Goal: Task Accomplishment & Management: Use online tool/utility

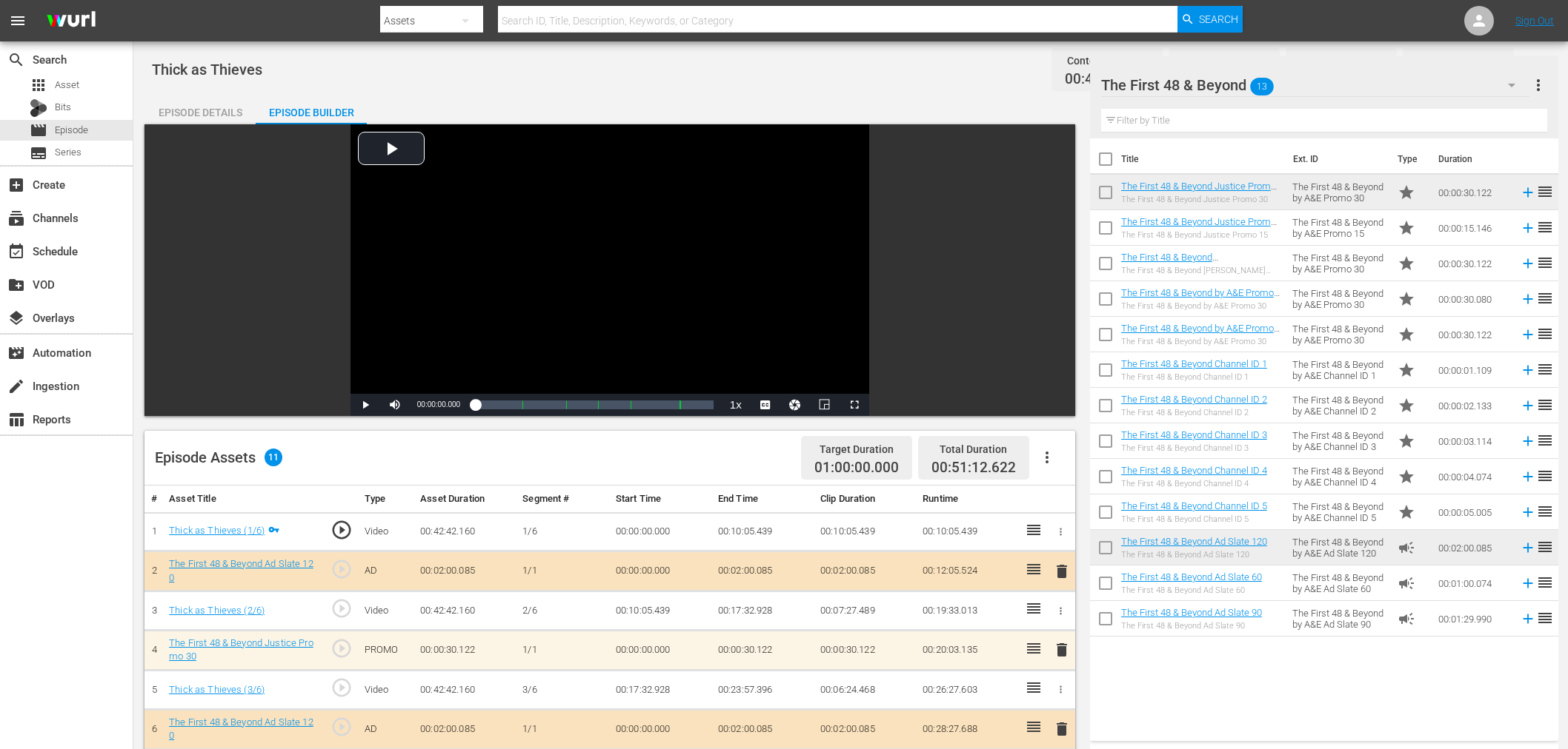
scroll to position [165, 0]
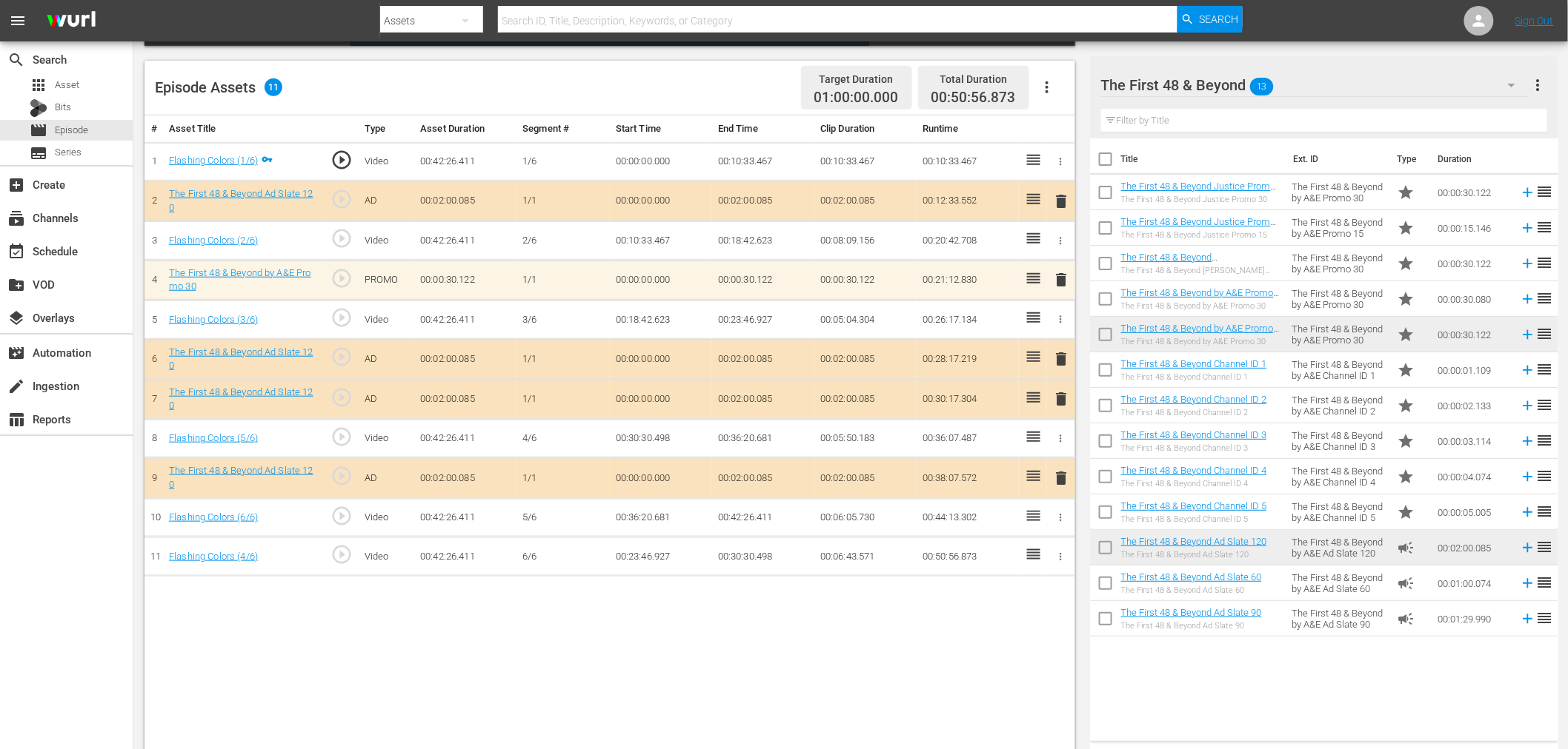
scroll to position [385, 0]
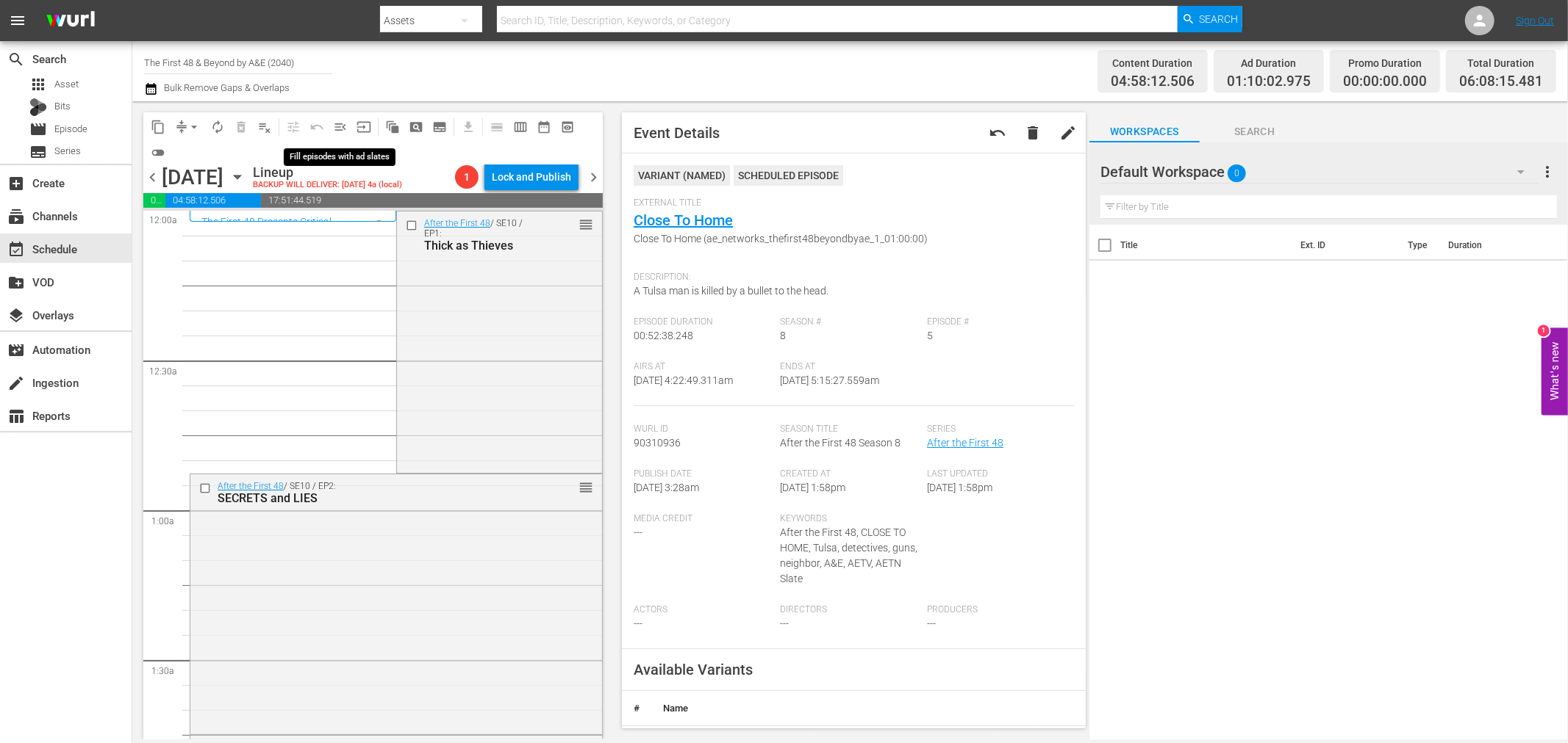
scroll to position [1224, 0]
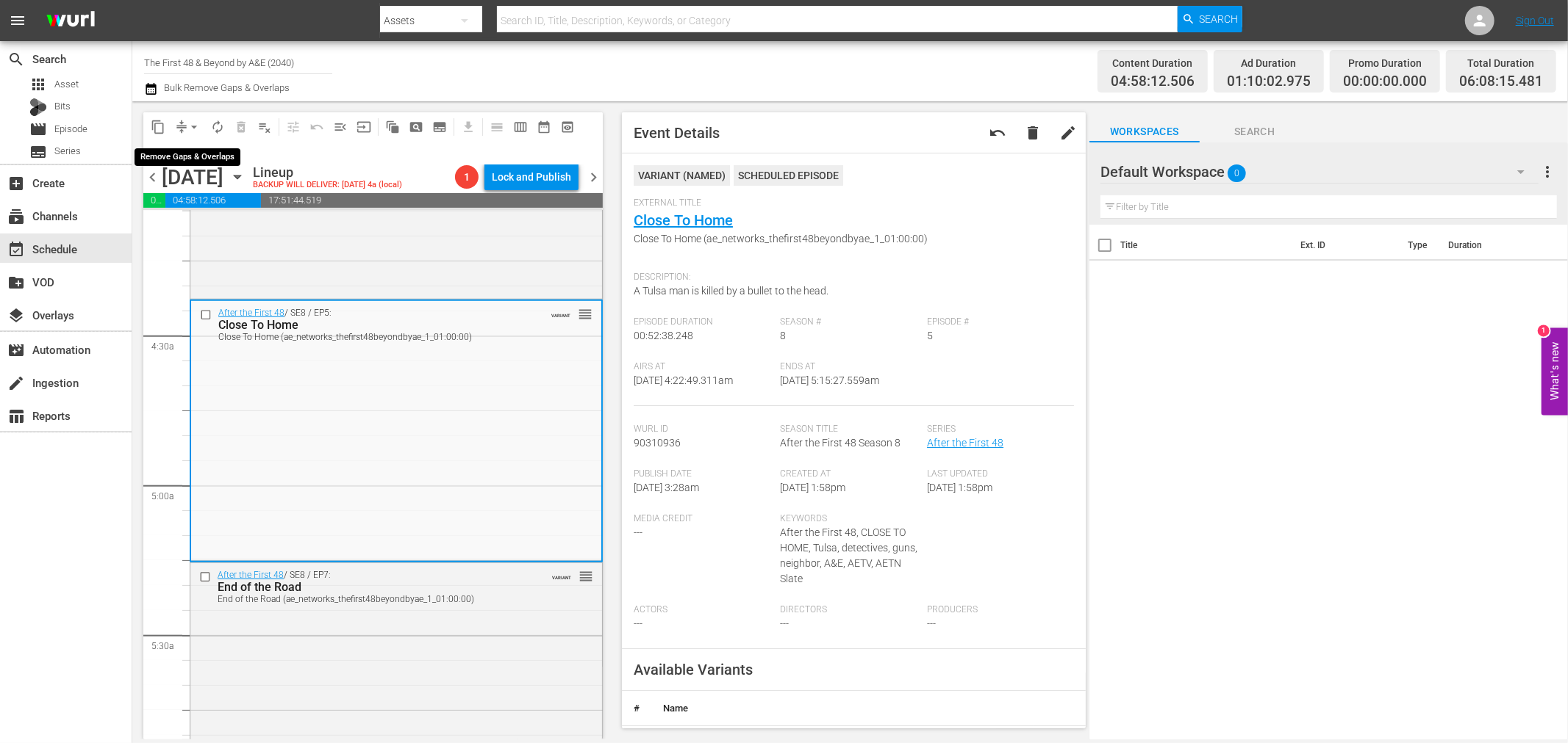
click at [196, 125] on span "arrow_drop_down" at bounding box center [194, 127] width 15 height 15
click at [210, 155] on li "Align to Midnight" at bounding box center [195, 156] width 154 height 25
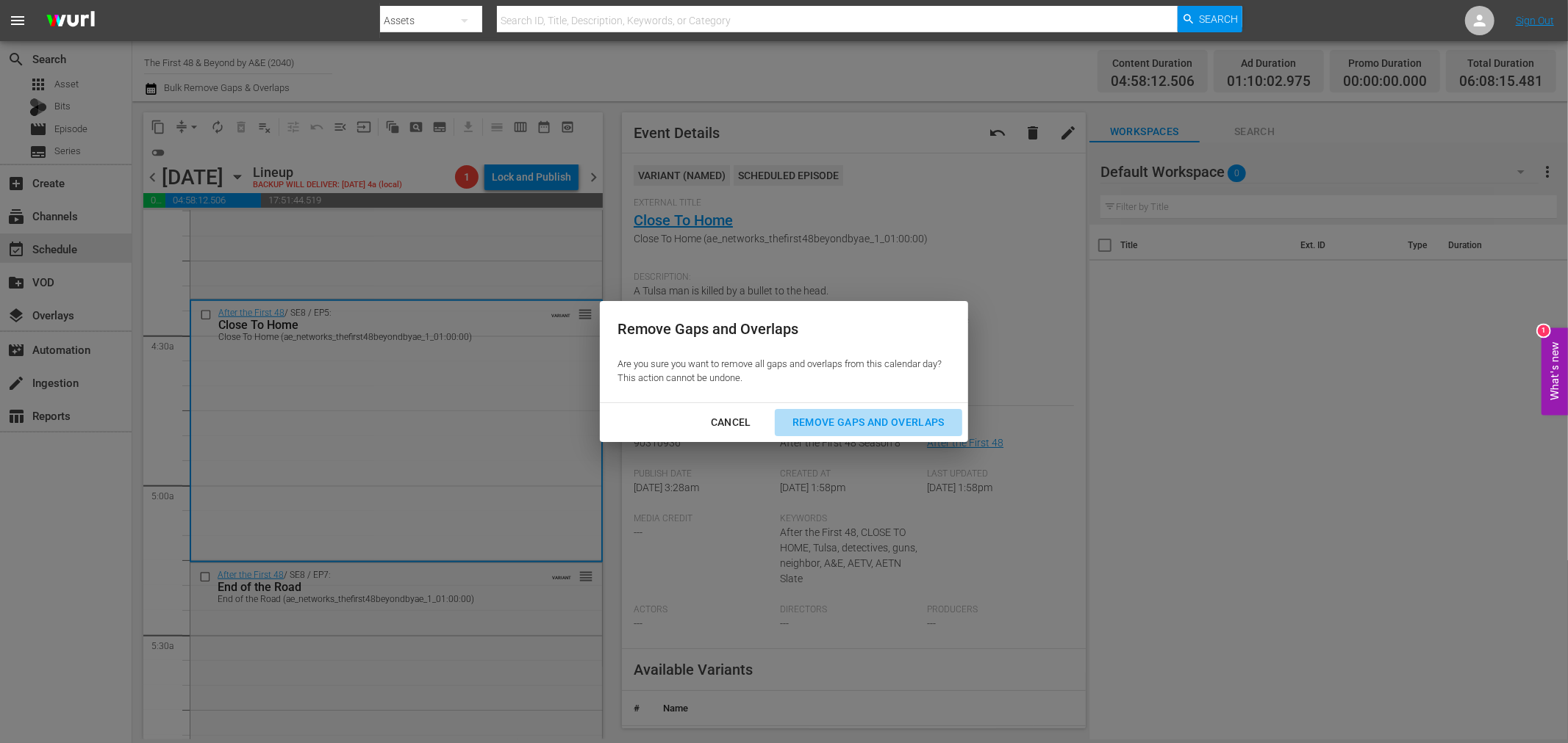
click at [913, 416] on div "Remove Gaps and Overlaps" at bounding box center [868, 423] width 175 height 18
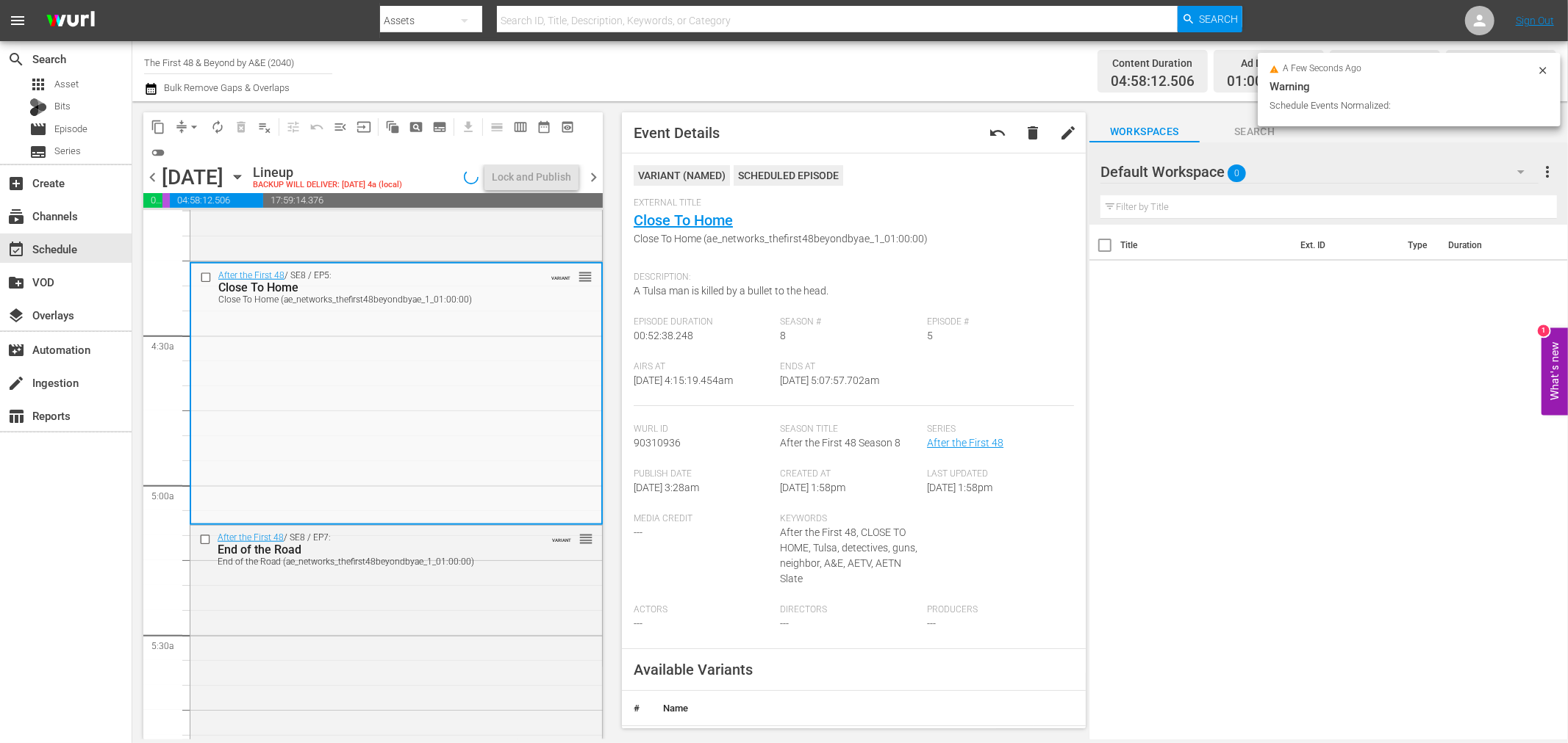
scroll to position [1199, 0]
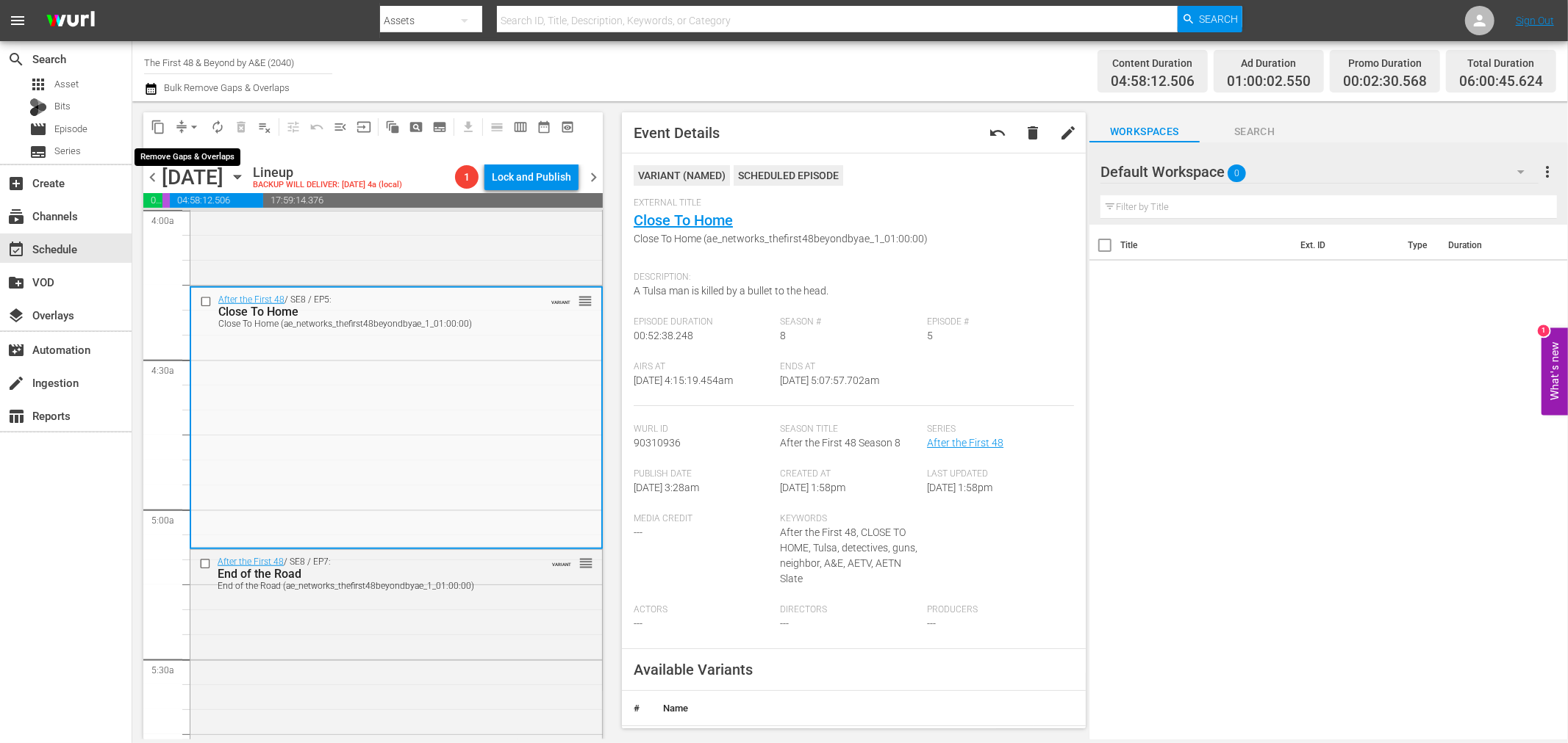
click at [195, 123] on span "arrow_drop_down" at bounding box center [194, 127] width 15 height 15
click at [195, 155] on li "Align to Midnight" at bounding box center [195, 156] width 154 height 25
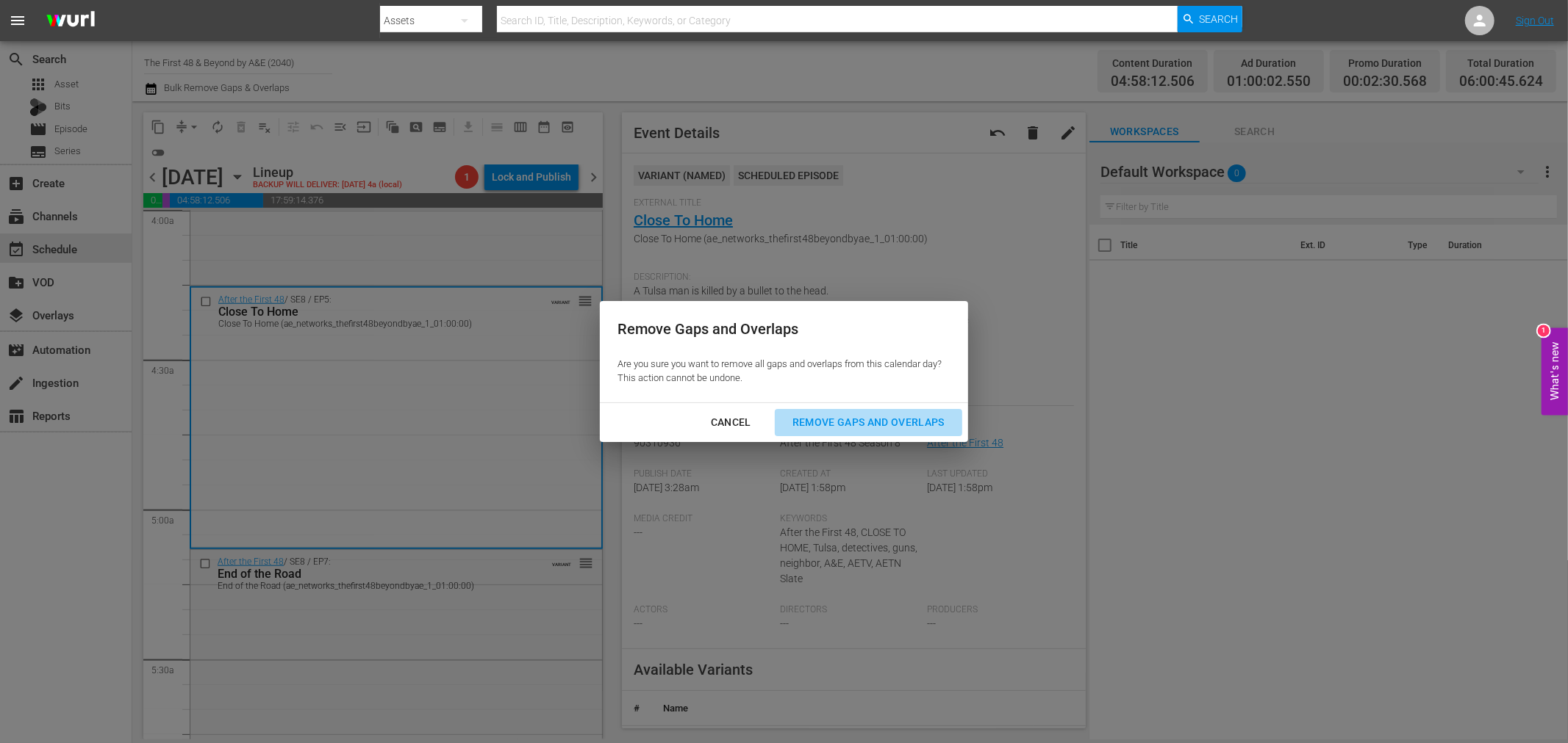
click at [914, 423] on div "Remove Gaps and Overlaps" at bounding box center [868, 423] width 175 height 18
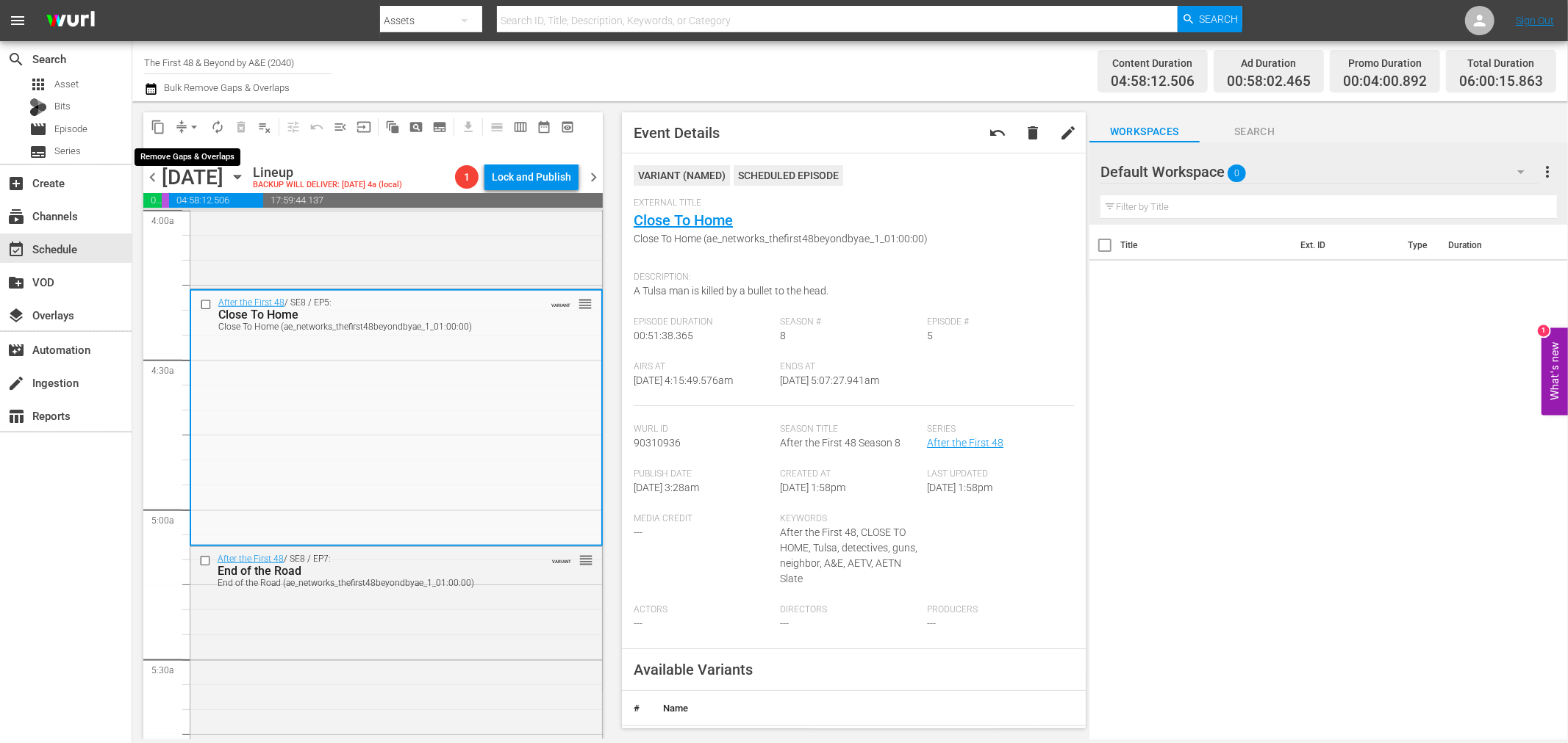
click at [193, 126] on span "arrow_drop_down" at bounding box center [194, 127] width 15 height 15
click at [198, 144] on li "Align to Midnight" at bounding box center [195, 156] width 154 height 25
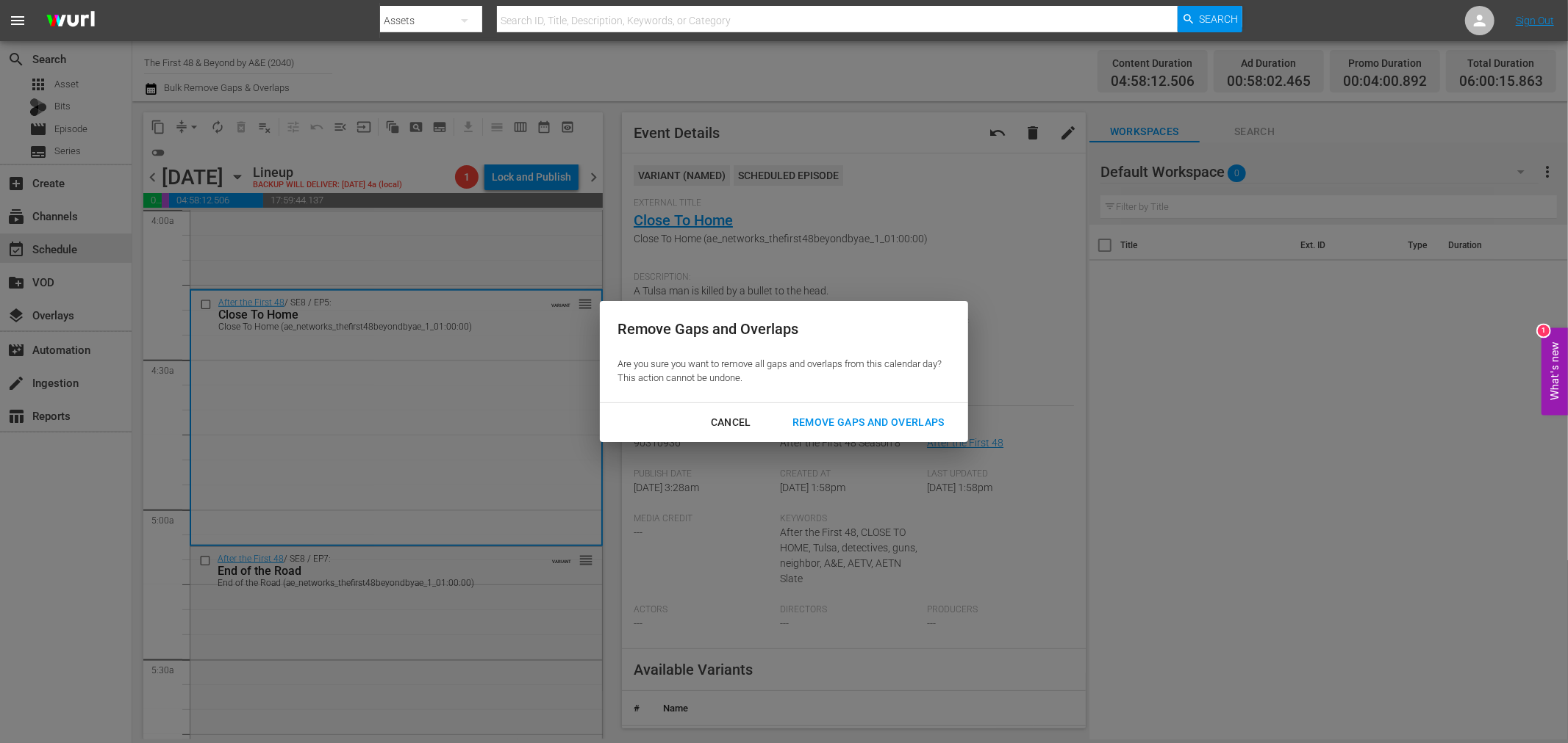
click at [866, 424] on div "Remove Gaps and Overlaps" at bounding box center [868, 423] width 175 height 18
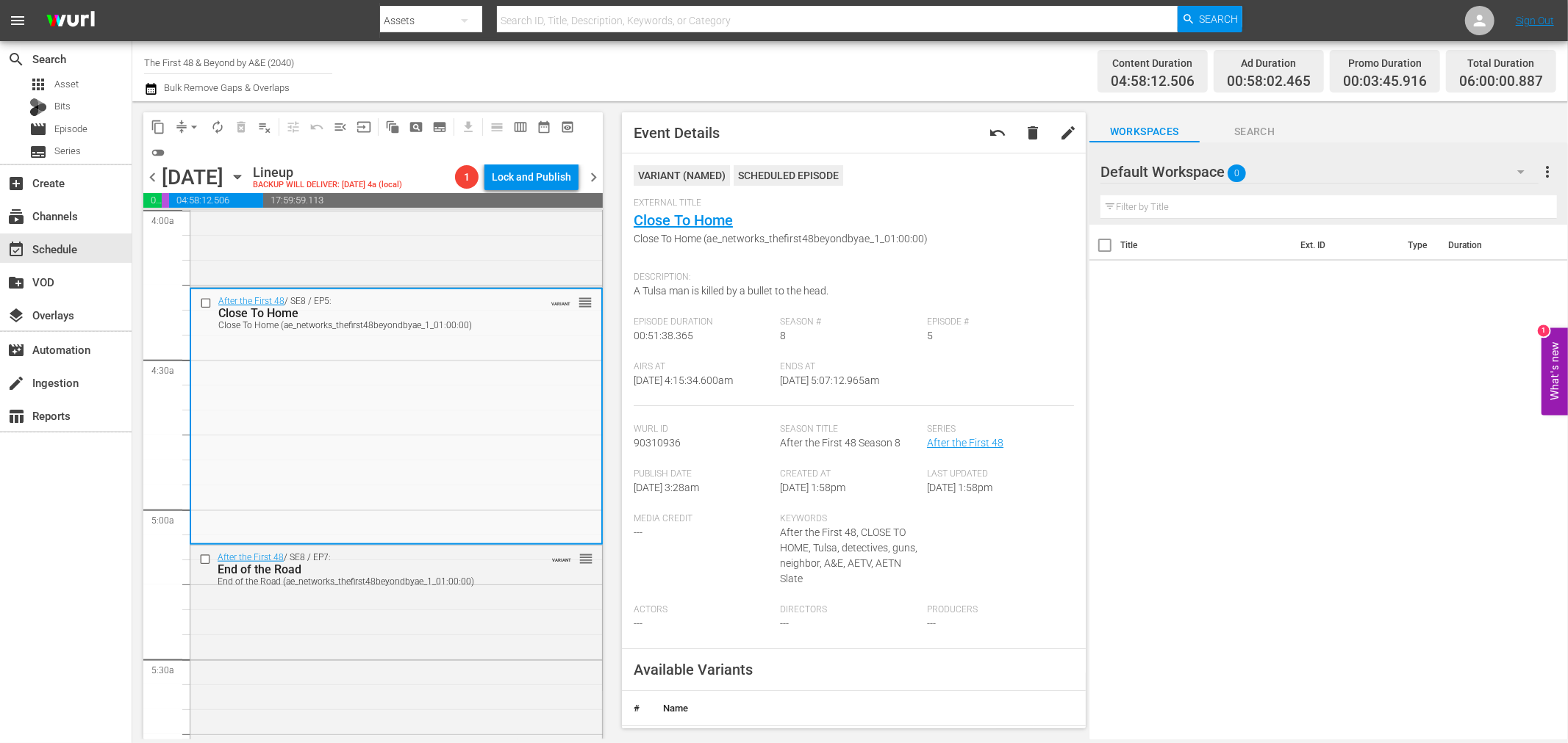
click at [216, 140] on div "content_copy compress arrow_drop_down autorenew_outlined delete_forever_outline…" at bounding box center [373, 138] width 459 height 52
click at [216, 137] on button "autorenew_outlined" at bounding box center [217, 127] width 24 height 24
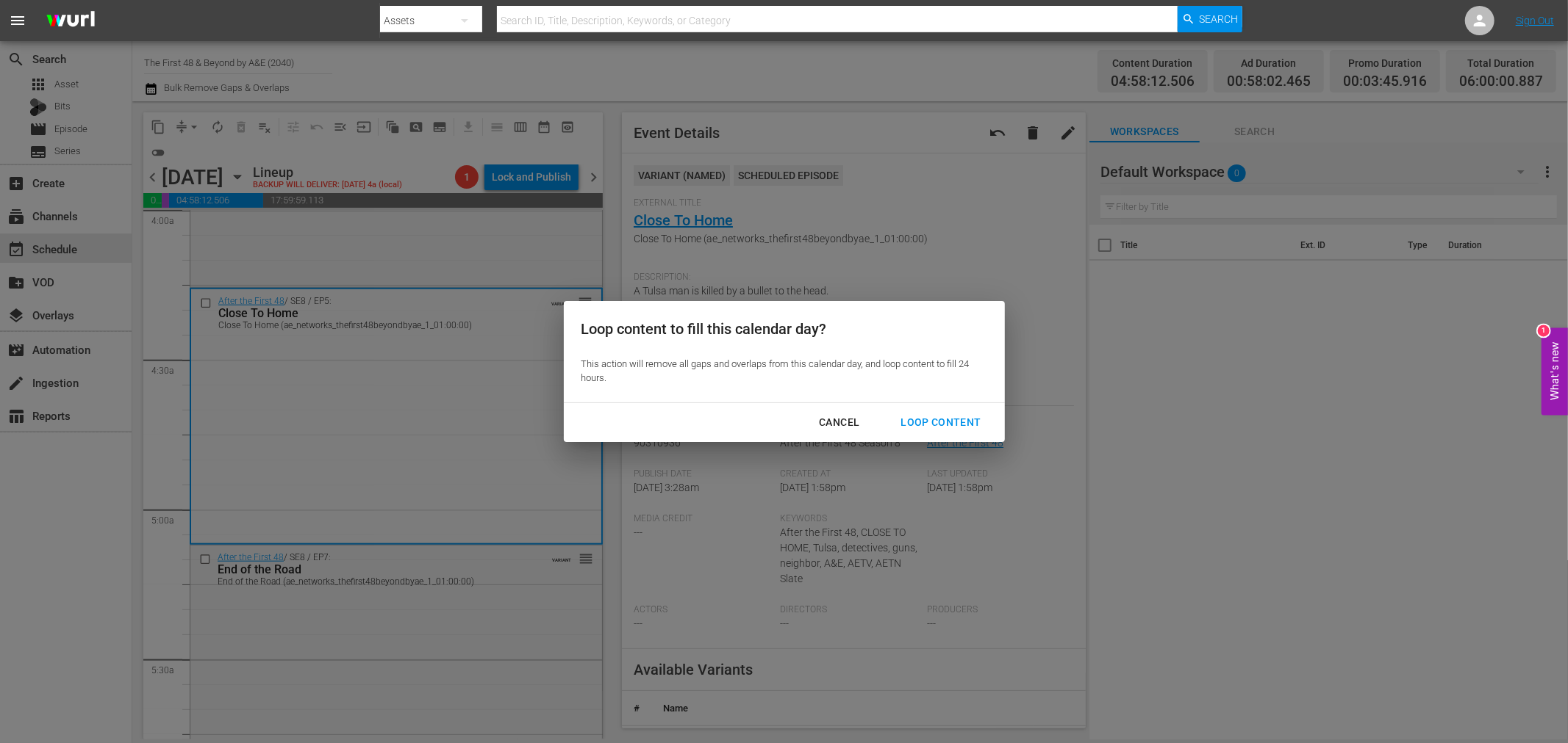
click at [936, 427] on div "Loop Content" at bounding box center [940, 423] width 103 height 18
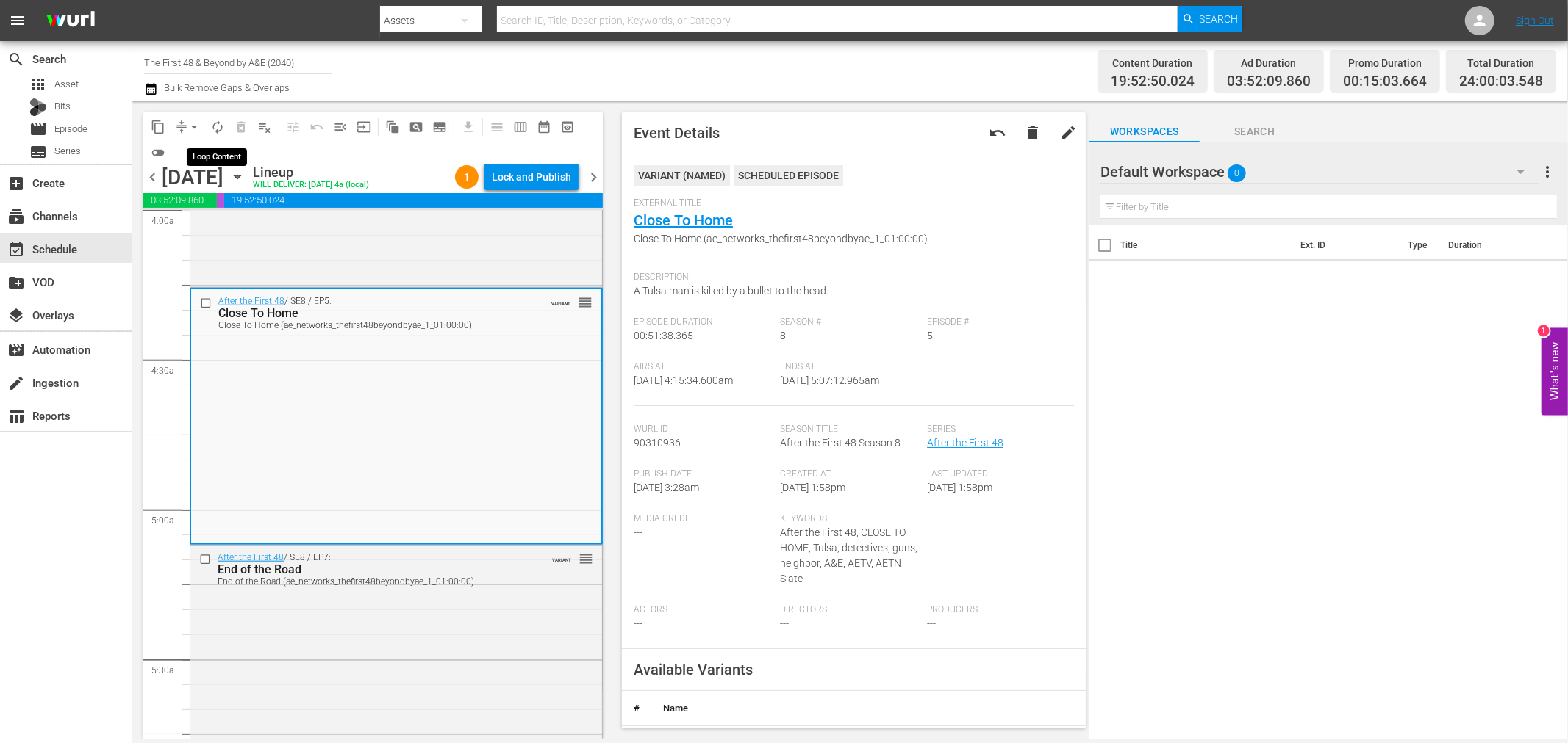
click at [219, 123] on span "autorenew_outlined" at bounding box center [217, 127] width 15 height 15
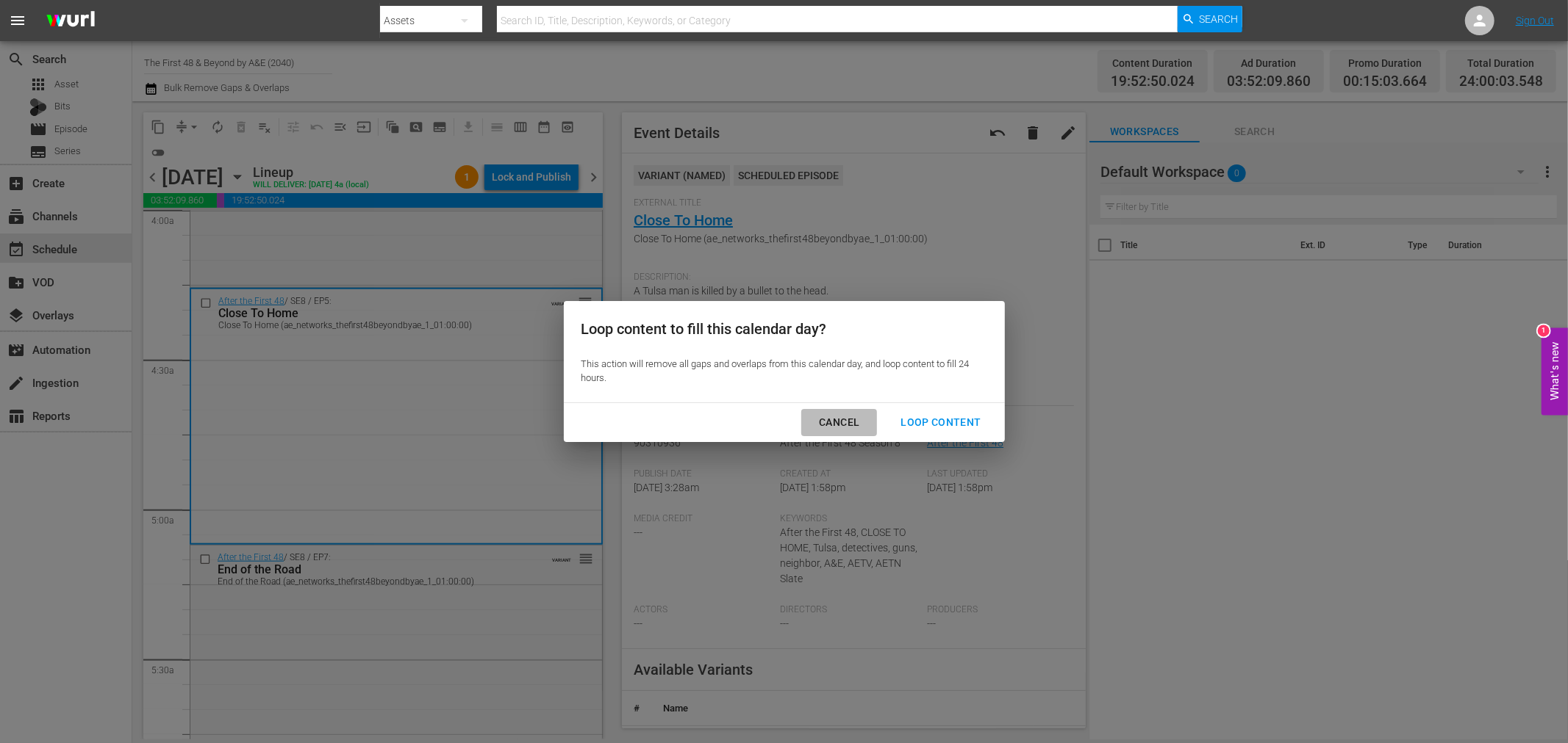
click at [868, 422] on div "Cancel" at bounding box center [839, 423] width 64 height 18
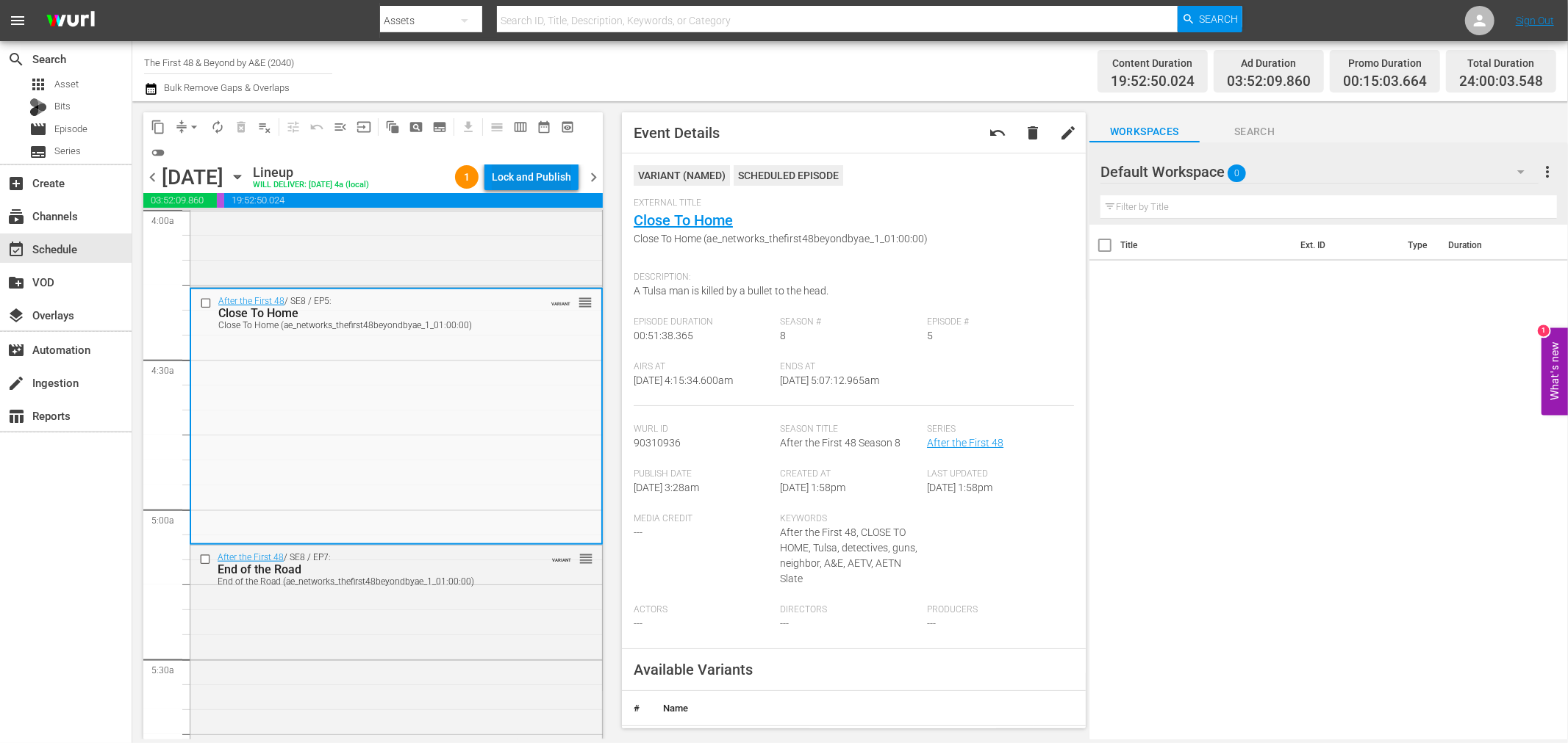
click at [532, 180] on div "Lock and Publish" at bounding box center [531, 176] width 79 height 26
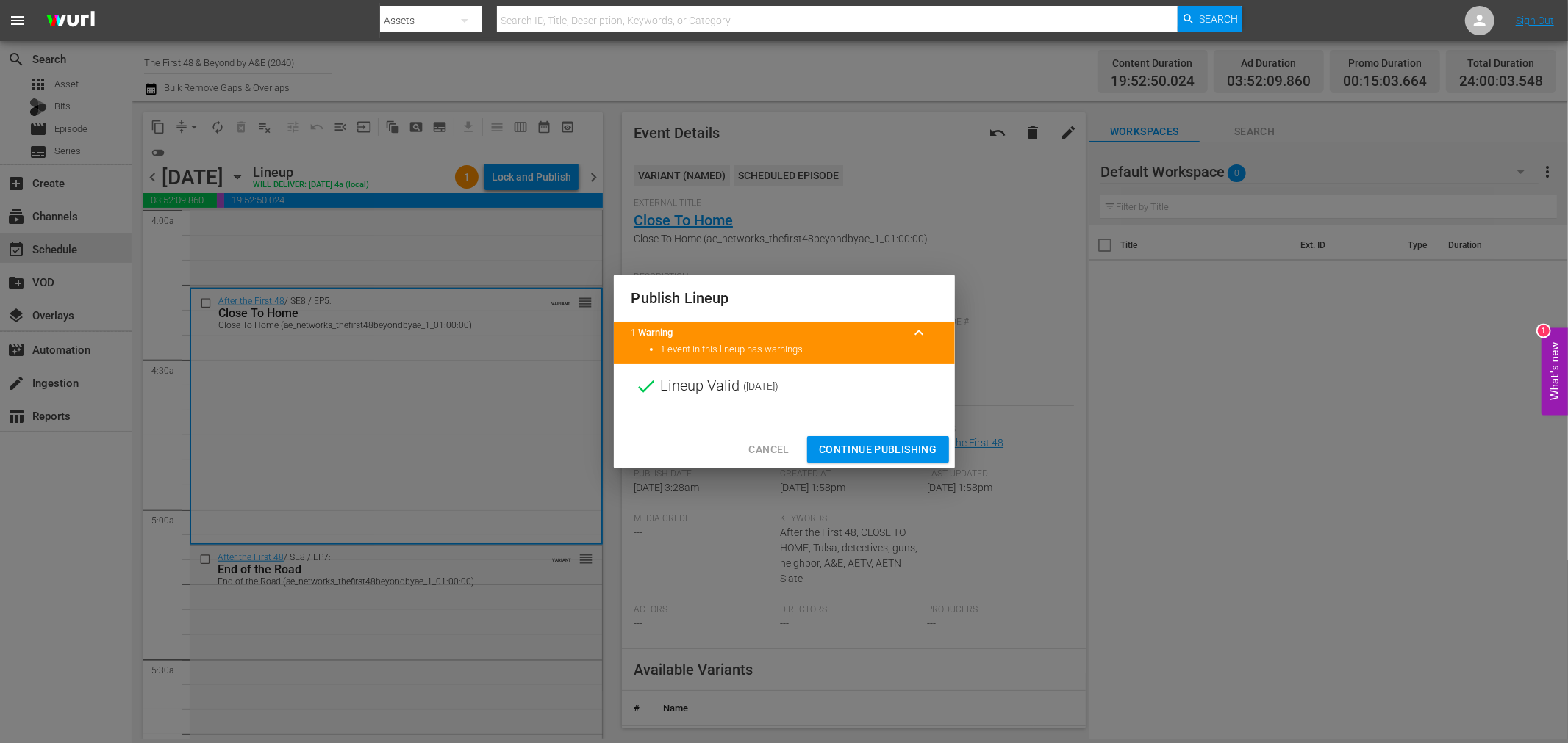
click at [912, 442] on span "Continue Publishing" at bounding box center [879, 450] width 119 height 18
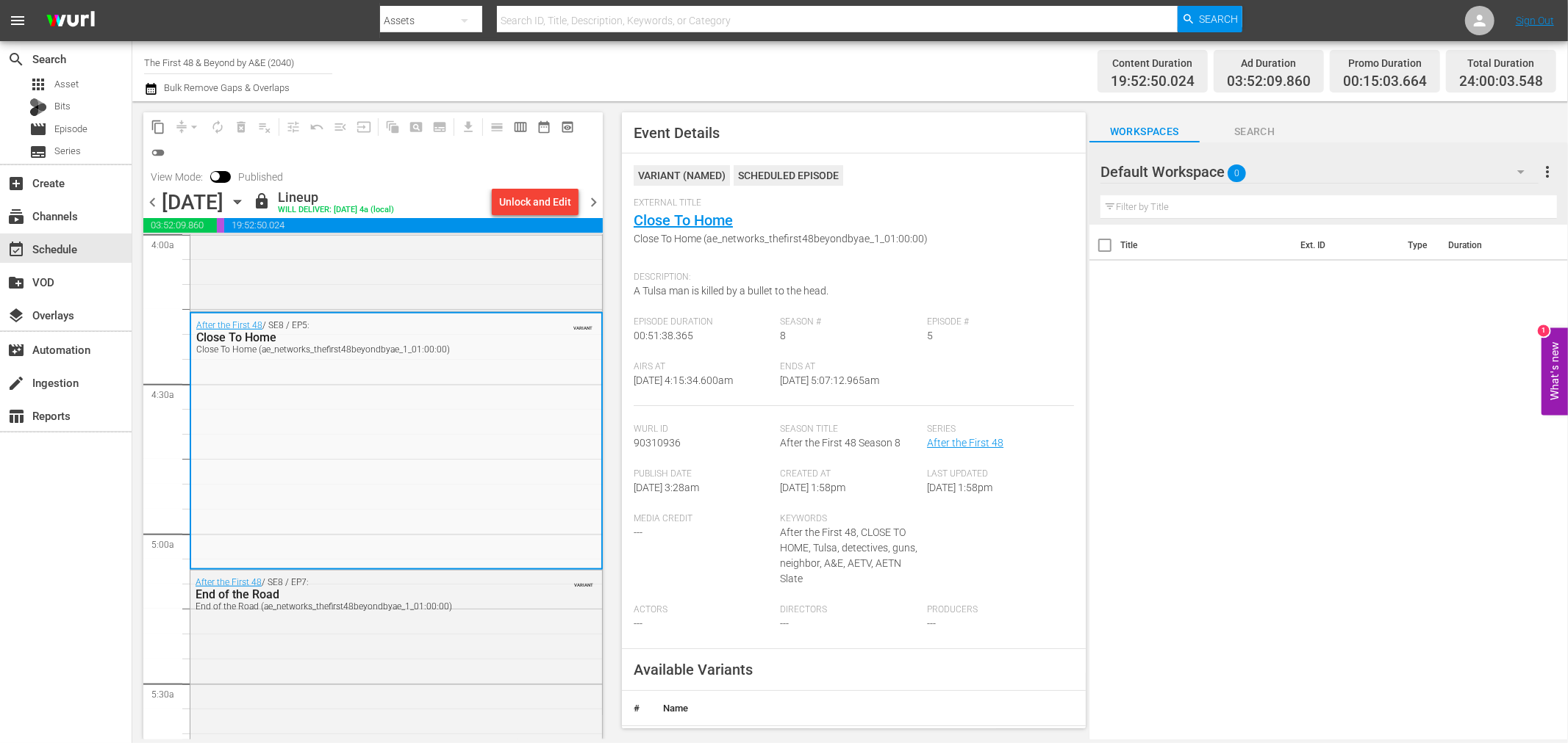
click at [594, 198] on span "chevron_right" at bounding box center [594, 203] width 18 height 18
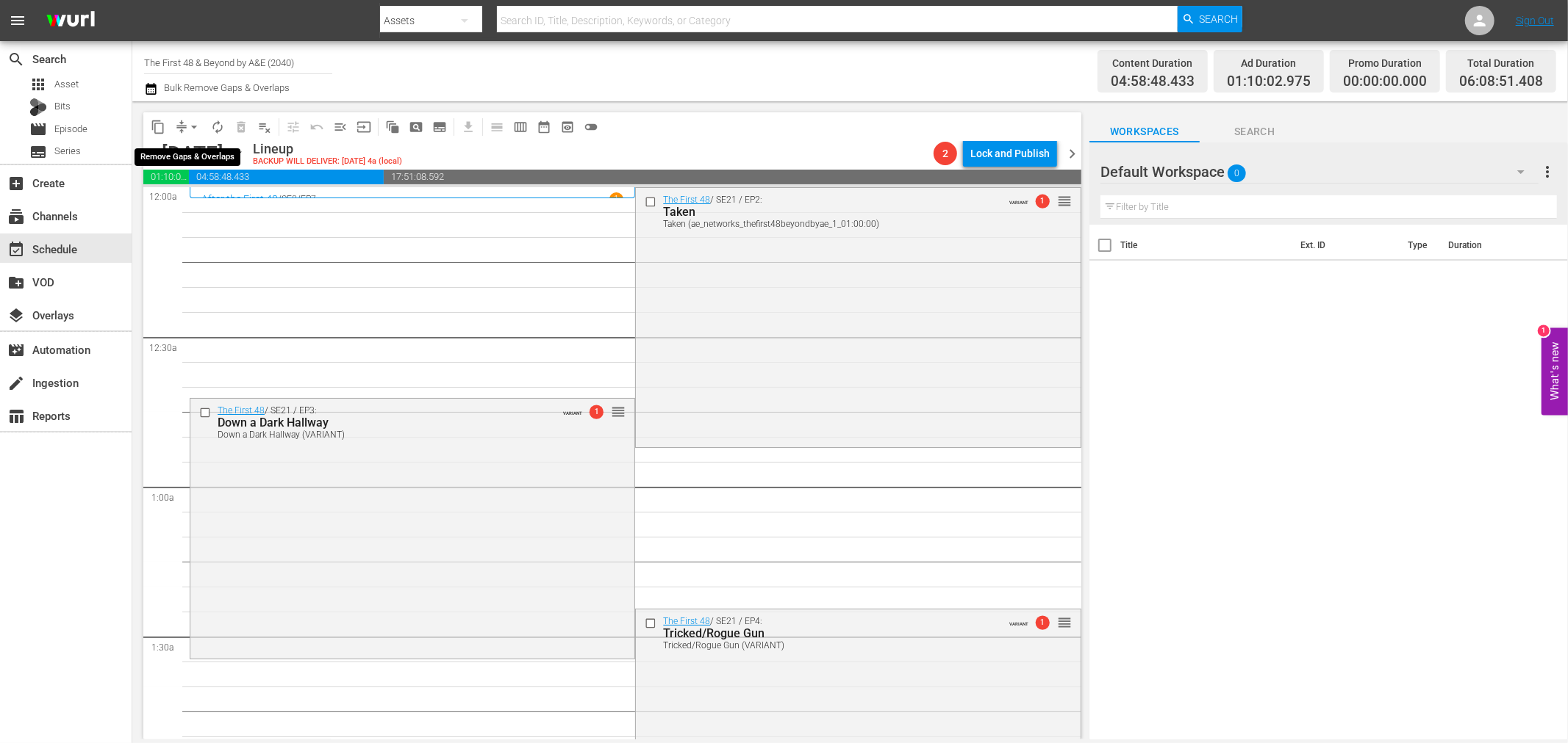
click at [186, 120] on span "arrow_drop_down" at bounding box center [194, 127] width 15 height 15
click at [197, 144] on li "Align to Midnight" at bounding box center [195, 156] width 154 height 25
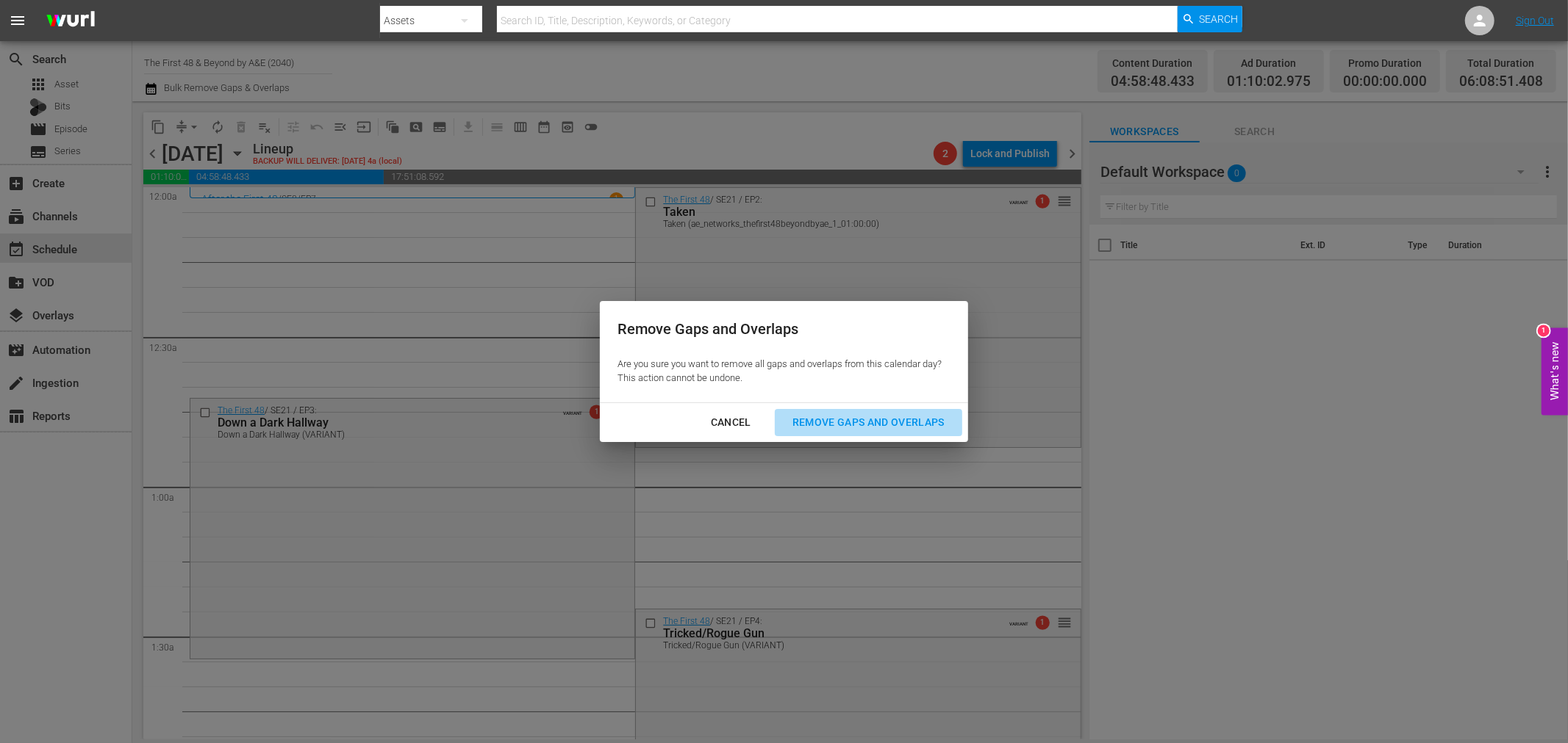
click at [929, 409] on button "Remove Gaps and Overlaps" at bounding box center [868, 423] width 187 height 27
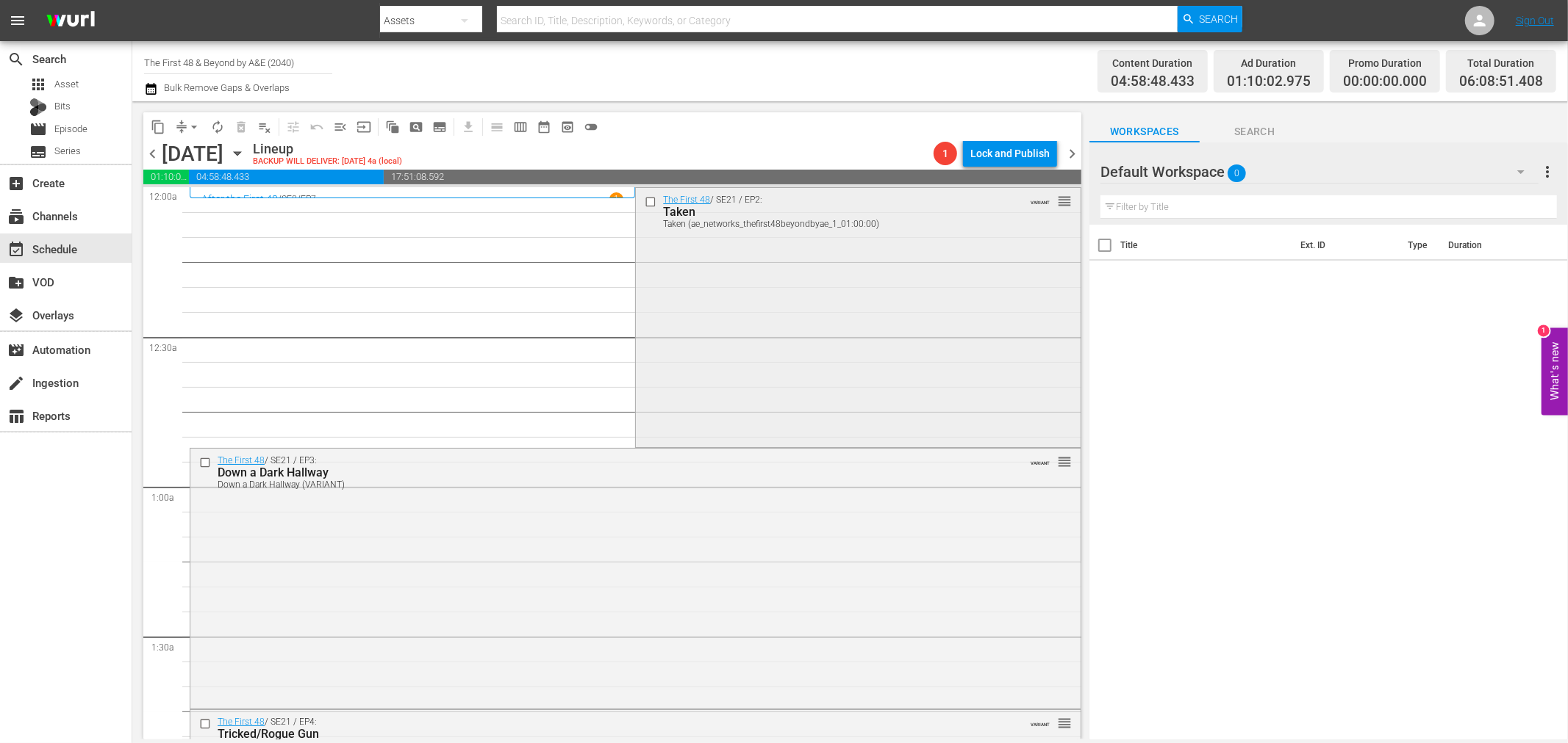
click at [805, 332] on div "The First 48 / SE21 / EP2: Taken Taken (ae_networks_thefirst48beyondbyae_1_01:0…" at bounding box center [858, 316] width 444 height 256
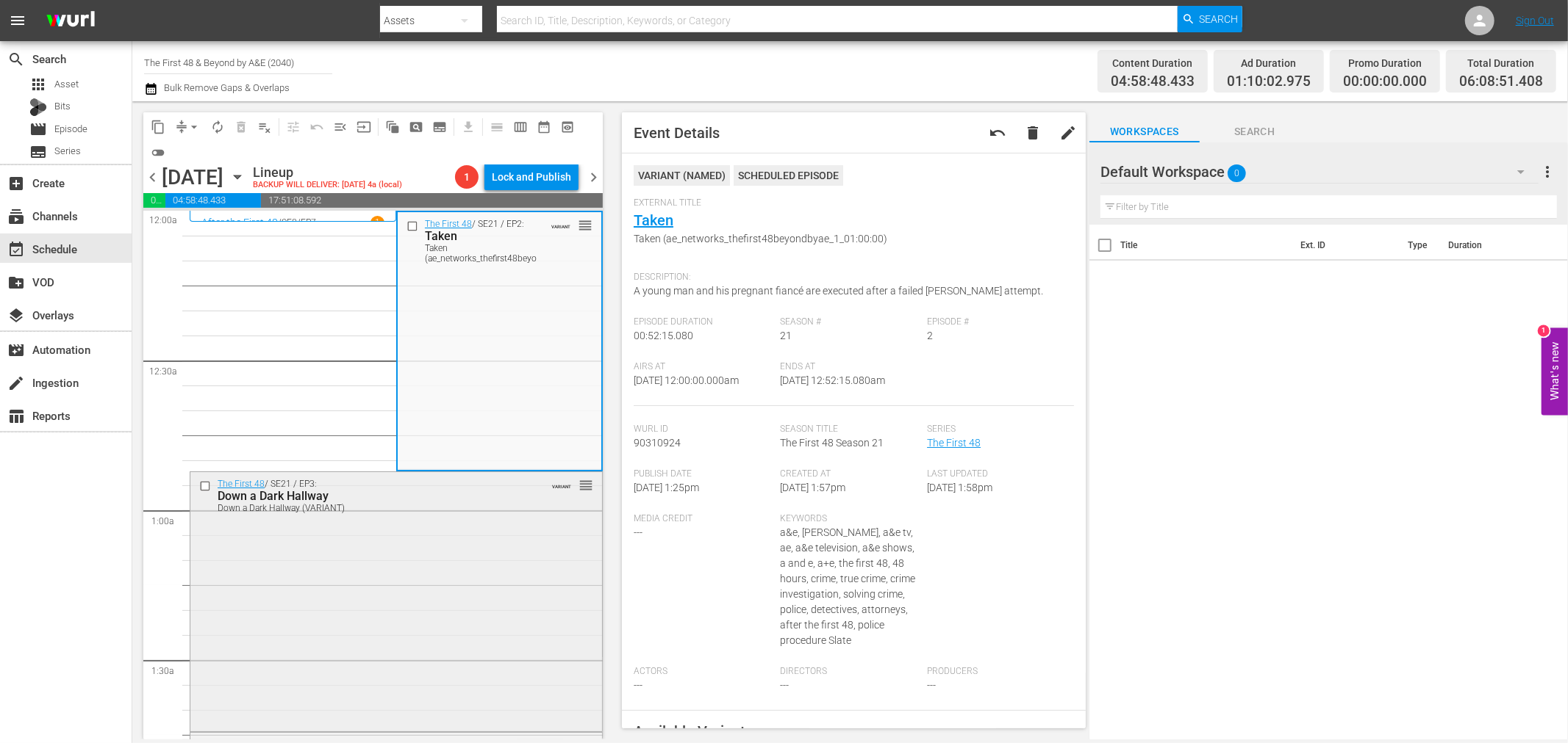
click at [477, 626] on div "The First 48 / SE21 / EP3: Down a Dark Hallway Down a Dark Hallway (VARIANT) VA…" at bounding box center [395, 601] width 412 height 257
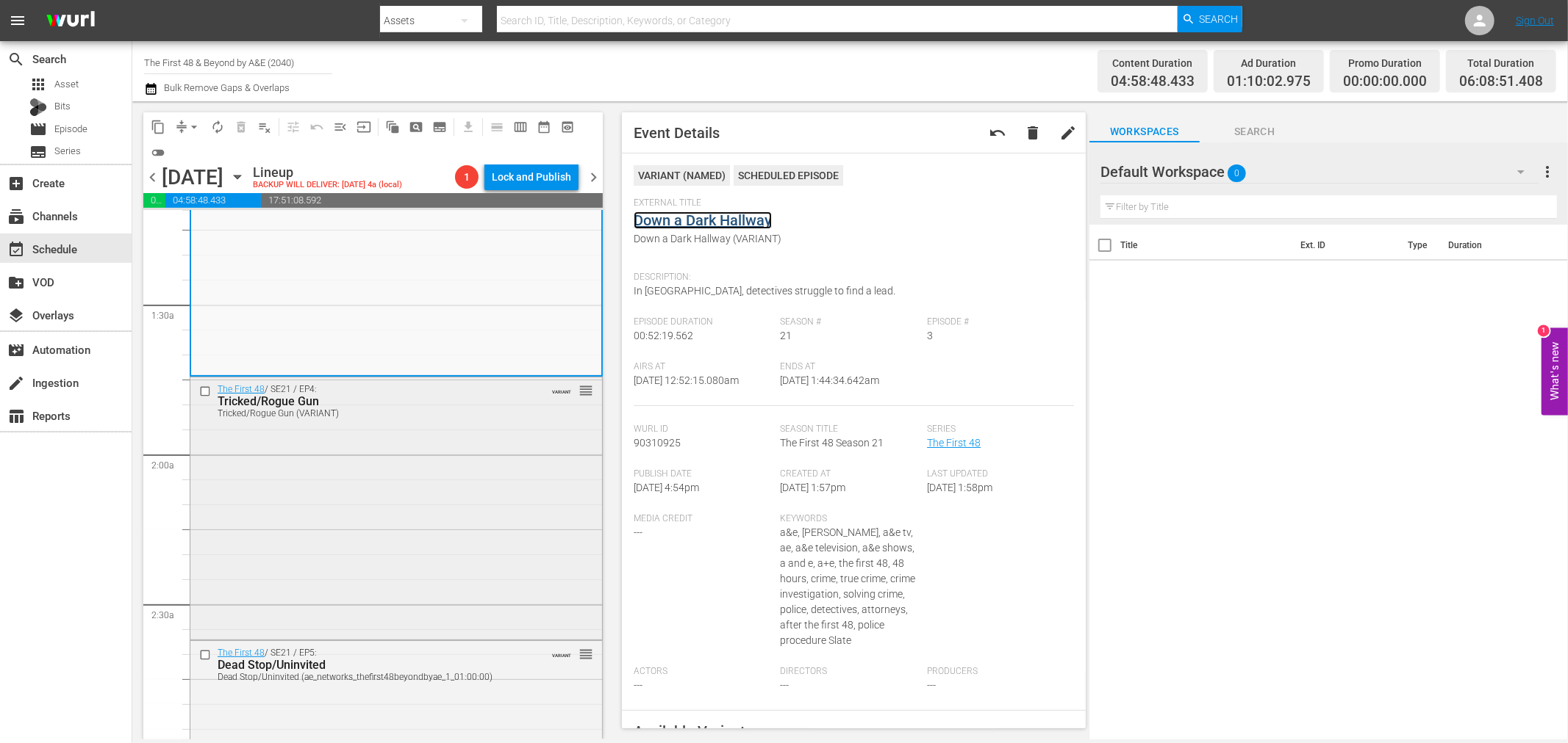
scroll to position [408, 0]
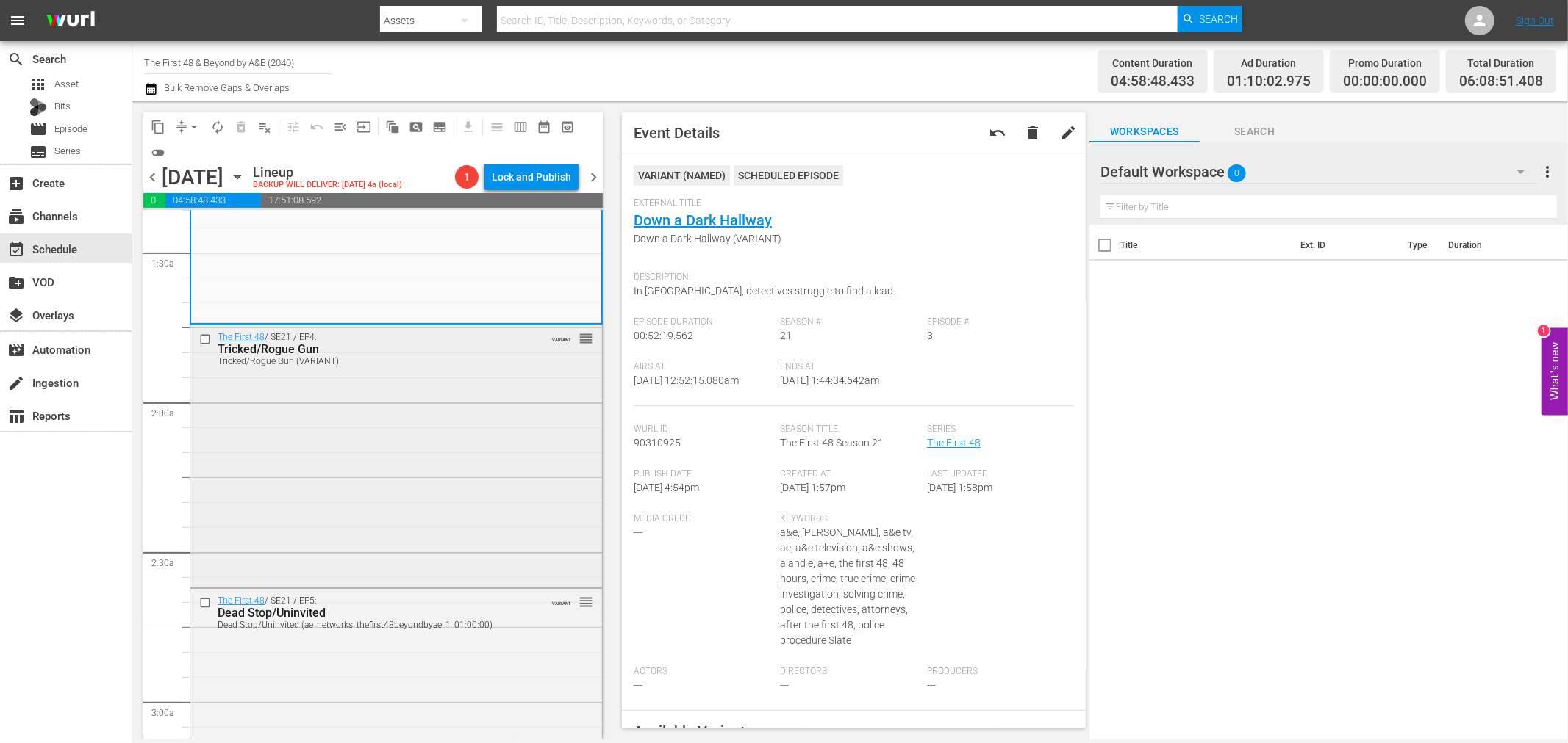
click at [384, 404] on div "The First 48 / SE21 / EP4: Tricked/Rogue Gun Tricked/Rogue Gun (VARIANT) VARIAN…" at bounding box center [395, 455] width 412 height 259
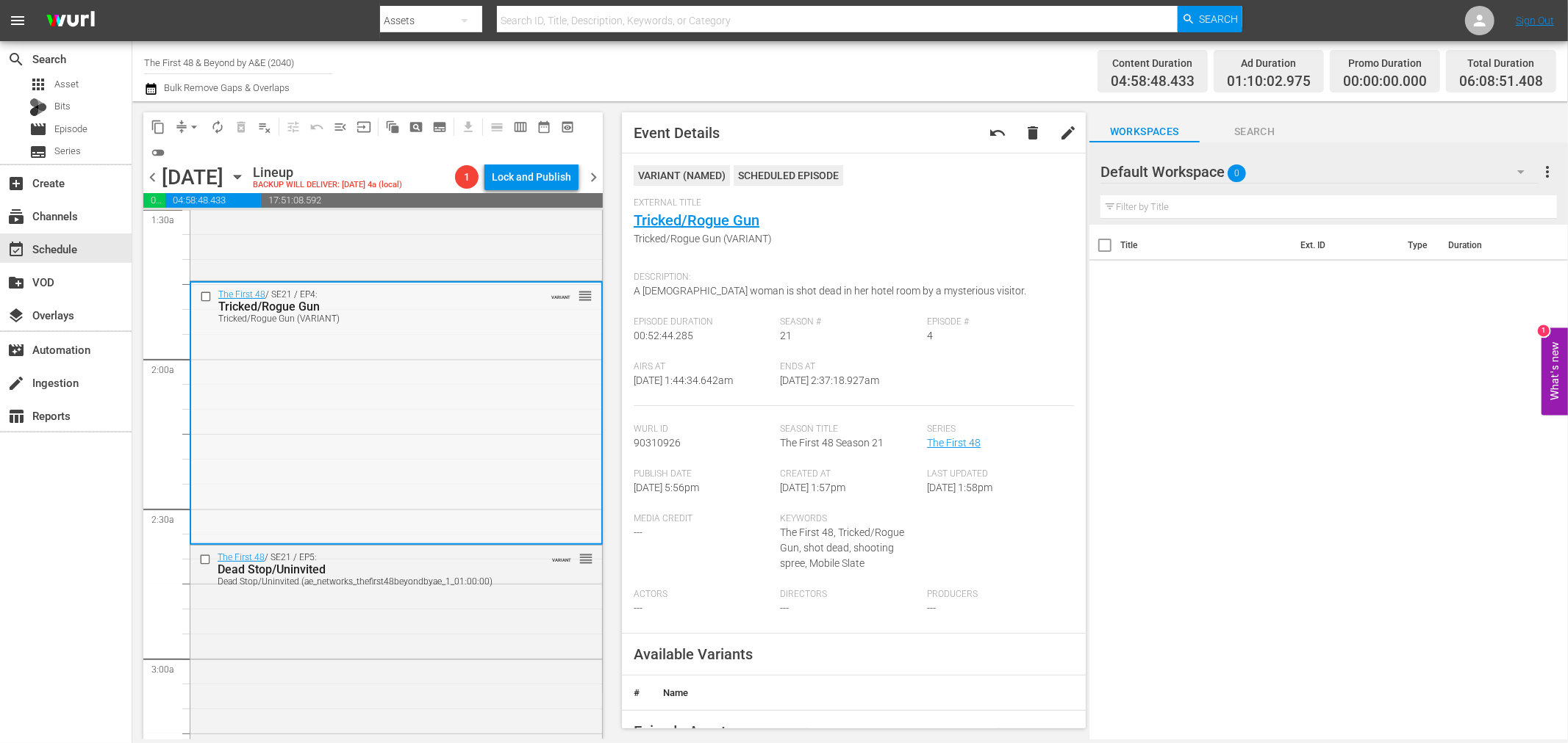
scroll to position [489, 0]
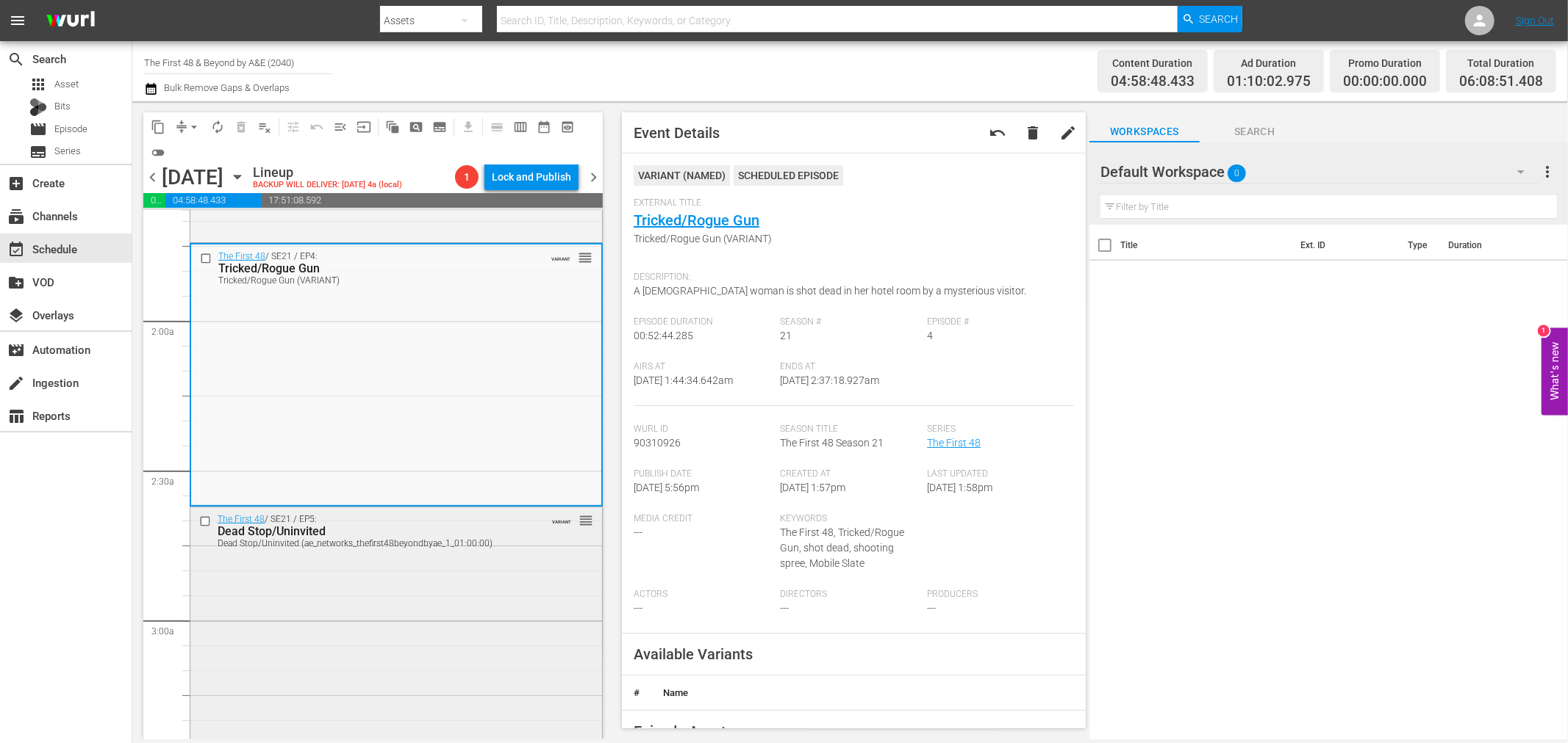
click at [349, 674] on div "The First 48 / SE21 / EP5: Dead Stop/Uninvited Dead Stop/Uninvited (ae_networks…" at bounding box center [395, 637] width 412 height 260
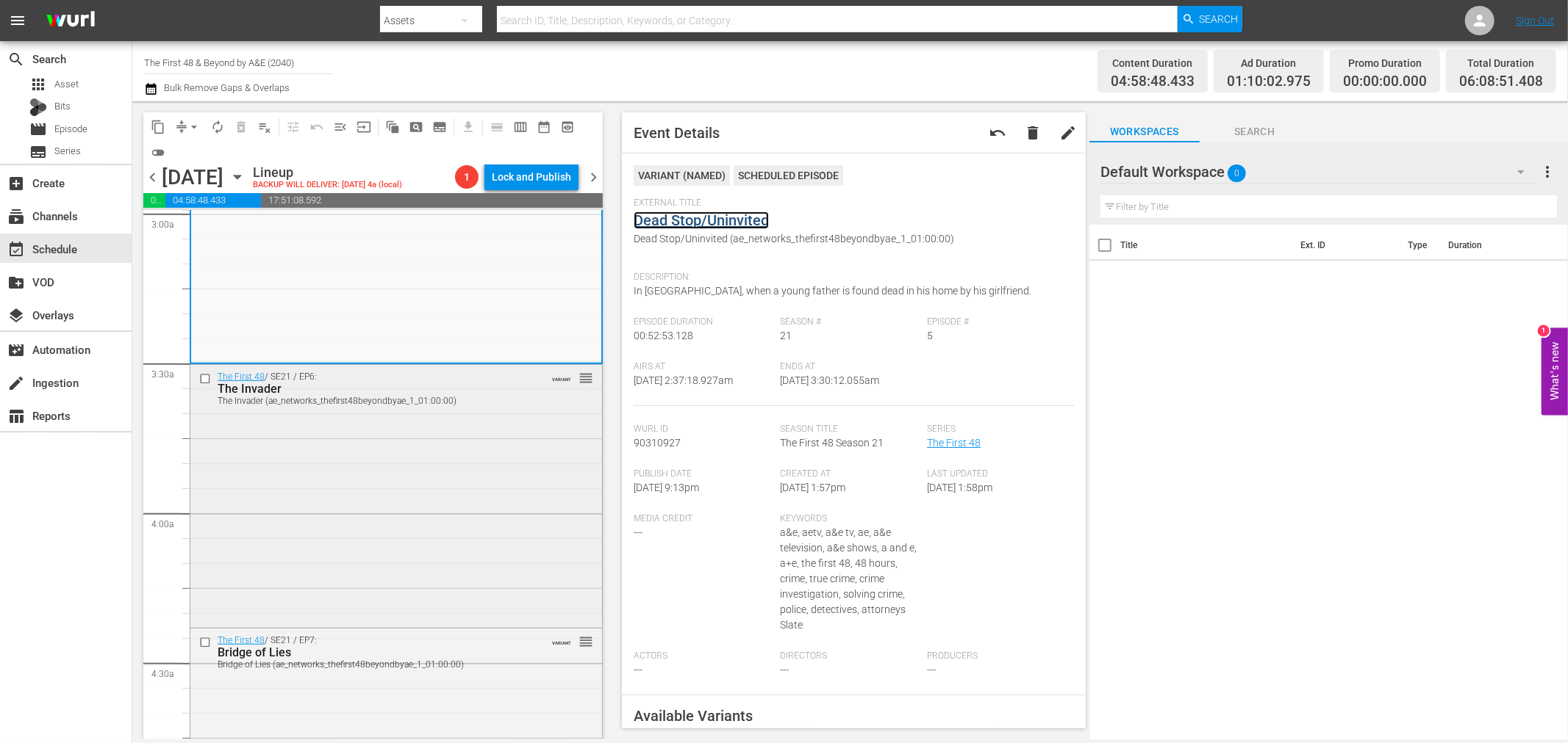
scroll to position [897, 0]
click at [463, 487] on div "The First 48 / SE21 / EP6: The Invader The Invader (ae_networks_thefirst48beyon…" at bounding box center [395, 493] width 412 height 260
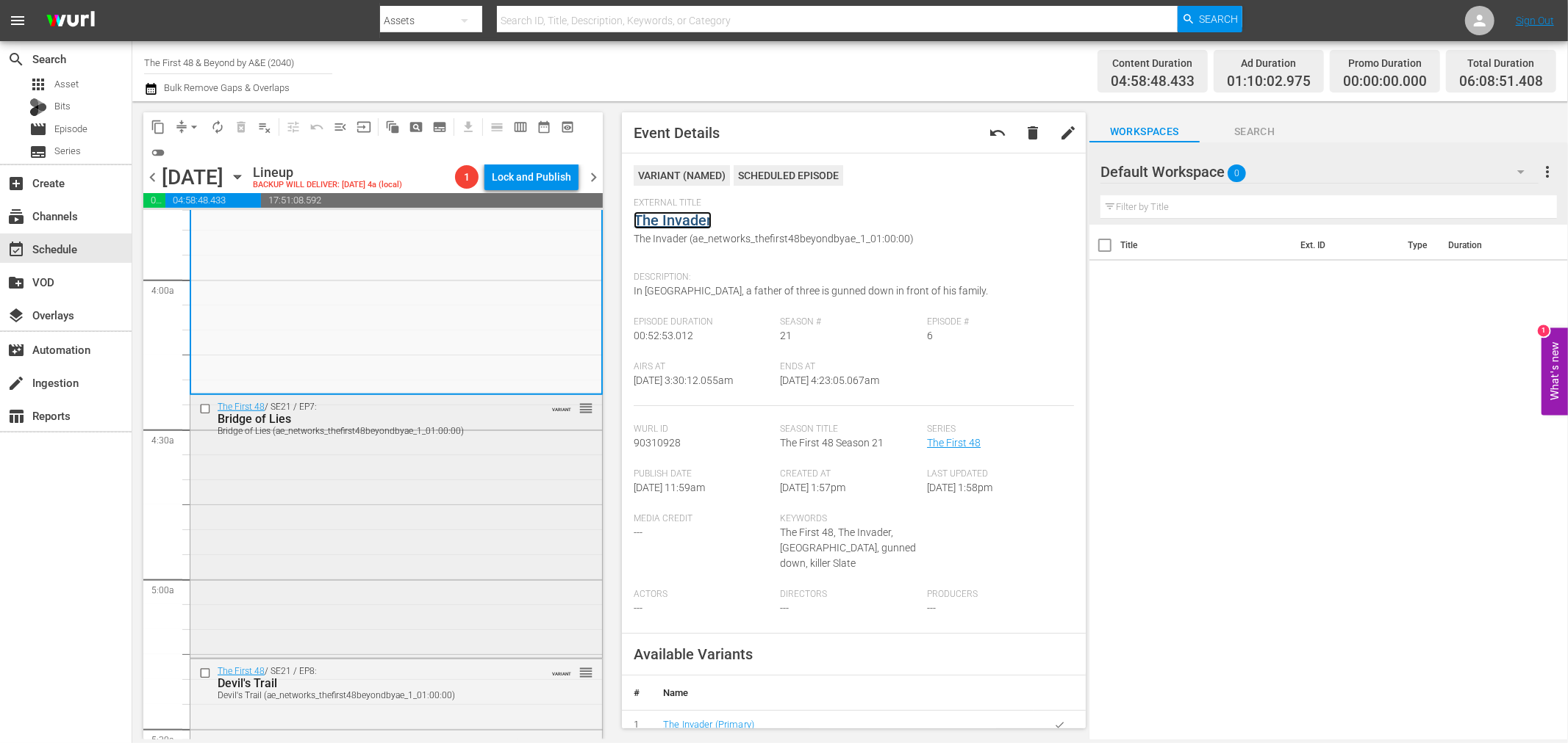
scroll to position [1224, 0]
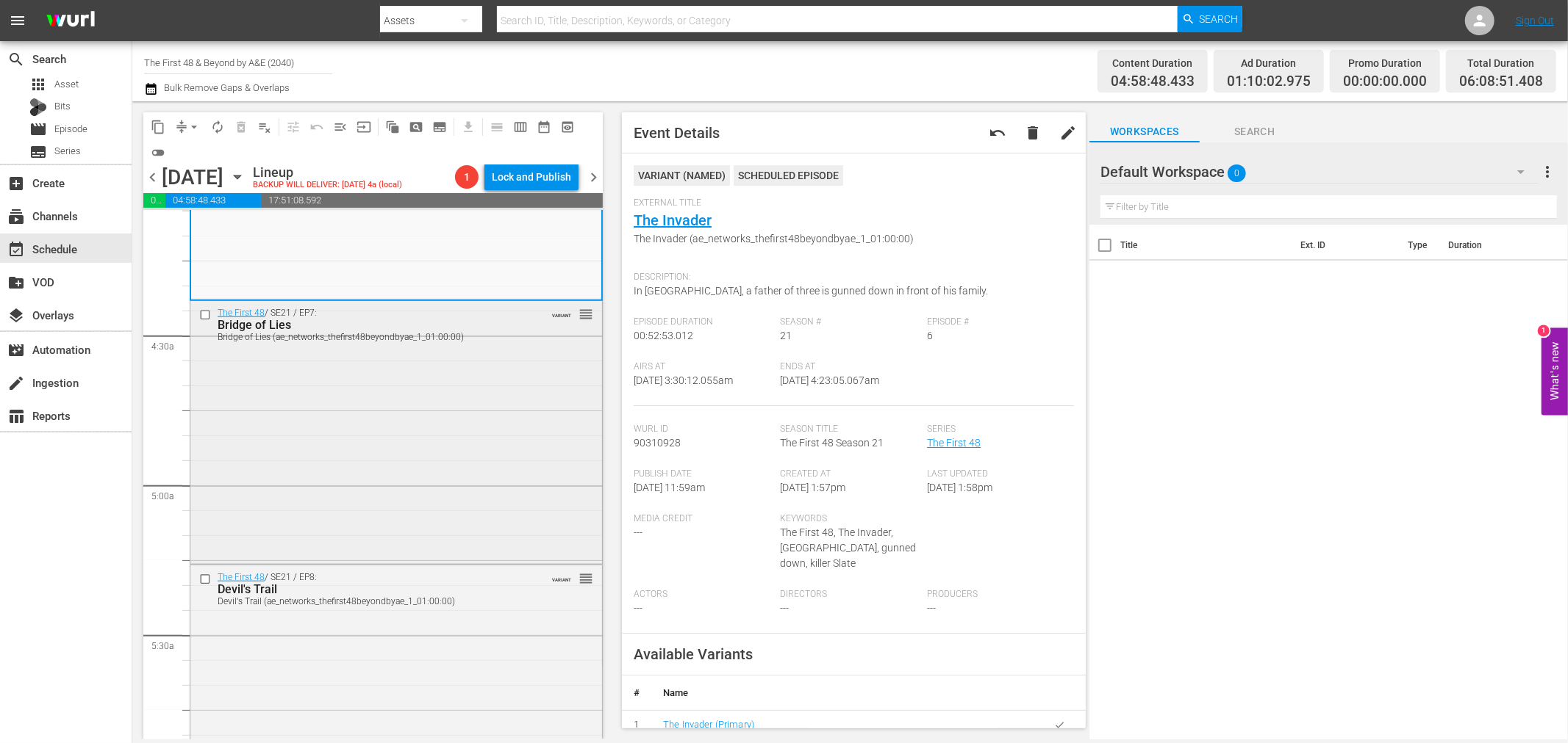
click at [405, 404] on div "The First 48 / SE21 / EP7: Bridge of Lies Bridge of Lies (ae_networks_thefirst4…" at bounding box center [395, 431] width 412 height 260
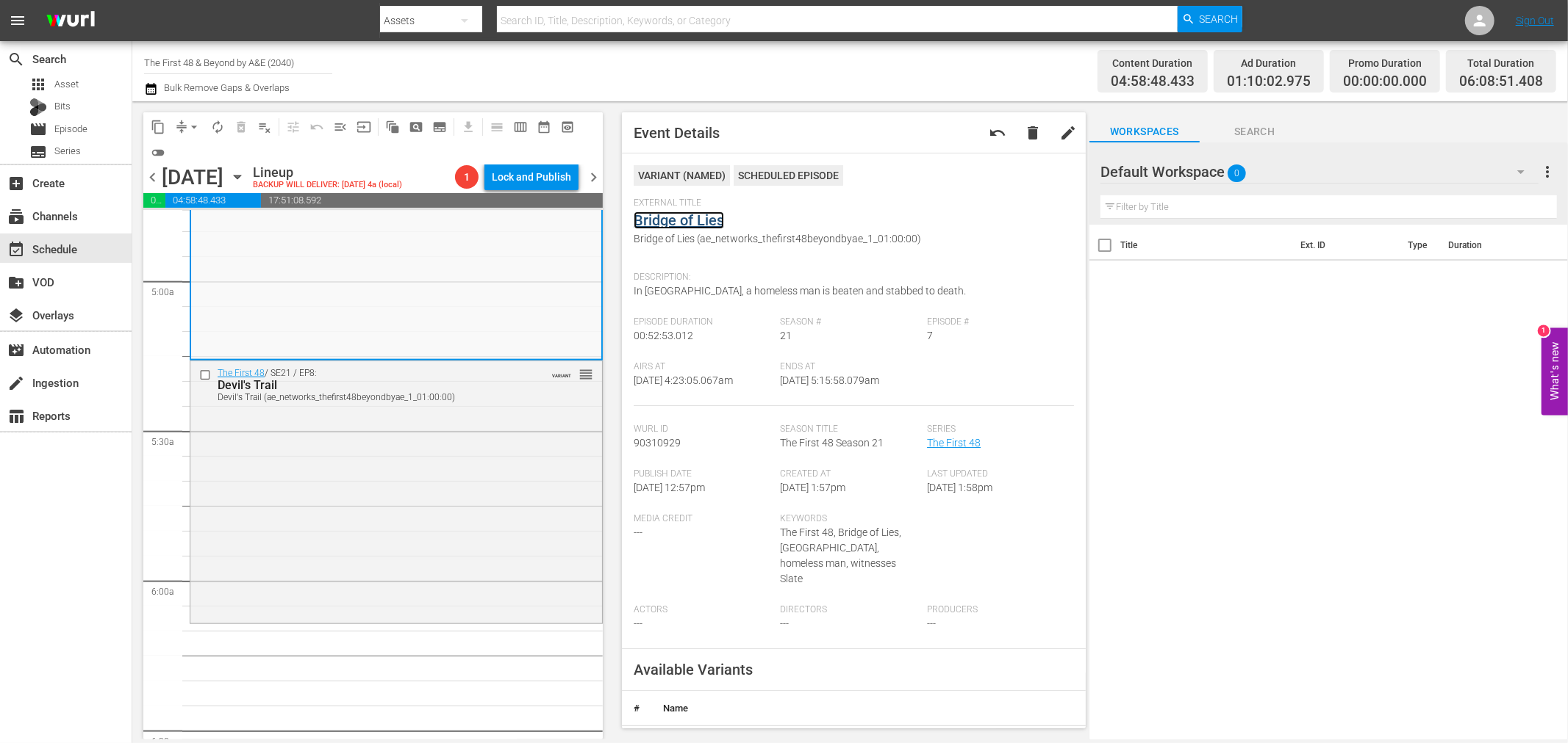
scroll to position [1470, 0]
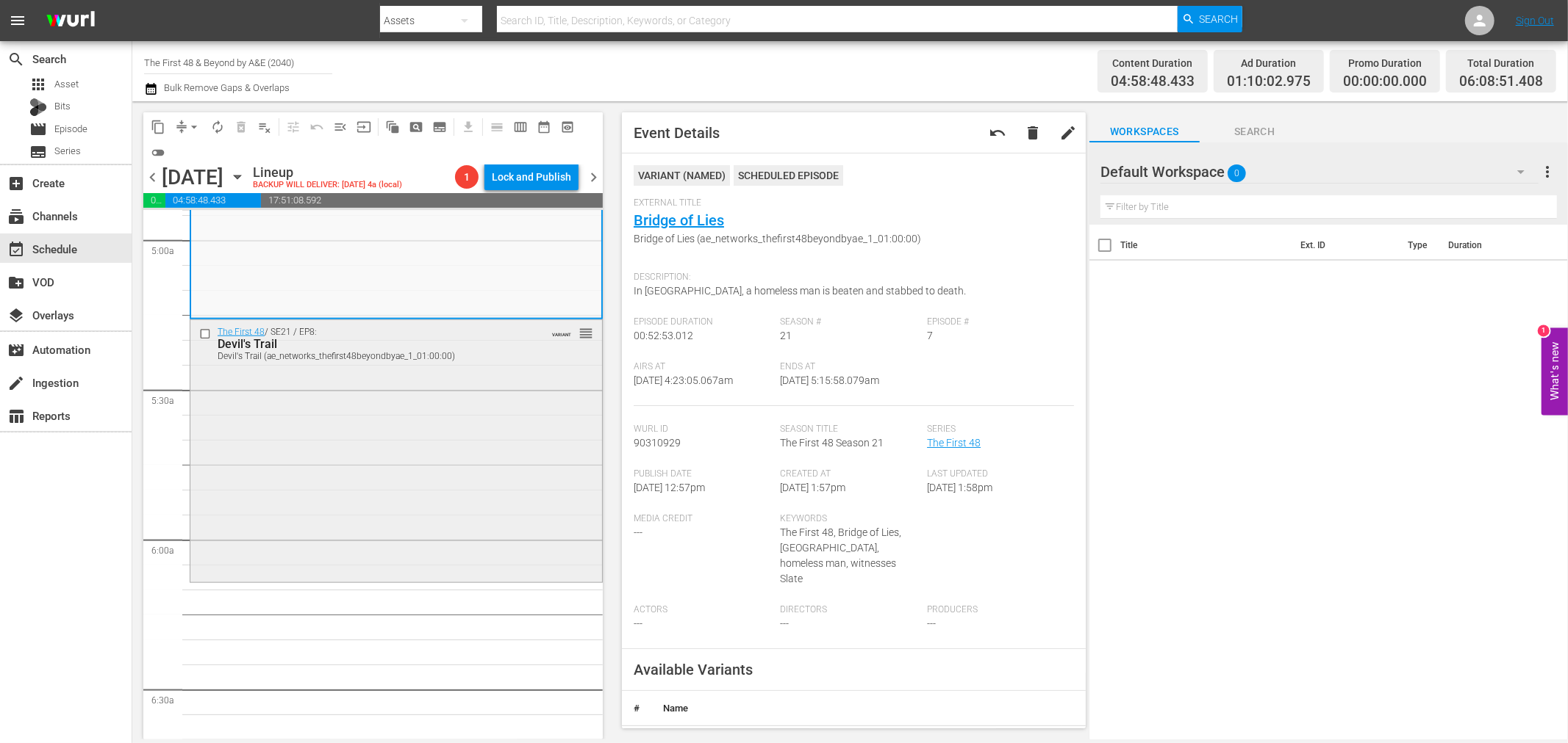
click at [416, 529] on div "The First 48 / SE21 / EP8: Devil's Trail Devil's Trail (ae_networks_thefirst48b…" at bounding box center [395, 450] width 412 height 260
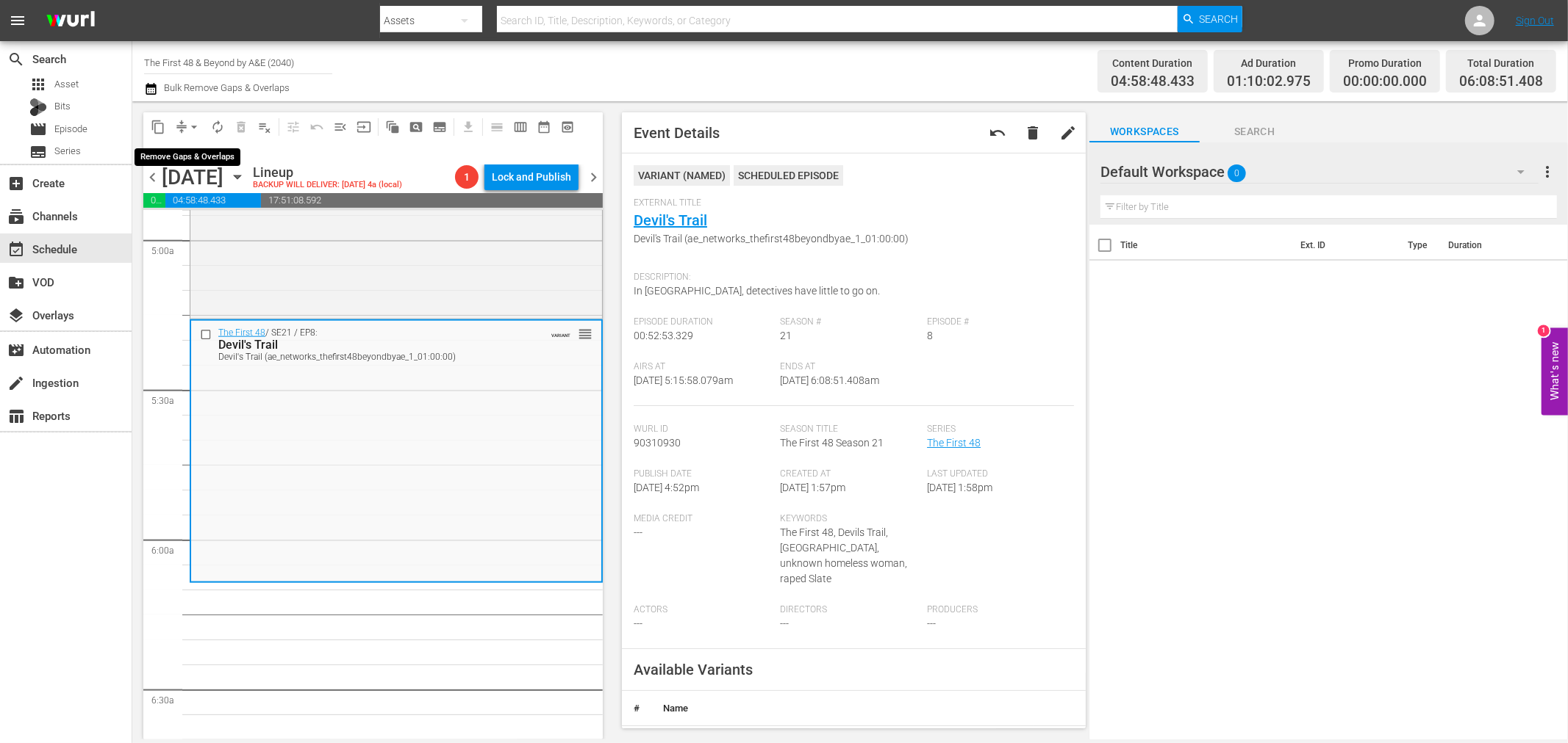
click at [179, 122] on span "compress" at bounding box center [182, 127] width 15 height 15
click at [194, 128] on span "arrow_drop_down" at bounding box center [194, 127] width 15 height 15
click at [198, 148] on li "Align to Midnight" at bounding box center [195, 156] width 154 height 25
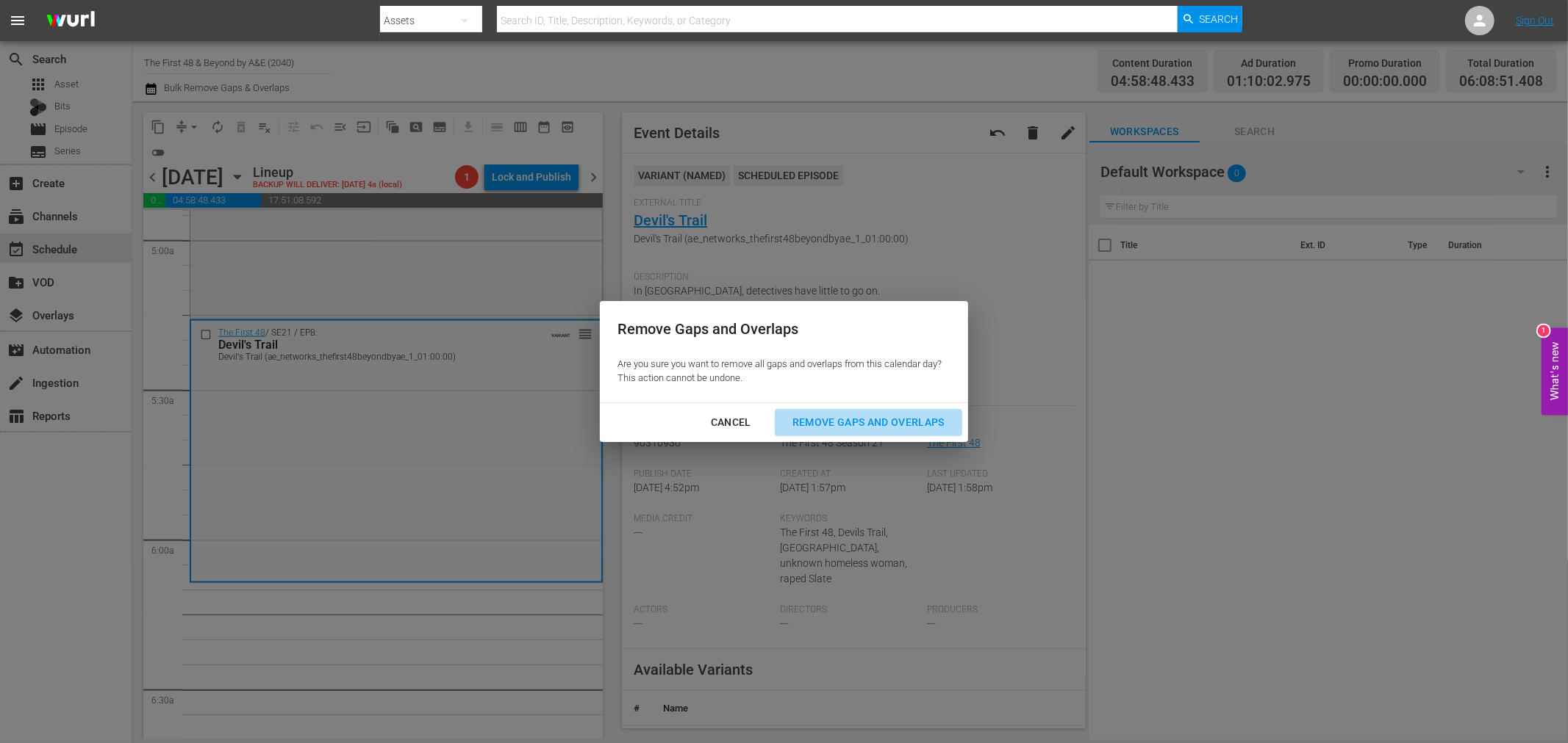
click at [888, 426] on div "Remove Gaps and Overlaps" at bounding box center [868, 423] width 175 height 18
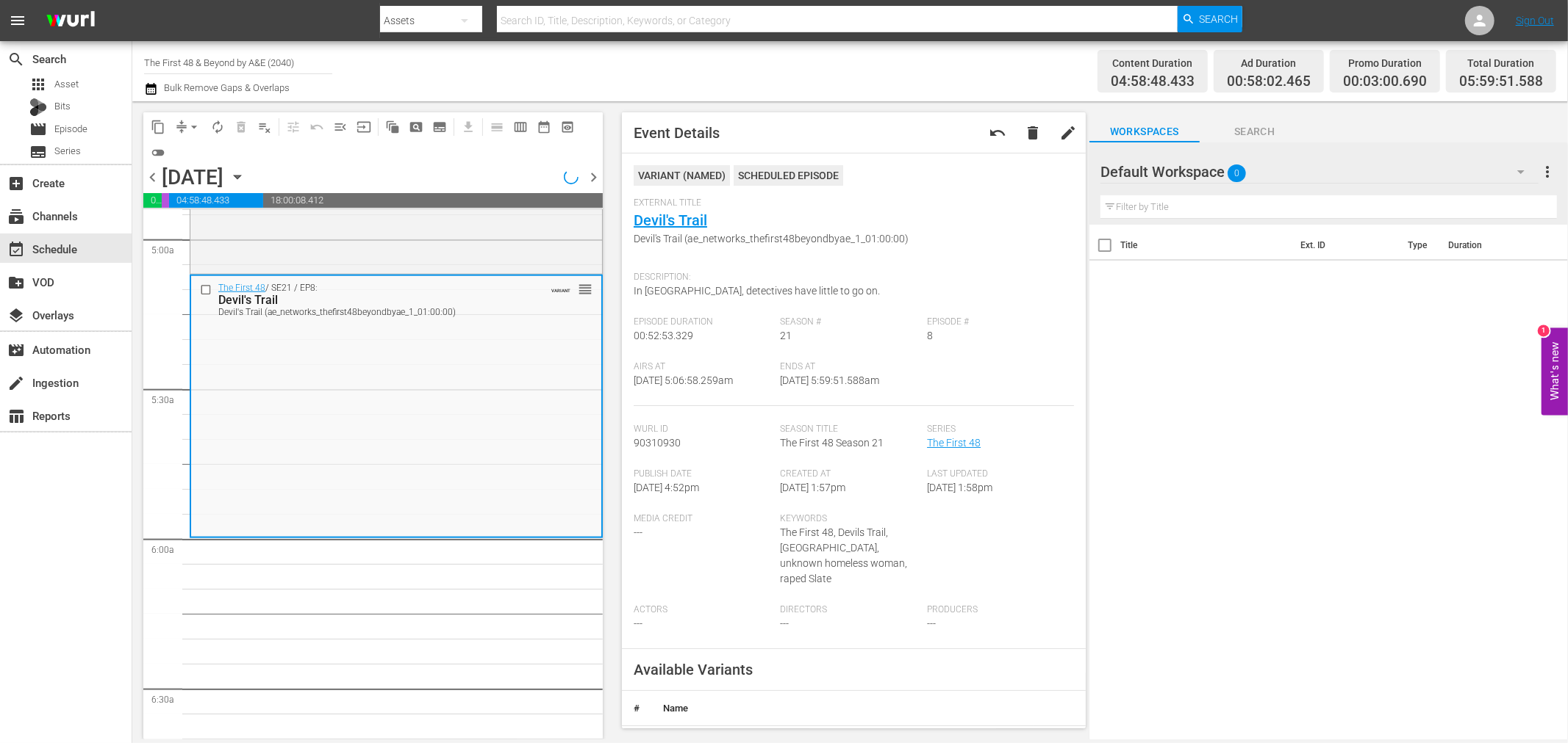
scroll to position [1494, 0]
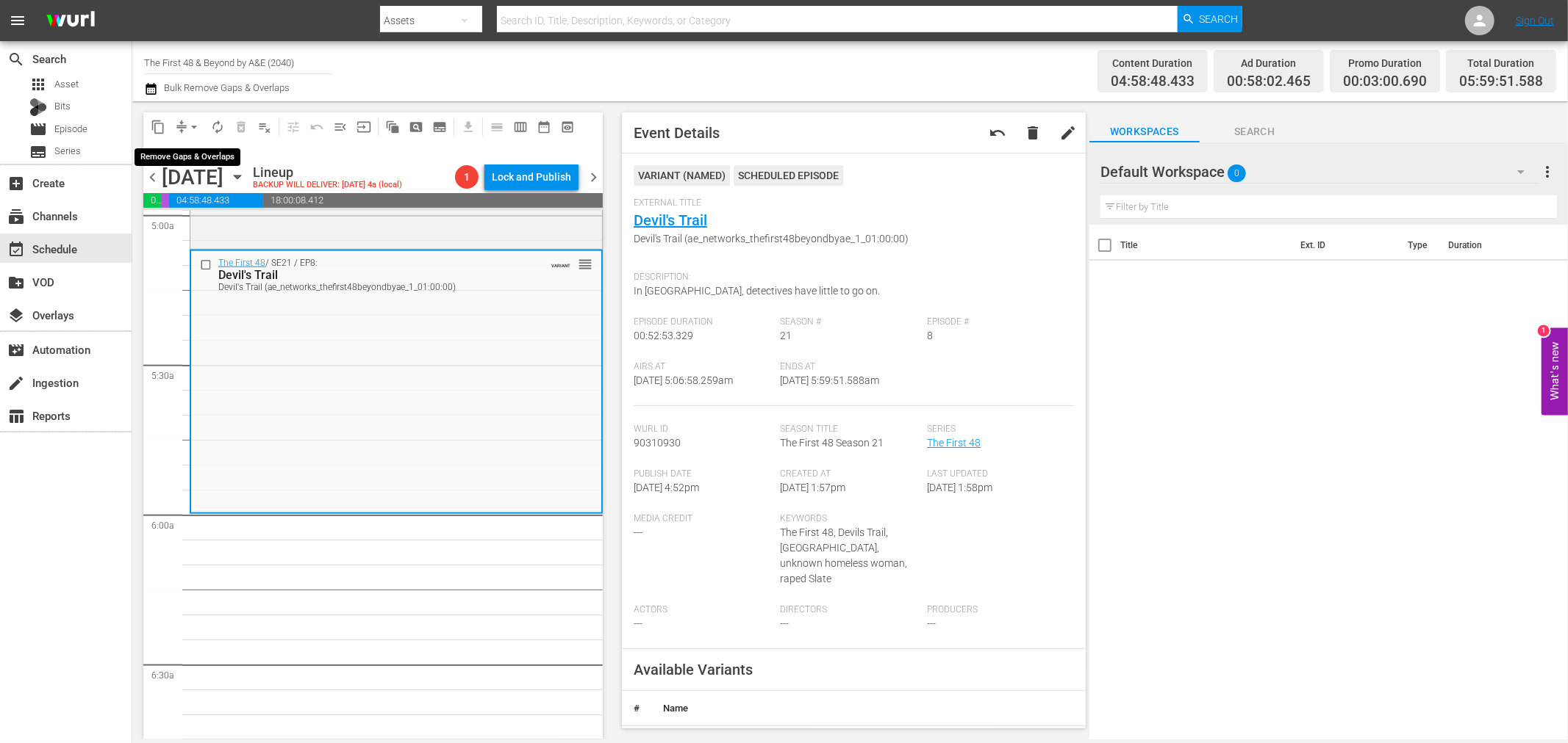
click at [184, 130] on button "arrow_drop_down" at bounding box center [195, 127] width 24 height 24
click at [202, 151] on li "Align to Midnight" at bounding box center [195, 156] width 154 height 25
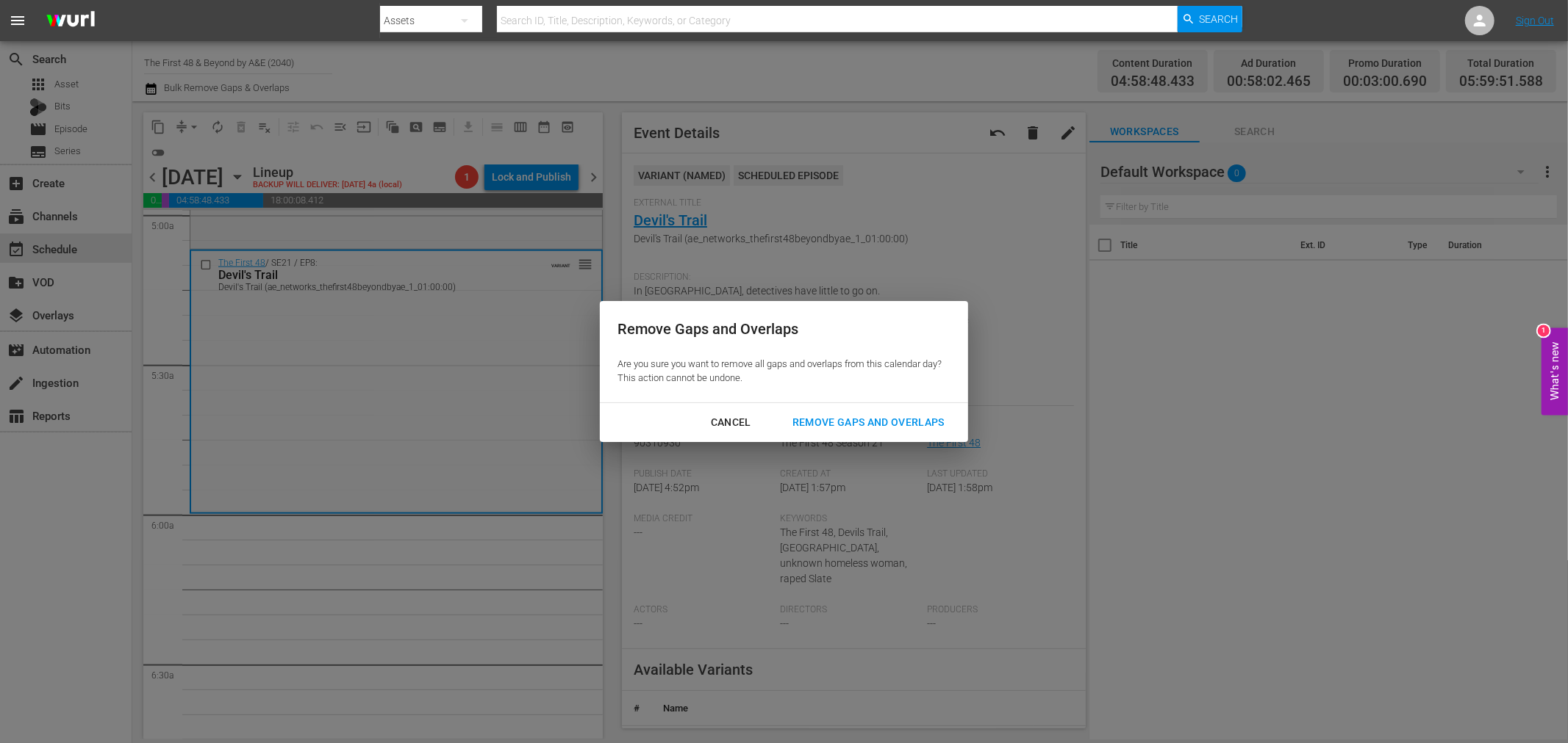
click at [909, 424] on div "Remove Gaps and Overlaps" at bounding box center [868, 423] width 175 height 18
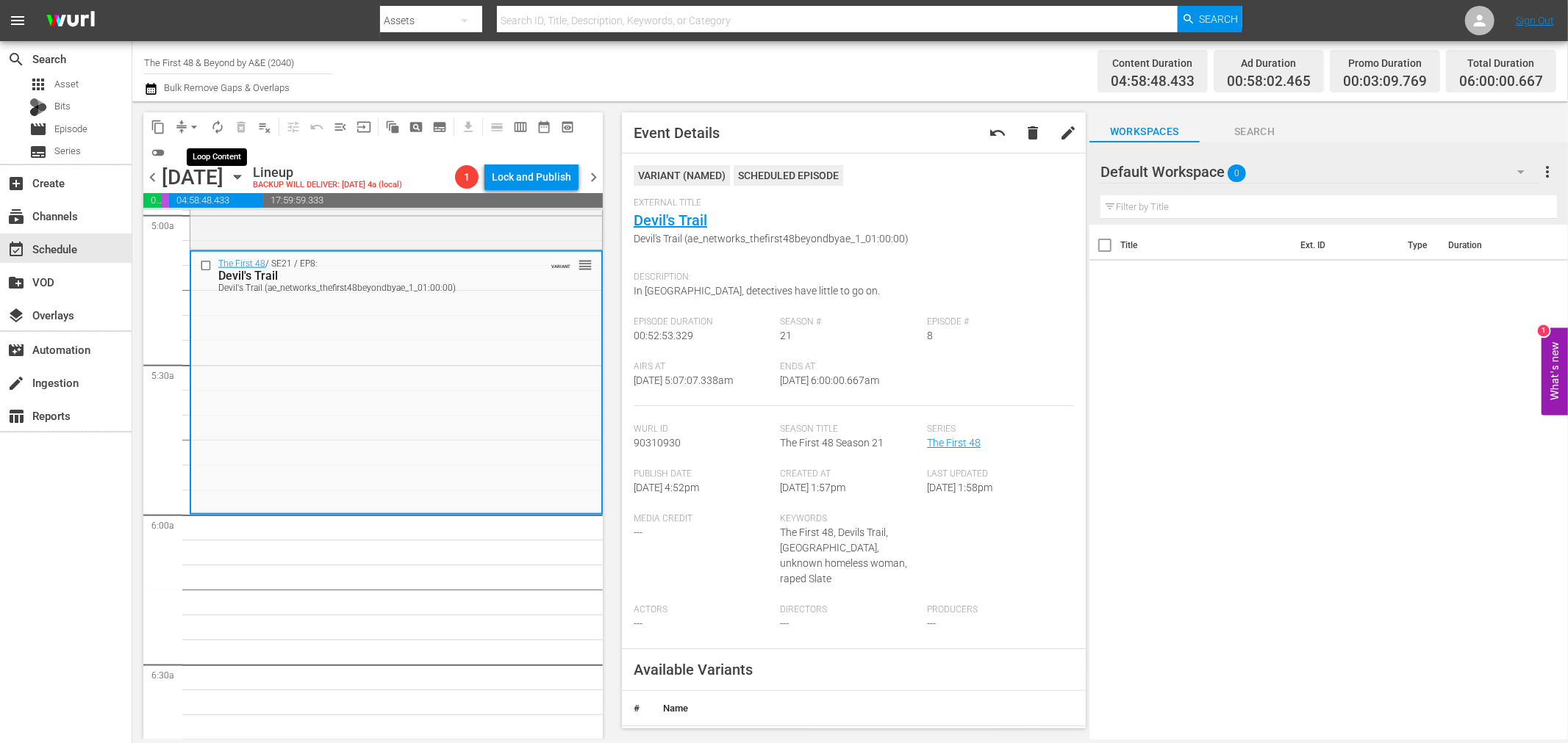
click at [216, 126] on span "autorenew_outlined" at bounding box center [217, 127] width 15 height 15
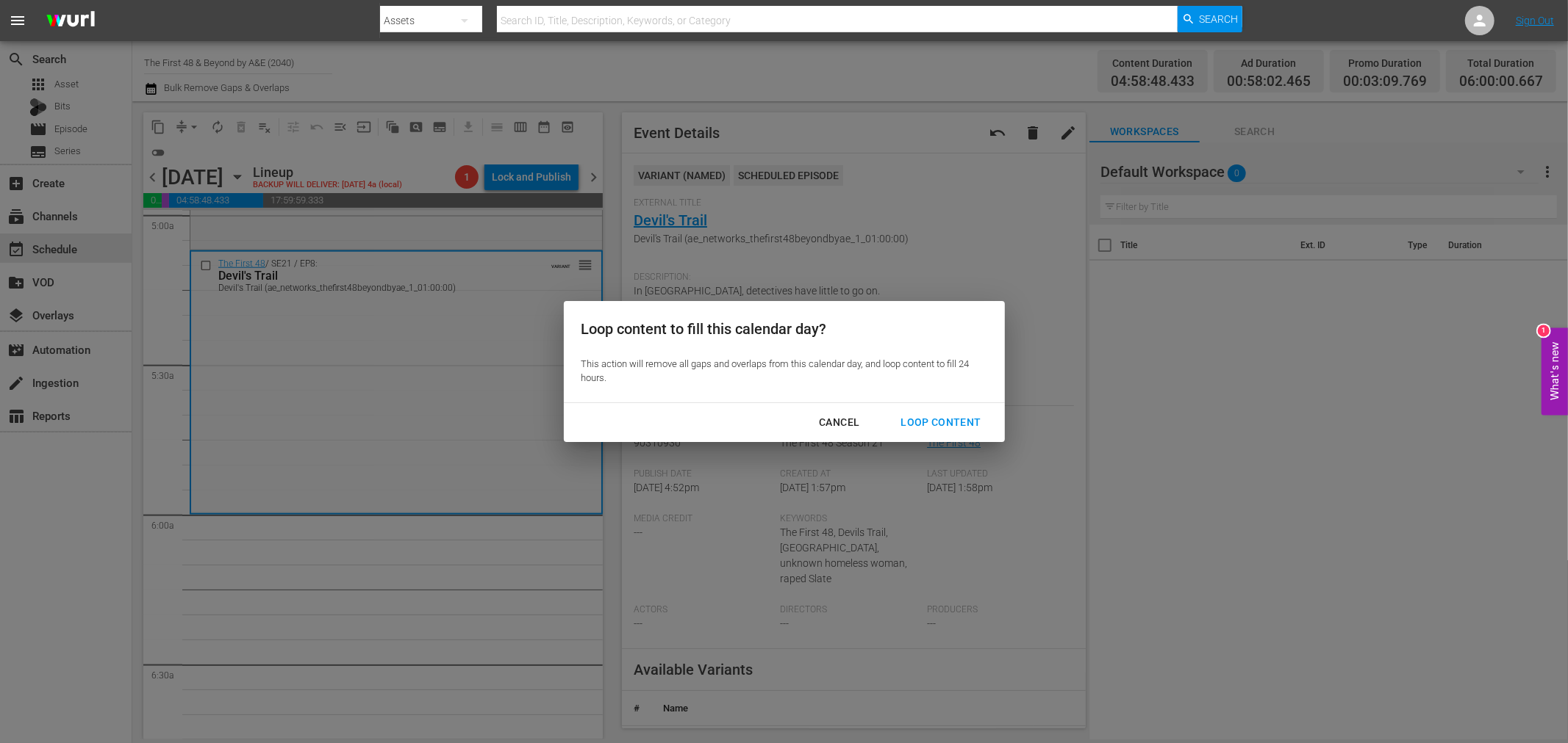
click at [967, 428] on div "Loop Content" at bounding box center [940, 423] width 103 height 18
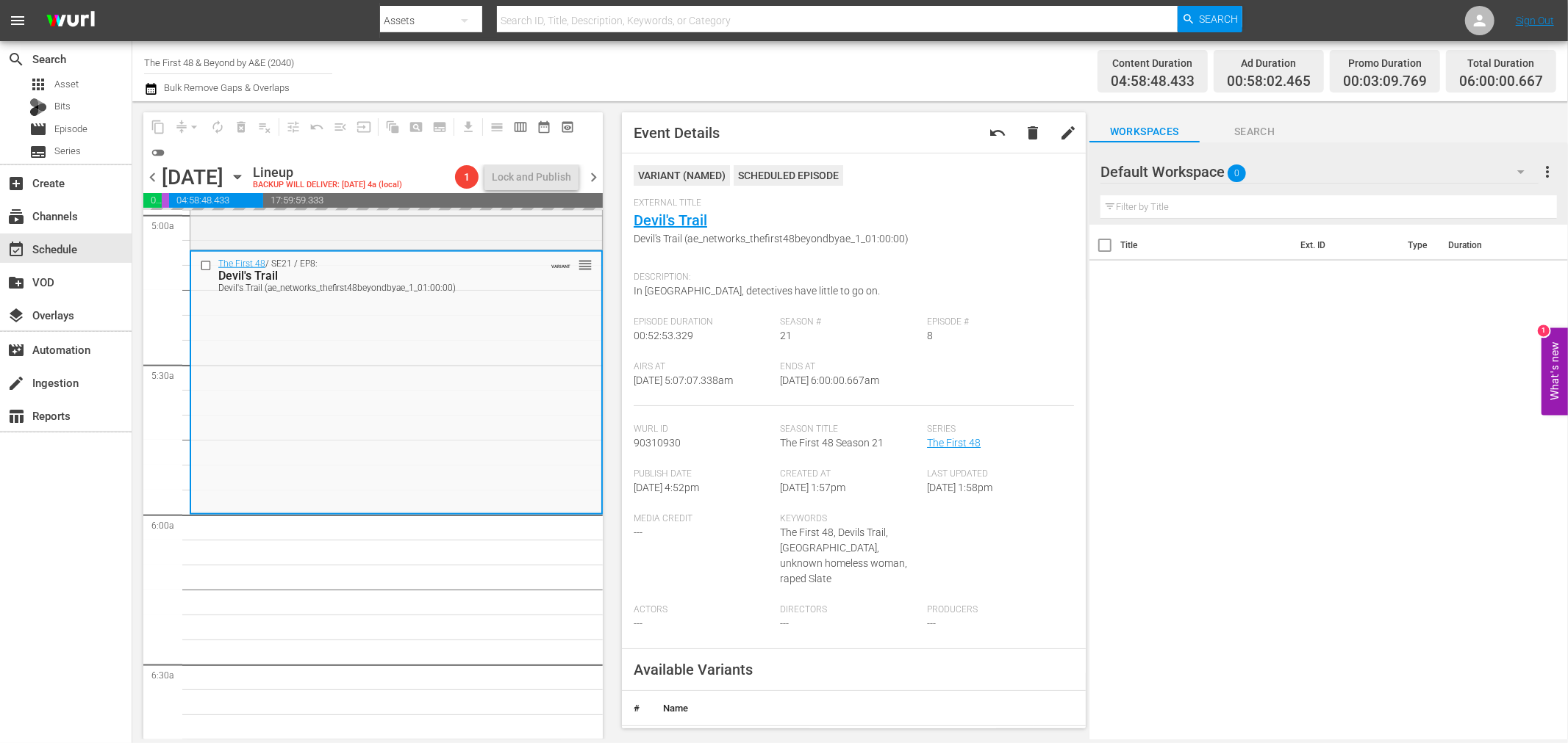
drag, startPoint x: 952, startPoint y: 428, endPoint x: 933, endPoint y: 430, distance: 19.1
drag, startPoint x: 933, startPoint y: 430, endPoint x: 374, endPoint y: 490, distance: 562.2
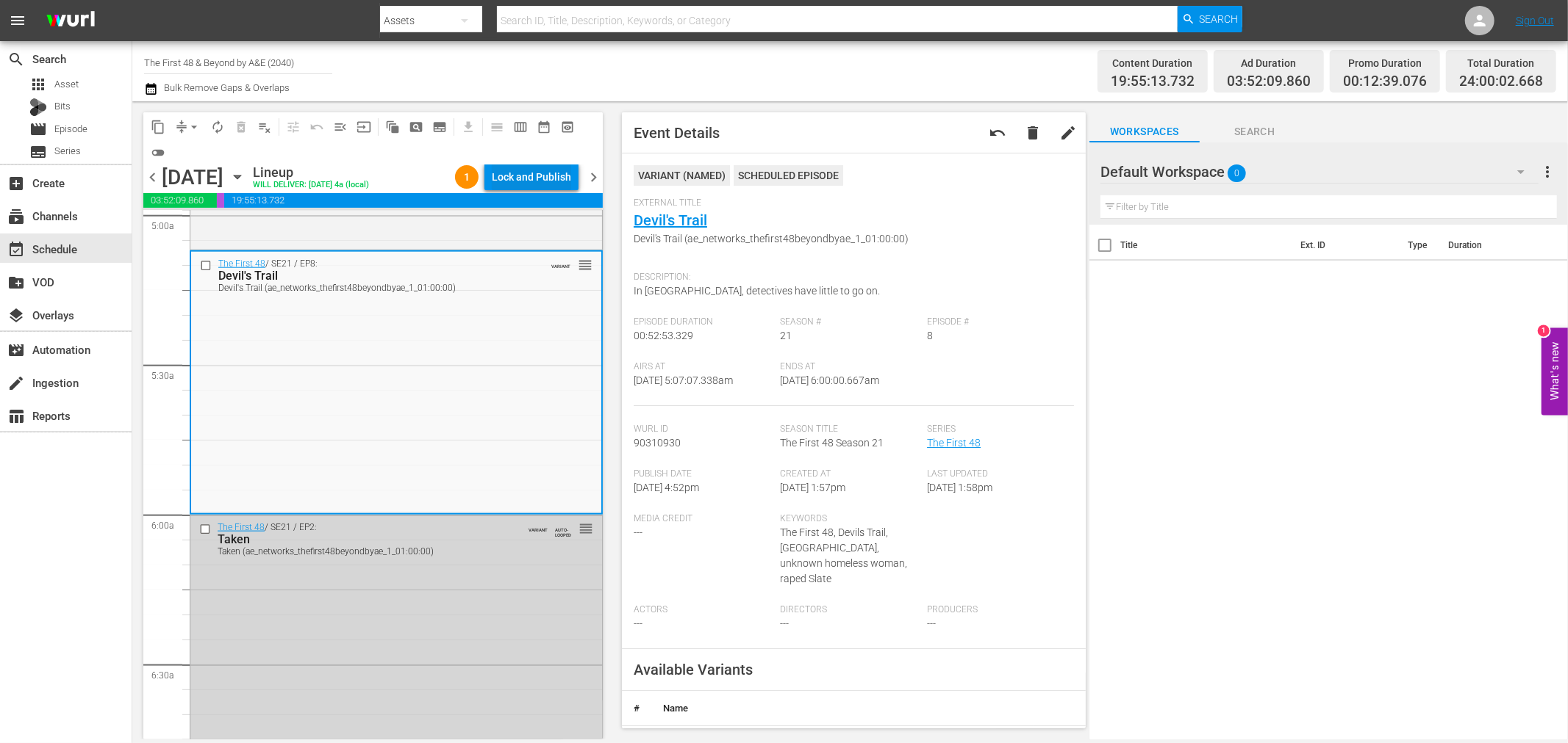
click at [525, 175] on div "Lock and Publish" at bounding box center [531, 176] width 79 height 26
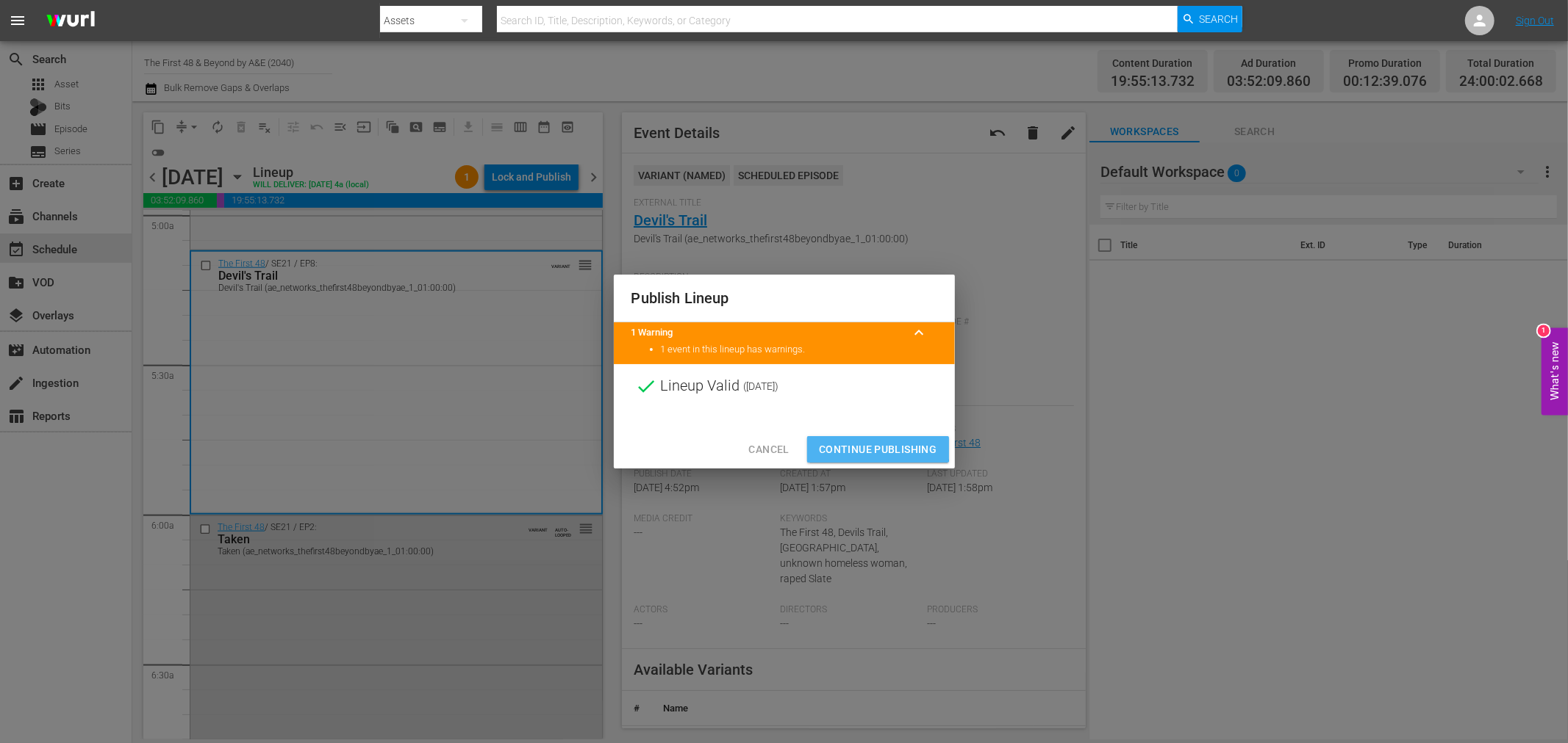
click at [849, 442] on span "Continue Publishing" at bounding box center [879, 450] width 119 height 18
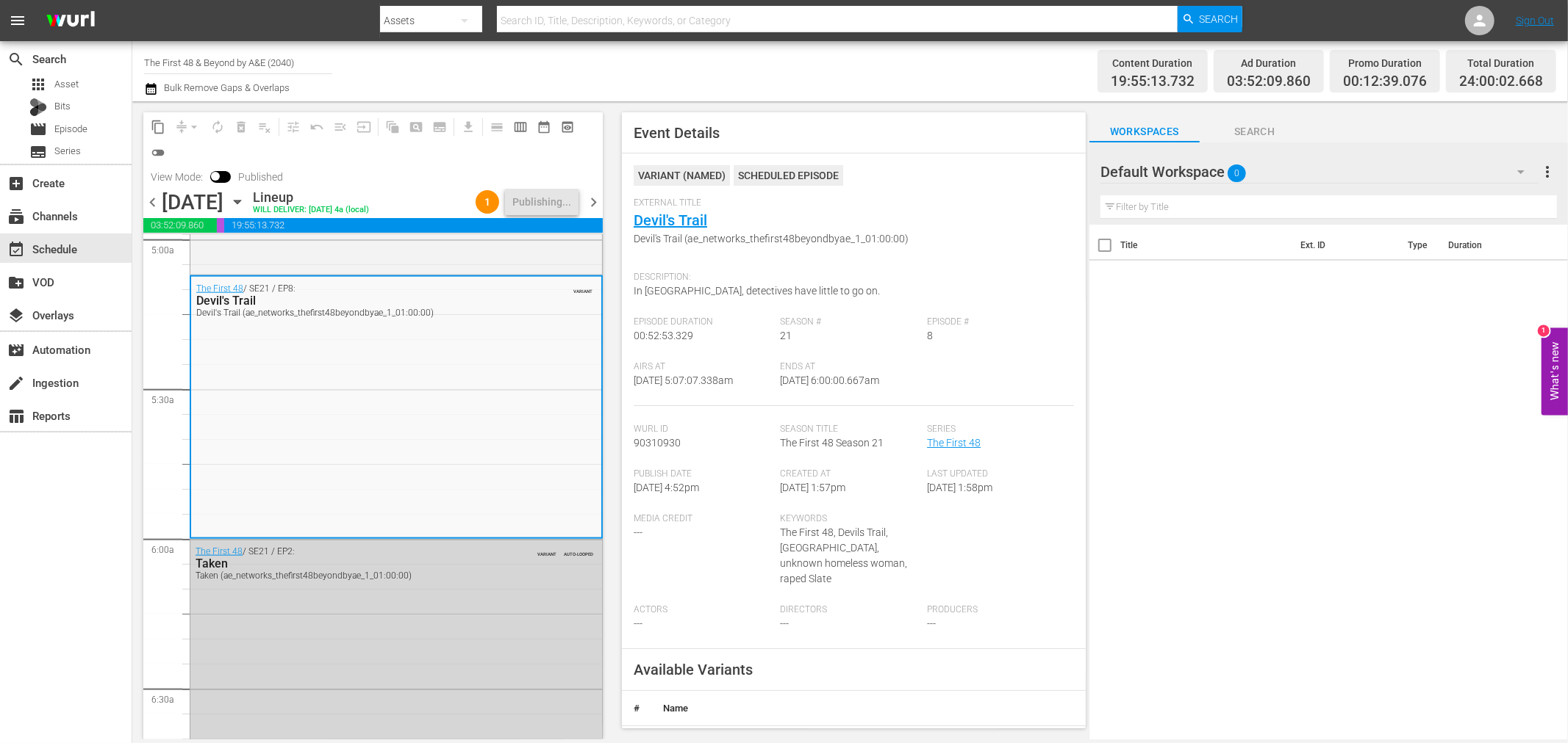
click at [591, 200] on span "chevron_right" at bounding box center [594, 203] width 18 height 18
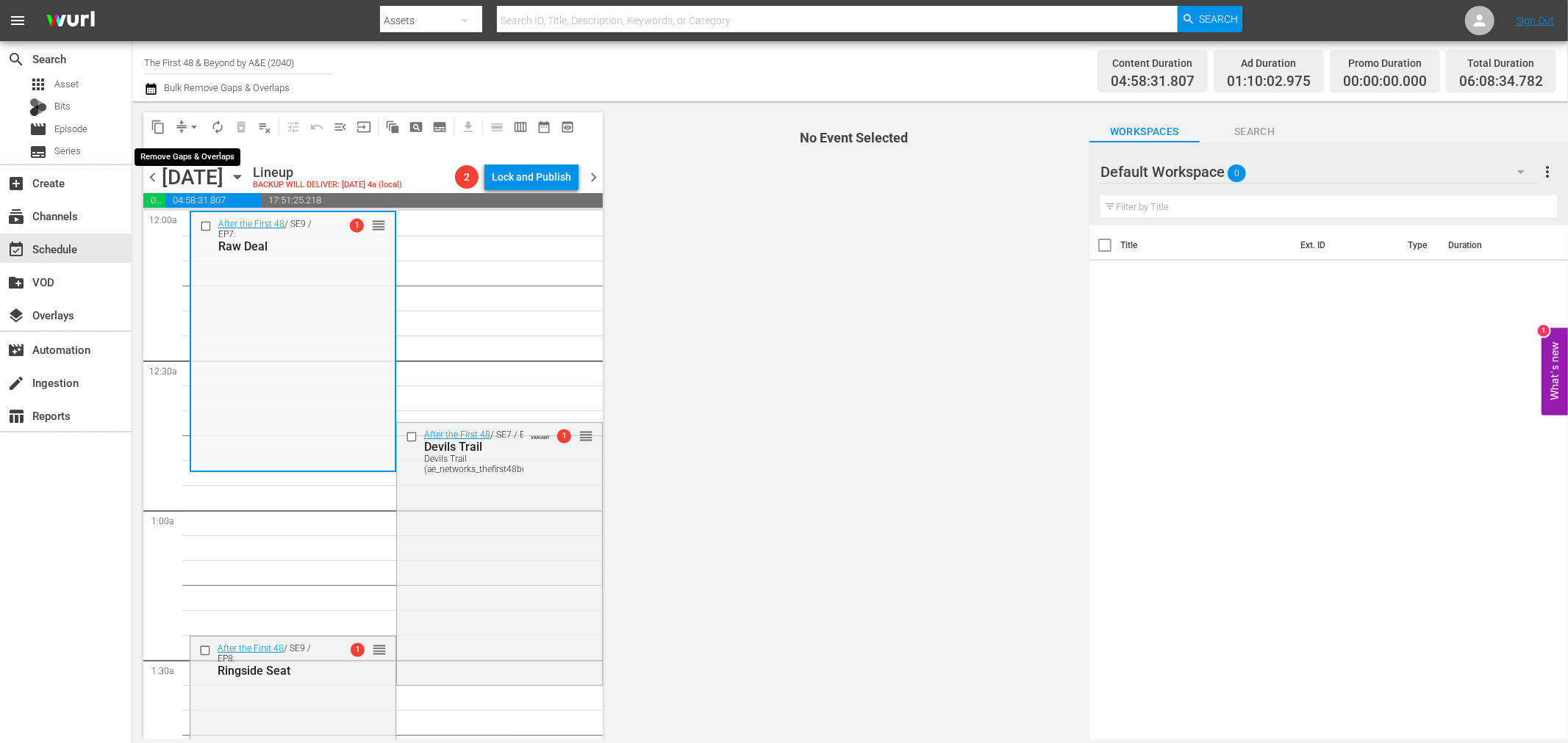
click at [184, 120] on button "arrow_drop_down" at bounding box center [195, 127] width 24 height 24
click at [177, 150] on li "Align to Midnight" at bounding box center [194, 156] width 121 height 25
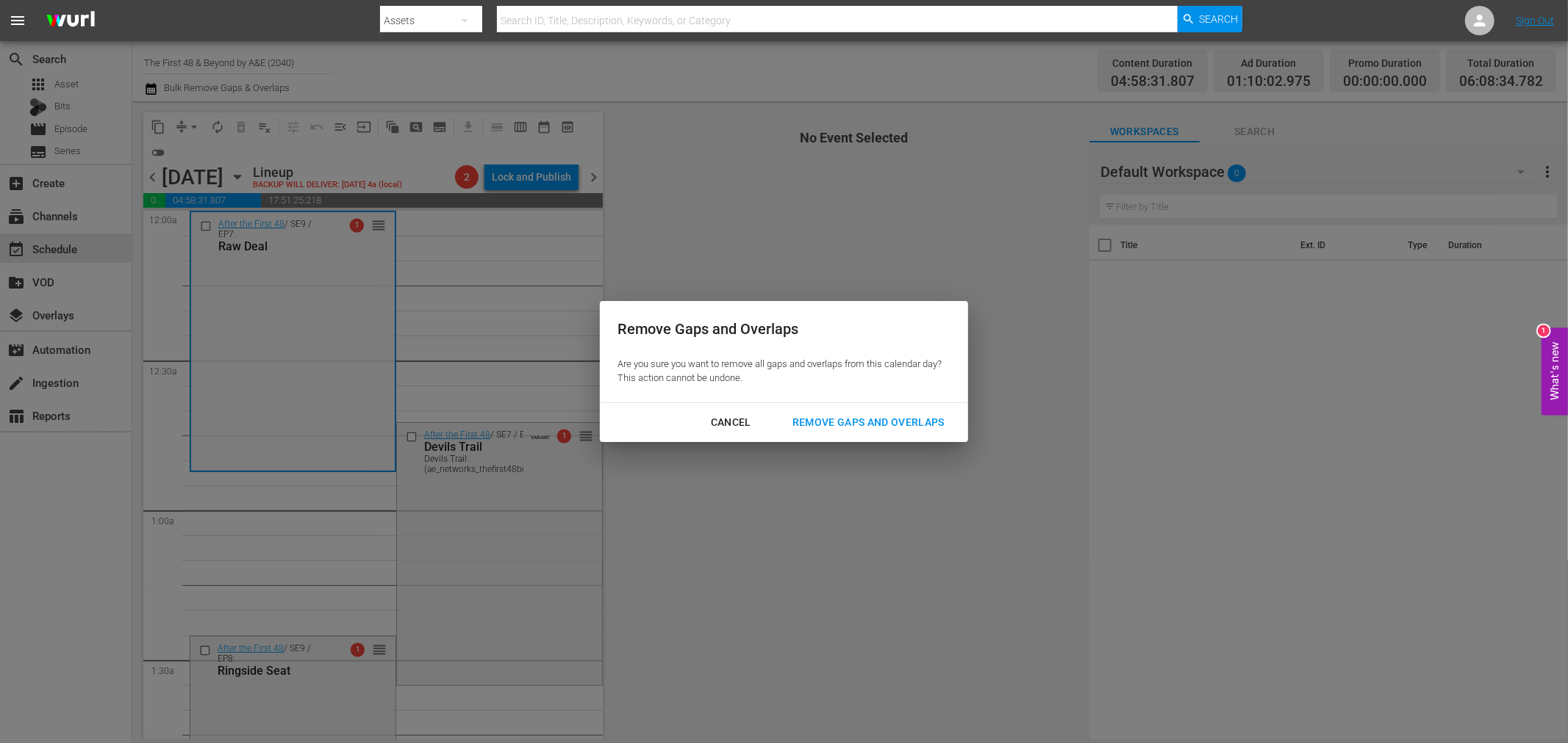
click at [848, 408] on div "Cancel Remove Gaps and Overlaps" at bounding box center [784, 423] width 368 height 39
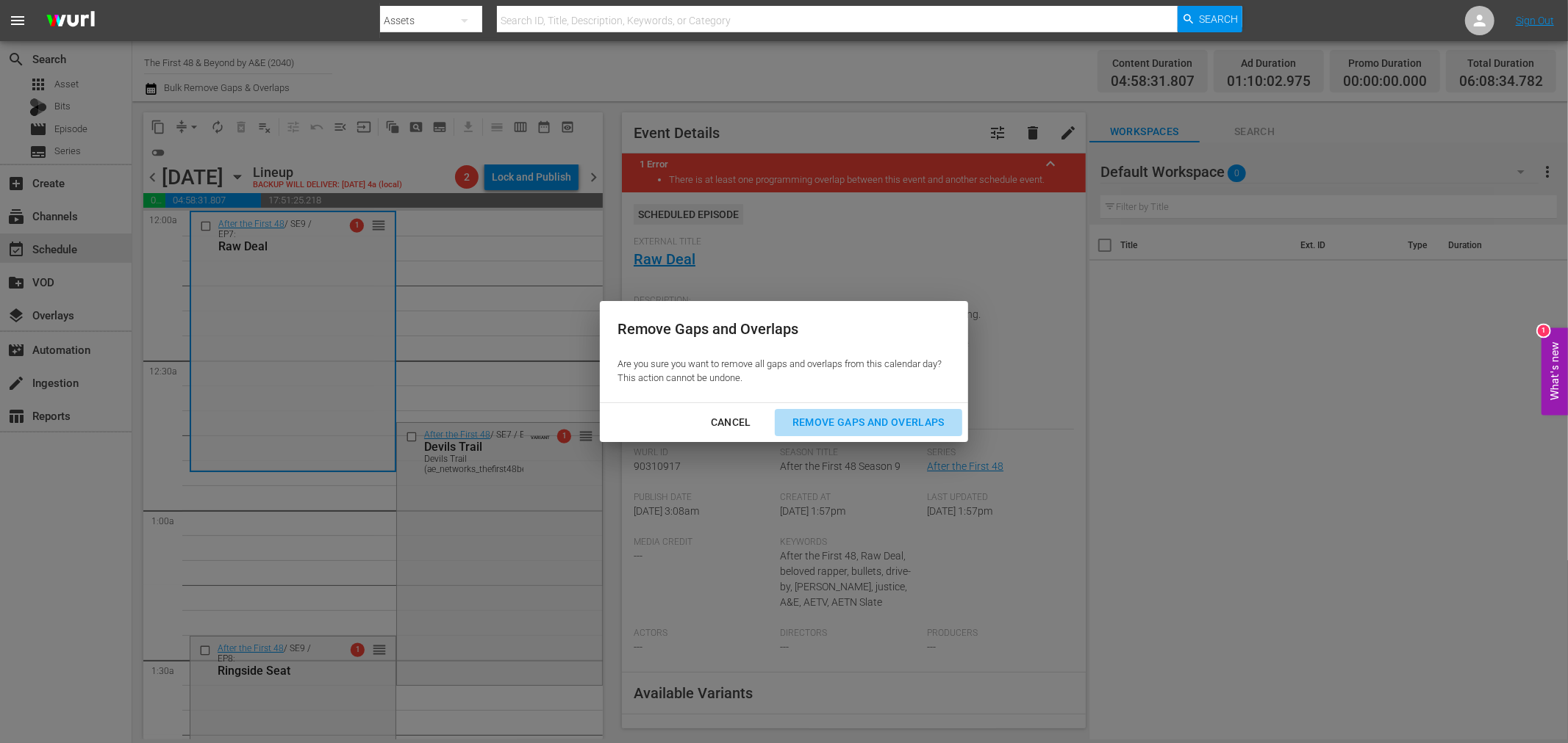
click at [848, 416] on div "Remove Gaps and Overlaps" at bounding box center [868, 423] width 175 height 18
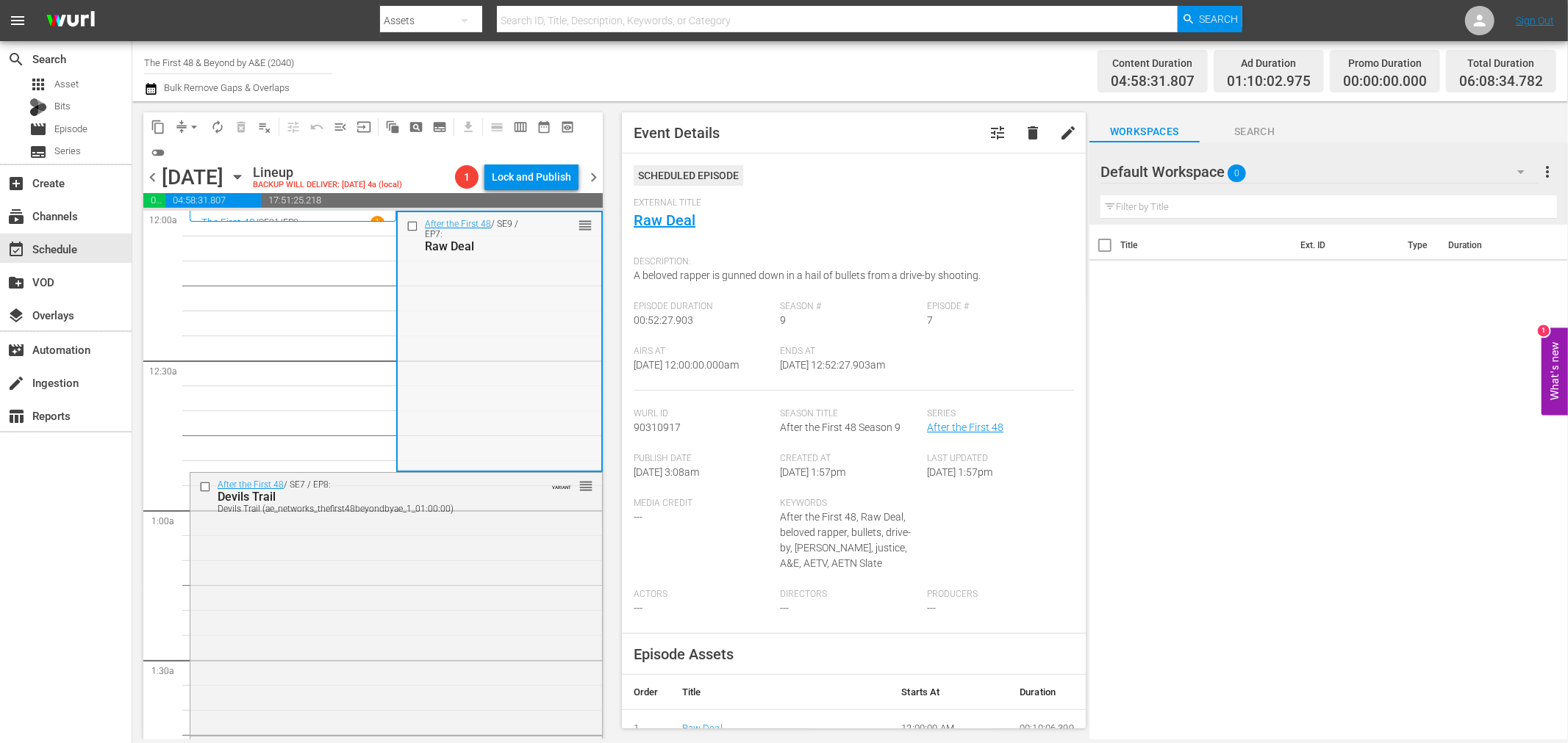
click at [496, 309] on div "After the First 48 / SE9 / EP7: Raw Deal reorder" at bounding box center [499, 341] width 204 height 257
click at [555, 569] on div "After the First 48 / SE7 / EP8: Devils Trail Devils Trail (ae_networks_thefirst…" at bounding box center [395, 602] width 412 height 259
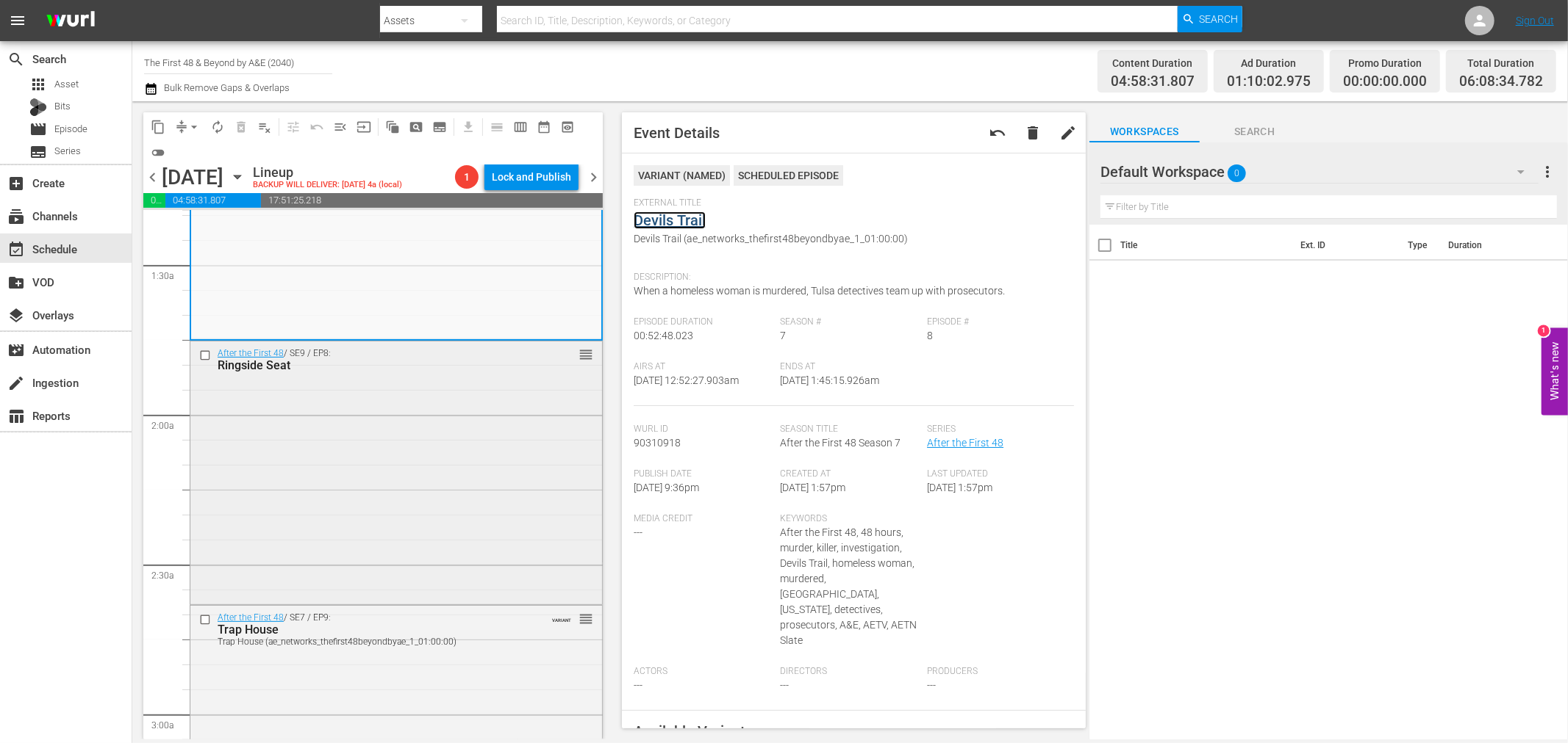
scroll to position [408, 0]
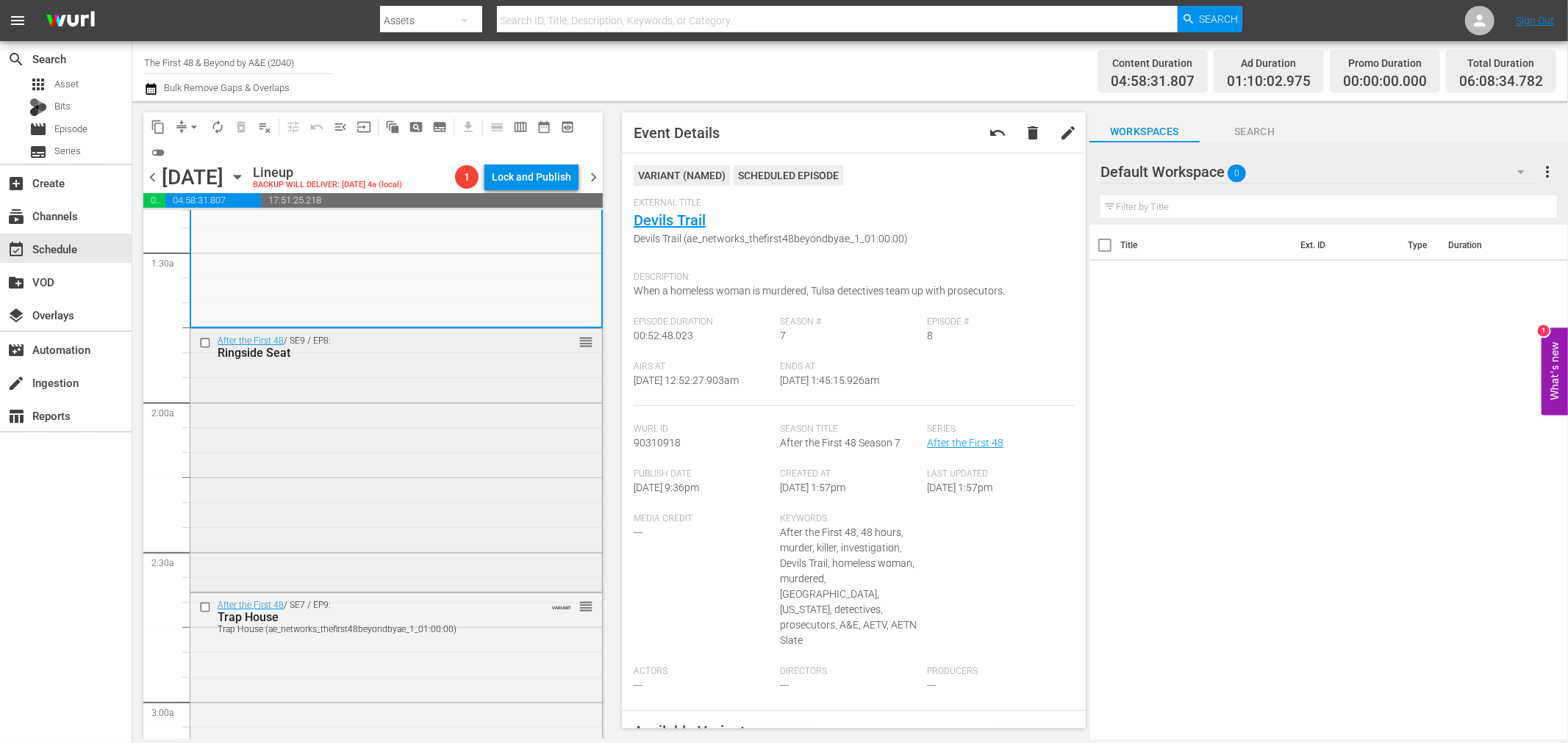
click at [458, 456] on div "After the First 48 / SE9 / EP8: Ringside Seat reorder" at bounding box center [395, 459] width 412 height 259
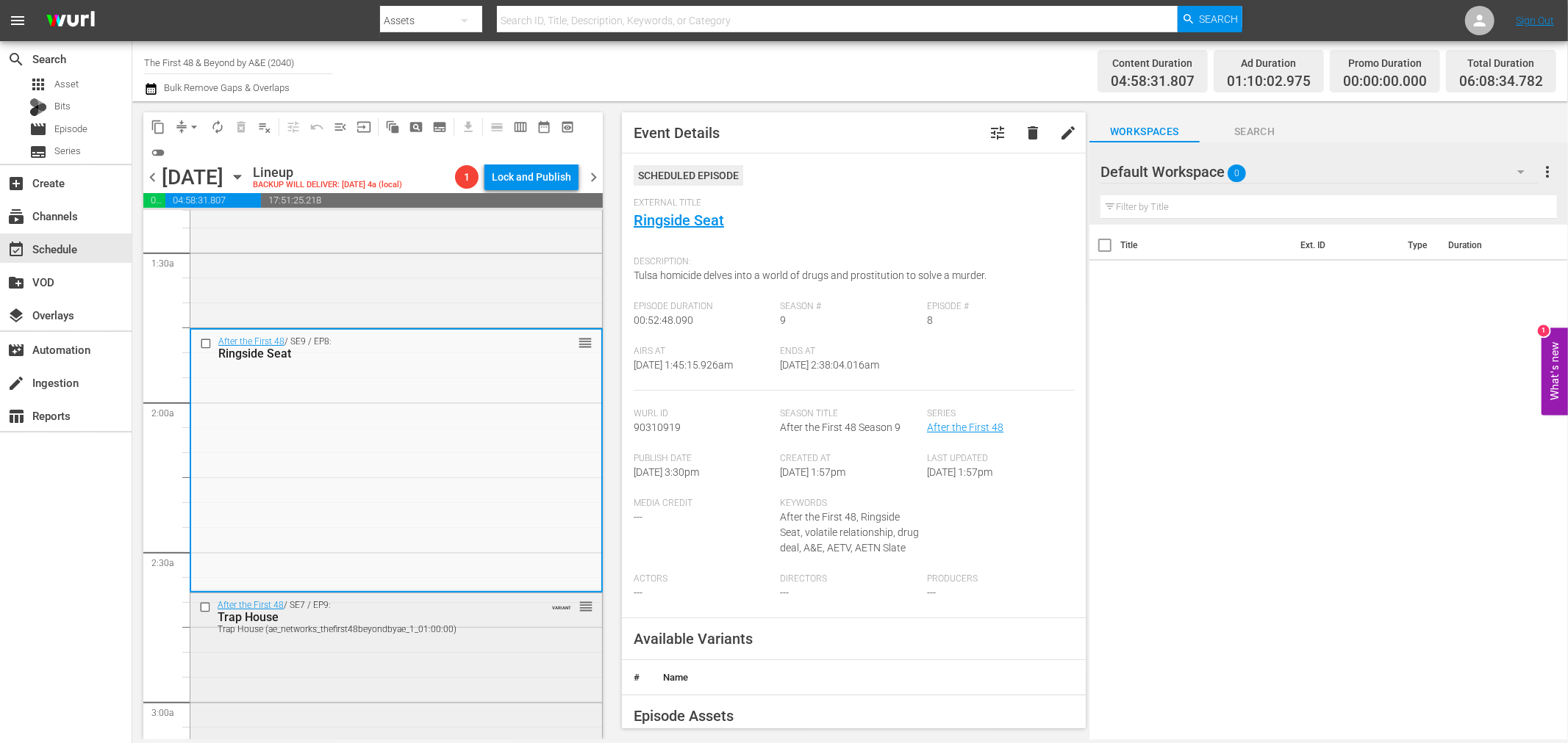
click at [473, 637] on div "After the First 48 / SE7 / EP9: Trap House Trap House (ae_networks_thefirst48be…" at bounding box center [395, 616] width 412 height 47
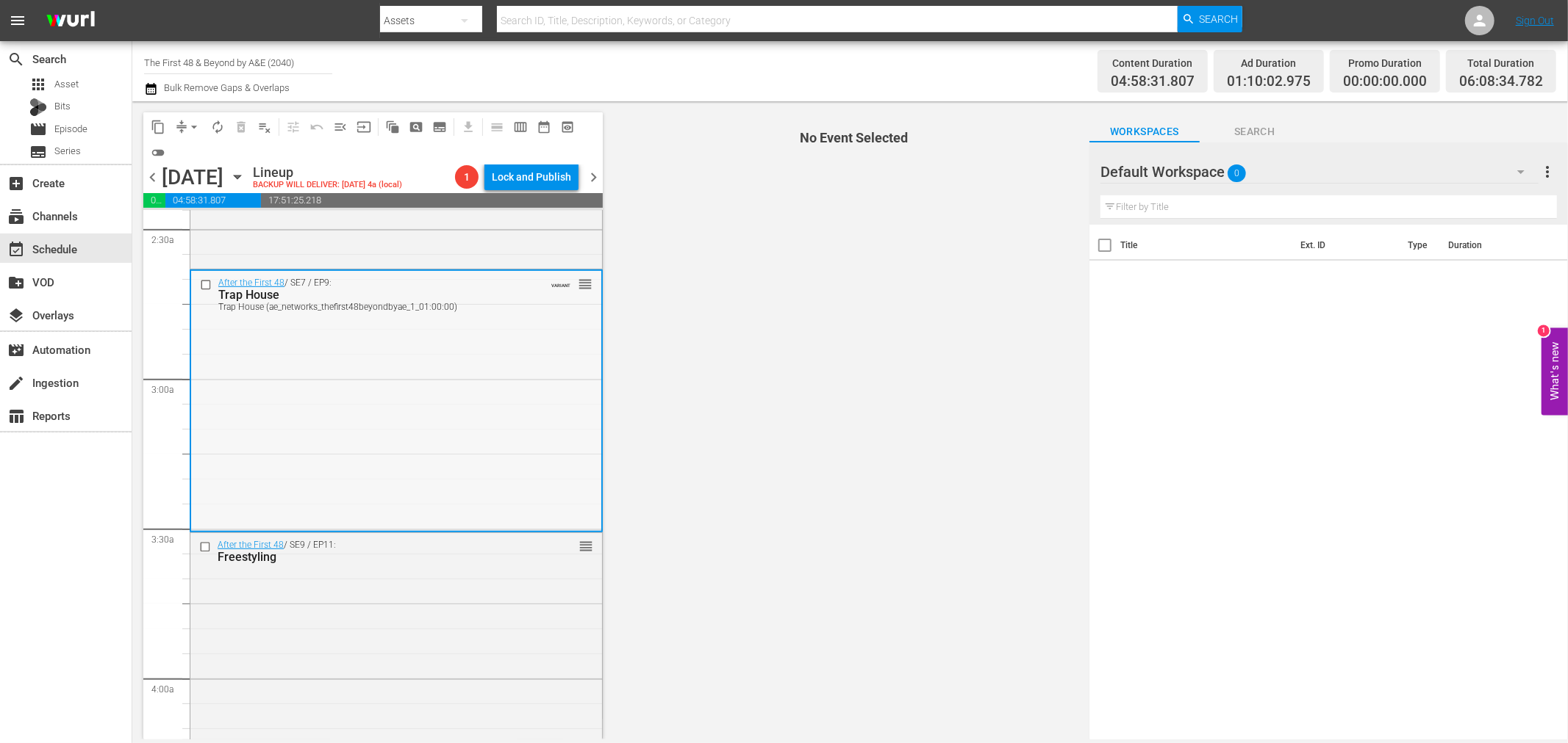
scroll to position [735, 0]
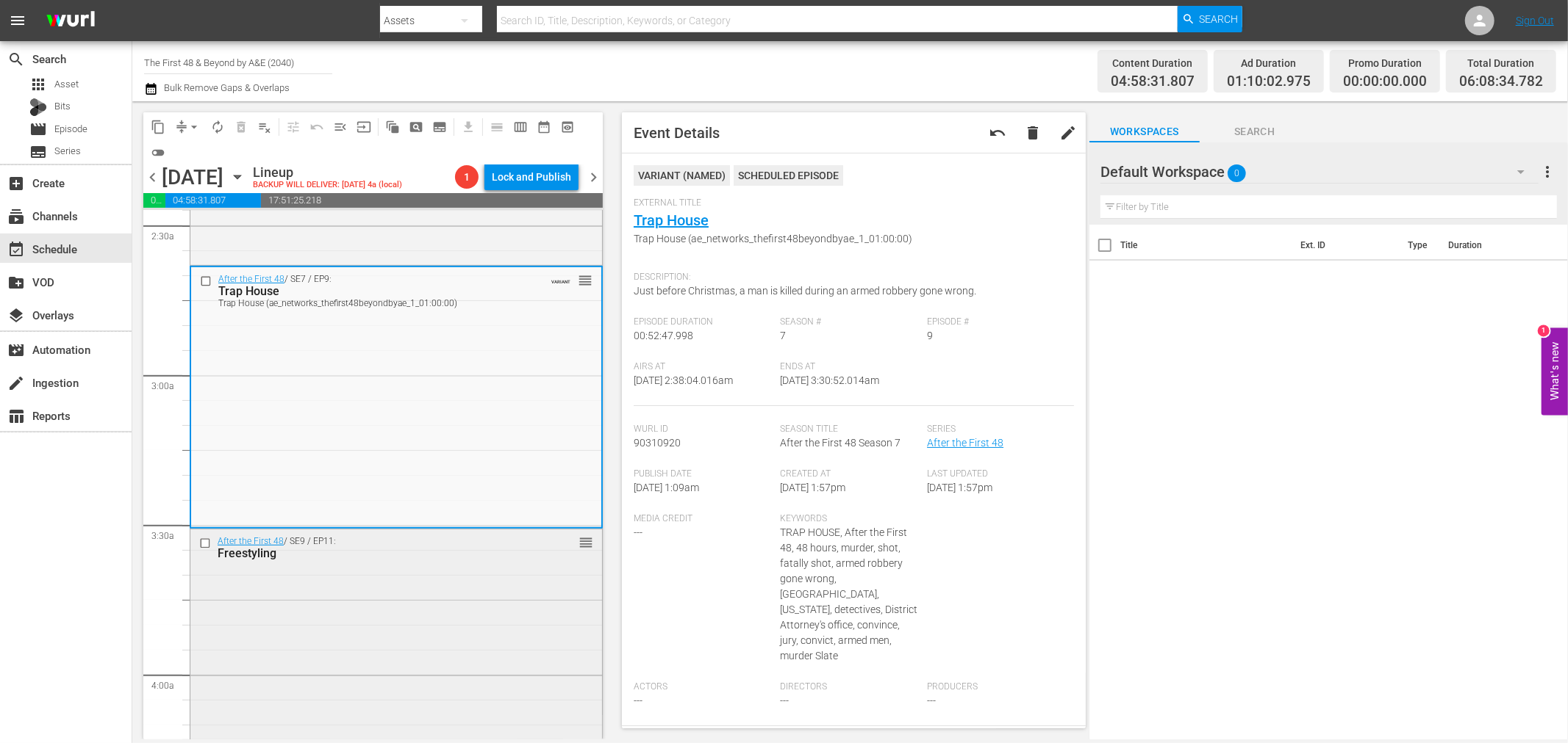
click at [519, 670] on div "After the First 48 / SE9 / EP11: Freestyling reorder" at bounding box center [395, 658] width 412 height 257
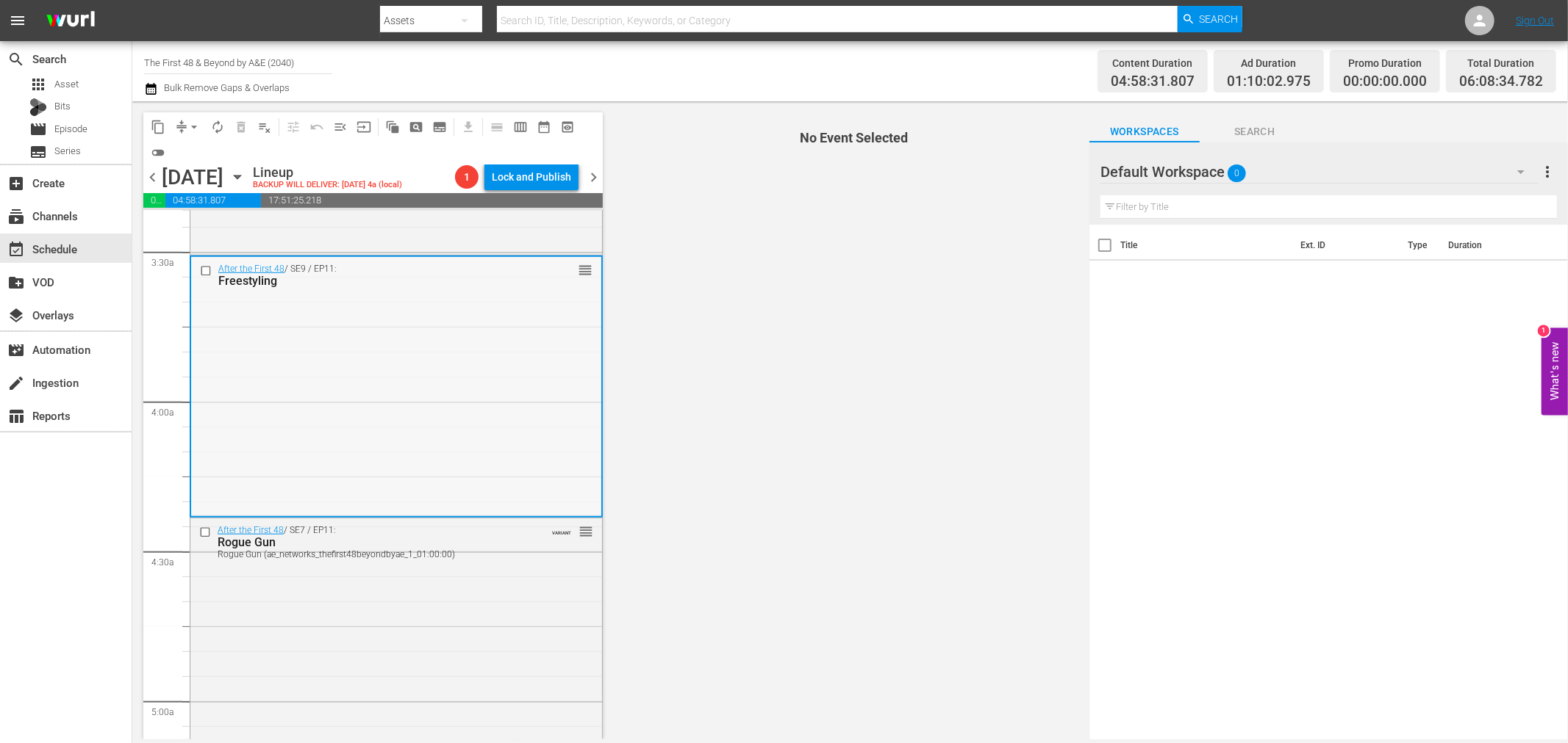
scroll to position [979, 0]
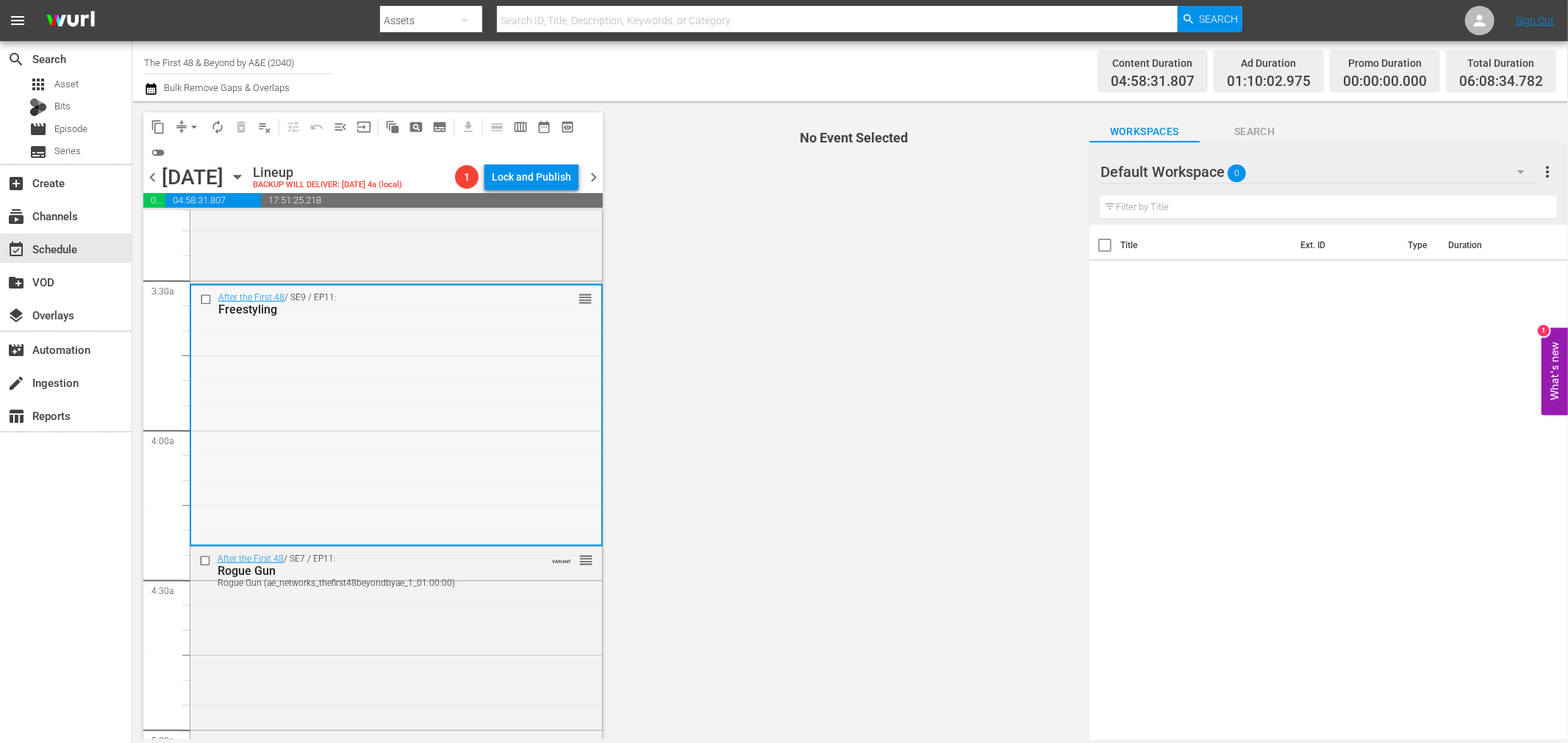
click at [492, 339] on div "After the First 48 / SE9 / EP11: Freestyling reorder" at bounding box center [395, 414] width 410 height 257
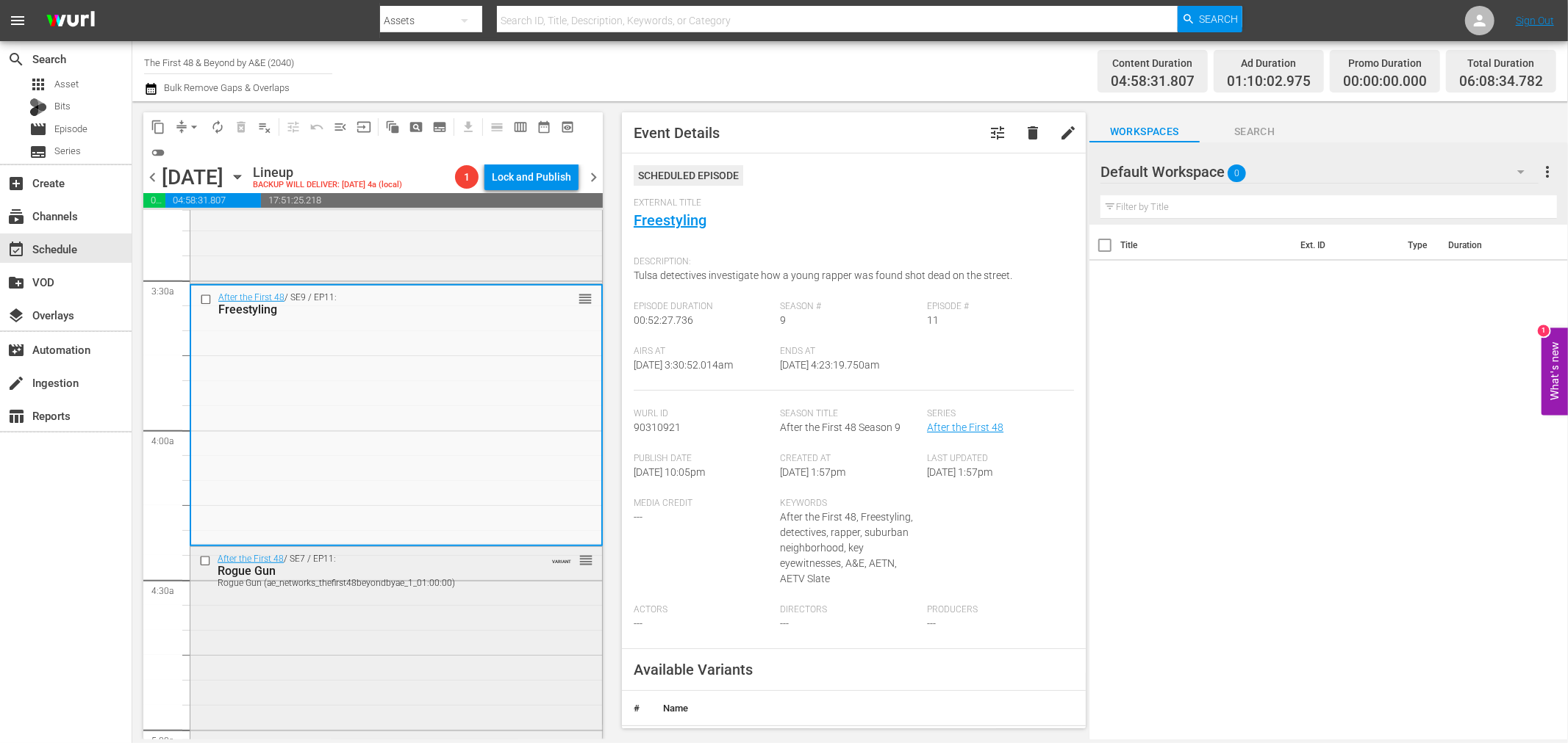
click at [476, 624] on div "After the First 48 / SE7 / EP11: Rogue Gun Rogue Gun (ae_networks_thefirst48bey…" at bounding box center [395, 677] width 412 height 259
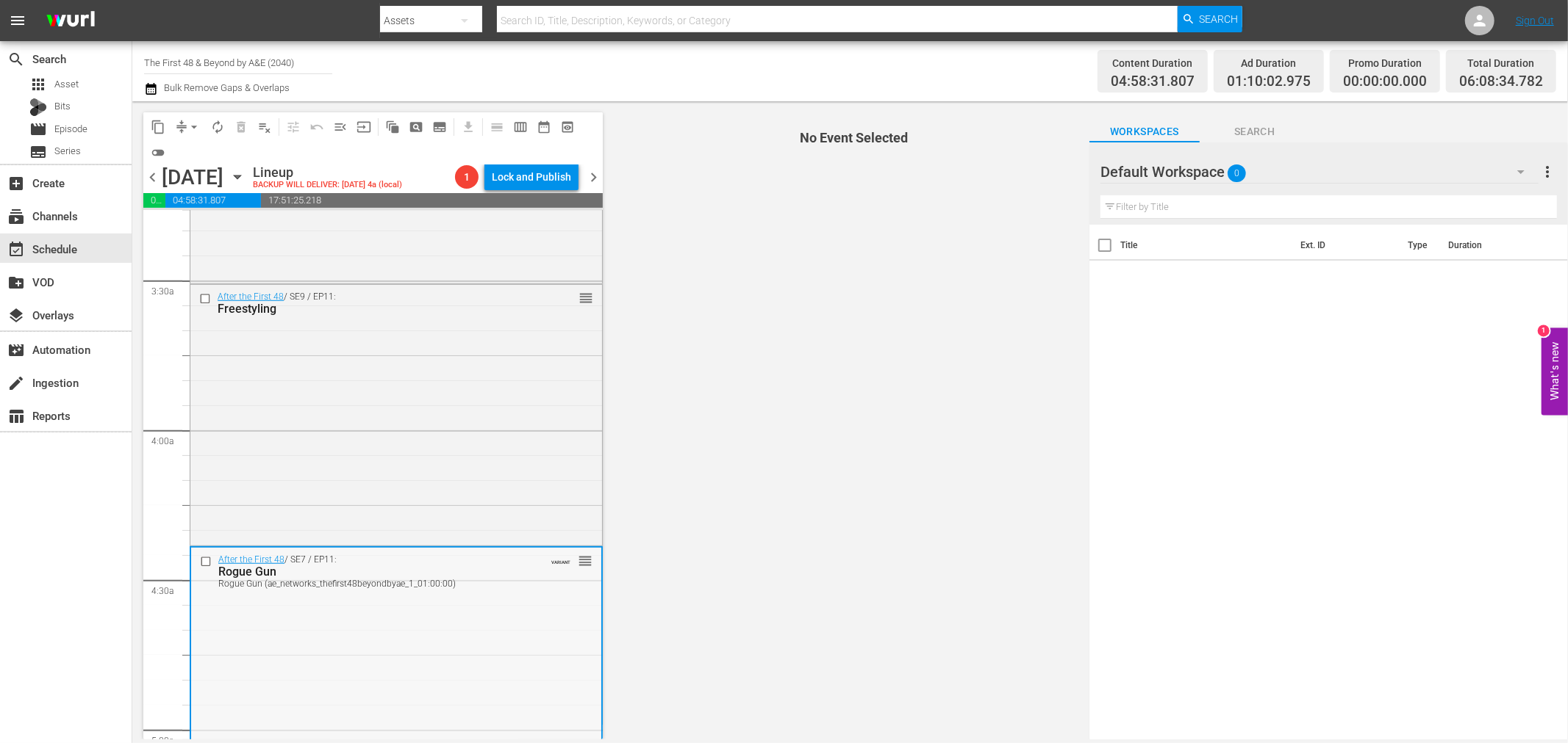
click at [499, 689] on div "After the First 48 / SE7 / EP11: Rogue Gun Rogue Gun (ae_networks_thefirst48bey…" at bounding box center [395, 677] width 410 height 259
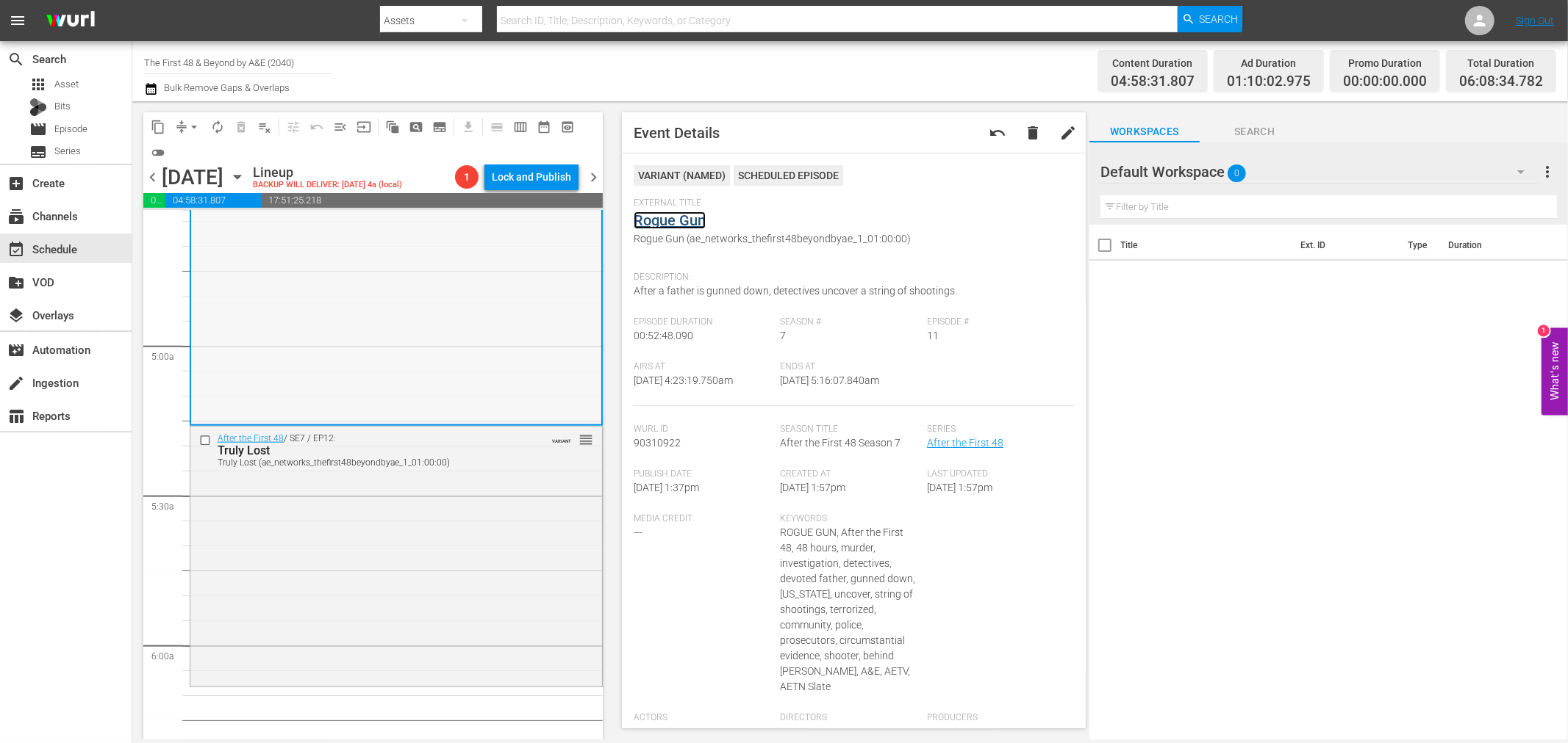
scroll to position [1387, 0]
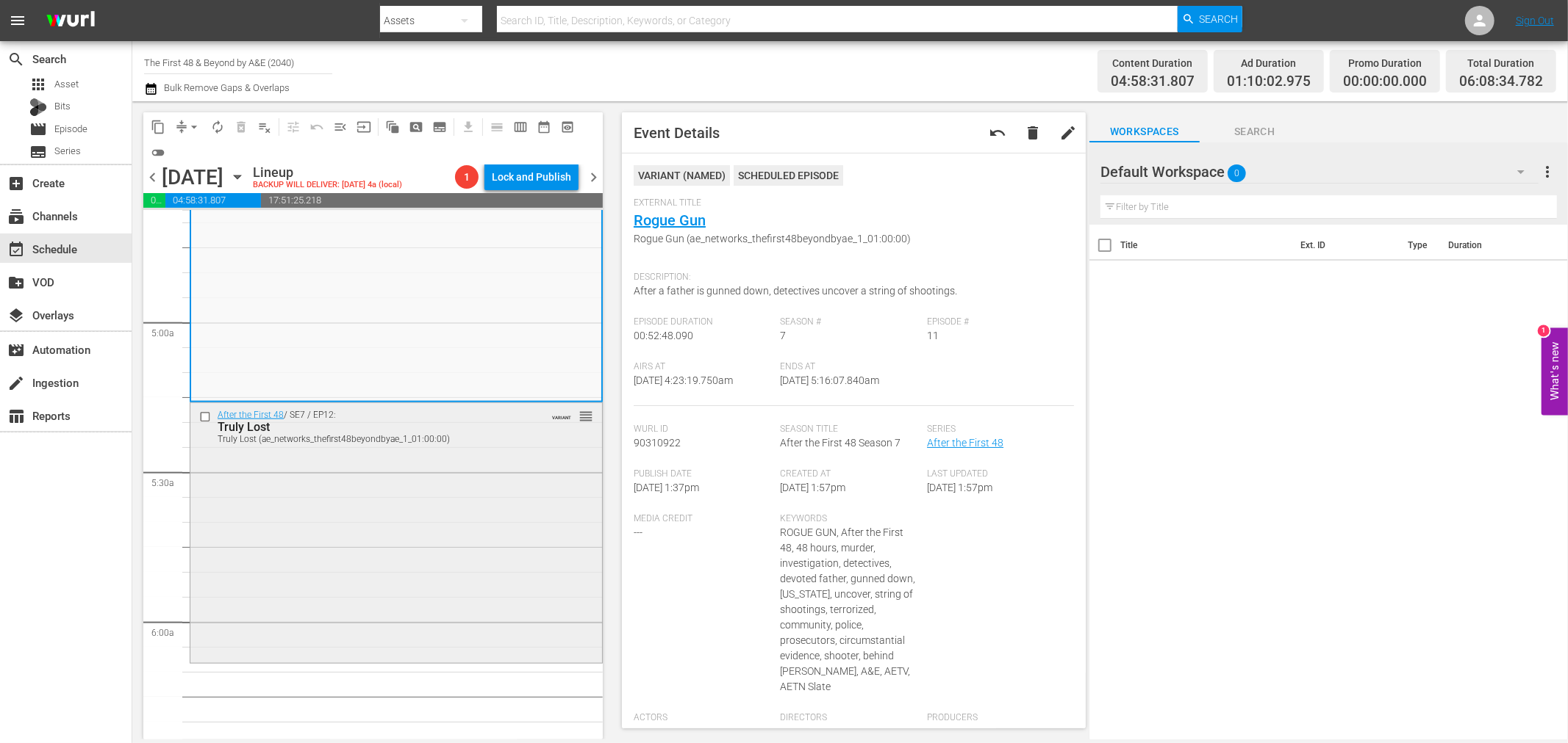
click at [326, 528] on div "After the First 48 / SE7 / EP12: Truly Lost Truly Lost (ae_networks_thefirst48b…" at bounding box center [395, 532] width 412 height 257
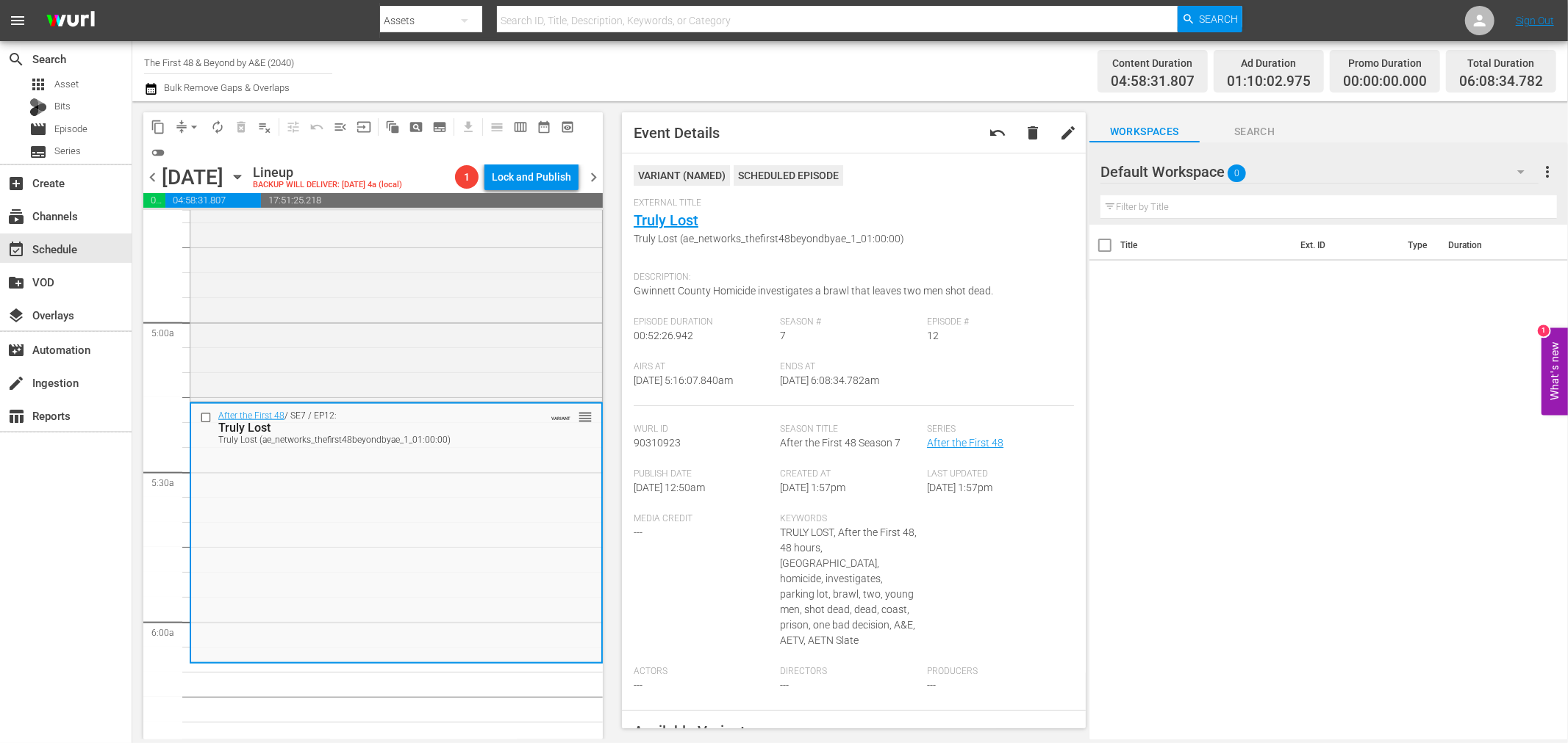
click at [186, 130] on span "arrow_drop_down" at bounding box center [194, 127] width 15 height 15
click at [220, 155] on li "Align to Midnight" at bounding box center [195, 156] width 154 height 25
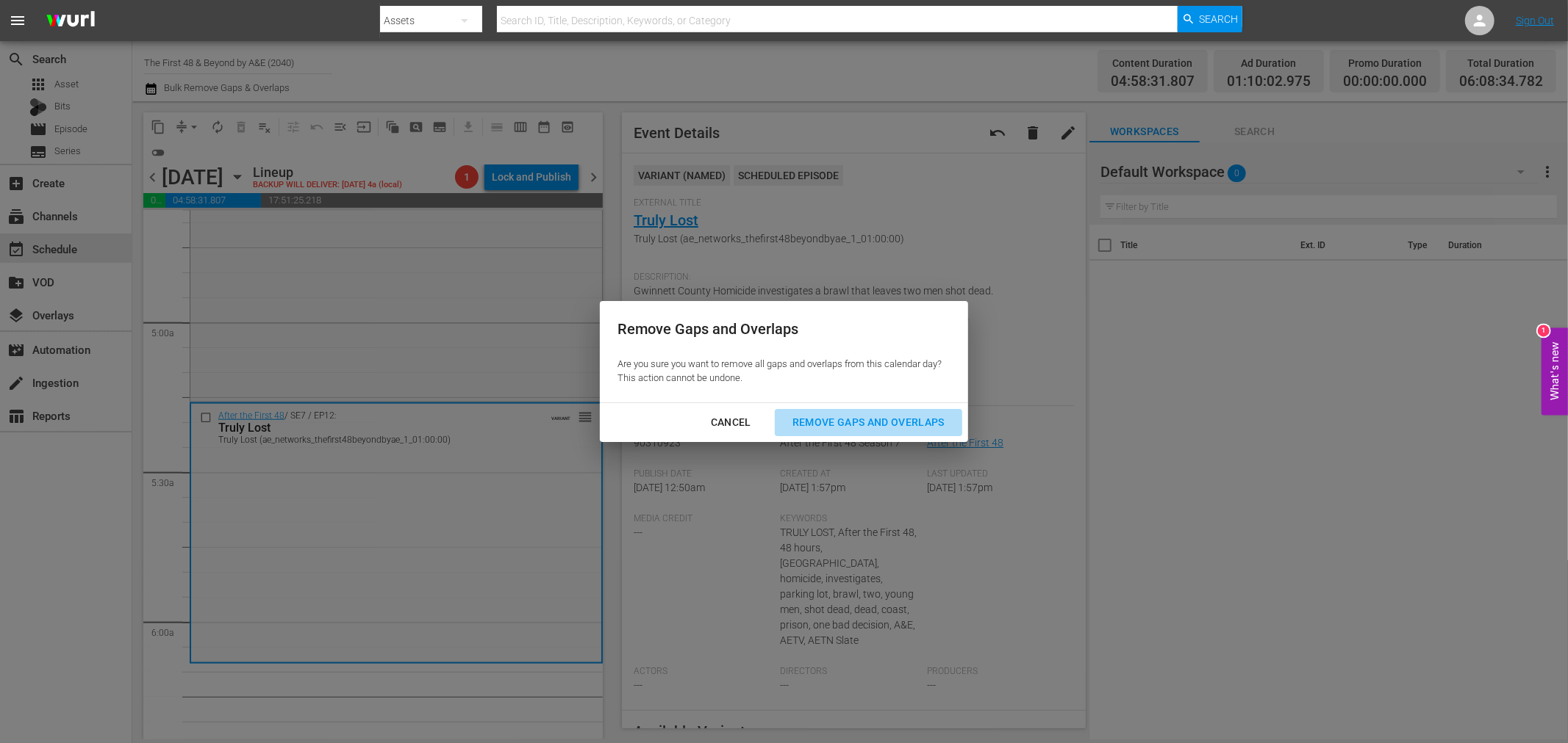
click at [886, 412] on button "Remove Gaps and Overlaps" at bounding box center [868, 423] width 187 height 27
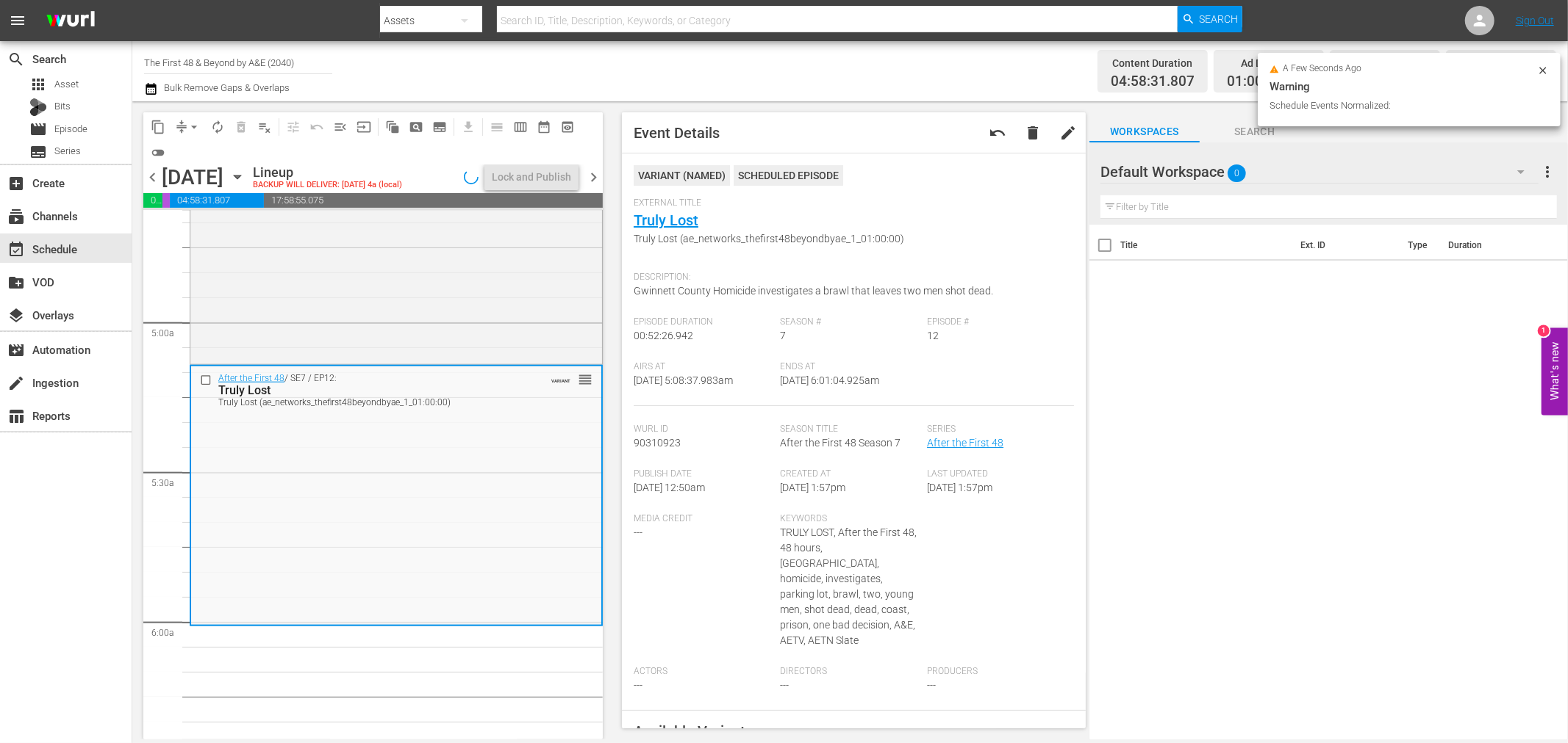
scroll to position [1412, 0]
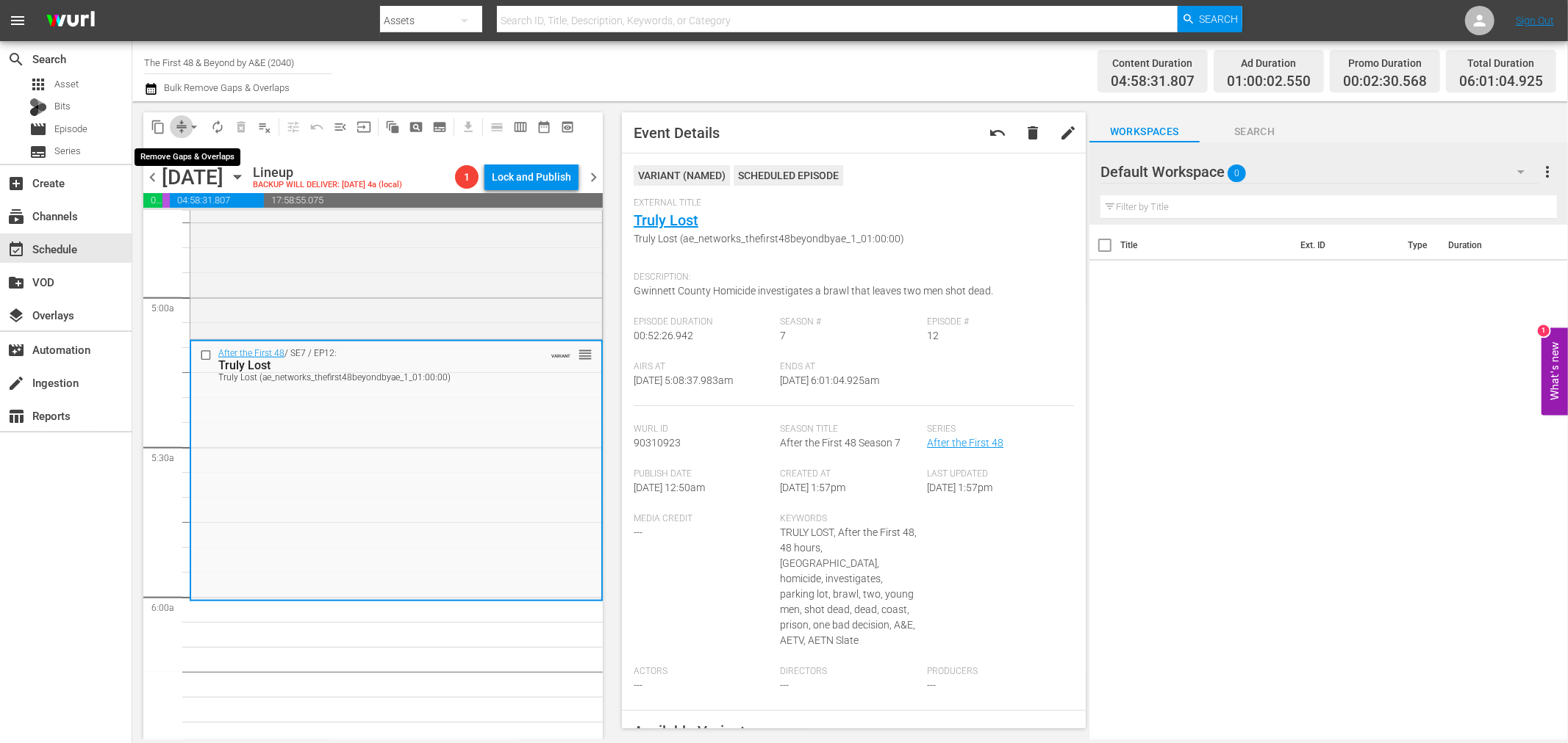
click at [184, 115] on button "compress" at bounding box center [182, 127] width 24 height 24
click at [198, 126] on span "arrow_drop_down" at bounding box center [194, 127] width 15 height 15
click at [204, 150] on li "Align to Midnight" at bounding box center [195, 156] width 154 height 25
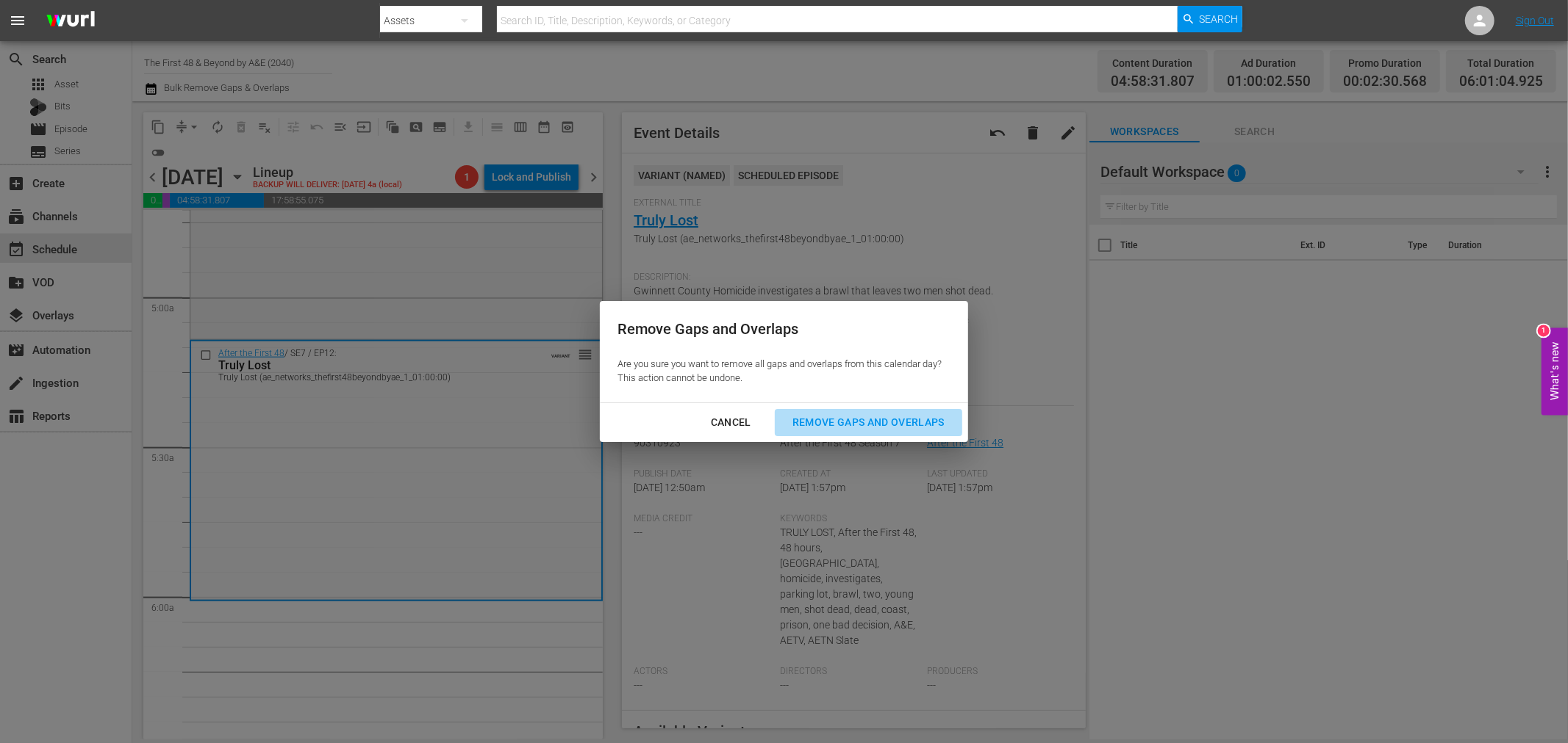
click at [906, 421] on div "Remove Gaps and Overlaps" at bounding box center [868, 423] width 175 height 18
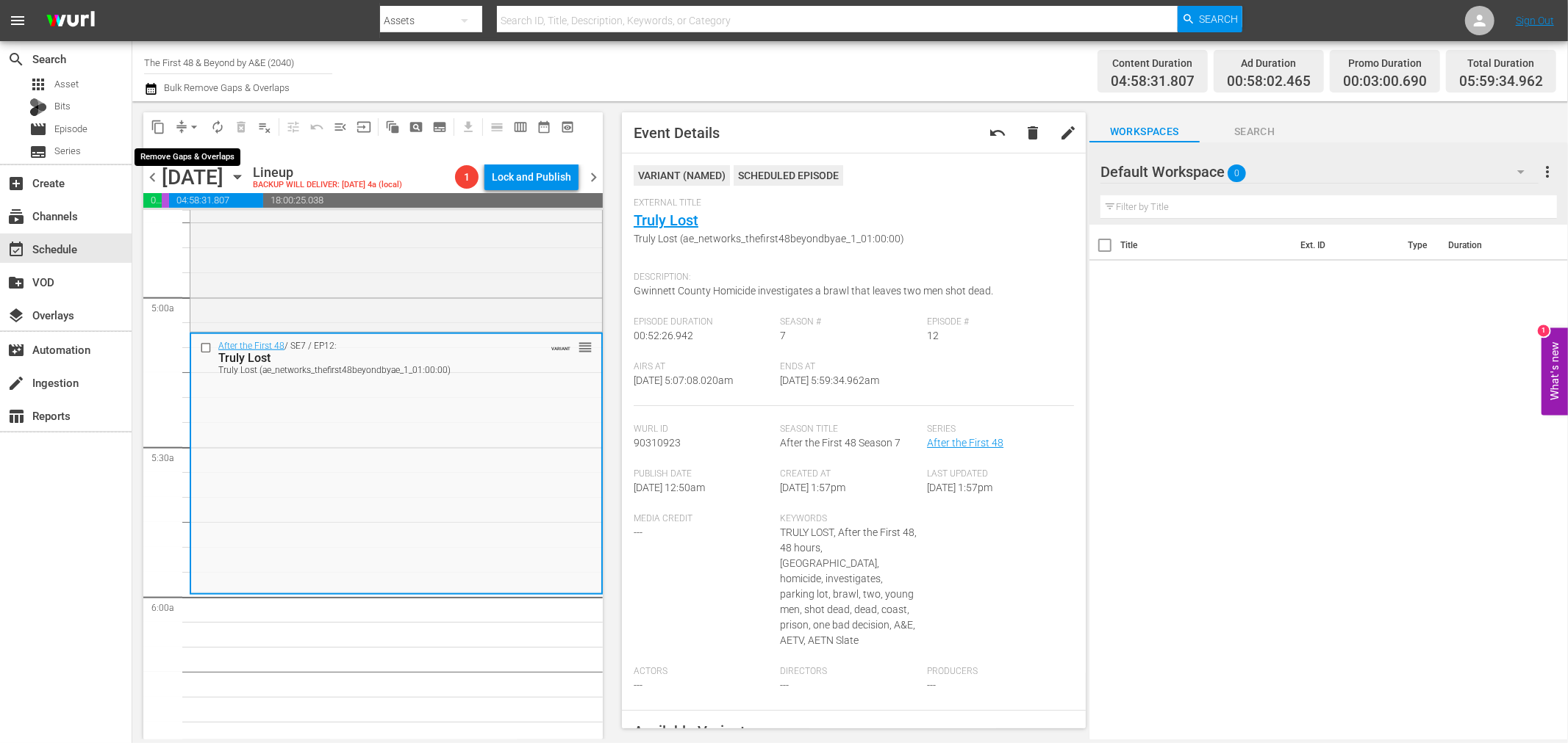
click at [189, 126] on span "arrow_drop_down" at bounding box center [194, 127] width 15 height 15
click at [205, 151] on li "Align to Midnight" at bounding box center [195, 156] width 154 height 25
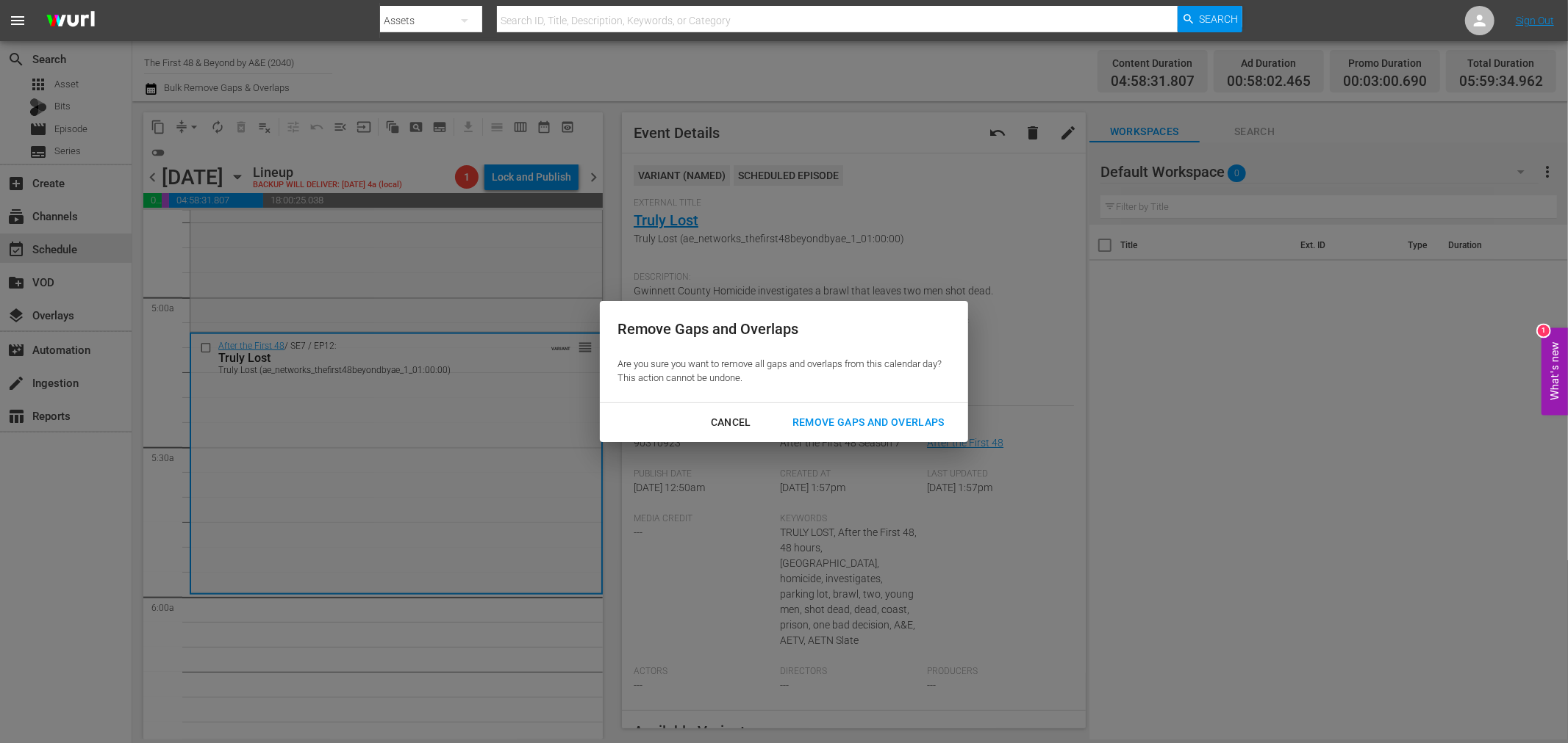
click at [847, 416] on div "Remove Gaps and Overlaps" at bounding box center [868, 423] width 175 height 18
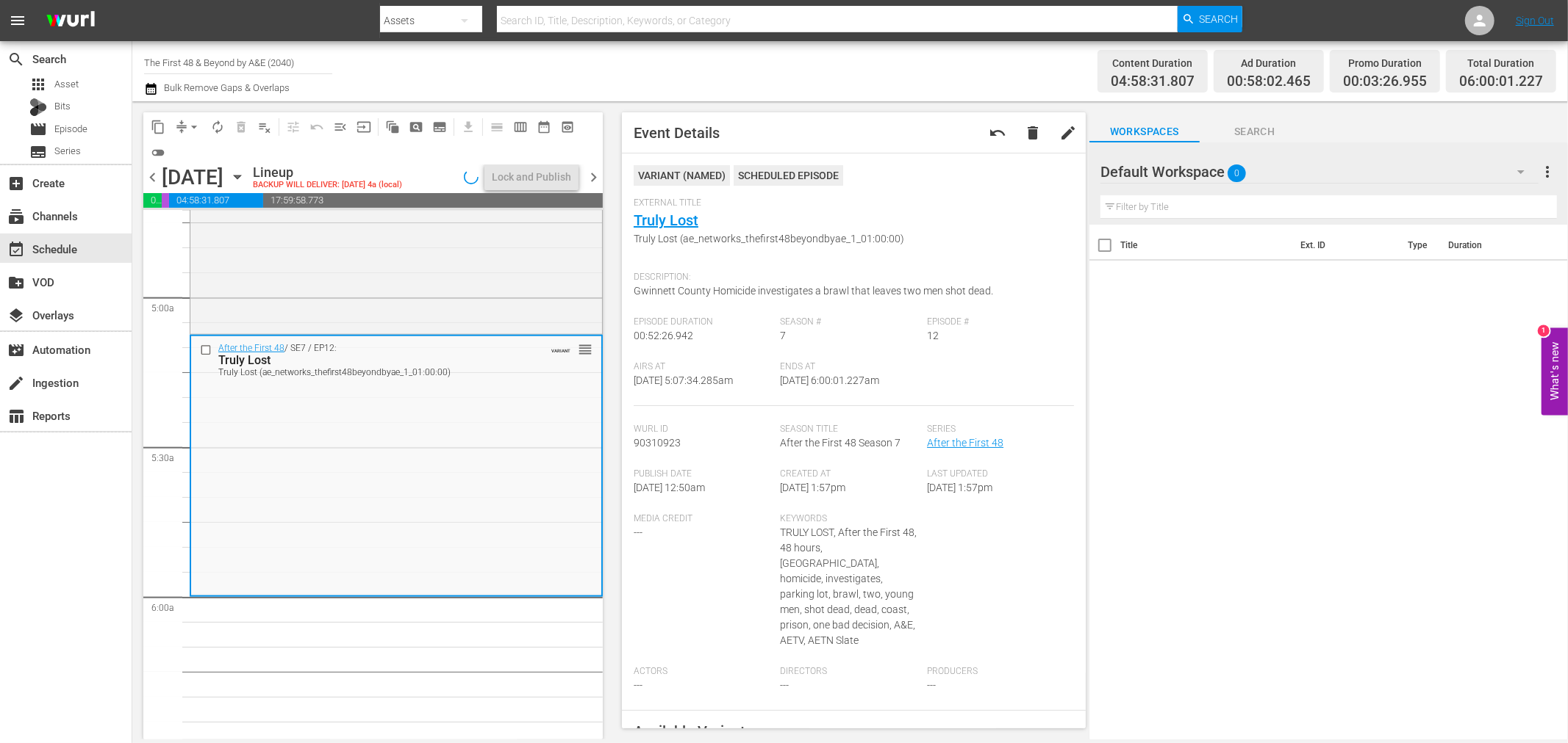
scroll to position [1387, 0]
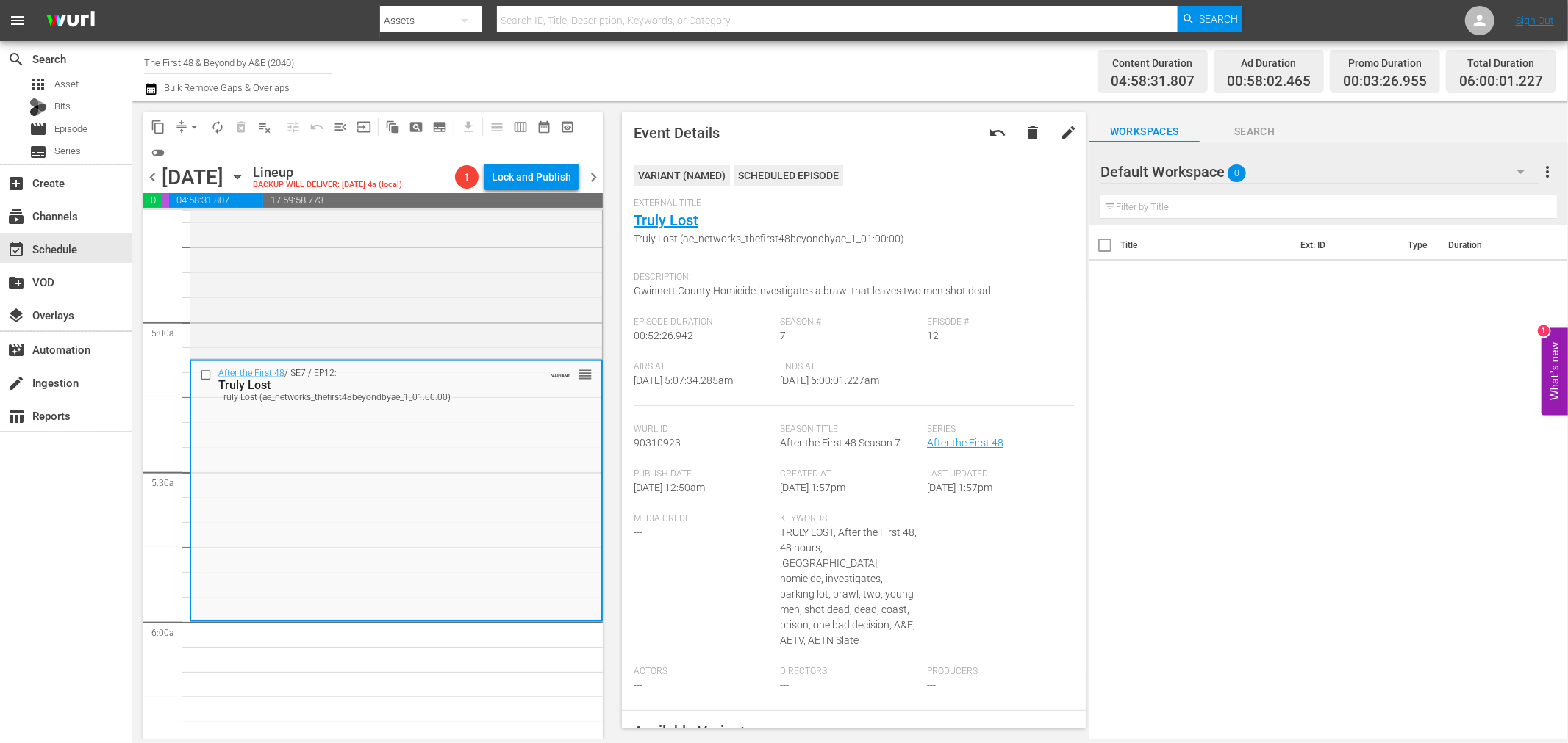
click at [187, 122] on span "arrow_drop_down" at bounding box center [194, 127] width 15 height 15
click at [179, 159] on li "Align to Midnight" at bounding box center [195, 156] width 154 height 25
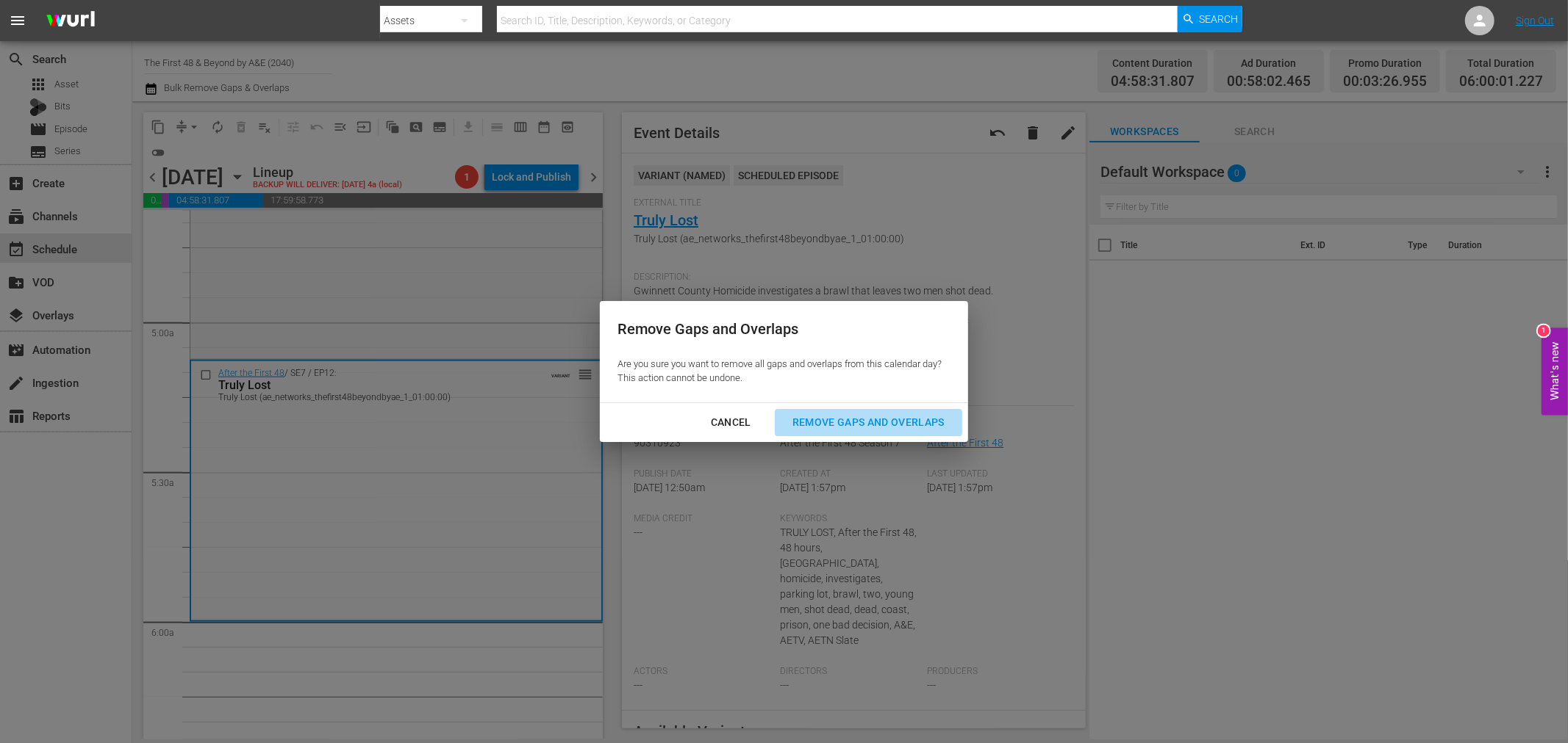
click at [843, 414] on div "Remove Gaps and Overlaps" at bounding box center [868, 423] width 175 height 18
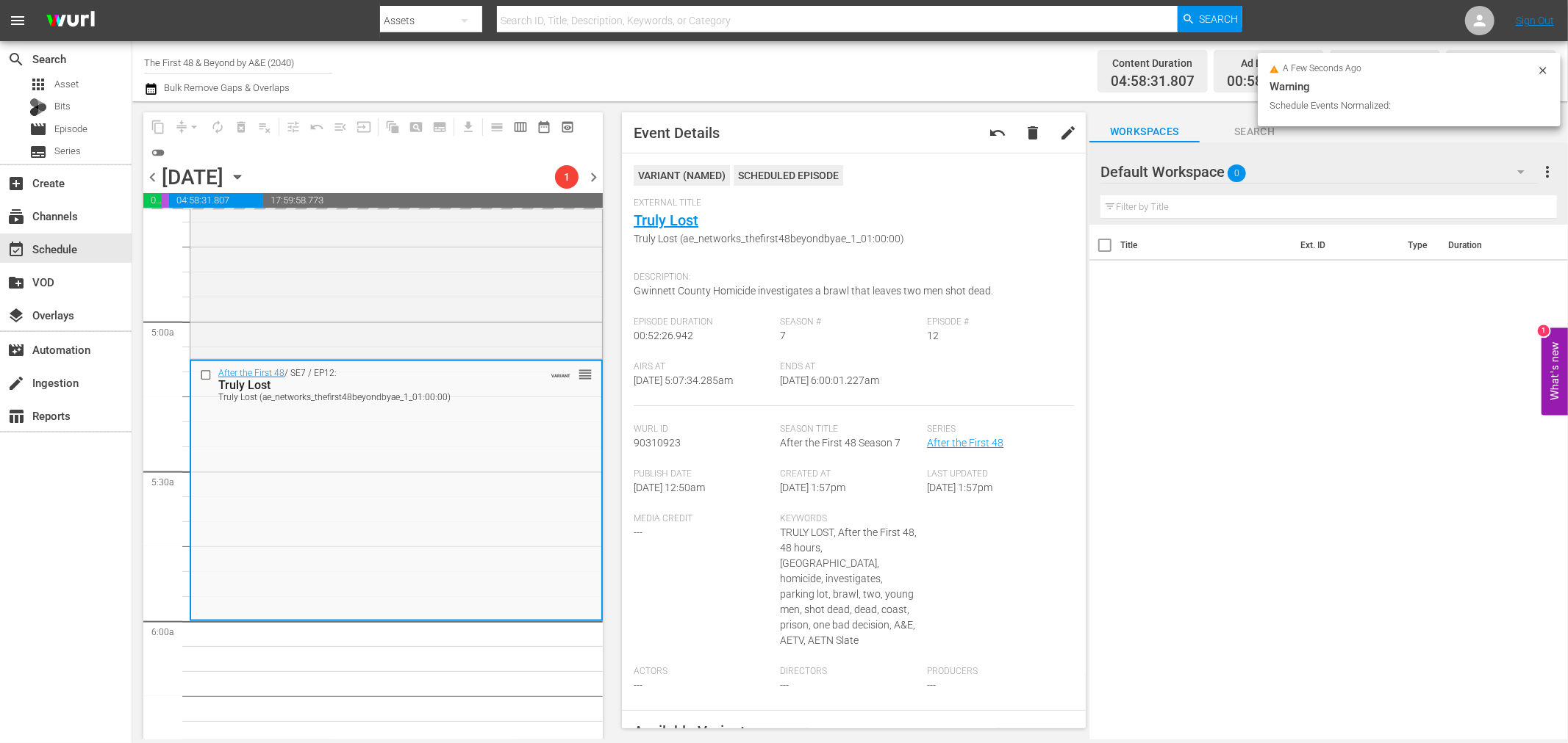
click at [1545, 68] on icon at bounding box center [1542, 69] width 6 height 6
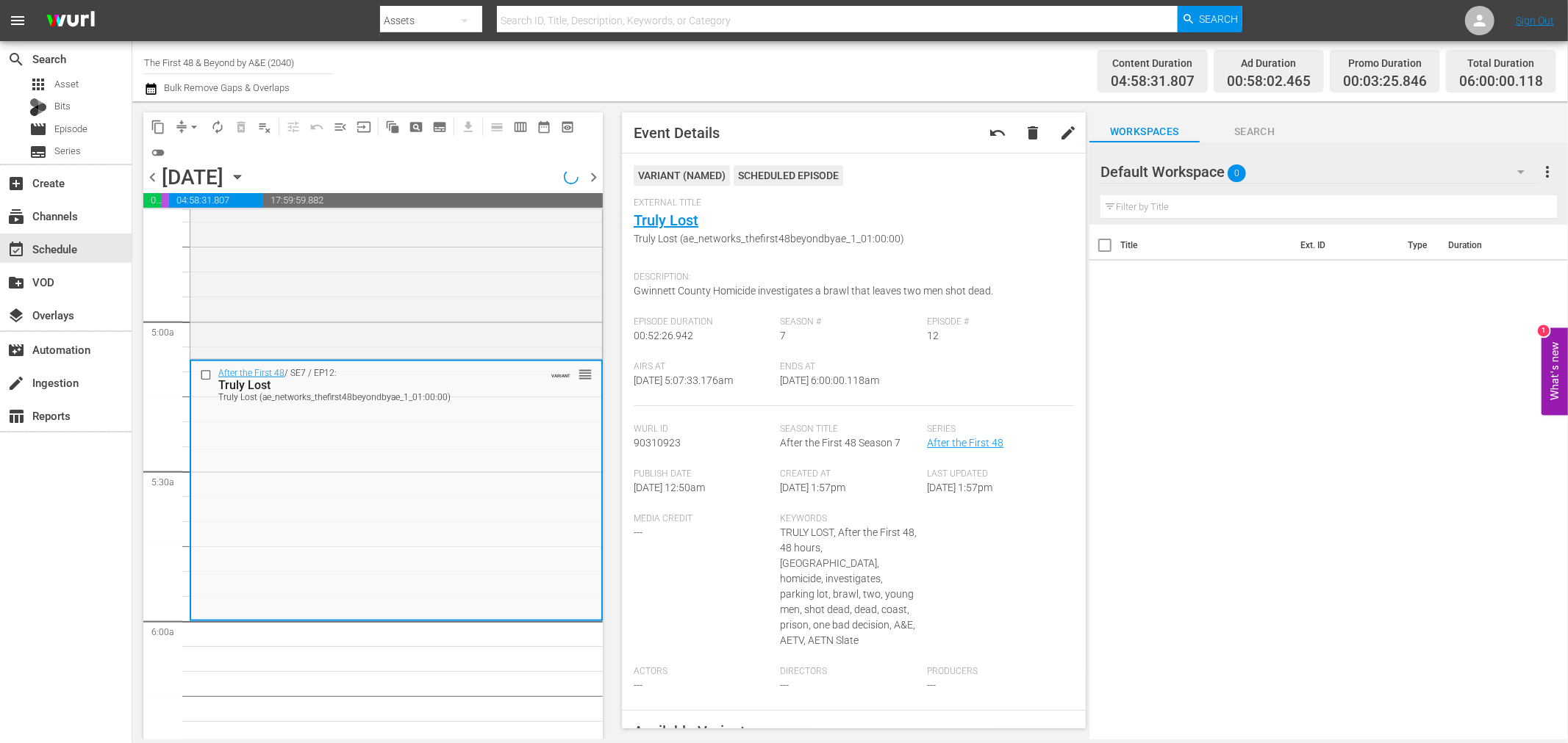
scroll to position [1412, 0]
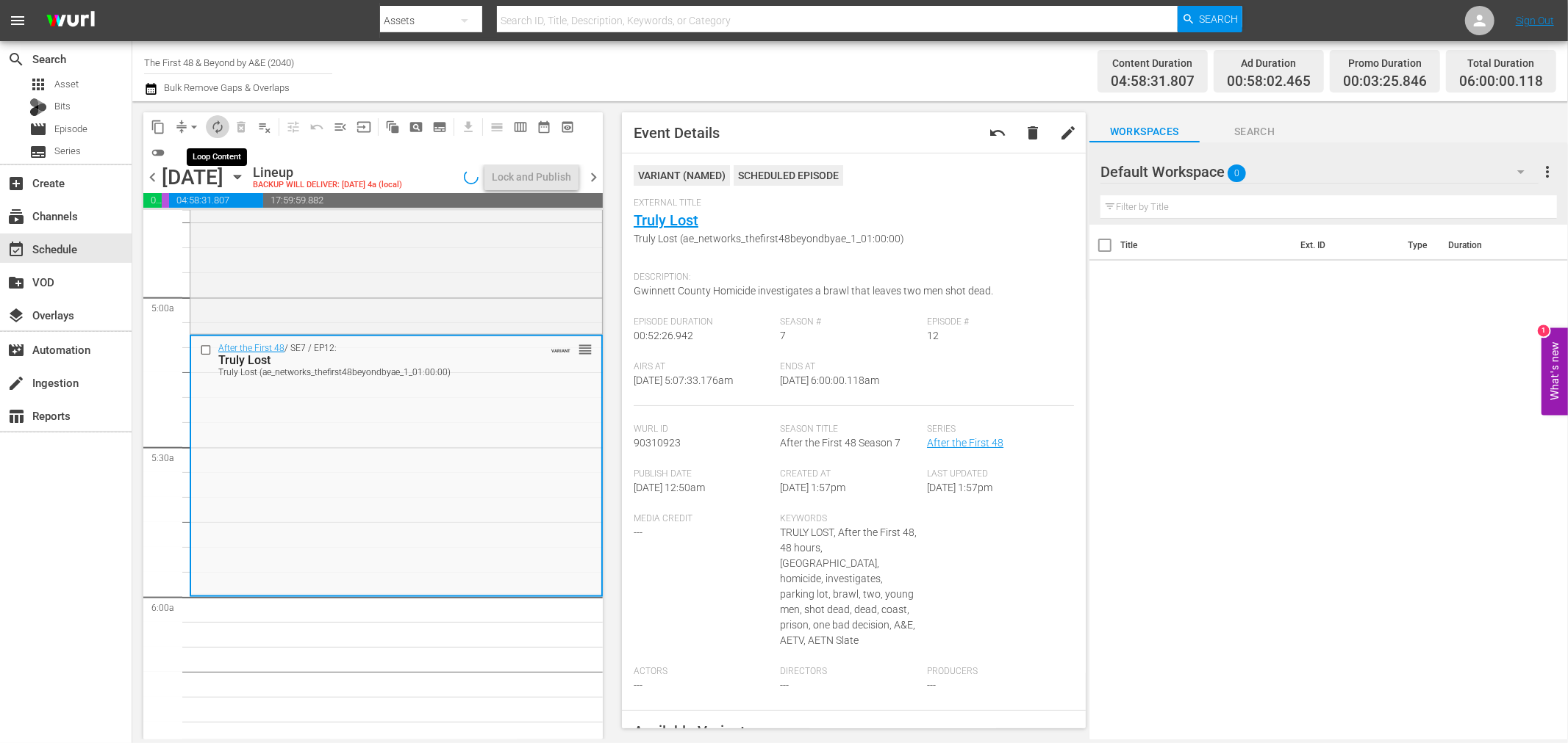
click at [219, 123] on span "autorenew_outlined" at bounding box center [217, 127] width 15 height 15
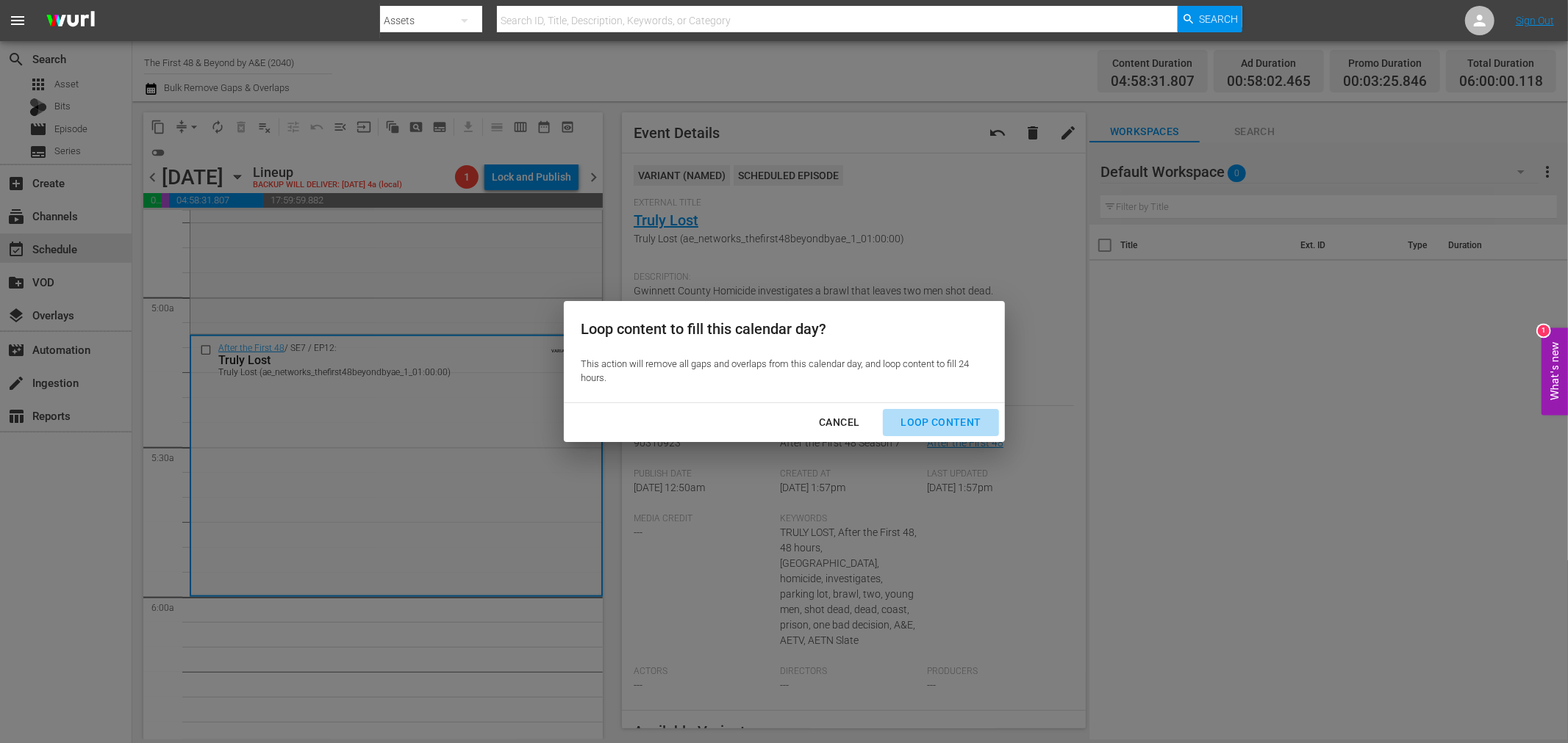
click at [956, 427] on div "Loop Content" at bounding box center [940, 423] width 103 height 18
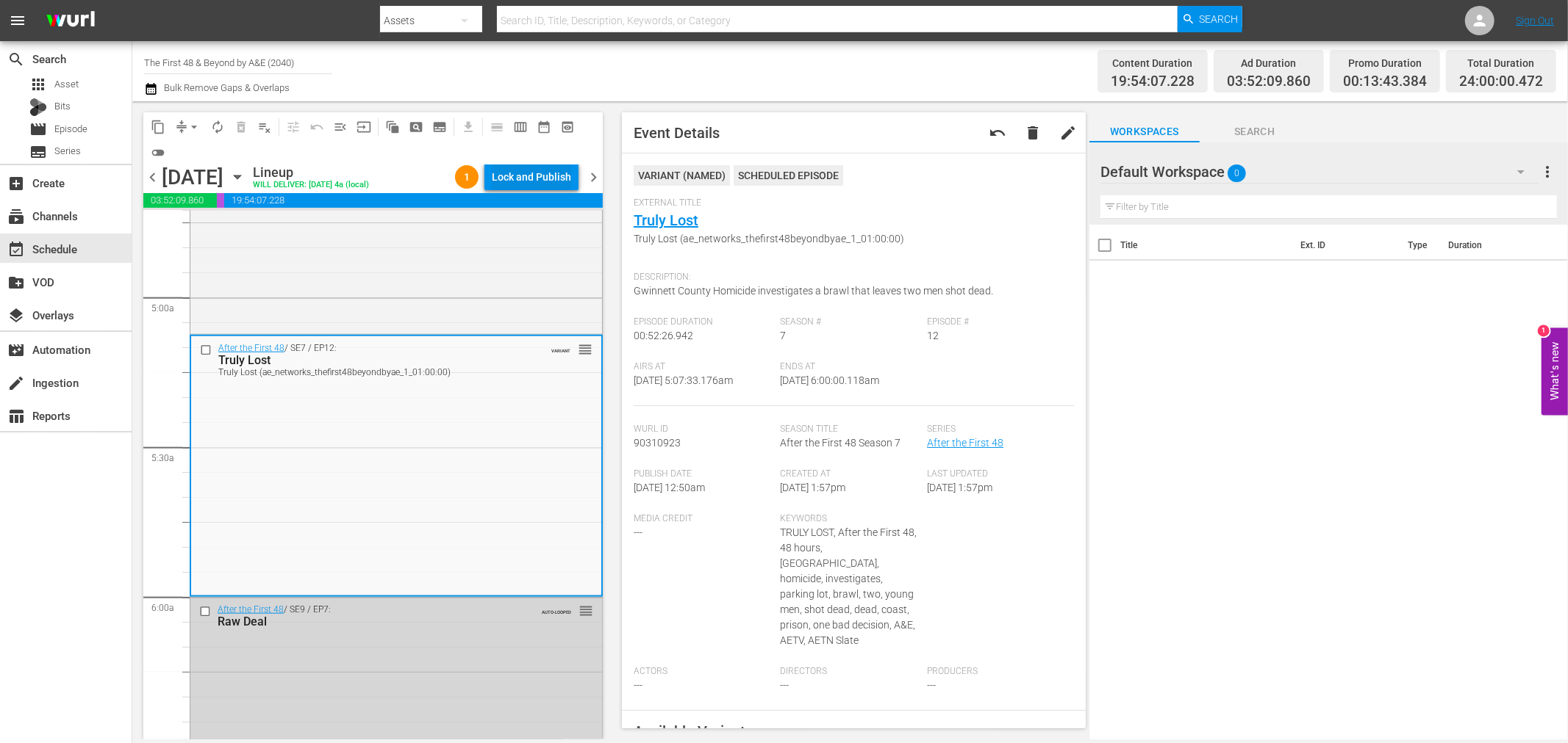
click at [518, 172] on div "Lock and Publish" at bounding box center [531, 176] width 79 height 26
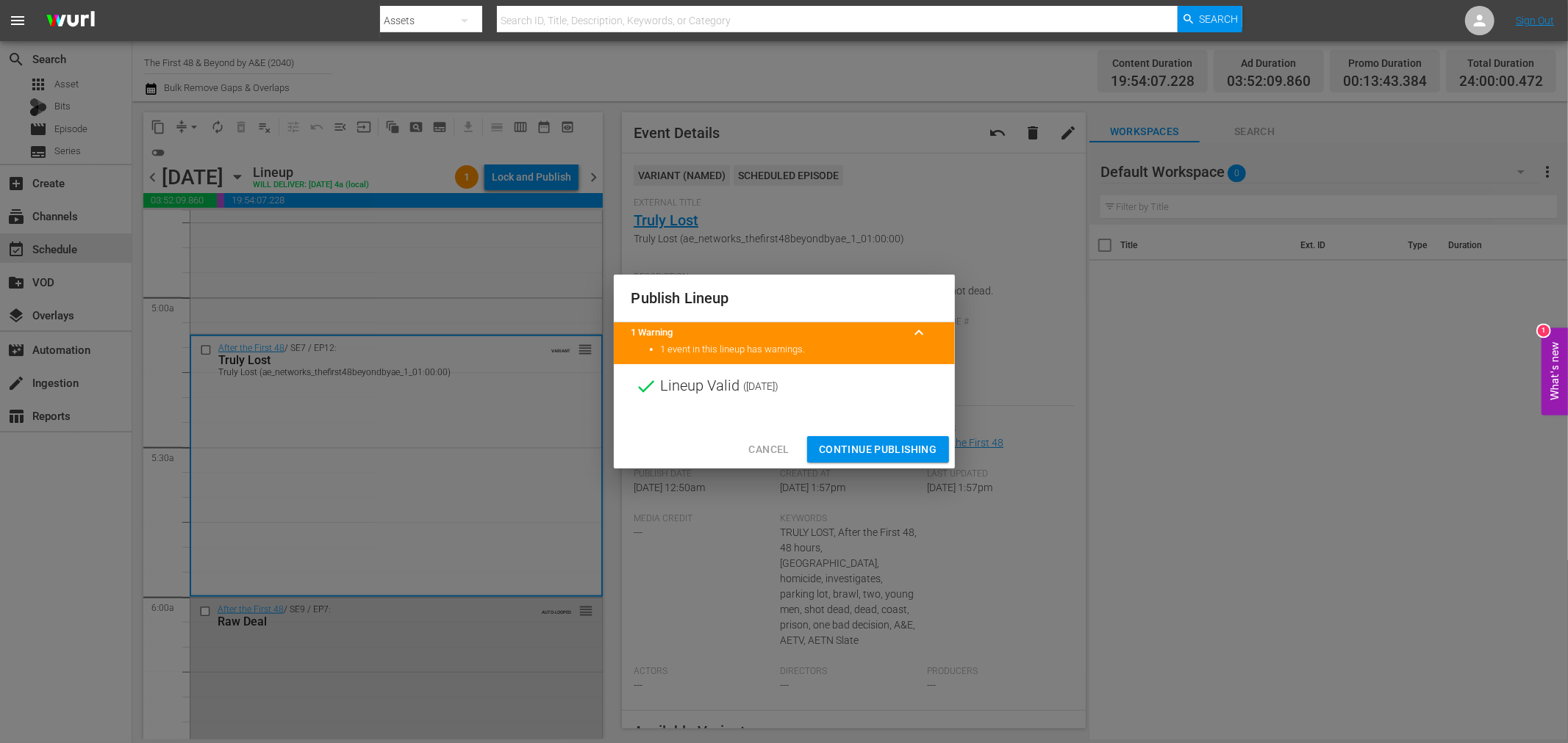
click at [883, 451] on span "Continue Publishing" at bounding box center [879, 450] width 119 height 18
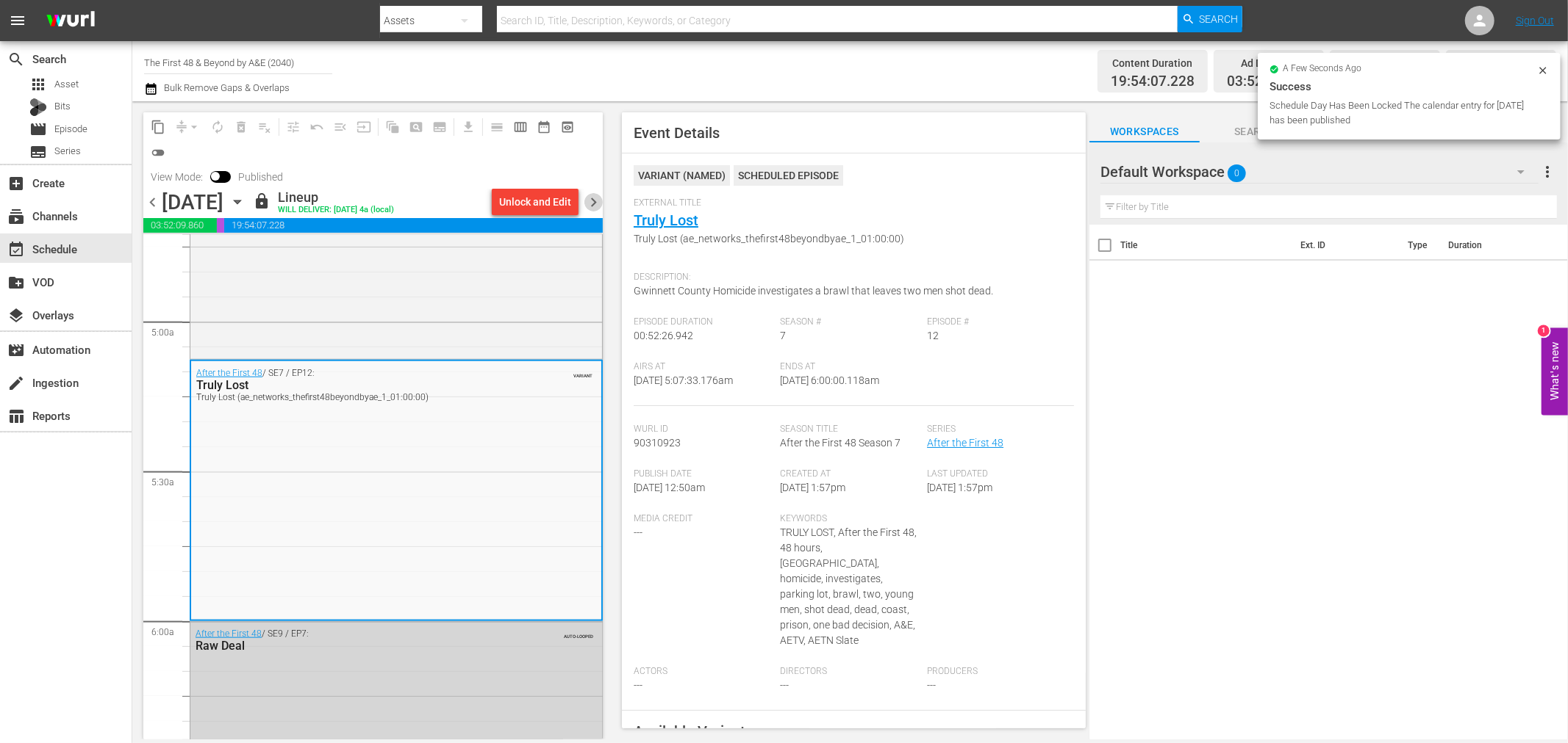
click at [596, 205] on span "chevron_right" at bounding box center [594, 203] width 18 height 18
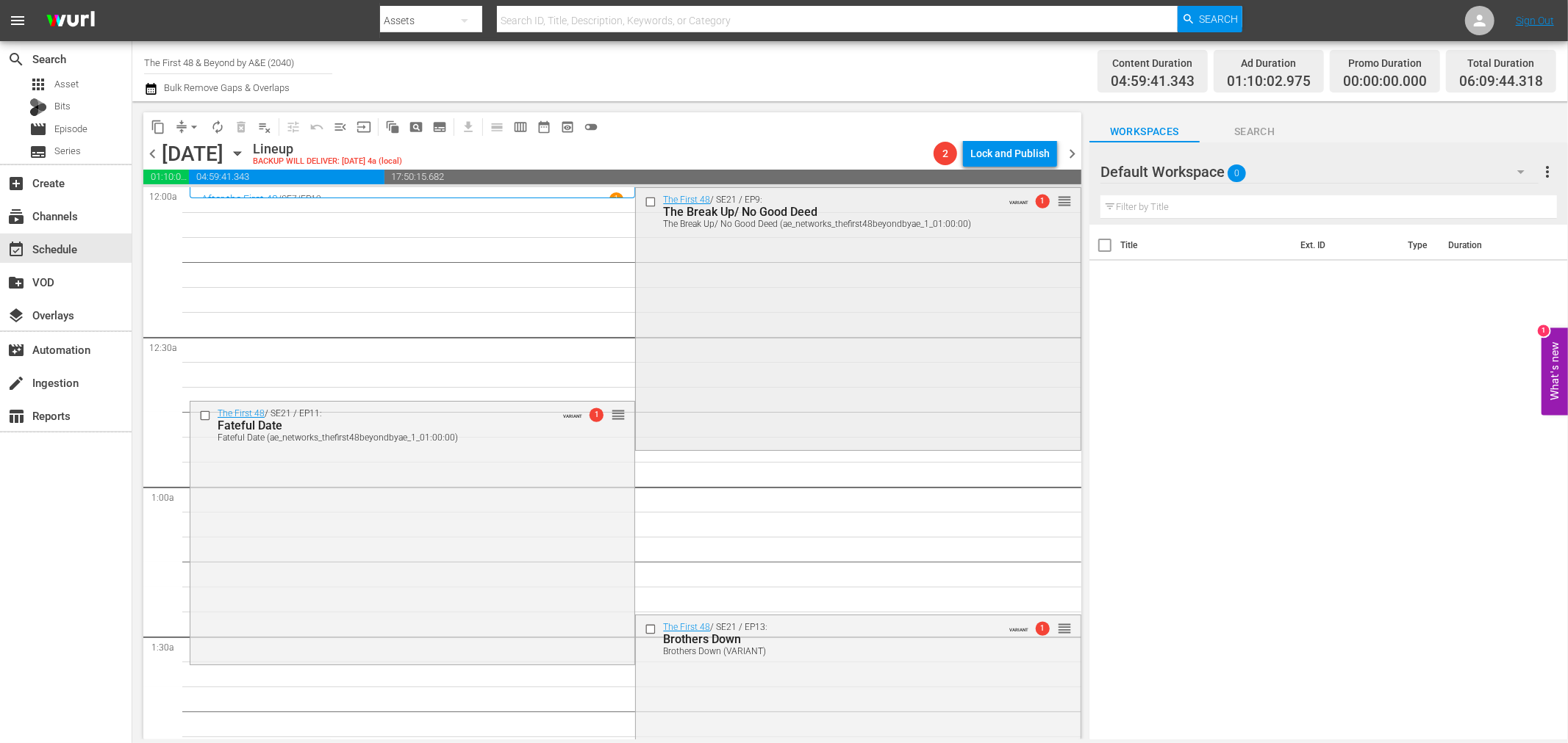
click at [900, 262] on div "The First 48 / SE21 / EP9: The Break Up/ No Good Deed The Break Up/ No Good Dee…" at bounding box center [858, 318] width 444 height 260
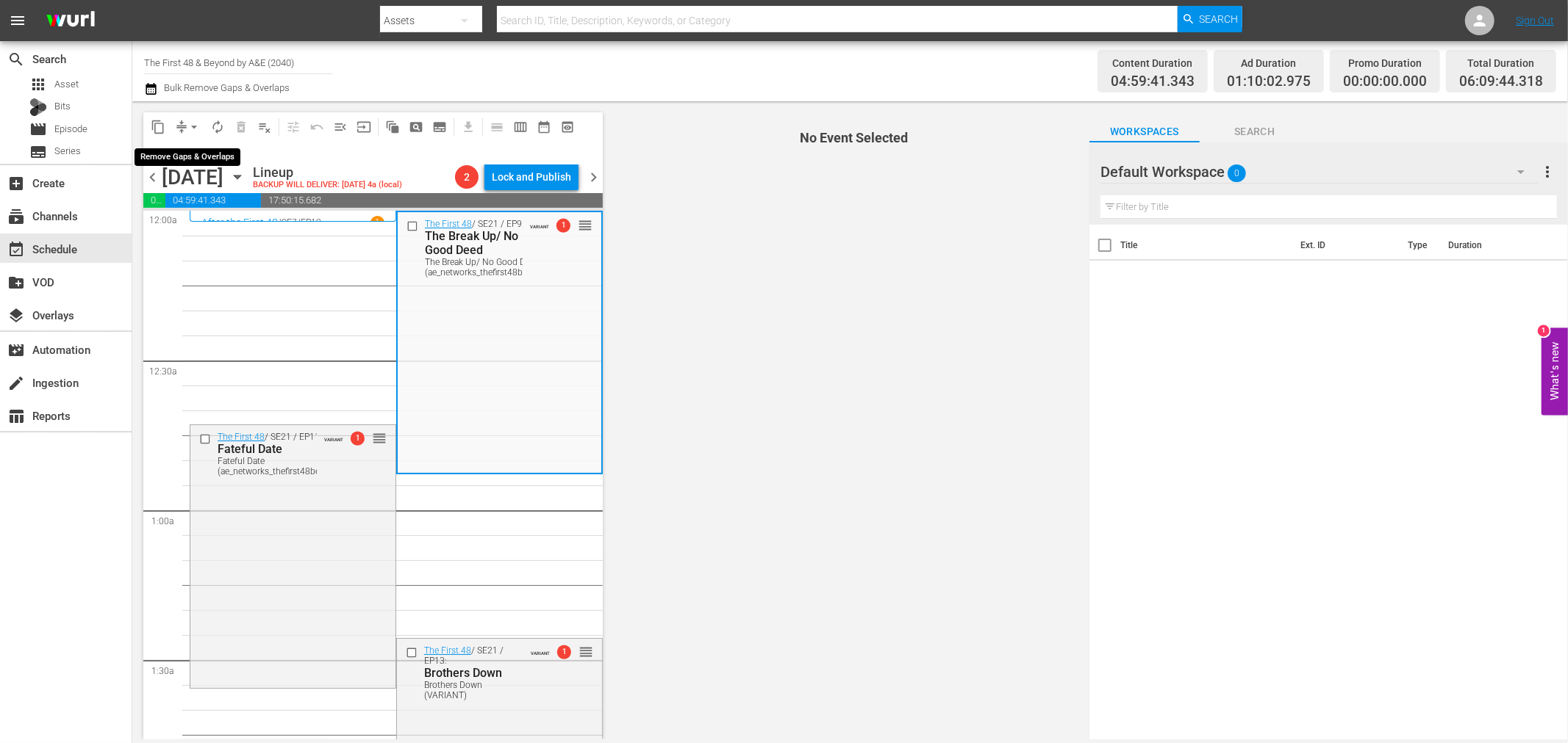
click at [186, 128] on span "arrow_drop_down" at bounding box center [194, 127] width 15 height 15
click at [206, 149] on li "Align to Midnight" at bounding box center [195, 156] width 154 height 25
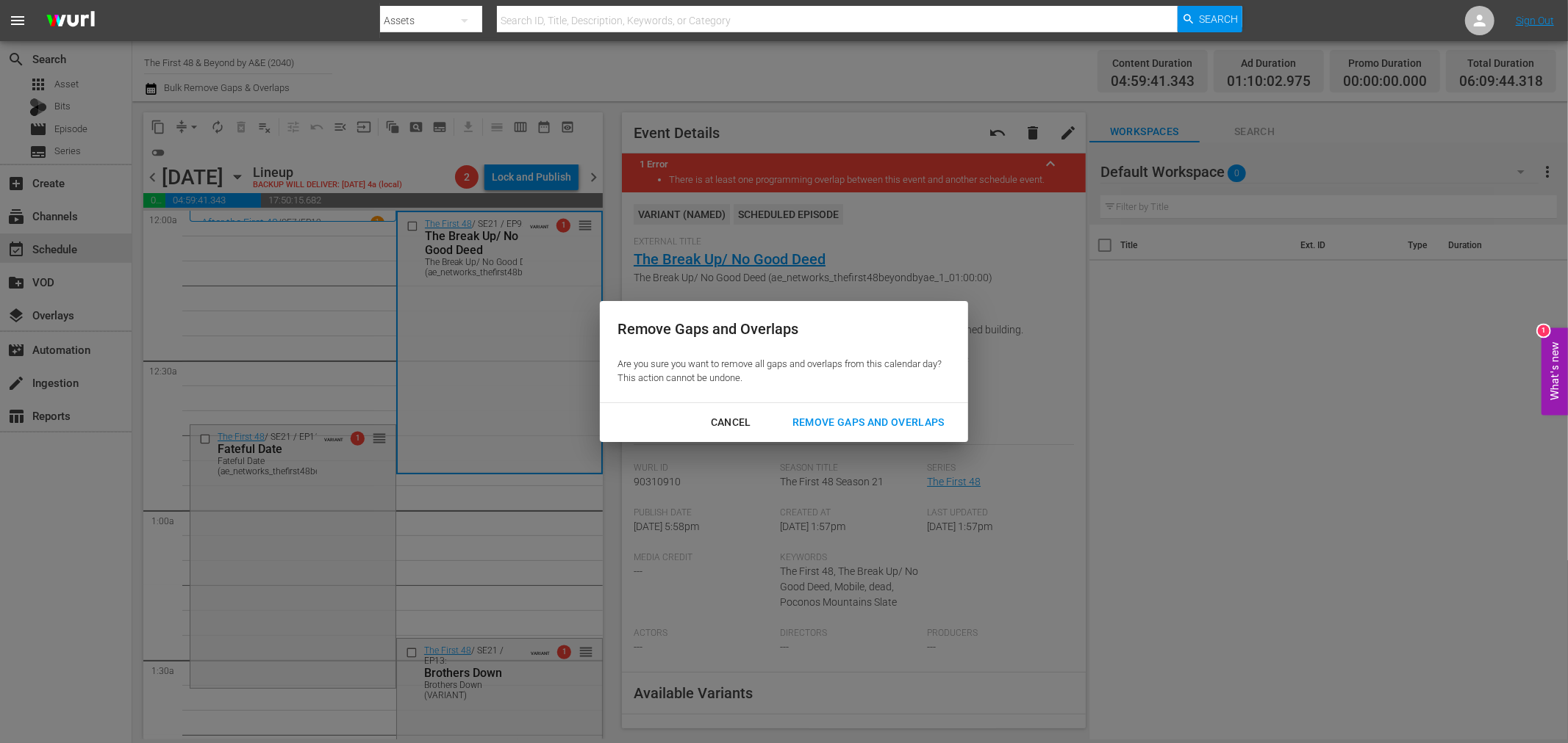
click at [829, 429] on div "Remove Gaps and Overlaps" at bounding box center [868, 423] width 175 height 18
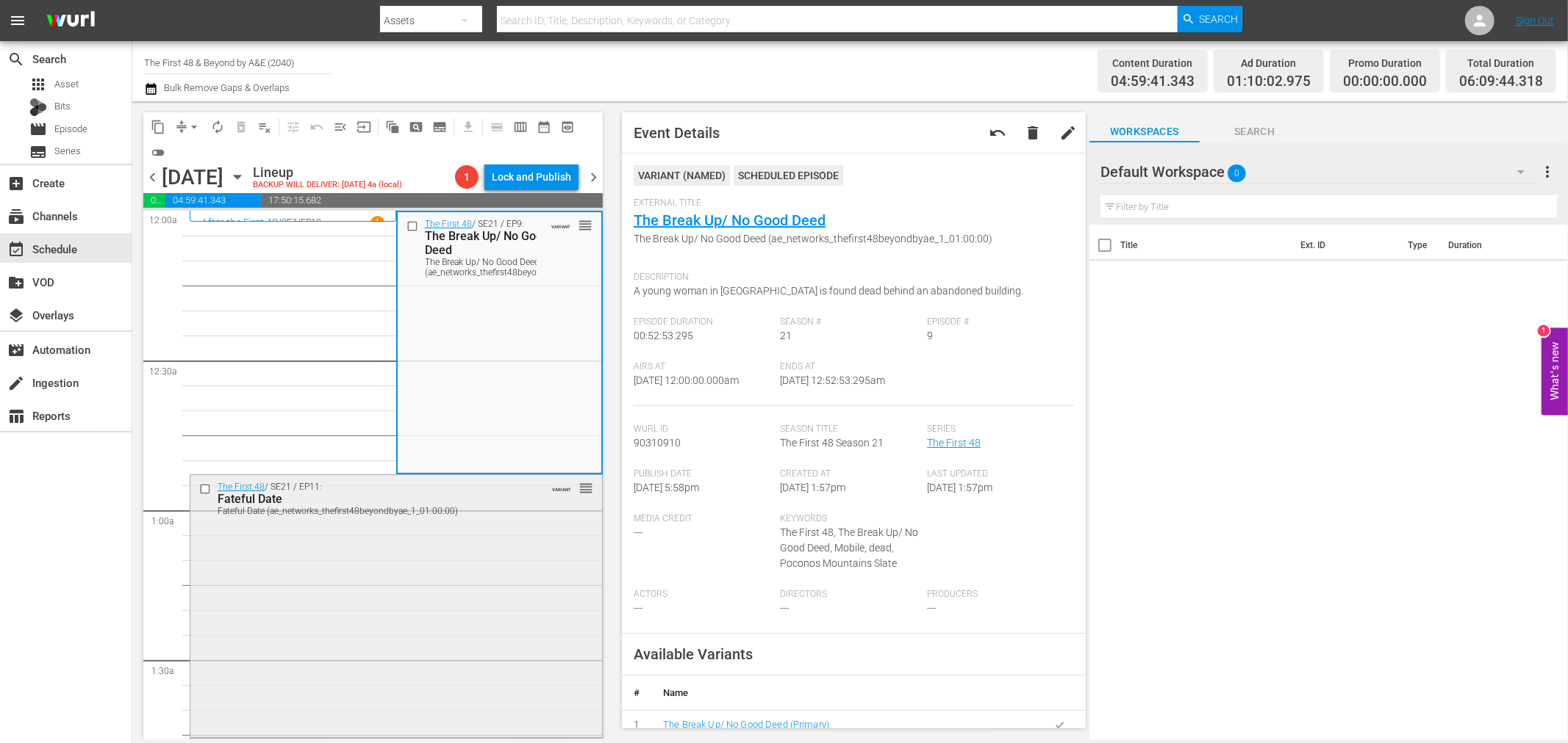
click at [444, 585] on div "The First 48 / SE21 / EP11: Fateful Date Fateful Date (ae_networks_thefirst48be…" at bounding box center [395, 605] width 412 height 260
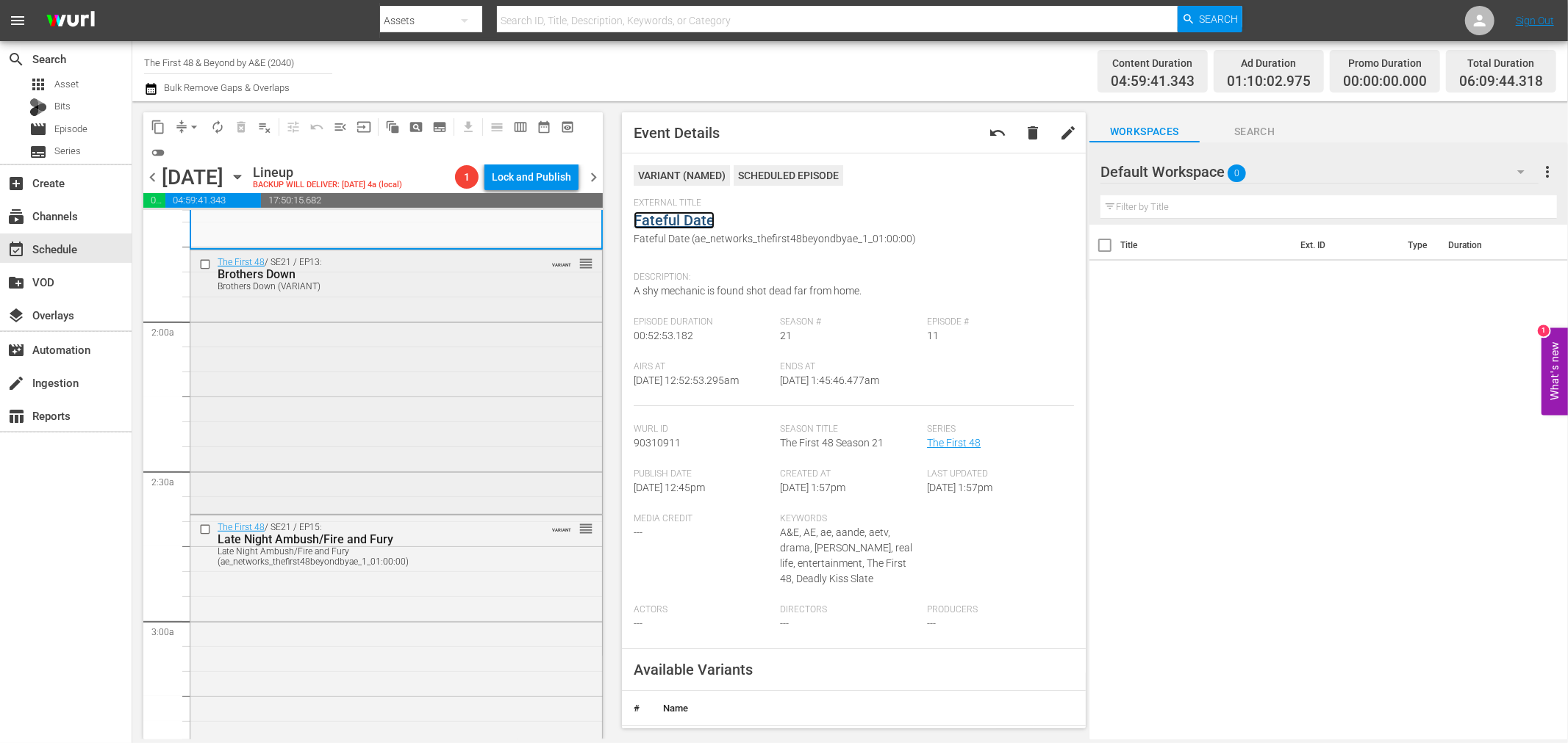
scroll to position [489, 0]
click at [416, 368] on div "The First 48 / SE21 / EP13: Brothers Down Brothers Down (VARIANT) VARIANT reord…" at bounding box center [395, 380] width 412 height 260
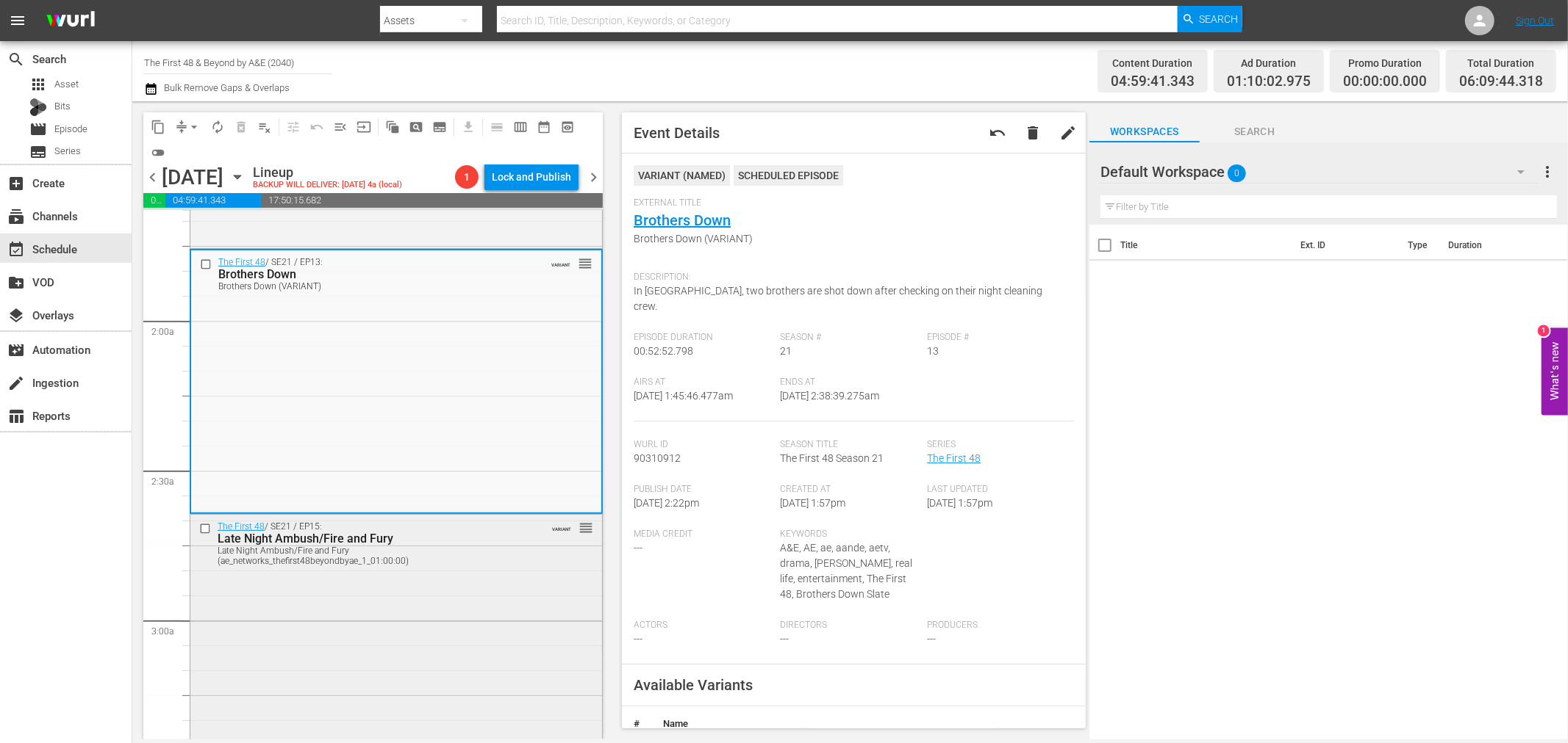
click at [436, 654] on div "The First 48 / SE21 / EP15: Late Night Ambush/Fire and Fury Late Night Ambush/F…" at bounding box center [395, 644] width 412 height 260
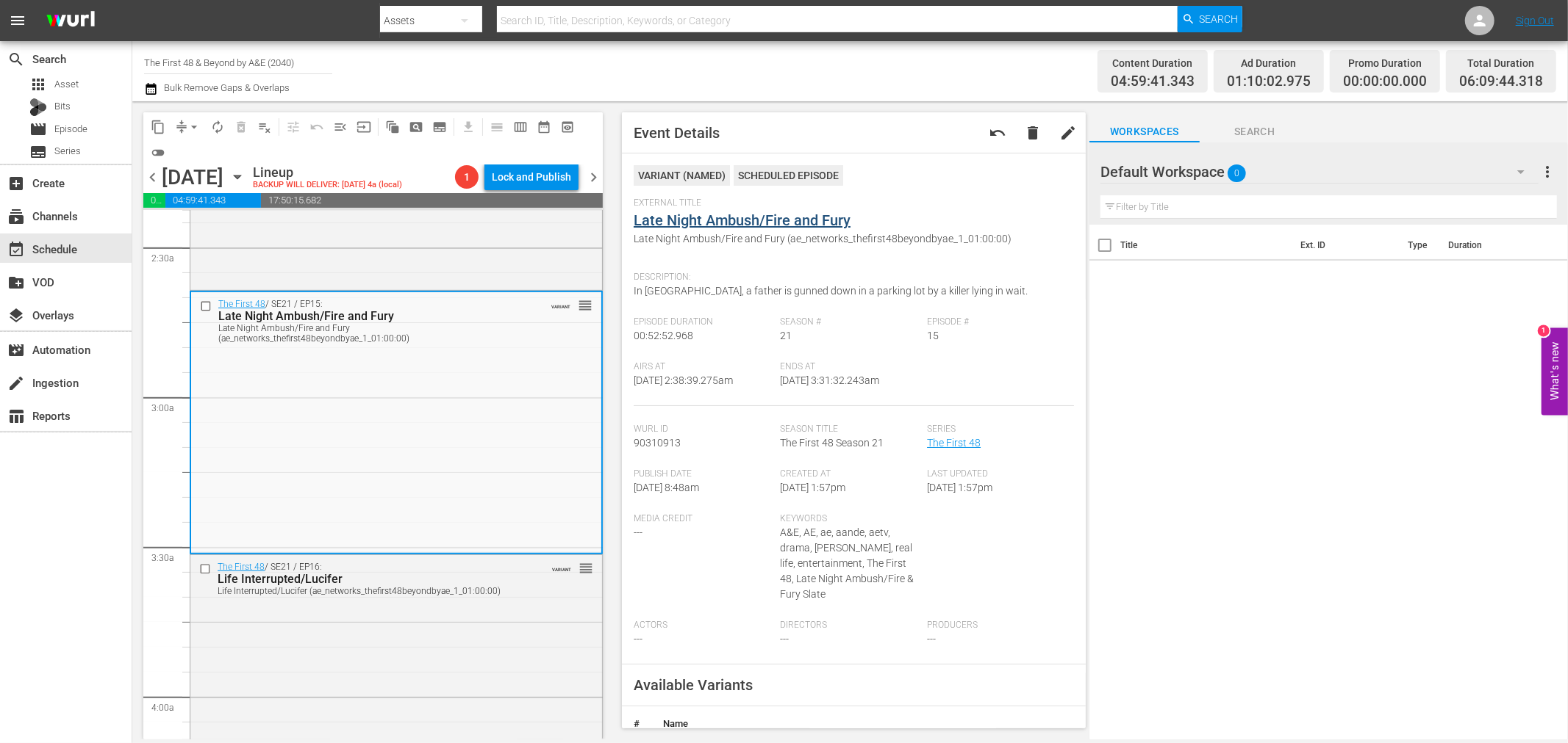
scroll to position [735, 0]
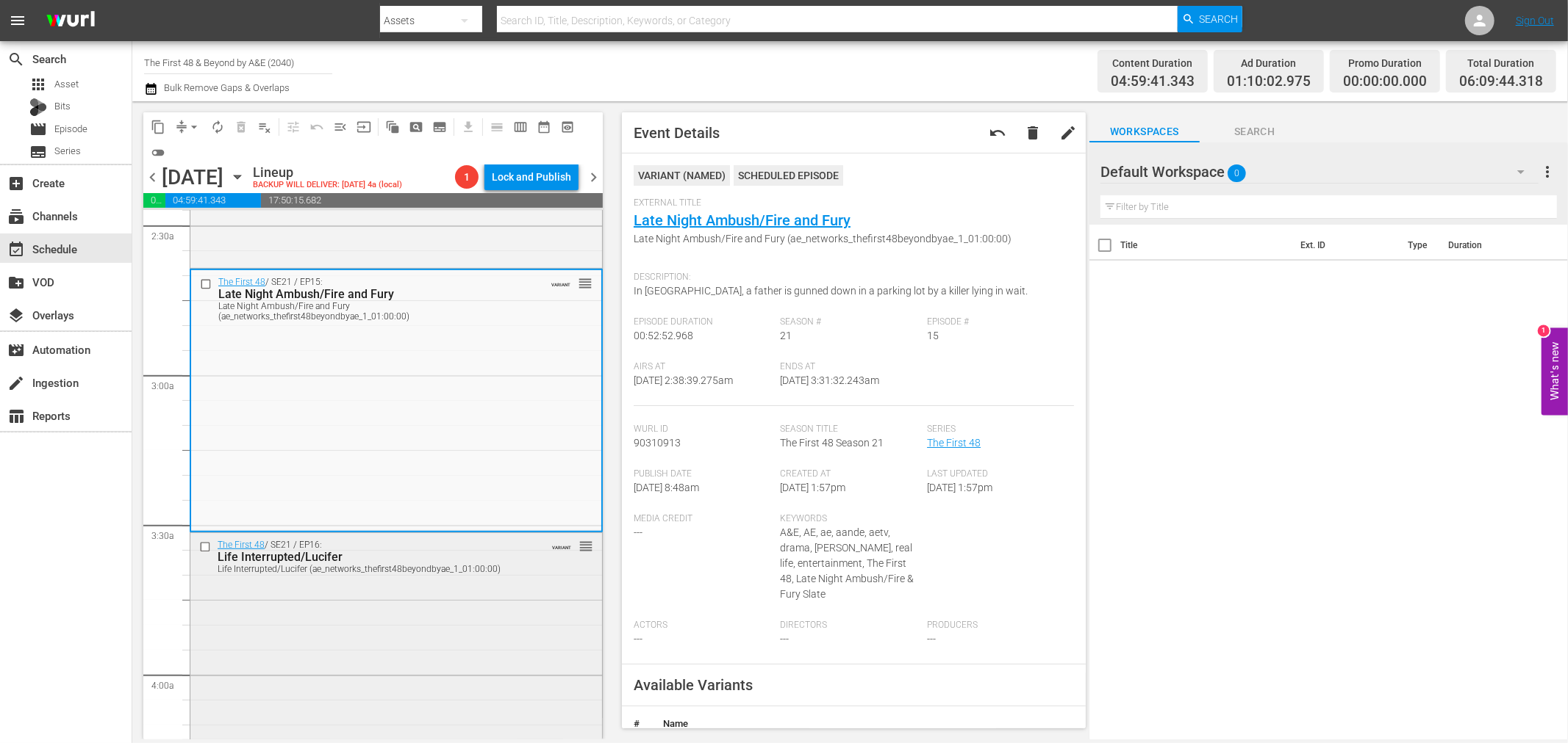
click at [494, 589] on div "The First 48 / SE21 / EP16: Life Interrupted/Lucifer Life Interrupted/Lucifer (…" at bounding box center [395, 663] width 412 height 259
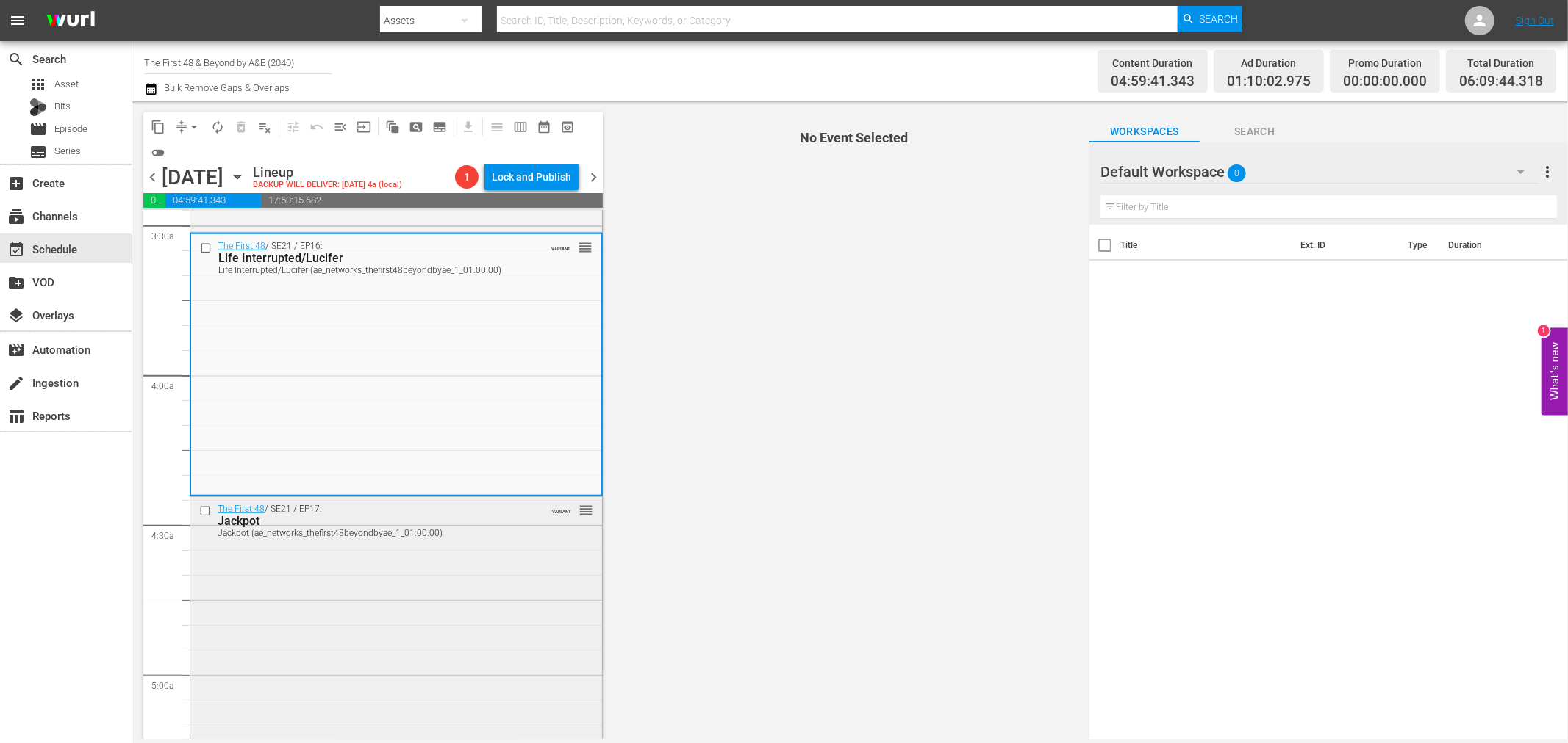
scroll to position [1061, 0]
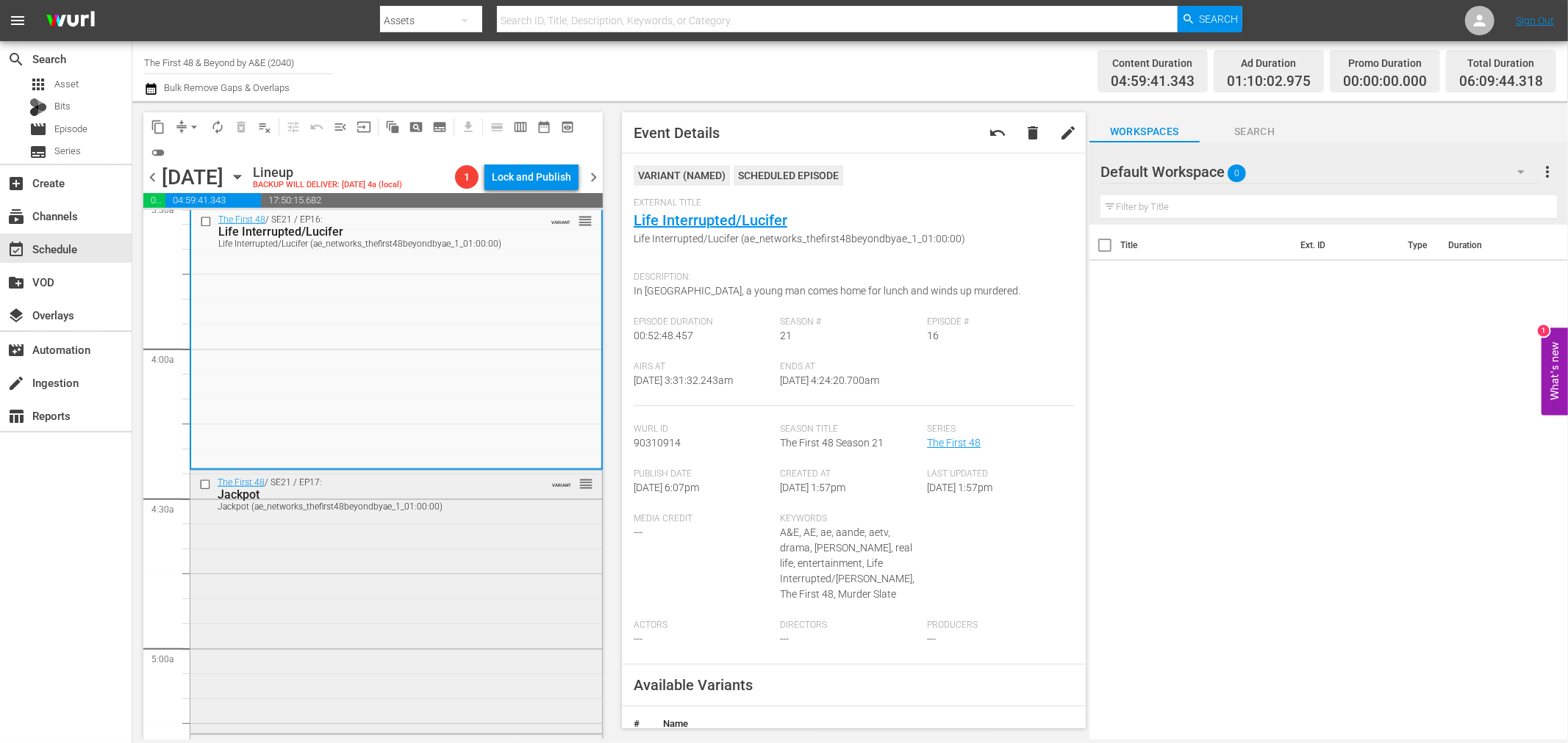
click at [490, 526] on div "The First 48 / SE21 / EP17: Jackpot Jackpot (ae_networks_thefirst48beyondbyae_1…" at bounding box center [395, 601] width 412 height 260
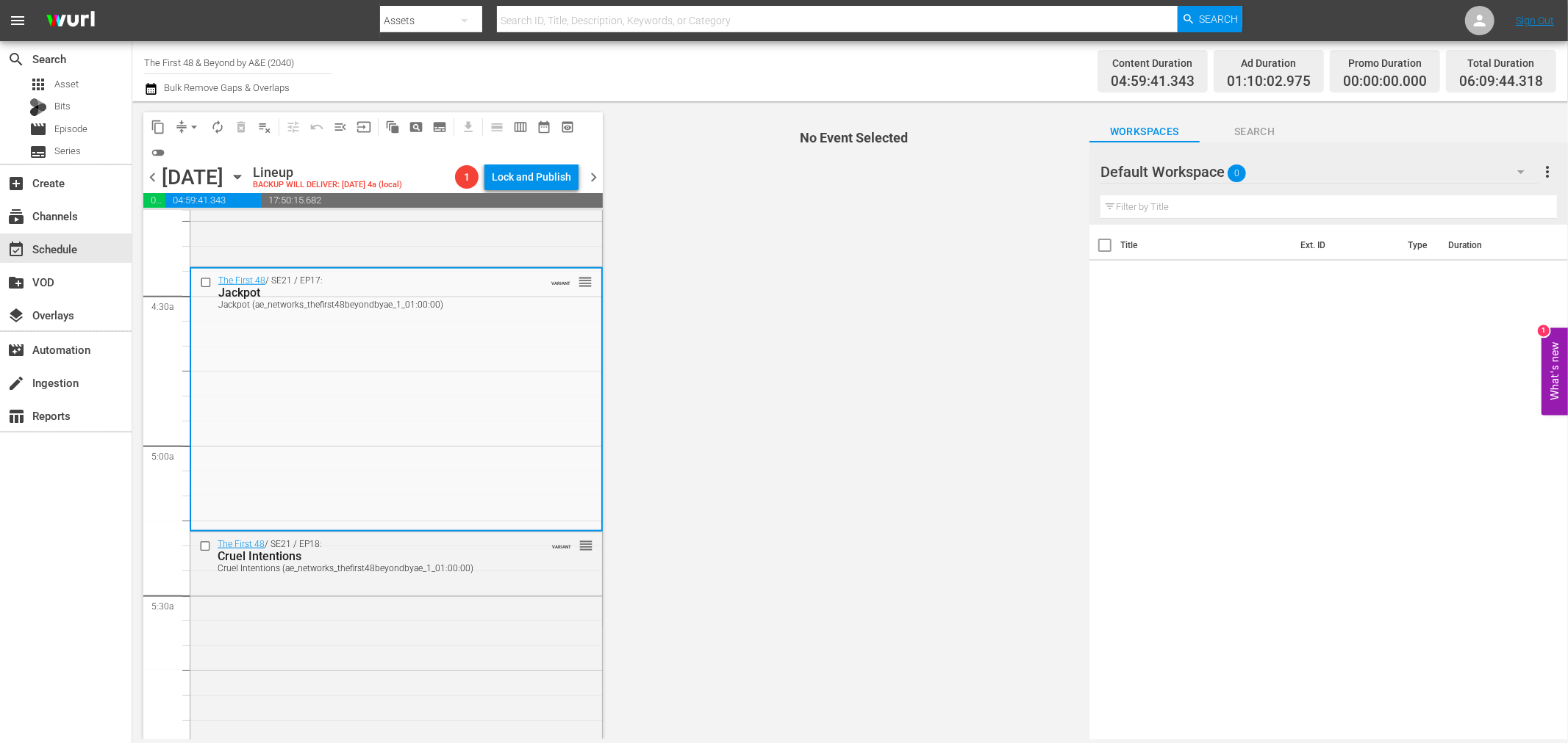
scroll to position [1305, 0]
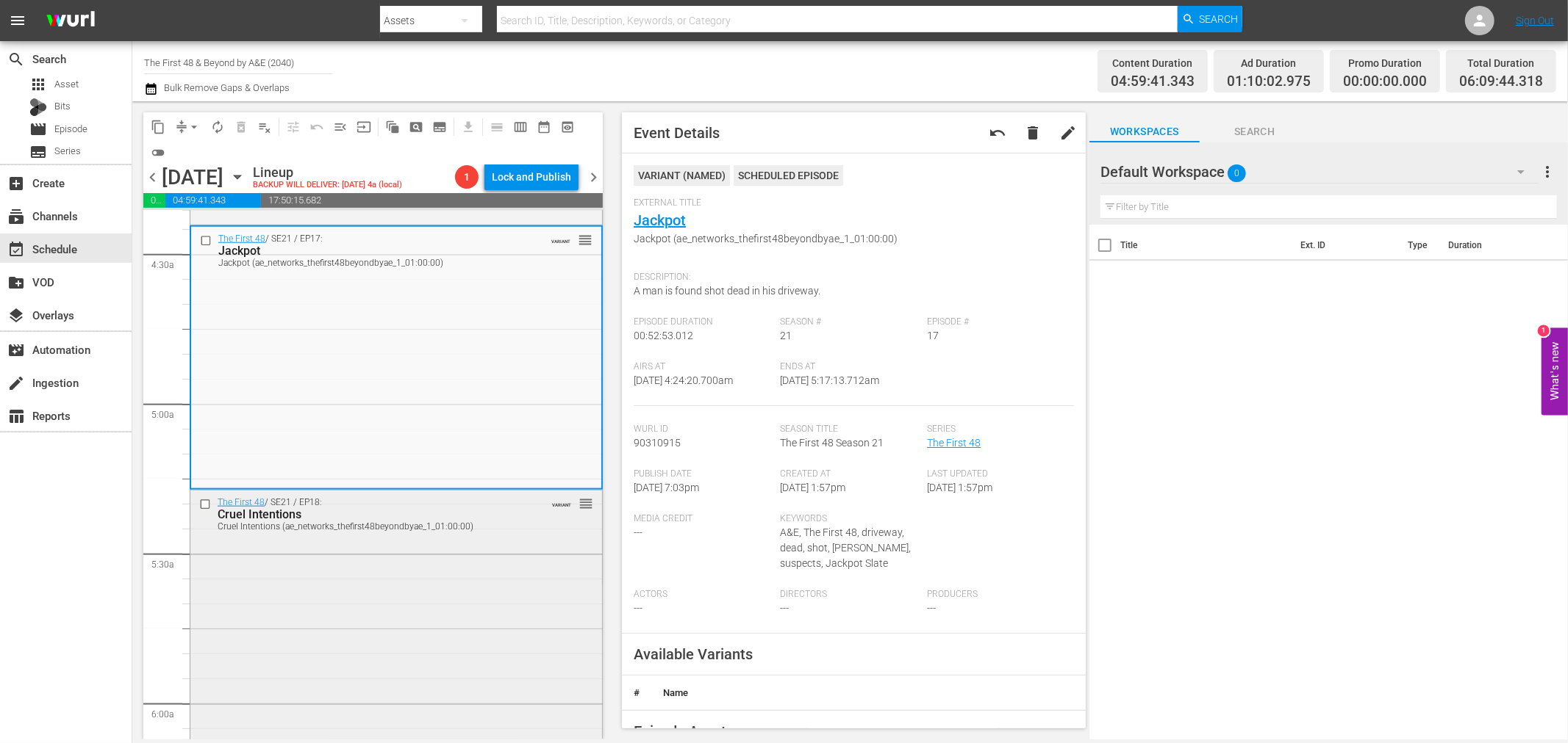
click at [437, 596] on div "The First 48 / SE21 / EP18: Cruel Intentions Cruel Intentions (ae_networks_thef…" at bounding box center [395, 620] width 412 height 257
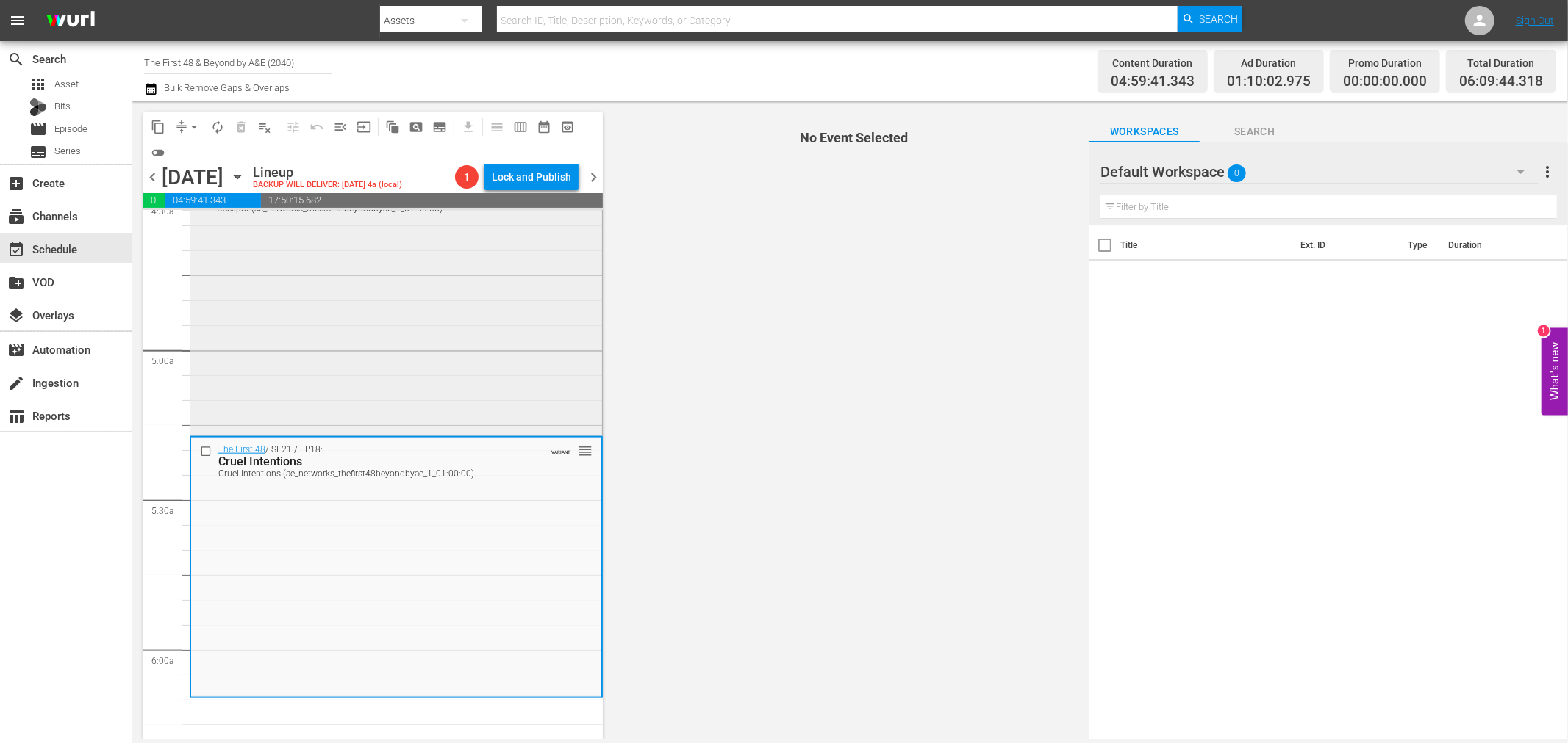
scroll to position [1387, 0]
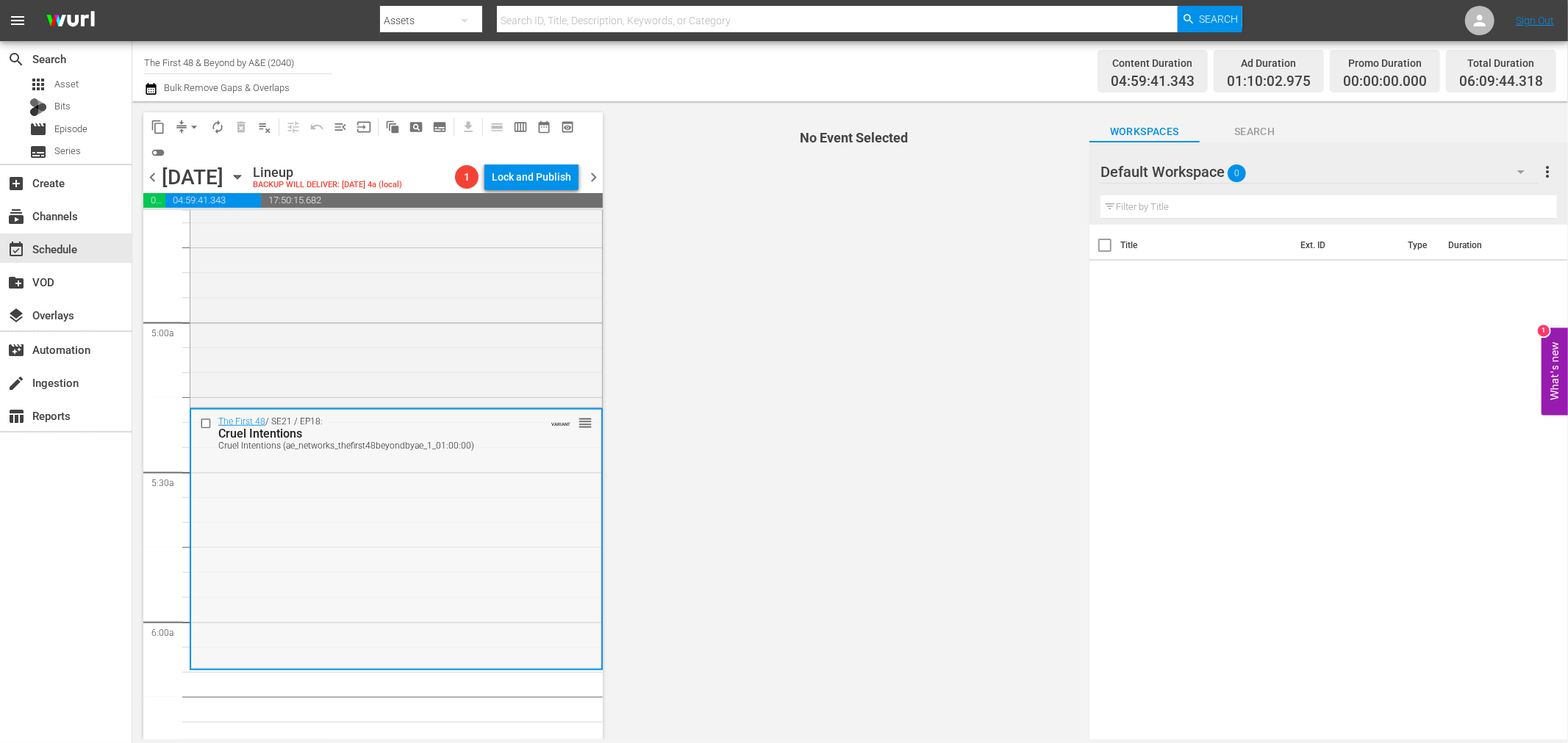
click at [434, 561] on div "The First 48 / SE21 / EP18: Cruel Intentions Cruel Intentions (ae_networks_thef…" at bounding box center [395, 539] width 410 height 257
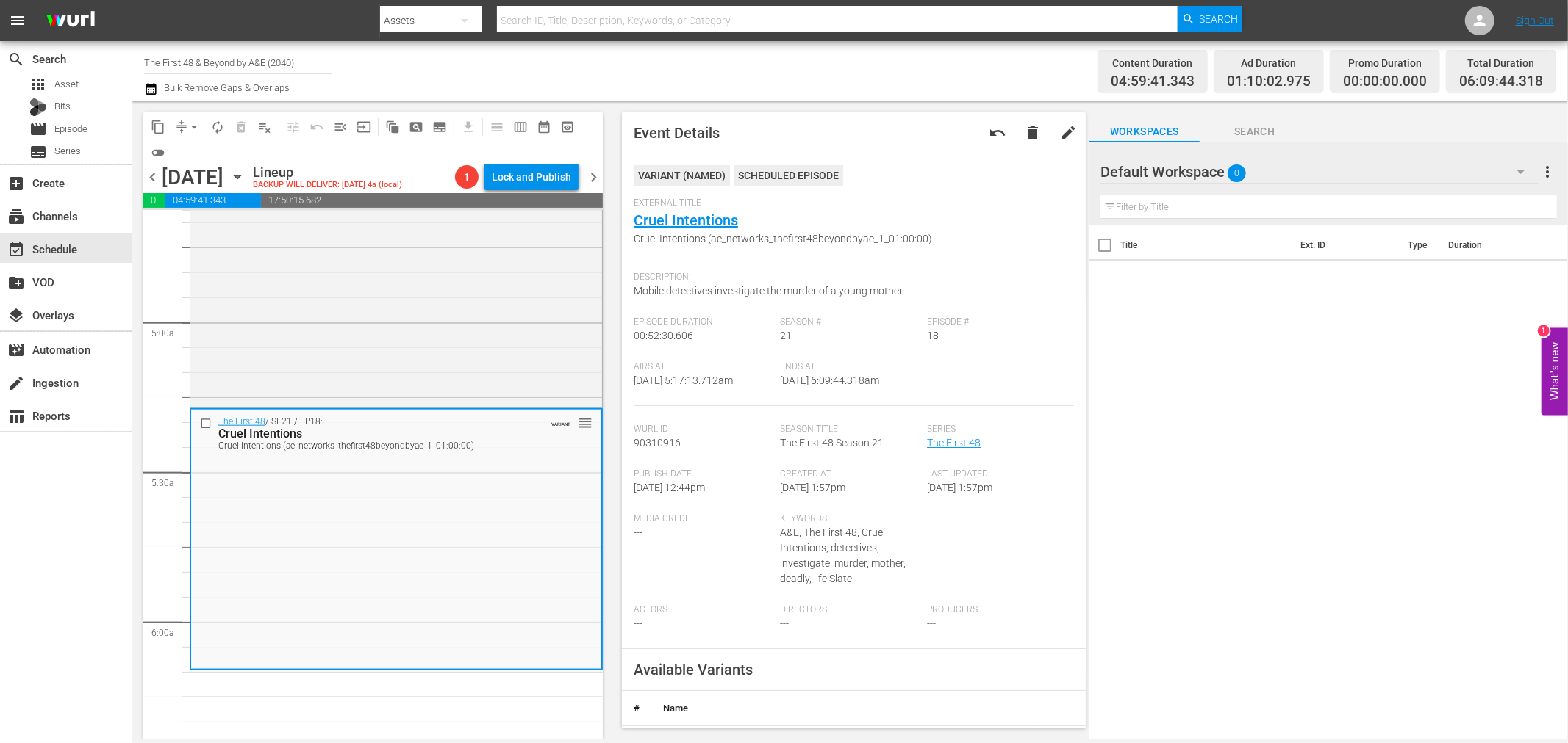
click at [198, 126] on span "arrow_drop_down" at bounding box center [194, 127] width 15 height 15
click at [213, 152] on li "Align to Midnight" at bounding box center [195, 156] width 154 height 25
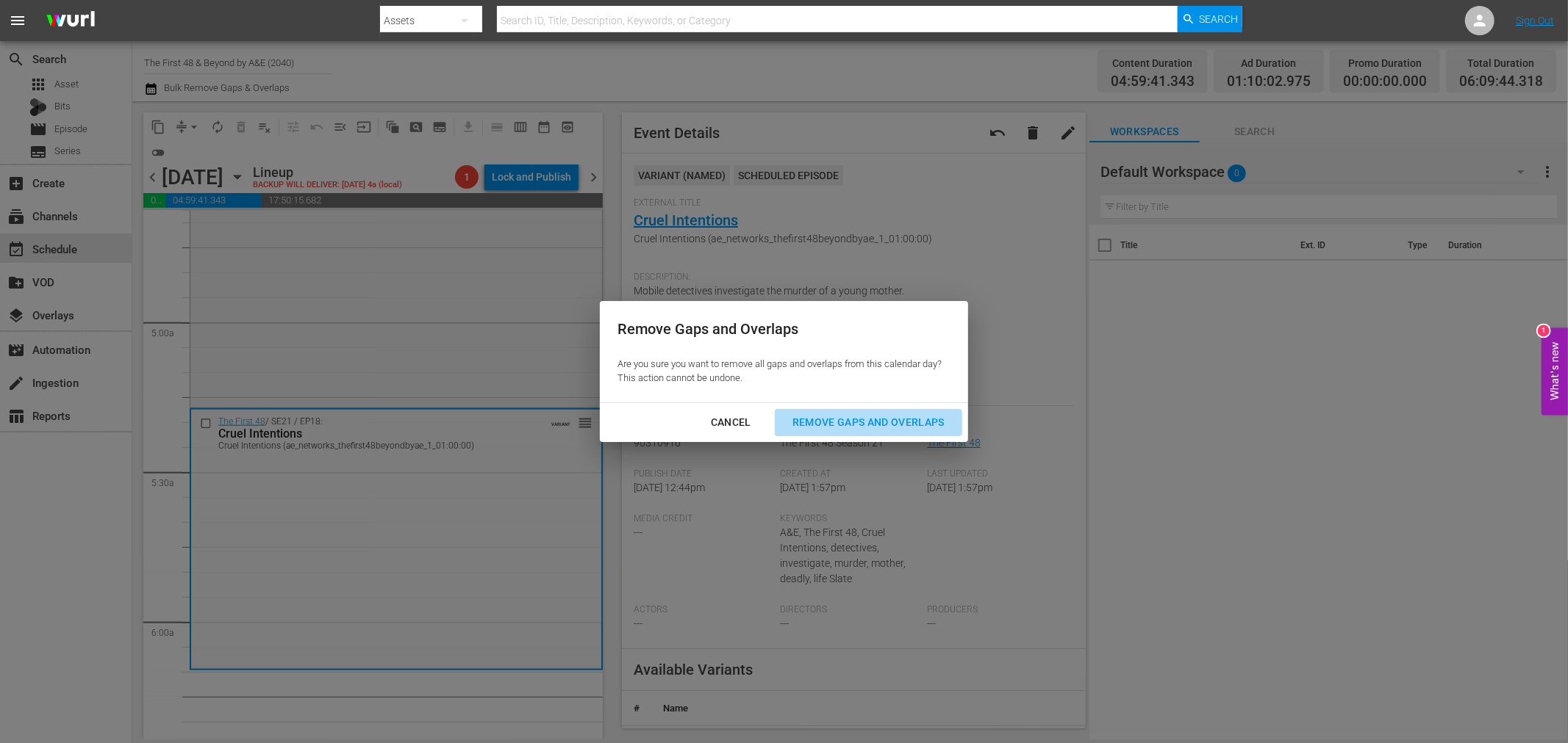
click at [879, 424] on div "Remove Gaps and Overlaps" at bounding box center [868, 423] width 175 height 18
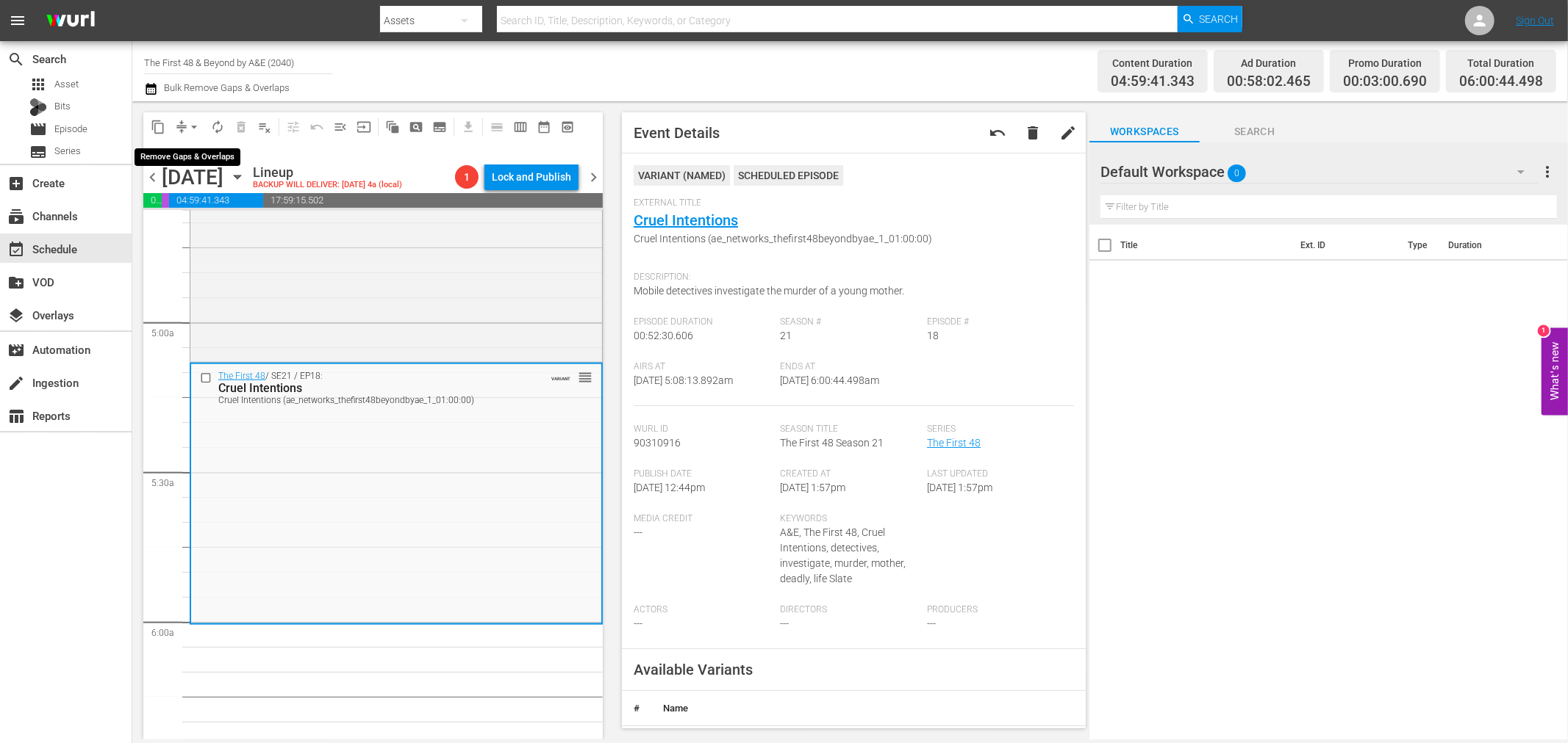
click at [196, 120] on span "arrow_drop_down" at bounding box center [194, 127] width 15 height 15
click at [189, 148] on li "Align to Midnight" at bounding box center [195, 156] width 154 height 25
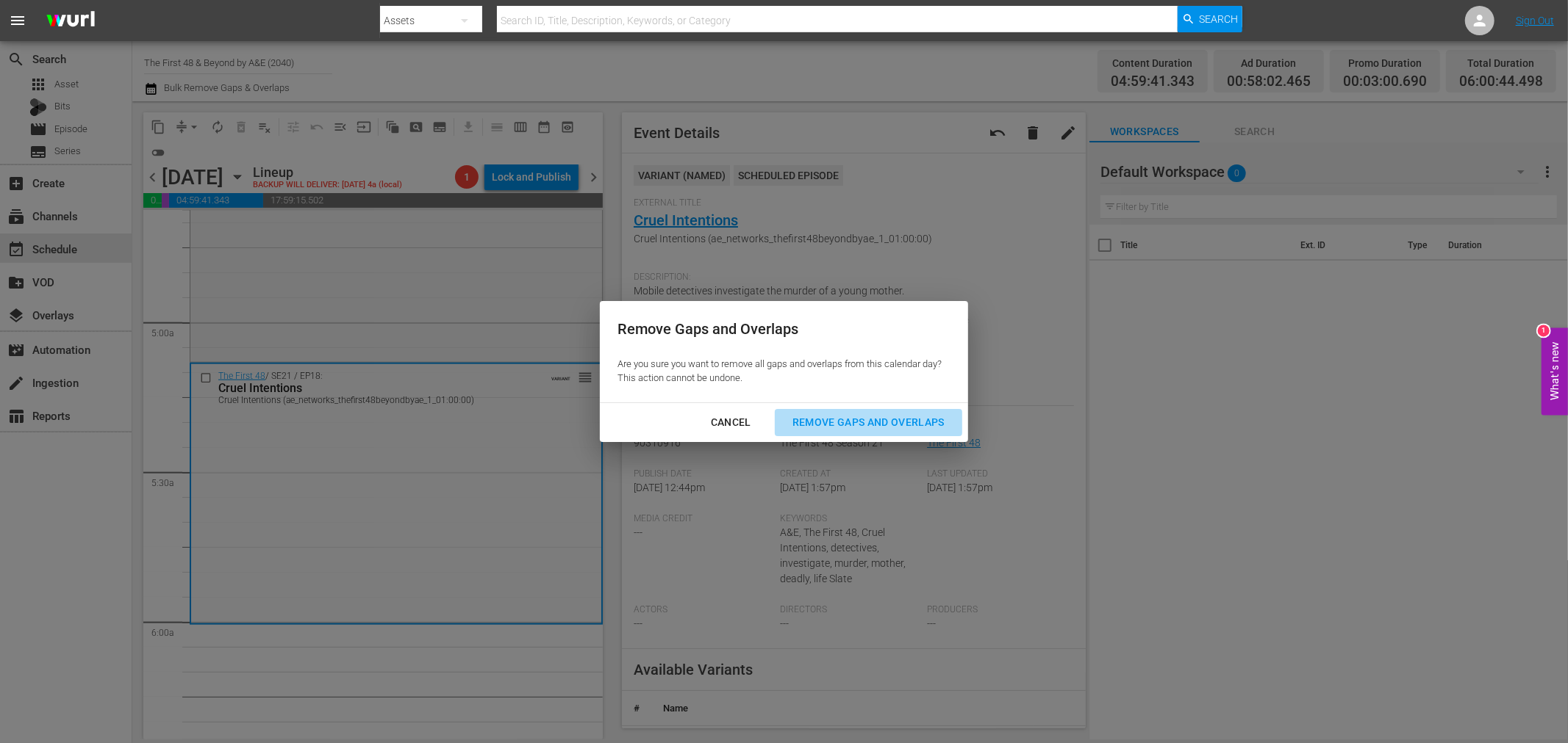
click at [854, 426] on div "Remove Gaps and Overlaps" at bounding box center [868, 423] width 175 height 18
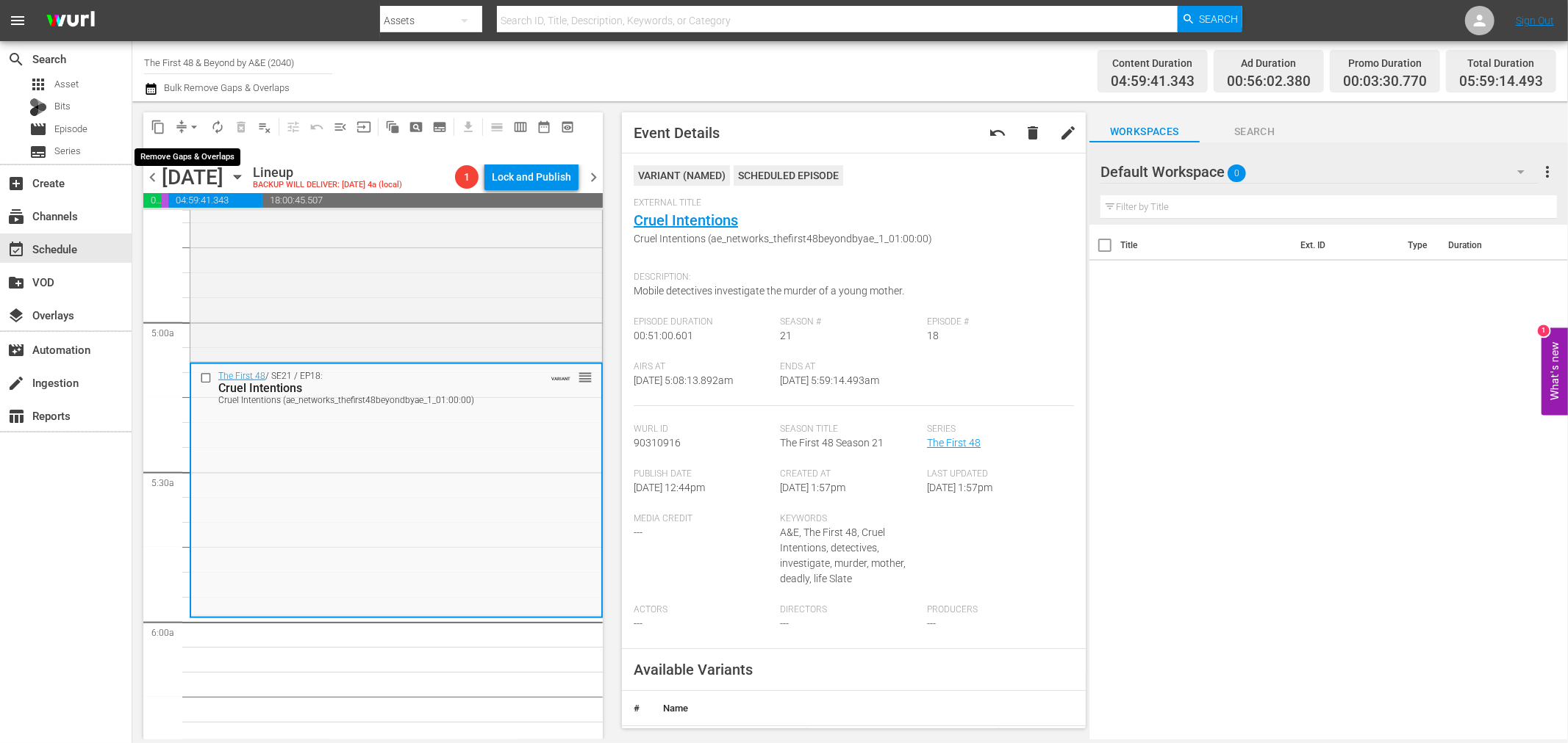
click at [183, 127] on button "arrow_drop_down" at bounding box center [195, 127] width 24 height 24
click at [186, 156] on li "Align to Midnight" at bounding box center [195, 156] width 154 height 25
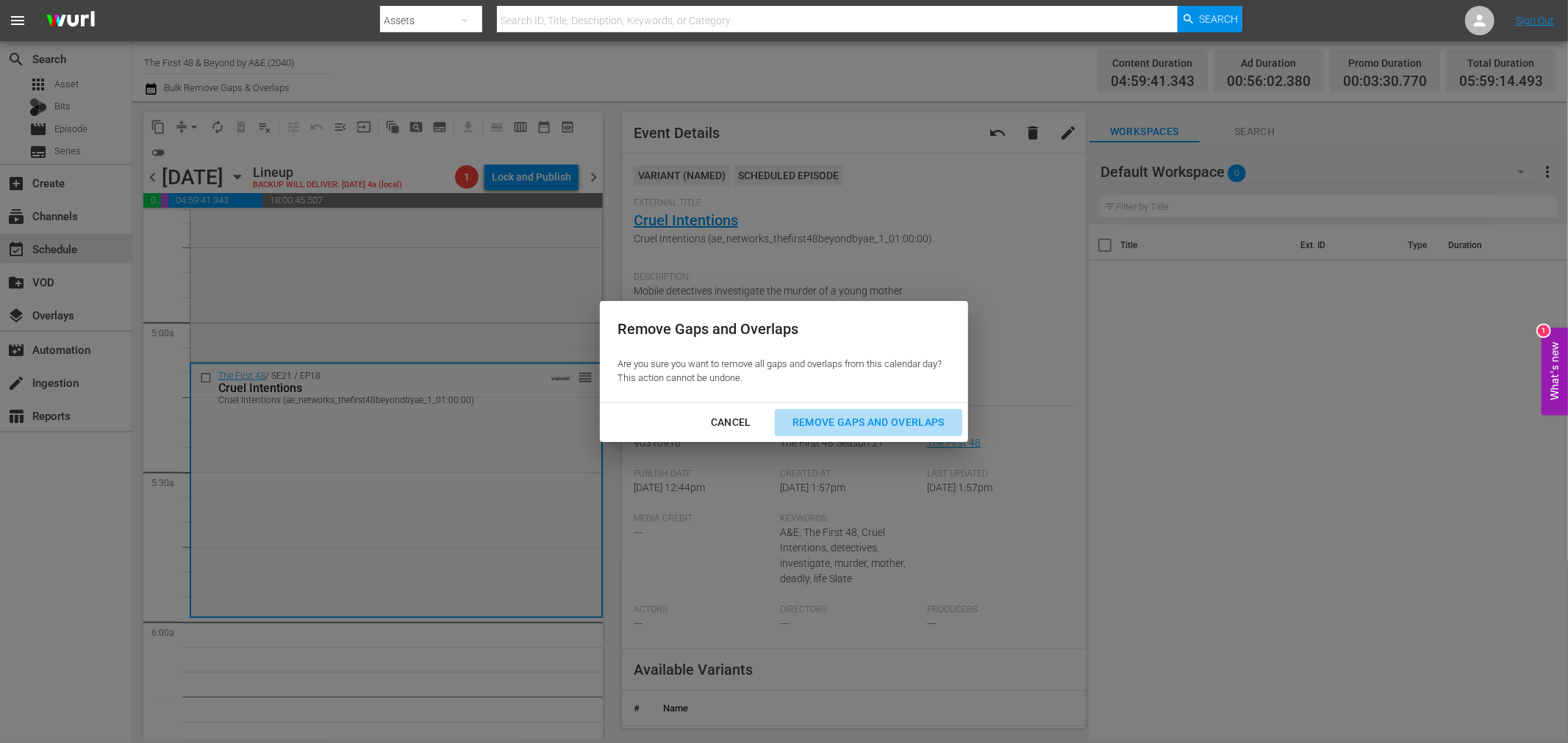
click at [866, 413] on div "Remove Gaps and Overlaps" at bounding box center [868, 423] width 175 height 18
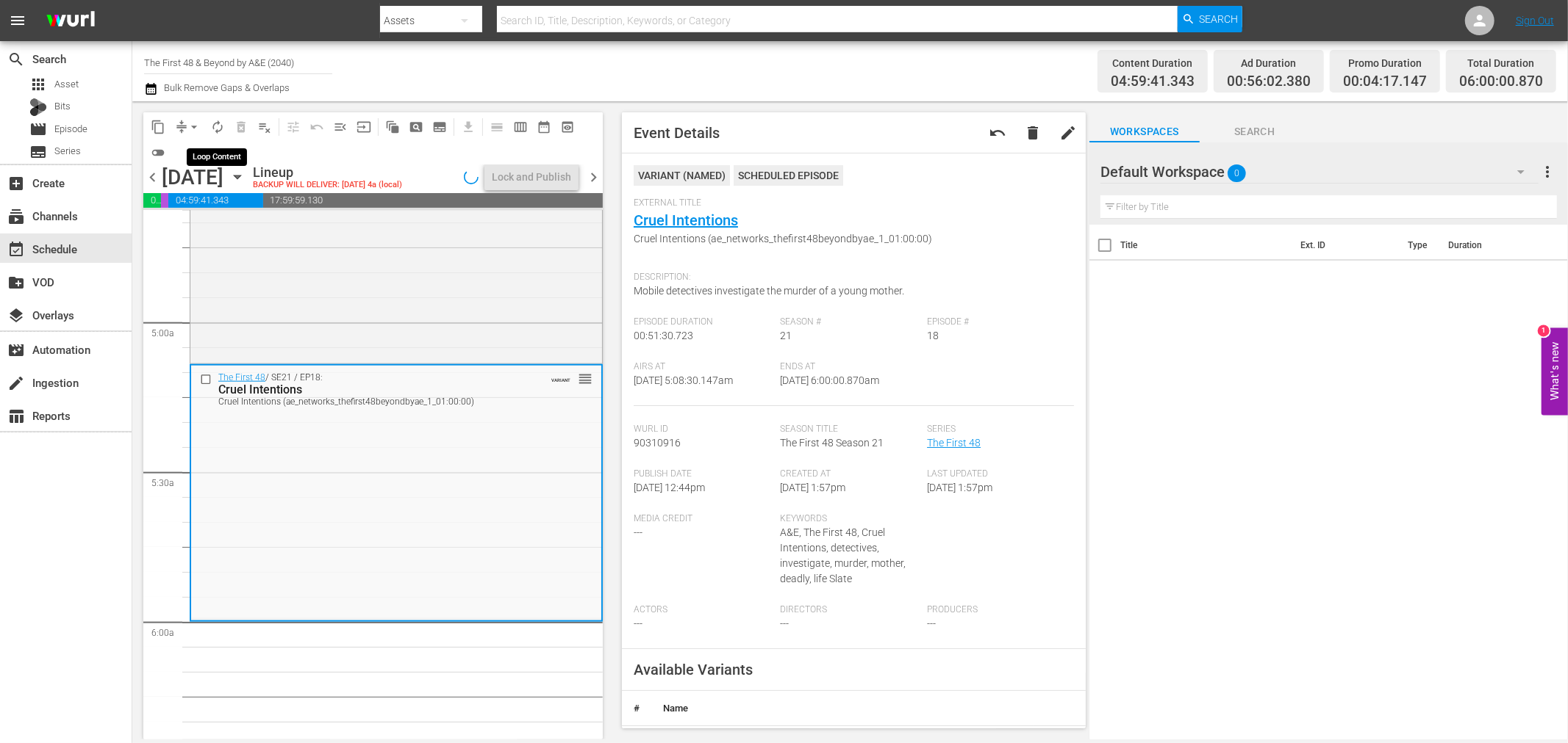
click at [213, 126] on span "autorenew_outlined" at bounding box center [217, 127] width 15 height 15
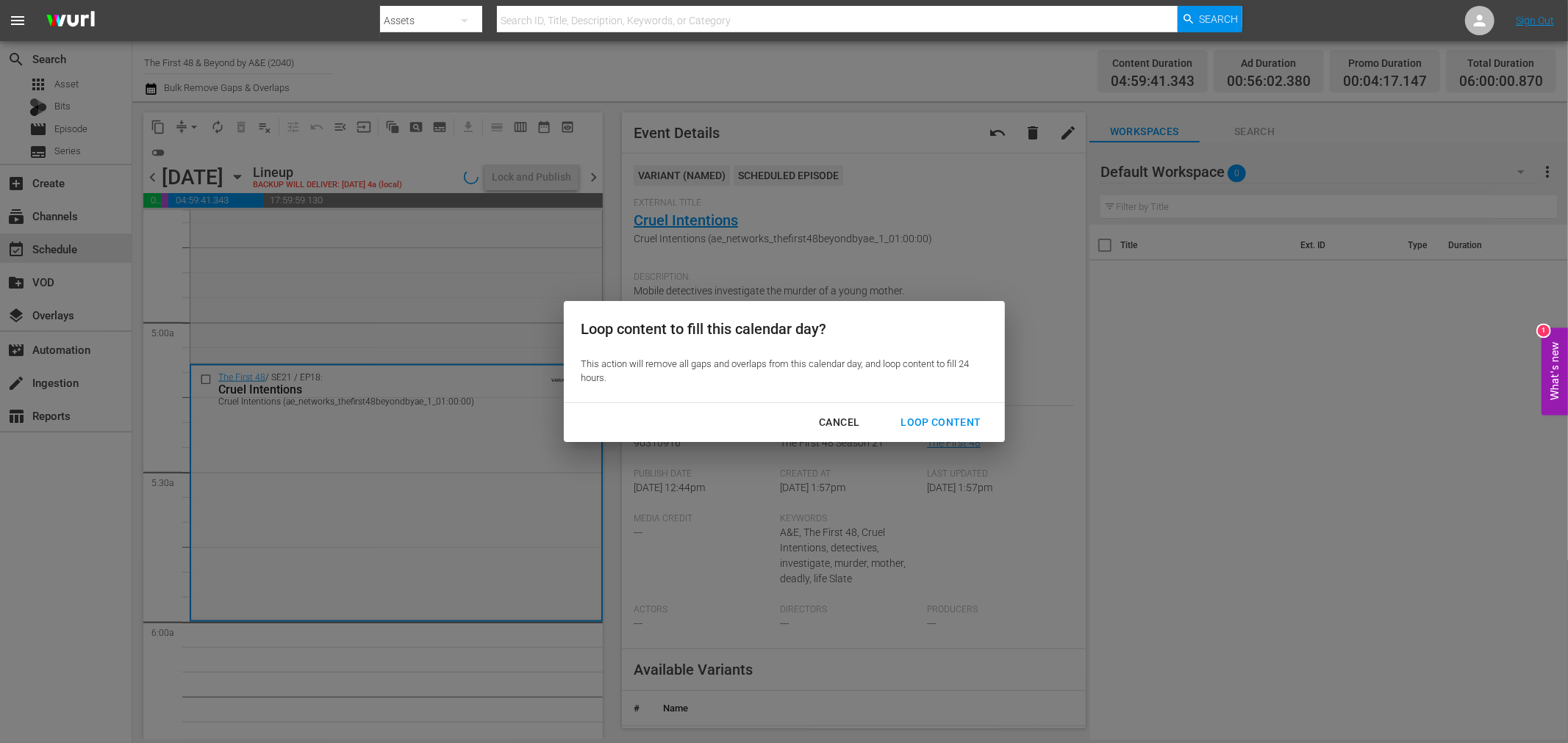
click at [973, 423] on div "Loop Content" at bounding box center [940, 423] width 103 height 18
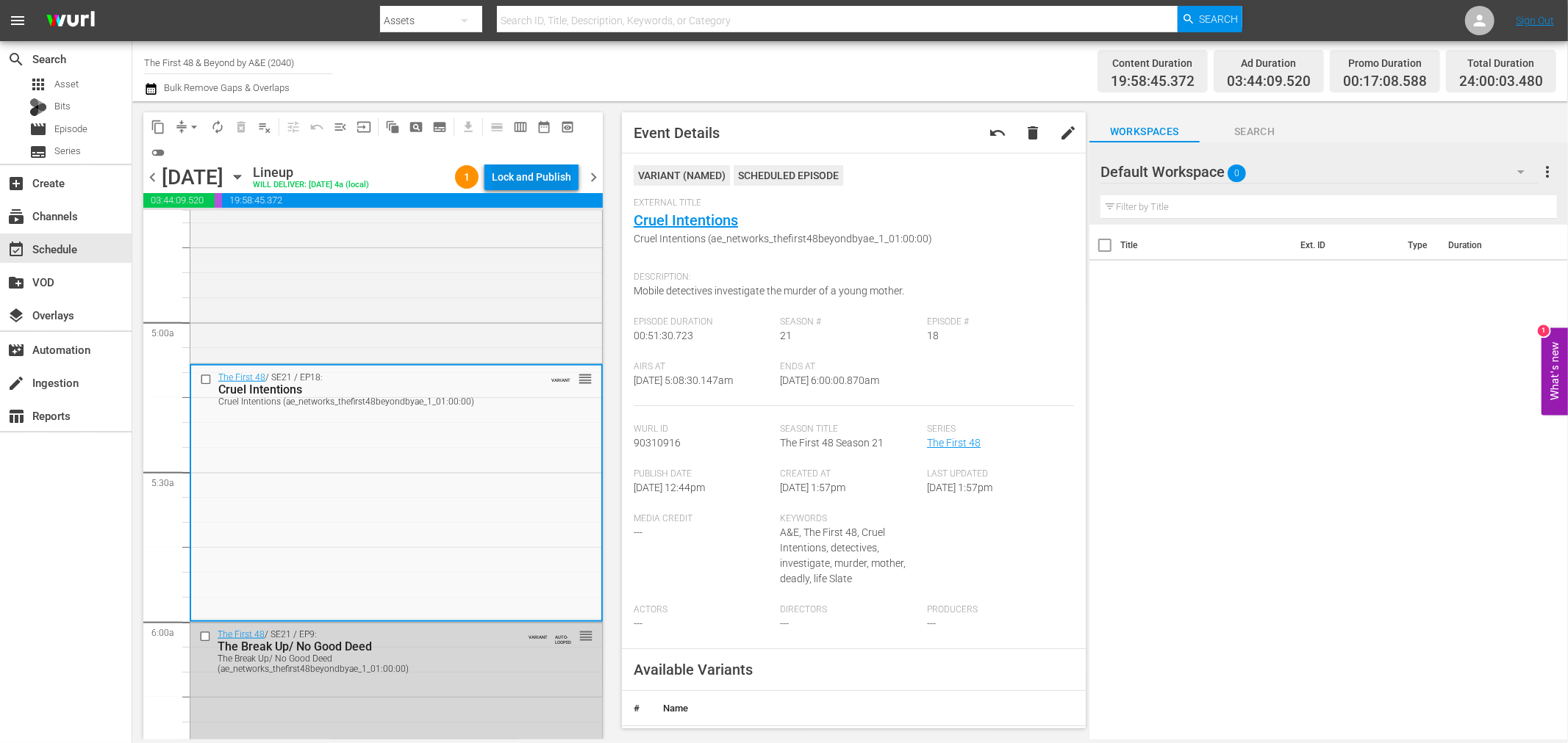
click at [552, 174] on div "Lock and Publish" at bounding box center [531, 176] width 79 height 26
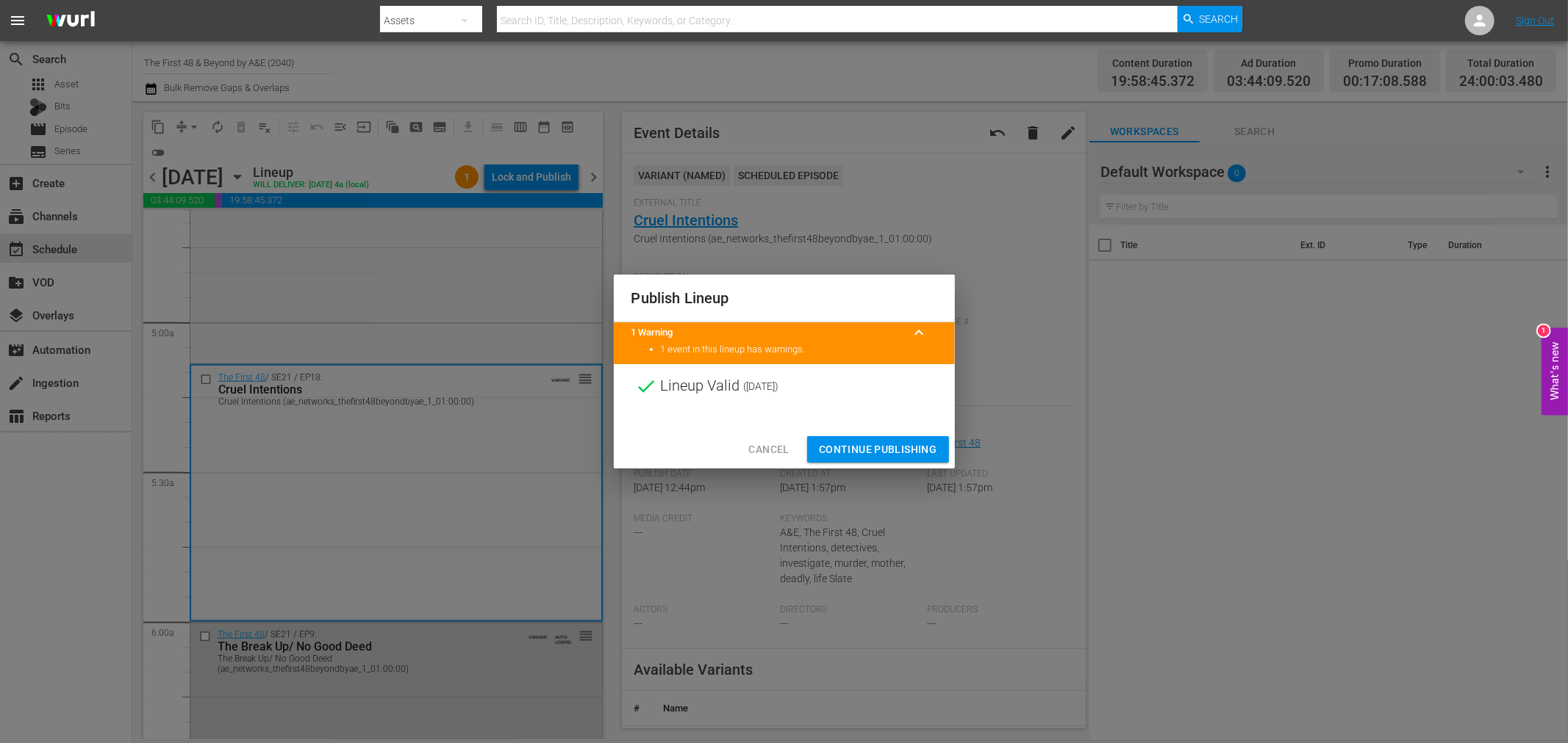
click at [850, 450] on span "Continue Publishing" at bounding box center [879, 450] width 119 height 18
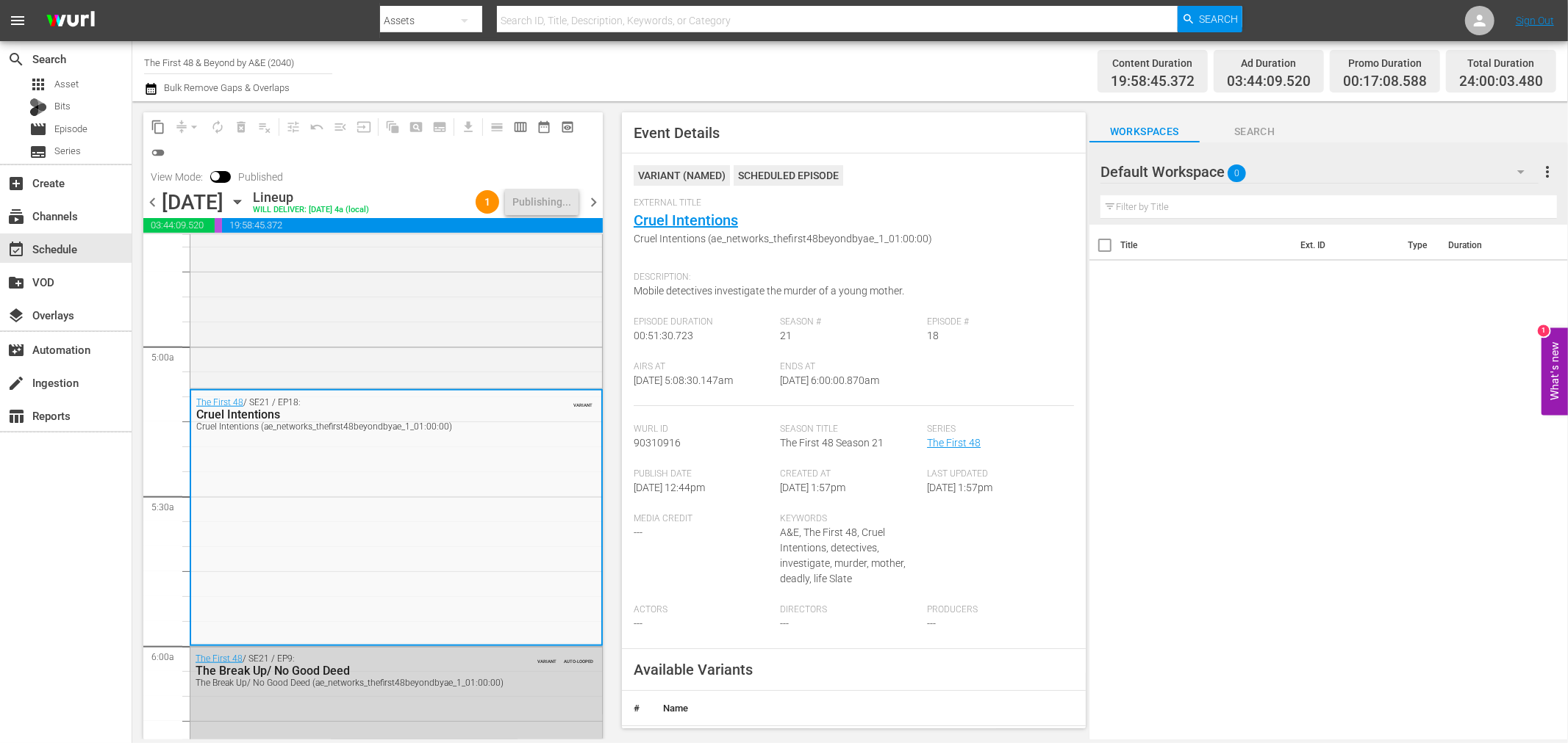
click at [593, 202] on span "chevron_right" at bounding box center [594, 203] width 18 height 18
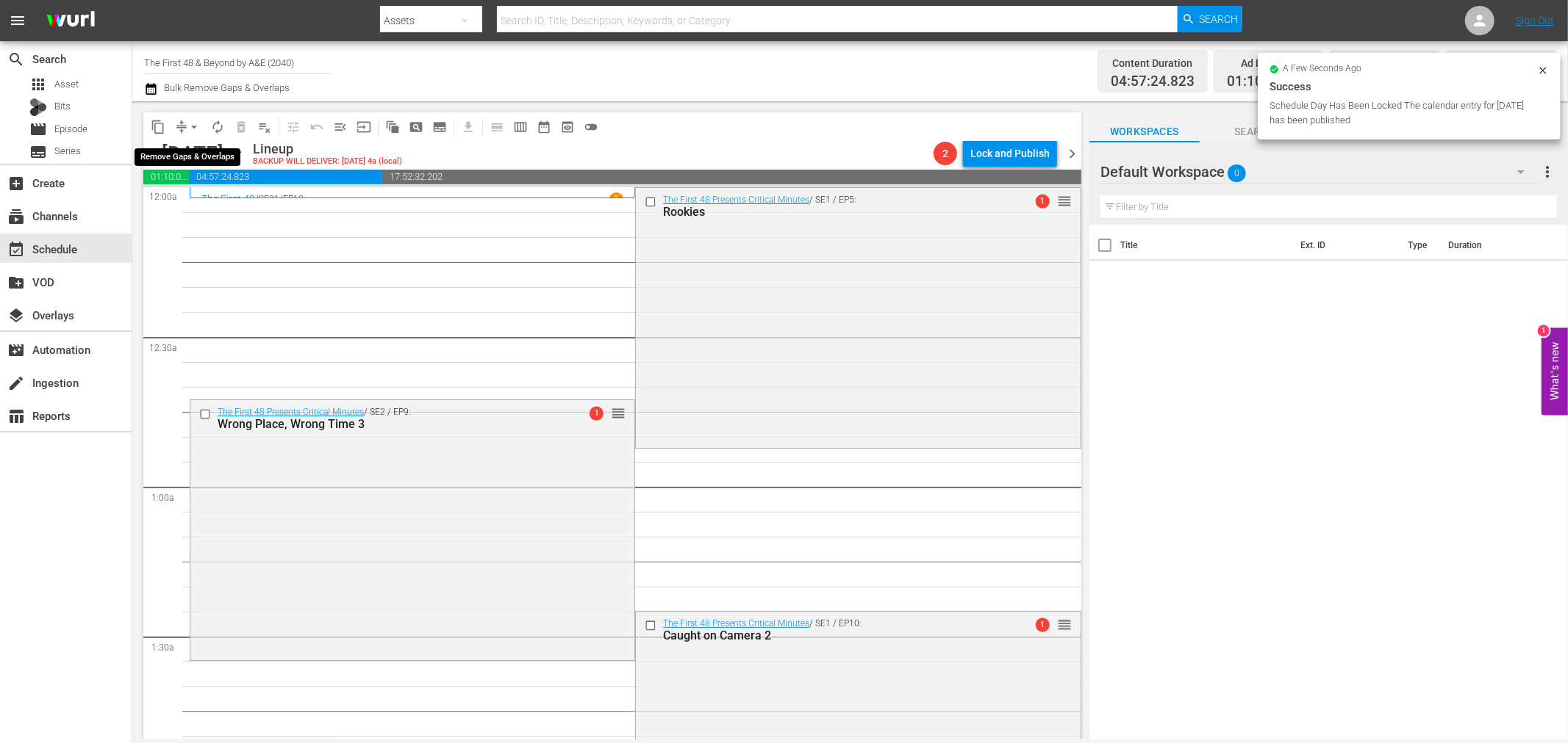
click at [189, 126] on span "arrow_drop_down" at bounding box center [194, 127] width 15 height 15
click at [181, 160] on li "Align to Midnight" at bounding box center [195, 156] width 154 height 25
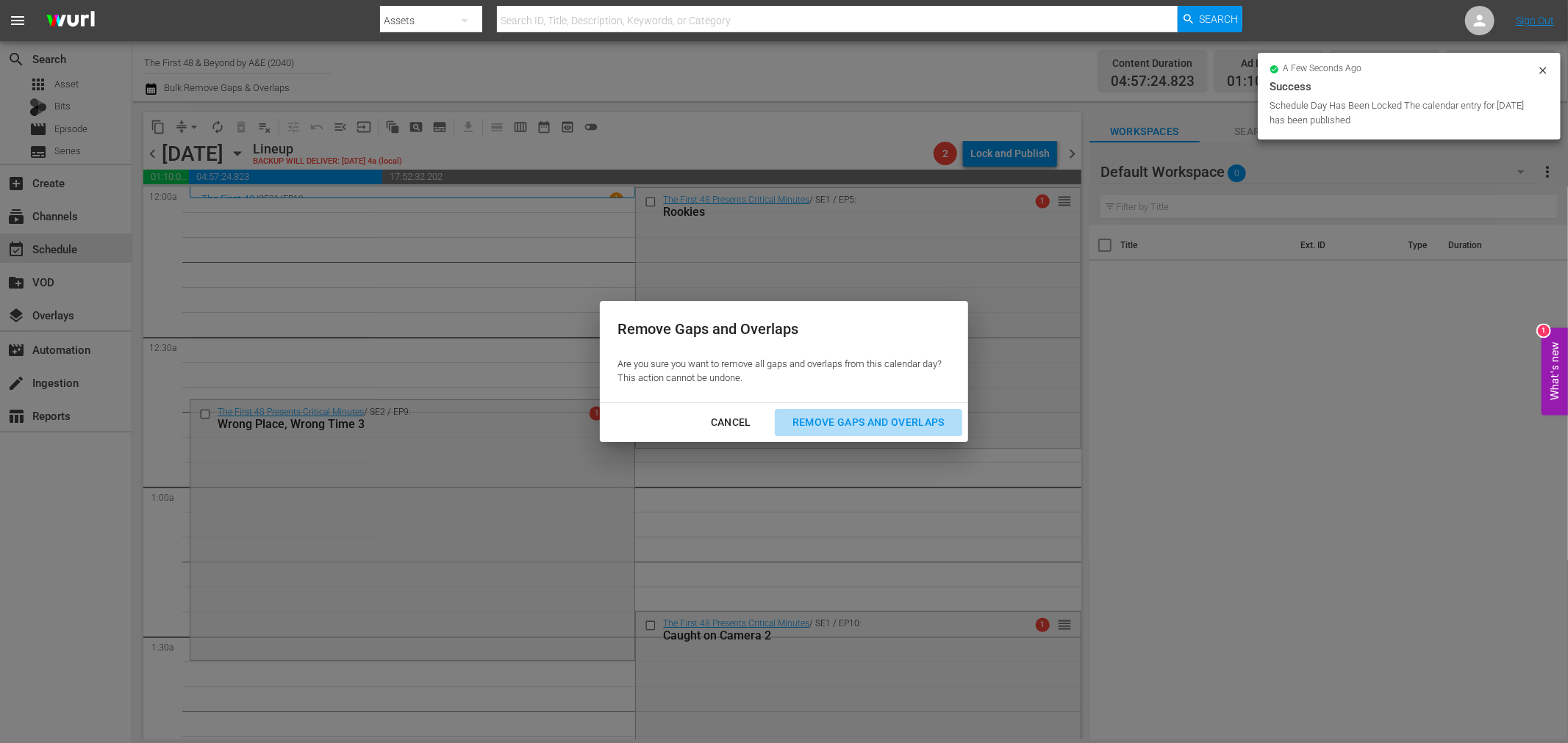
click at [831, 420] on div "Remove Gaps and Overlaps" at bounding box center [868, 423] width 175 height 18
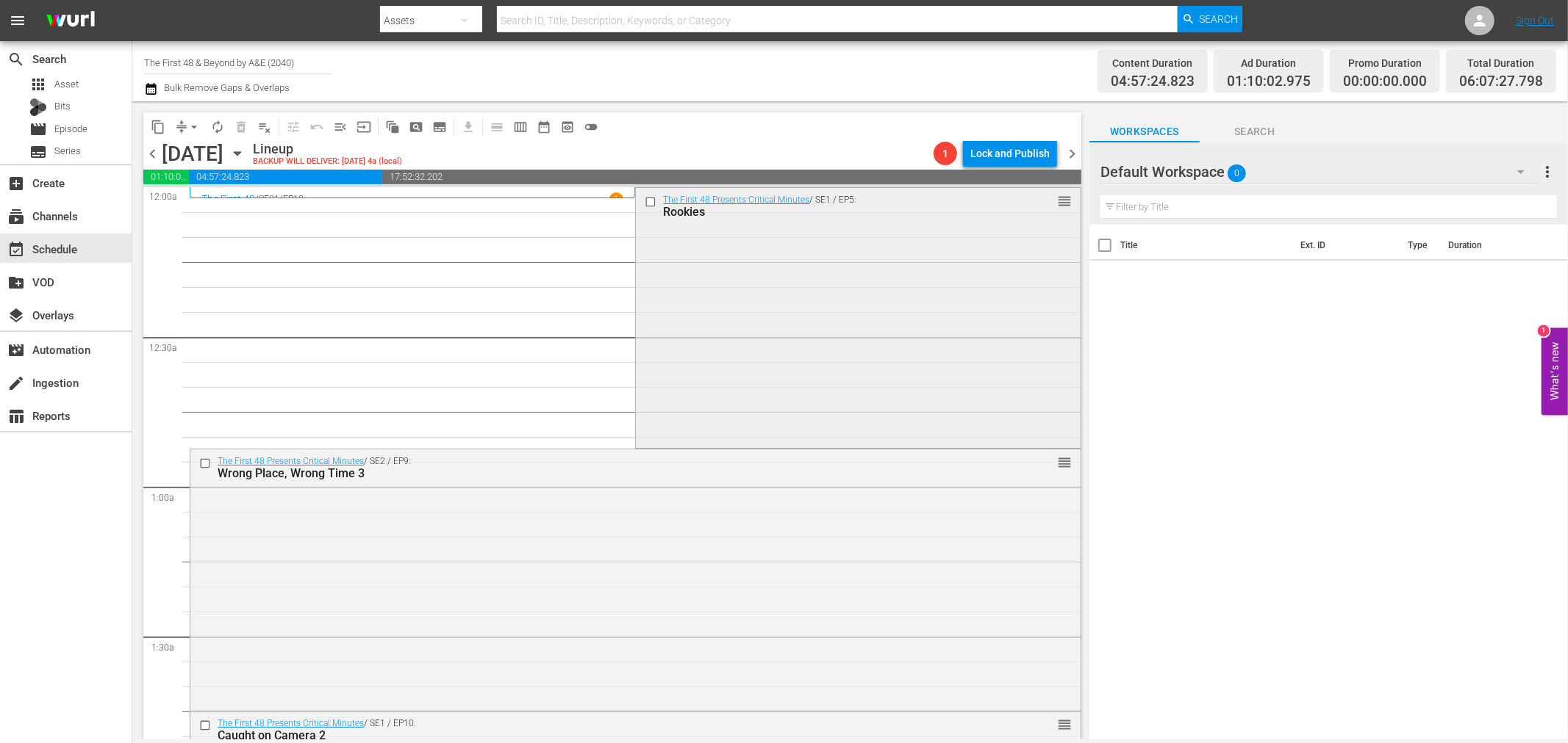
click at [869, 333] on div "The First 48 Presents Critical Minutes / SE1 / EP5: Rookies reorder" at bounding box center [858, 317] width 444 height 257
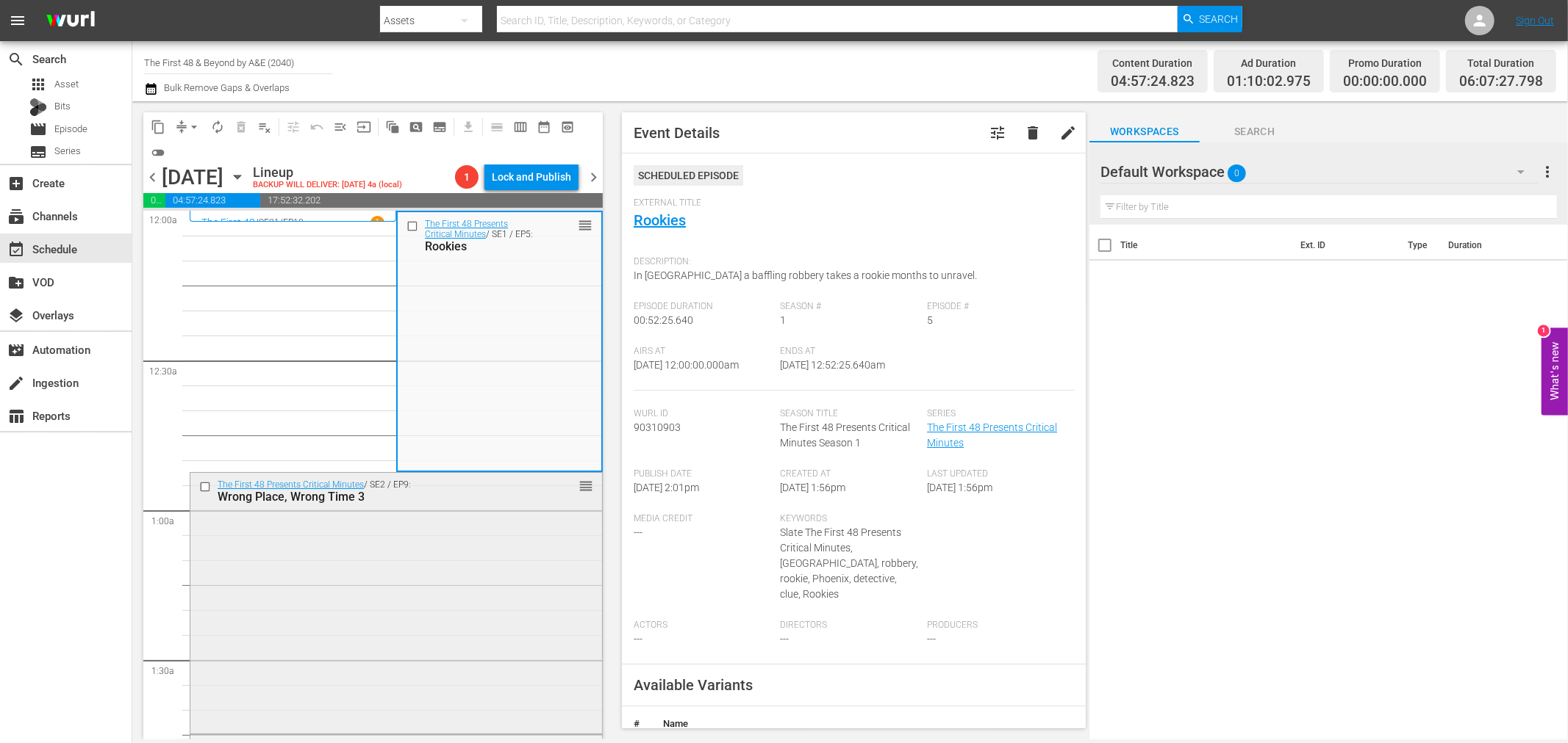
click at [458, 480] on div "The First 48 Presents Critical Minutes / SE2 / EP9: Wrong Place, Wrong Time 3" at bounding box center [372, 492] width 309 height 25
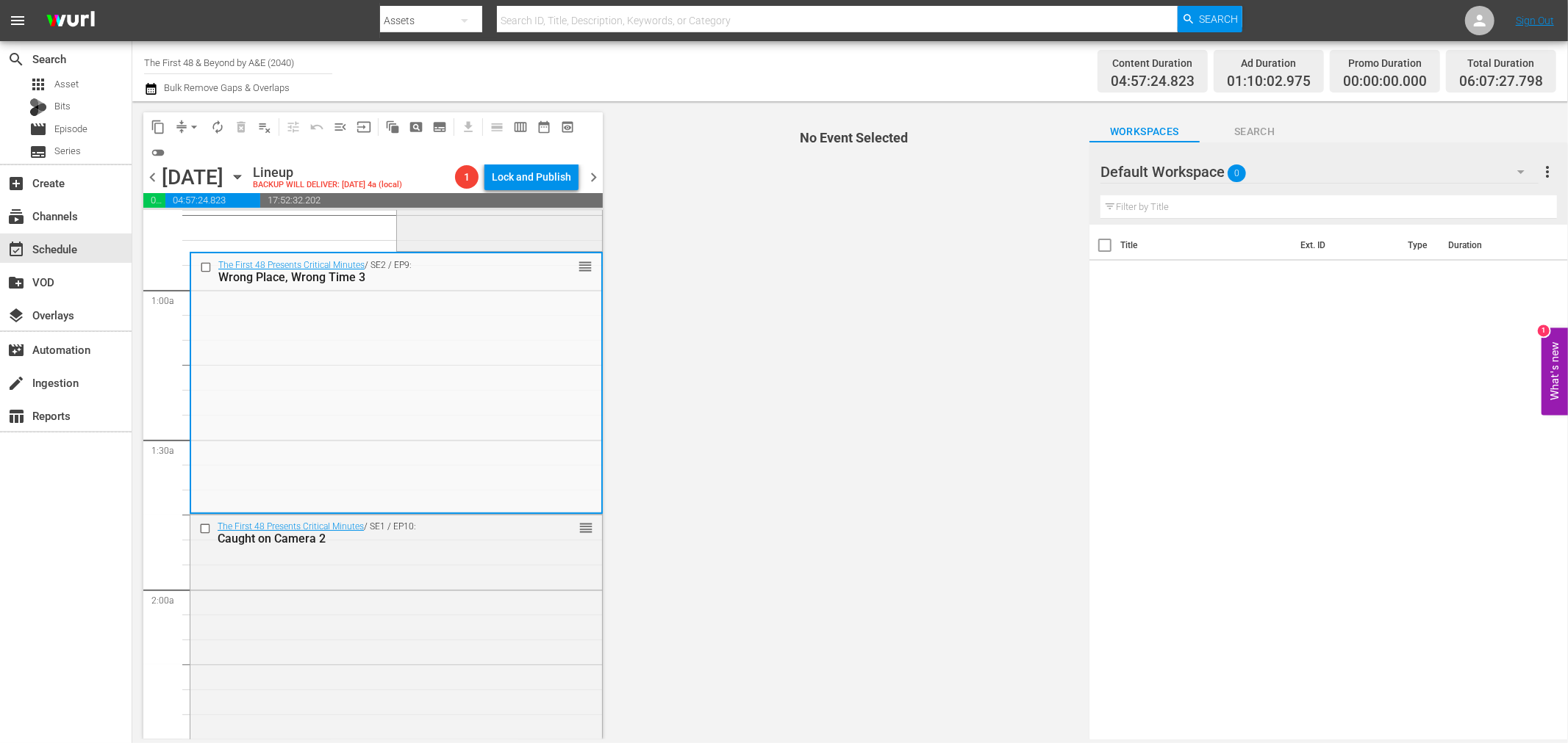
scroll to position [245, 0]
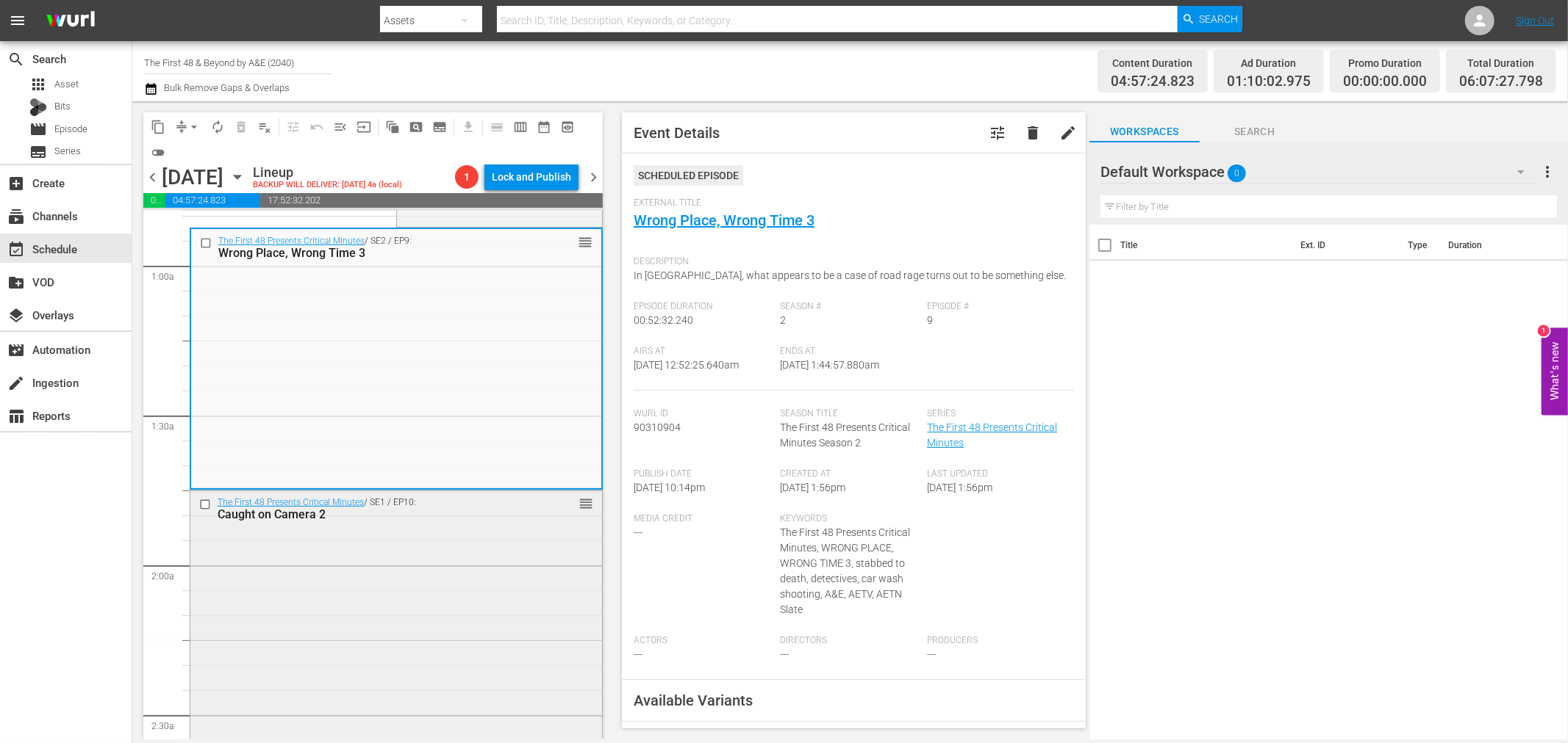
click at [363, 585] on div "The First 48 Presents Critical Minutes / SE1 / EP10: Caught on Camera 2 reorder" at bounding box center [395, 620] width 412 height 257
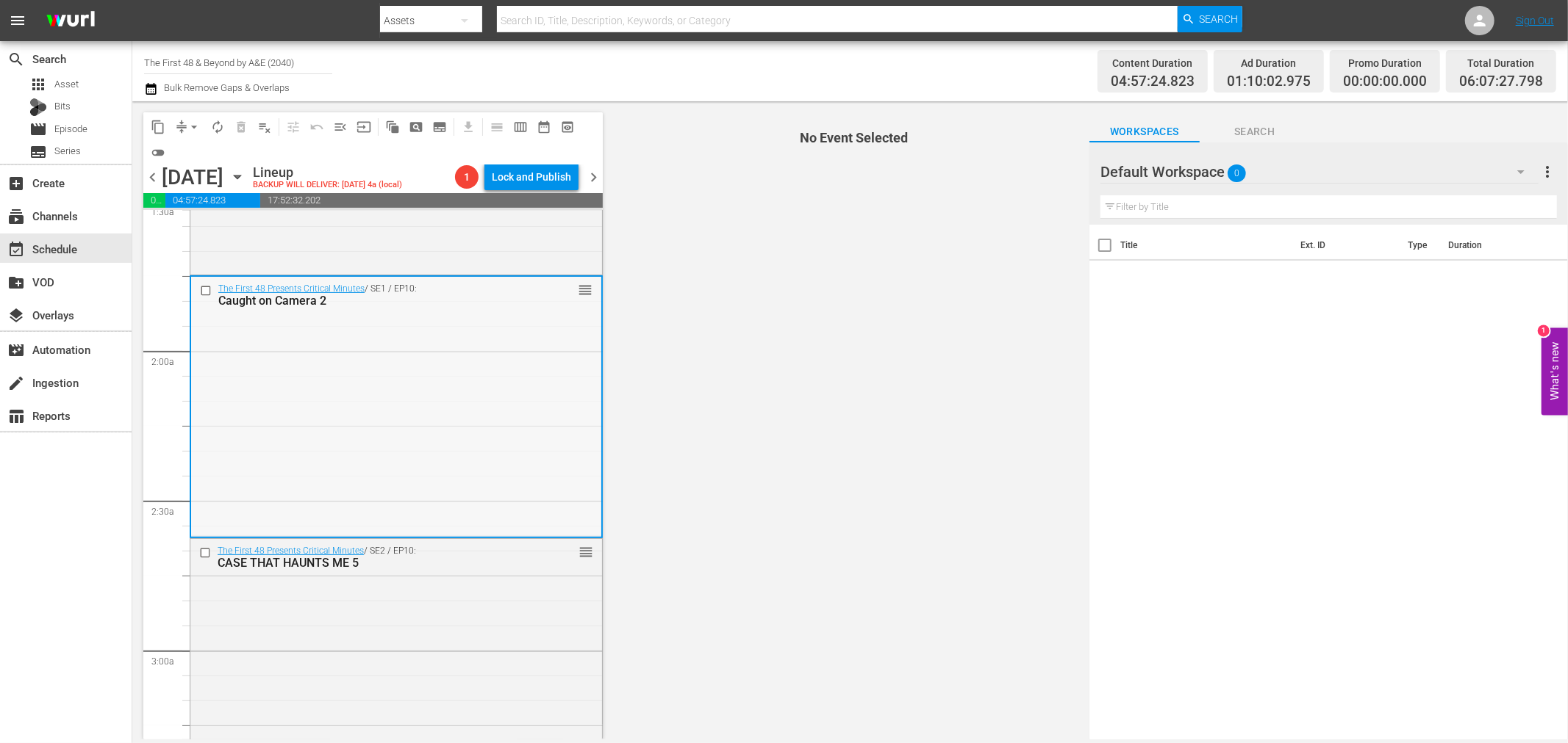
scroll to position [489, 0]
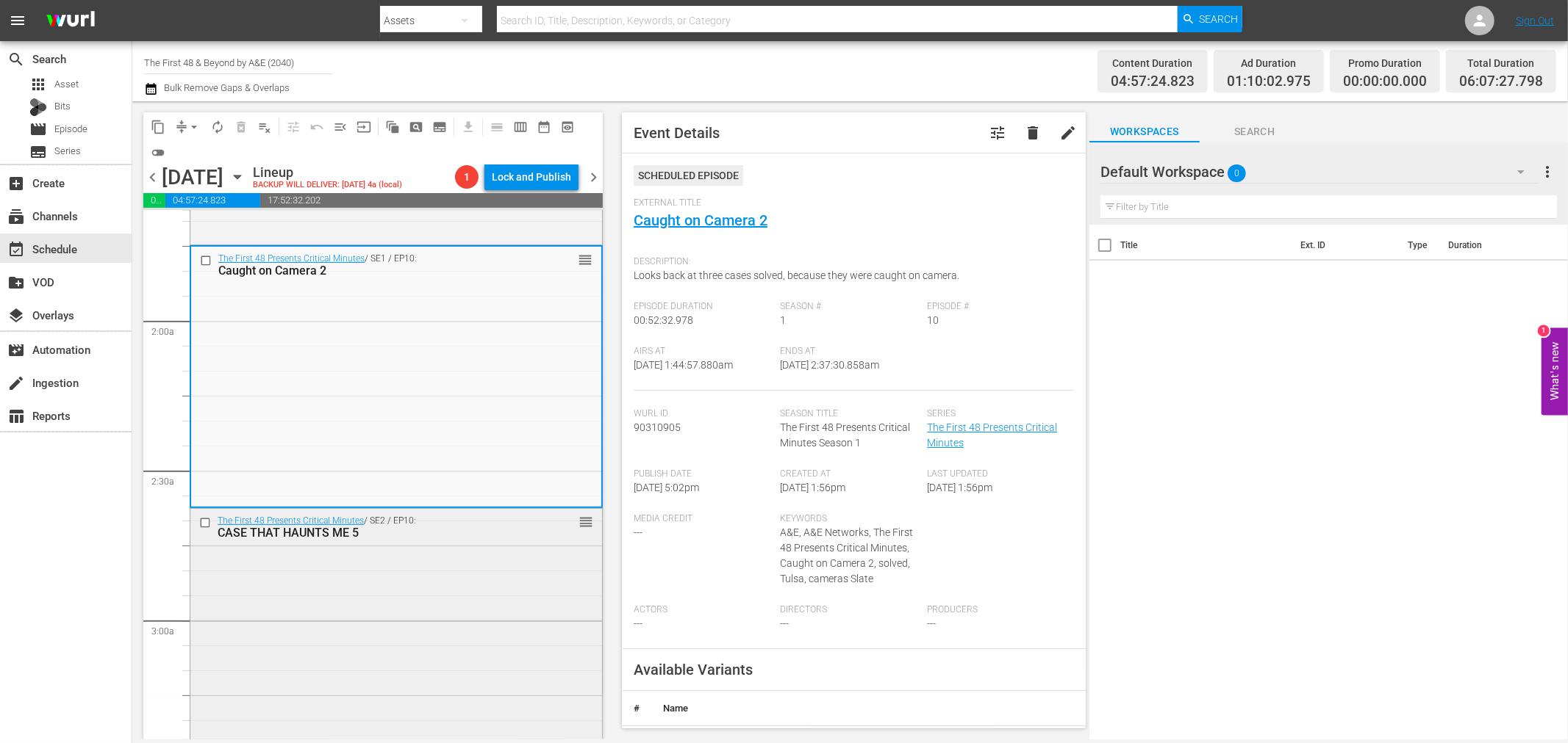
click at [420, 644] on div "The First 48 Presents Critical Minutes / SE2 / EP10: CASE THAT HAUNTS ME 5 reor…" at bounding box center [395, 638] width 412 height 257
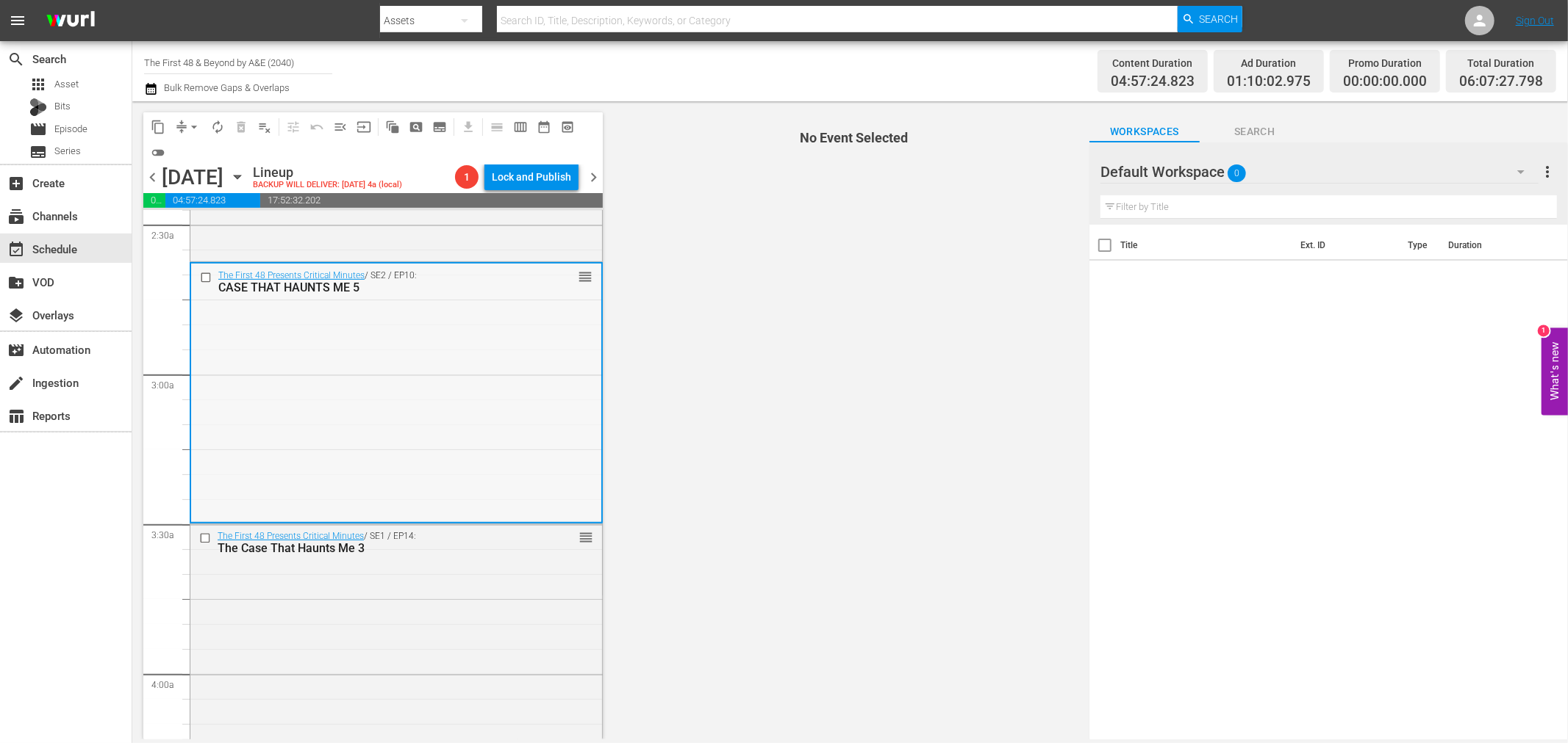
scroll to position [735, 0]
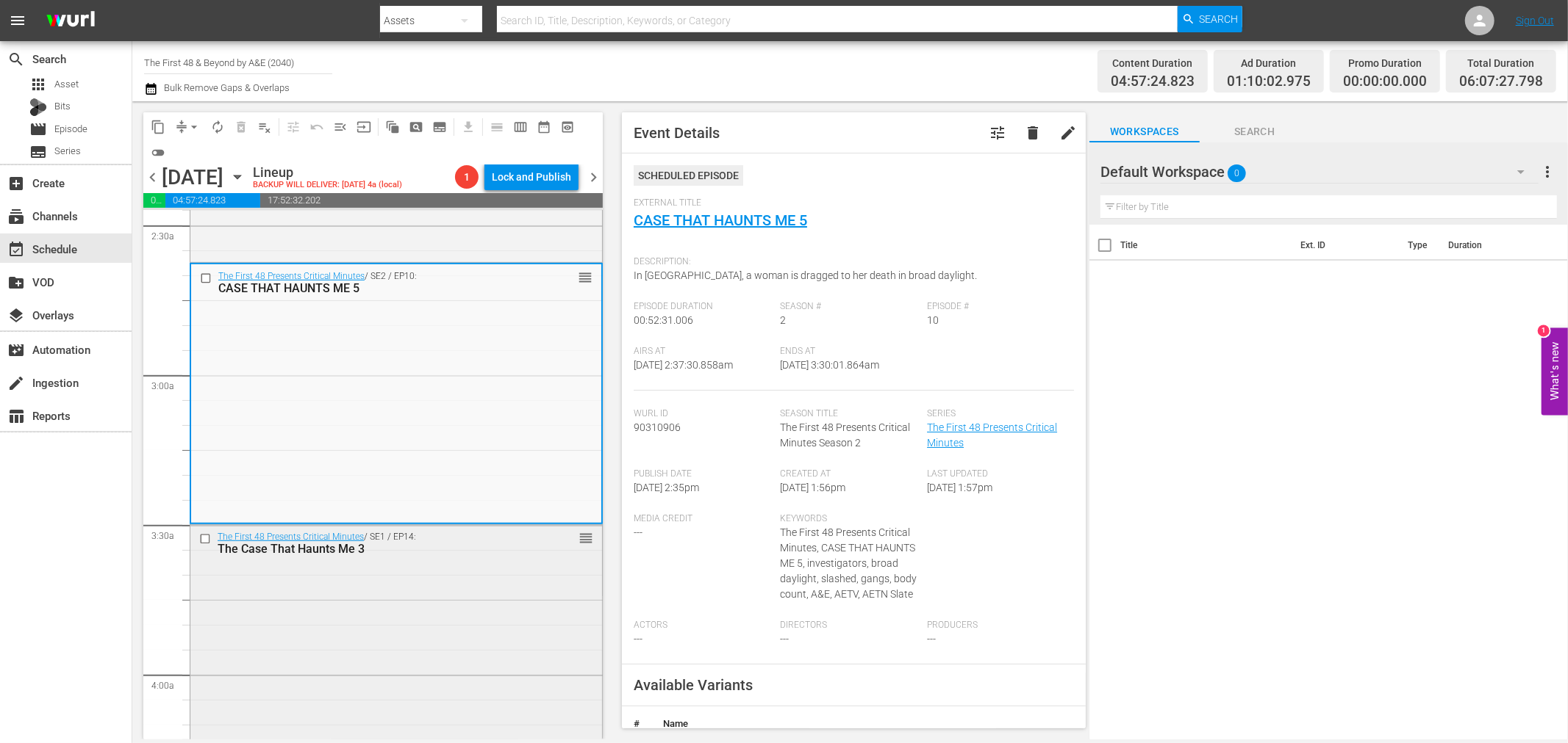
click at [510, 613] on div "The First 48 Presents Critical Minutes / SE1 / EP14: The Case That Haunts Me 3 …" at bounding box center [395, 654] width 412 height 257
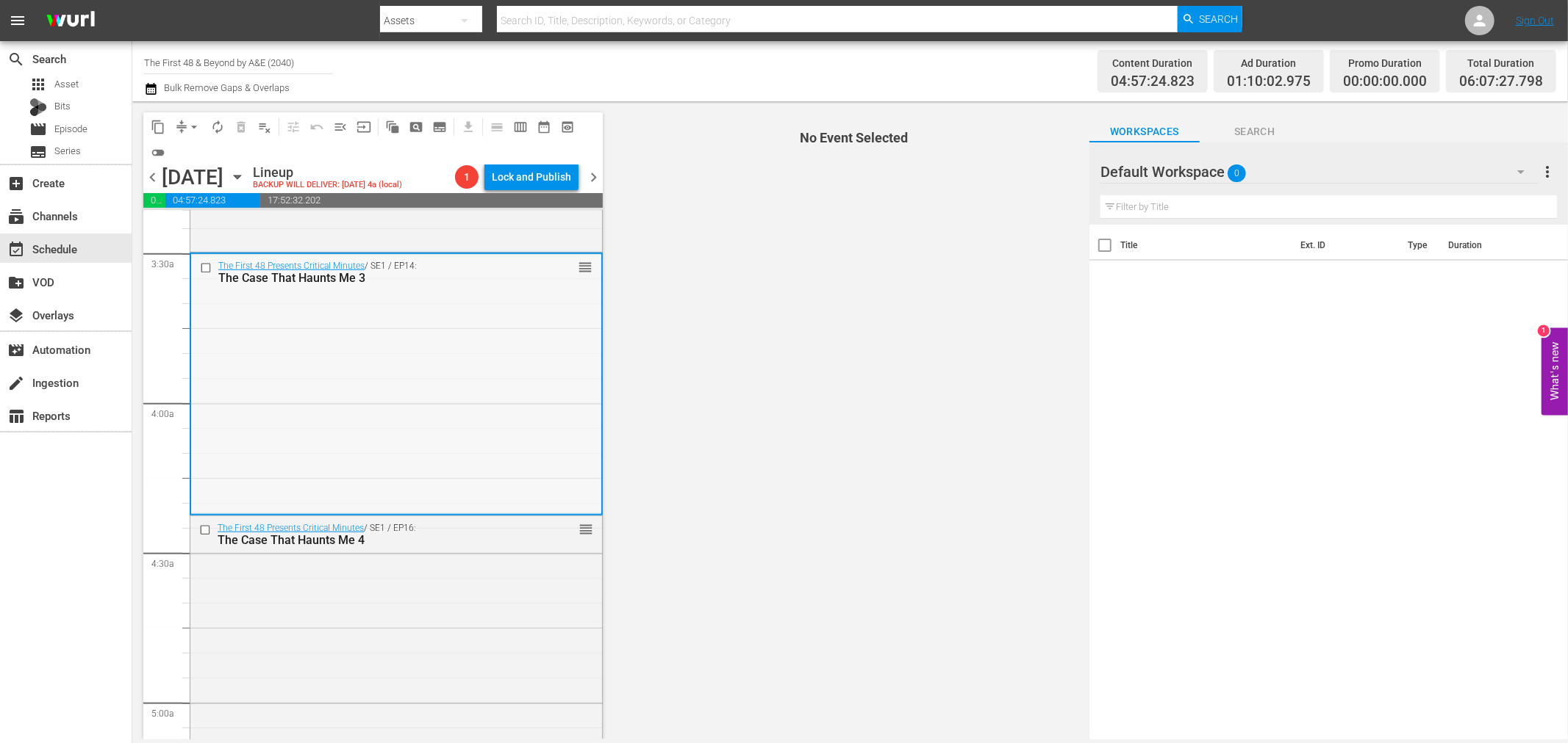
scroll to position [979, 0]
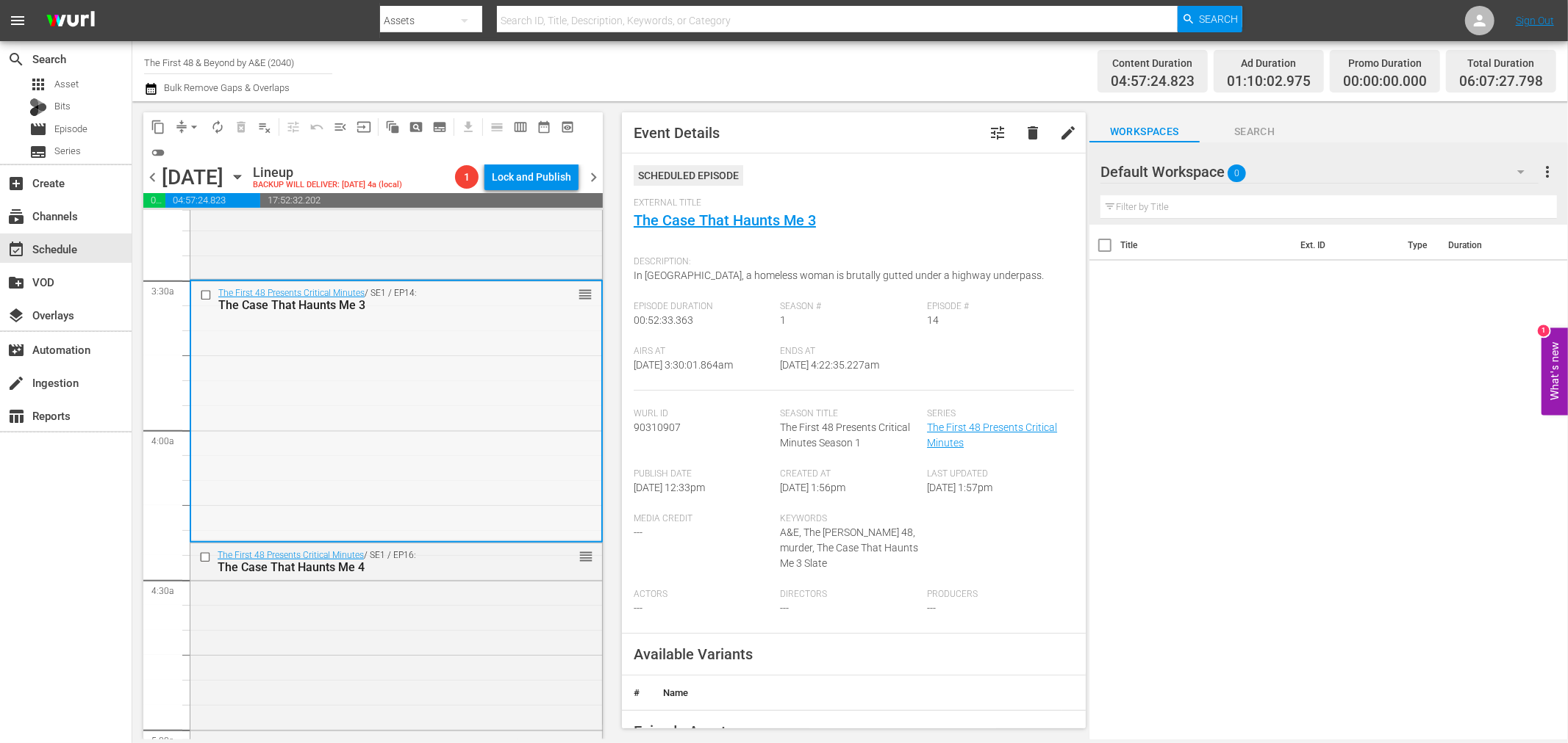
click at [416, 419] on div "The First 48 Presents Critical Minutes / SE1 / EP14: The Case That Haunts Me 3 …" at bounding box center [395, 410] width 410 height 257
click at [499, 638] on div "The First 48 Presents Critical Minutes / SE1 / EP16: The Case That Haunts Me 4 …" at bounding box center [395, 673] width 412 height 257
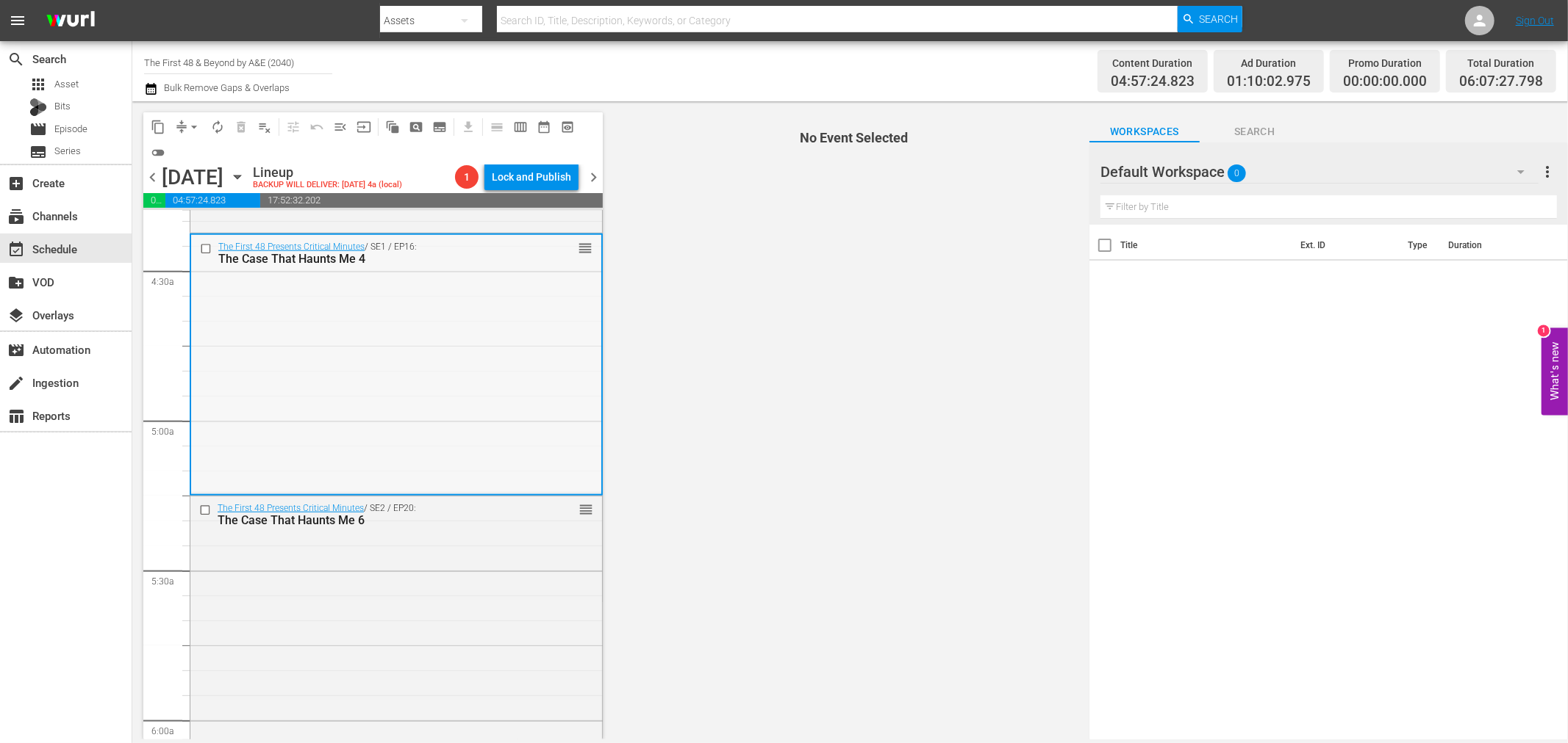
scroll to position [1305, 0]
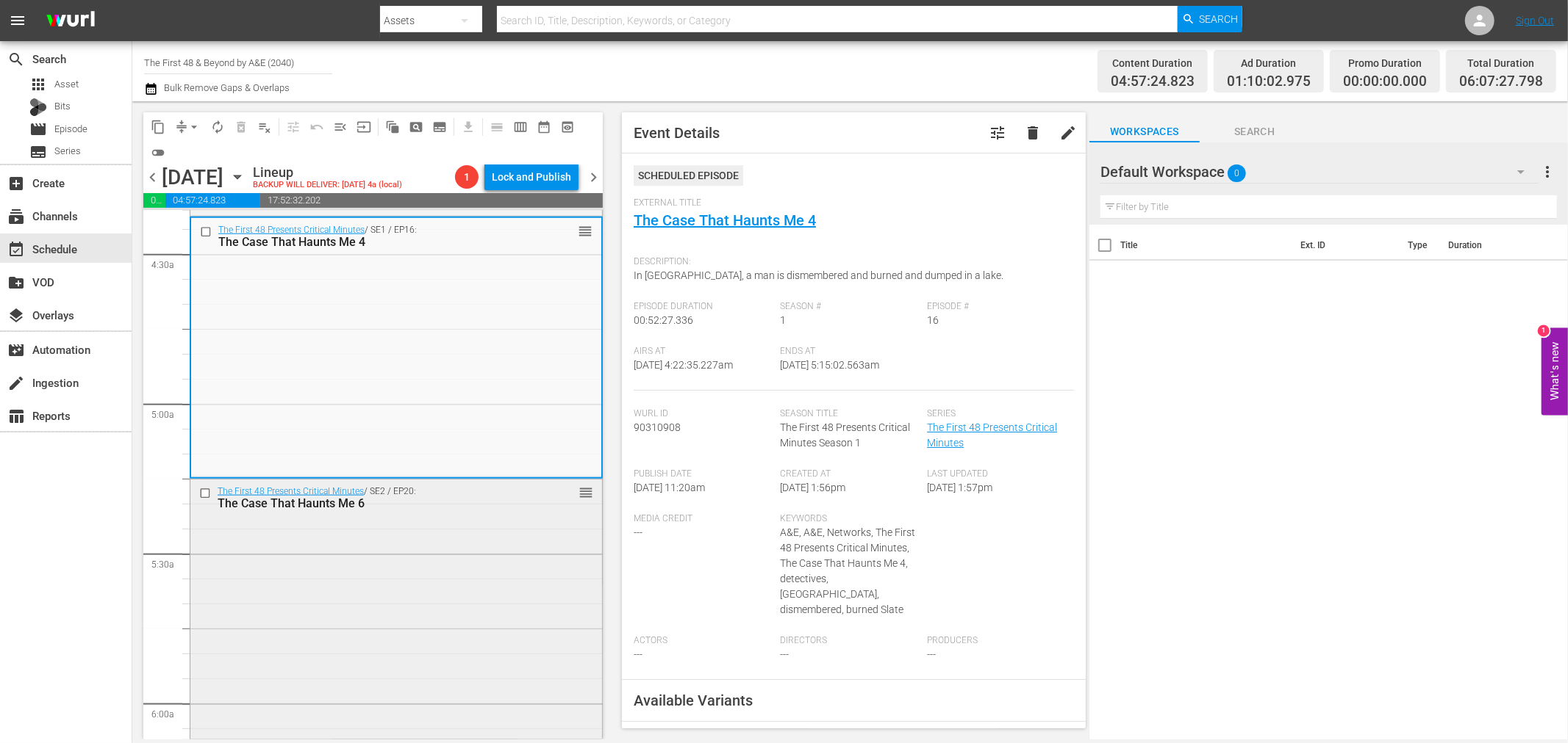
click at [470, 612] on div "The First 48 Presents Critical Minutes / SE2 / EP20: The Case That Haunts Me 6 …" at bounding box center [395, 609] width 412 height 257
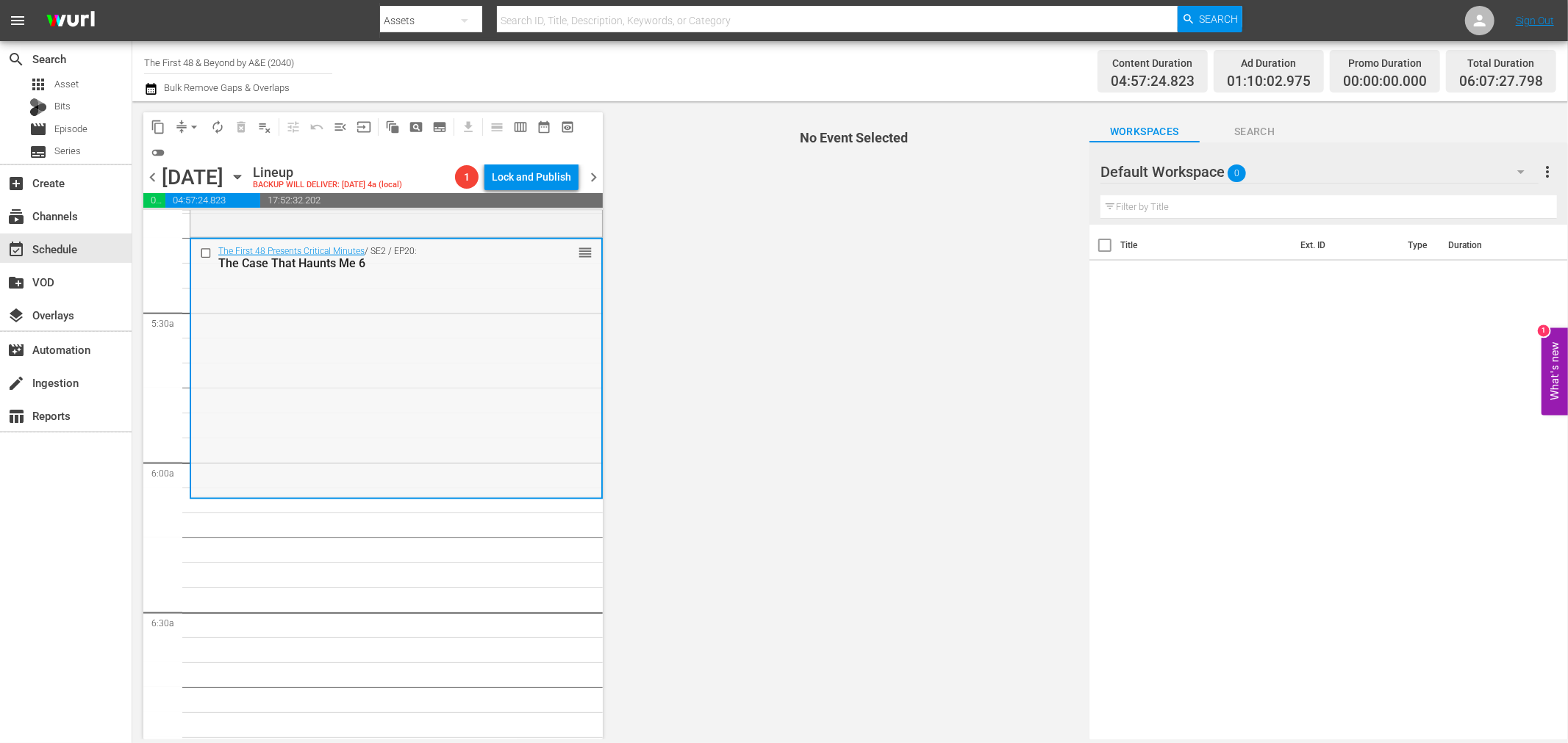
scroll to position [1551, 0]
click at [548, 298] on div "The First 48 Presents Critical Minutes / SE2 / EP20: The Case That Haunts Me 6 …" at bounding box center [395, 364] width 410 height 257
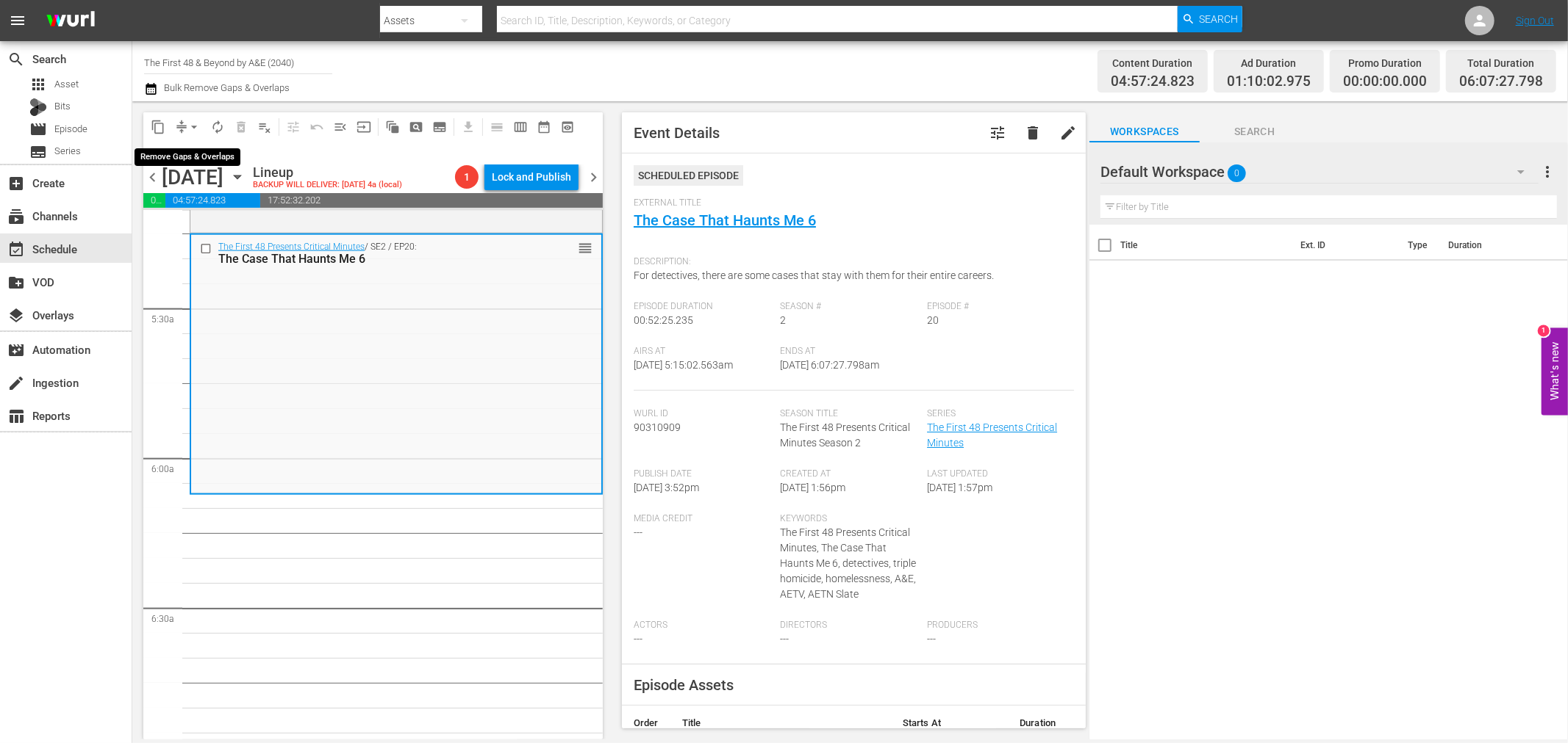
click at [181, 127] on span "compress" at bounding box center [182, 127] width 15 height 15
click at [183, 123] on button "arrow_drop_down" at bounding box center [195, 127] width 24 height 24
click at [218, 154] on li "Align to Midnight" at bounding box center [195, 156] width 154 height 25
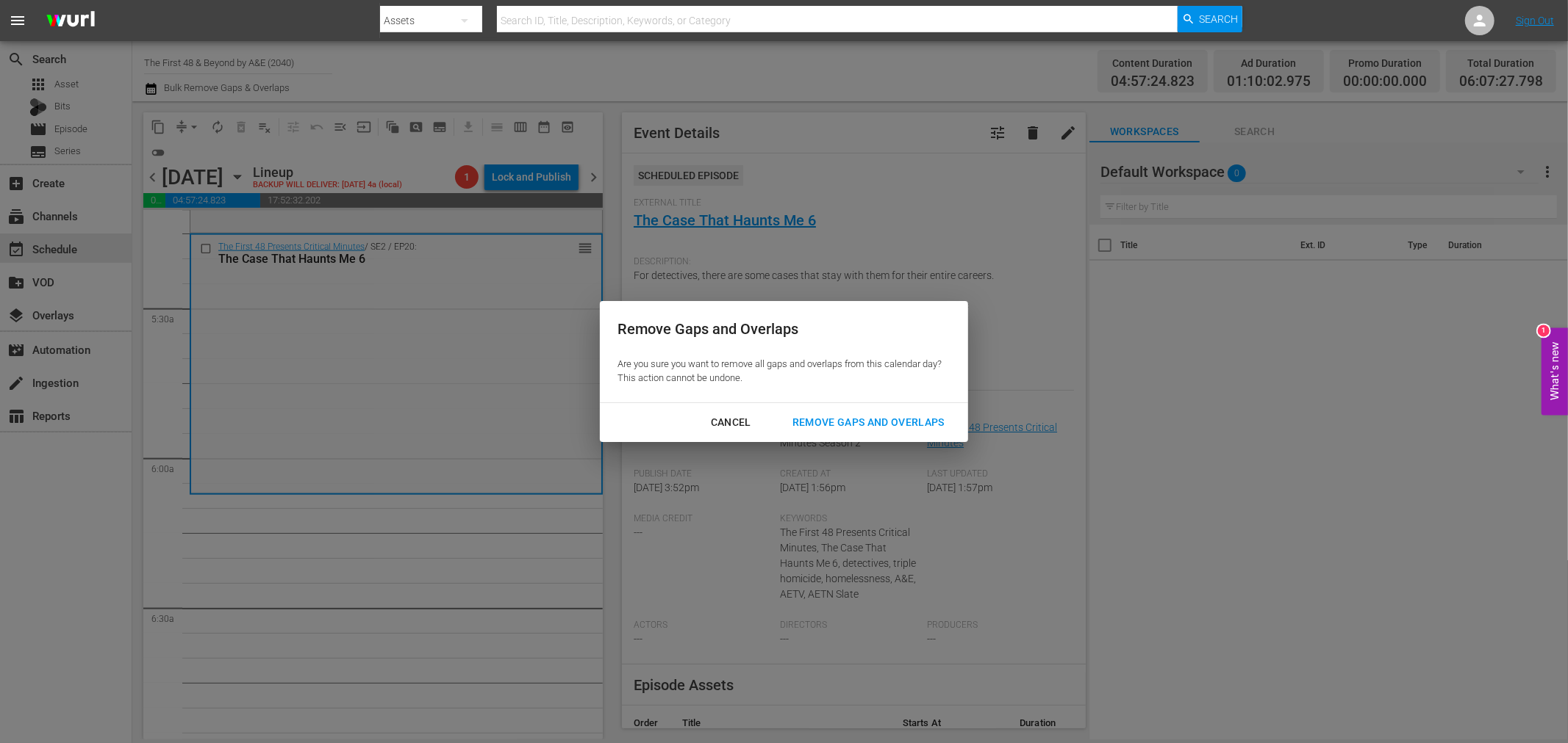
click at [836, 409] on button "Remove Gaps and Overlaps" at bounding box center [868, 423] width 187 height 27
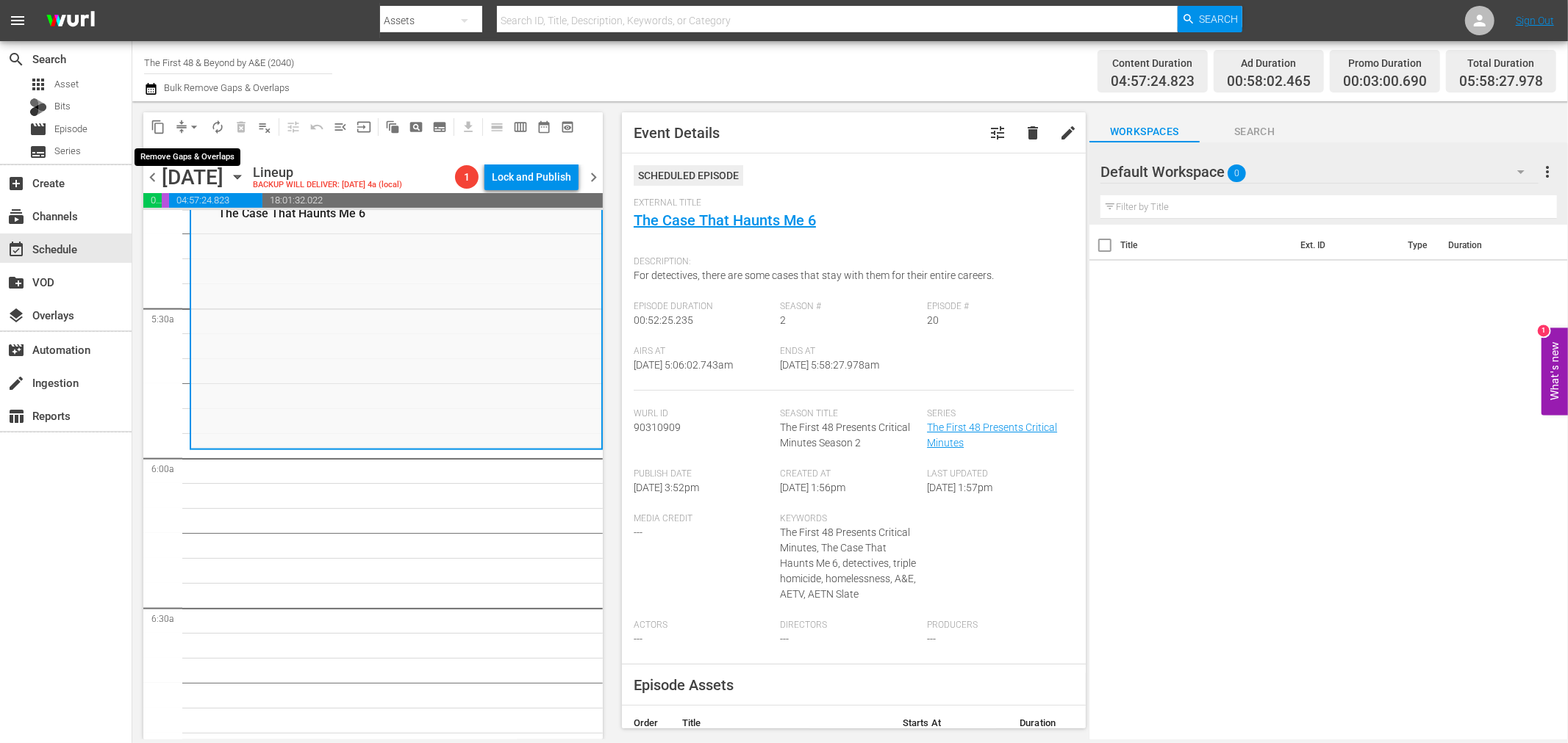
click at [192, 129] on span "arrow_drop_down" at bounding box center [194, 127] width 15 height 15
click at [202, 157] on li "Align to Midnight" at bounding box center [195, 156] width 154 height 25
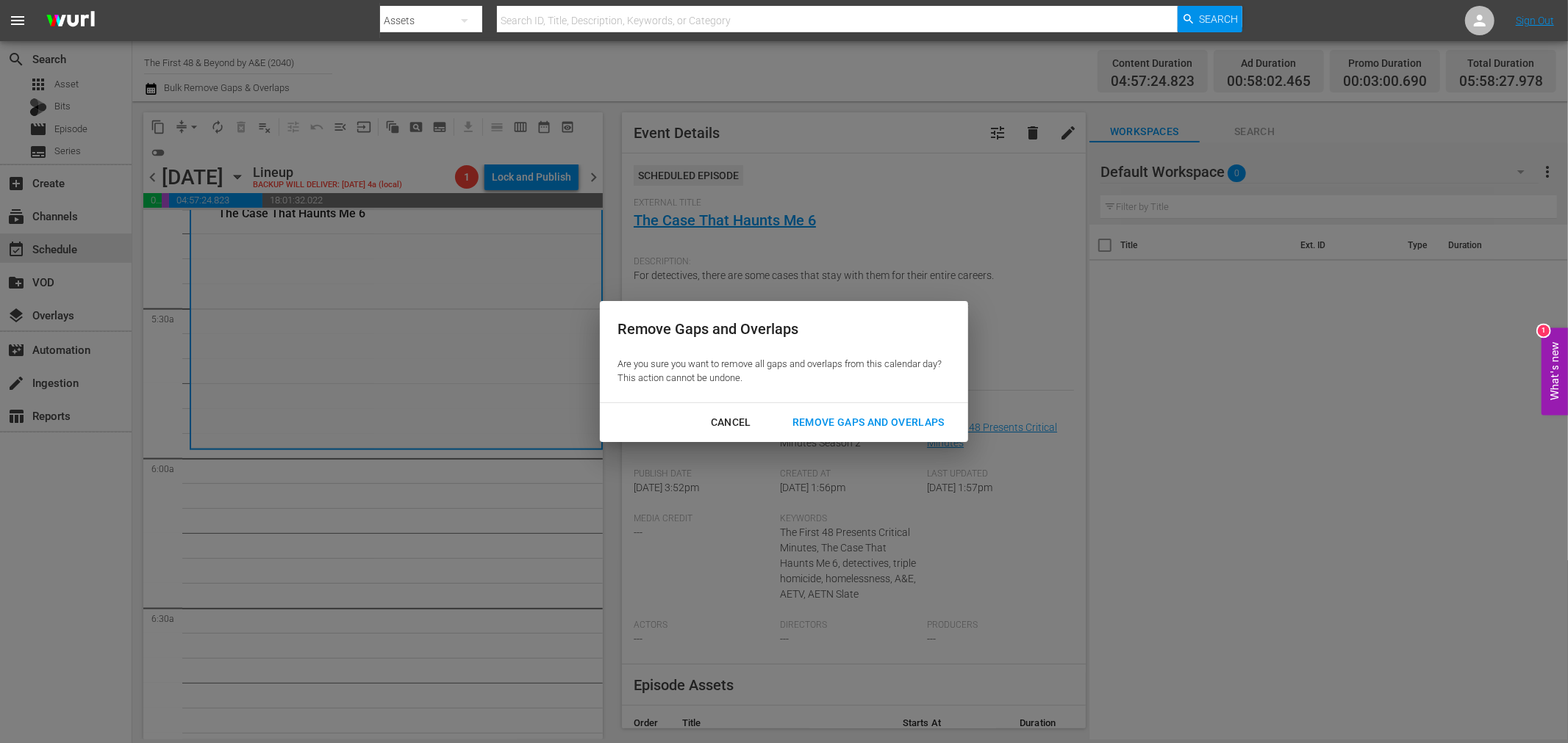
click at [921, 427] on div "Remove Gaps and Overlaps" at bounding box center [868, 423] width 175 height 18
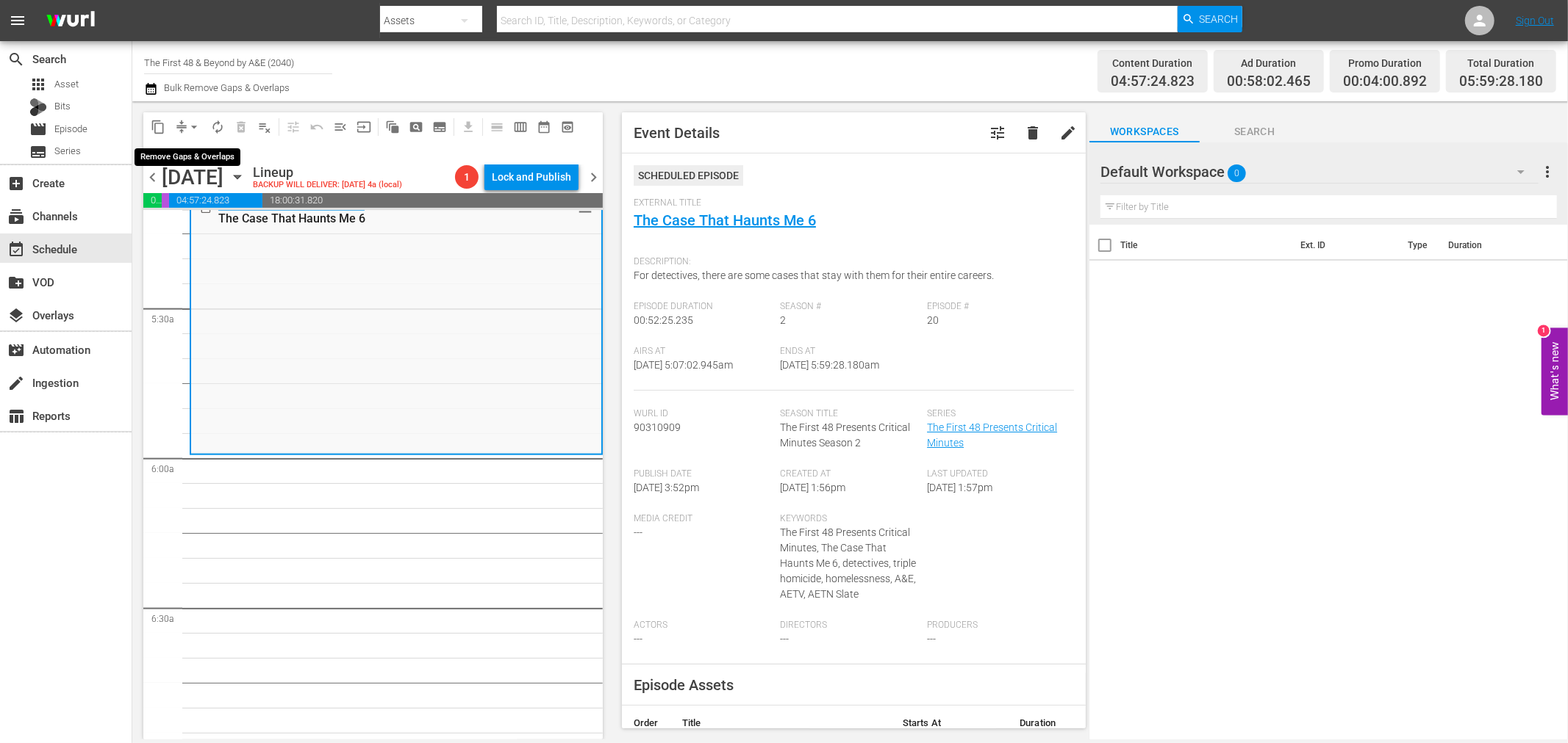
click at [186, 123] on span "arrow_drop_down" at bounding box center [194, 127] width 15 height 15
click at [185, 152] on li "Align to Midnight" at bounding box center [195, 156] width 154 height 25
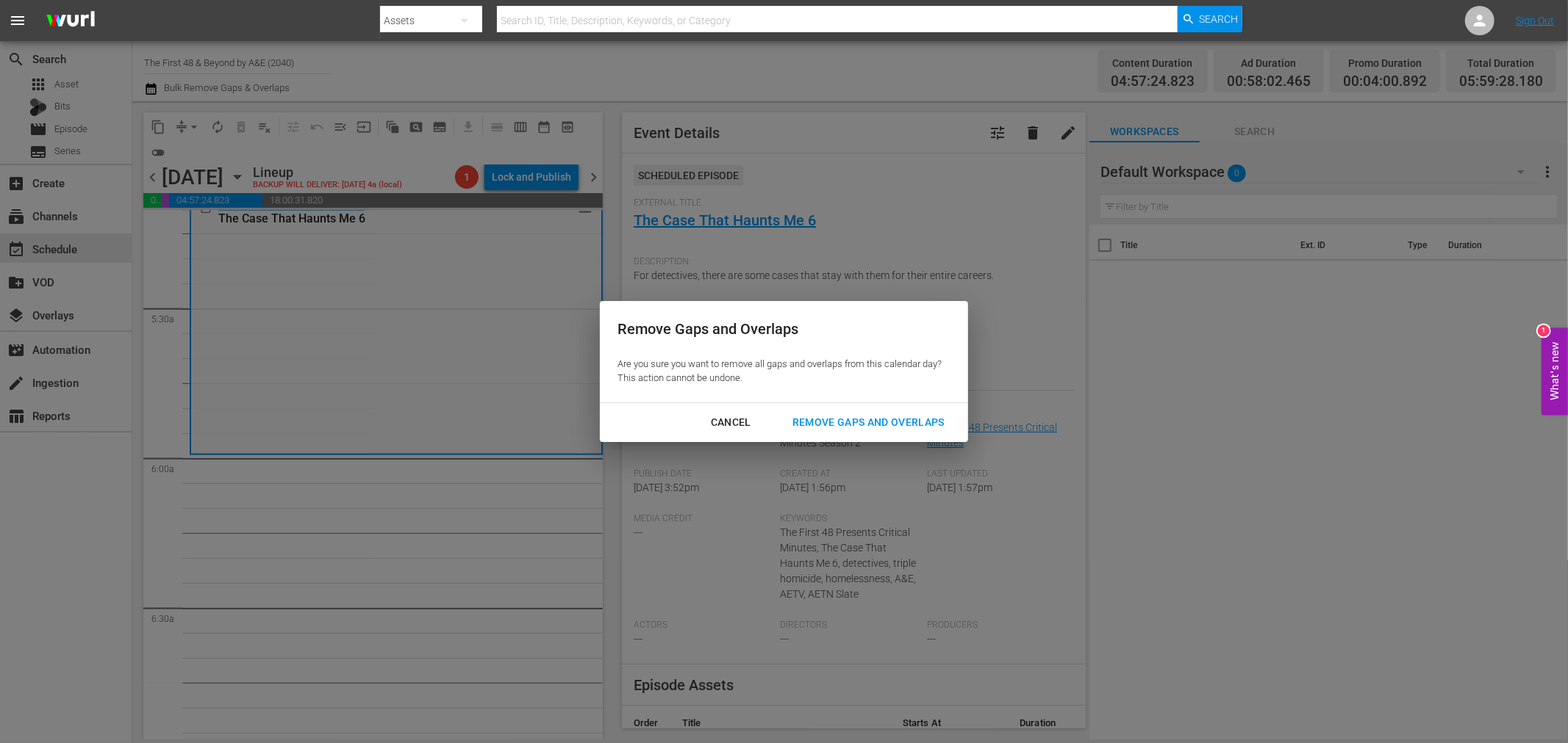
click at [826, 431] on button "Remove Gaps and Overlaps" at bounding box center [868, 423] width 187 height 27
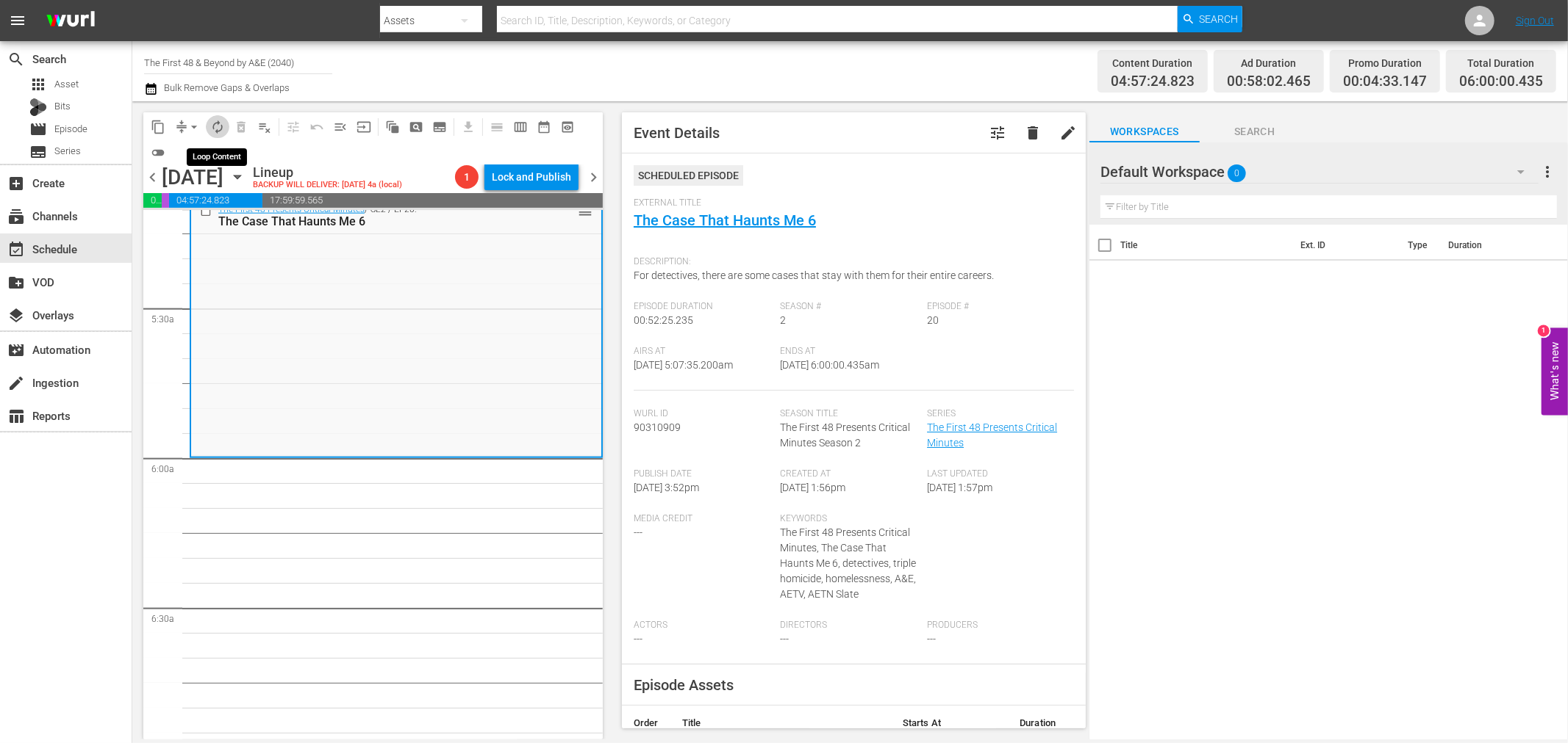
click at [218, 130] on span "autorenew_outlined" at bounding box center [217, 127] width 15 height 15
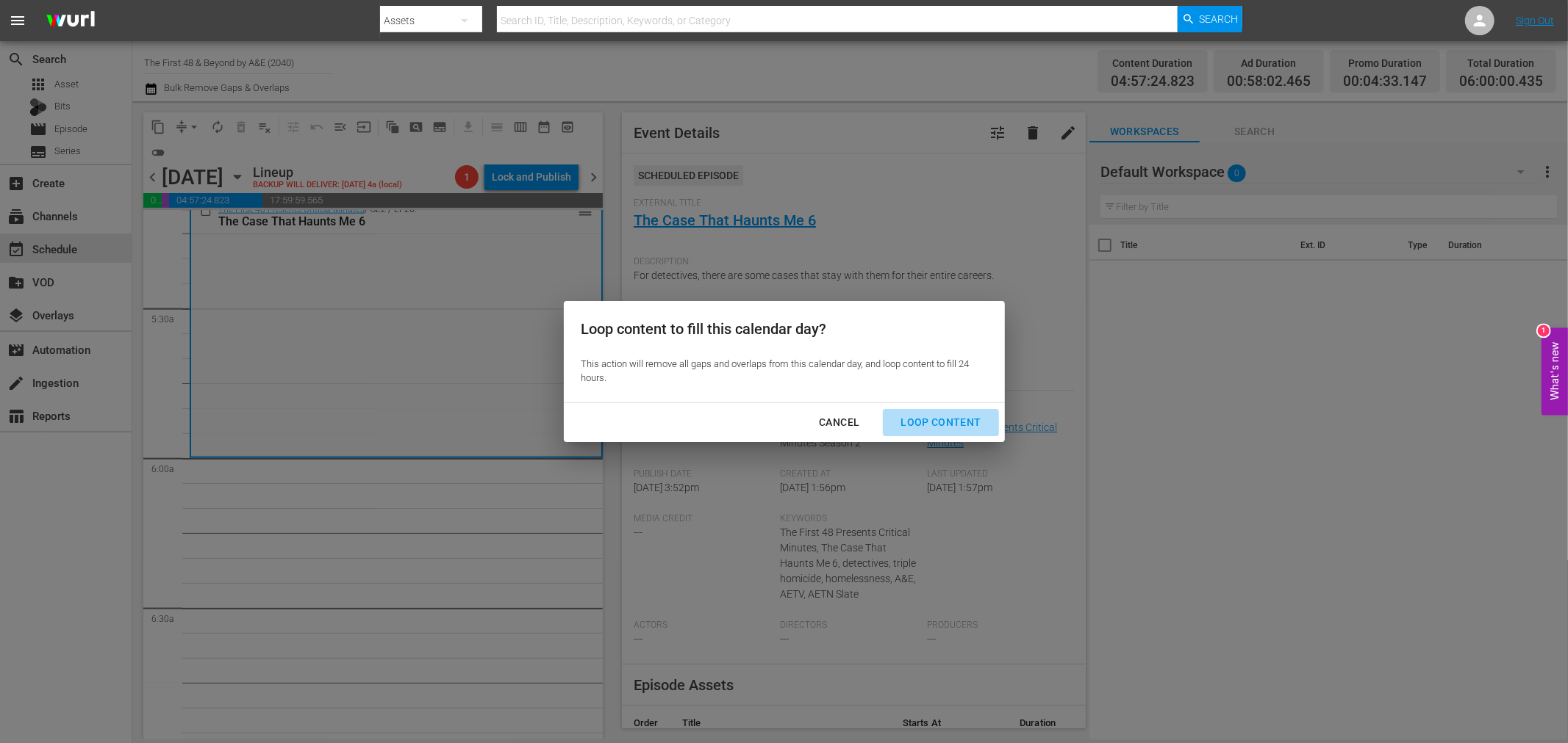
click at [944, 423] on div "Loop Content" at bounding box center [940, 423] width 103 height 18
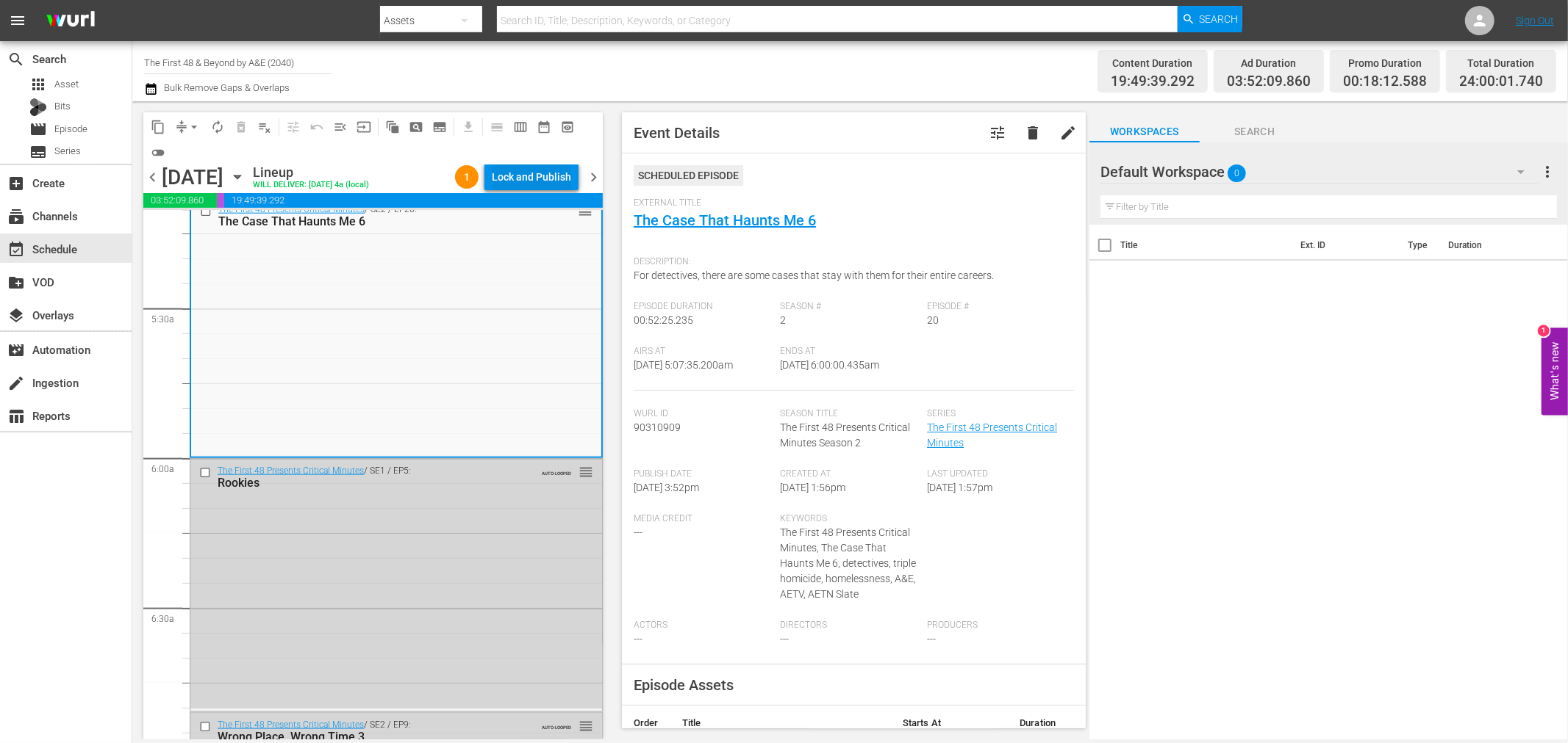
click at [529, 174] on div "Lock and Publish" at bounding box center [531, 176] width 79 height 26
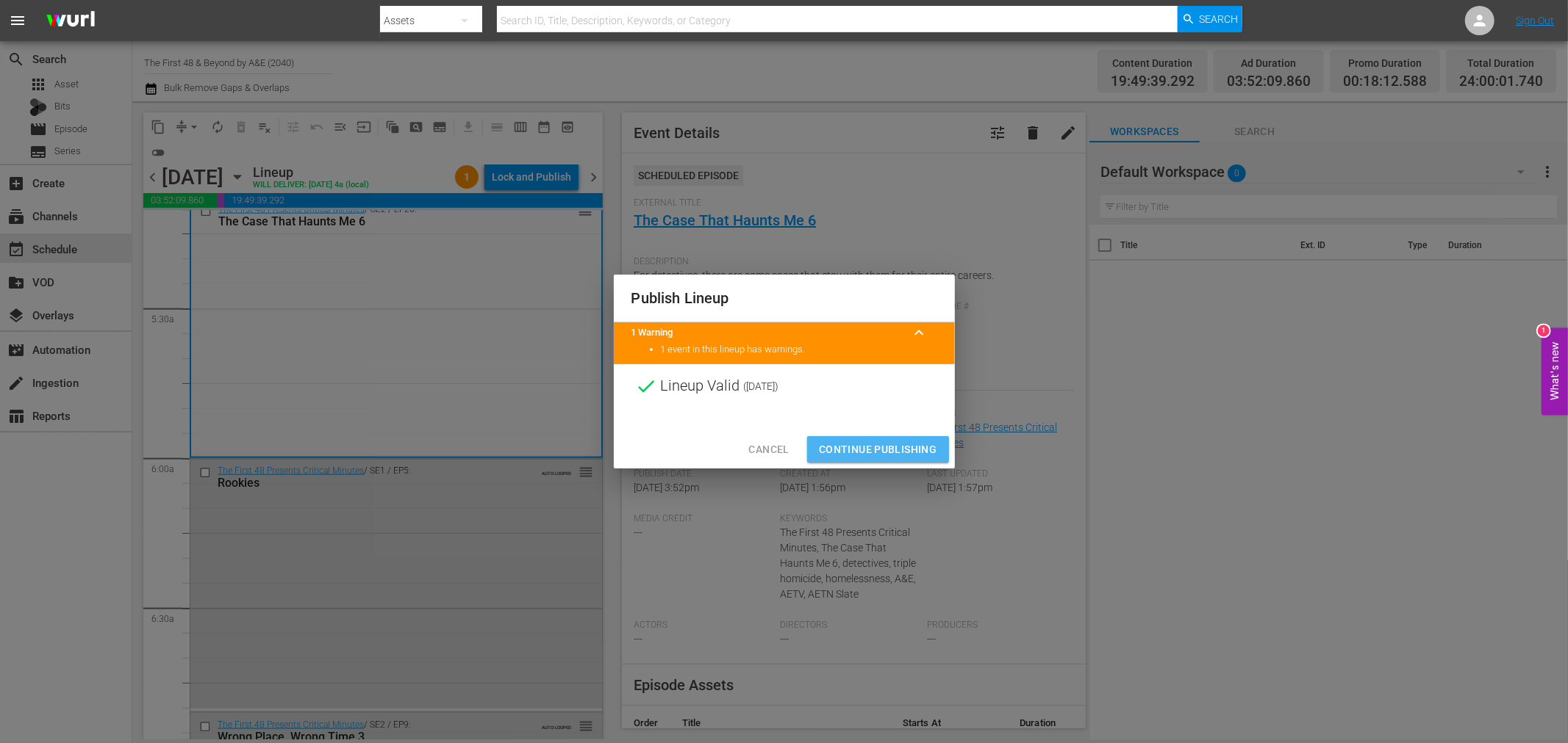
click at [910, 450] on span "Continue Publishing" at bounding box center [879, 450] width 119 height 18
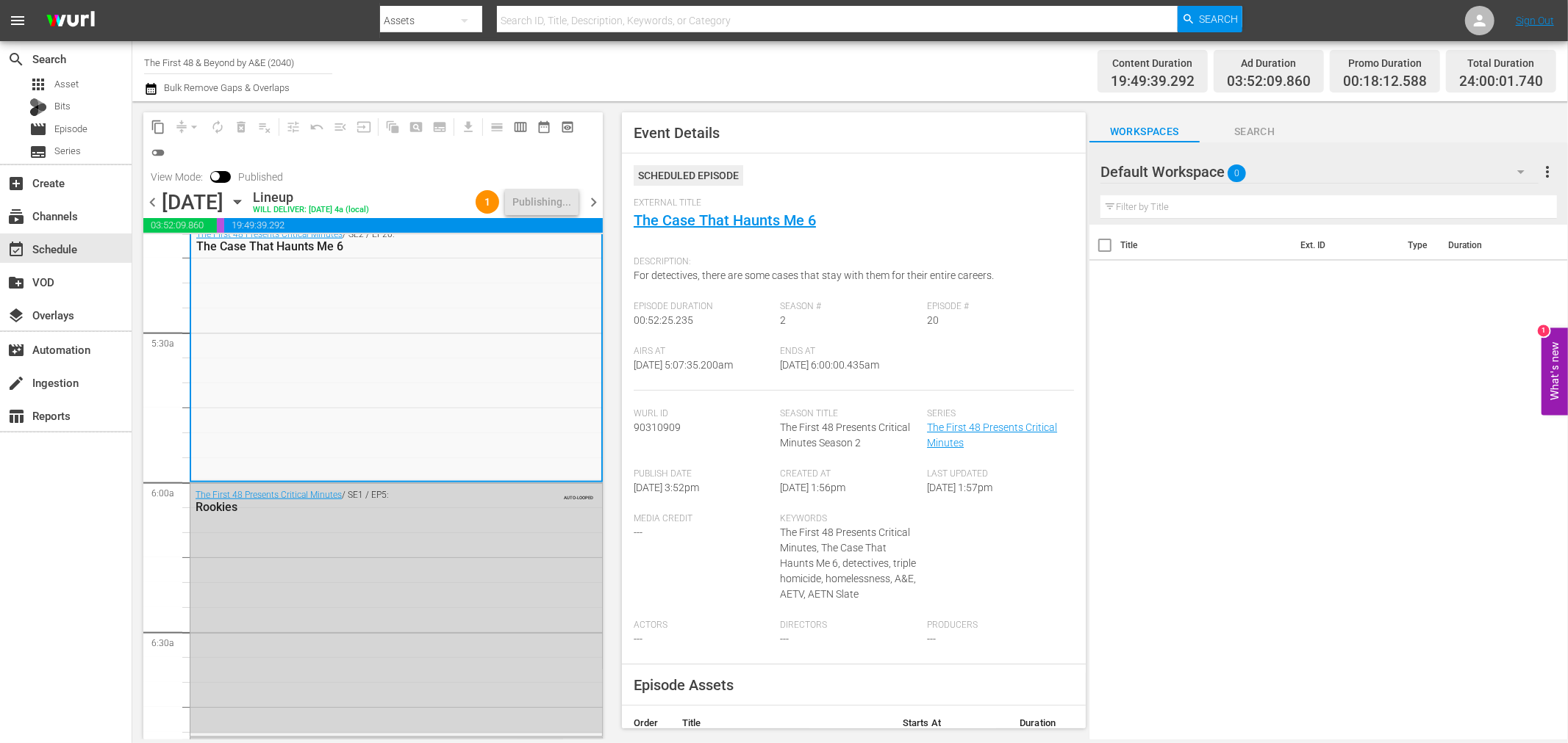
click at [596, 206] on span "chevron_right" at bounding box center [594, 203] width 18 height 18
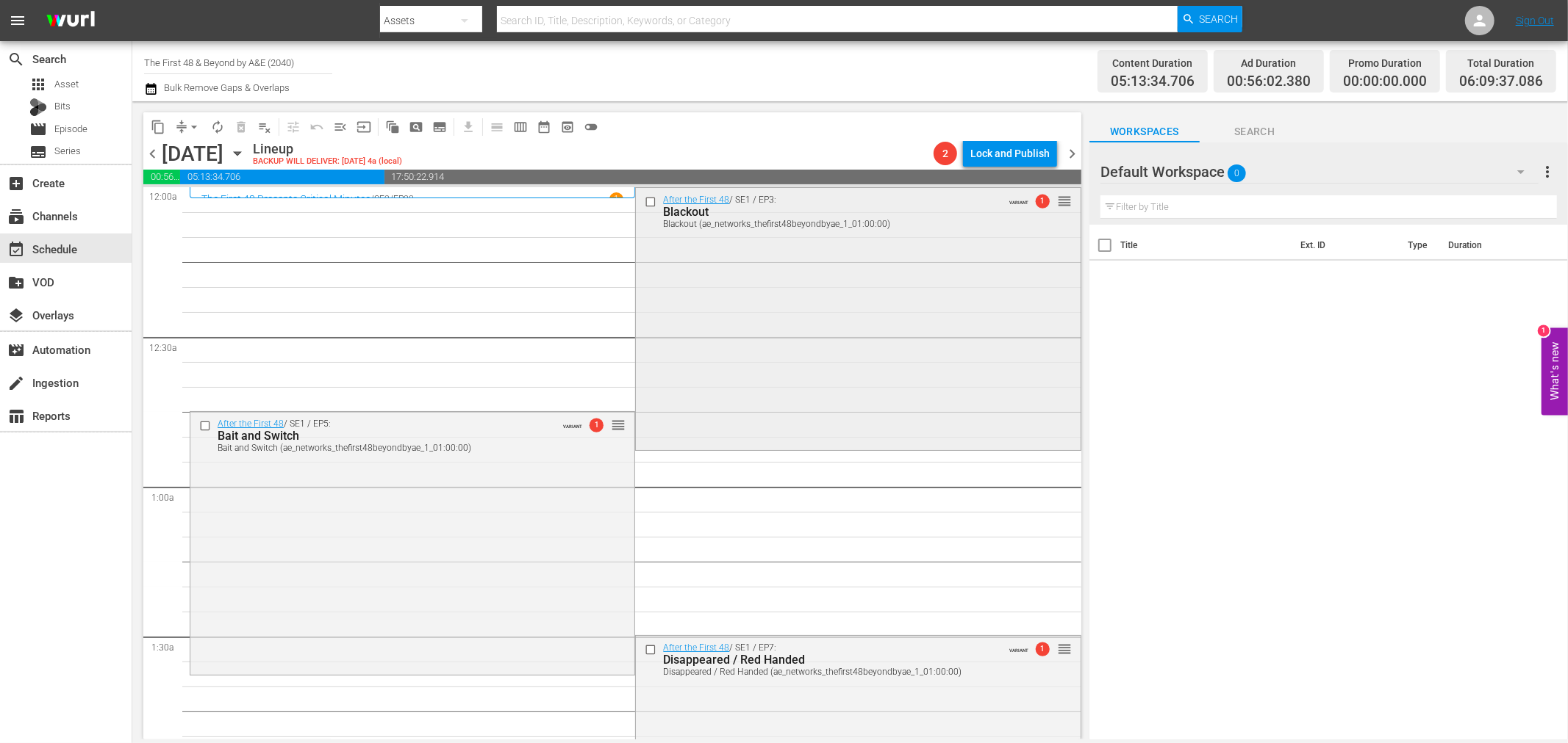
click at [940, 307] on div "After the First 48 / SE1 / EP3: Blackout Blackout (ae_networks_thefirst48beyond…" at bounding box center [858, 318] width 444 height 260
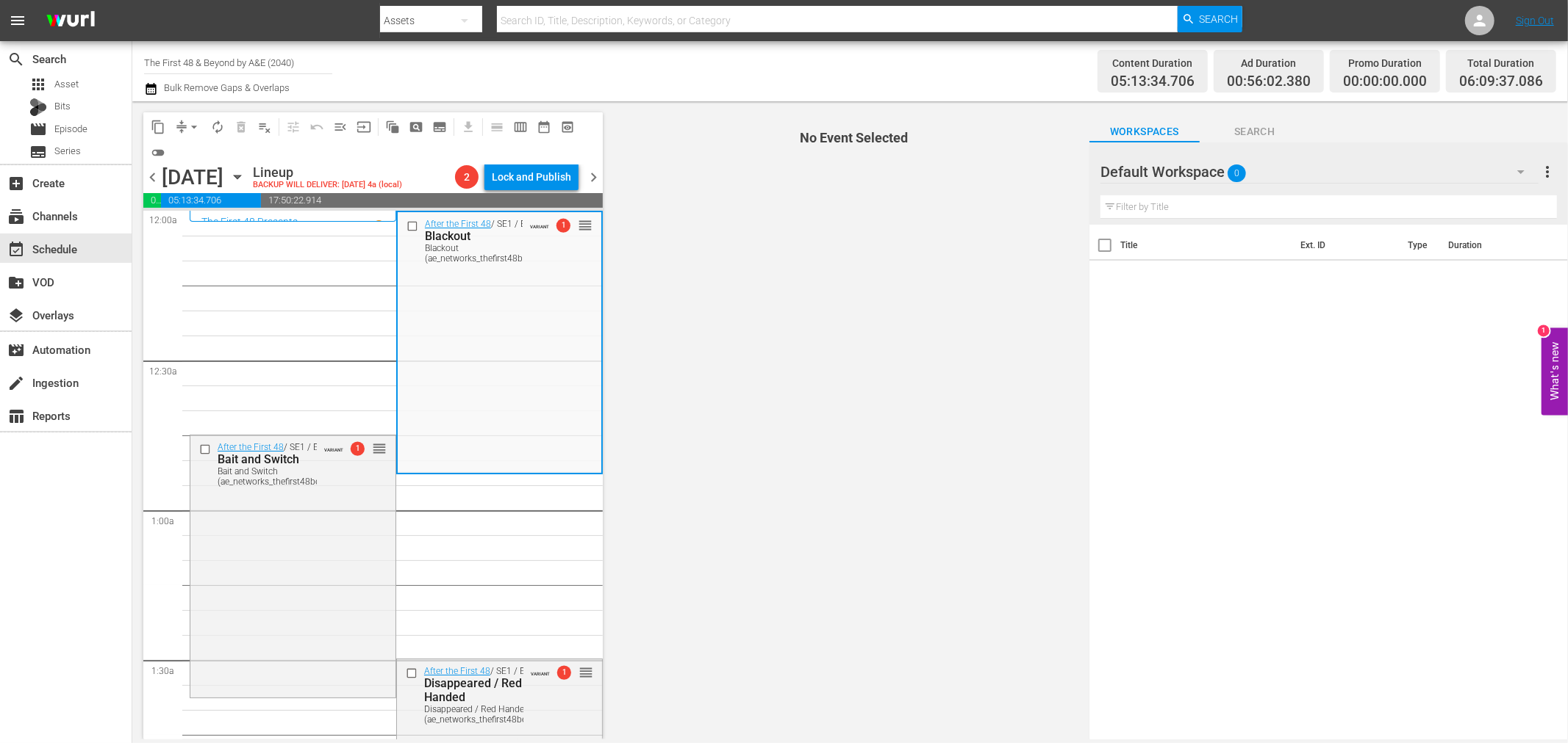
click at [195, 123] on span "arrow_drop_down" at bounding box center [194, 127] width 15 height 15
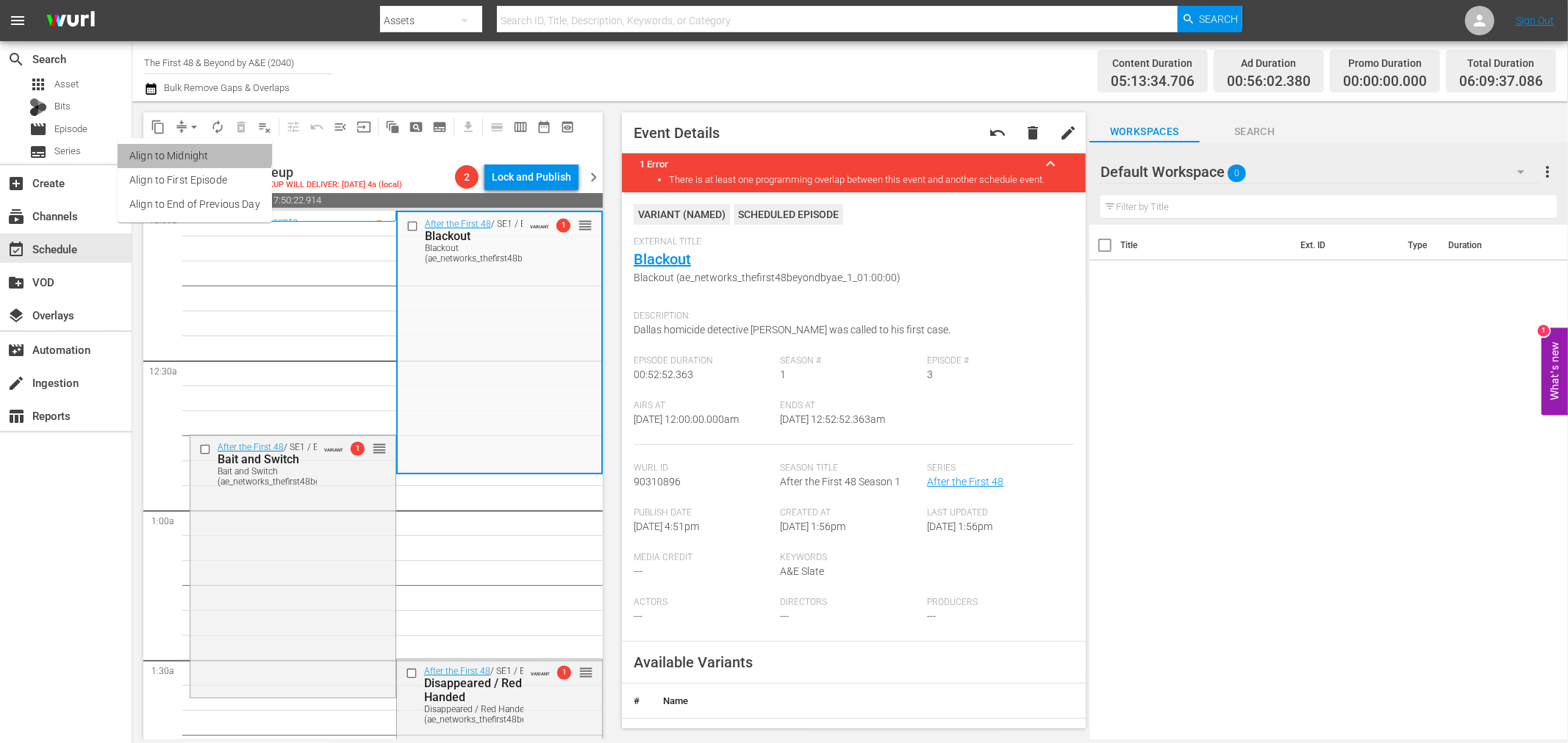
click at [187, 148] on li "Align to Midnight" at bounding box center [195, 156] width 154 height 25
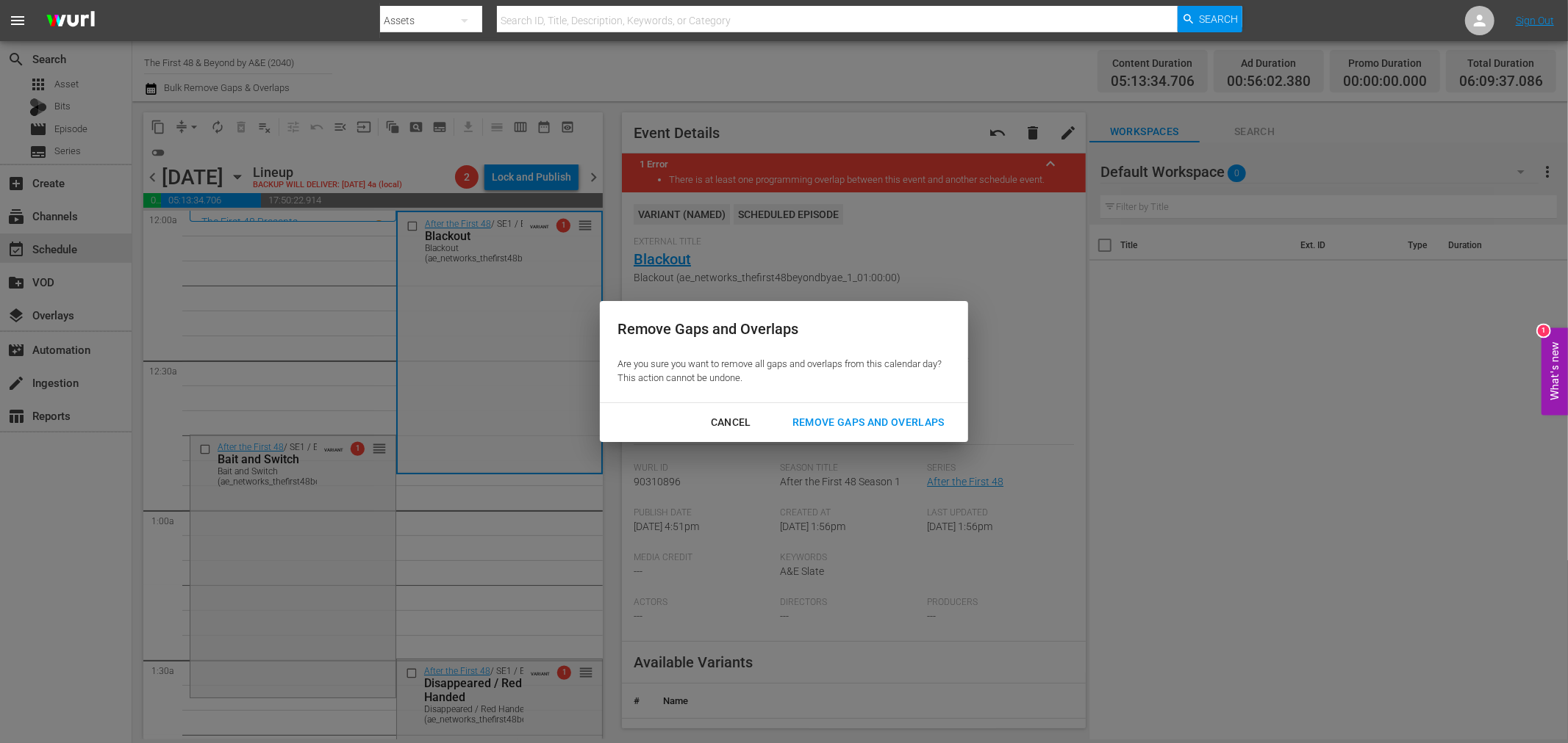
click at [871, 413] on div "Remove Gaps and Overlaps" at bounding box center [868, 423] width 175 height 18
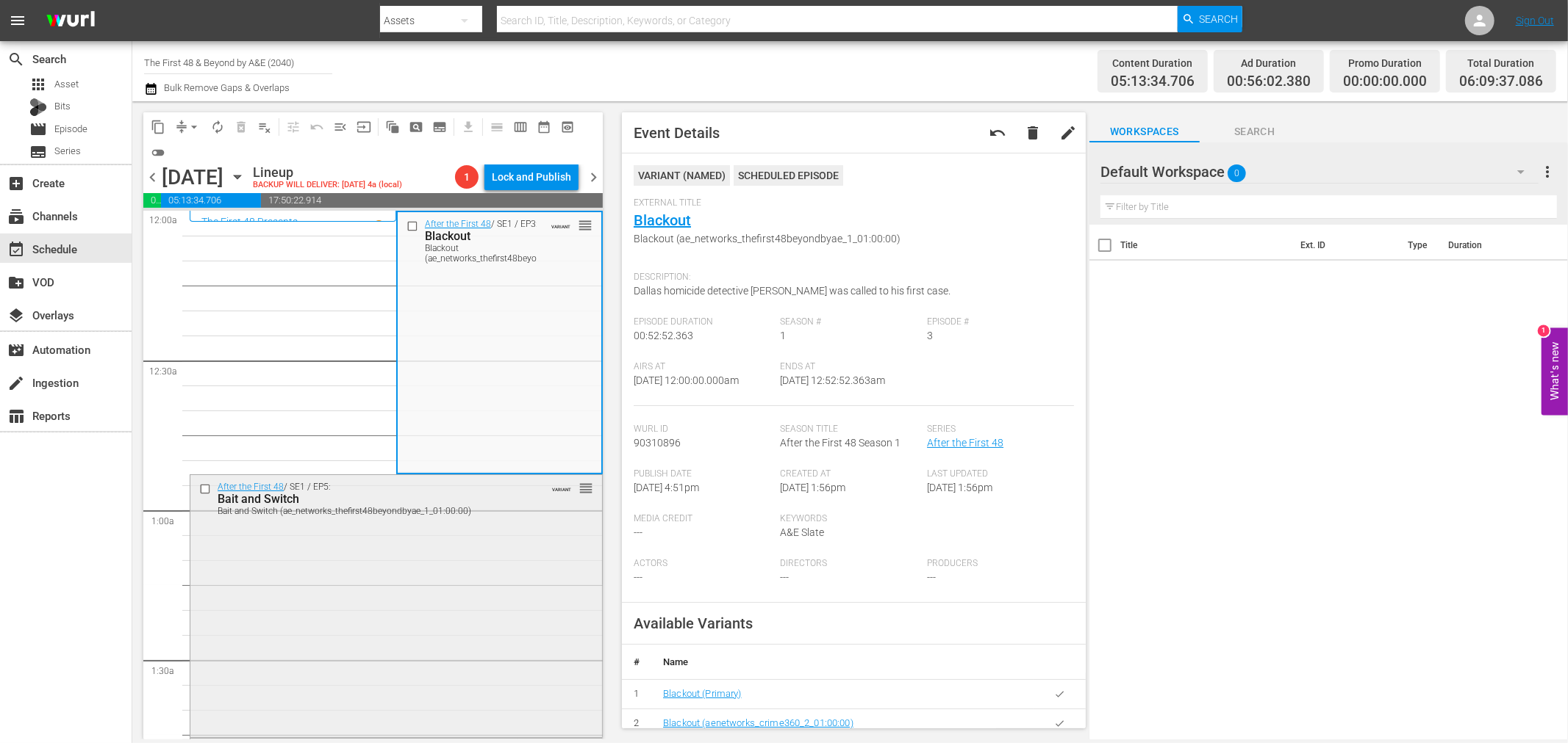
click at [384, 686] on div "After the First 48 / SE1 / EP5: Bait and Switch Bait and Switch (ae_networks_th…" at bounding box center [395, 605] width 412 height 260
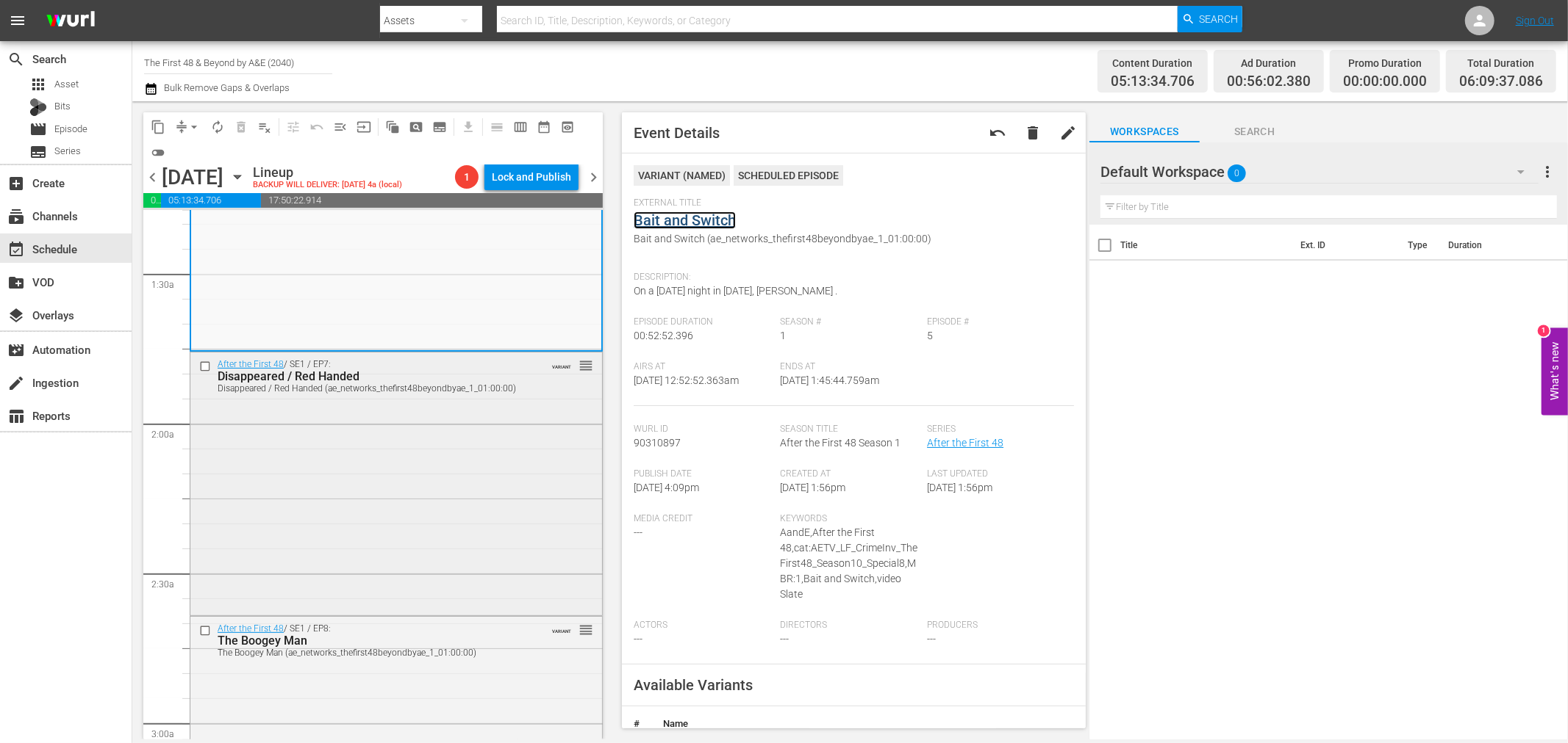
scroll to position [408, 0]
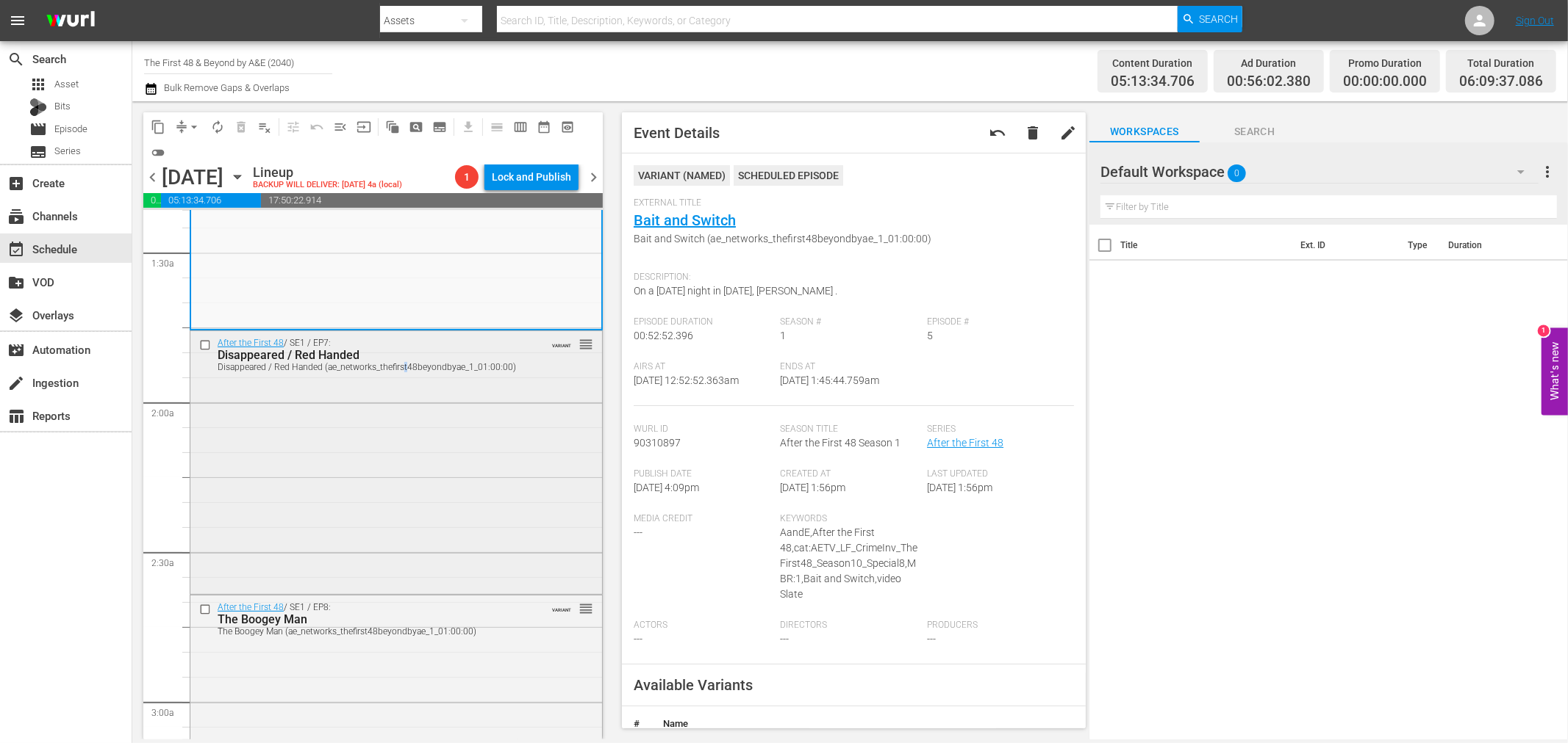
click at [405, 434] on div "After the First 48 / SE1 / EP7: Disappeared / Red Handed Disappeared / Red Hand…" at bounding box center [395, 461] width 412 height 259
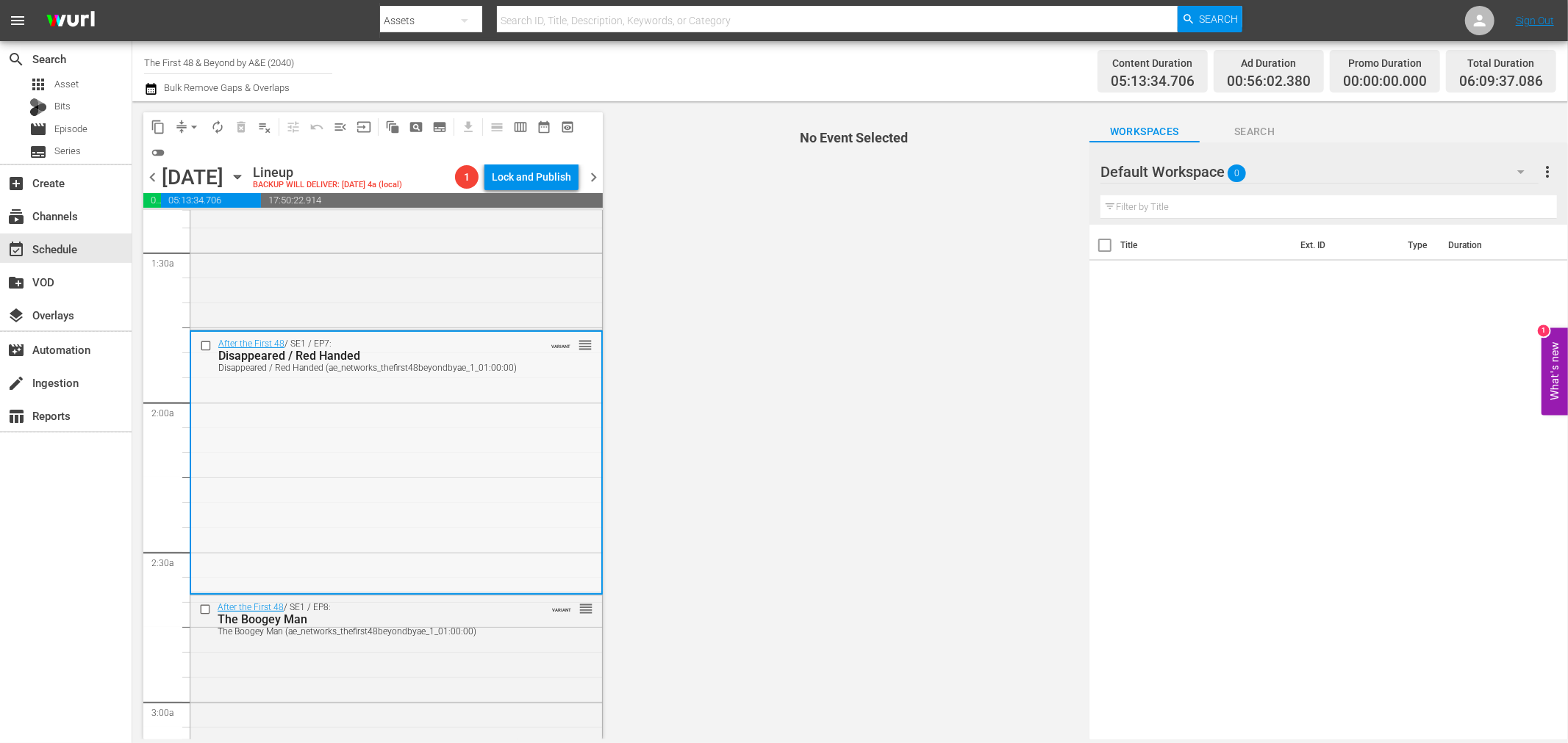
scroll to position [489, 0]
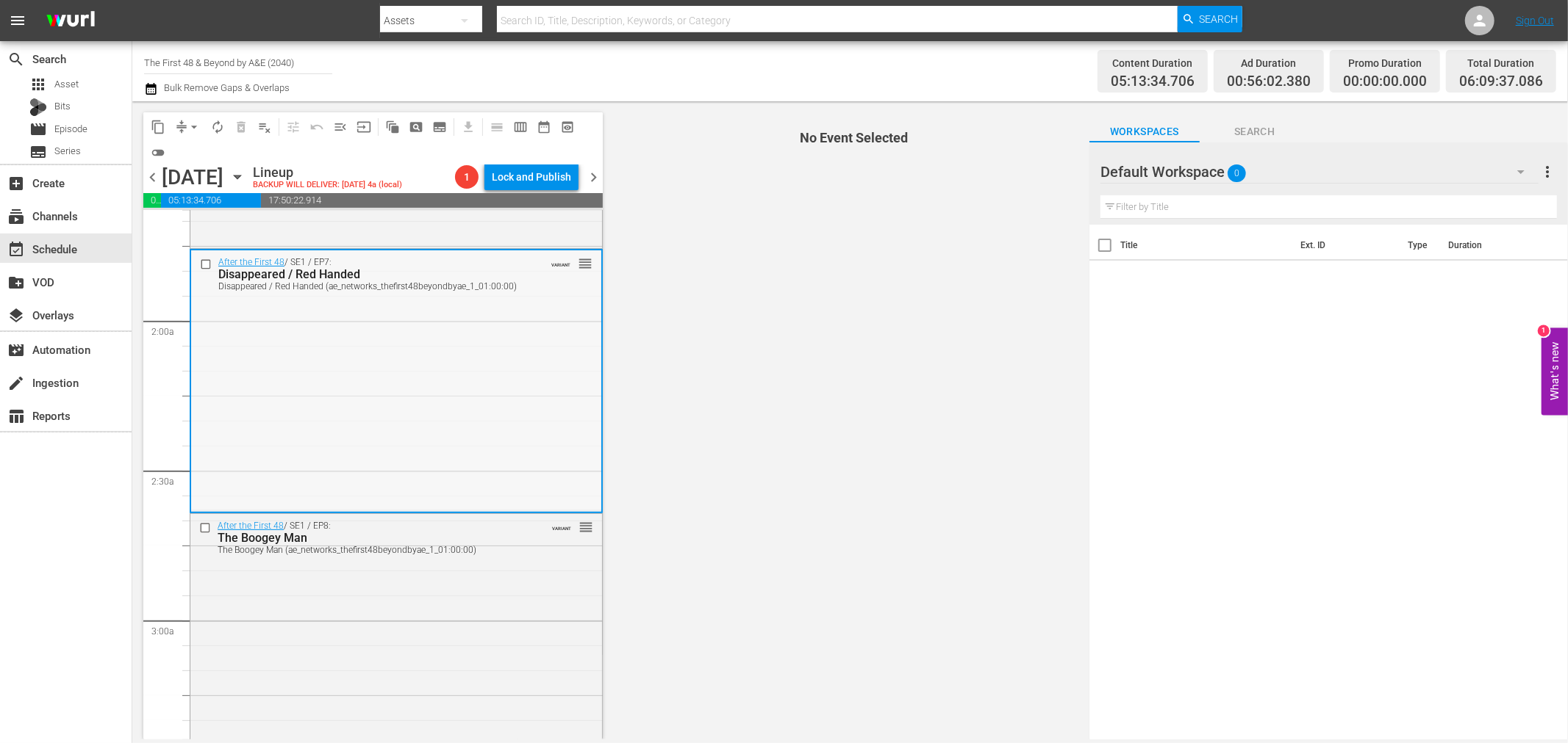
click at [425, 413] on div "After the First 48 / SE1 / EP7: Disappeared / Red Handed Disappeared / Red Hand…" at bounding box center [395, 380] width 410 height 259
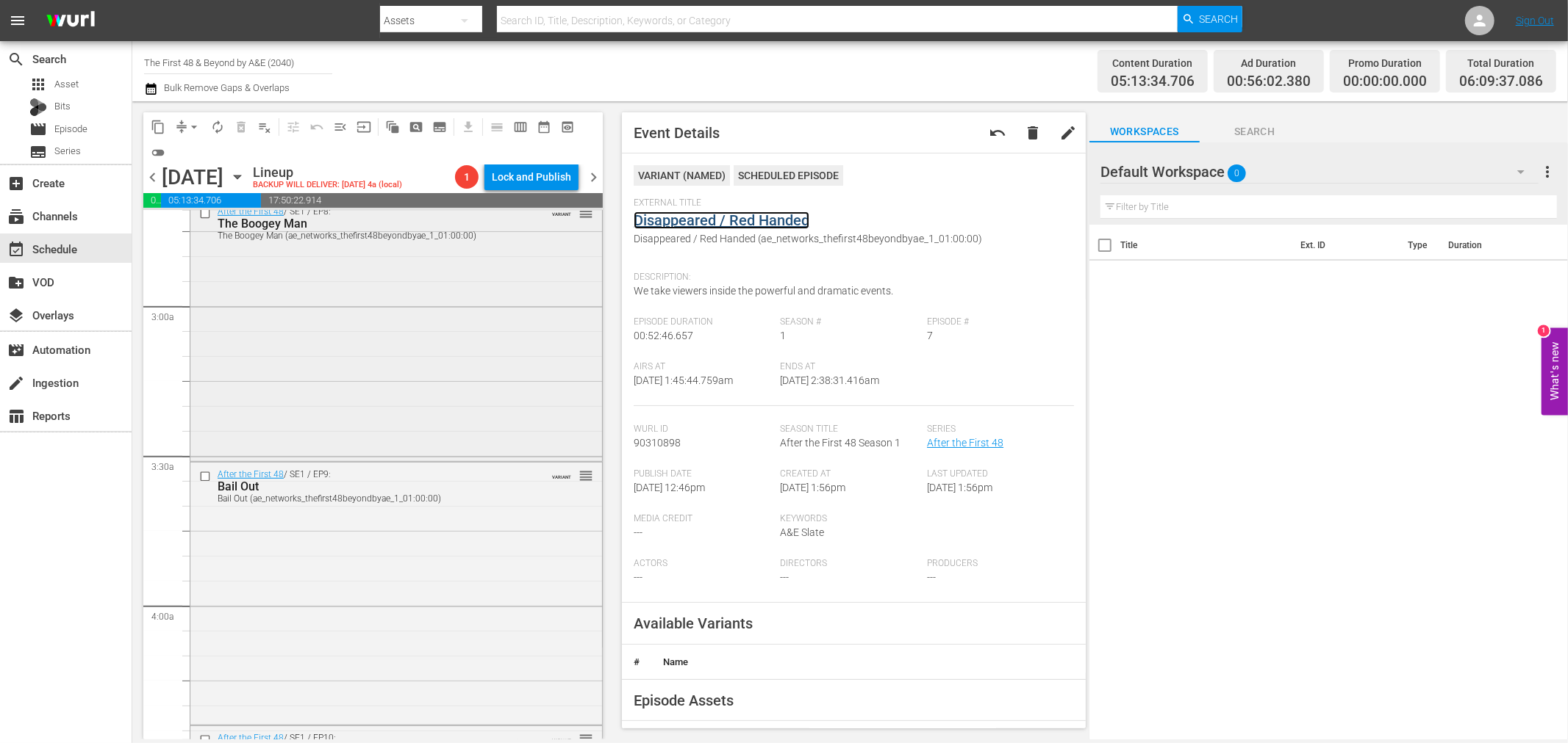
scroll to position [816, 0]
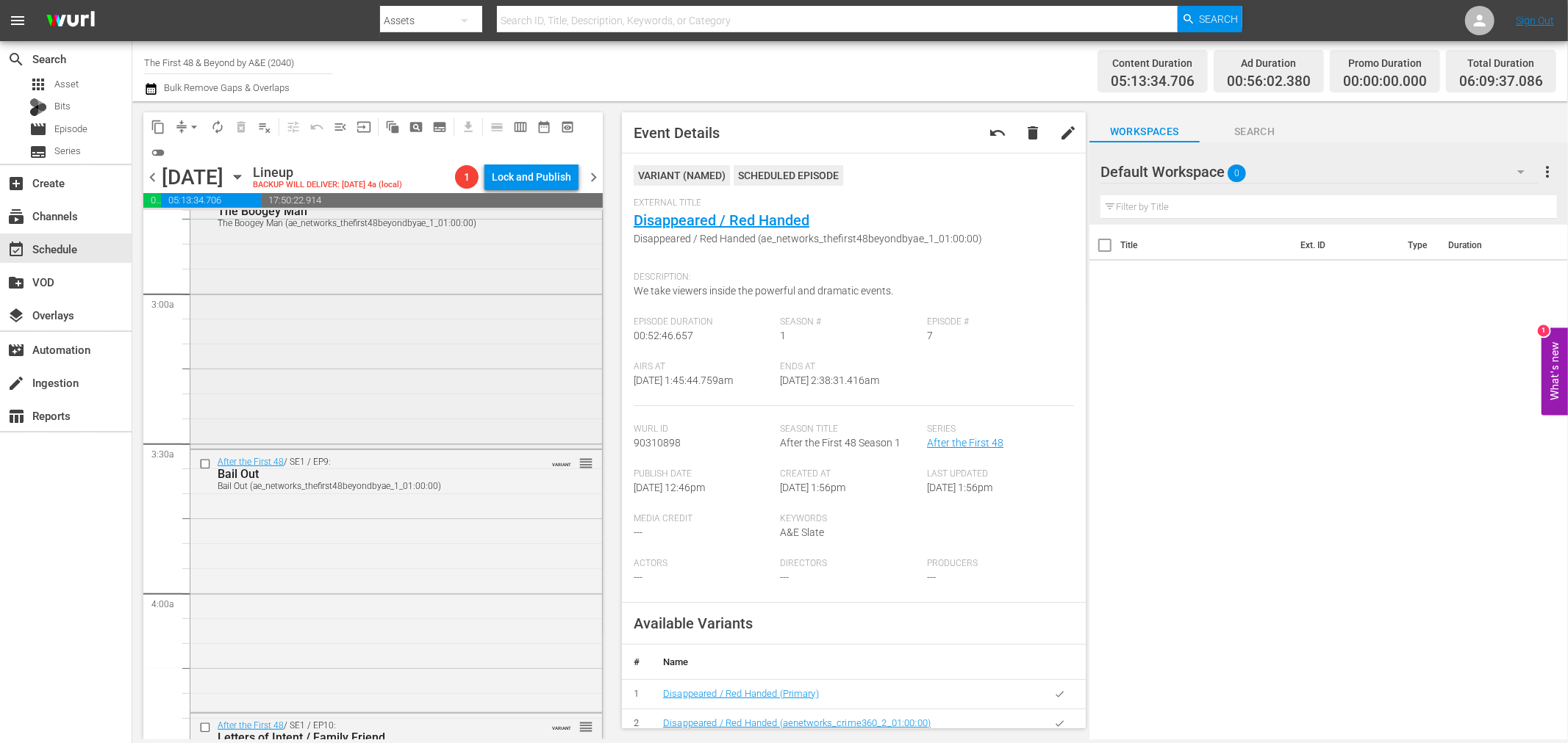
click at [392, 369] on div "After the First 48 / SE1 / EP8: The Boogey Man The Boogey Man (ae_networks_thef…" at bounding box center [395, 317] width 412 height 259
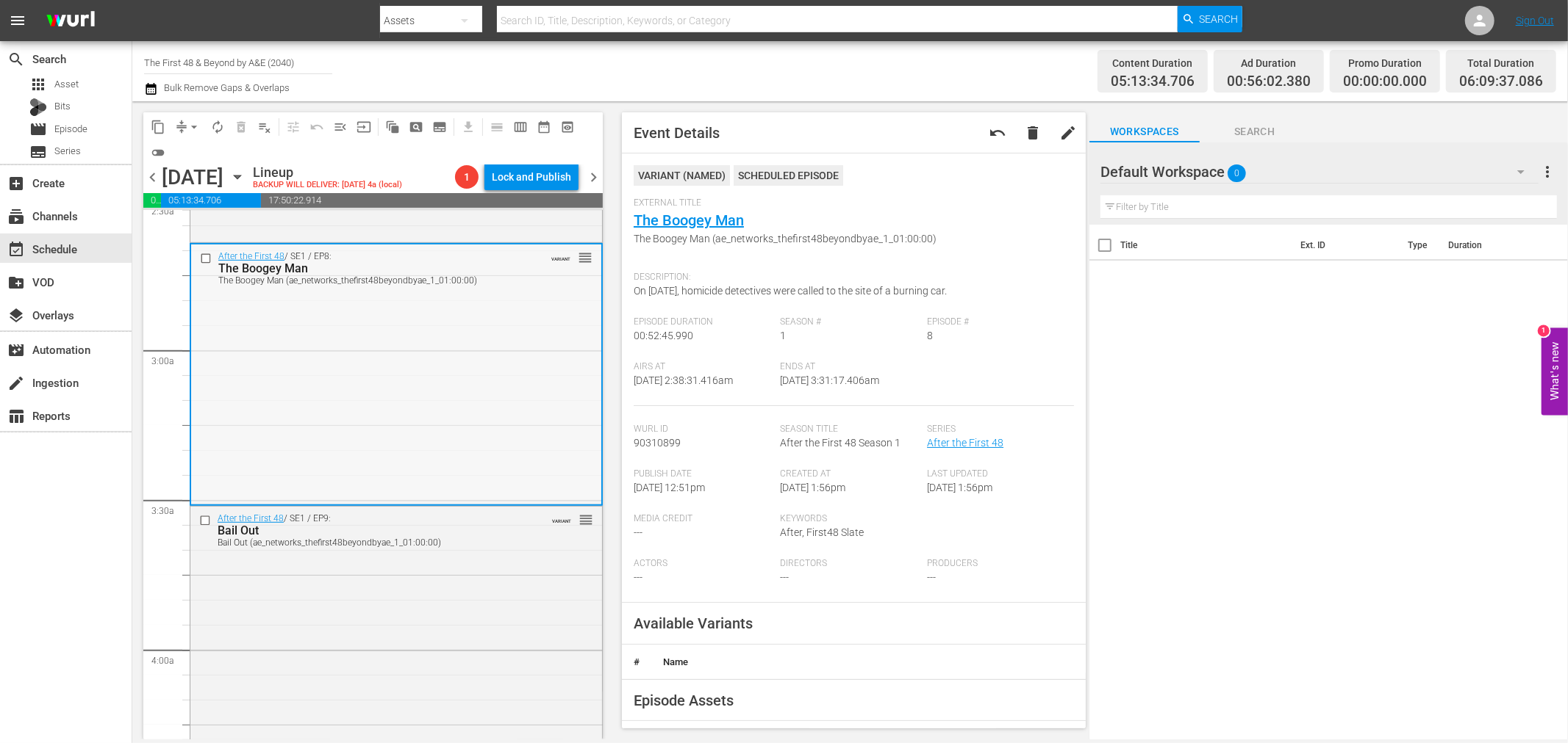
scroll to position [735, 0]
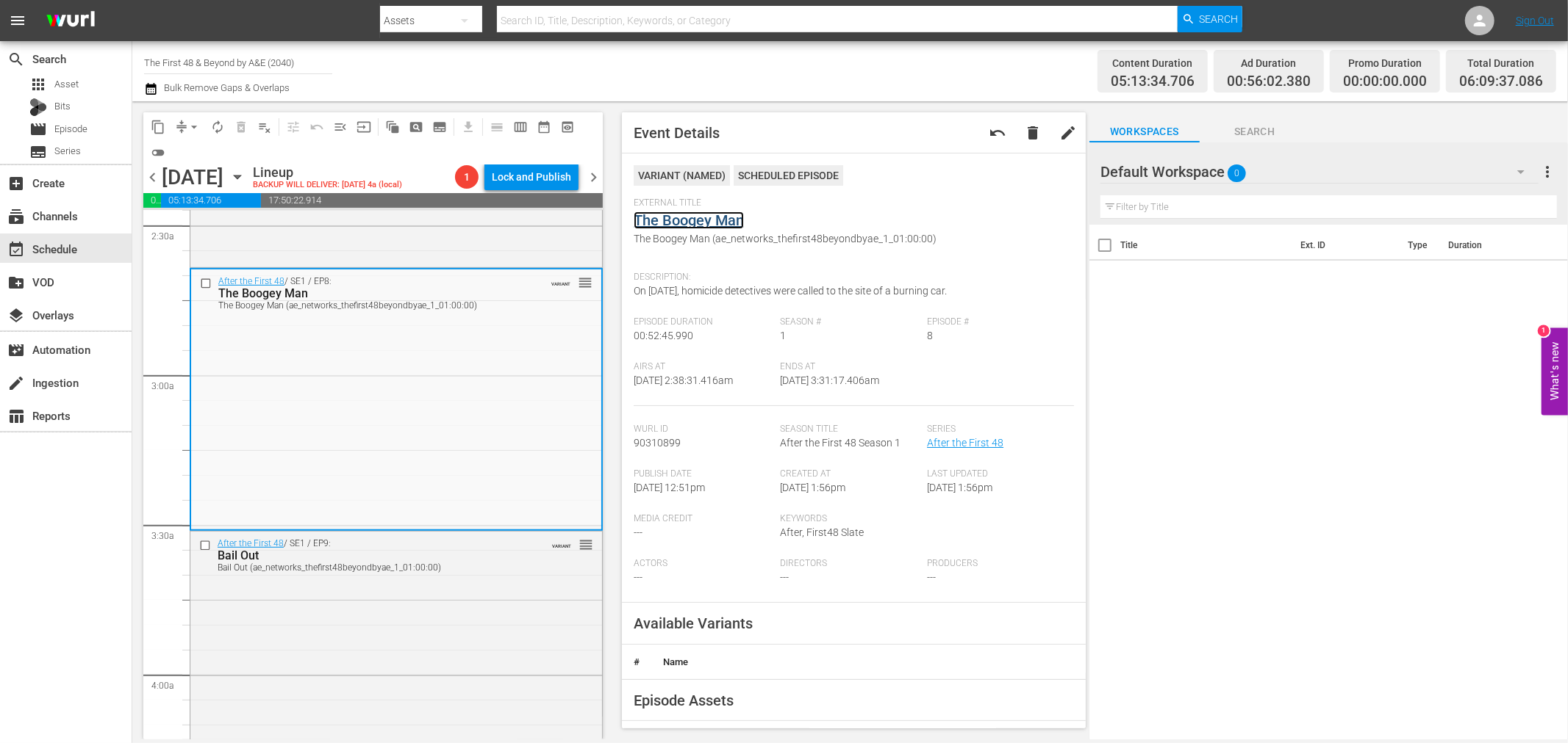
drag, startPoint x: 697, startPoint y: 233, endPoint x: 701, endPoint y: 216, distance: 17.5
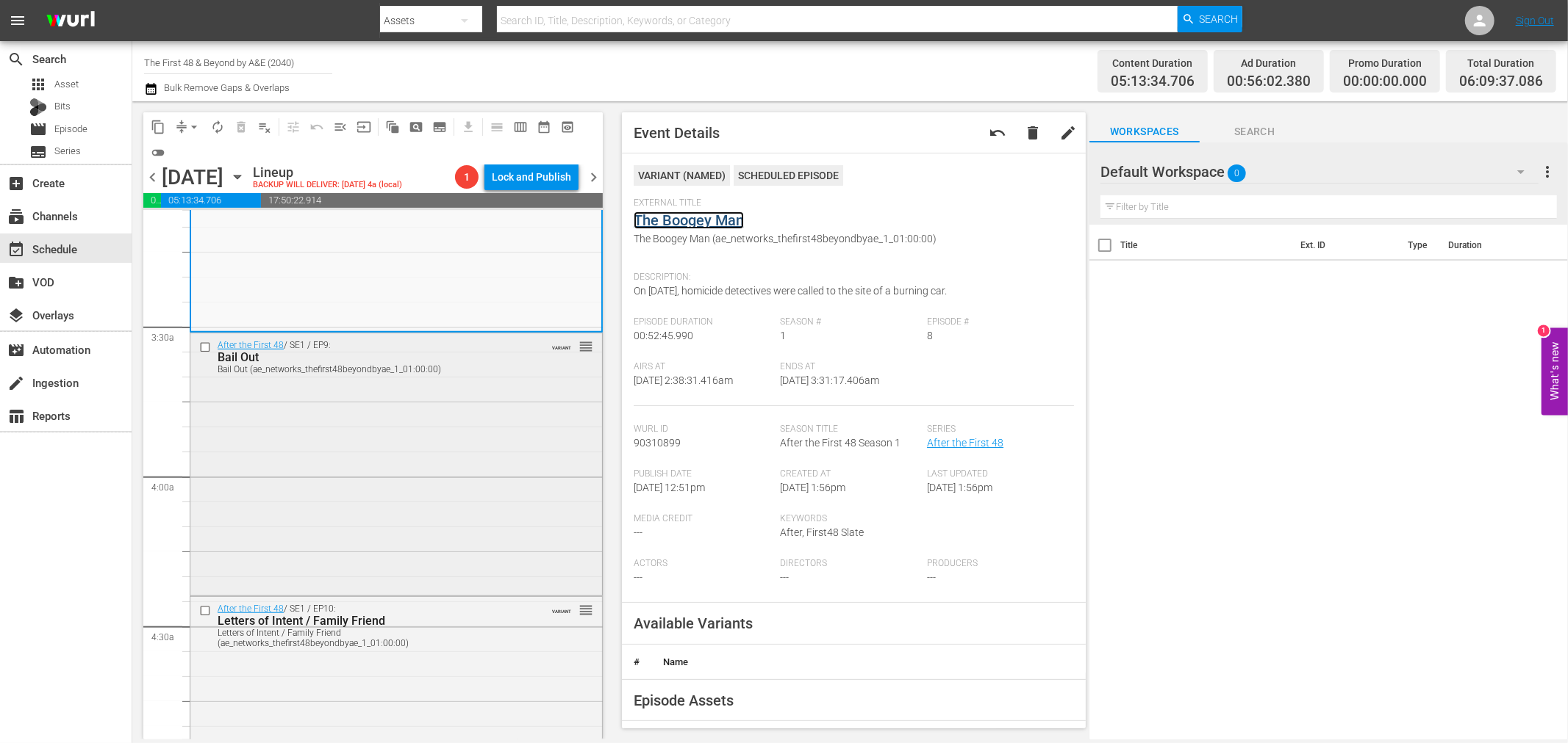
scroll to position [979, 0]
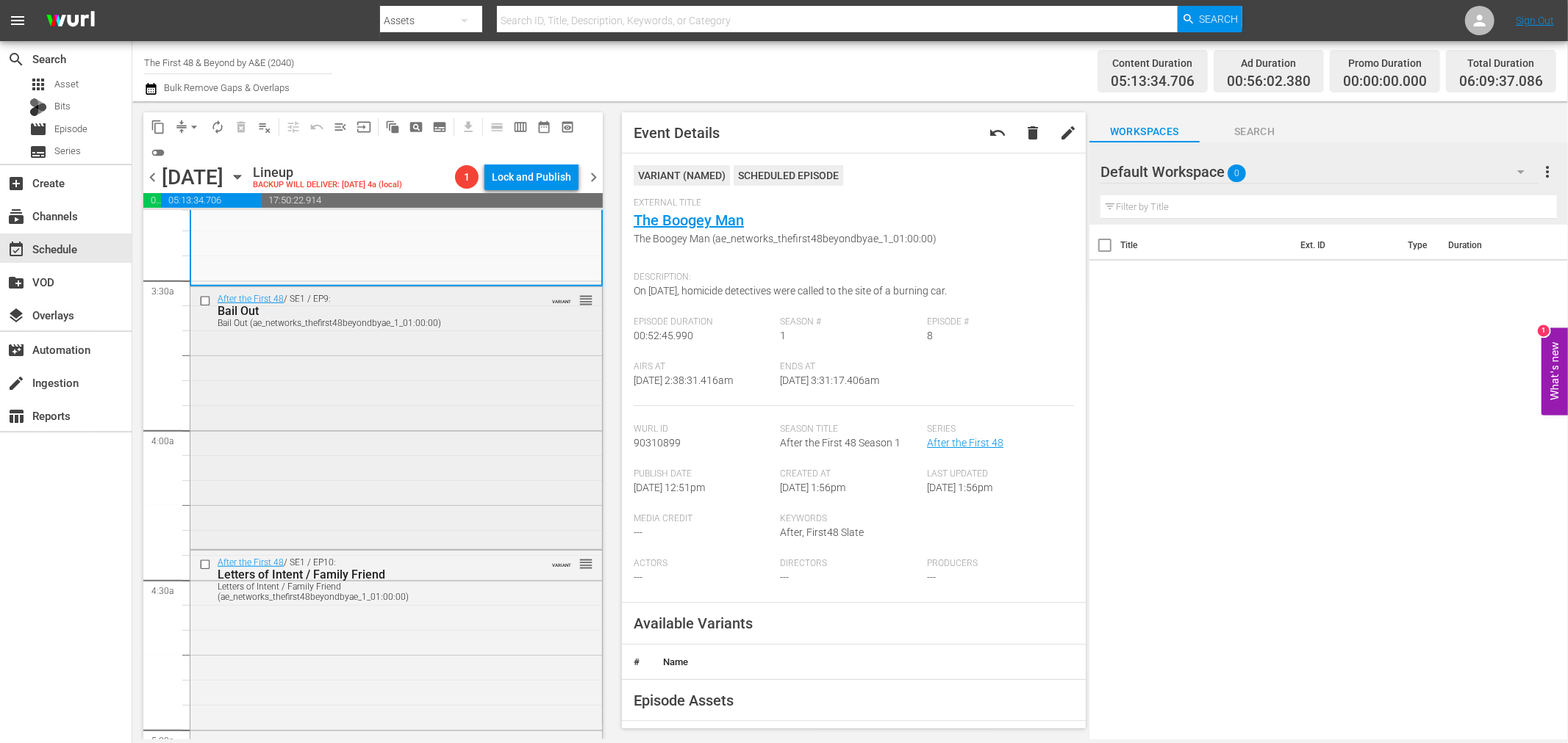
click at [377, 461] on div "After the First 48 / SE1 / EP9: Bail Out Bail Out (ae_networks_thefirst48beyond…" at bounding box center [395, 417] width 412 height 259
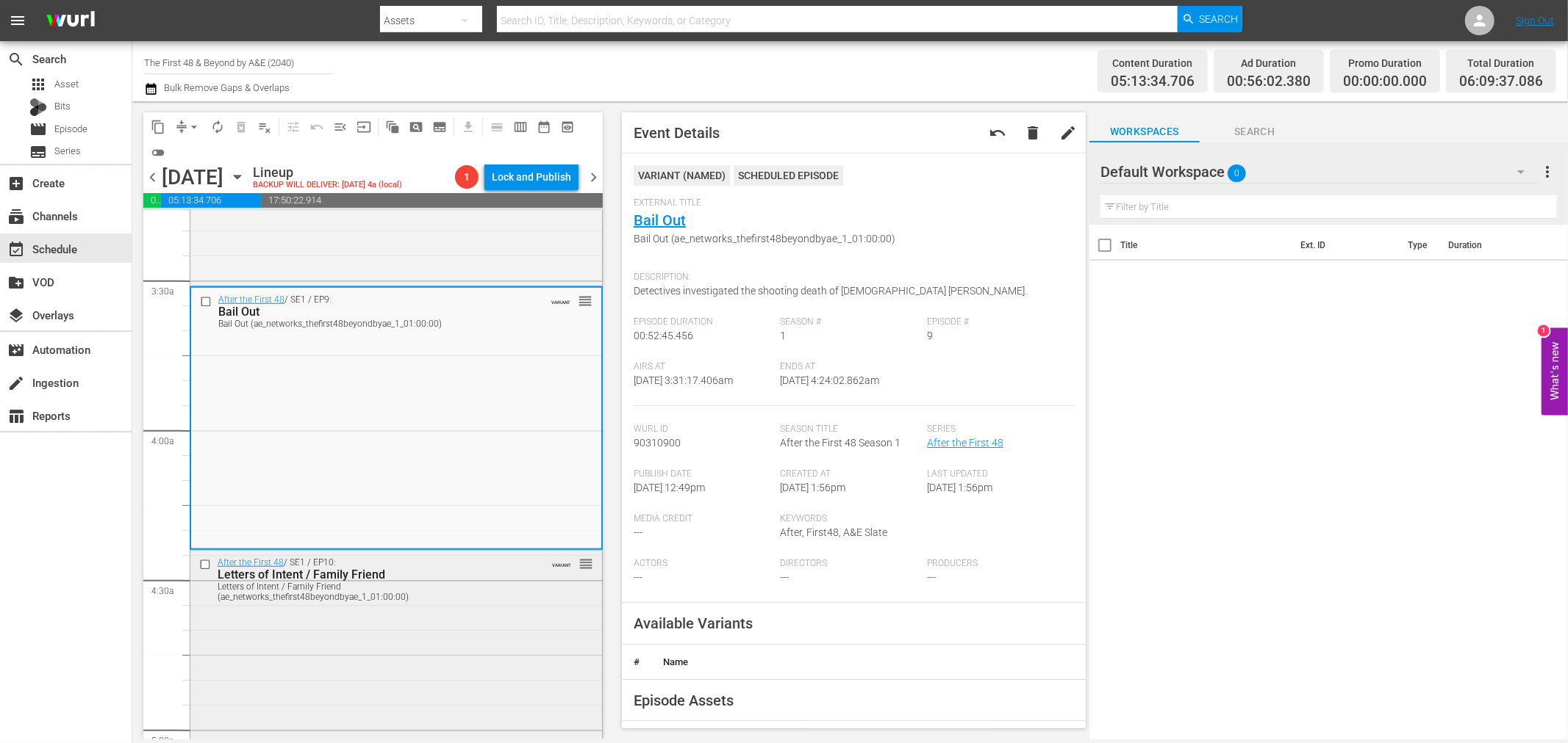
click at [485, 650] on div "After the First 48 / SE1 / EP10: Letters of Intent / Family Friend Letters of I…" at bounding box center [395, 681] width 412 height 259
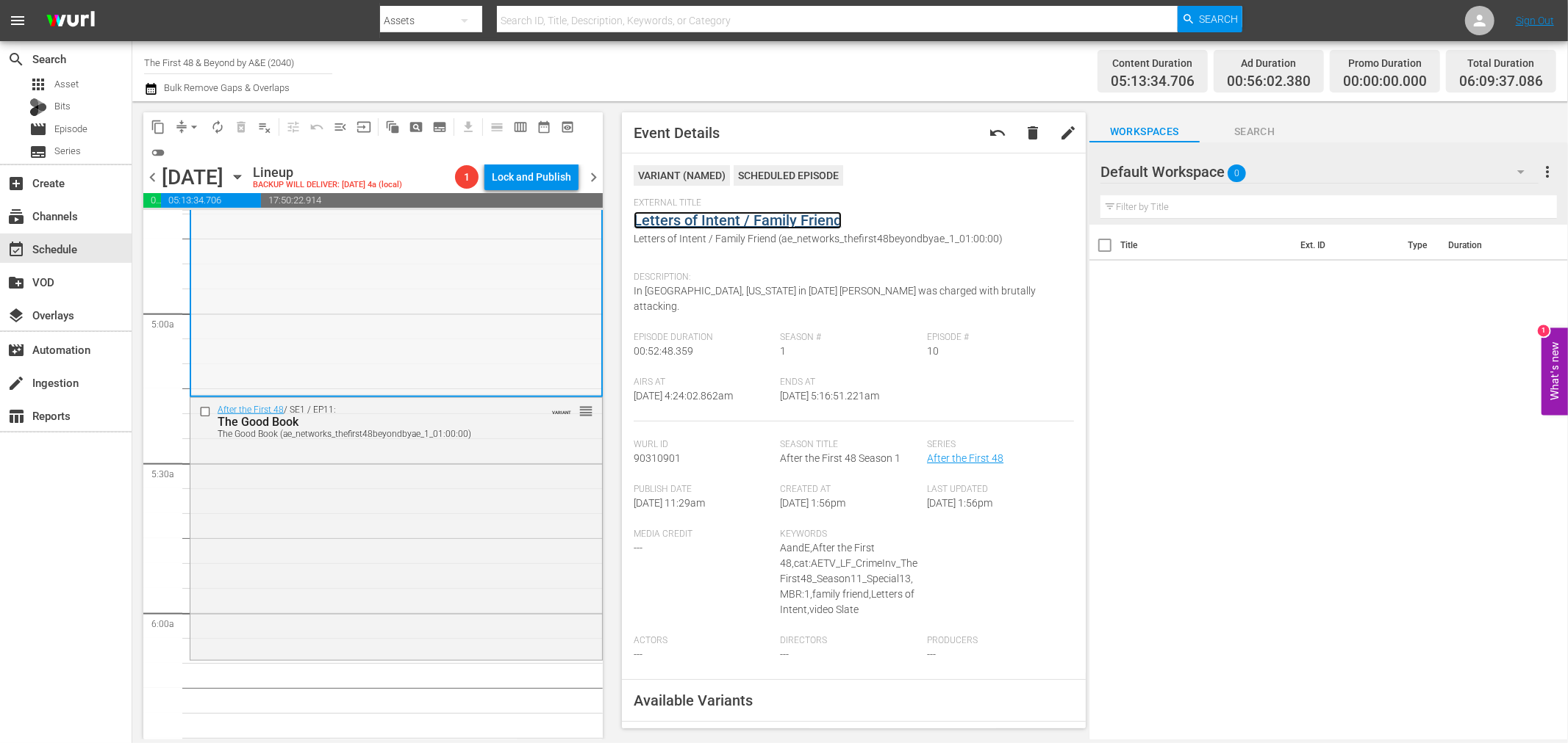
scroll to position [1470, 0]
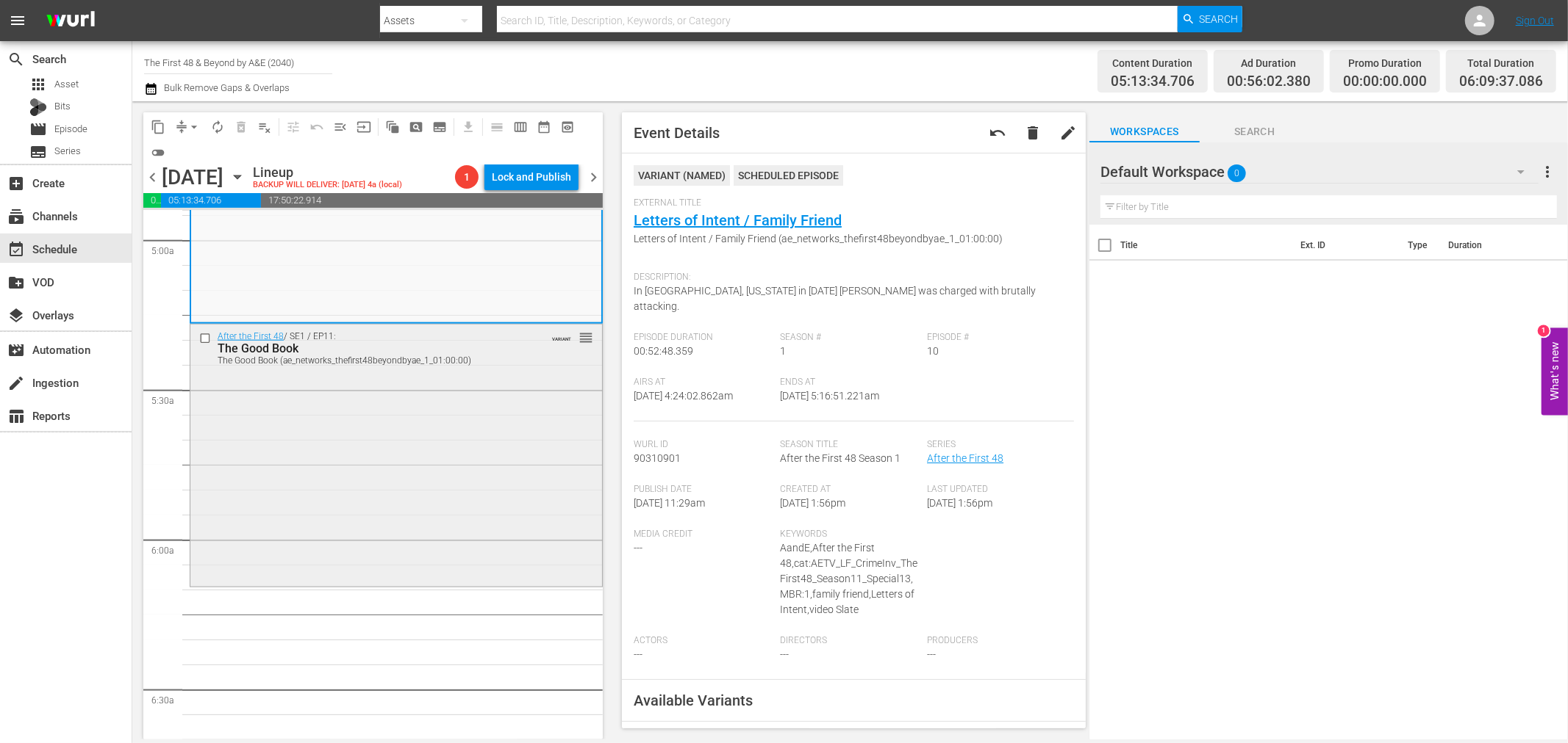
click at [445, 450] on div "After the First 48 / SE1 / EP11: The Good Book The Good Book (ae_networks_thefi…" at bounding box center [395, 455] width 412 height 259
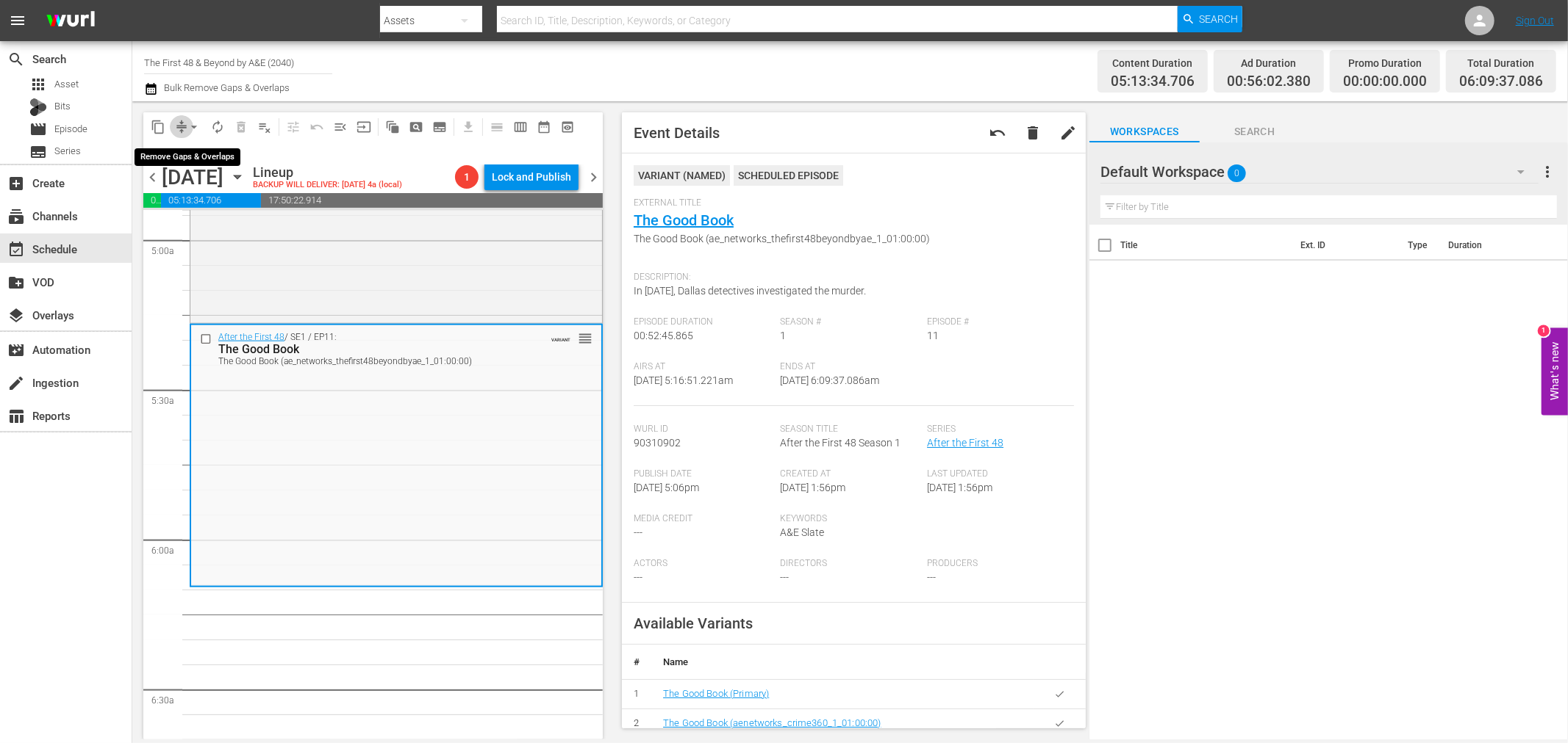
click at [183, 133] on span "compress" at bounding box center [182, 127] width 15 height 15
click at [195, 128] on span "arrow_drop_down" at bounding box center [194, 127] width 15 height 15
click at [212, 149] on li "Align to Midnight" at bounding box center [195, 156] width 154 height 25
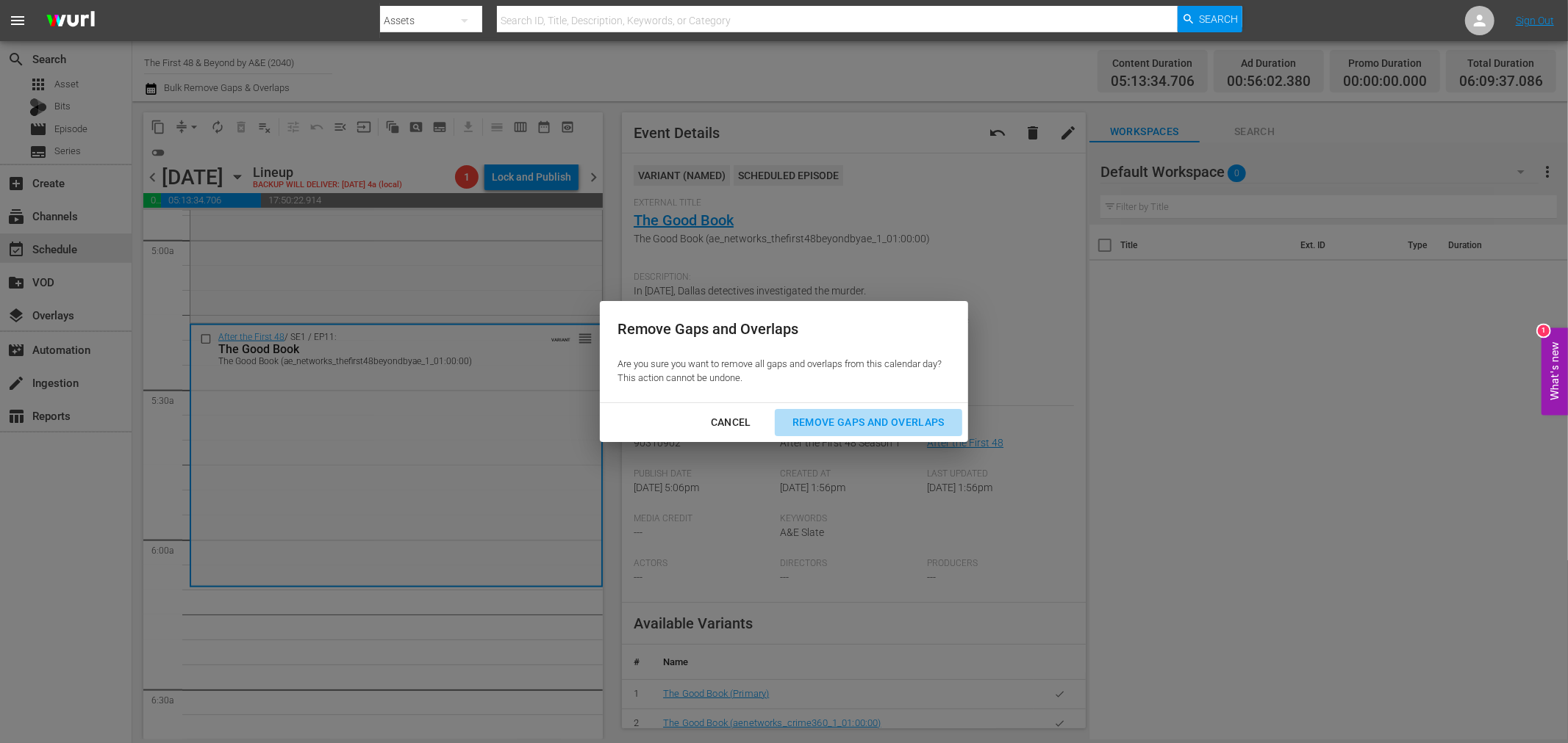
drag, startPoint x: 926, startPoint y: 417, endPoint x: 873, endPoint y: 331, distance: 101.0
click at [924, 417] on div "Remove Gaps and Overlaps" at bounding box center [868, 423] width 175 height 18
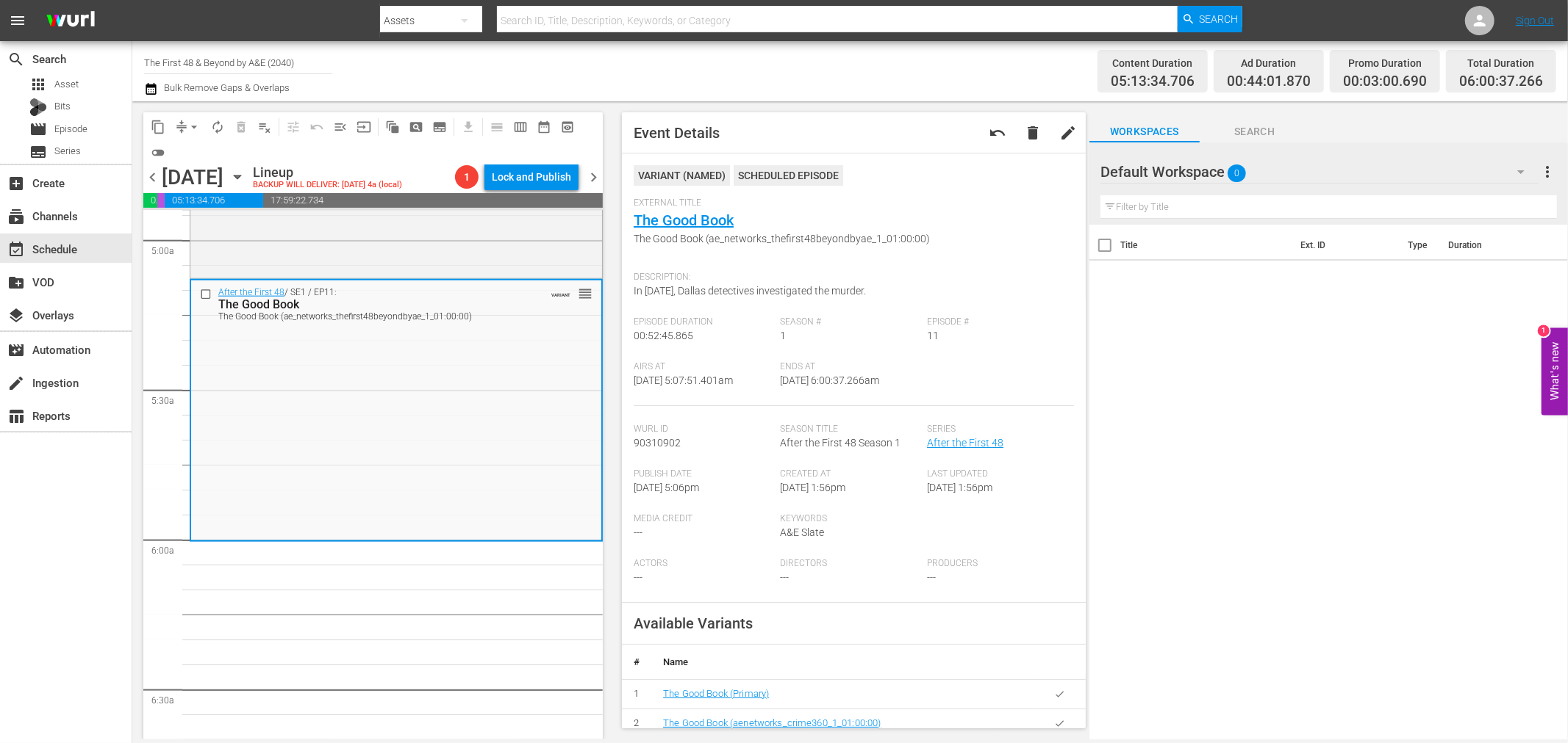
click at [174, 122] on span "compress" at bounding box center [182, 127] width 15 height 15
click at [185, 130] on button "arrow_drop_down" at bounding box center [195, 127] width 24 height 24
click at [216, 150] on li "Align to Midnight" at bounding box center [195, 156] width 154 height 25
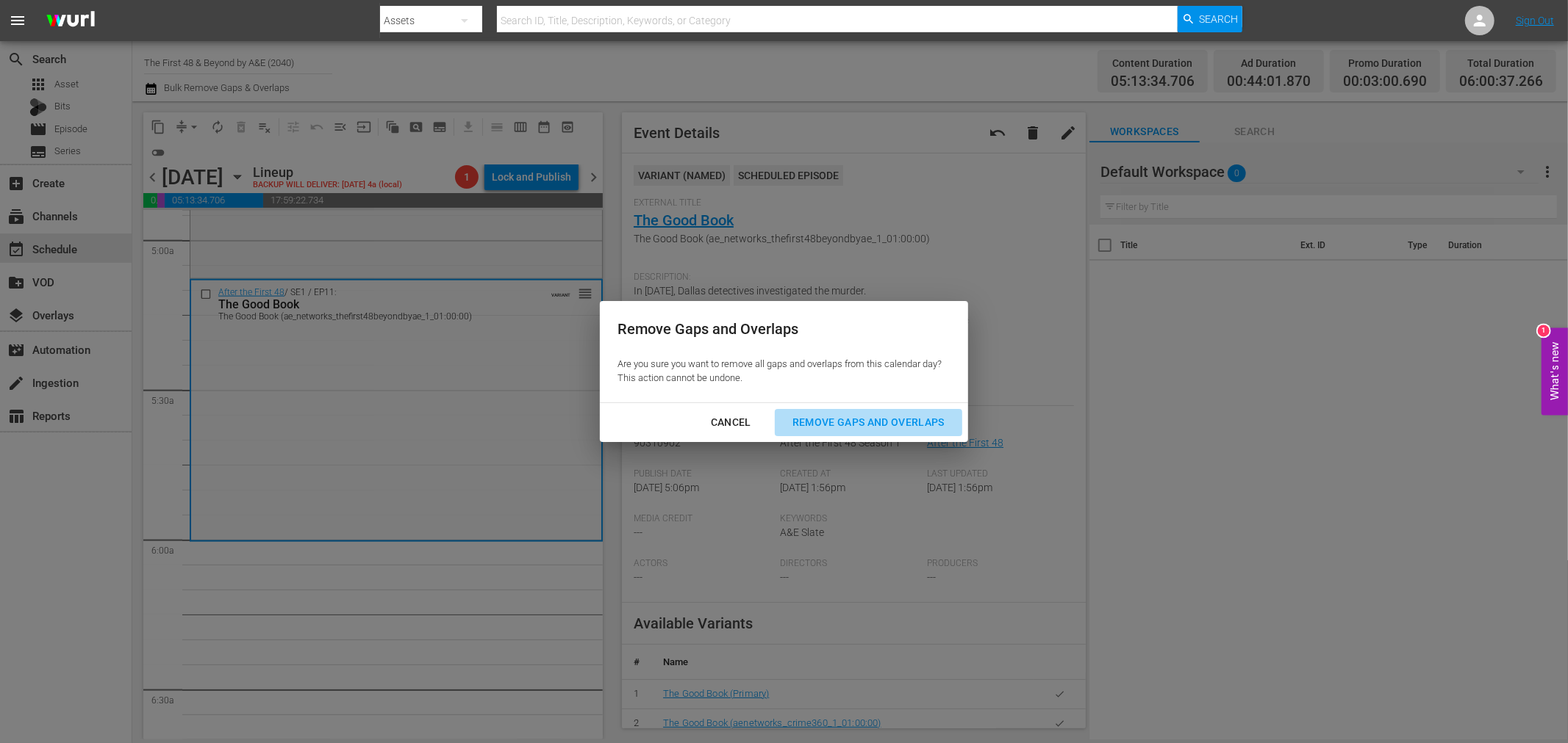
click at [855, 426] on div "Remove Gaps and Overlaps" at bounding box center [868, 423] width 175 height 18
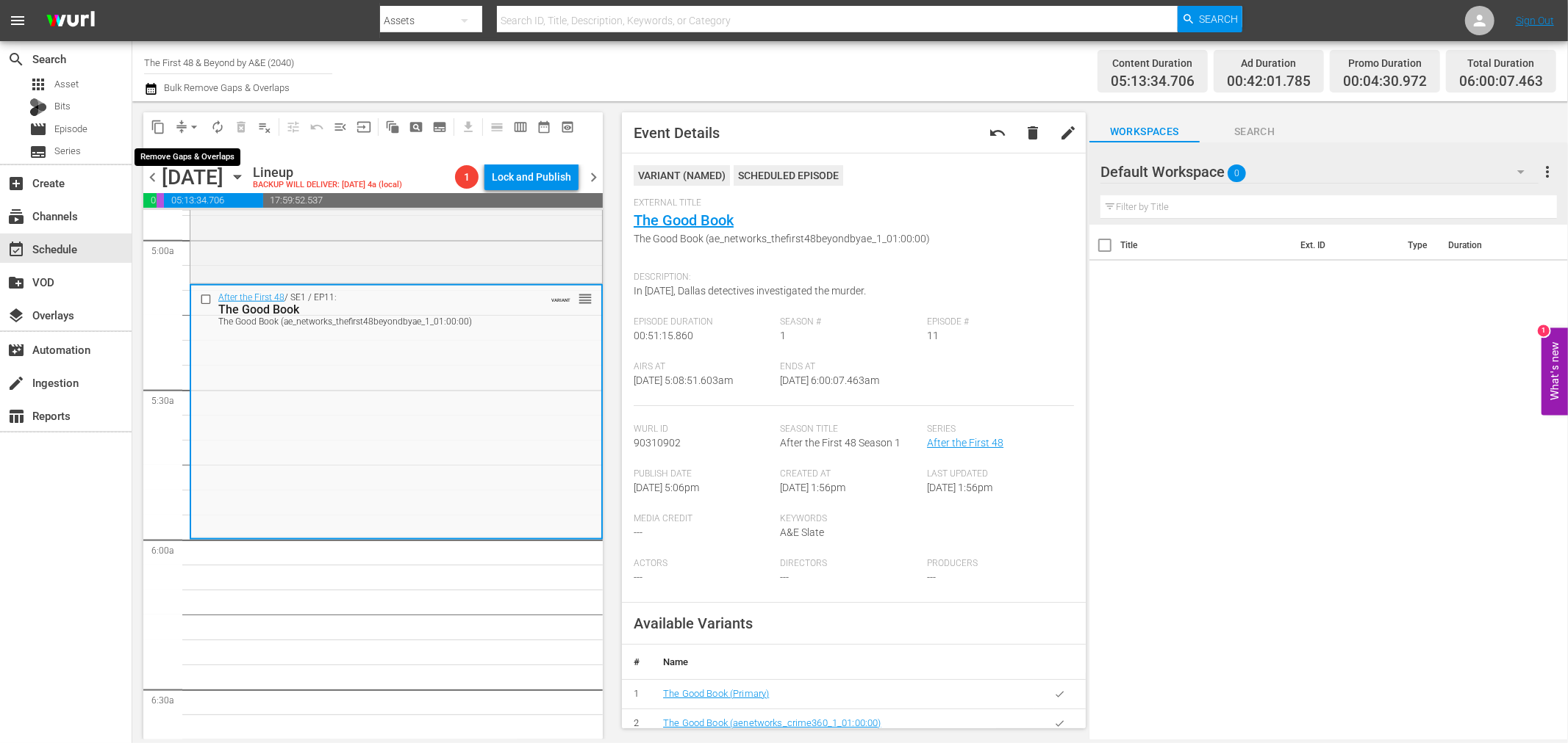
click at [186, 122] on span "arrow_drop_down" at bounding box center [194, 127] width 15 height 15
click at [203, 151] on li "Align to Midnight" at bounding box center [195, 156] width 154 height 25
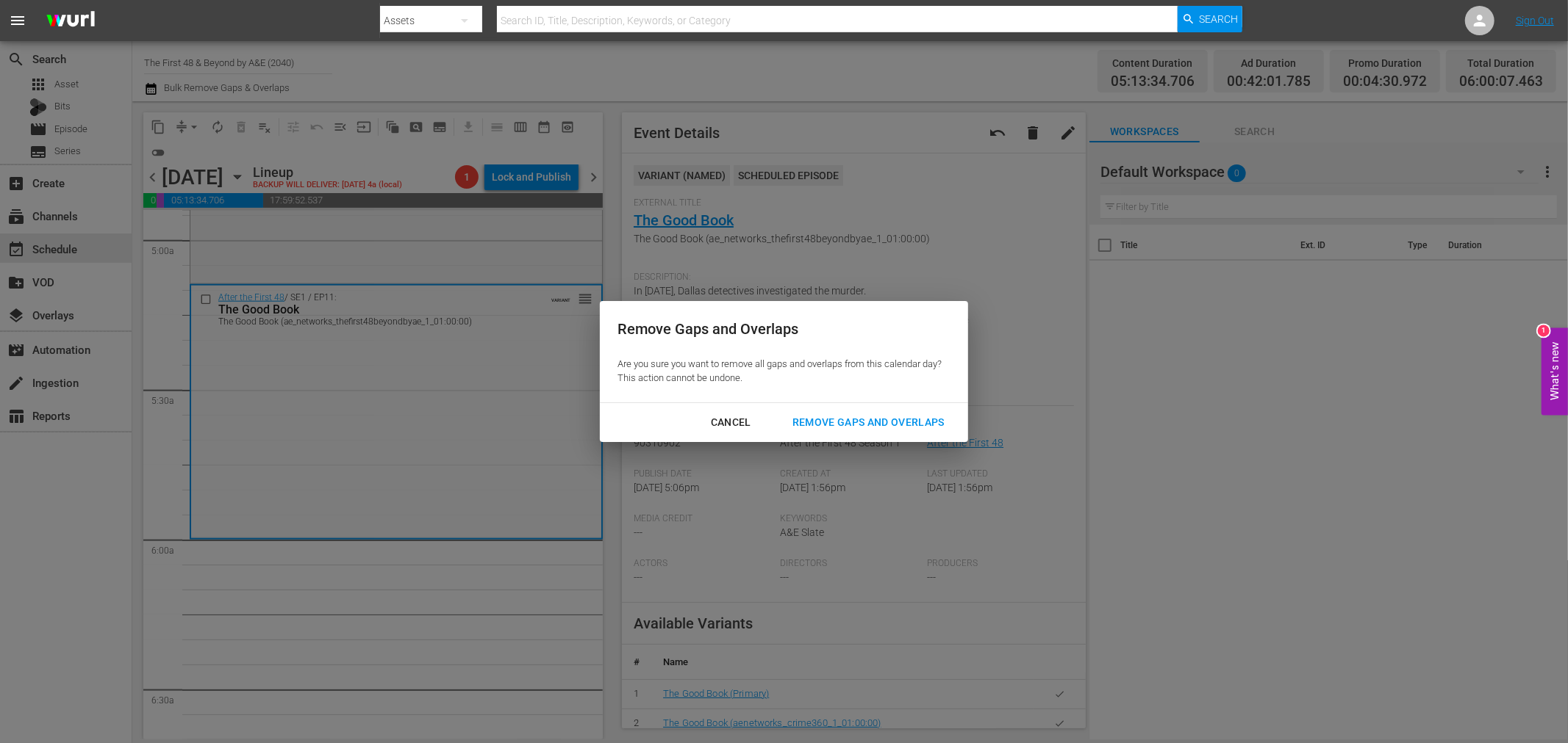
click at [880, 416] on div "Remove Gaps and Overlaps" at bounding box center [868, 423] width 175 height 18
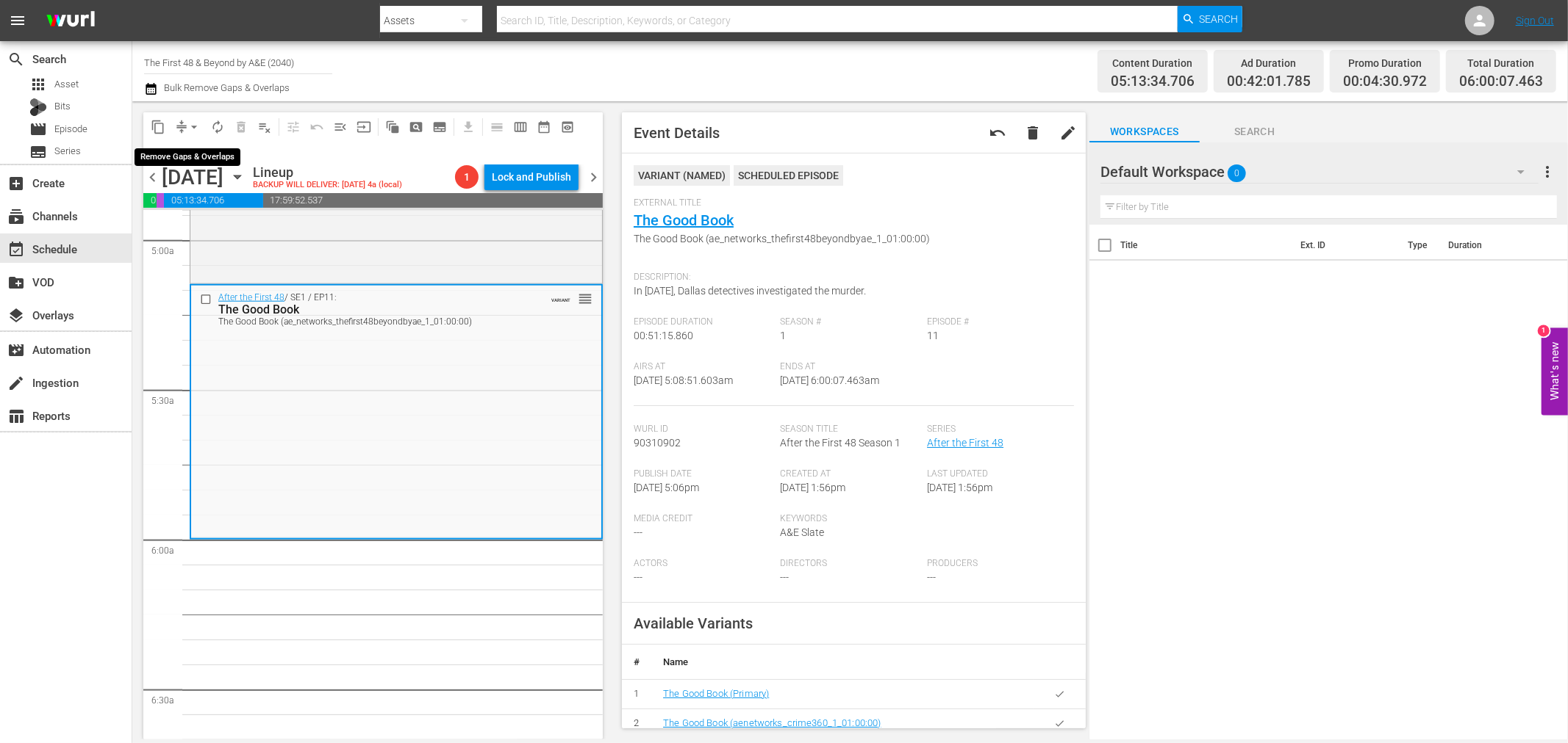
click at [186, 120] on span "arrow_drop_down" at bounding box center [194, 127] width 15 height 15
click at [183, 159] on li "Align to Midnight" at bounding box center [195, 156] width 154 height 25
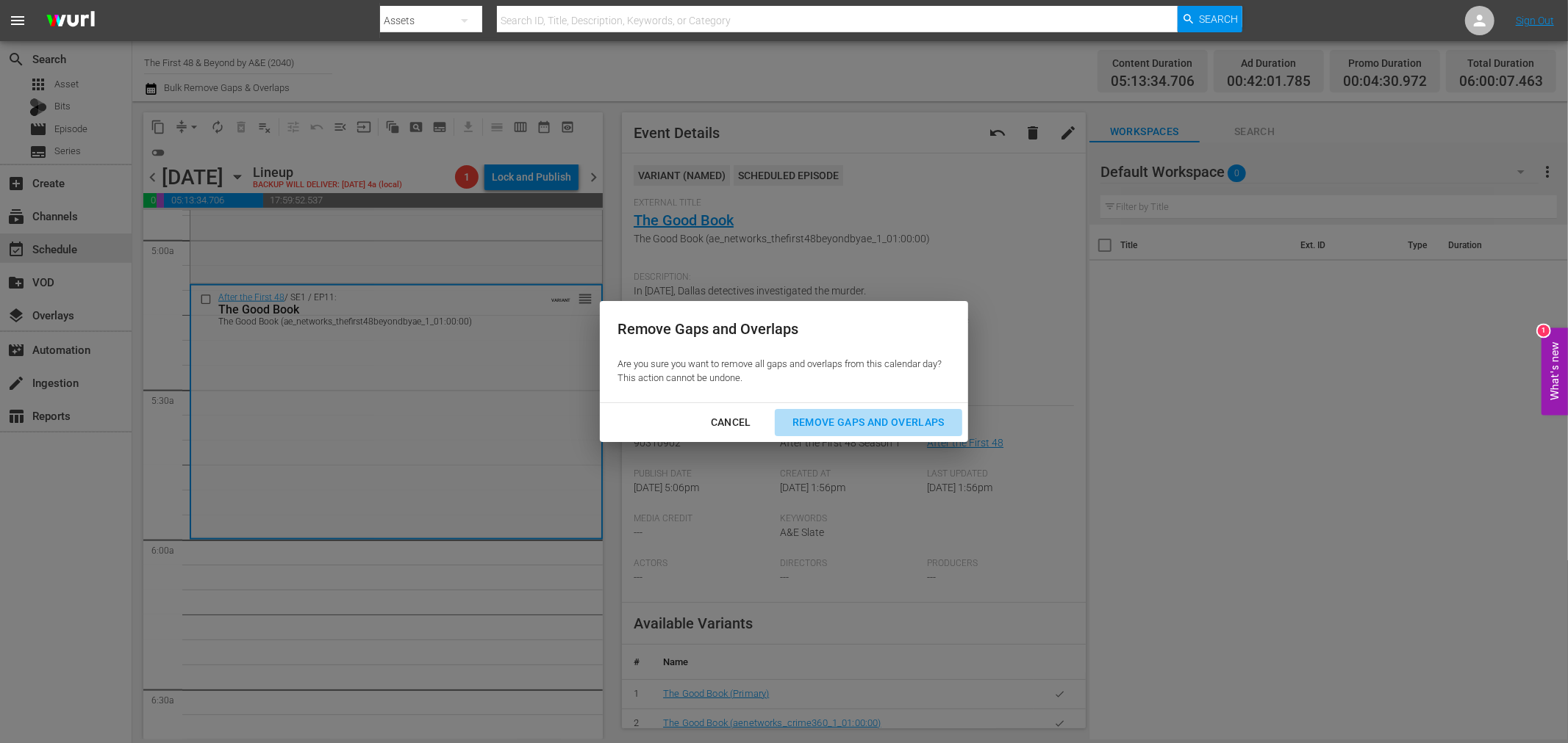
click at [879, 427] on div "Remove Gaps and Overlaps" at bounding box center [868, 423] width 175 height 18
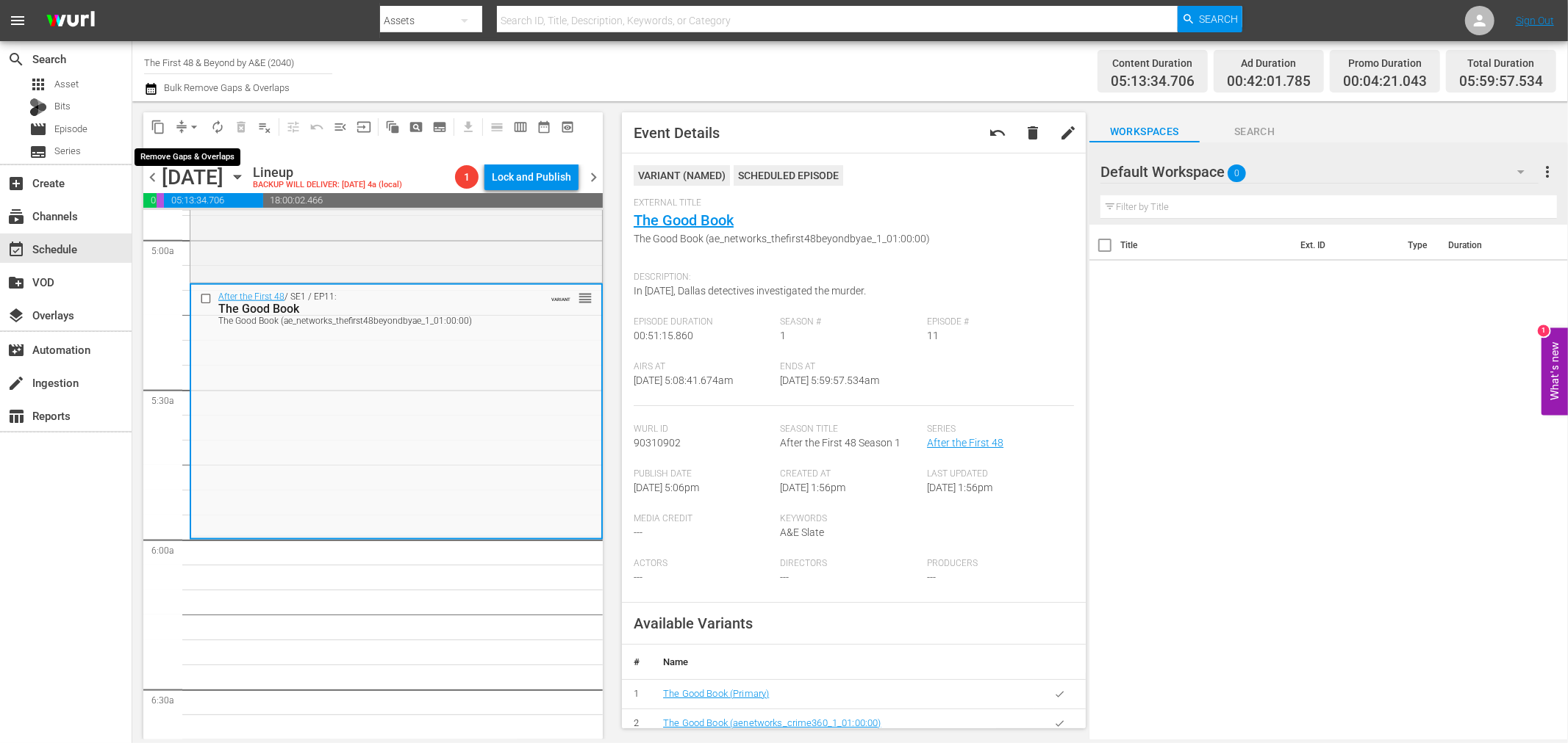
click at [184, 119] on button "compress" at bounding box center [182, 127] width 24 height 24
click at [194, 127] on span "arrow_drop_down" at bounding box center [194, 127] width 15 height 15
click at [195, 156] on li "Align to Midnight" at bounding box center [195, 156] width 154 height 25
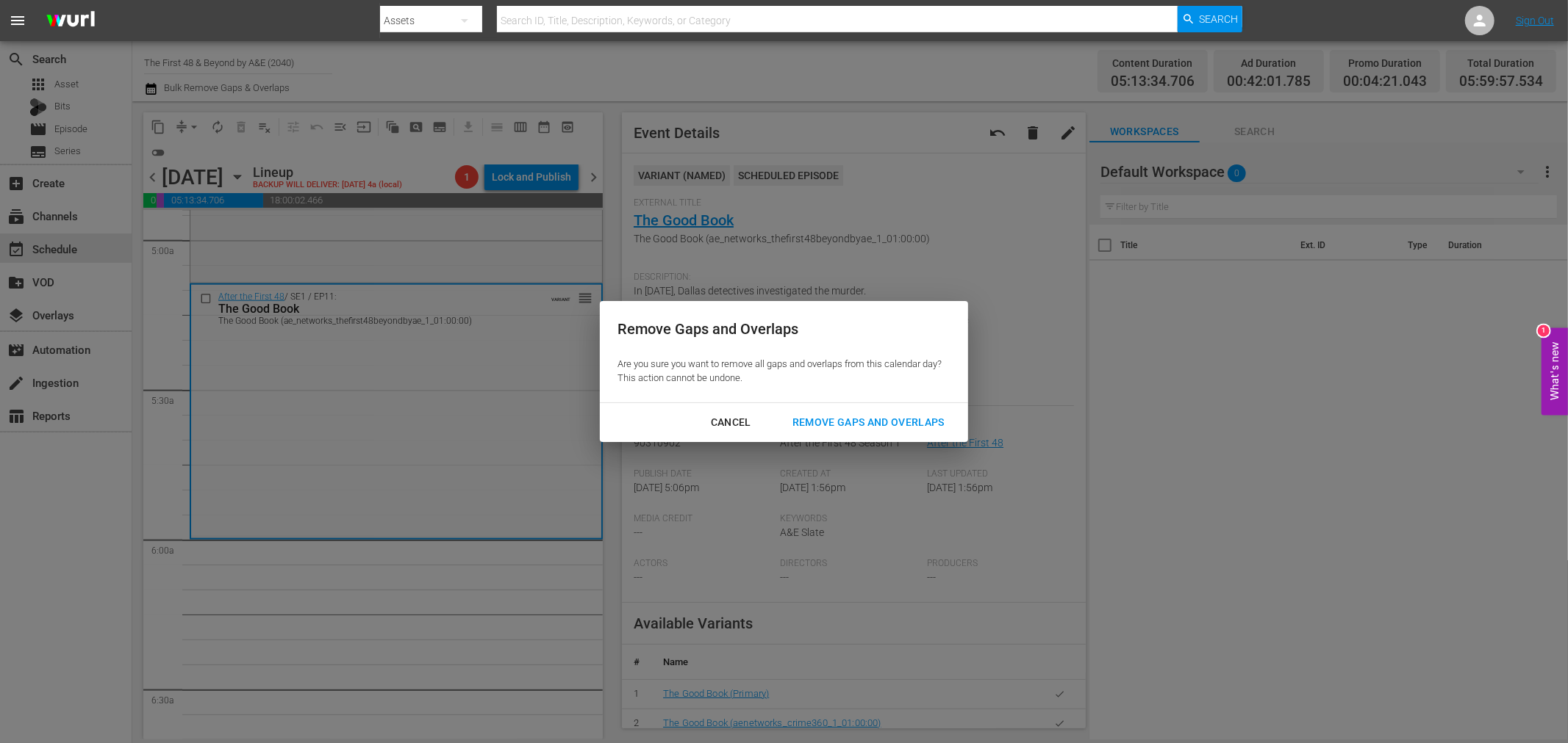
click at [900, 413] on div "Remove Gaps and Overlaps" at bounding box center [868, 423] width 175 height 18
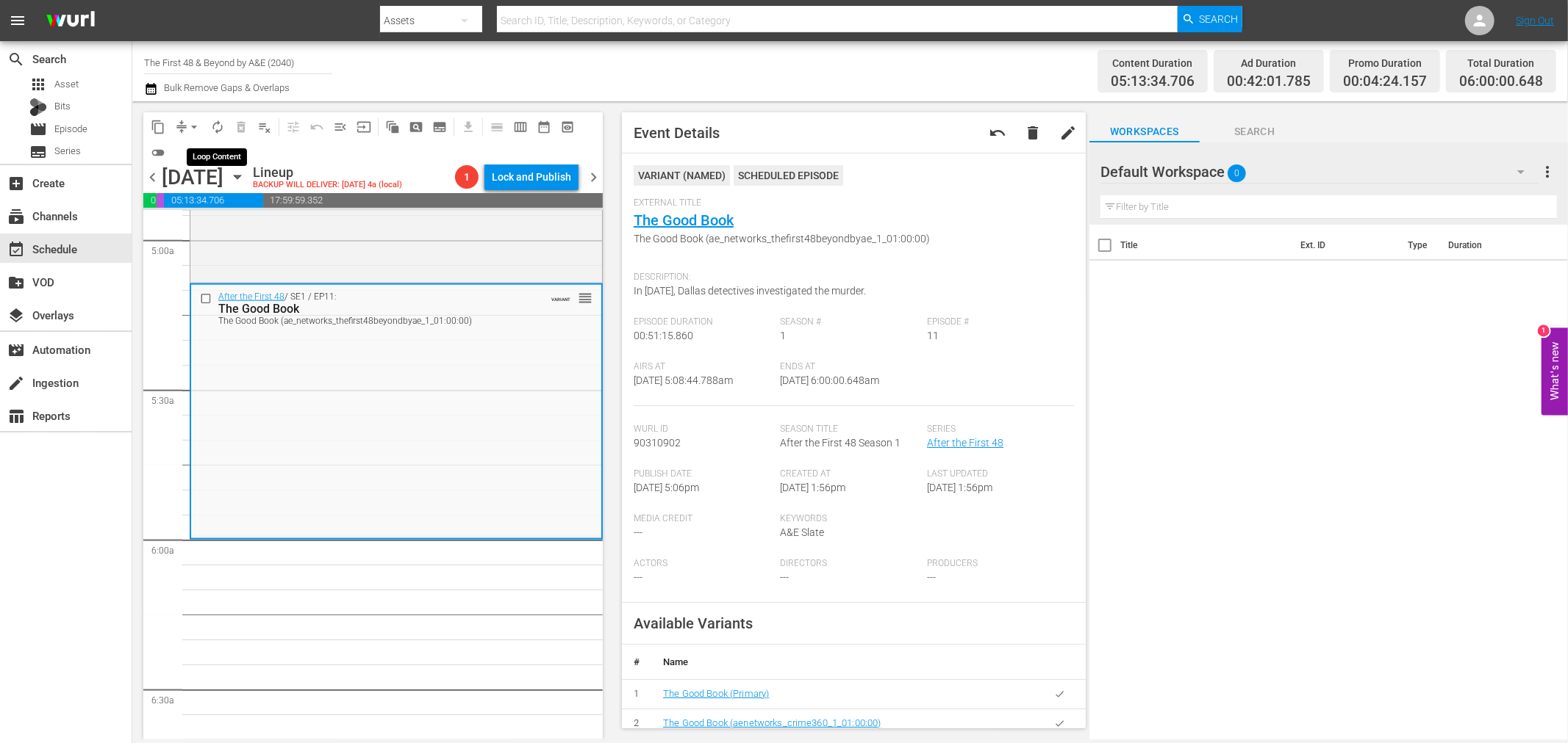
click at [220, 120] on span "autorenew_outlined" at bounding box center [217, 127] width 15 height 15
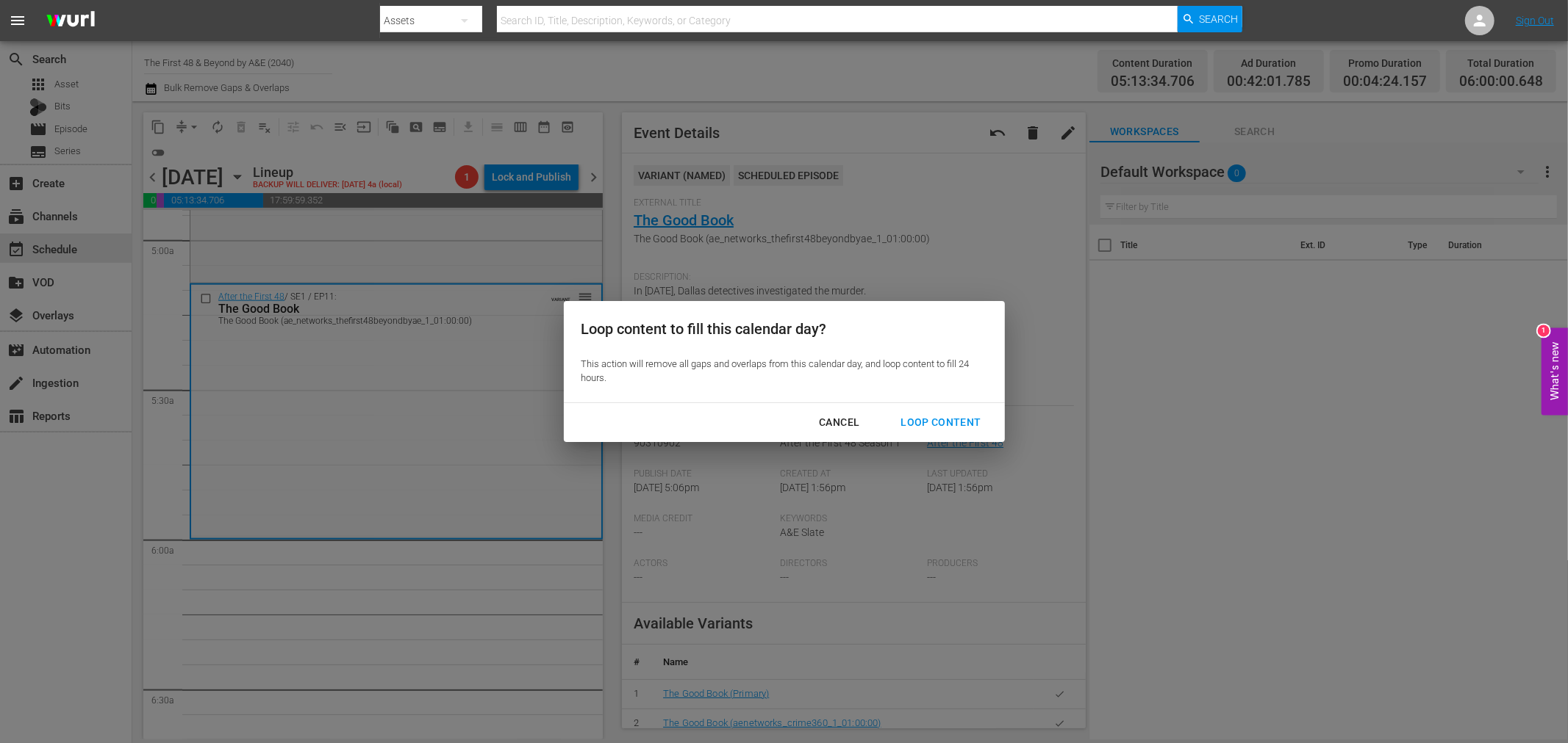
click at [923, 426] on div "Loop Content" at bounding box center [940, 423] width 103 height 18
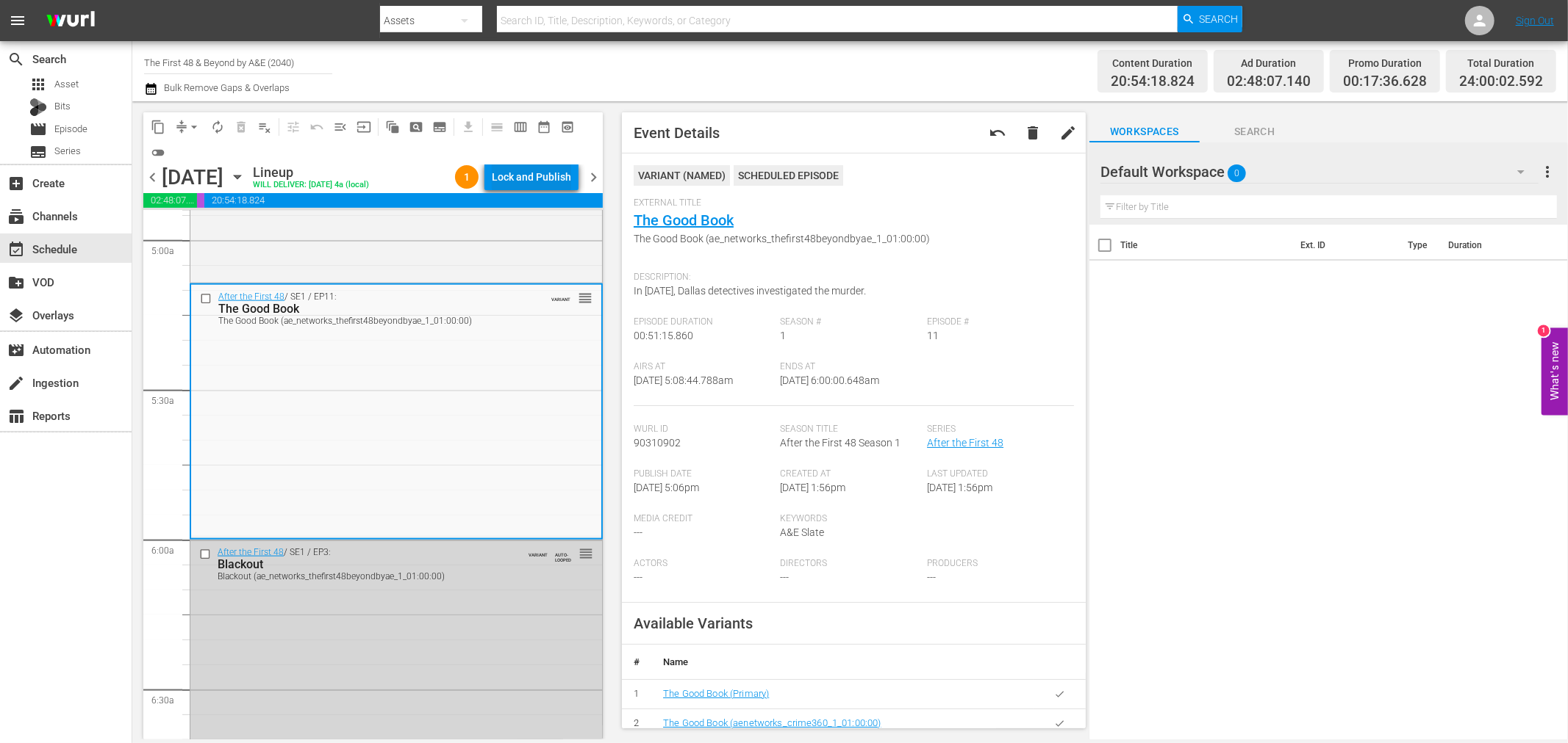
click at [529, 173] on div "Lock and Publish" at bounding box center [531, 176] width 79 height 26
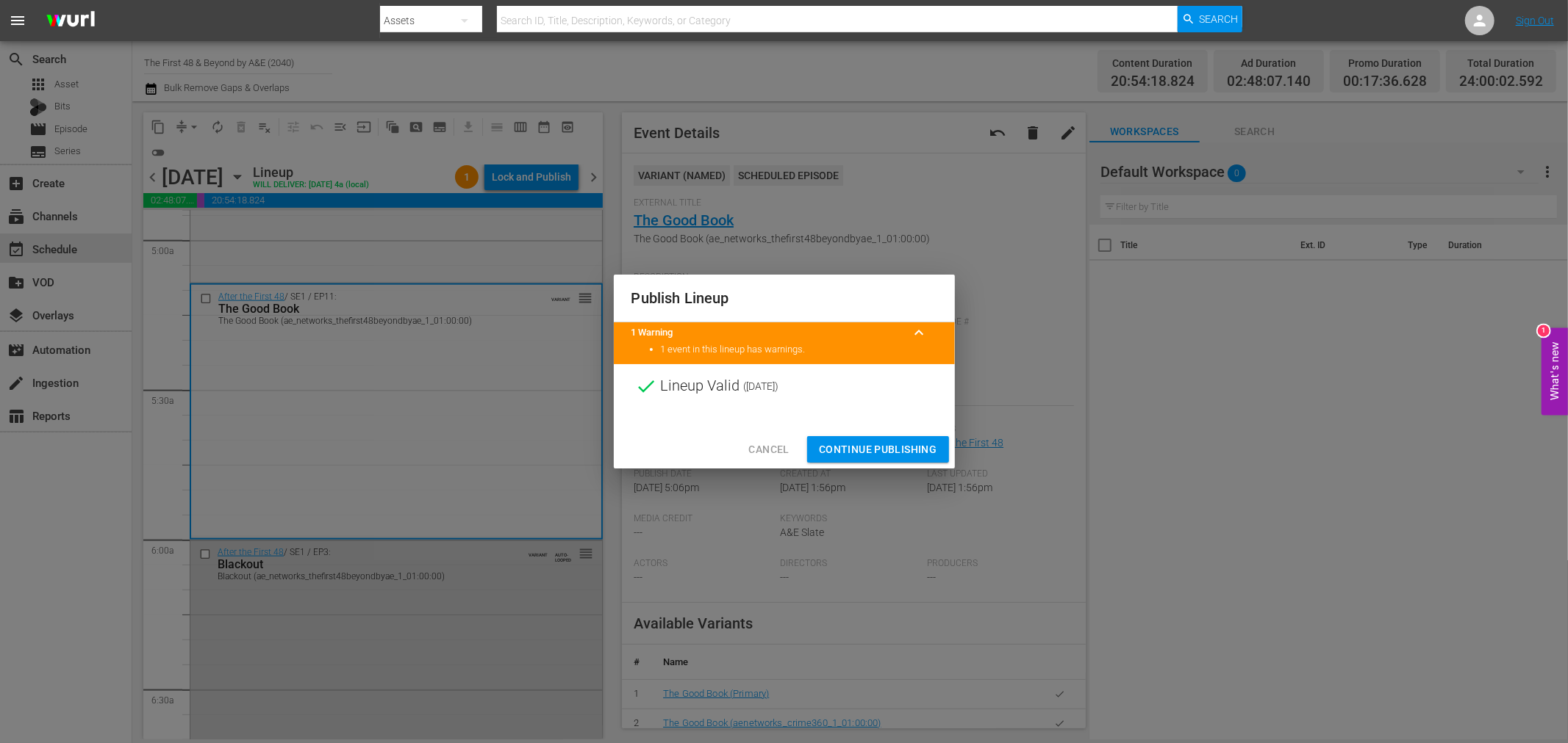
click at [890, 455] on span "Continue Publishing" at bounding box center [879, 450] width 119 height 18
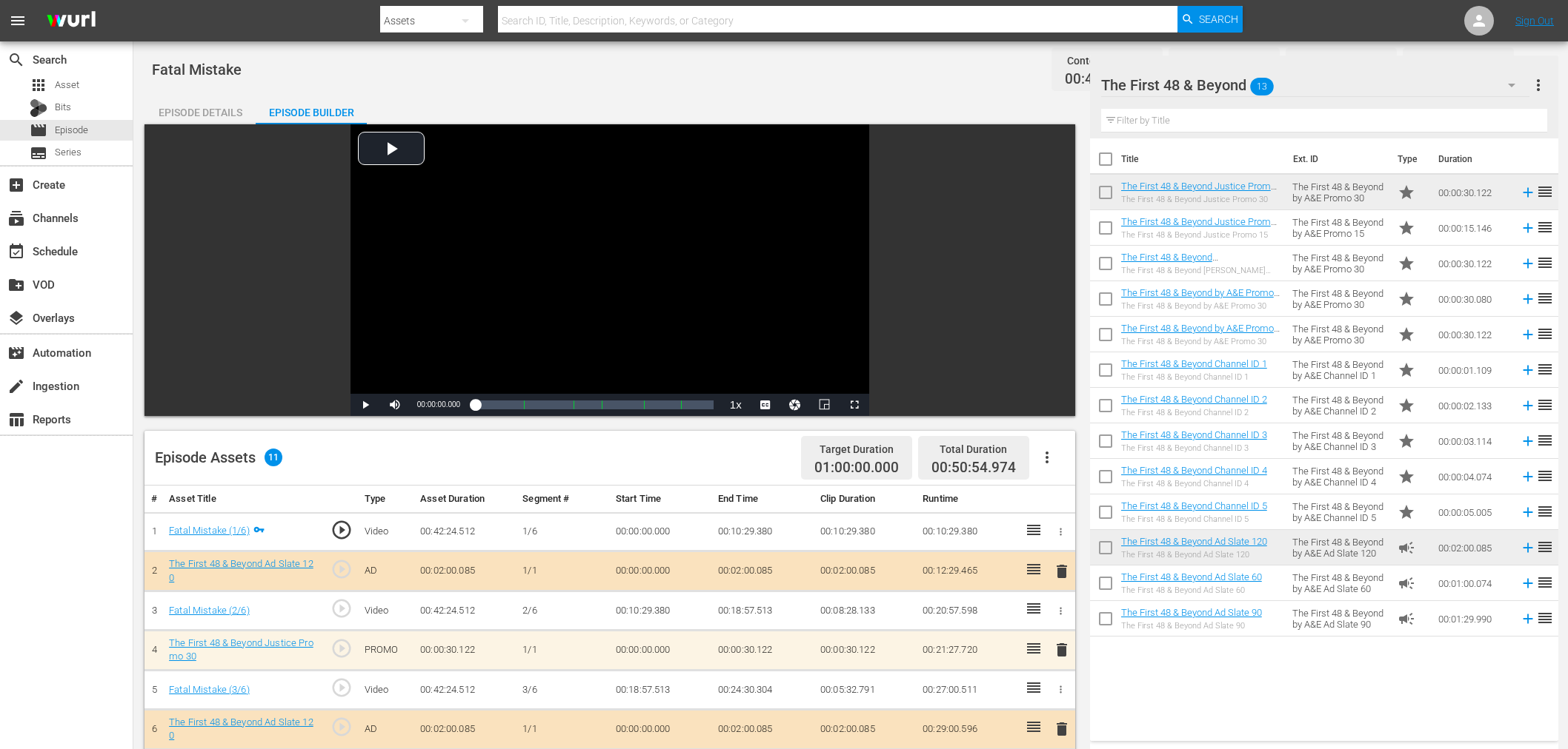
scroll to position [204, 0]
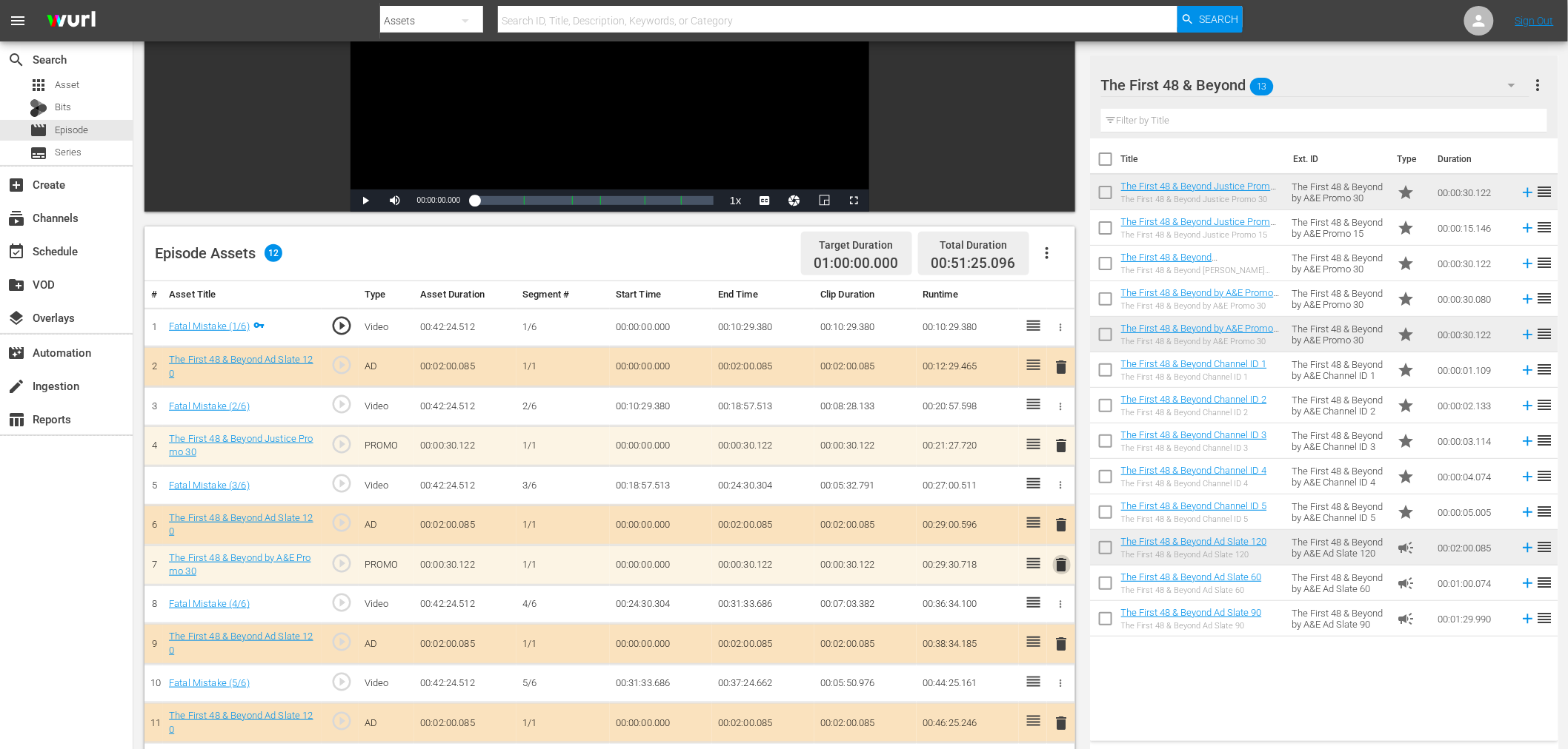
click at [1064, 559] on span "delete" at bounding box center [1062, 564] width 17 height 17
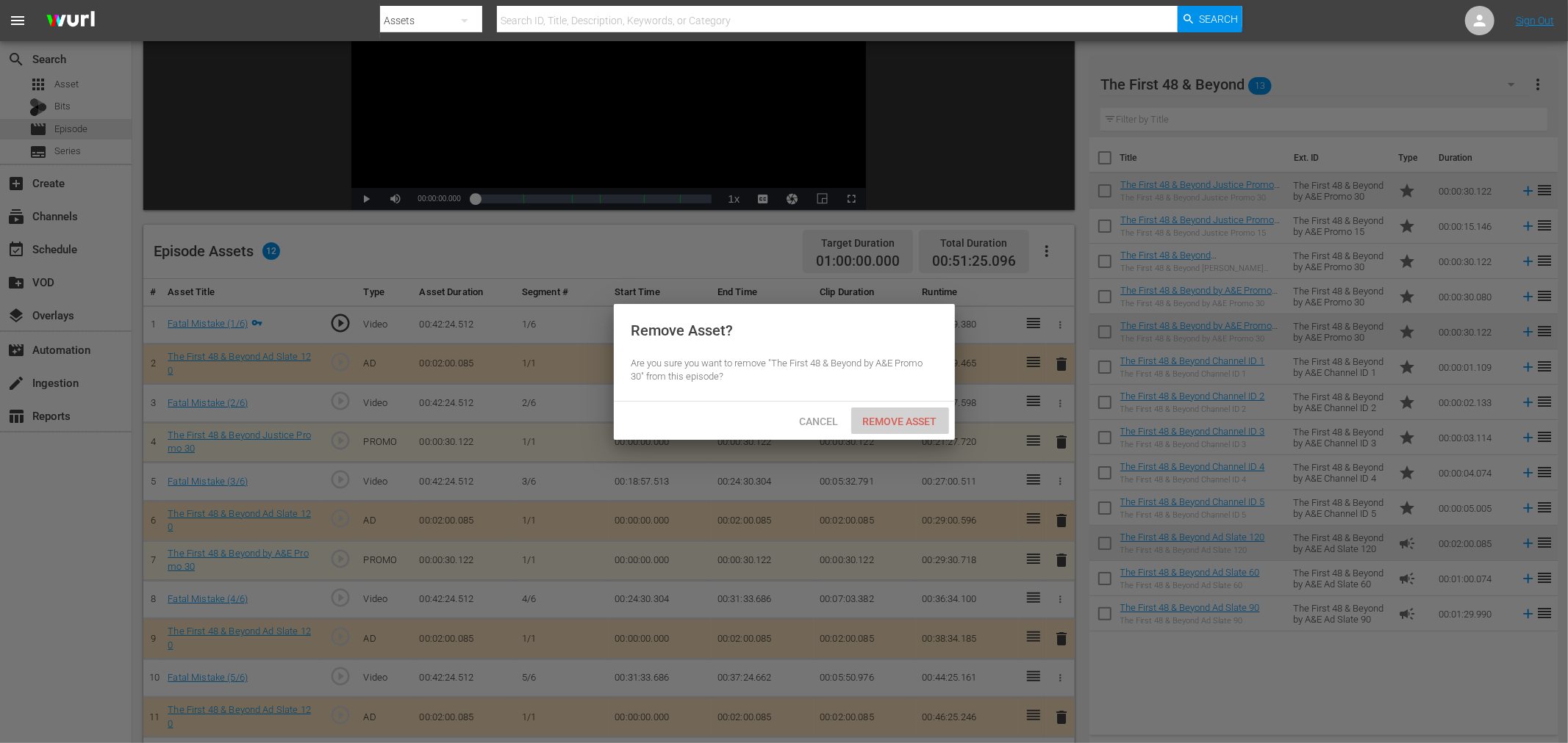
click at [921, 429] on div "Remove Asset" at bounding box center [900, 422] width 98 height 27
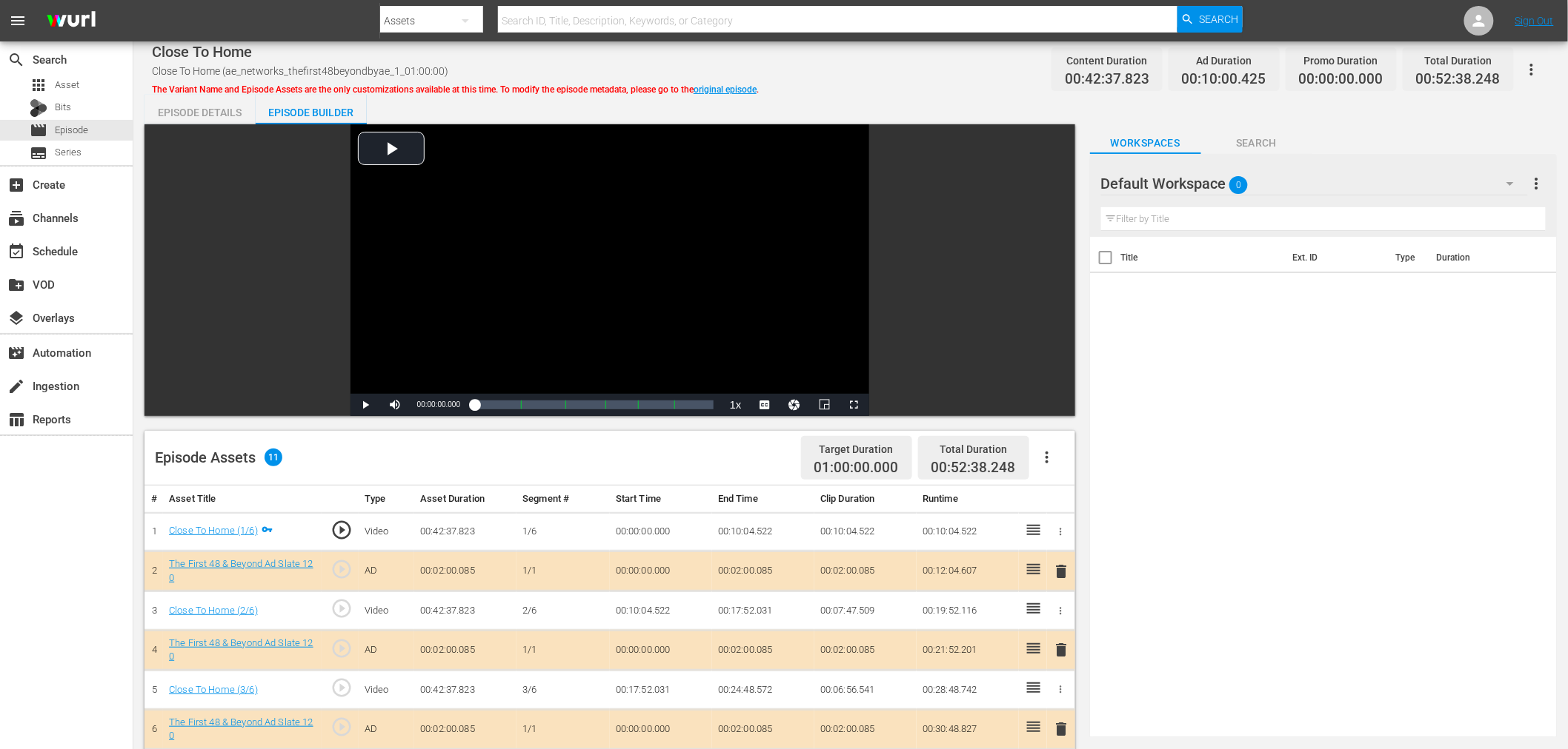
click at [1060, 656] on span "delete" at bounding box center [1062, 650] width 17 height 17
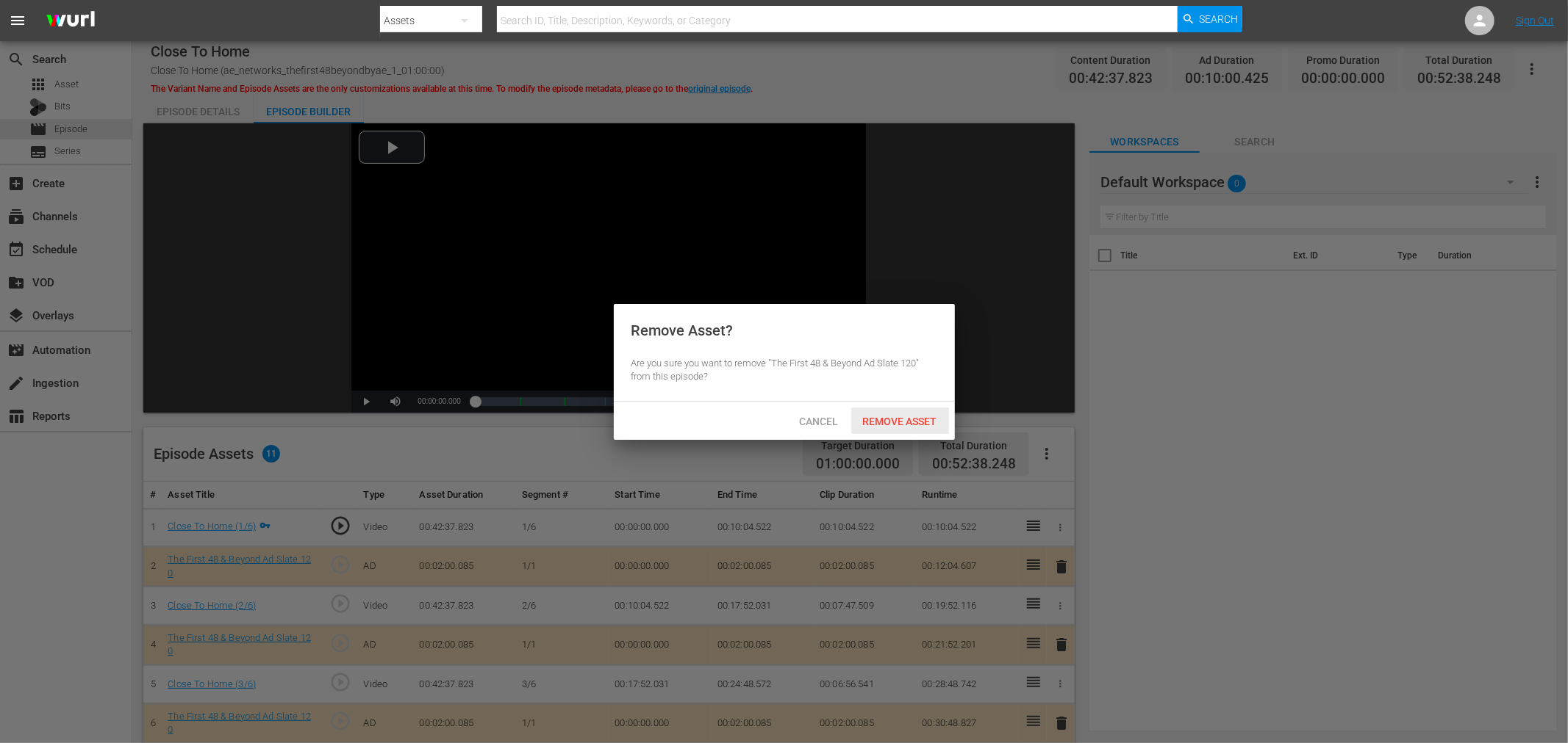
click at [876, 417] on span "Remove Asset" at bounding box center [900, 422] width 98 height 12
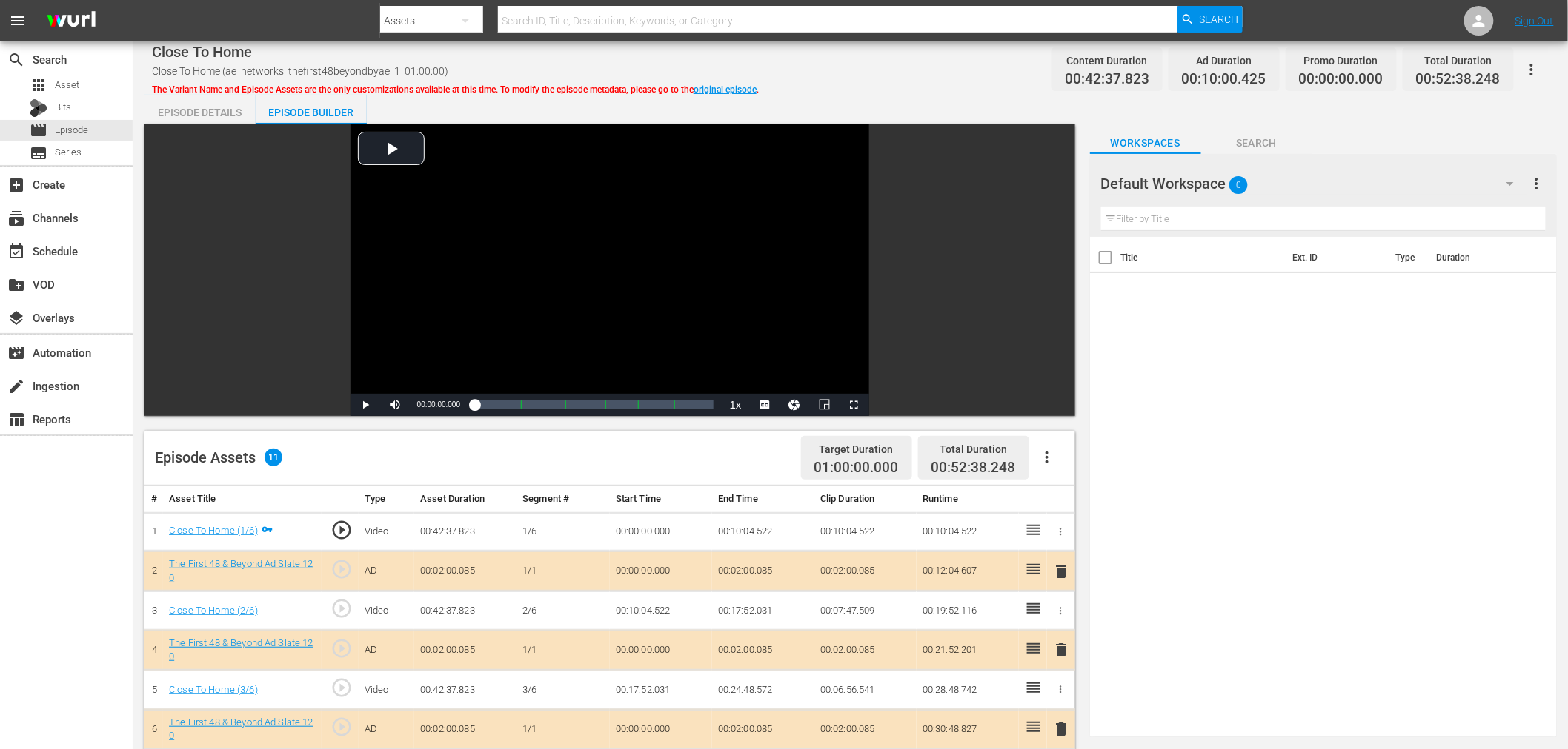
click at [1399, 165] on div "Default Workspace 0" at bounding box center [1315, 183] width 427 height 41
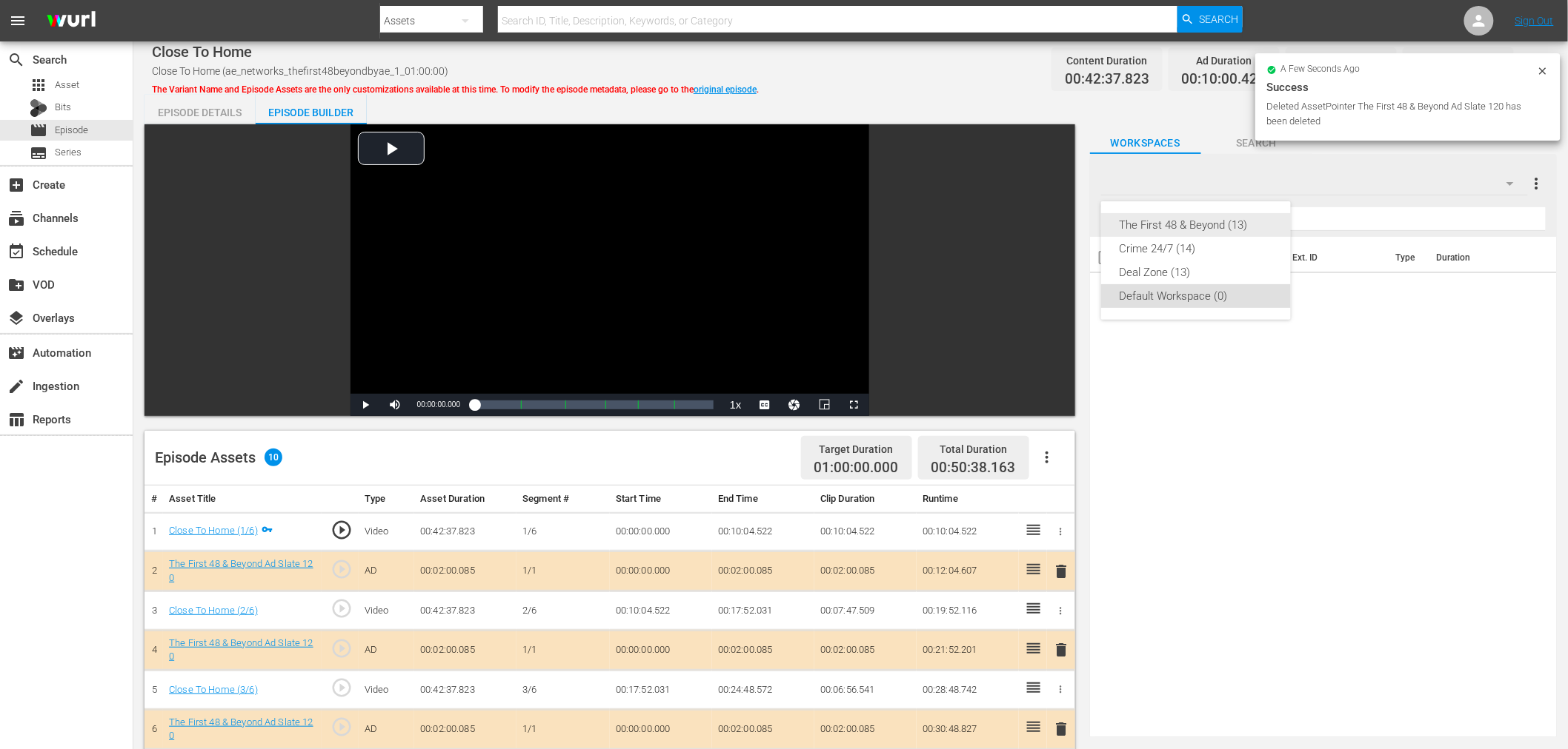
click at [1228, 222] on div "The First 48 & Beyond (13)" at bounding box center [1195, 225] width 154 height 24
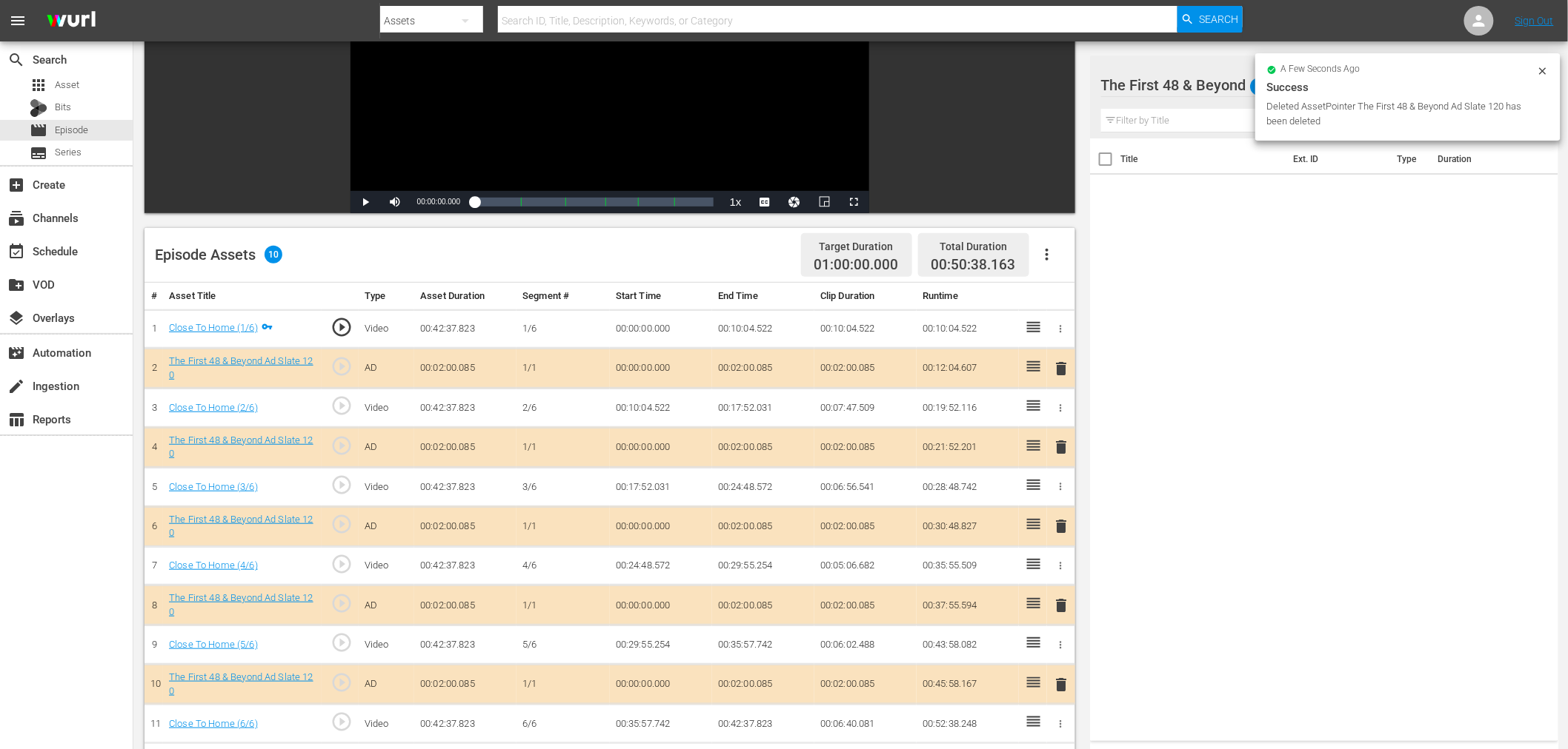
scroll to position [247, 0]
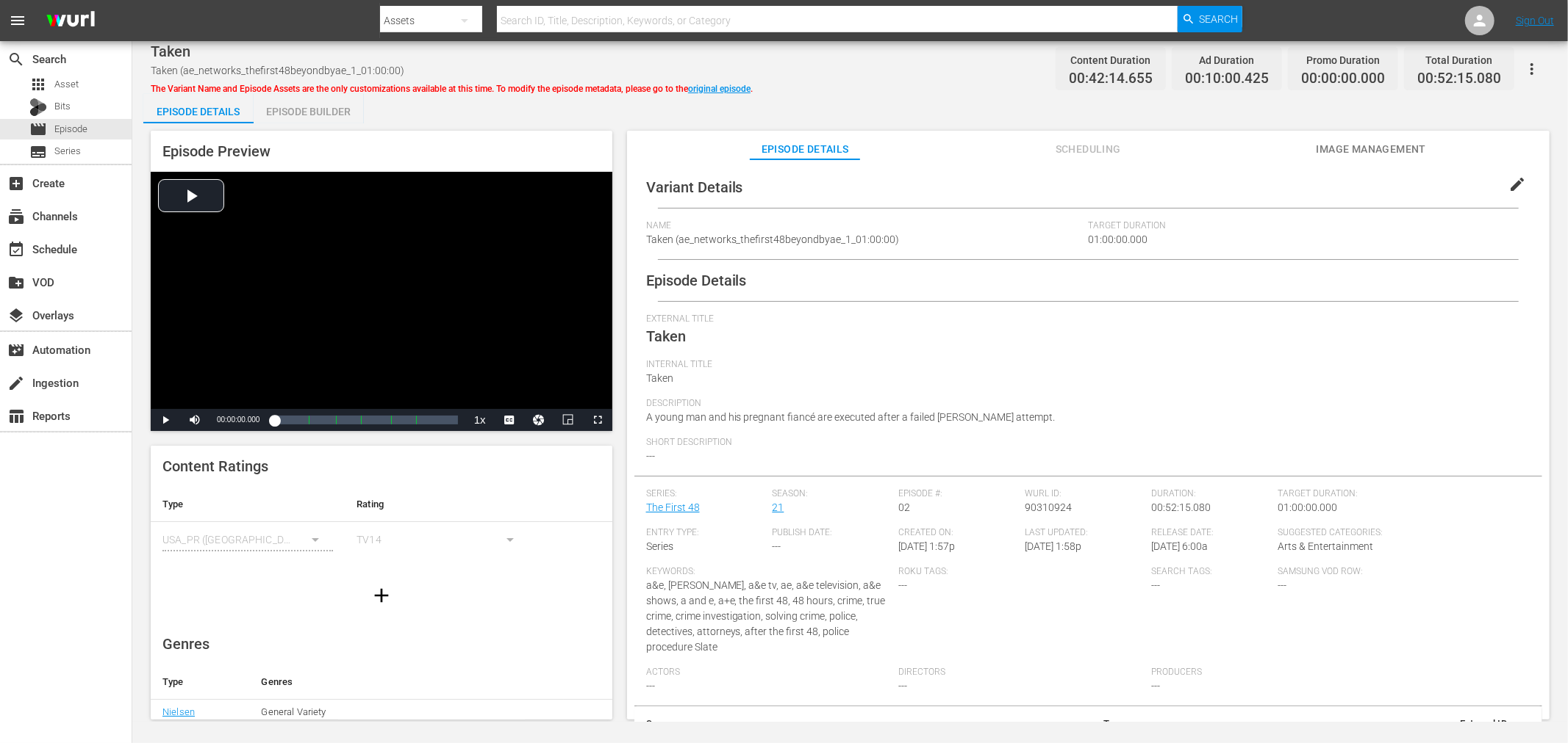
click at [331, 111] on div "Episode Builder" at bounding box center [309, 111] width 110 height 36
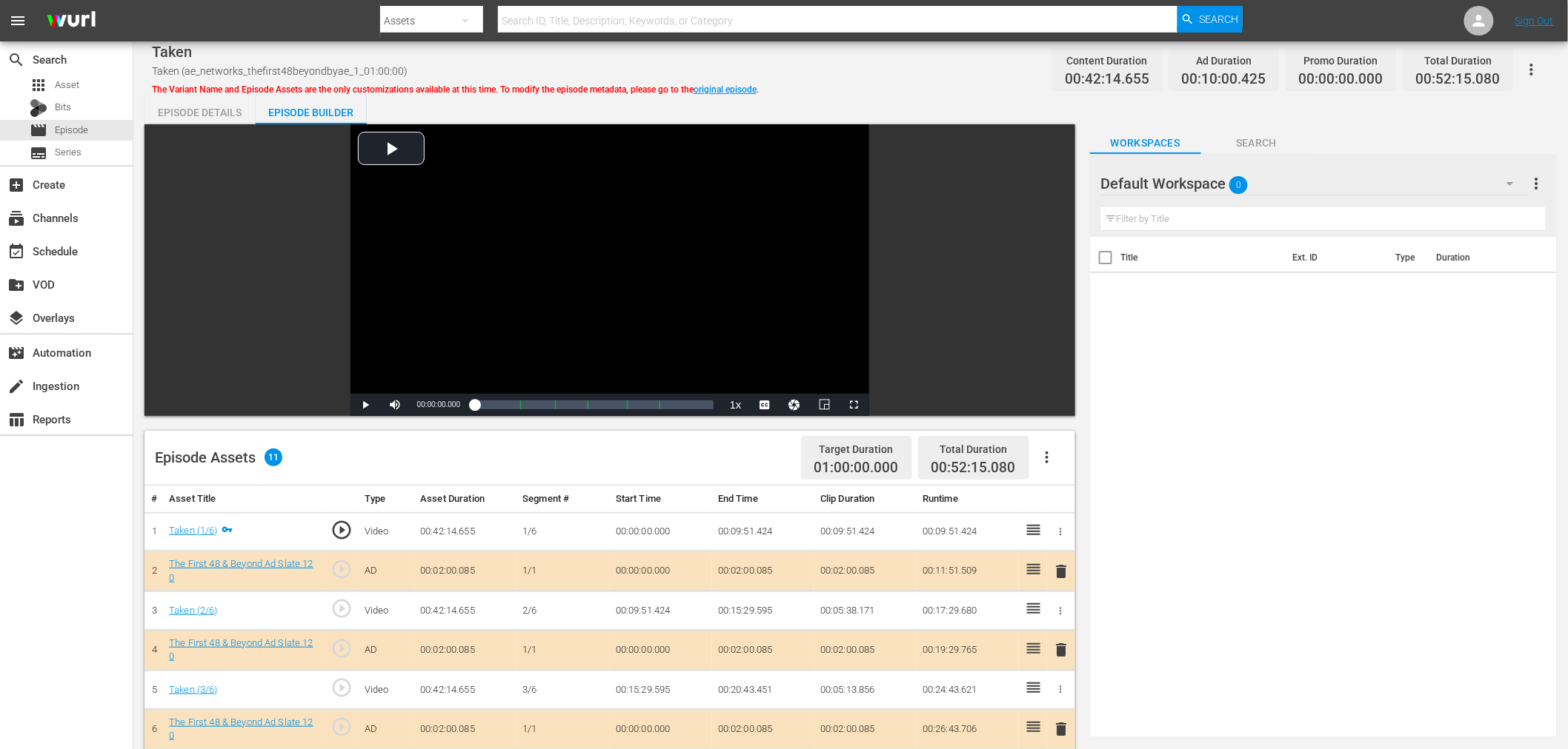
click at [1062, 654] on span "delete" at bounding box center [1062, 650] width 17 height 17
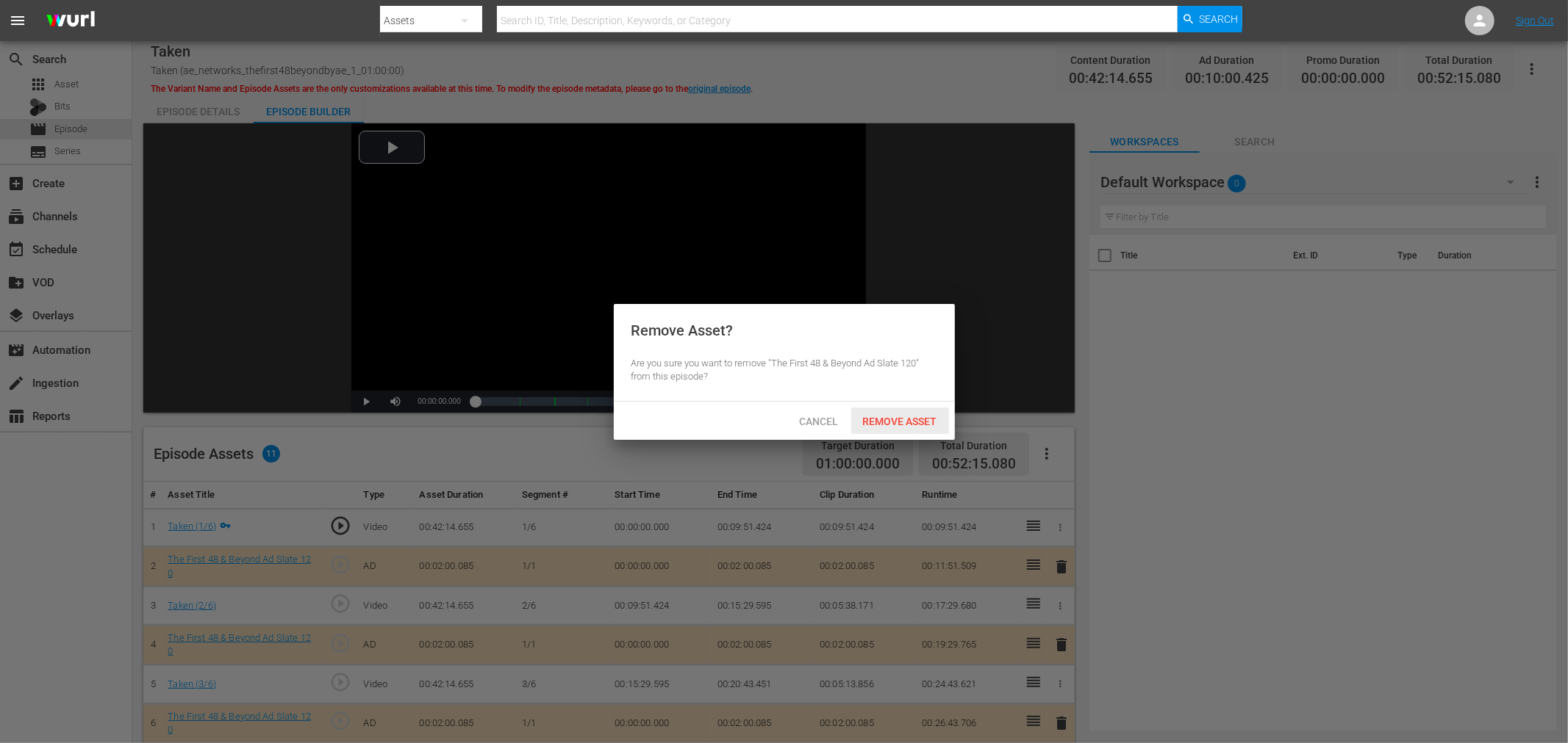
click at [883, 417] on span "Remove Asset" at bounding box center [900, 422] width 98 height 12
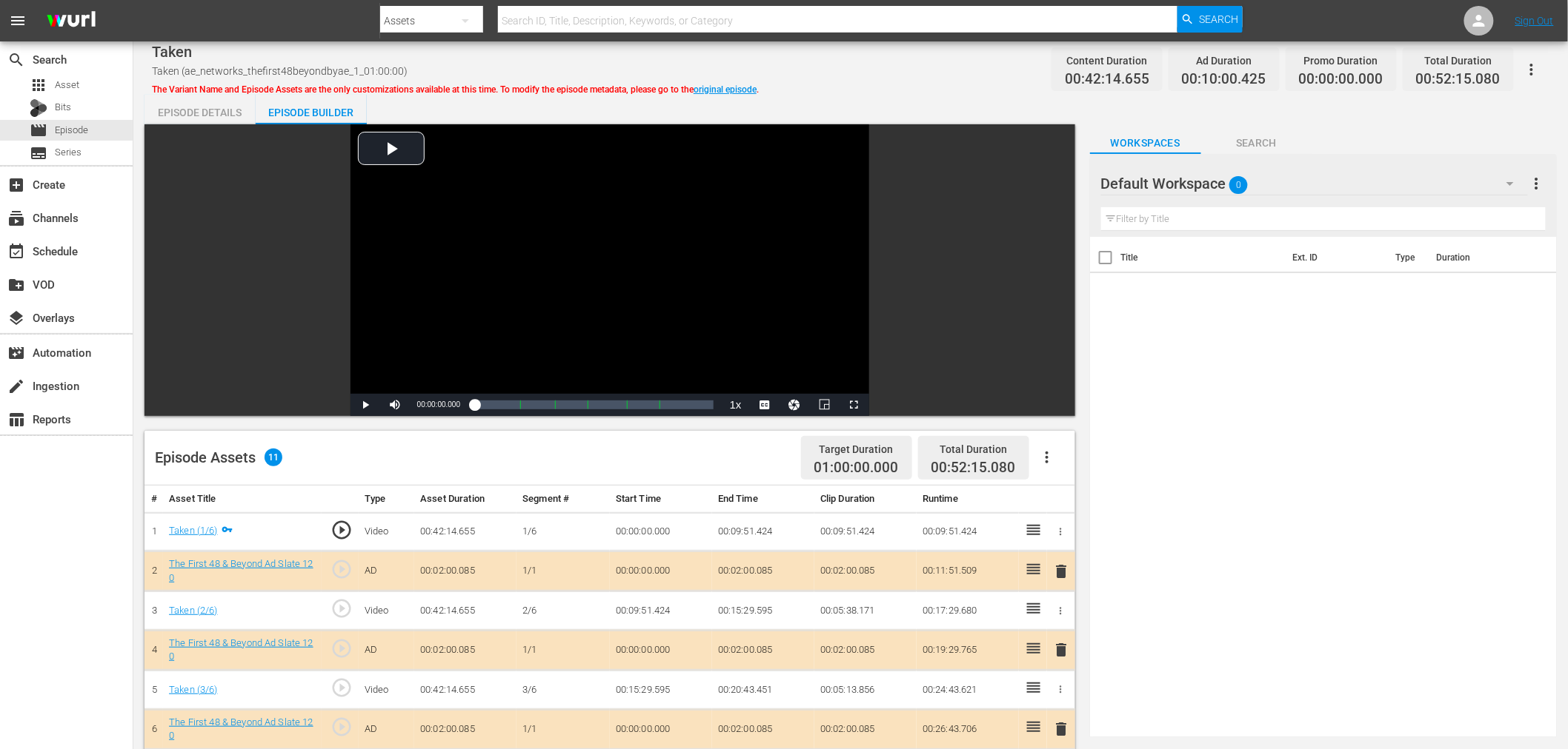
click at [1336, 178] on div "Default Workspace 0" at bounding box center [1315, 183] width 427 height 41
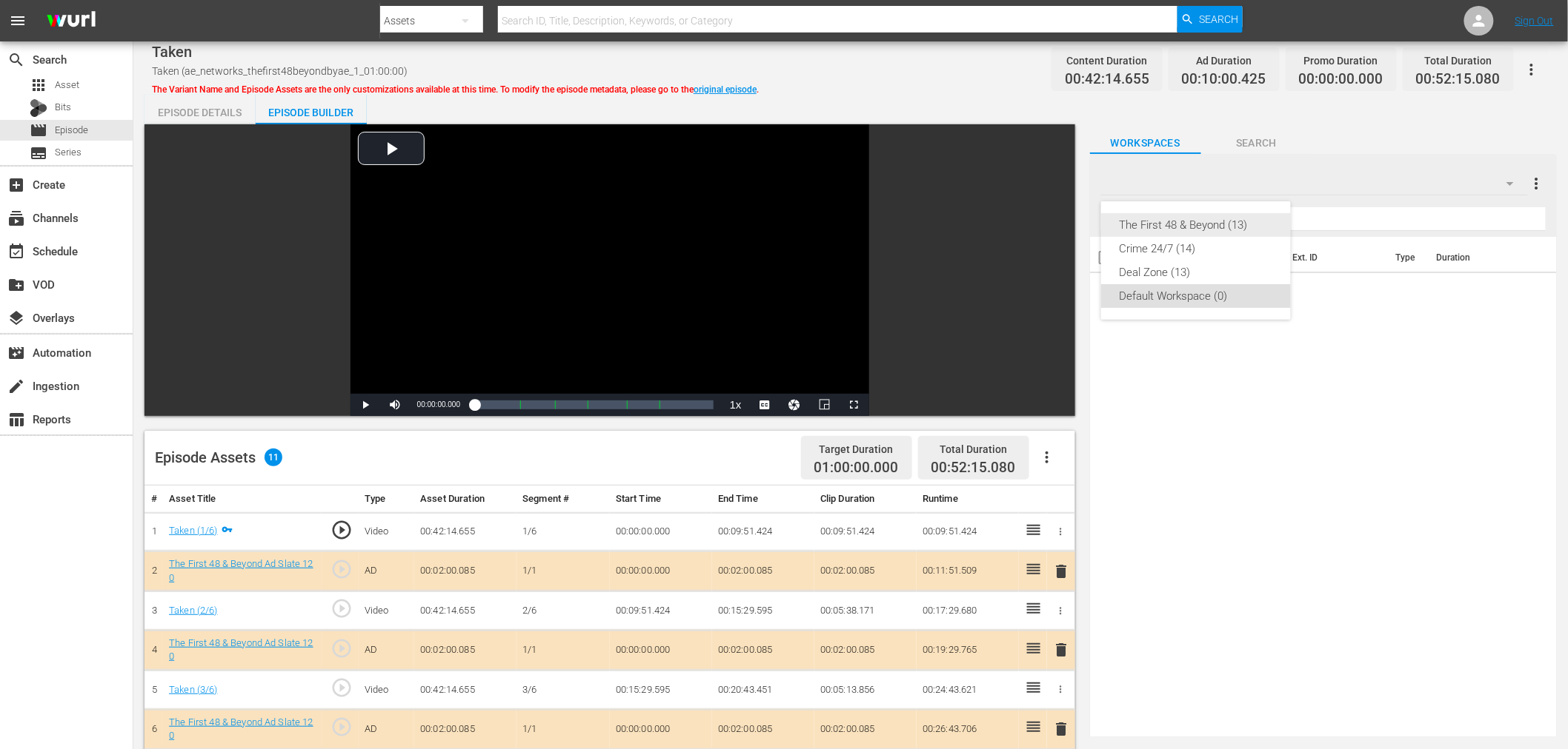
click at [1255, 225] on div "The First 48 & Beyond (13)" at bounding box center [1195, 225] width 154 height 24
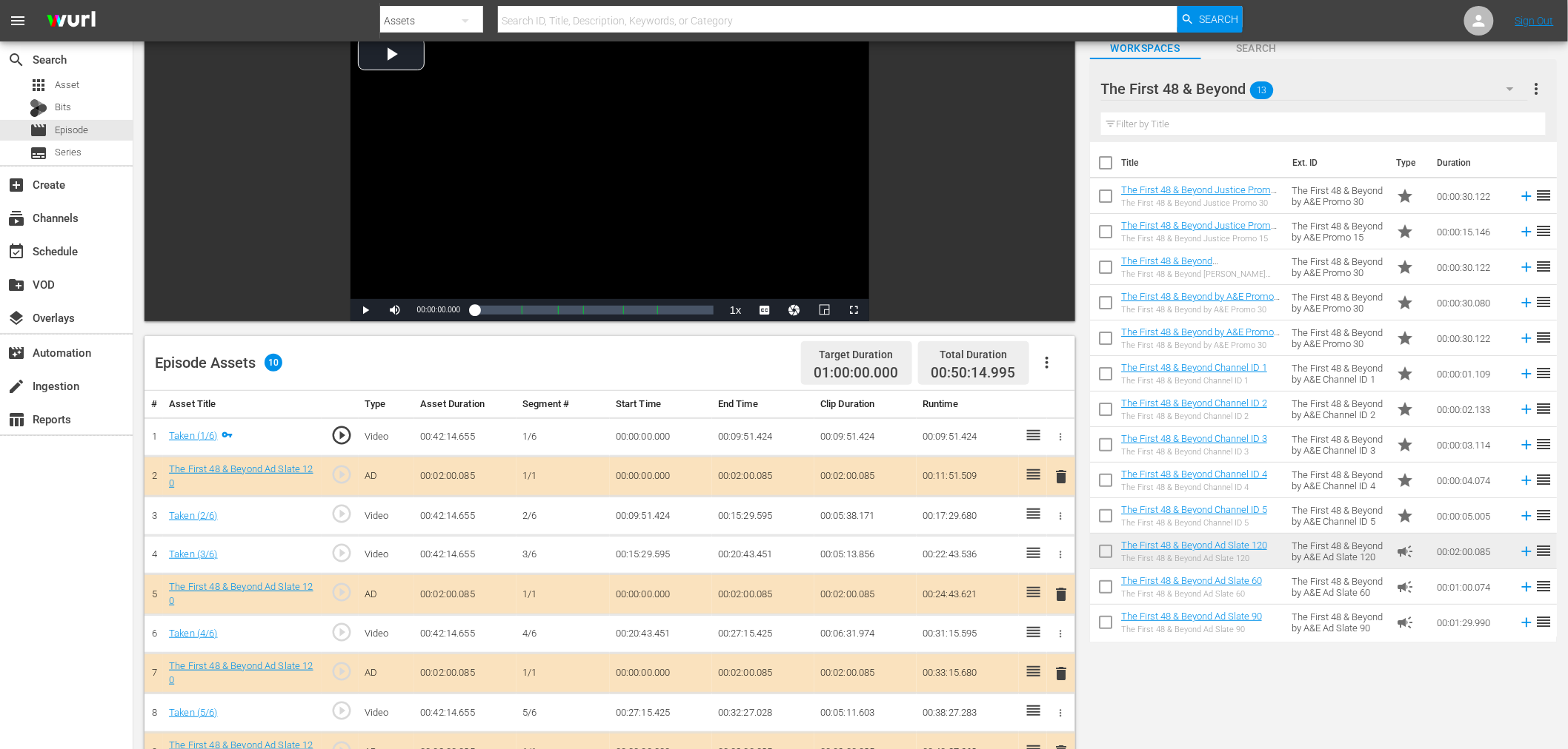
scroll to position [247, 0]
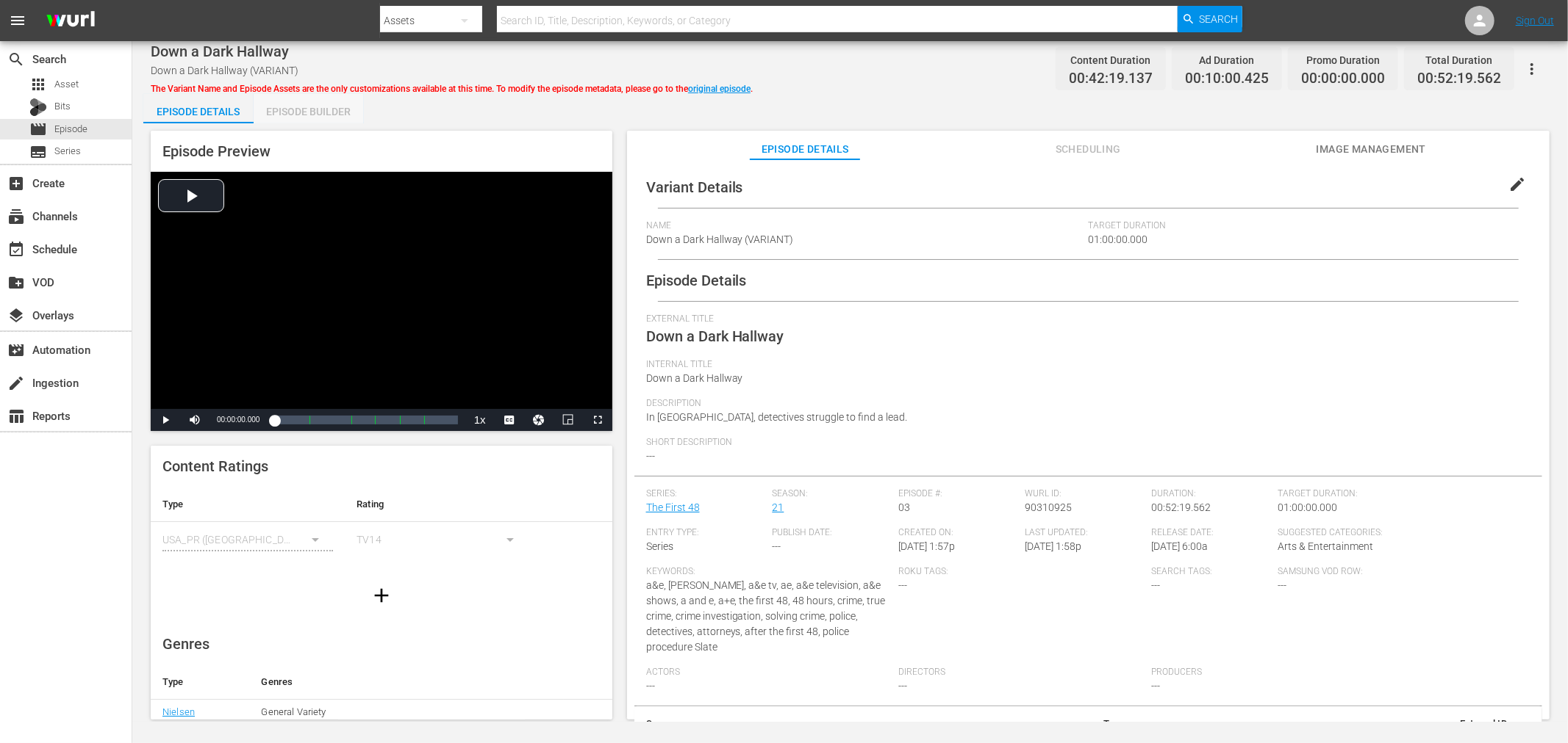
click at [287, 115] on div "Episode Builder" at bounding box center [309, 111] width 110 height 36
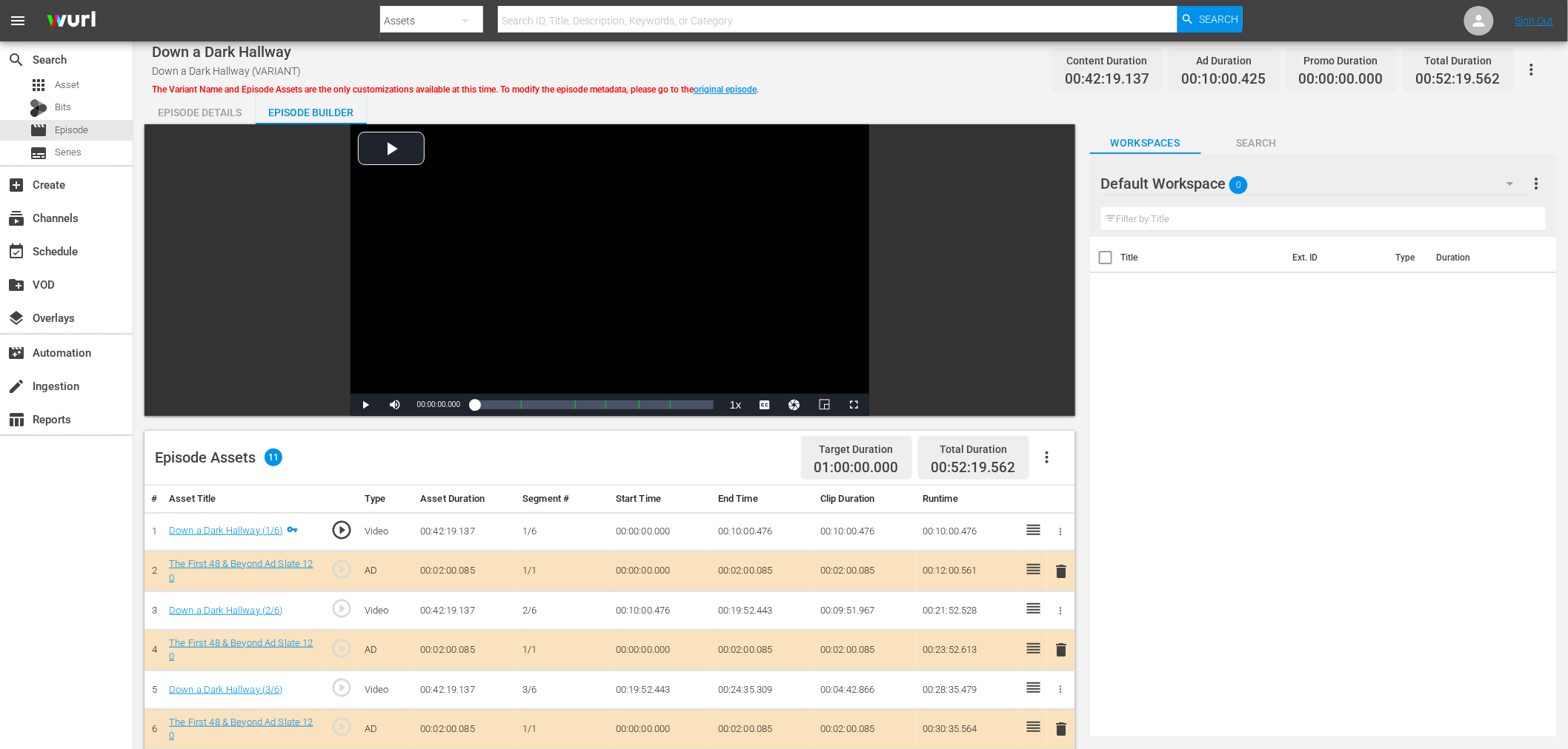
click at [1064, 650] on span "delete" at bounding box center [1062, 650] width 17 height 17
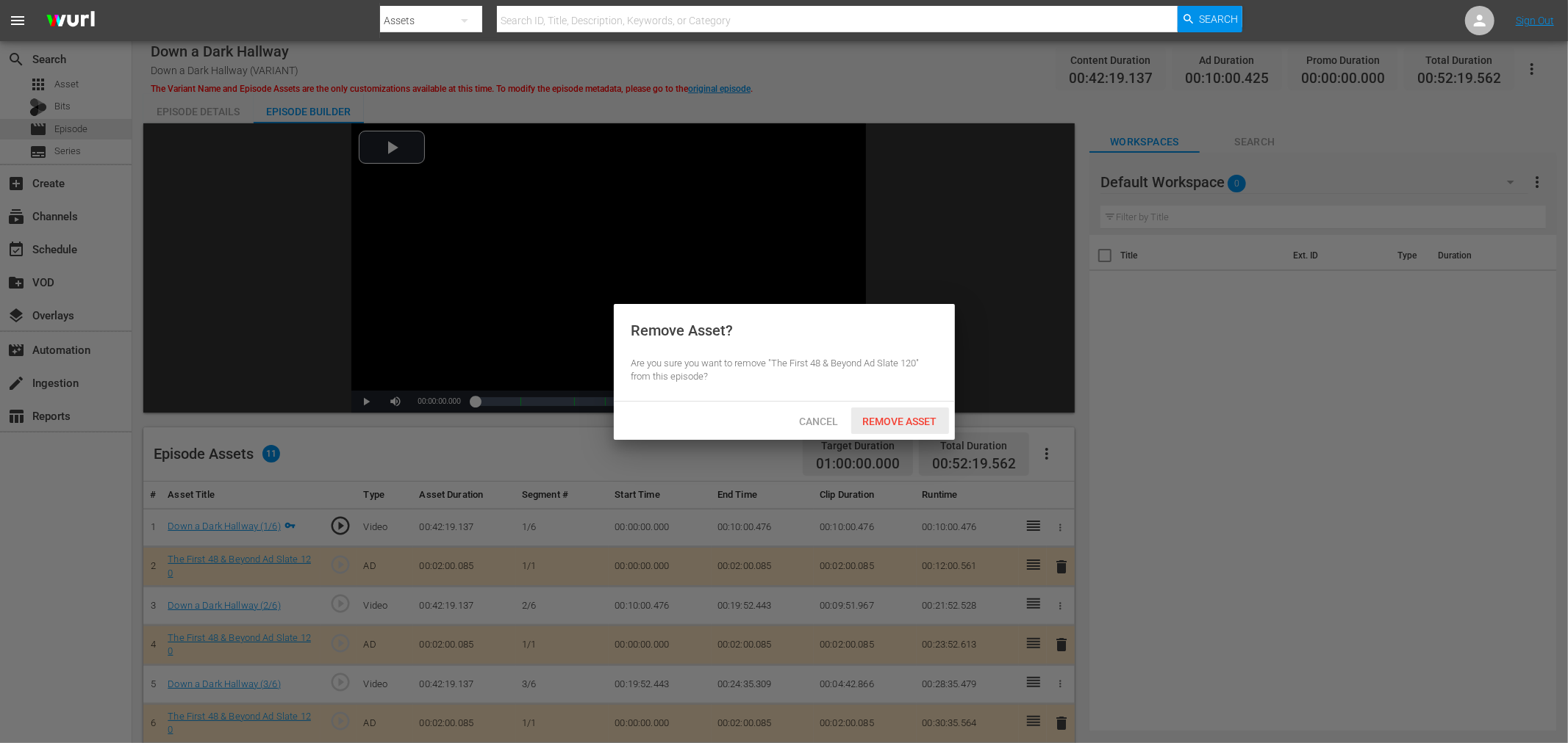
click at [906, 416] on span "Remove Asset" at bounding box center [900, 422] width 98 height 12
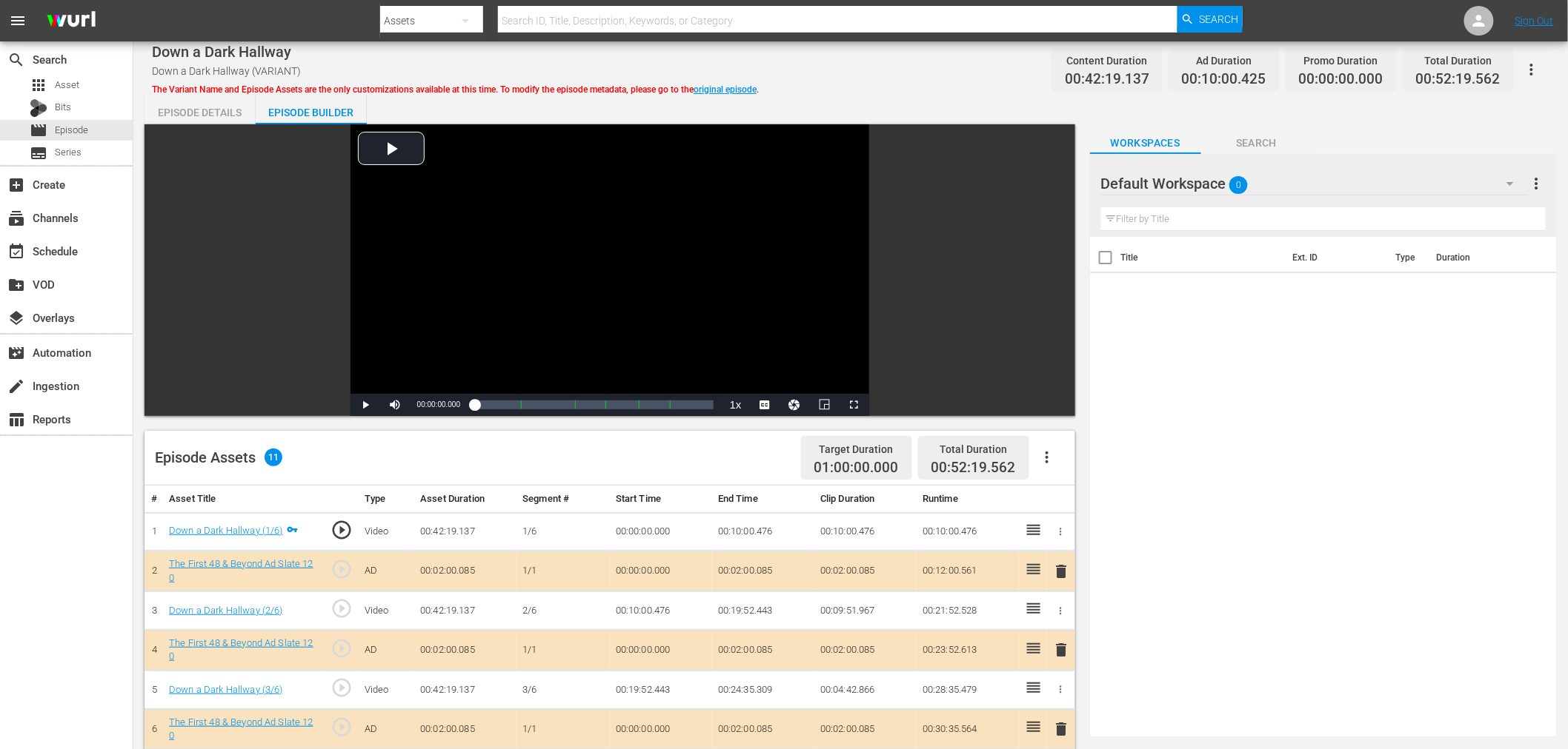
click at [1304, 165] on div "Default Workspace 0" at bounding box center [1315, 183] width 427 height 41
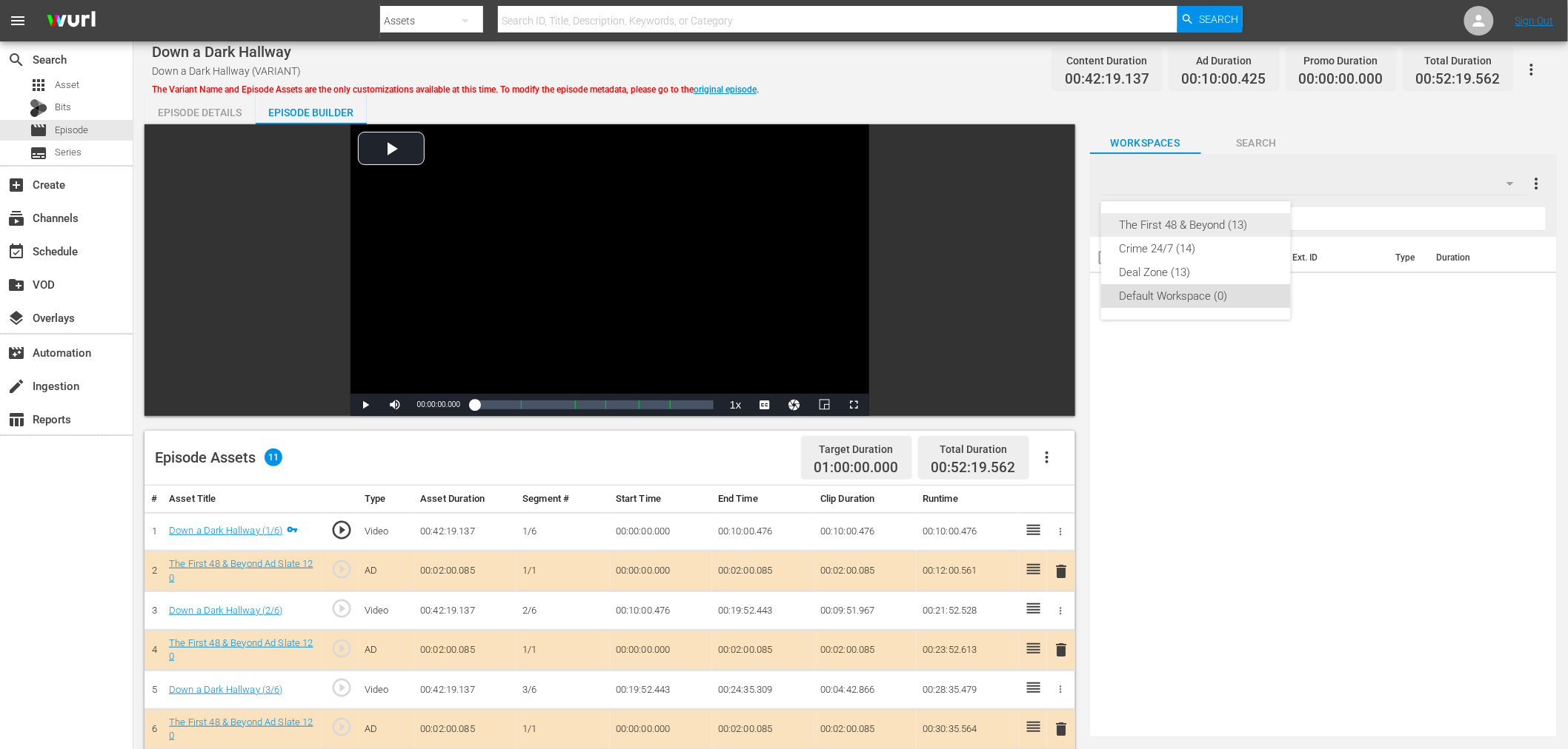
click at [1214, 223] on div "The First 48 & Beyond (13)" at bounding box center [1195, 225] width 154 height 24
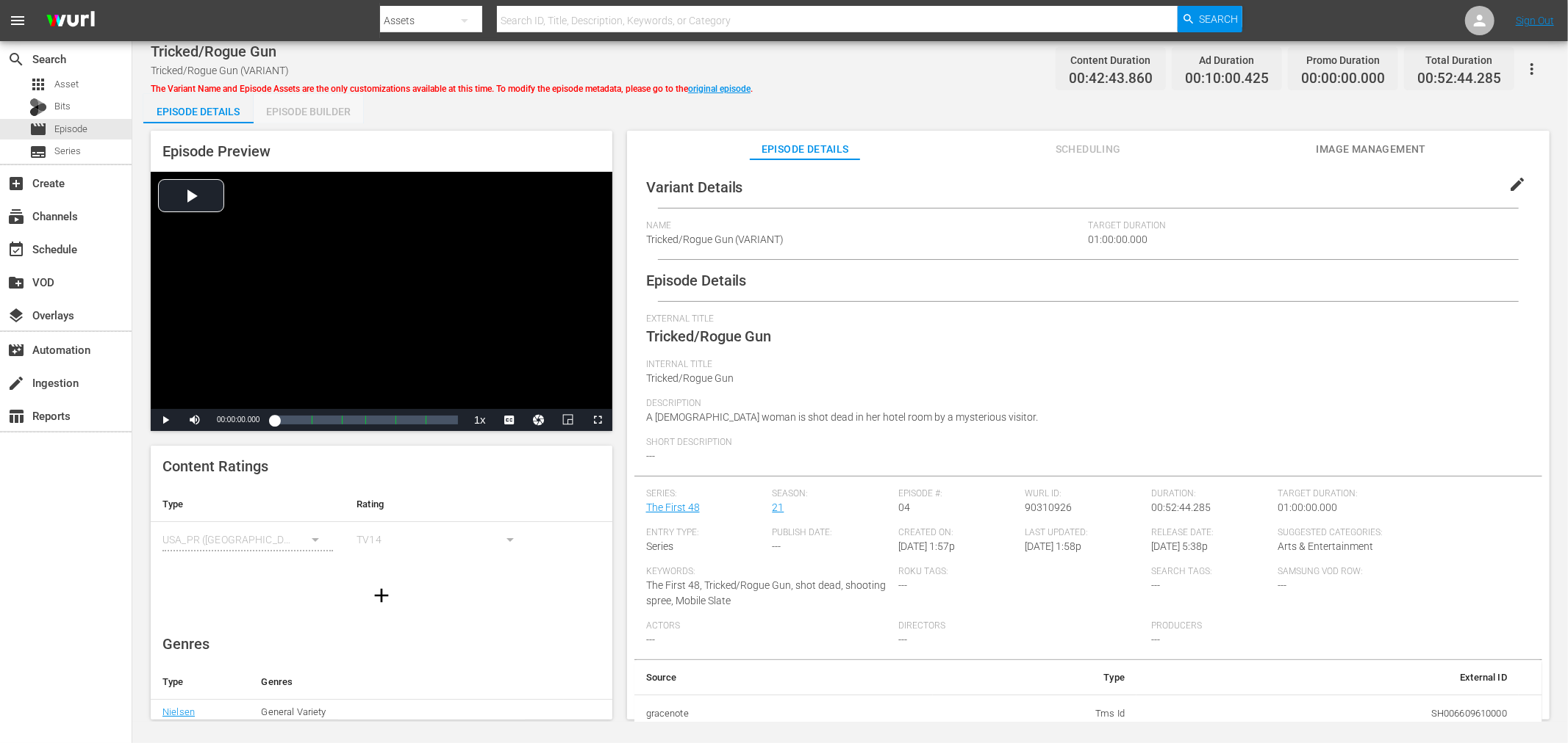
click at [318, 114] on div "Episode Builder" at bounding box center [309, 111] width 110 height 36
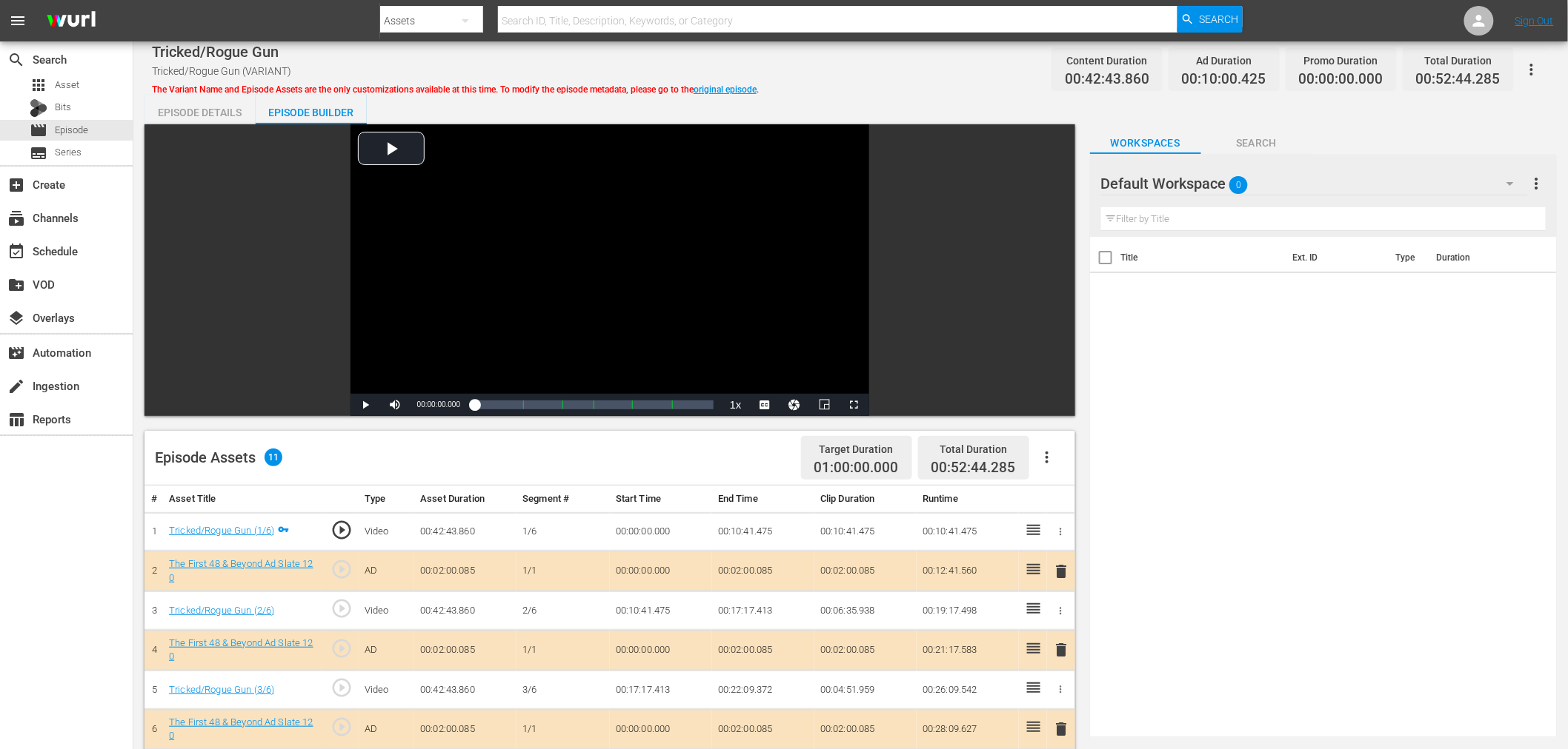
click at [1061, 655] on span "delete" at bounding box center [1062, 650] width 17 height 17
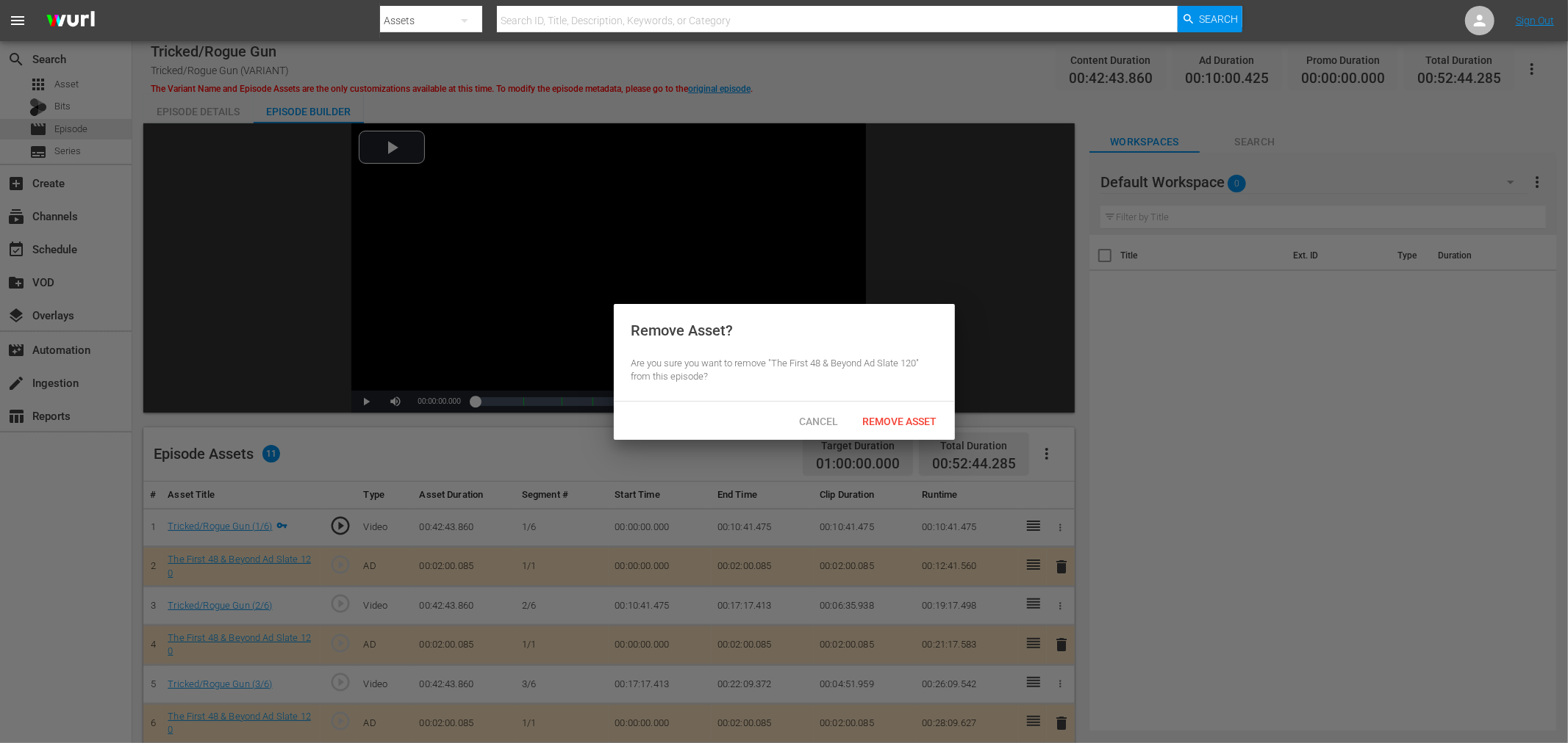
click at [931, 427] on div "Remove Asset" at bounding box center [900, 422] width 98 height 27
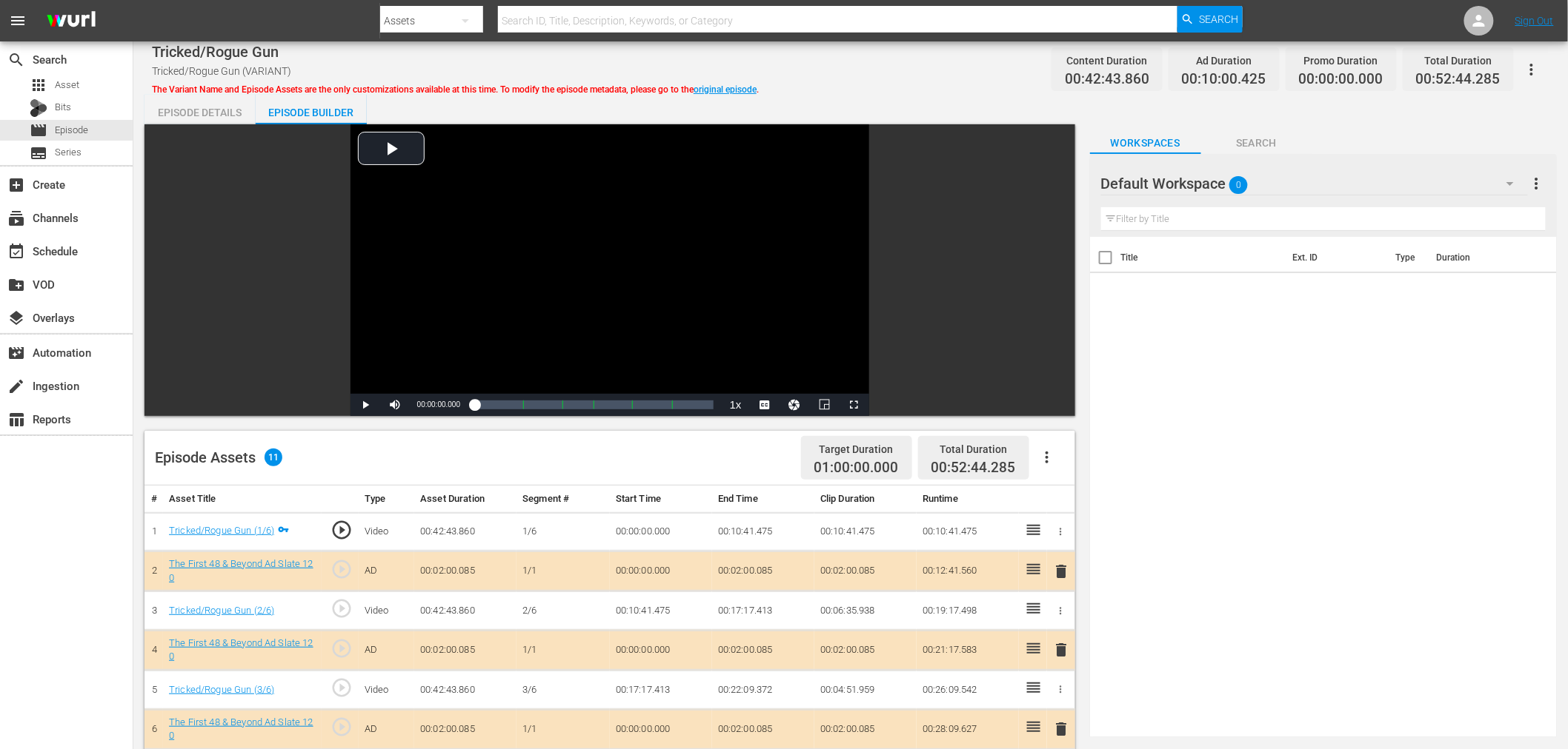
drag, startPoint x: 1325, startPoint y: 157, endPoint x: 1325, endPoint y: 167, distance: 10.0
click at [1325, 157] on div "Default Workspace 0 Default more_vert" at bounding box center [1323, 178] width 445 height 48
click at [1325, 167] on div "Default Workspace 0" at bounding box center [1315, 183] width 427 height 41
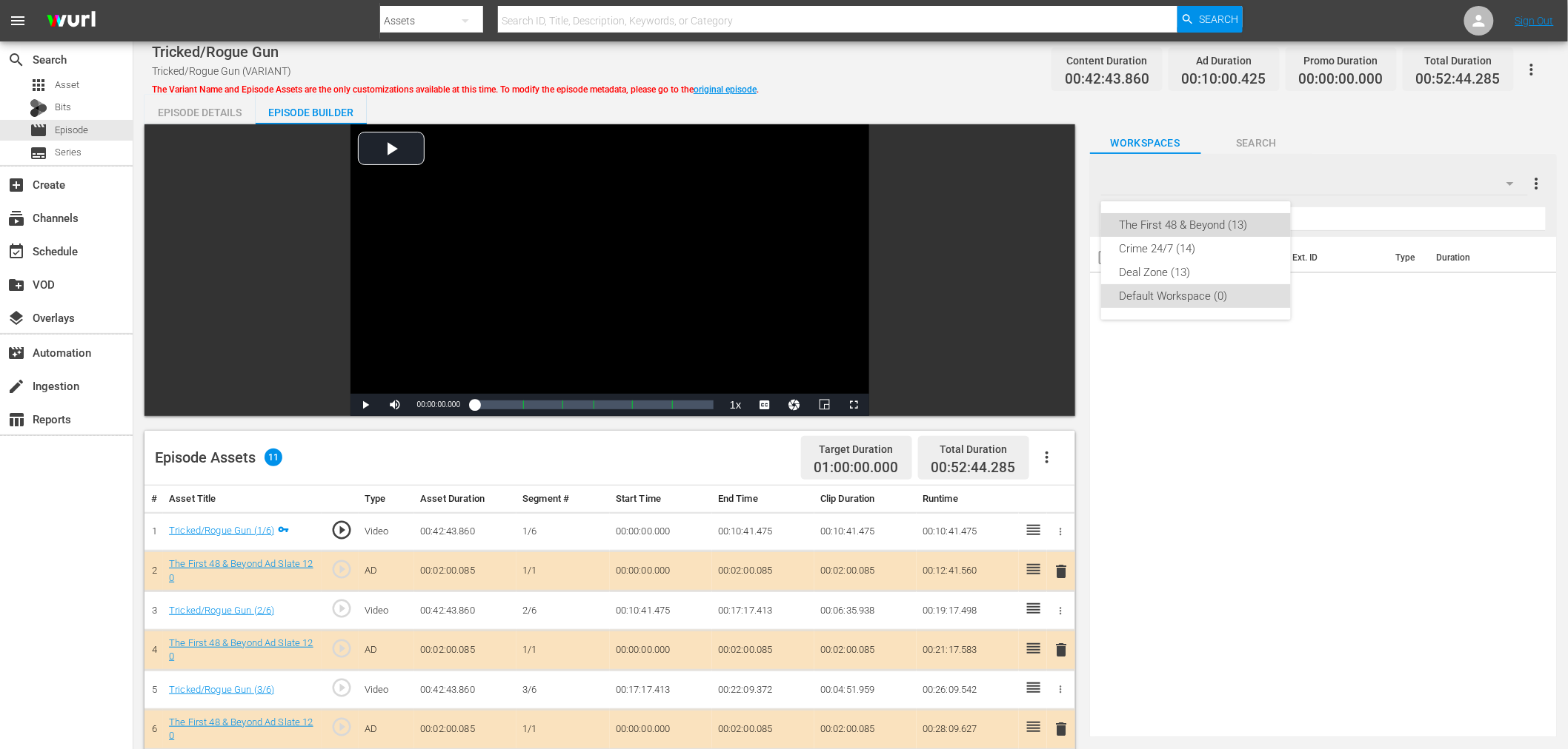
click at [1239, 221] on div "The First 48 & Beyond (13)" at bounding box center [1195, 225] width 154 height 24
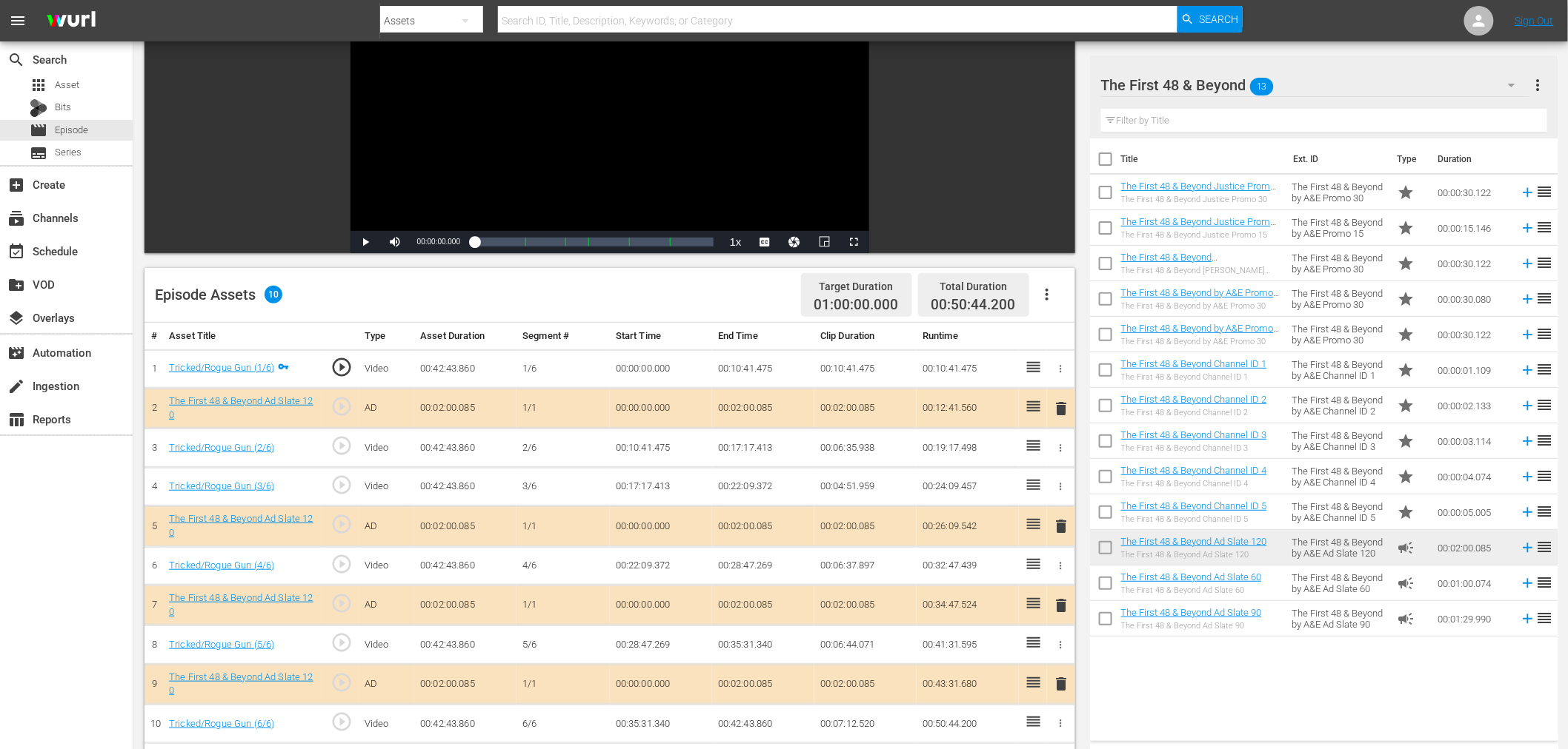
scroll to position [165, 0]
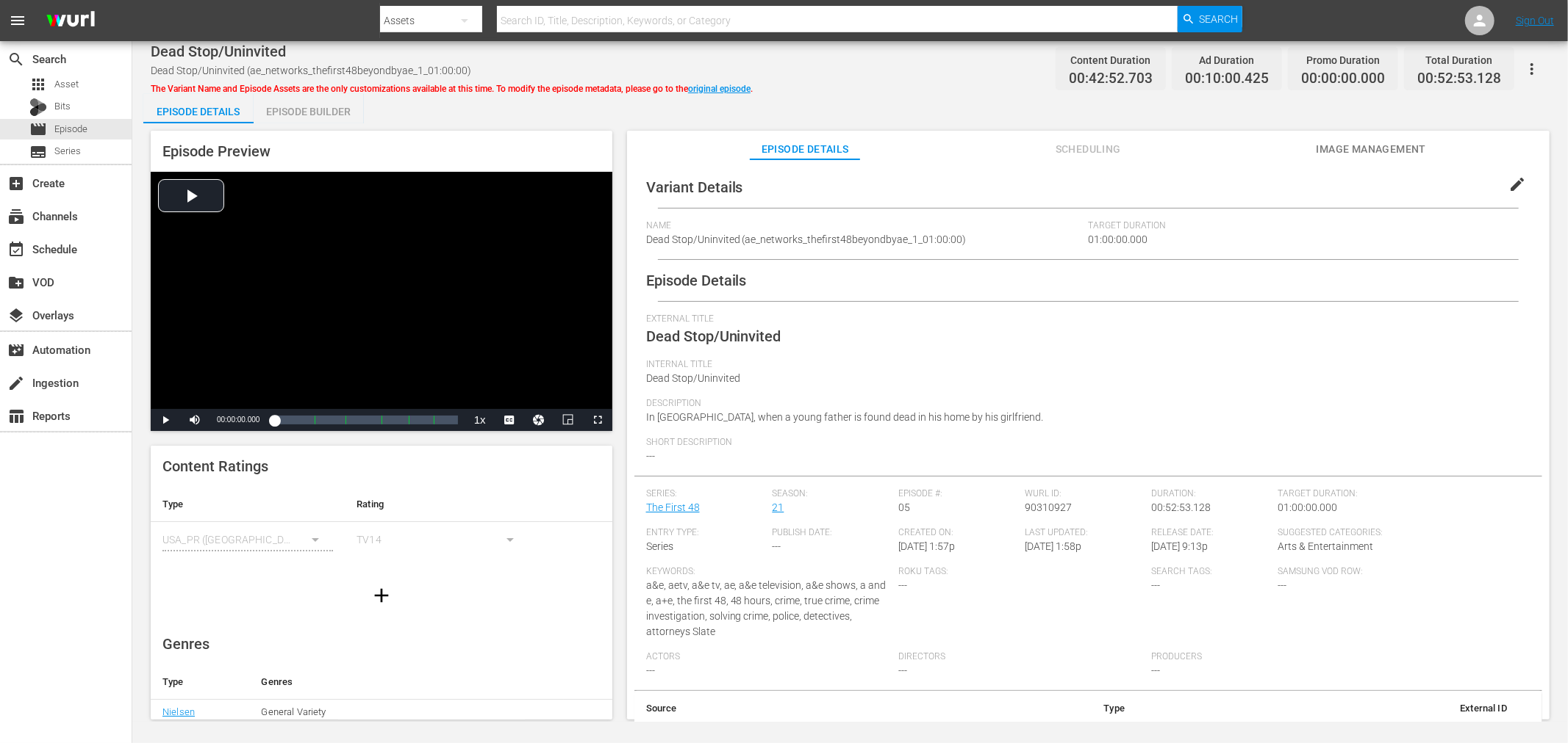
click at [331, 111] on div "Episode Builder" at bounding box center [309, 111] width 110 height 36
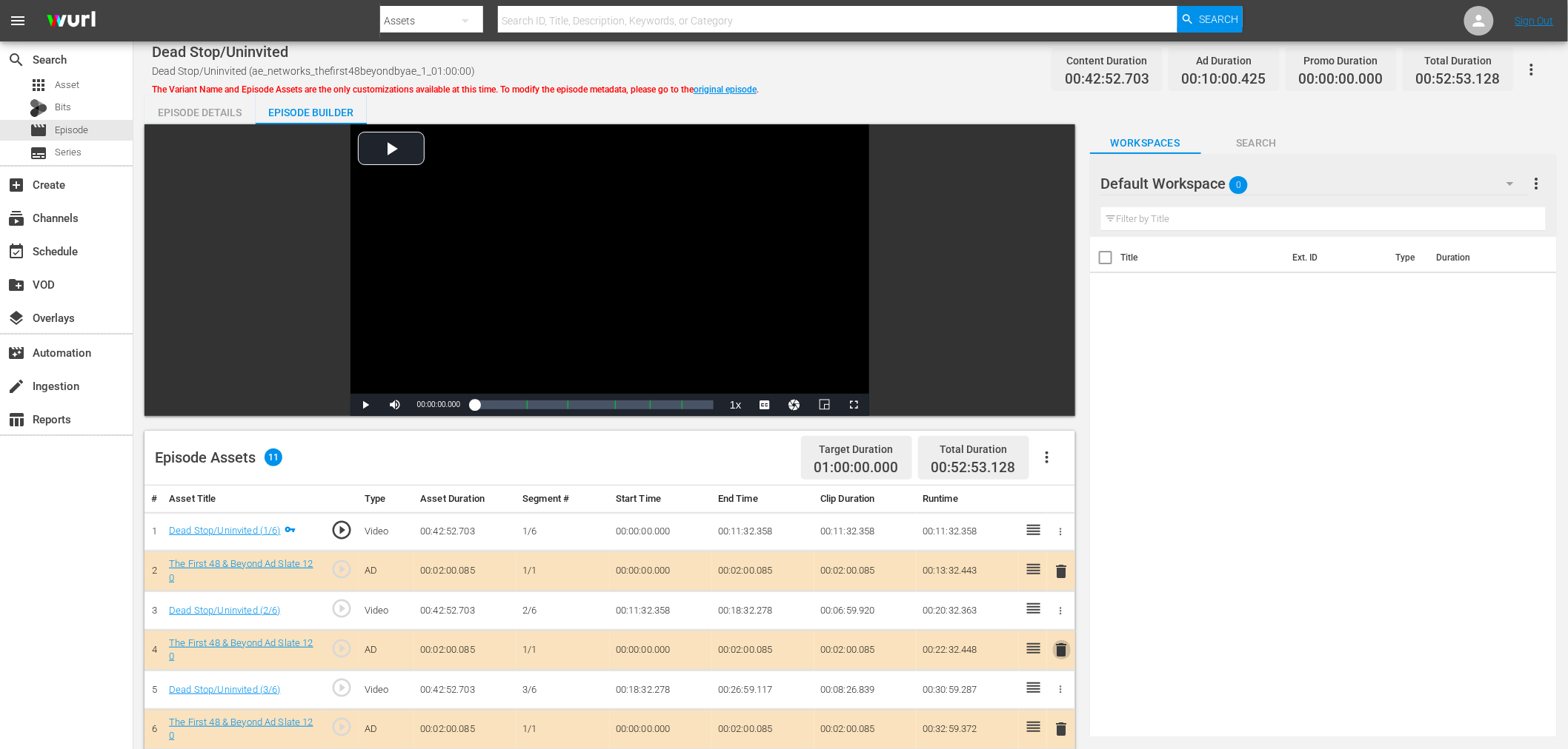
click at [1063, 659] on span "delete" at bounding box center [1062, 650] width 17 height 17
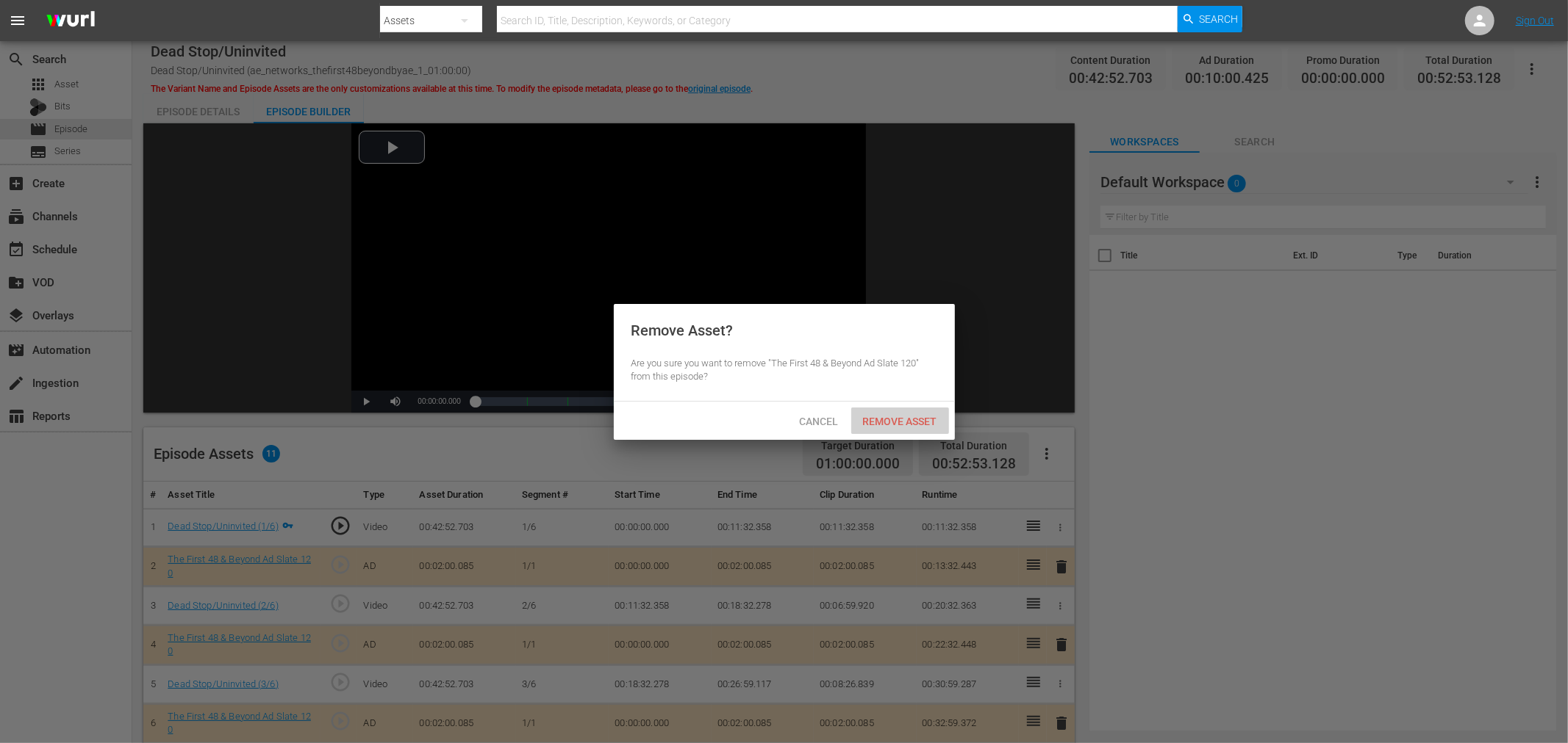
click at [914, 416] on span "Remove Asset" at bounding box center [900, 422] width 98 height 12
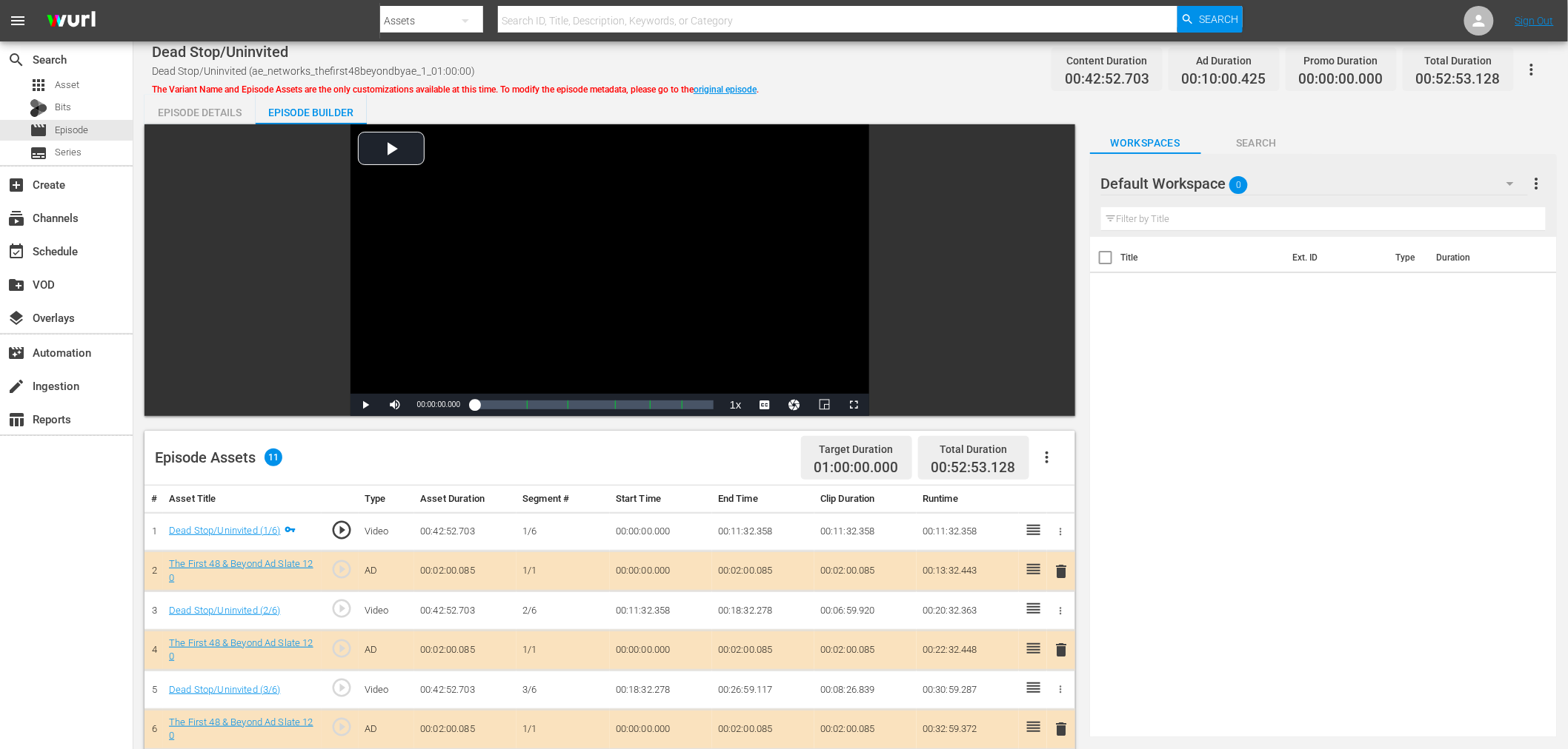
click at [1336, 183] on div "Default Workspace 0" at bounding box center [1315, 183] width 427 height 41
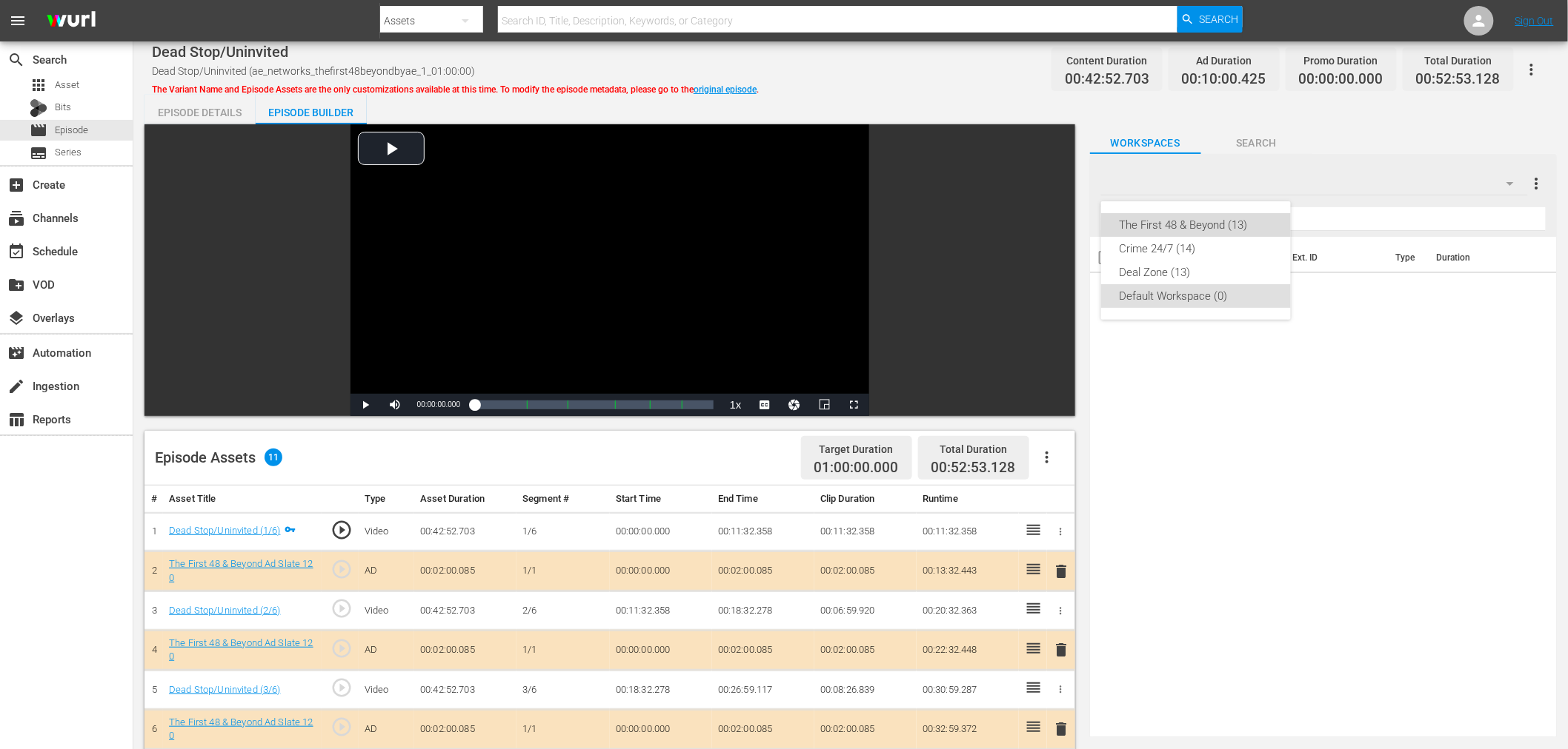
click at [1243, 231] on div "The First 48 & Beyond (13)" at bounding box center [1195, 225] width 154 height 24
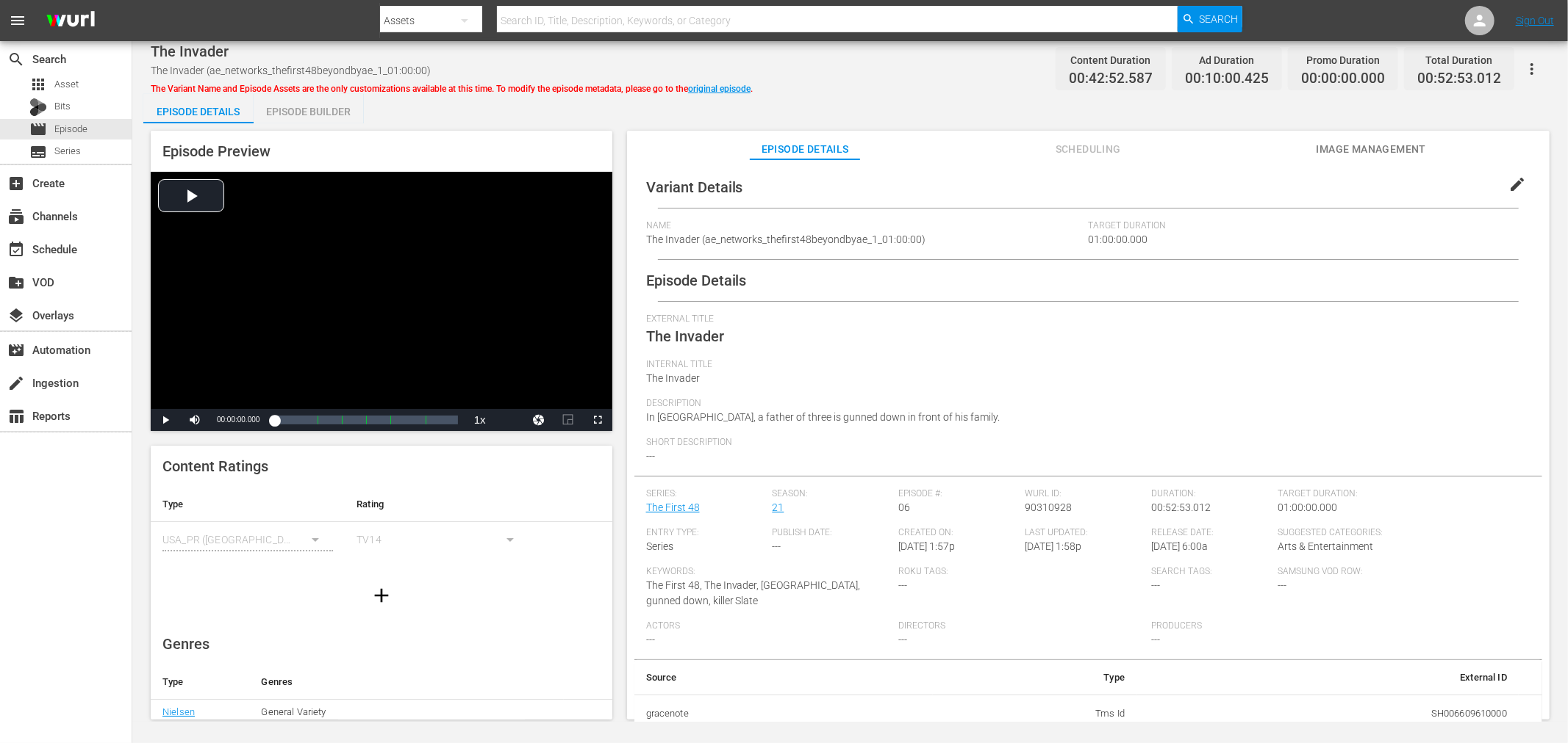
click at [301, 111] on div "Episode Builder" at bounding box center [309, 111] width 110 height 36
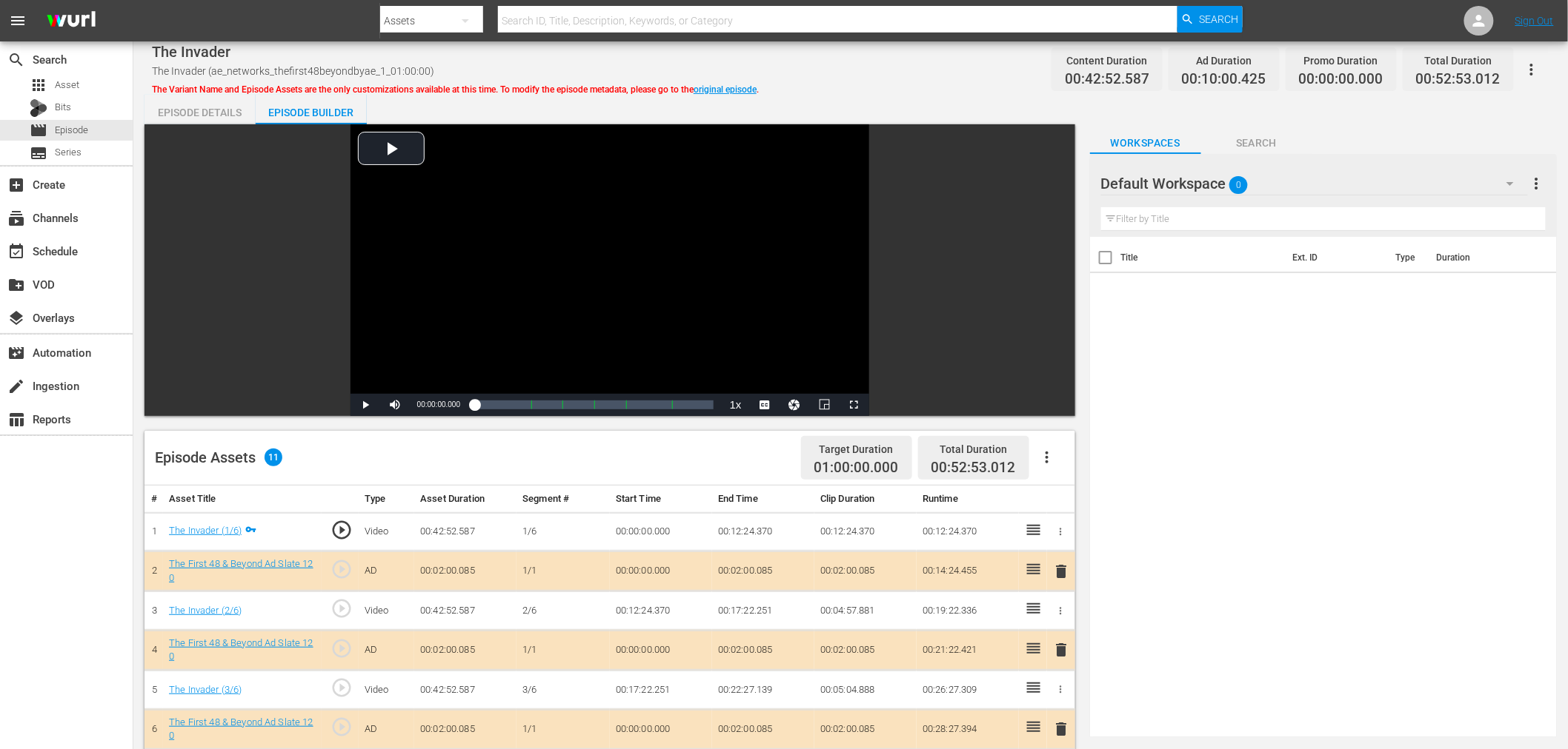
click at [1063, 656] on span "delete" at bounding box center [1062, 650] width 17 height 17
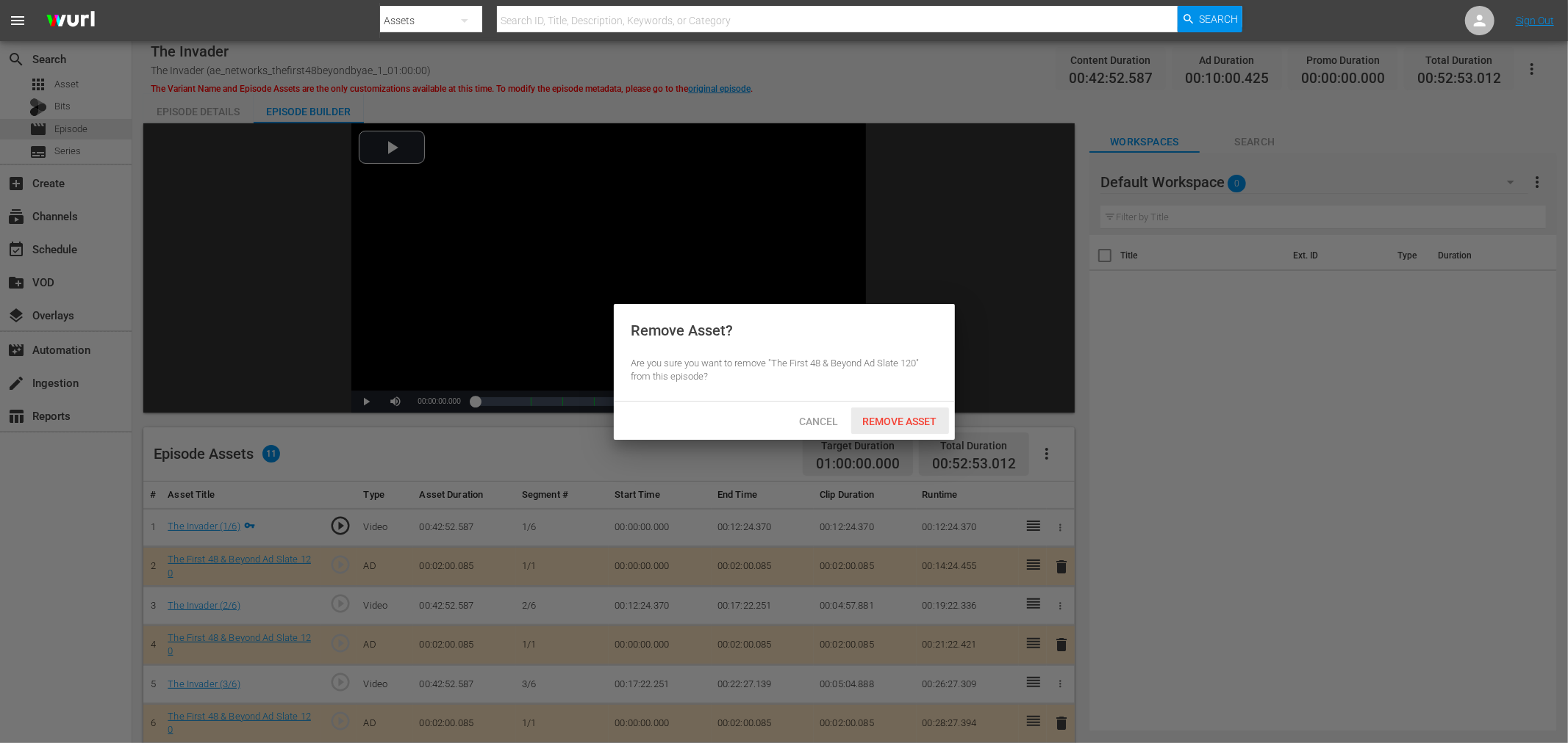
click at [894, 424] on span "Remove Asset" at bounding box center [900, 422] width 98 height 12
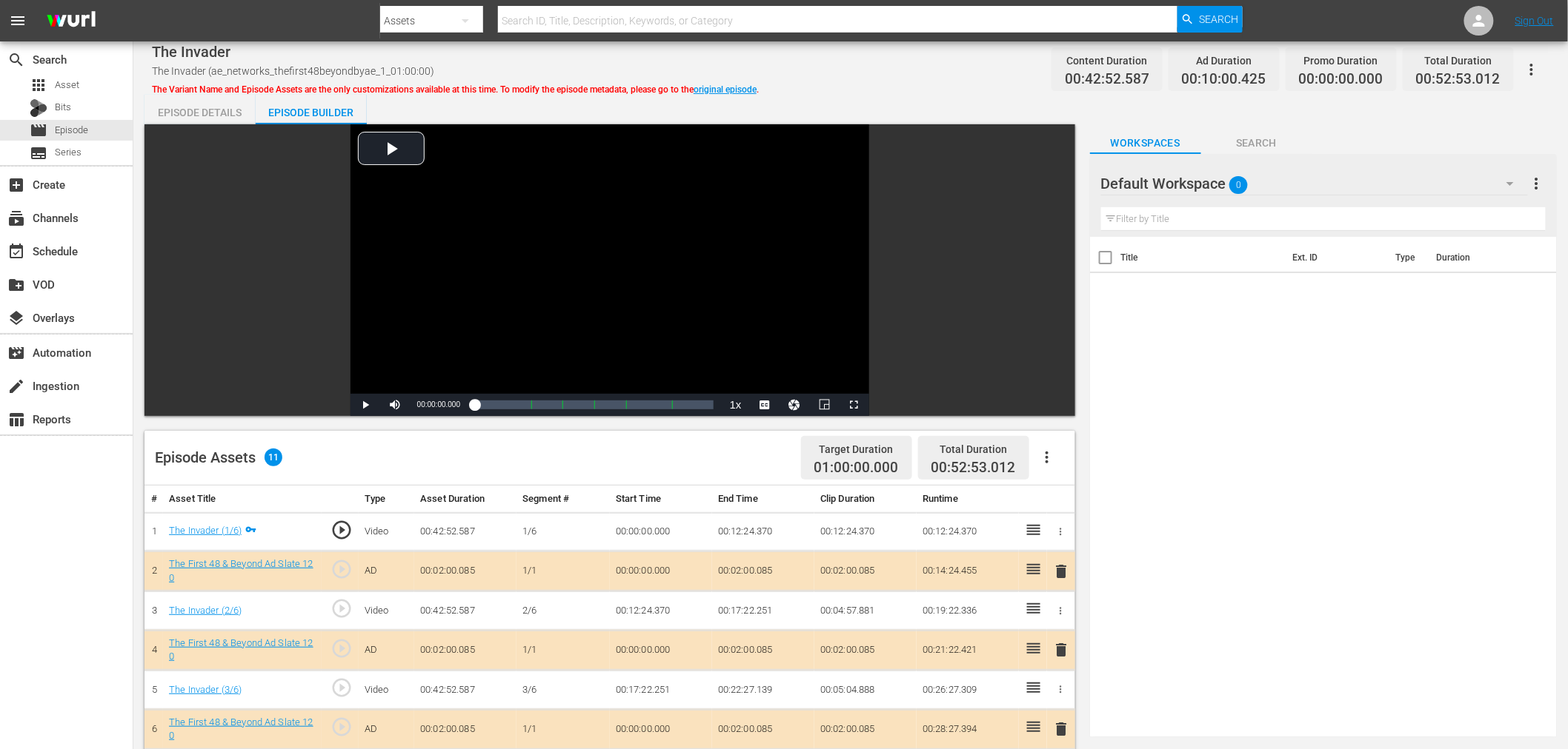
click at [1323, 184] on div "Default Workspace 0" at bounding box center [1315, 183] width 427 height 41
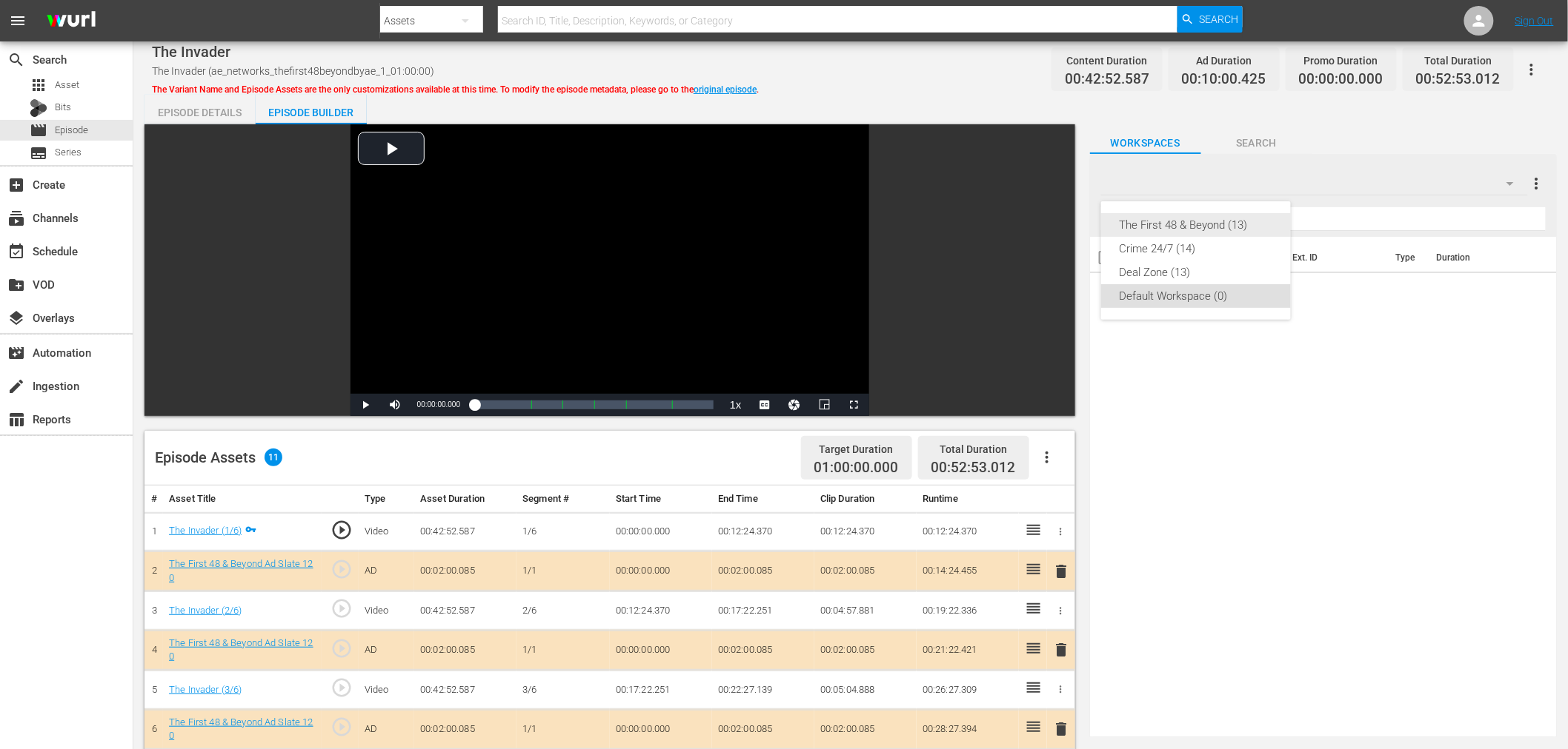
click at [1156, 225] on div "The First 48 & Beyond (13)" at bounding box center [1195, 225] width 154 height 24
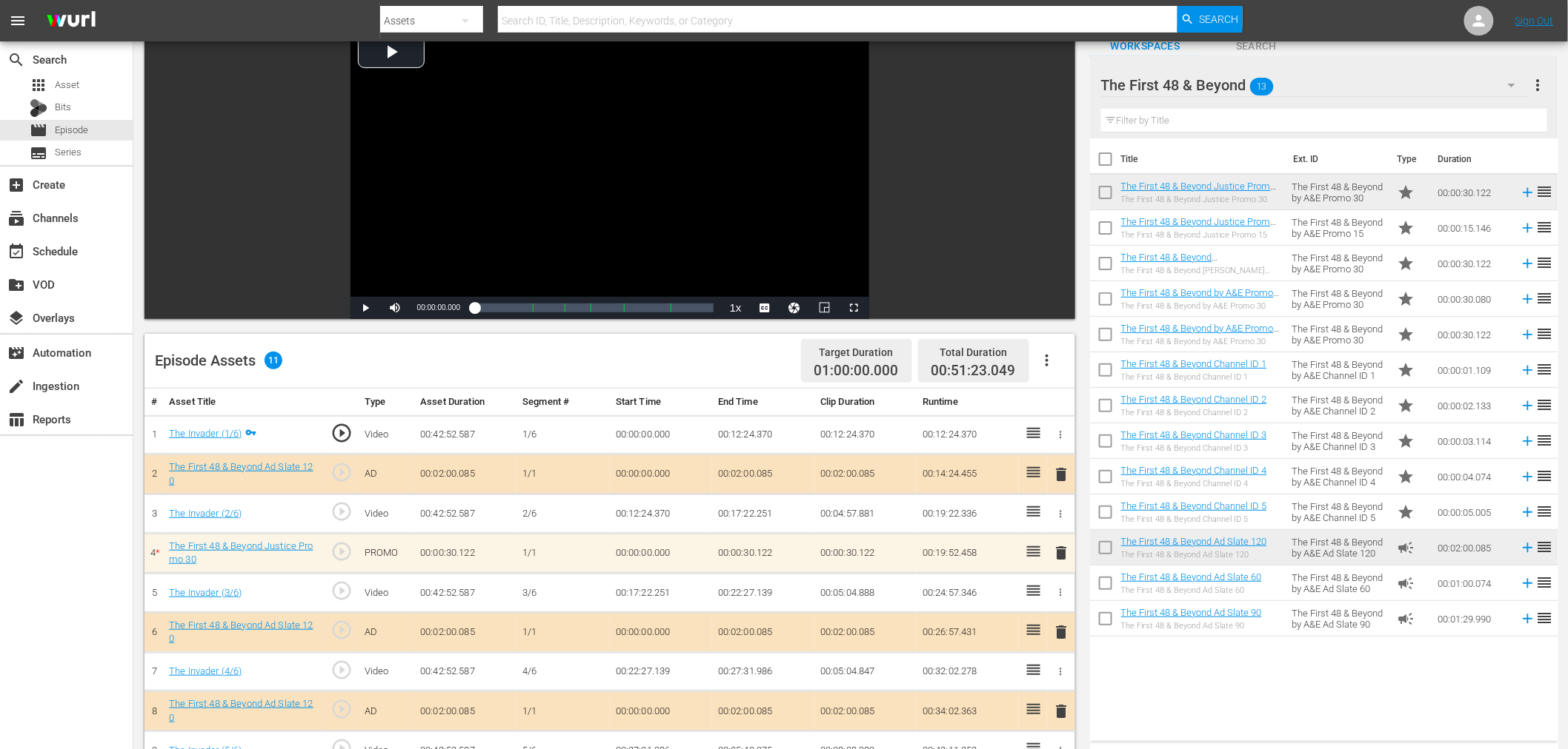
scroll to position [385, 0]
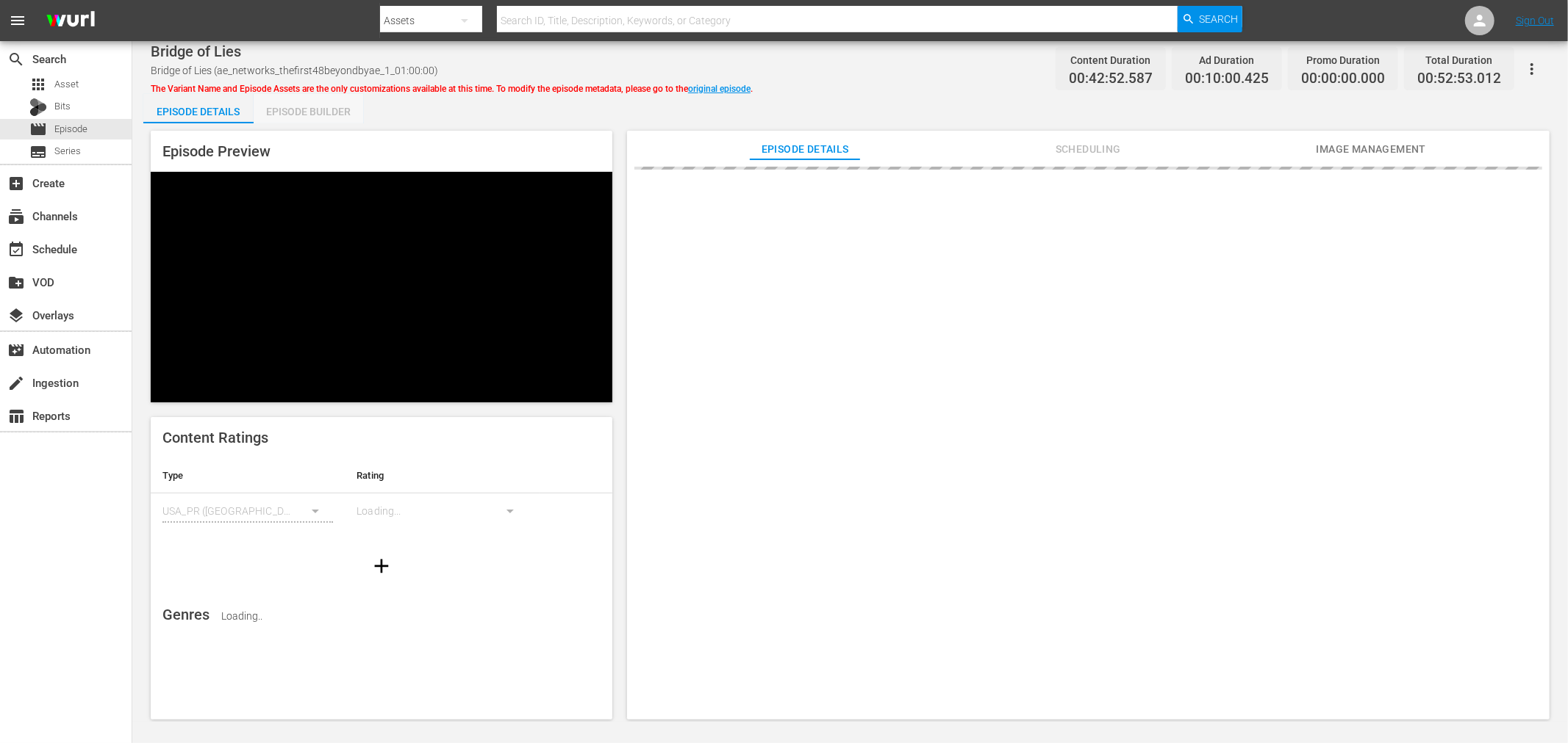
click at [313, 115] on div "Episode Builder" at bounding box center [309, 111] width 110 height 36
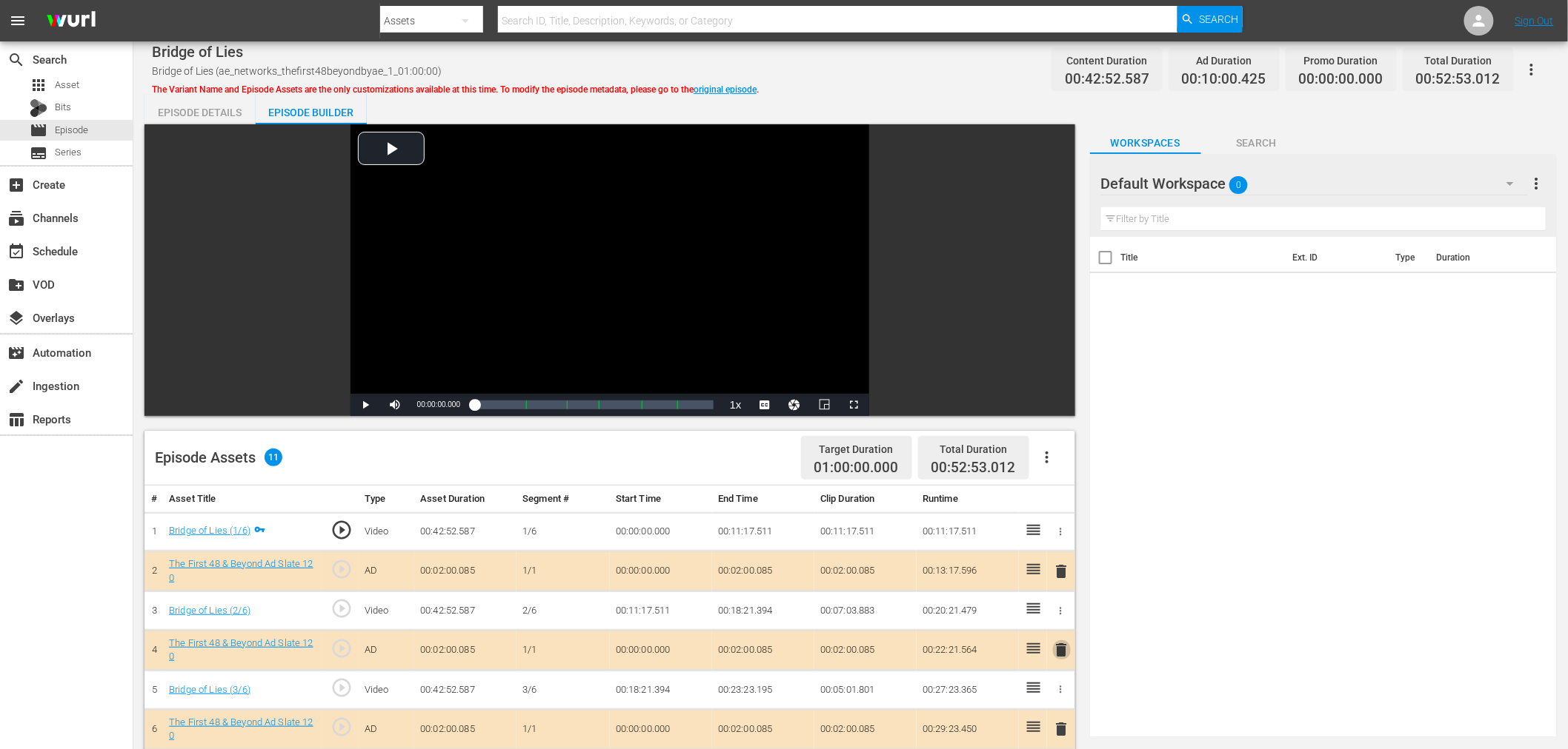
click at [1061, 651] on span "delete" at bounding box center [1062, 650] width 17 height 17
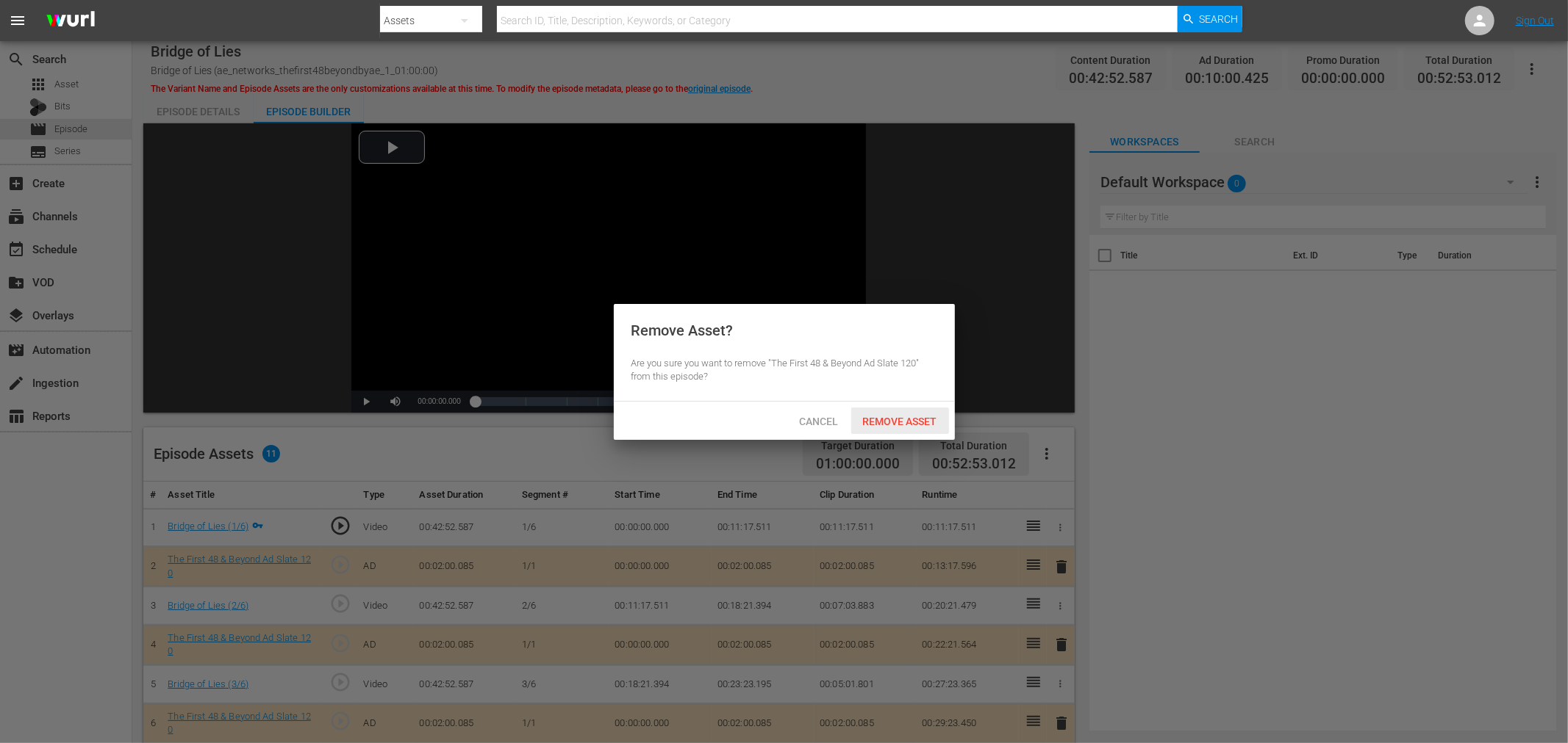
click at [906, 422] on span "Remove Asset" at bounding box center [900, 422] width 98 height 12
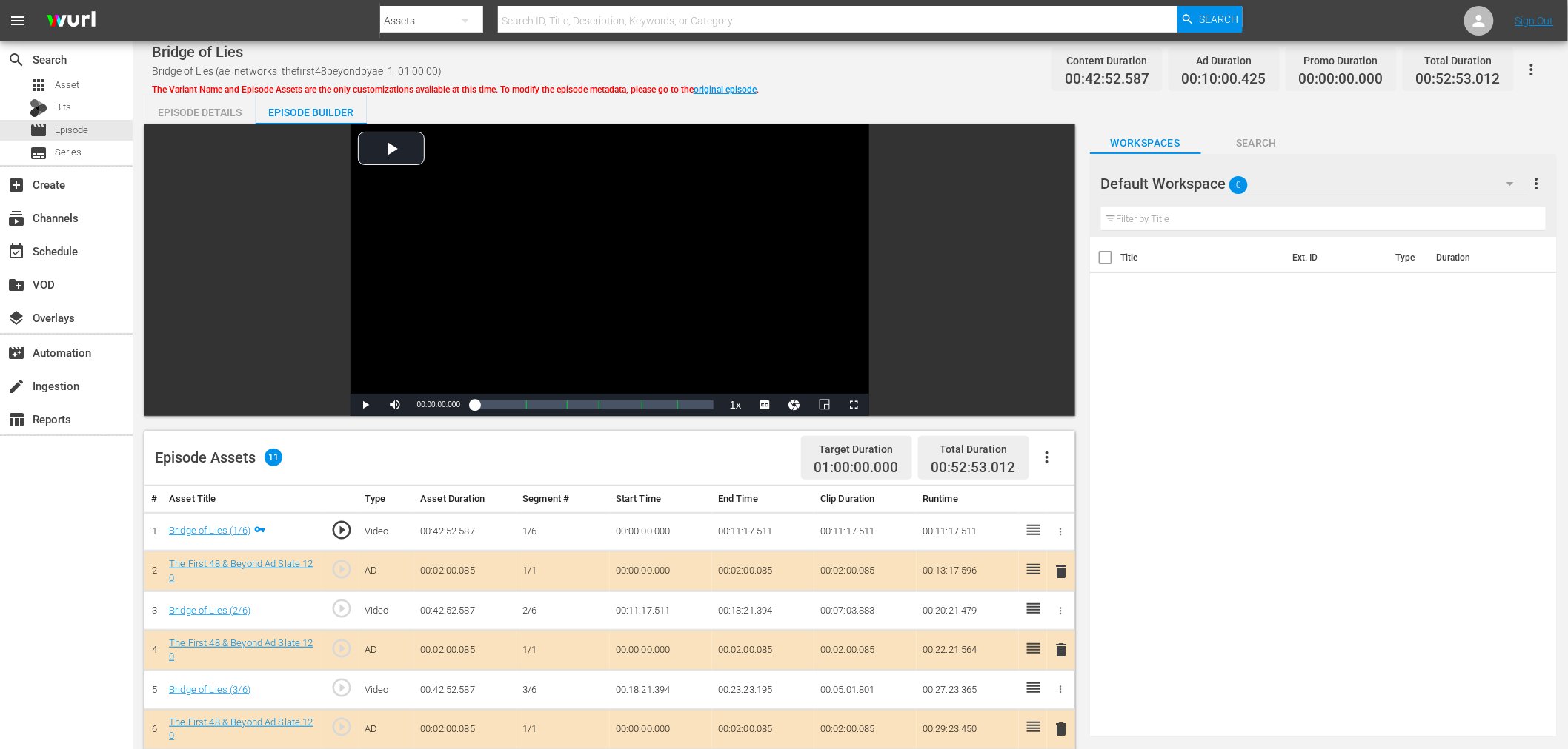
click at [1286, 187] on div "Default Workspace 0" at bounding box center [1315, 183] width 427 height 41
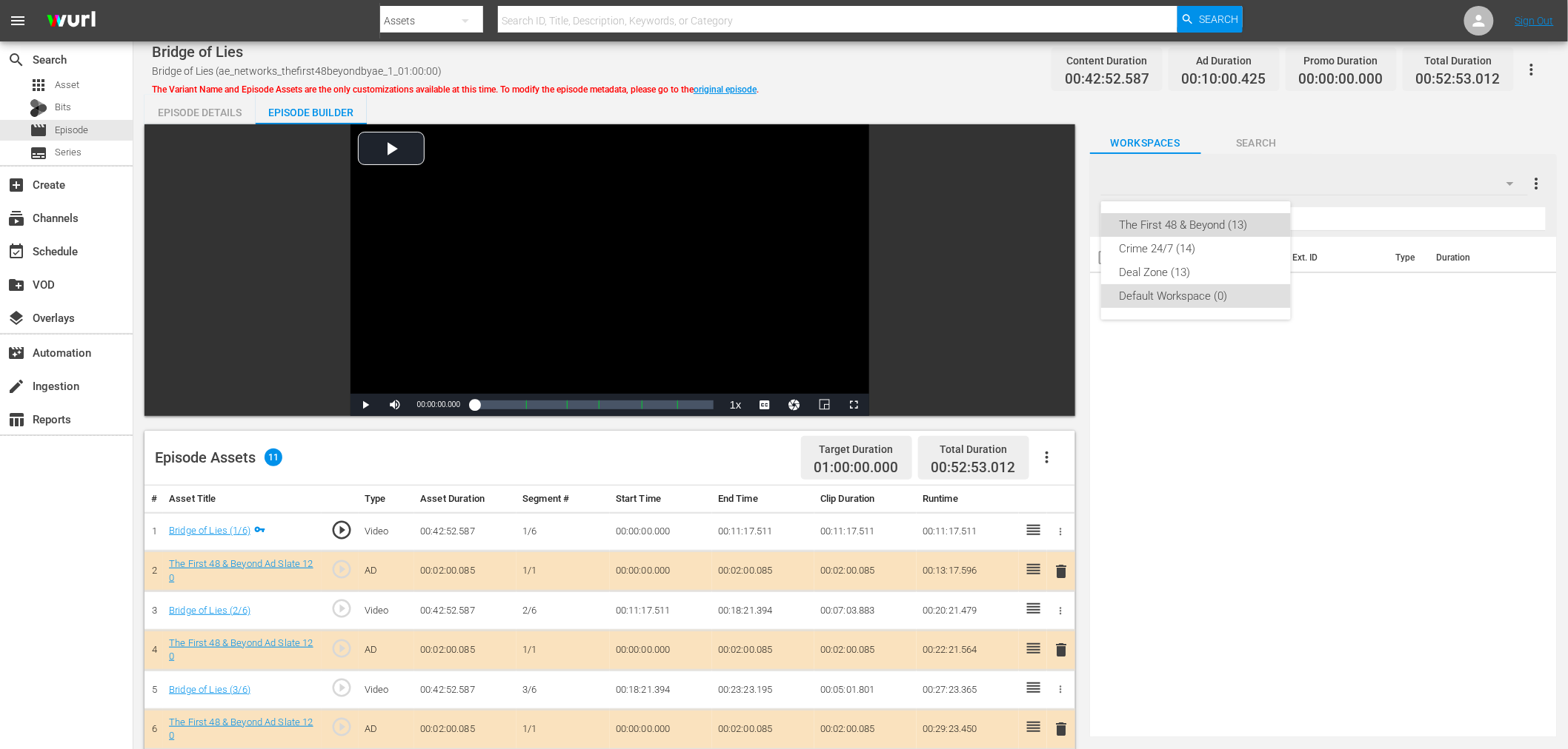
click at [1227, 226] on div "The First 48 & Beyond (13)" at bounding box center [1195, 225] width 154 height 24
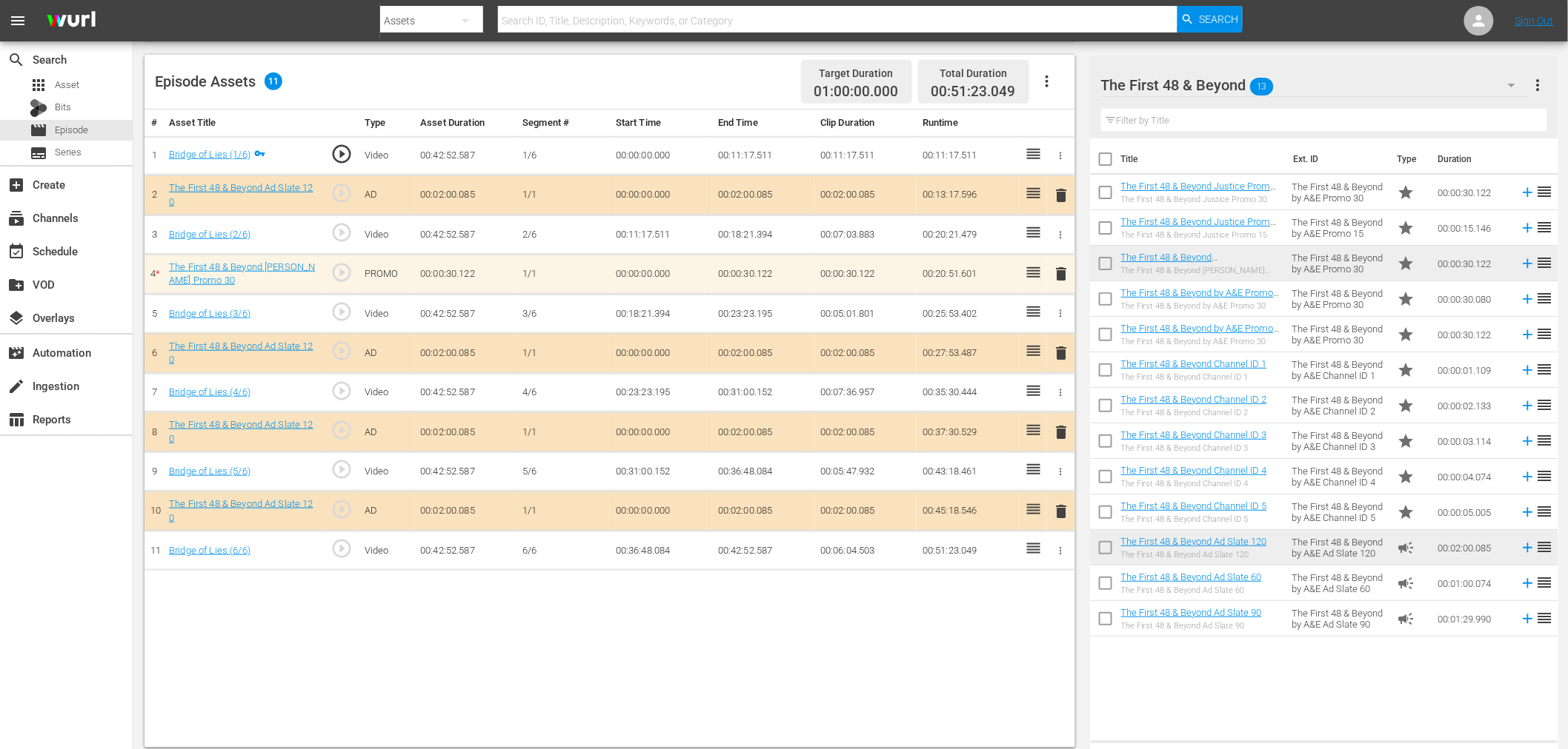
scroll to position [385, 0]
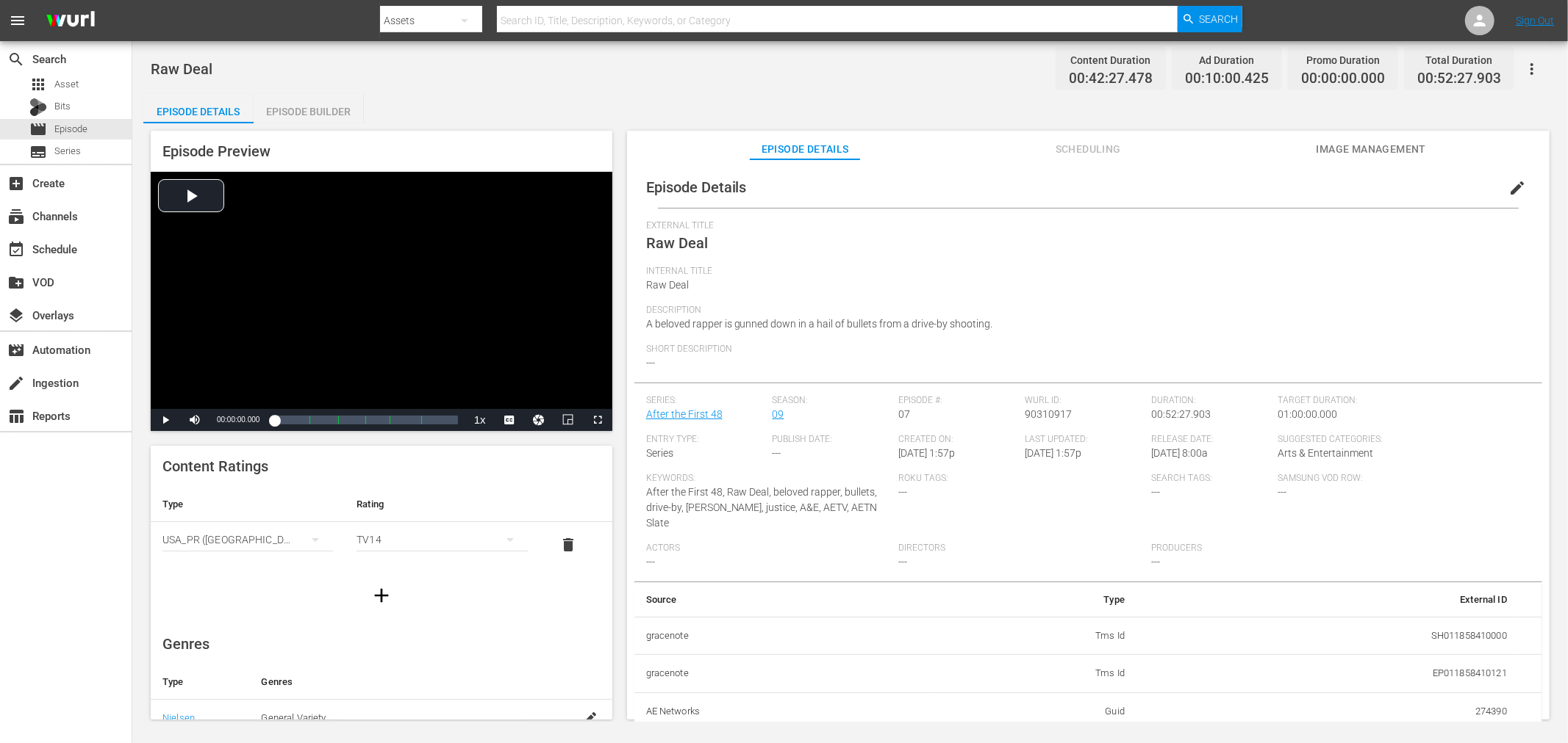
click at [331, 110] on div "Episode Builder" at bounding box center [309, 111] width 110 height 36
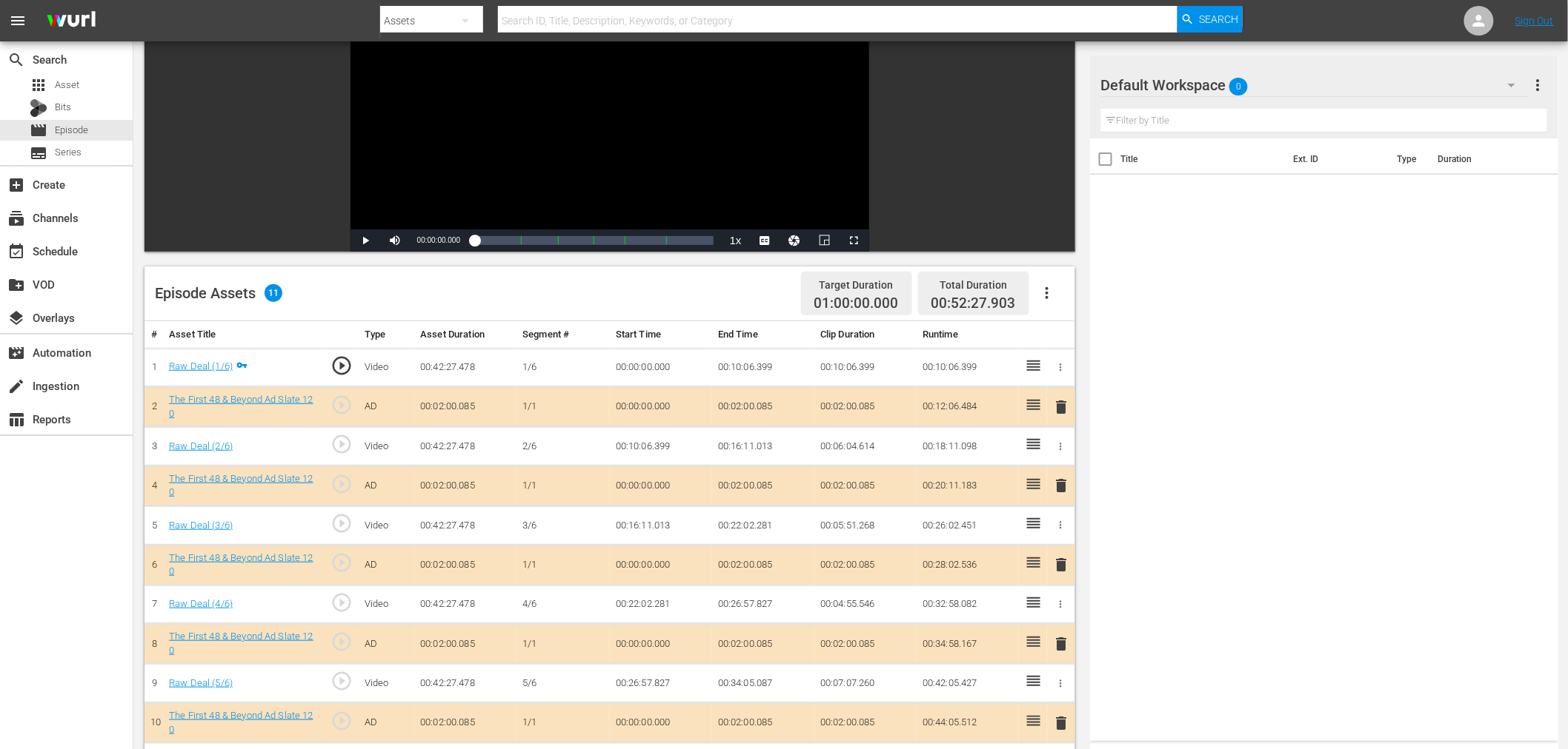
scroll to position [247, 0]
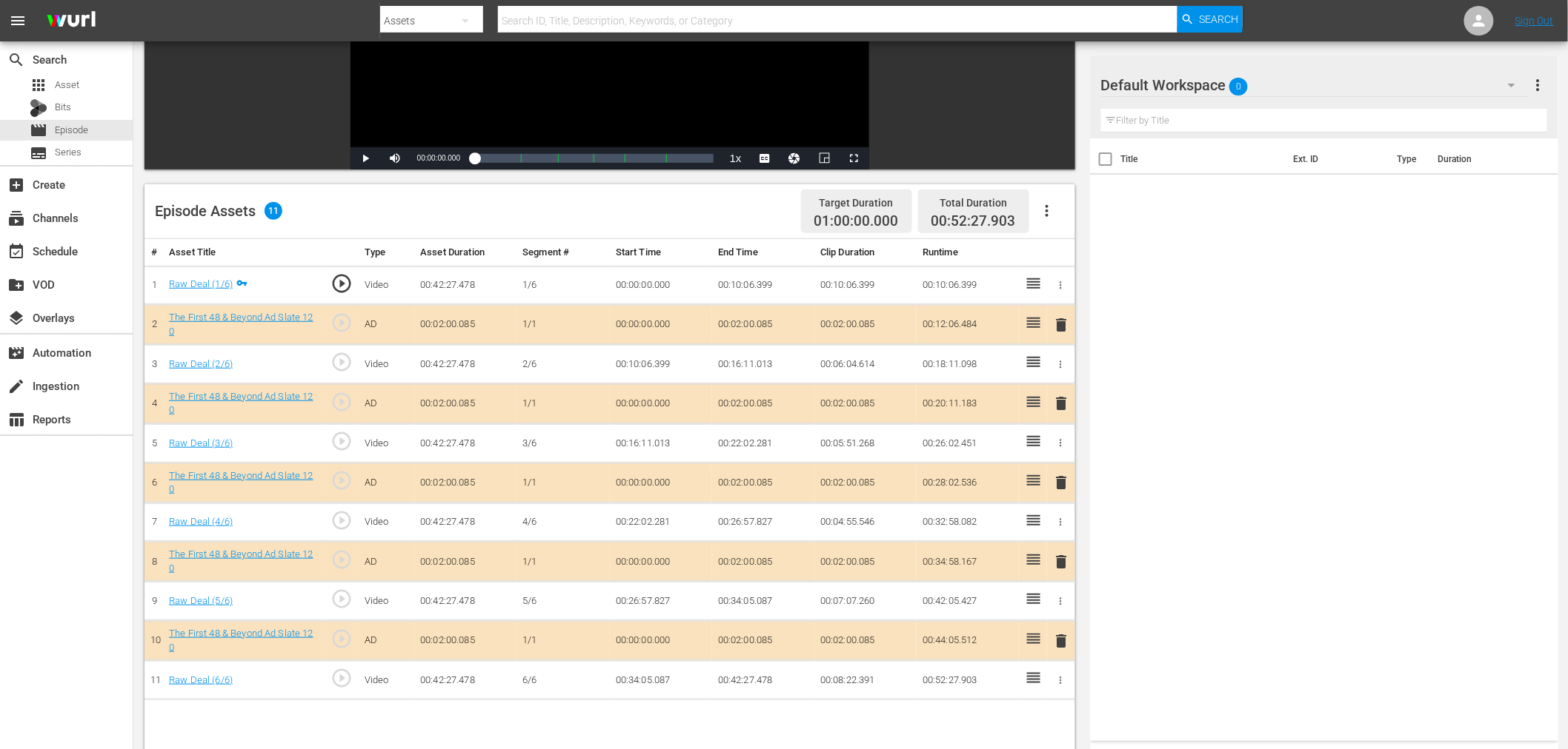
click at [1060, 397] on span "delete" at bounding box center [1062, 403] width 17 height 17
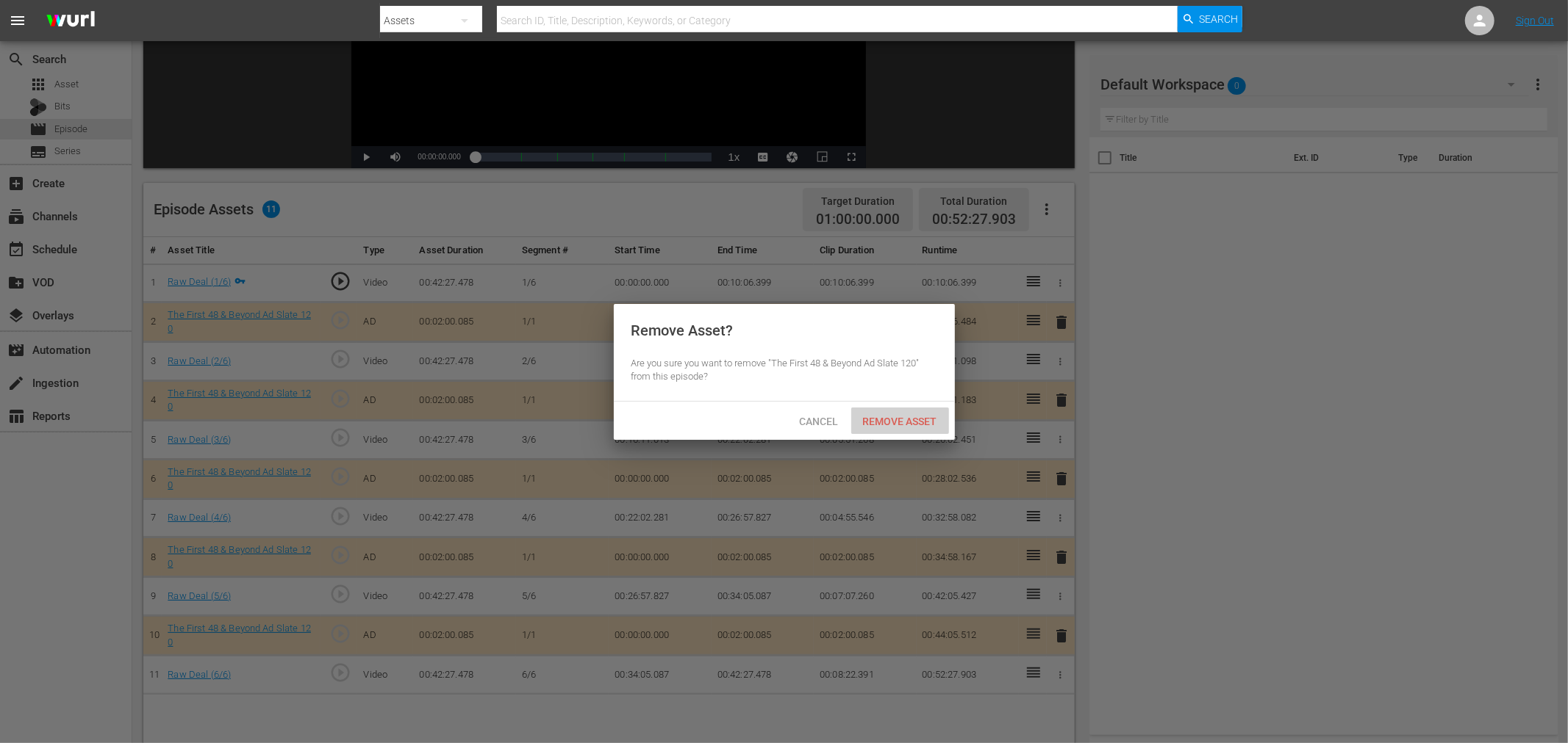
click at [891, 417] on span "Remove Asset" at bounding box center [900, 422] width 98 height 12
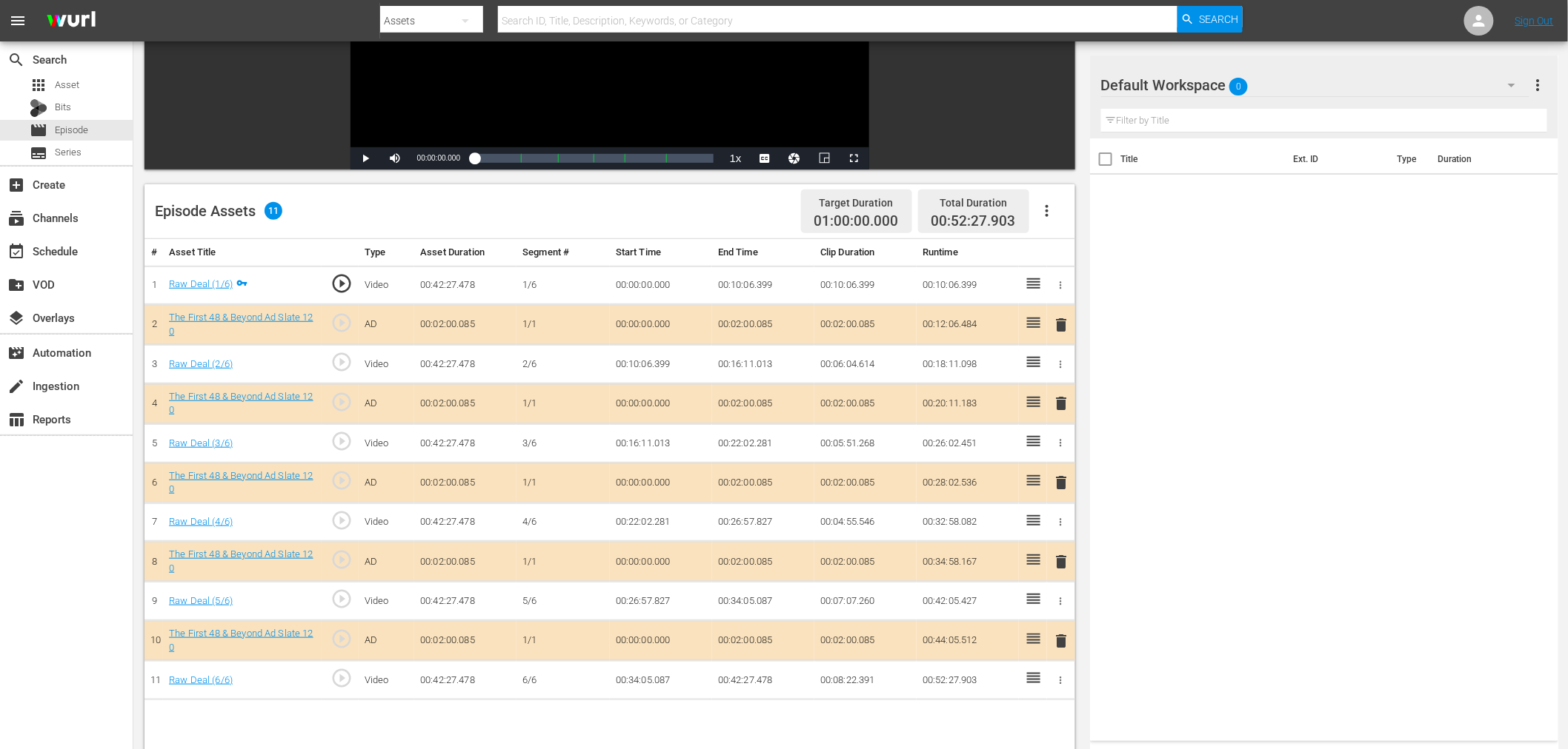
click at [1293, 74] on div "Default Workspace 0" at bounding box center [1315, 85] width 428 height 41
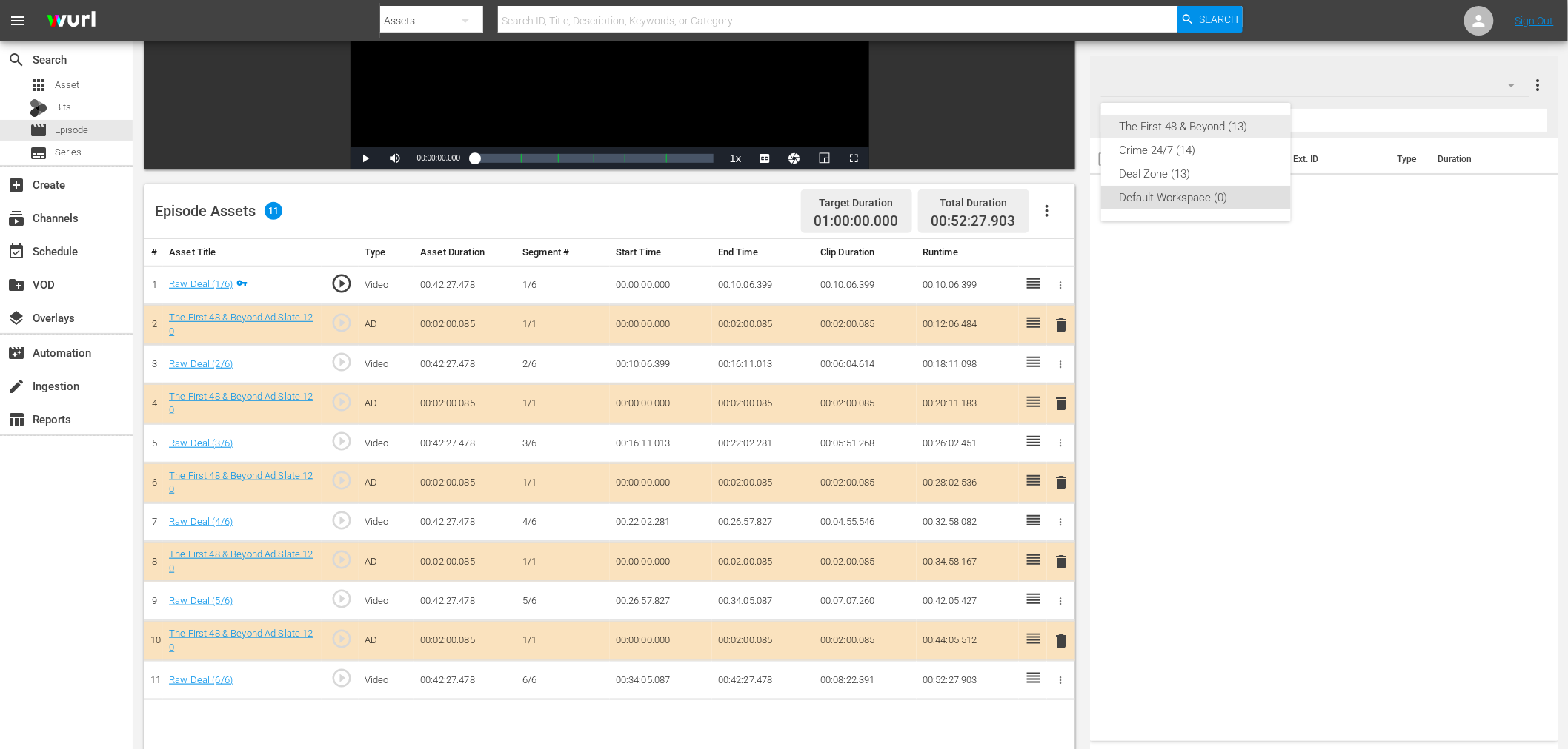
click at [1220, 122] on div "The First 48 & Beyond (13)" at bounding box center [1195, 127] width 154 height 24
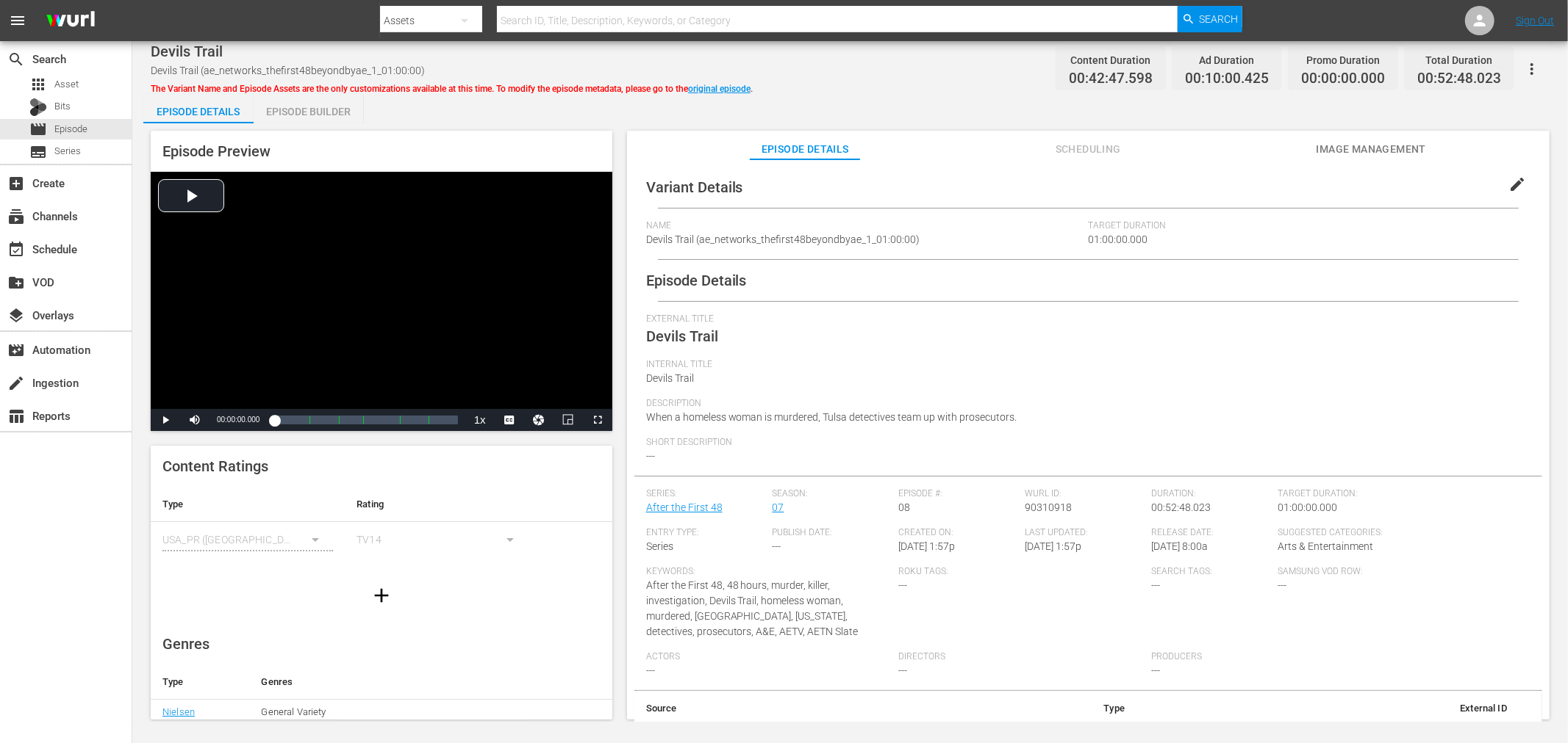
click at [302, 126] on div "Episode Preview Video Player is loading. Play Video Play Mute Current Time 00:0…" at bounding box center [850, 427] width 1414 height 608
click at [302, 111] on div "Episode Builder" at bounding box center [309, 111] width 110 height 36
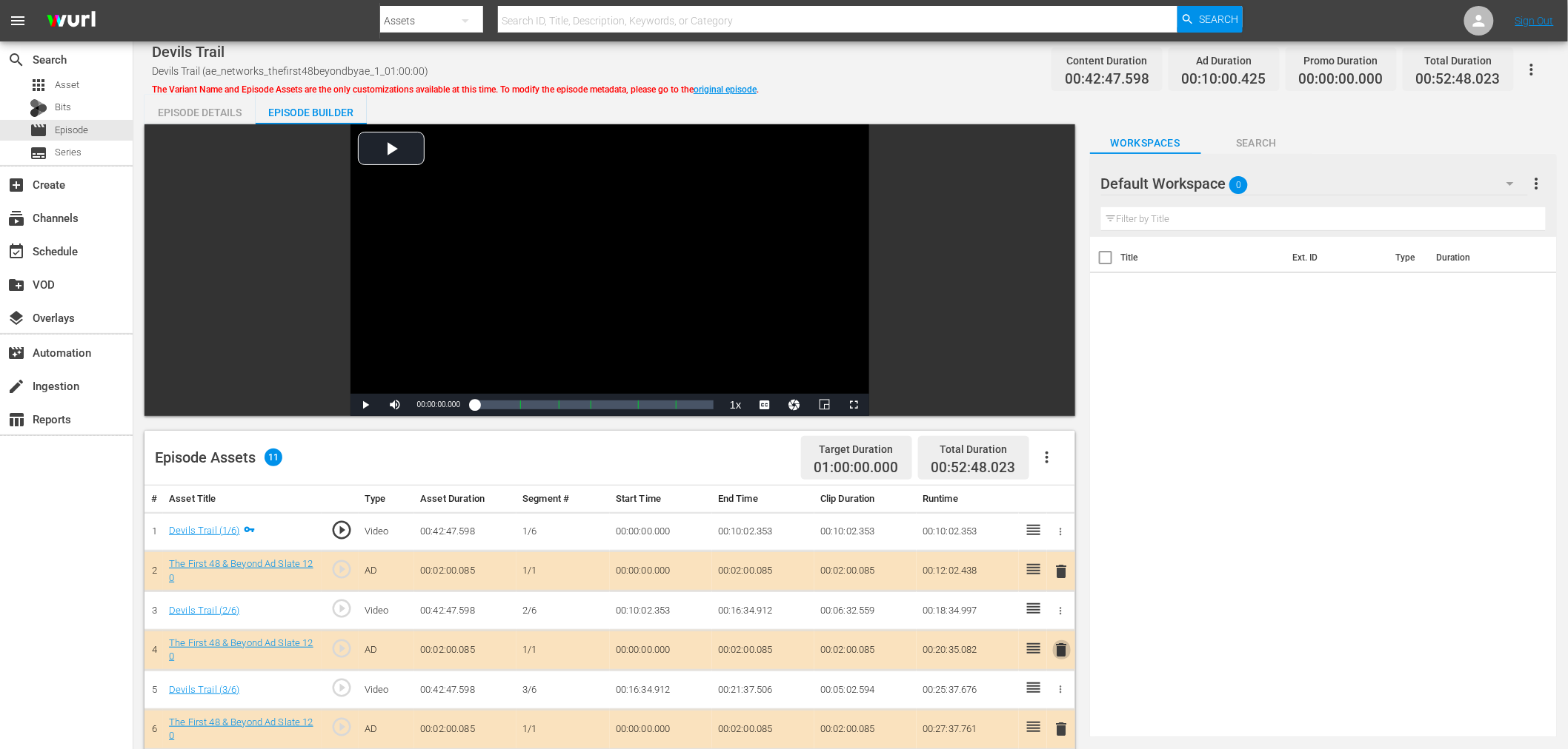
click at [1069, 645] on span "delete" at bounding box center [1062, 650] width 17 height 17
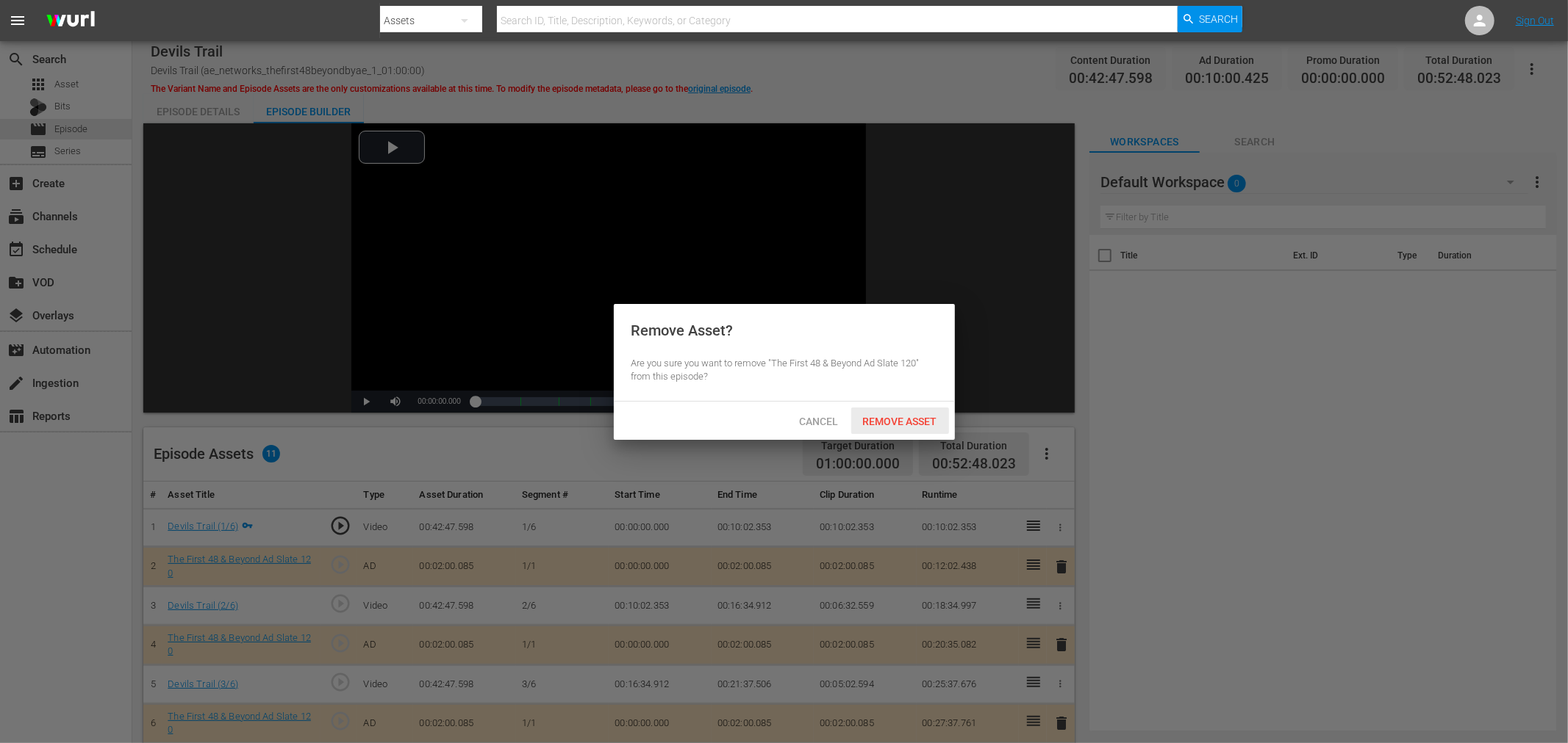
click at [906, 420] on span "Remove Asset" at bounding box center [900, 422] width 98 height 12
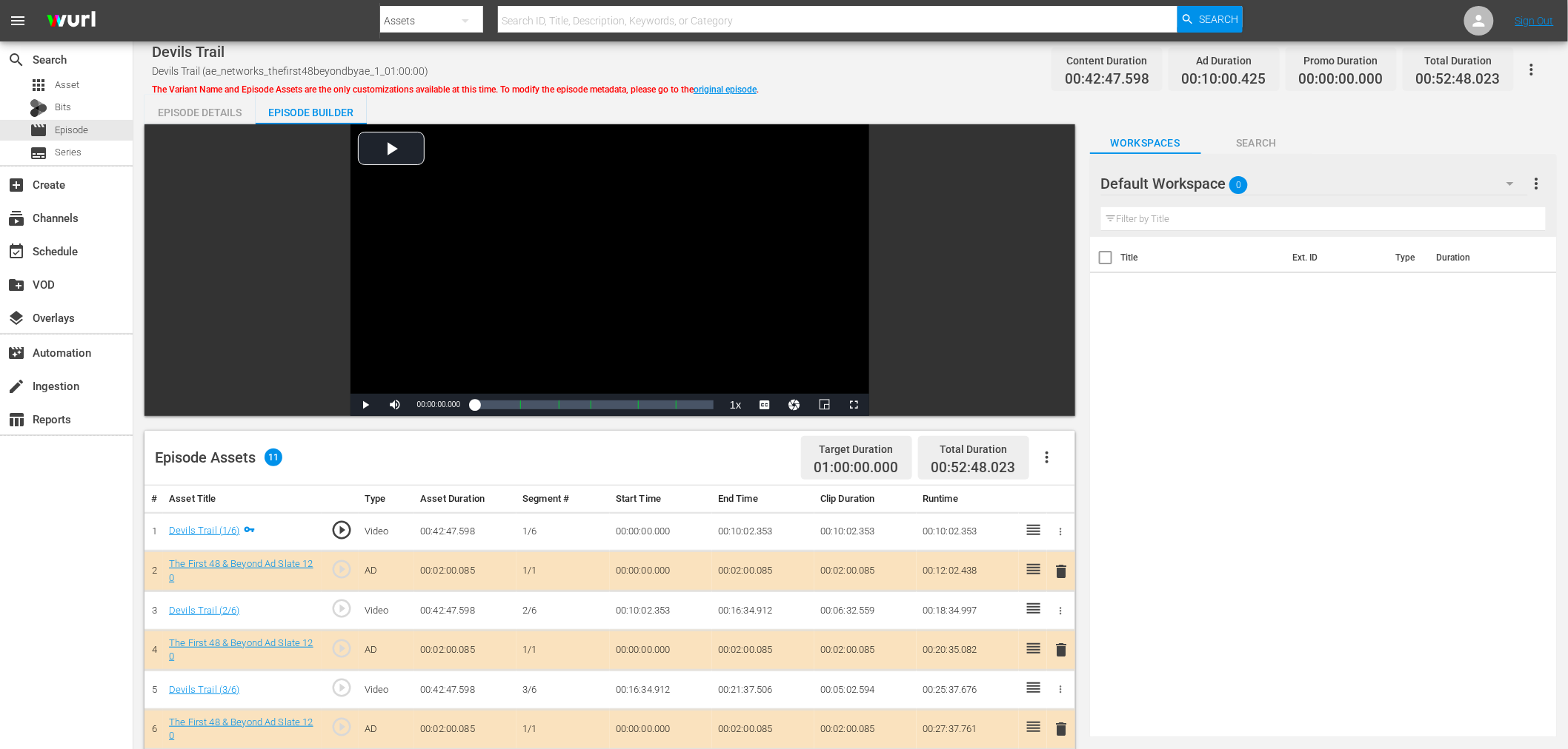
click at [1378, 186] on div "Default Workspace 0" at bounding box center [1315, 183] width 427 height 41
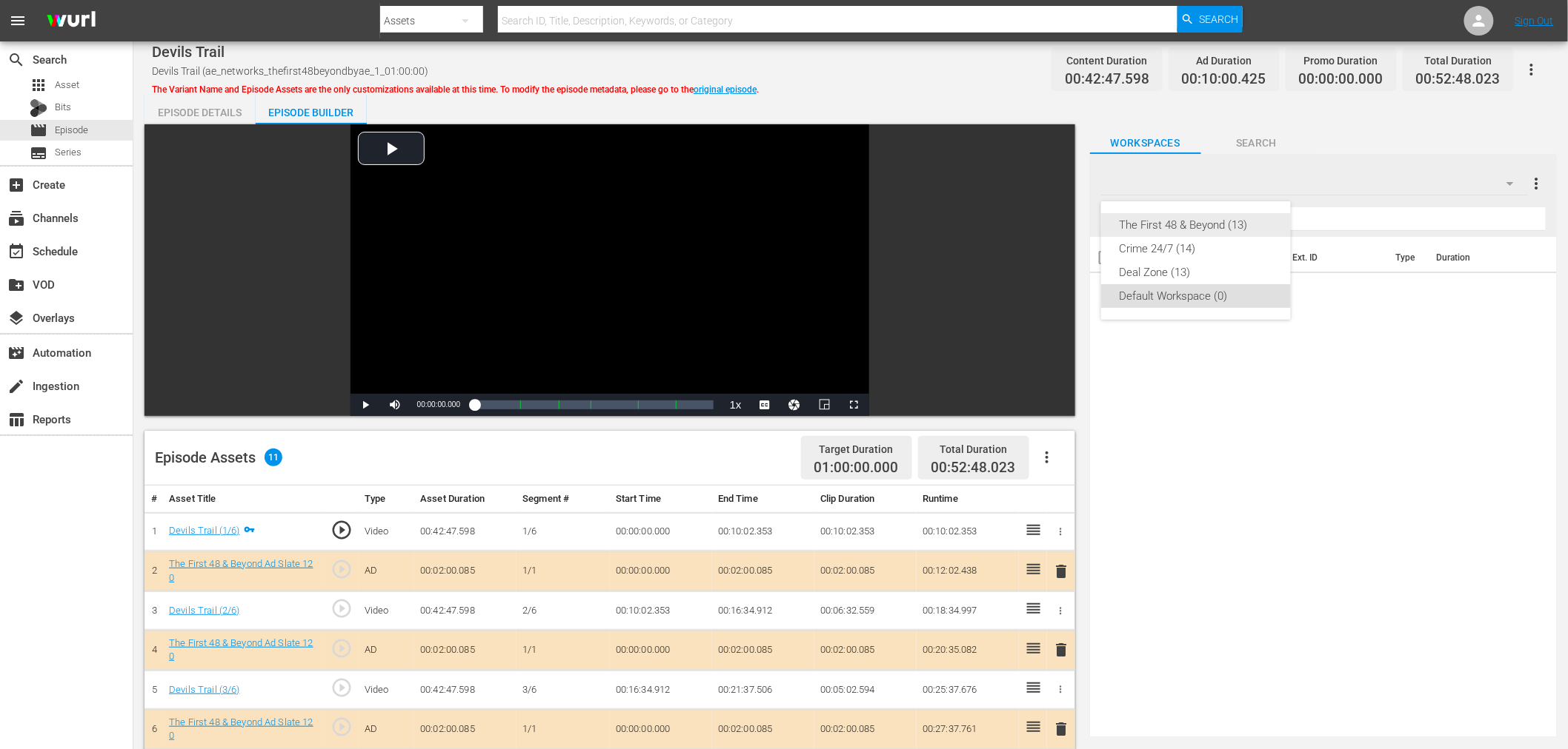
click at [1276, 228] on div "The First 48 & Beyond (13)" at bounding box center [1196, 225] width 190 height 24
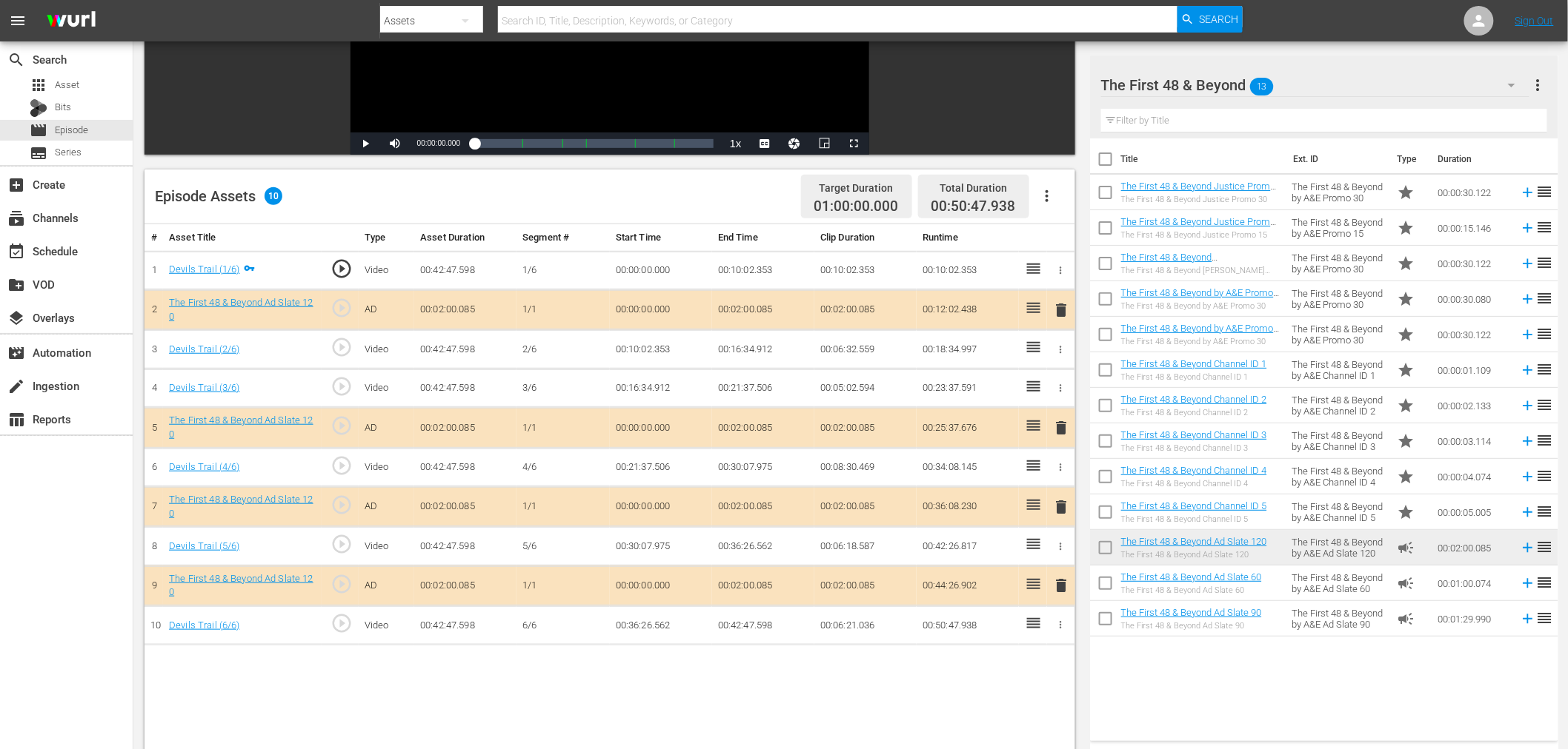
scroll to position [328, 0]
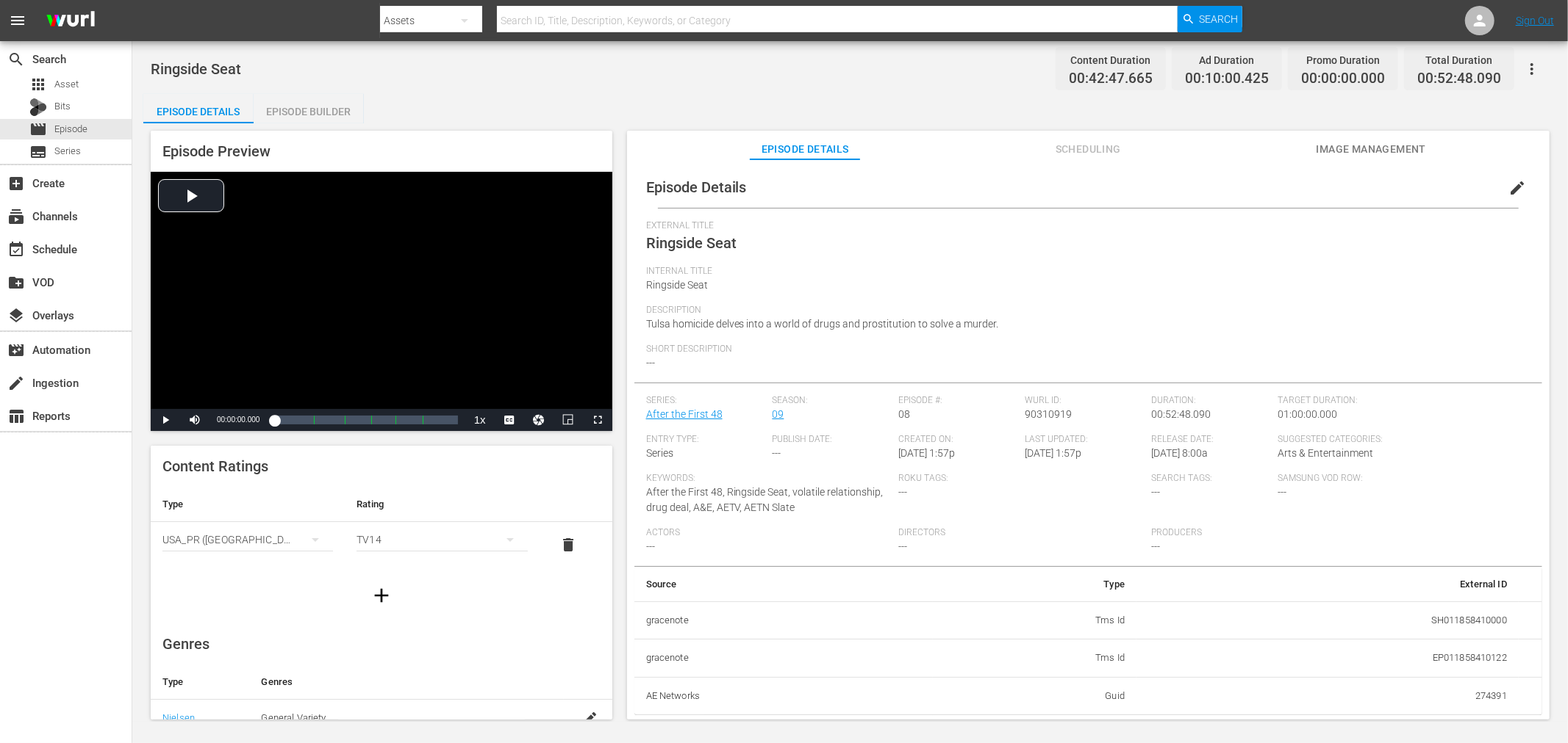
click at [288, 111] on div "Episode Builder" at bounding box center [309, 111] width 110 height 36
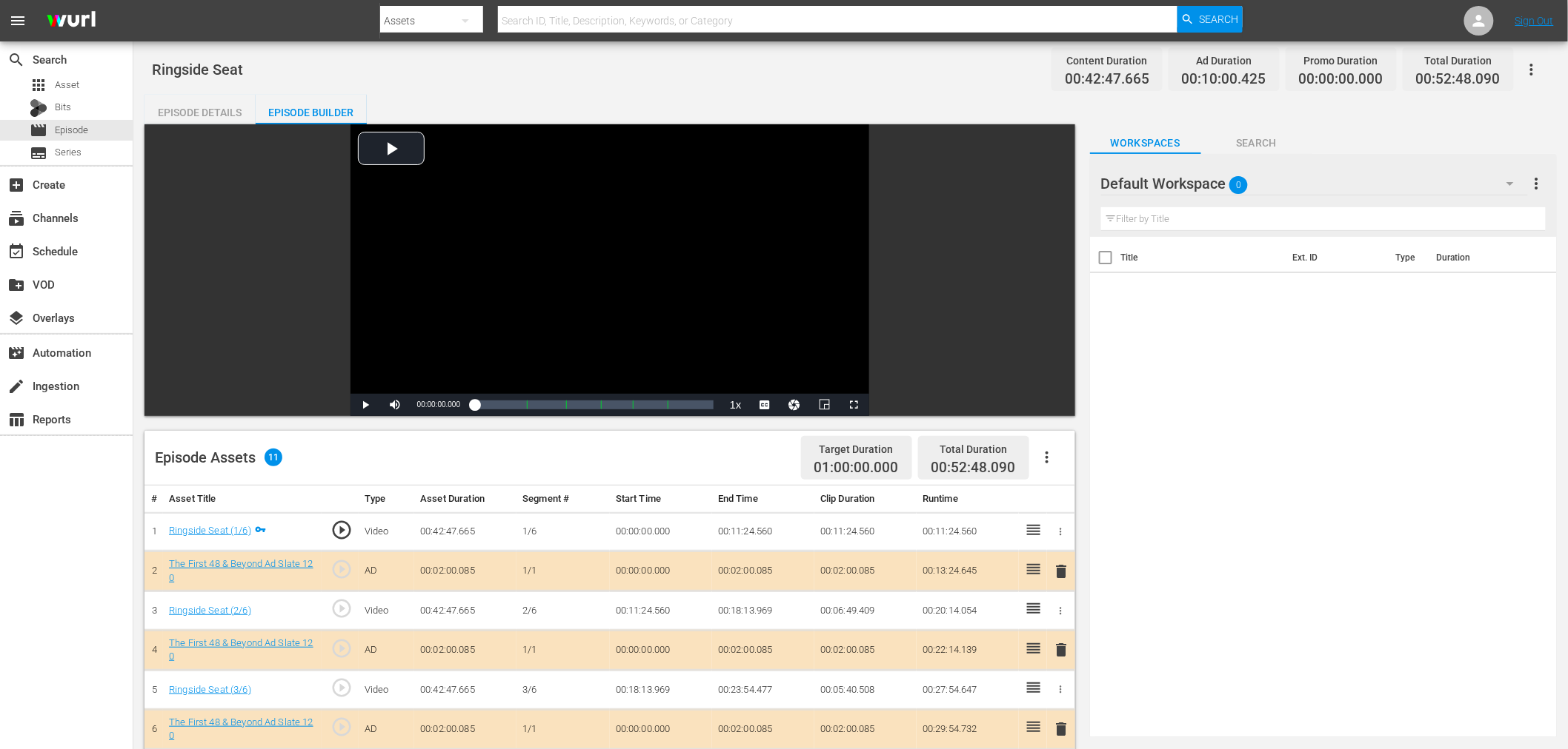
click at [1063, 659] on span "delete" at bounding box center [1062, 650] width 17 height 17
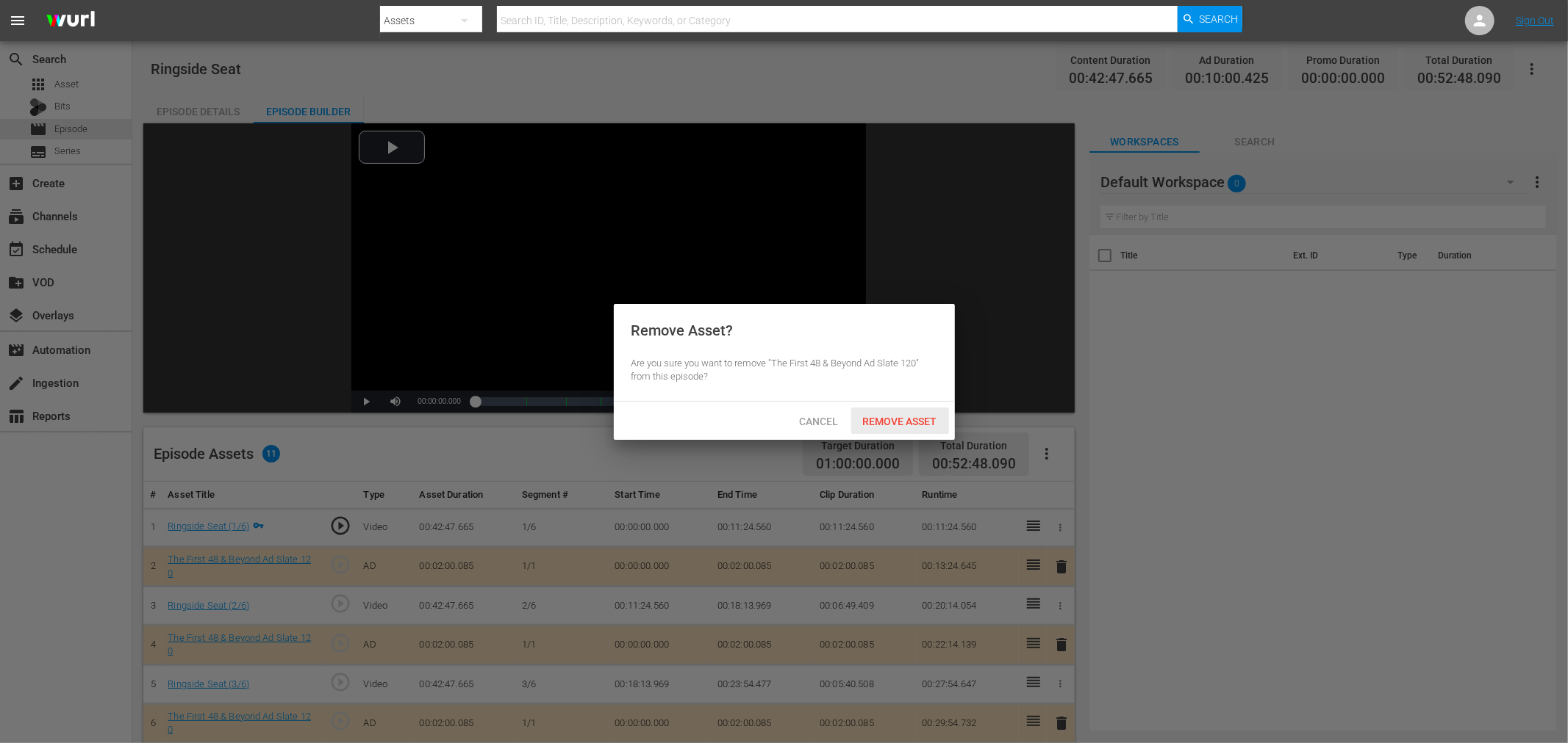
click at [871, 426] on span "Remove Asset" at bounding box center [900, 422] width 98 height 12
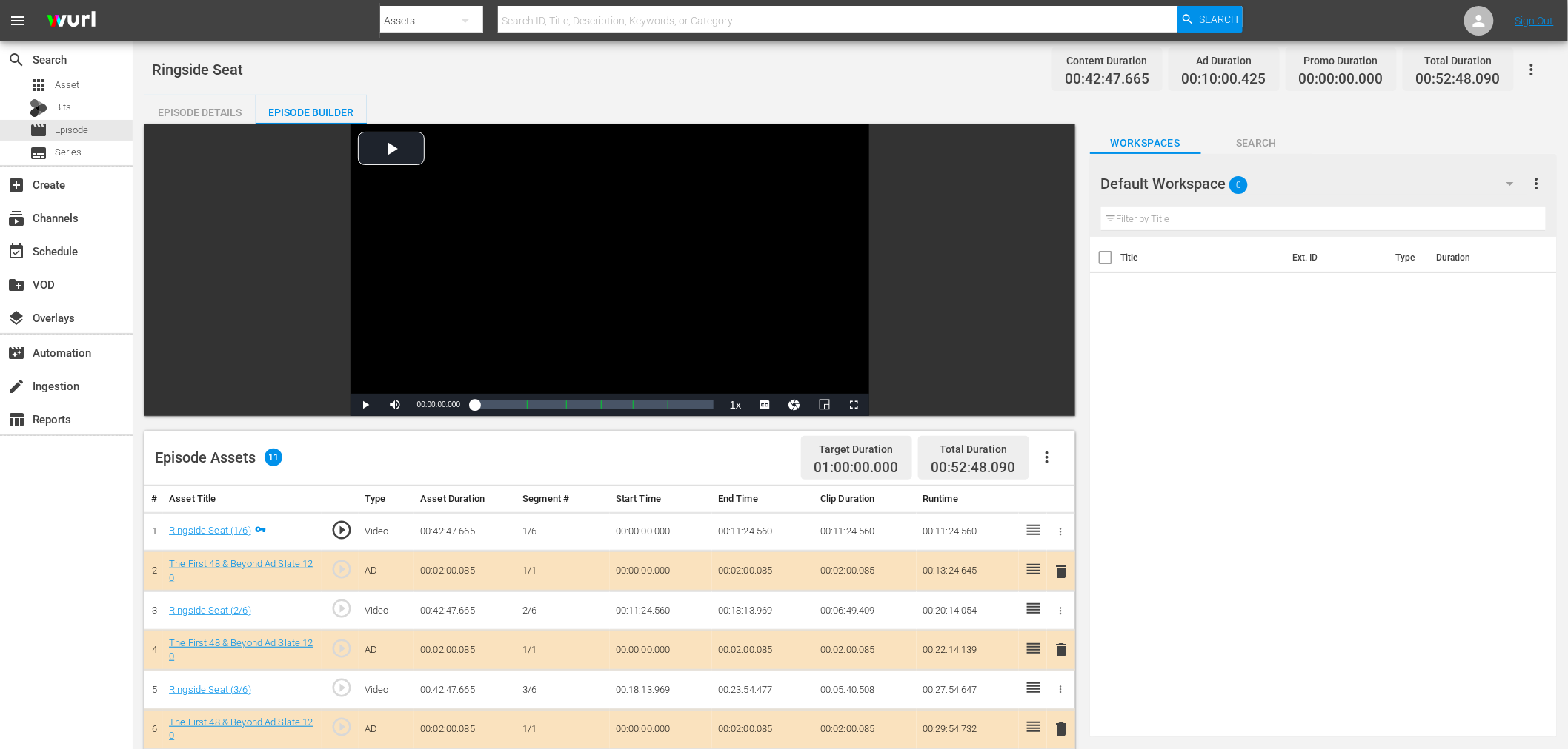
click at [1366, 188] on div "Default Workspace 0" at bounding box center [1315, 183] width 427 height 41
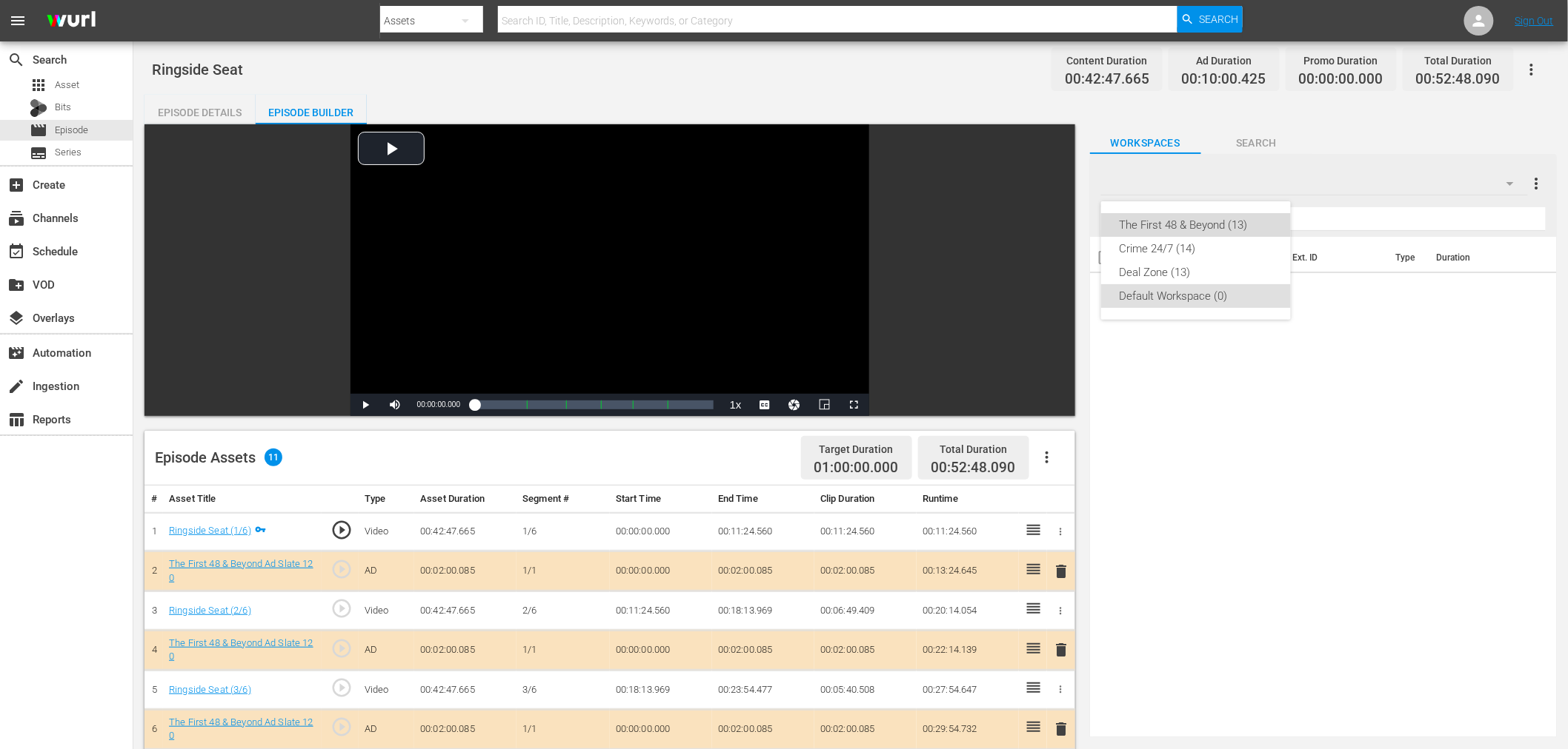
click at [1247, 217] on div "The First 48 & Beyond (13)" at bounding box center [1195, 225] width 154 height 24
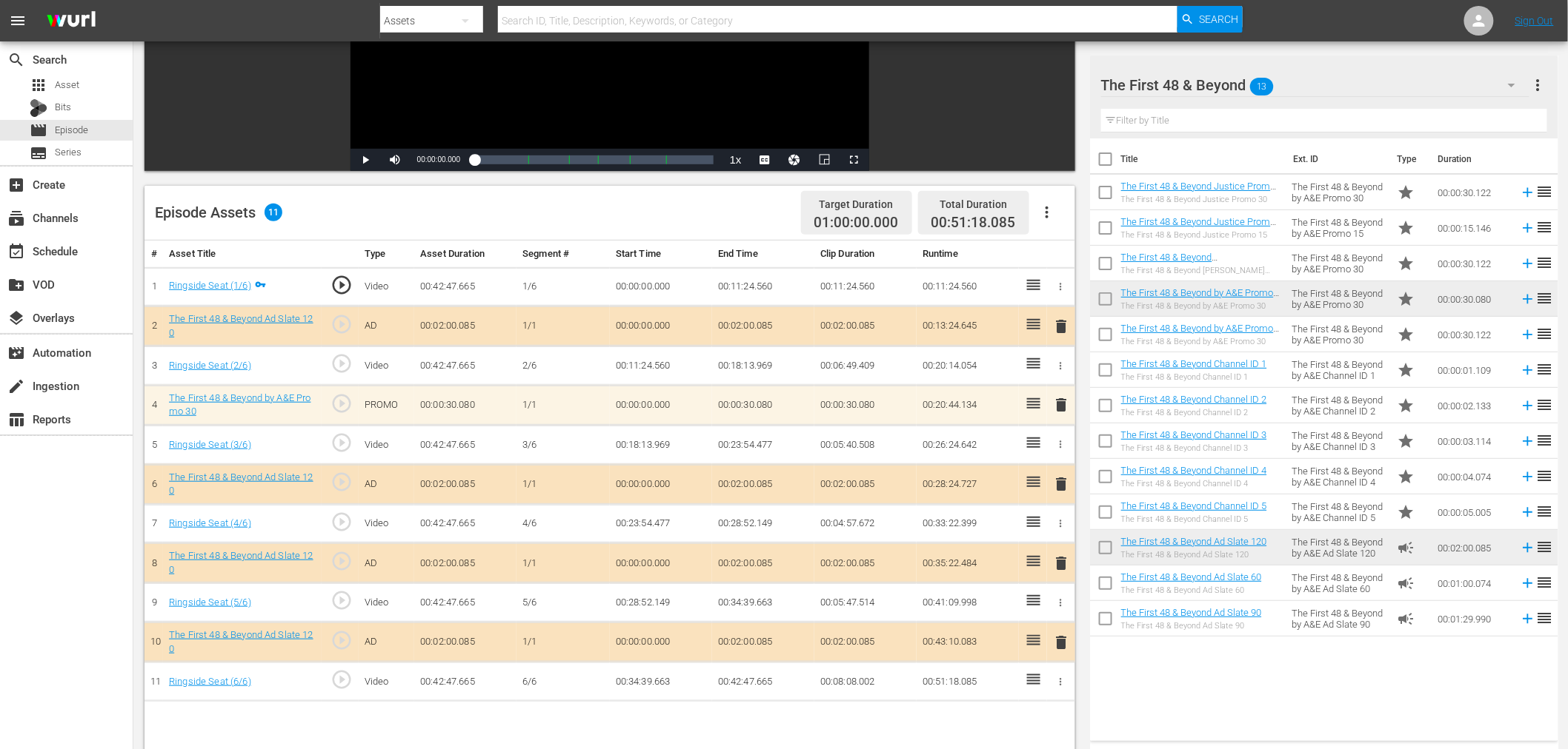
scroll to position [247, 0]
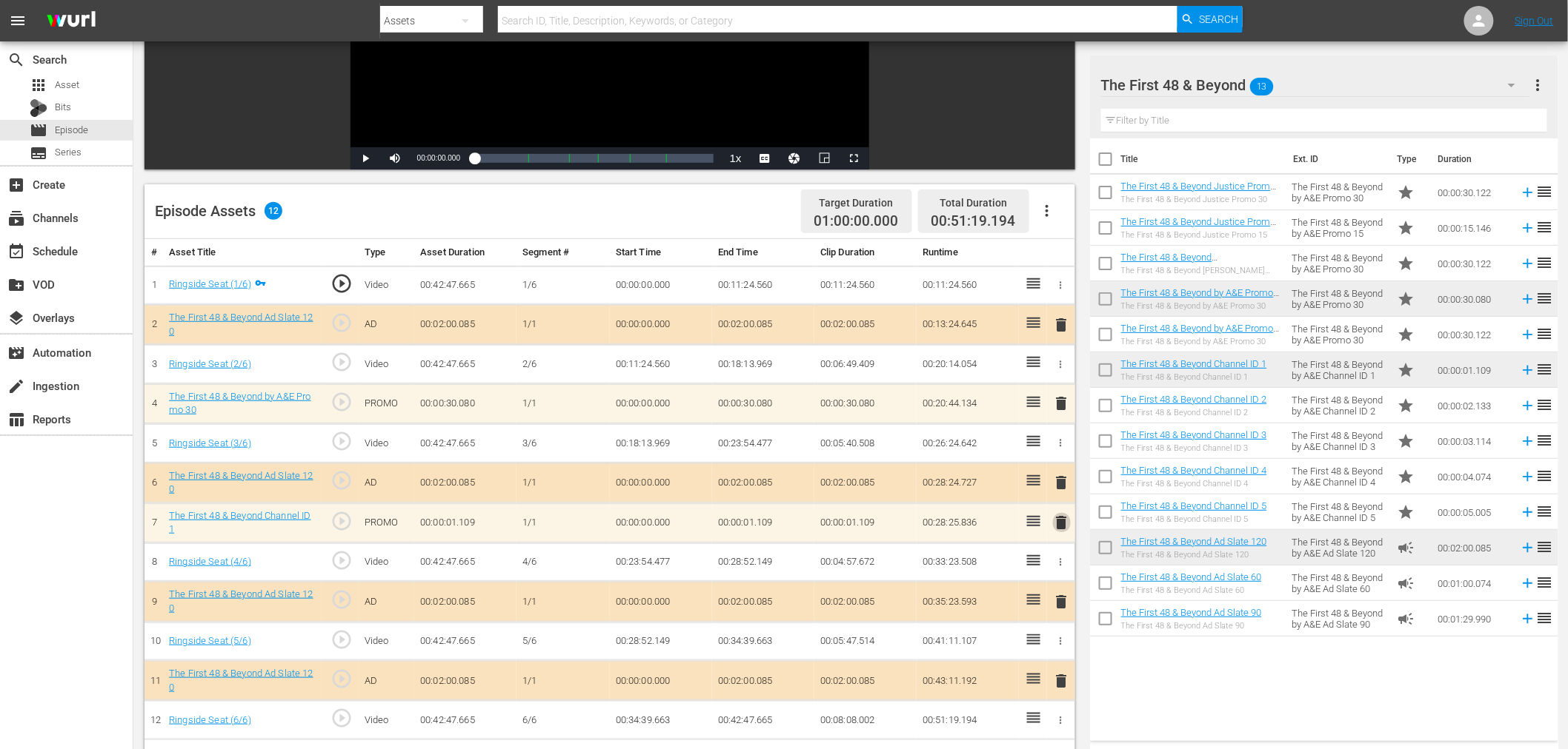
click at [1064, 519] on span "delete" at bounding box center [1062, 523] width 17 height 17
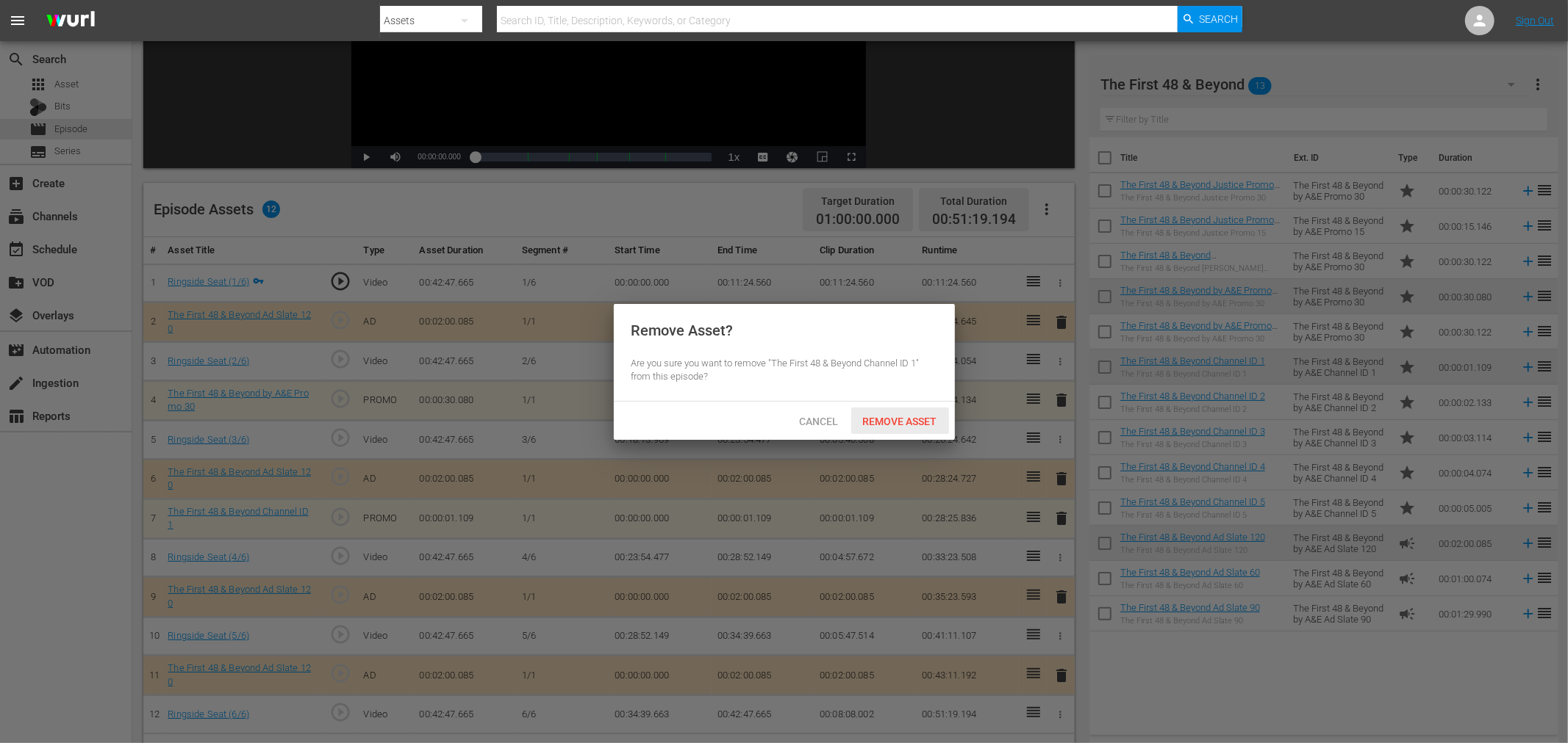
click at [928, 413] on div "Remove Asset" at bounding box center [900, 422] width 98 height 27
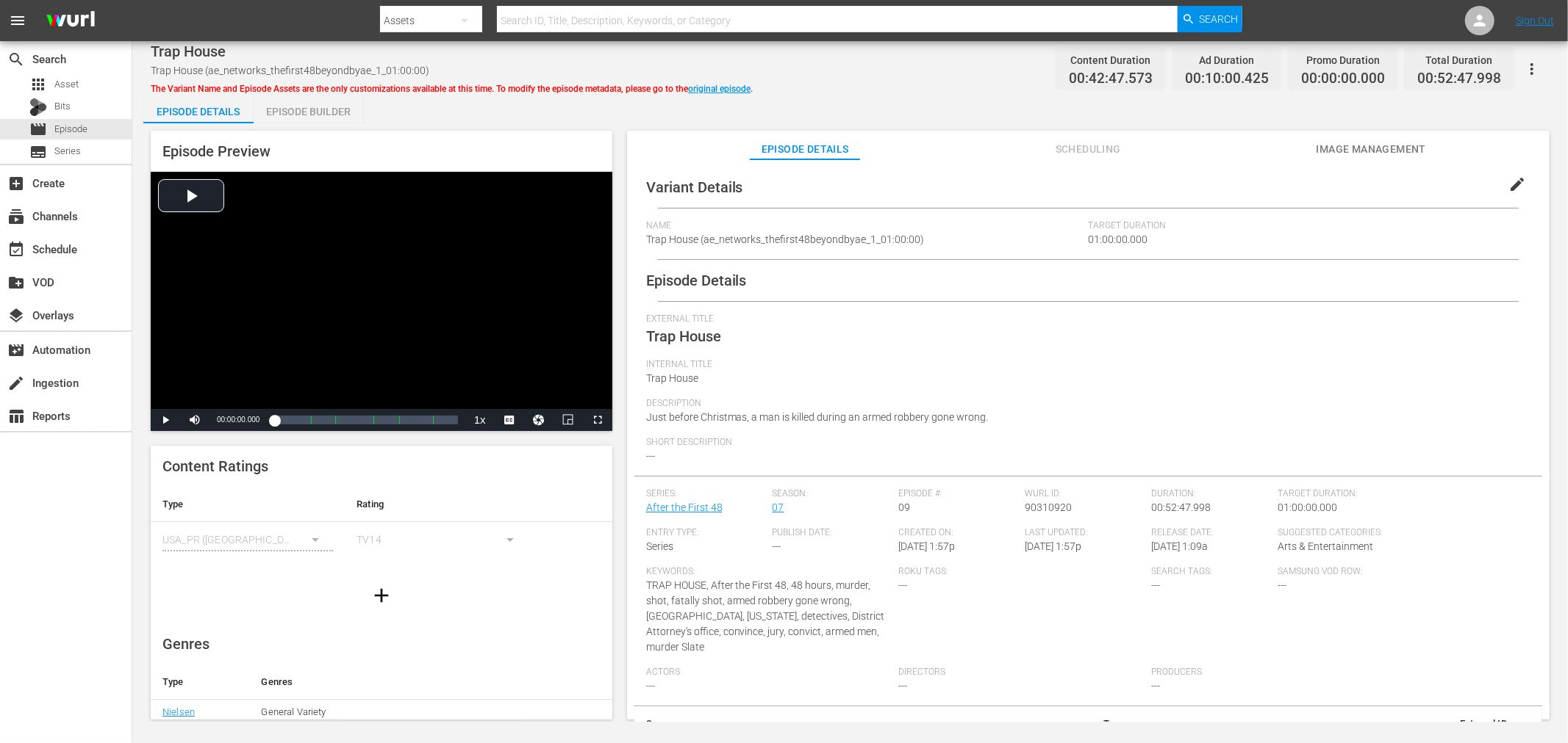
click at [323, 101] on div "Episode Builder" at bounding box center [309, 111] width 110 height 36
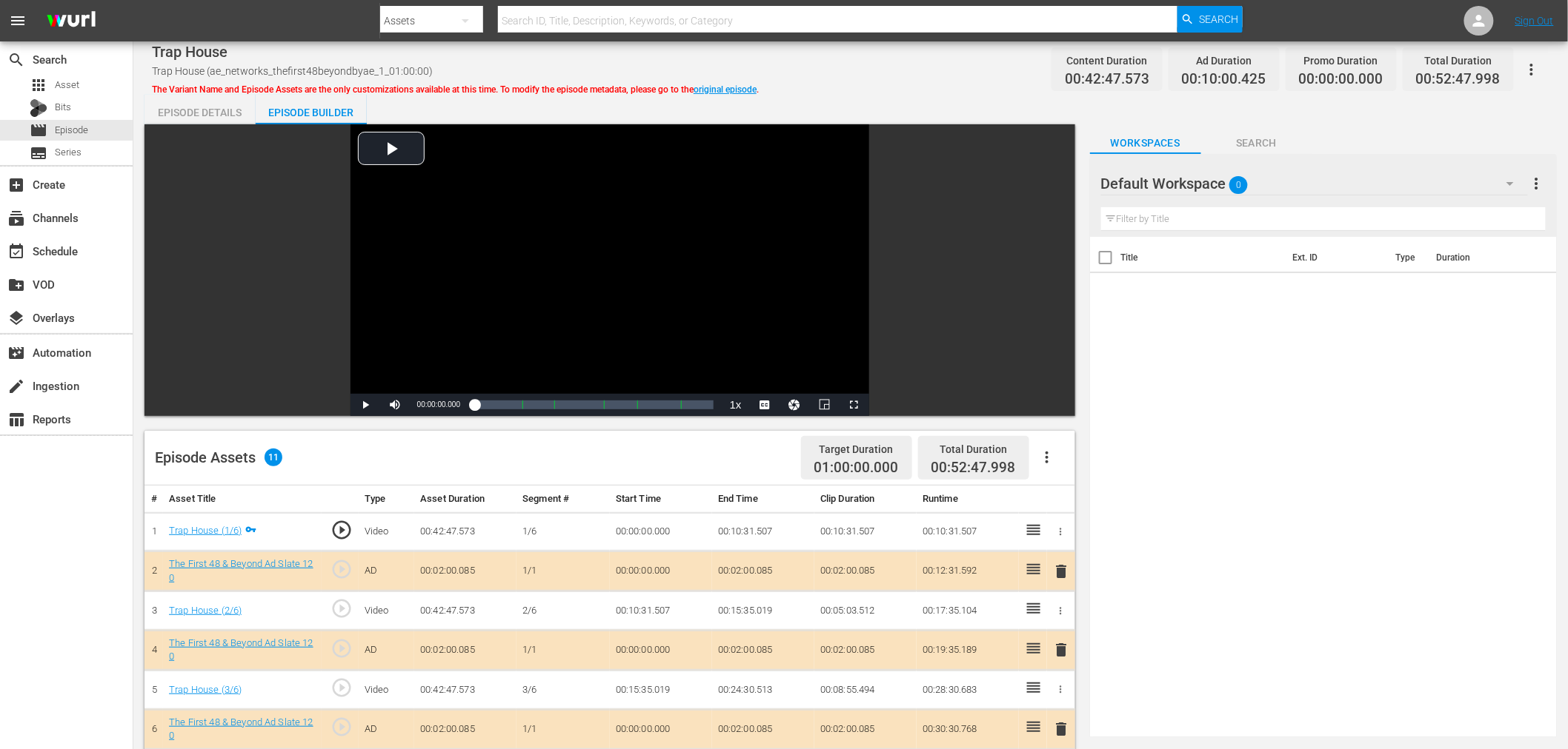
click at [1063, 652] on span "delete" at bounding box center [1062, 650] width 17 height 17
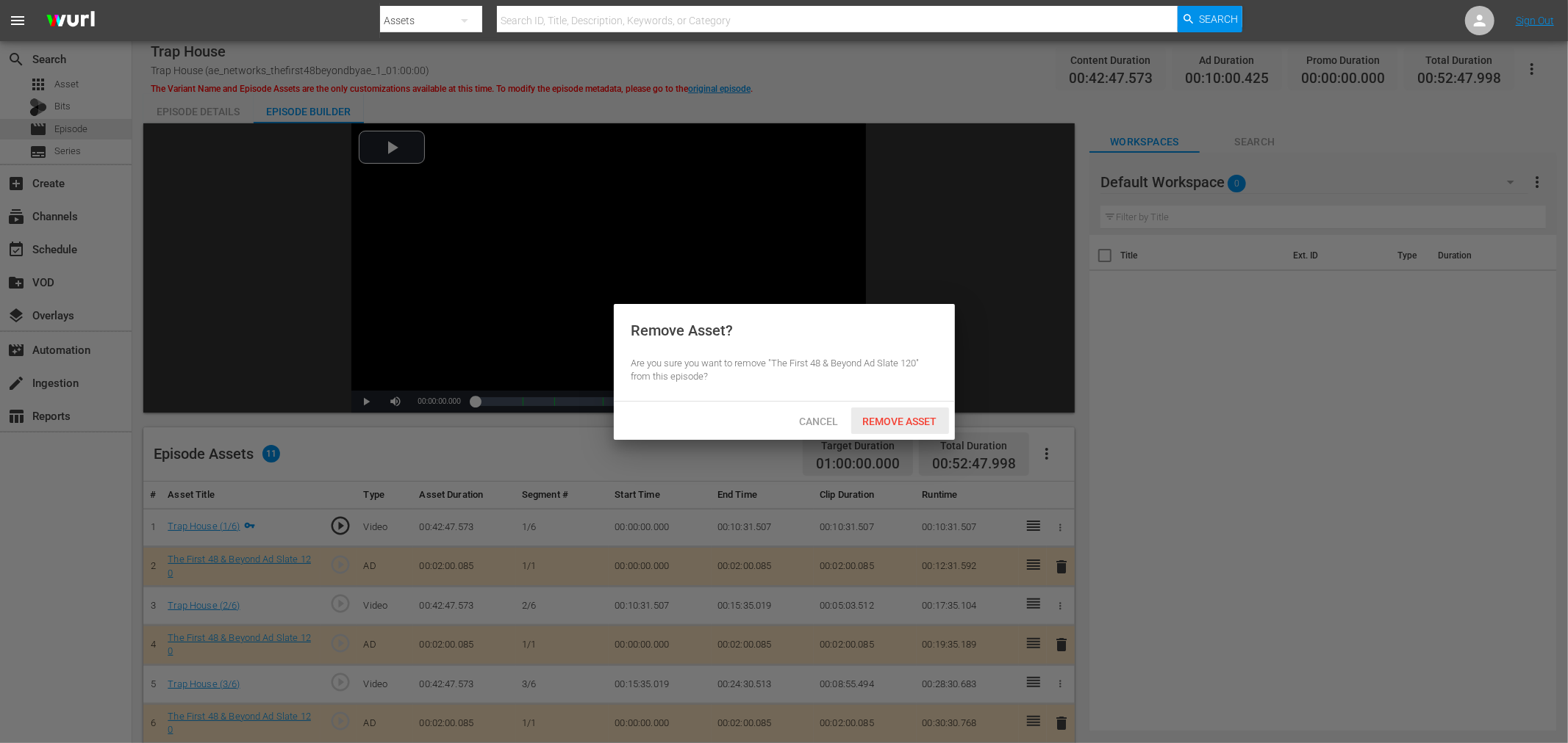
click at [913, 413] on div "Remove Asset" at bounding box center [900, 422] width 98 height 27
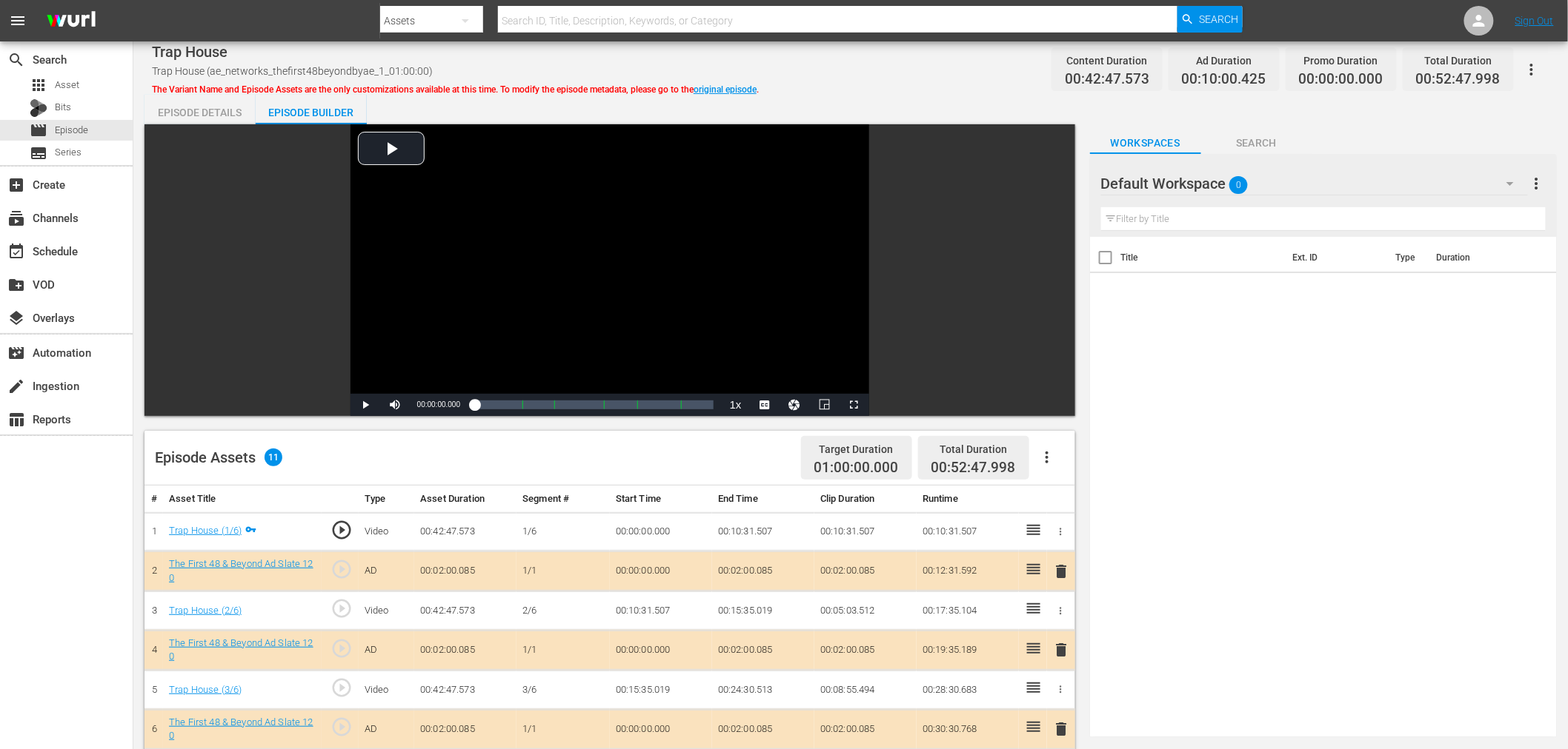
click at [1271, 179] on div "Default Workspace 0" at bounding box center [1315, 183] width 427 height 41
click at [1225, 220] on div "The First 48 & Beyond (13)" at bounding box center [1195, 225] width 154 height 24
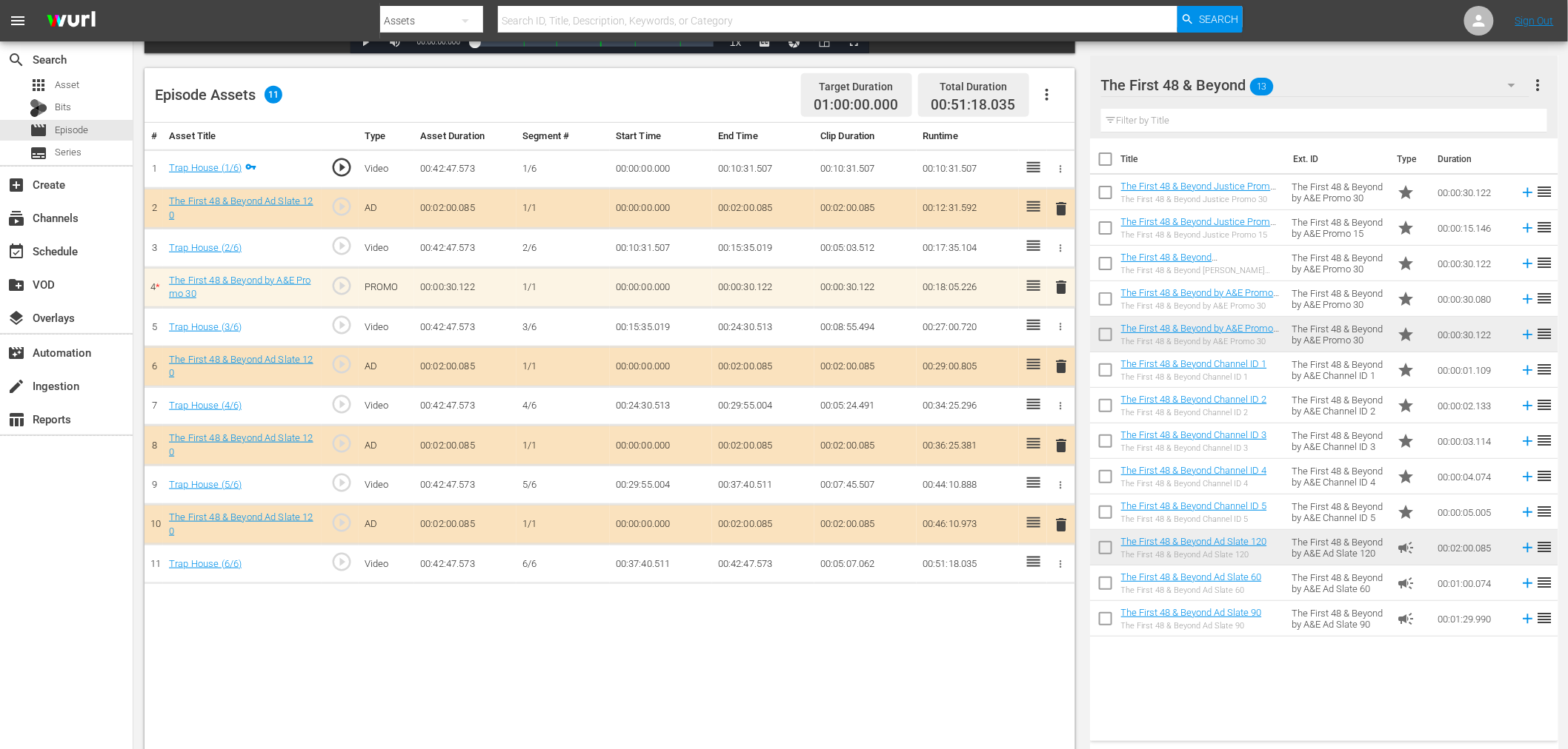
scroll to position [385, 0]
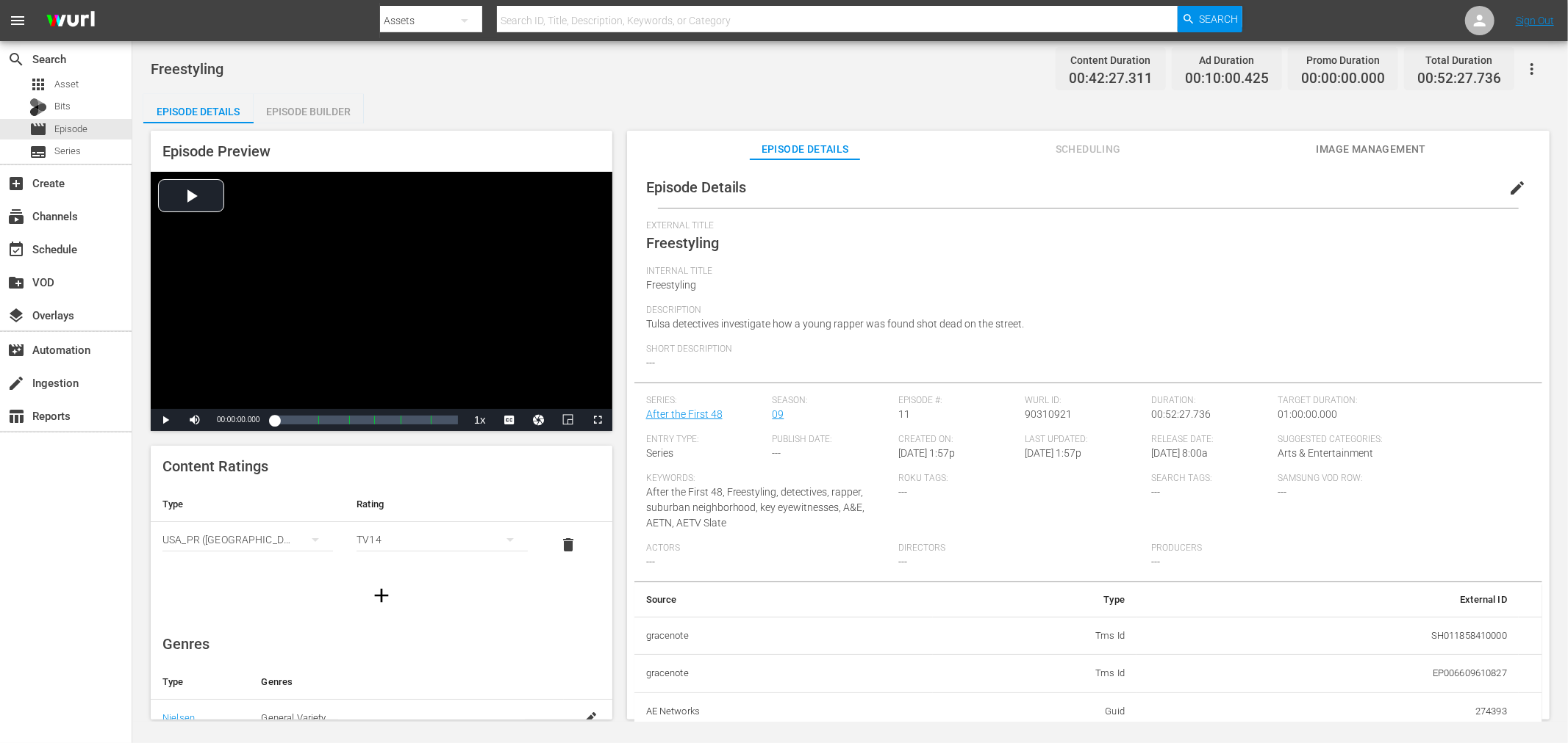
click at [310, 110] on div "Episode Builder" at bounding box center [309, 111] width 110 height 36
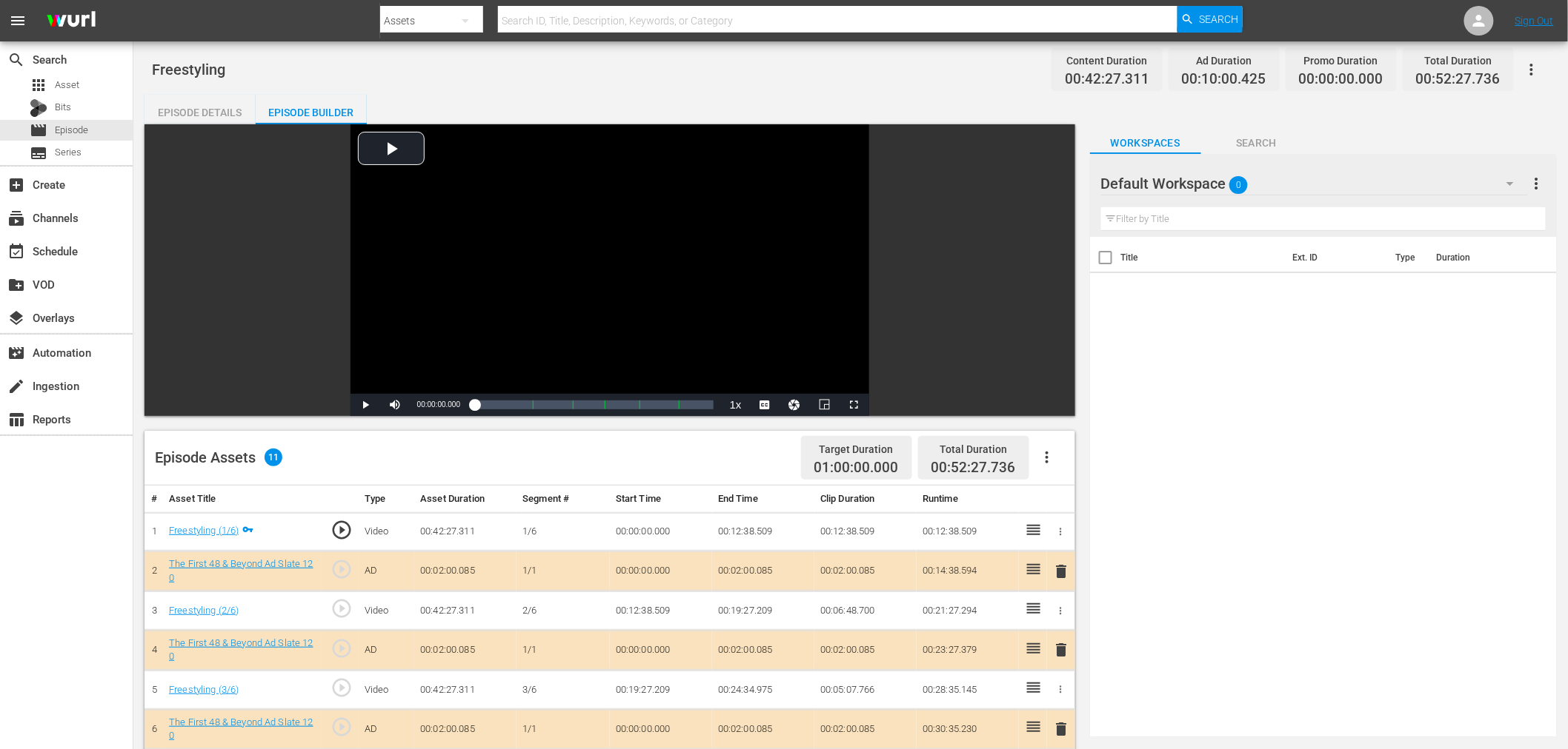
click at [1060, 650] on span "delete" at bounding box center [1062, 650] width 17 height 17
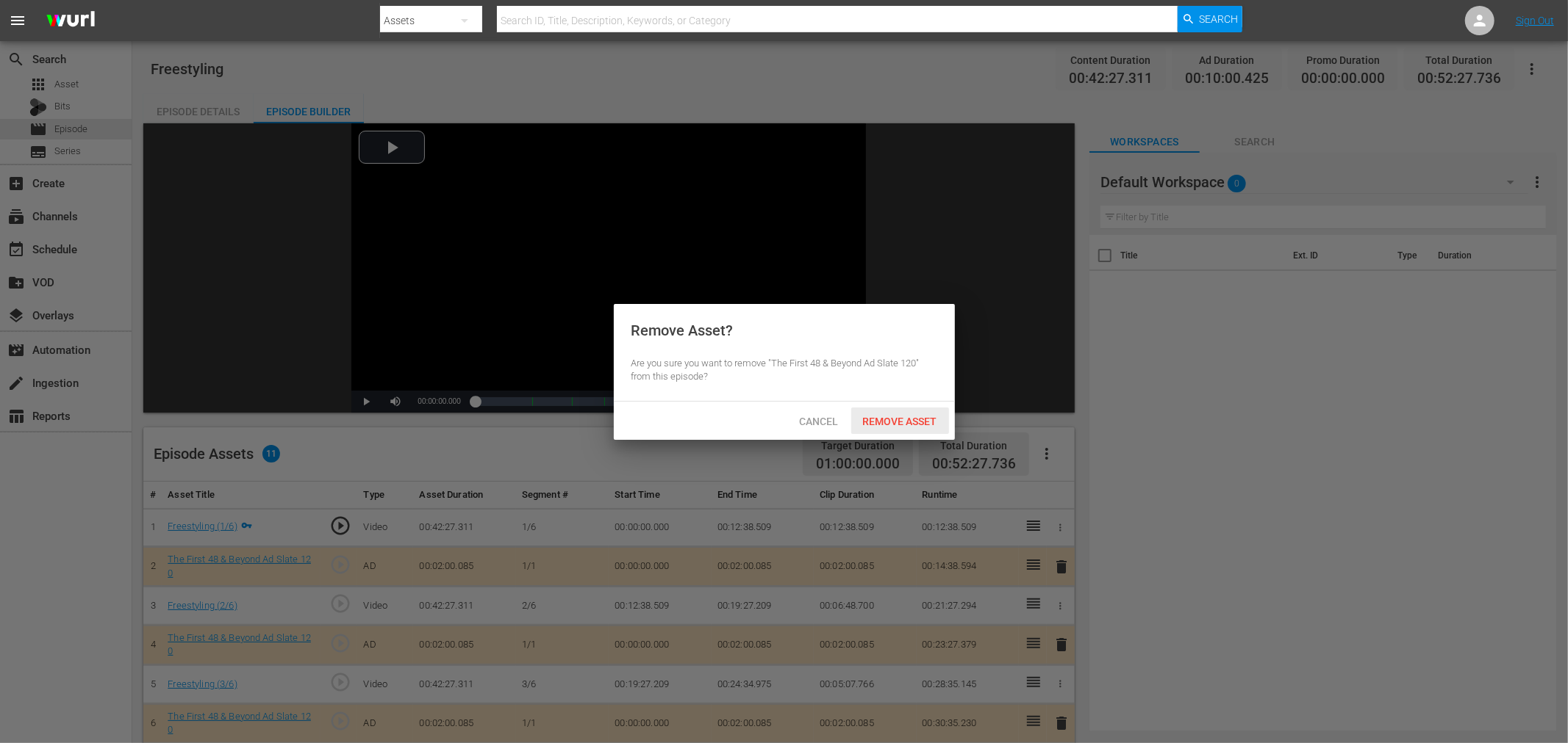
click at [890, 416] on span "Remove Asset" at bounding box center [900, 422] width 98 height 12
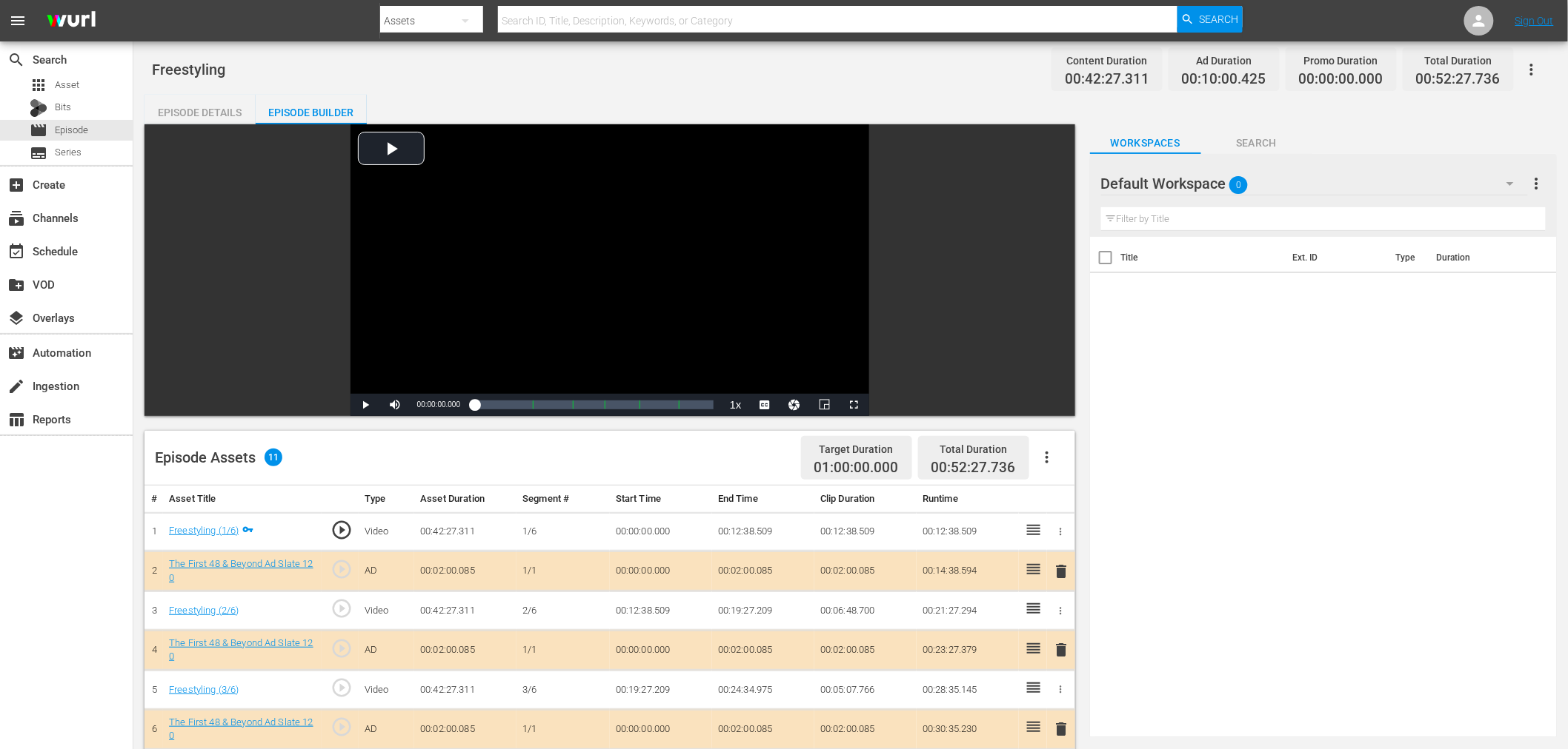
click at [1337, 168] on div "Default Workspace 0" at bounding box center [1315, 183] width 427 height 41
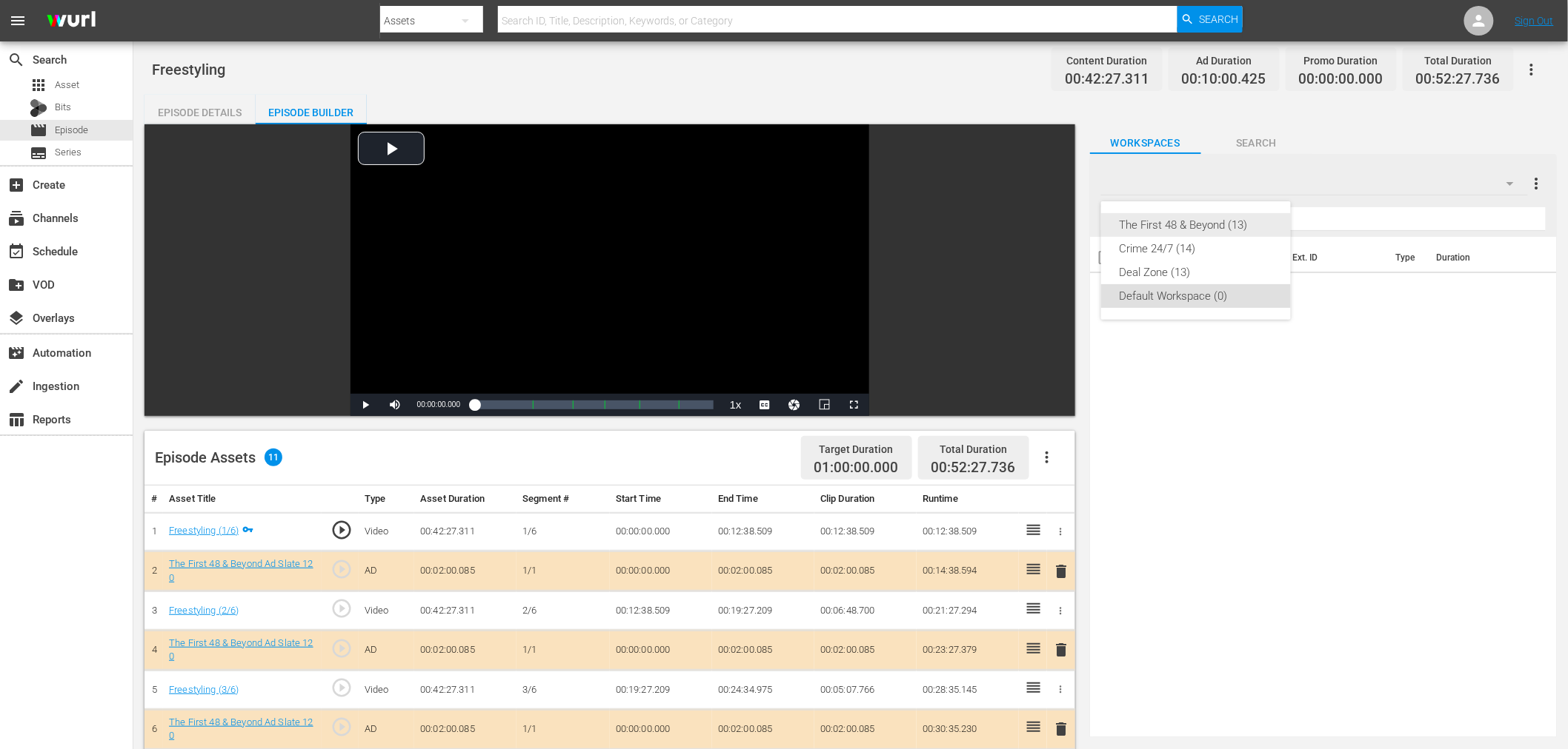
click at [1215, 225] on div "The First 48 & Beyond (13)" at bounding box center [1195, 225] width 154 height 24
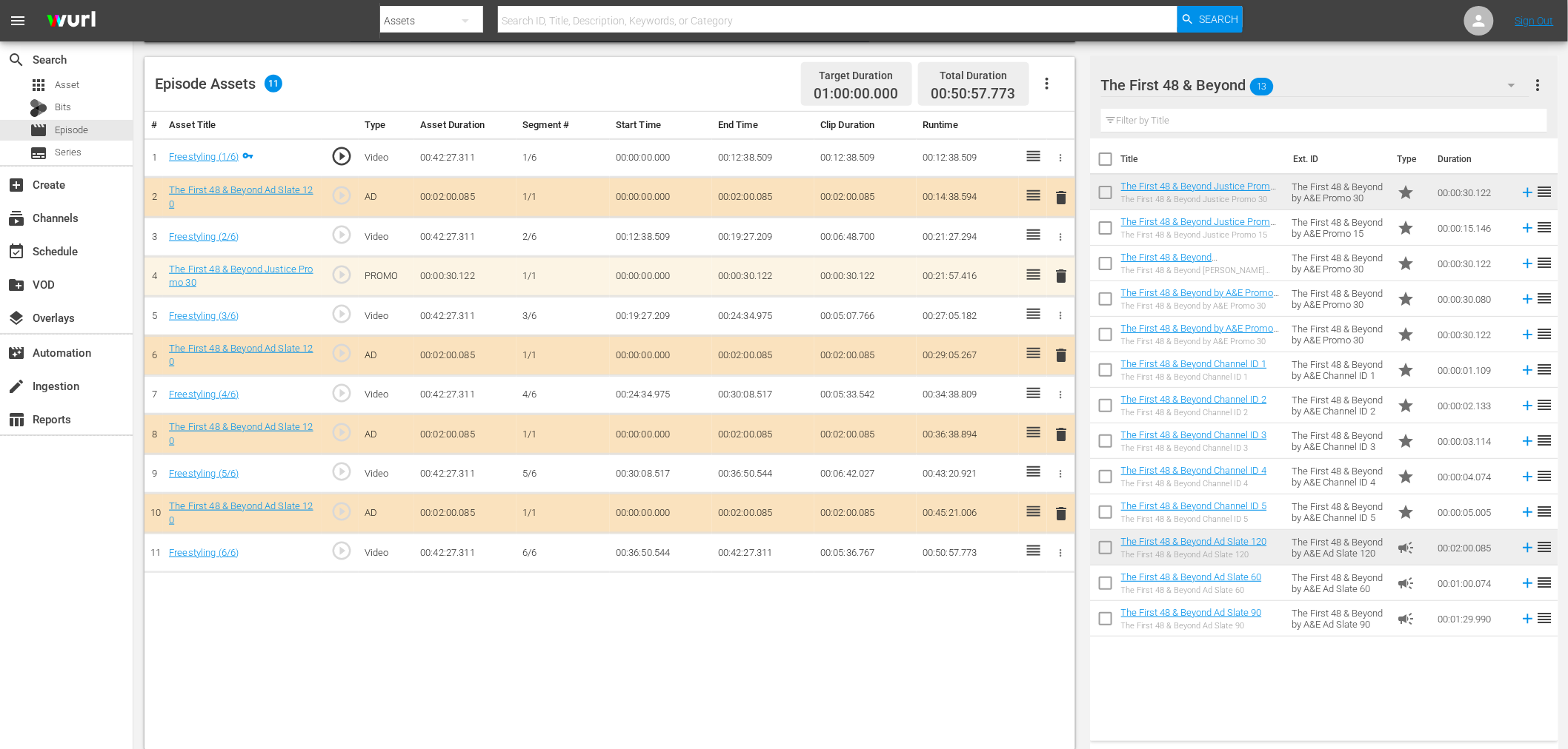
scroll to position [385, 0]
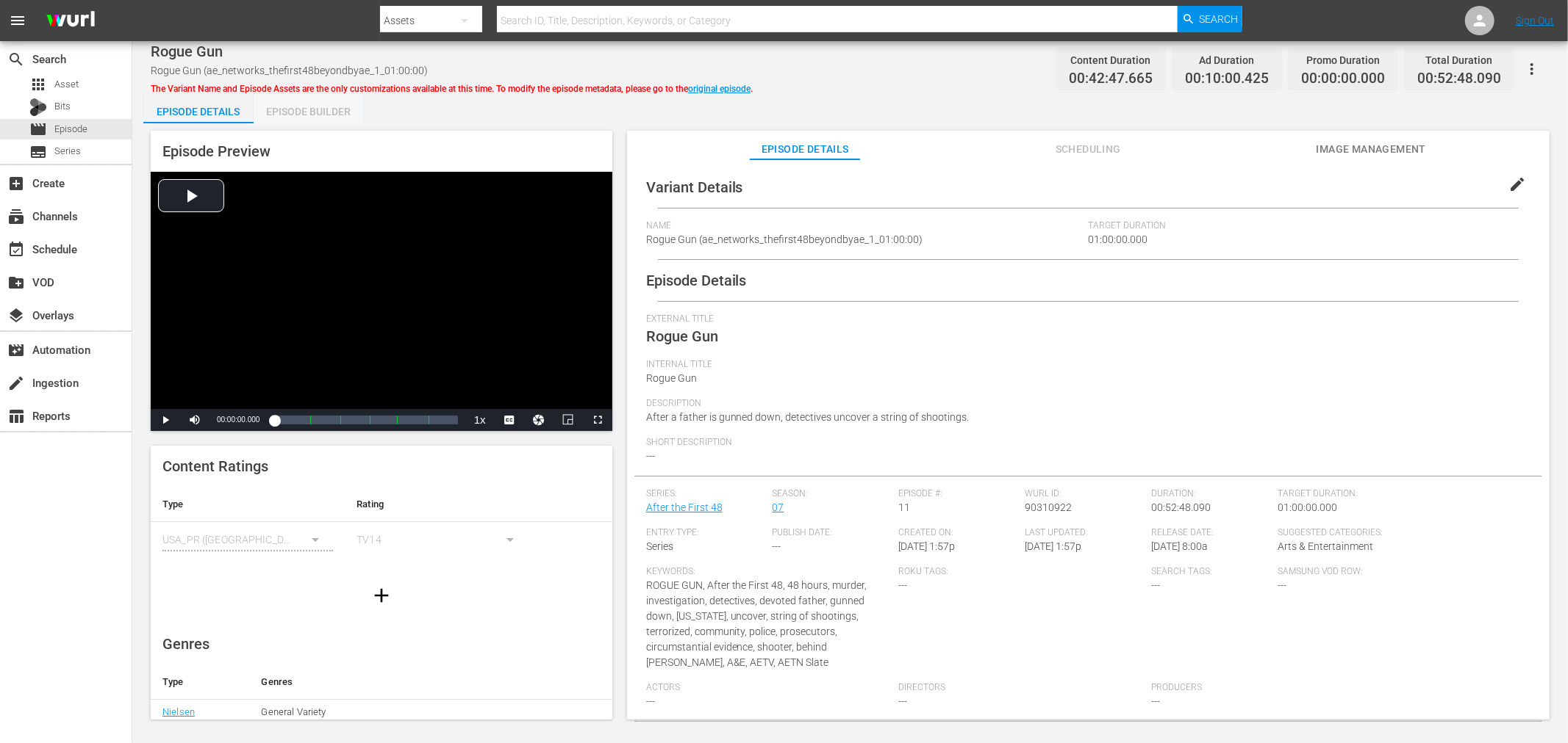
click at [313, 100] on div "Episode Builder" at bounding box center [309, 111] width 110 height 36
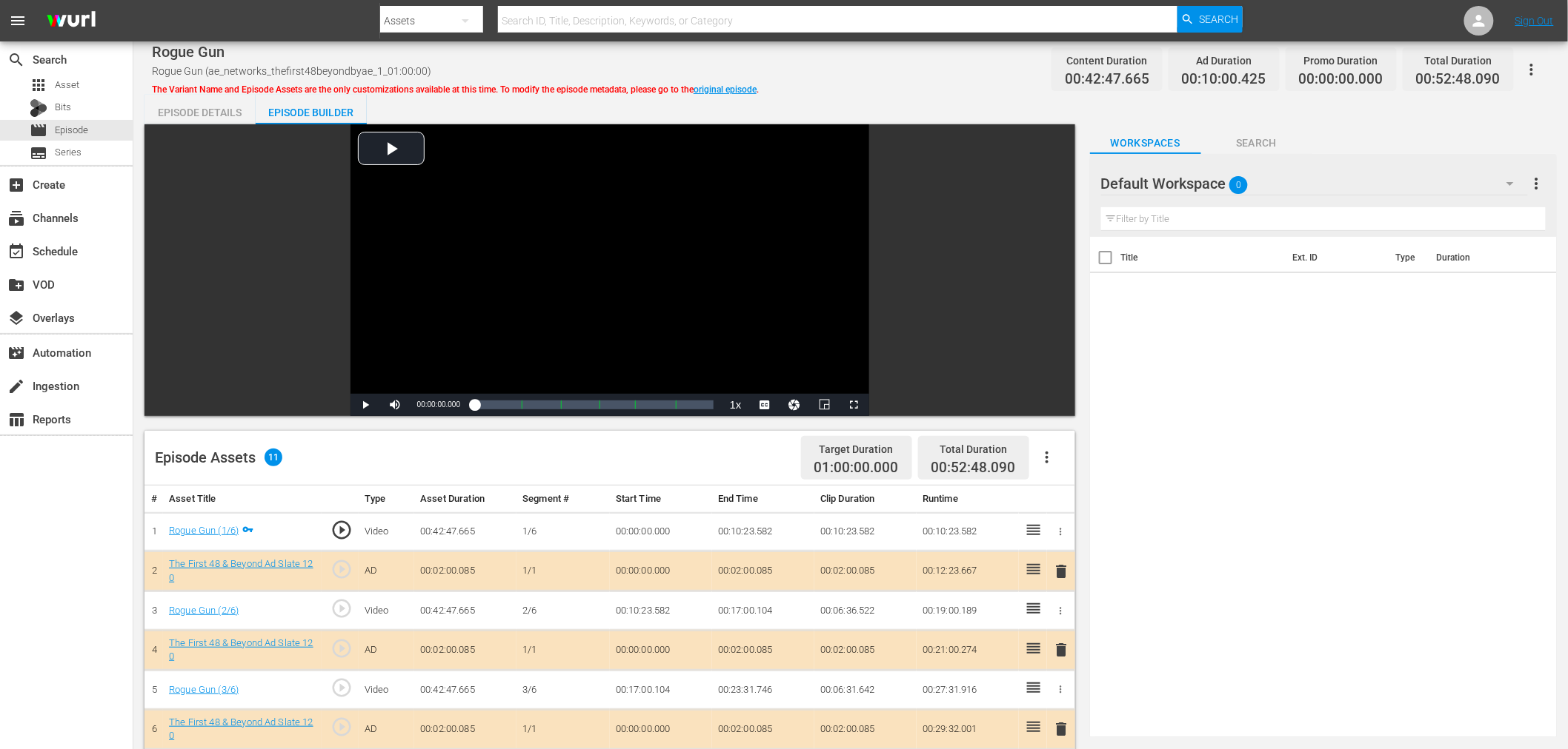
click at [1065, 646] on span "delete" at bounding box center [1062, 650] width 17 height 17
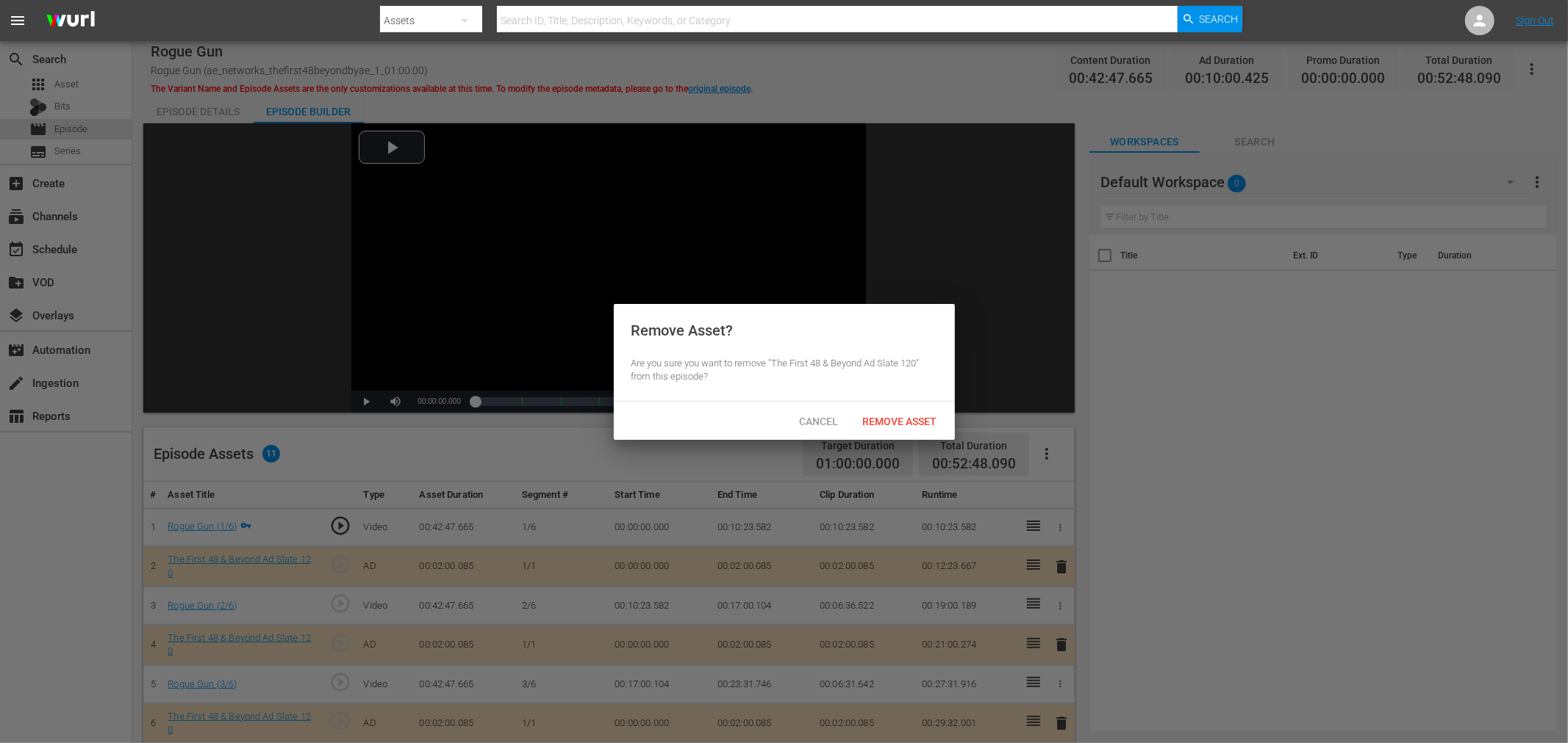
click at [910, 423] on span "Remove Asset" at bounding box center [900, 422] width 98 height 12
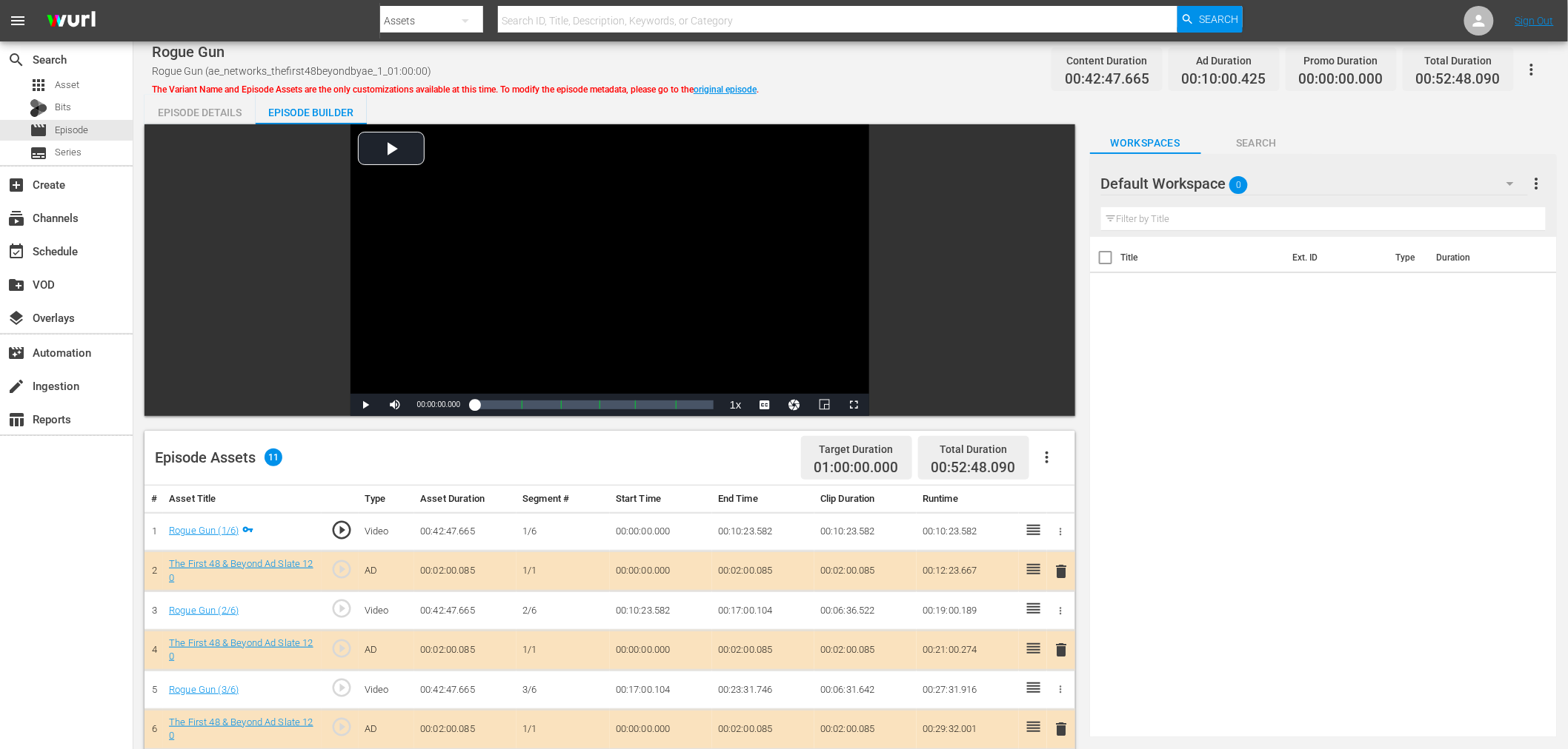
click at [1344, 179] on body "menu Search By Assets Search ID, Title, Description, Keywords, or Category Sear…" at bounding box center [784, 374] width 1568 height 749
click at [1354, 180] on div "Default Workspace 0" at bounding box center [1315, 183] width 427 height 41
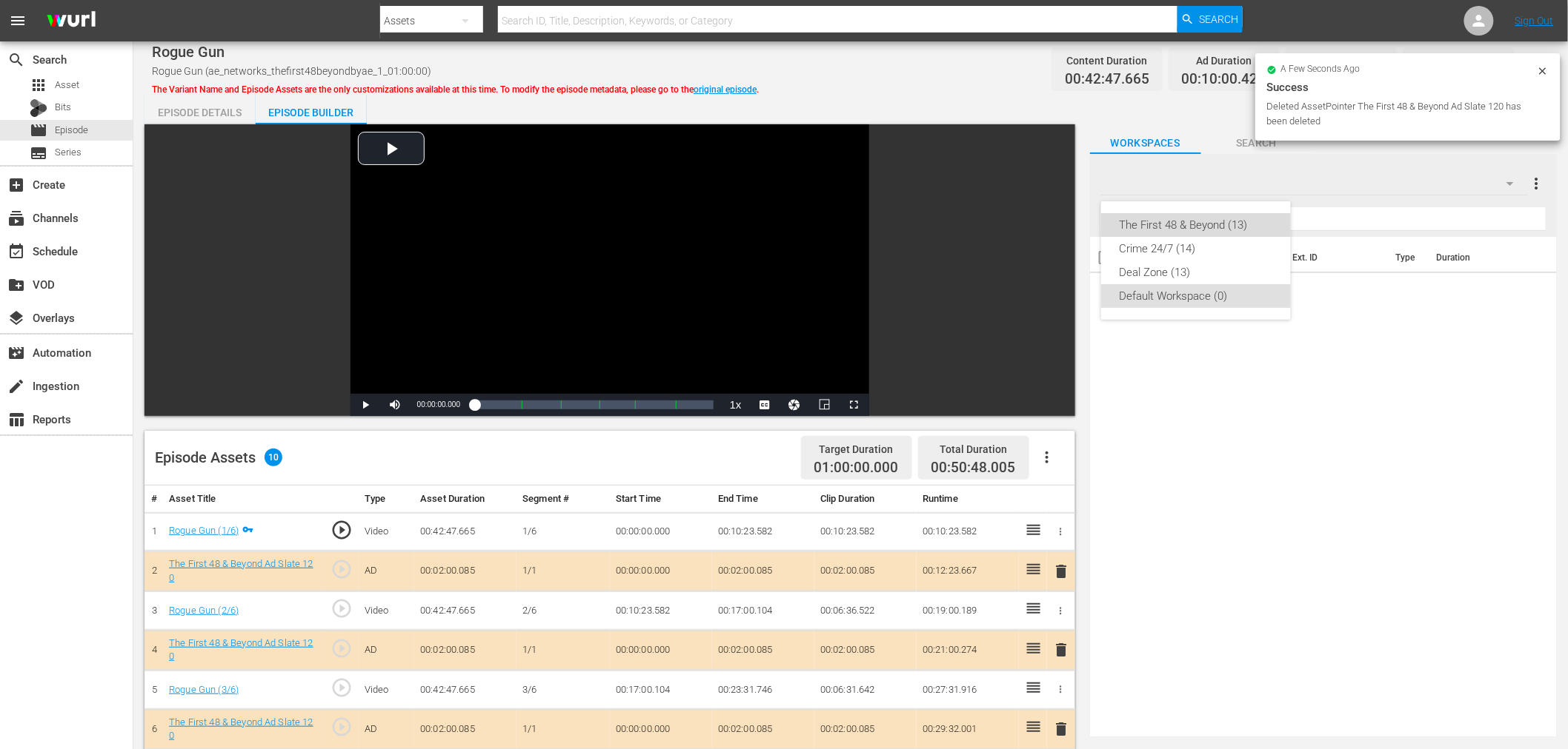
click at [1225, 223] on div "The First 48 & Beyond (13)" at bounding box center [1195, 225] width 154 height 24
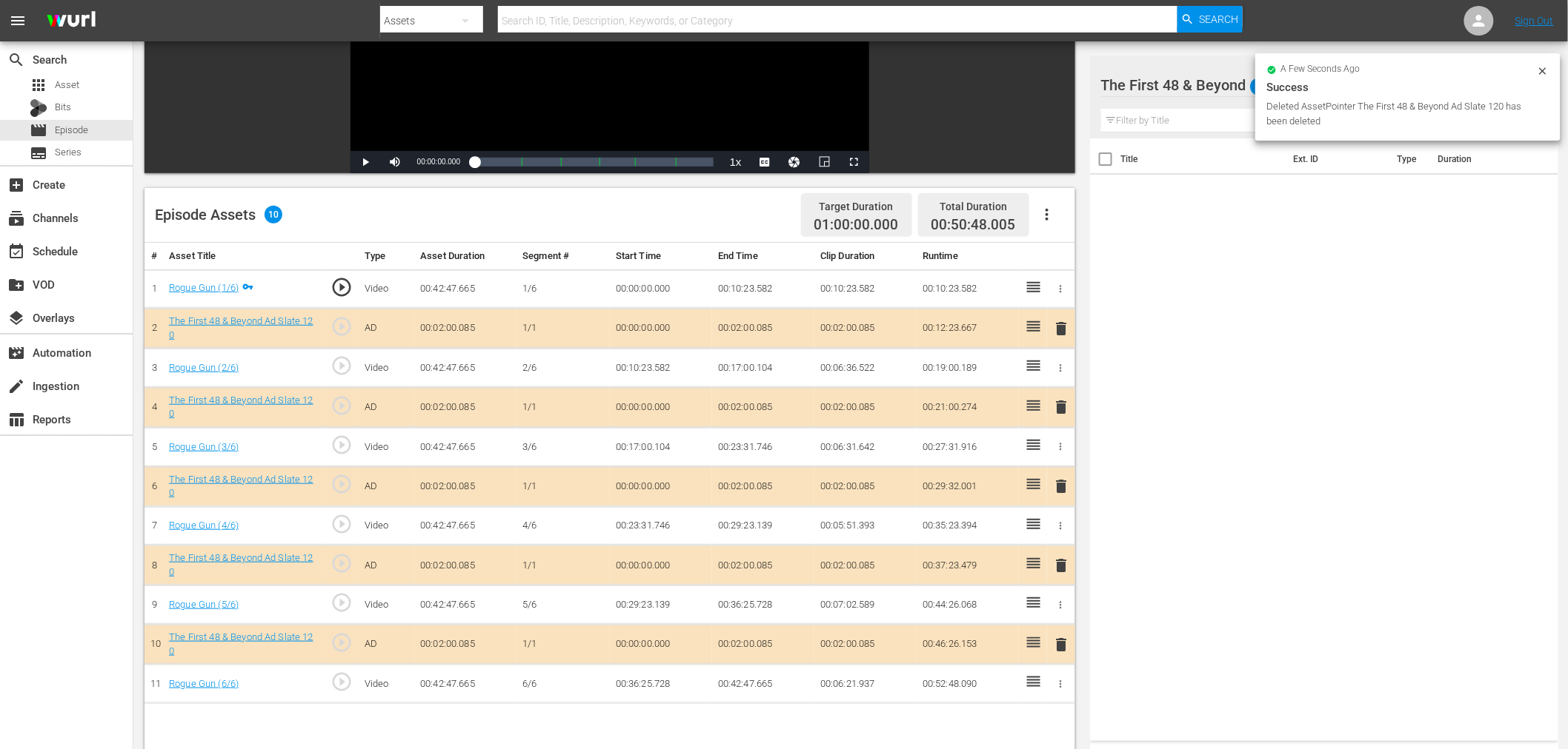
scroll to position [247, 0]
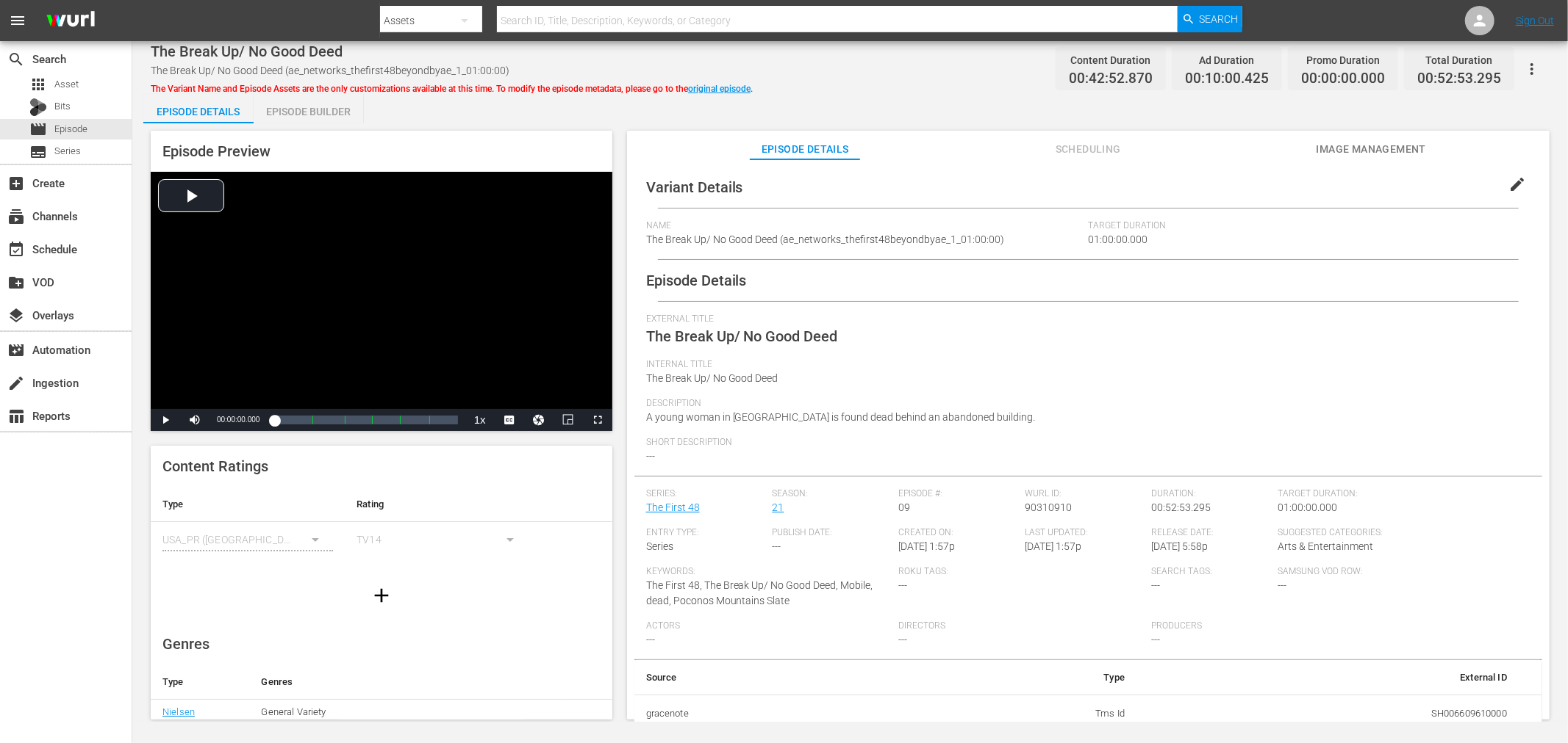
click at [337, 109] on div "Episode Builder" at bounding box center [309, 111] width 110 height 36
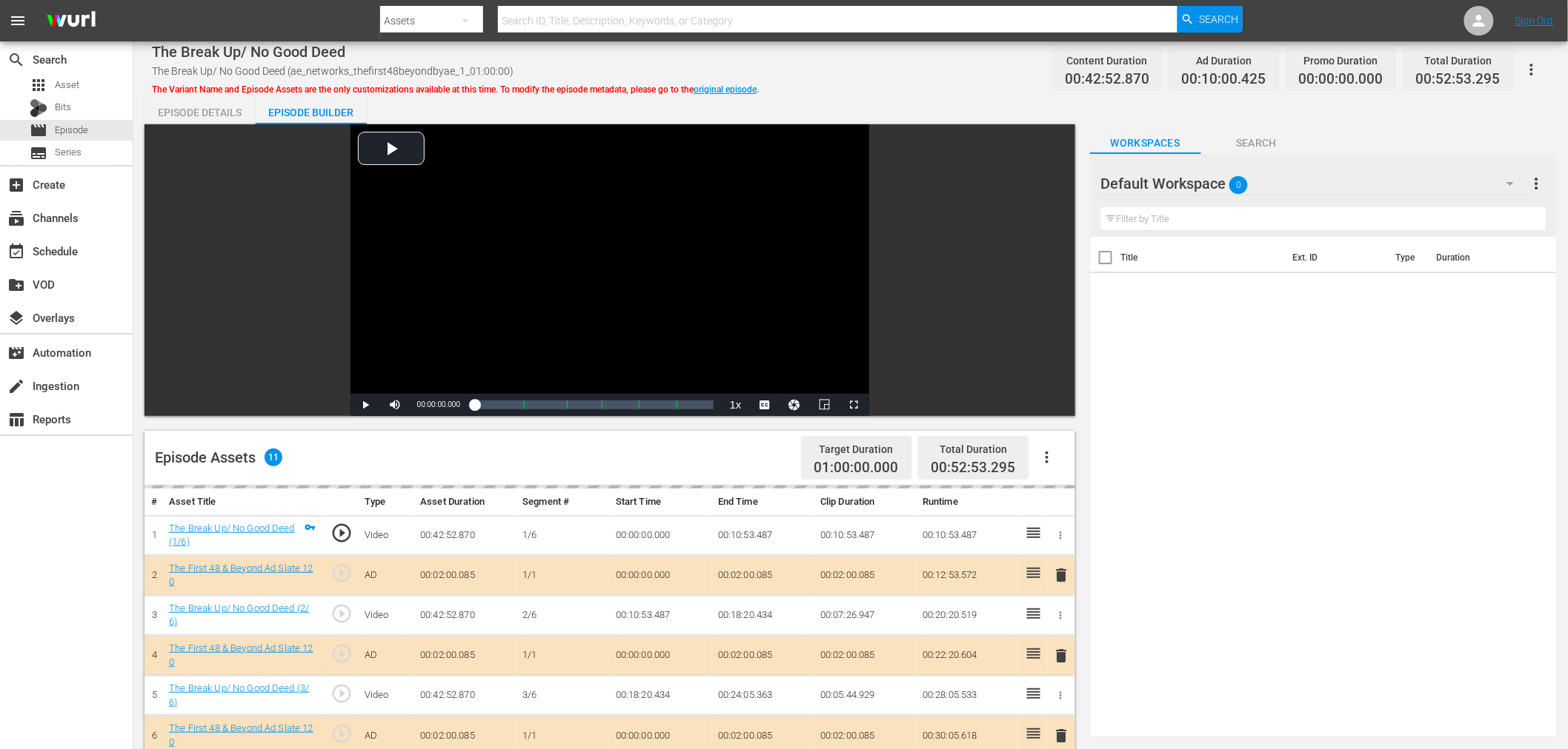
click at [1275, 180] on div "Default Workspace 0" at bounding box center [1315, 183] width 427 height 41
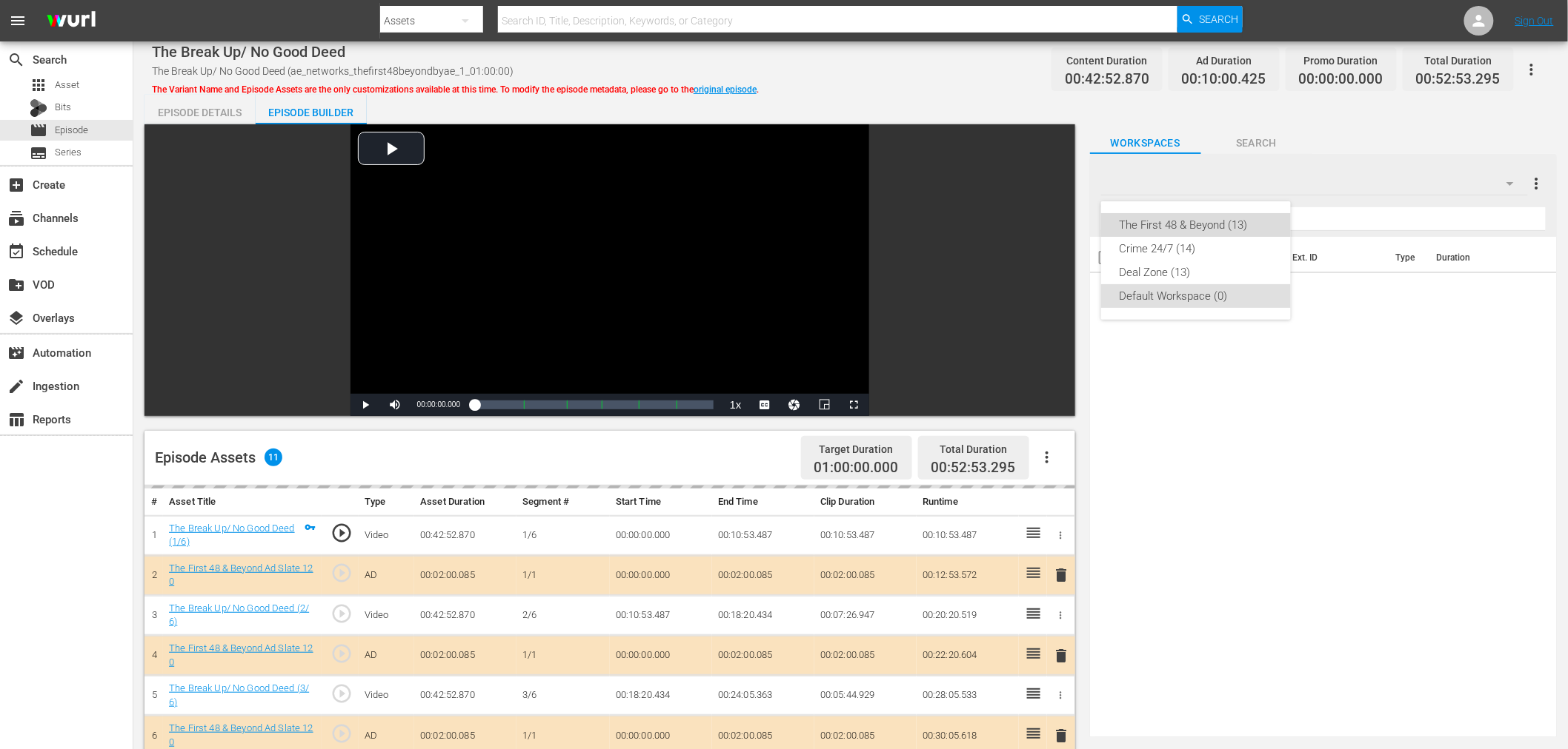
click at [1242, 224] on div "The First 48 & Beyond (13)" at bounding box center [1195, 225] width 154 height 24
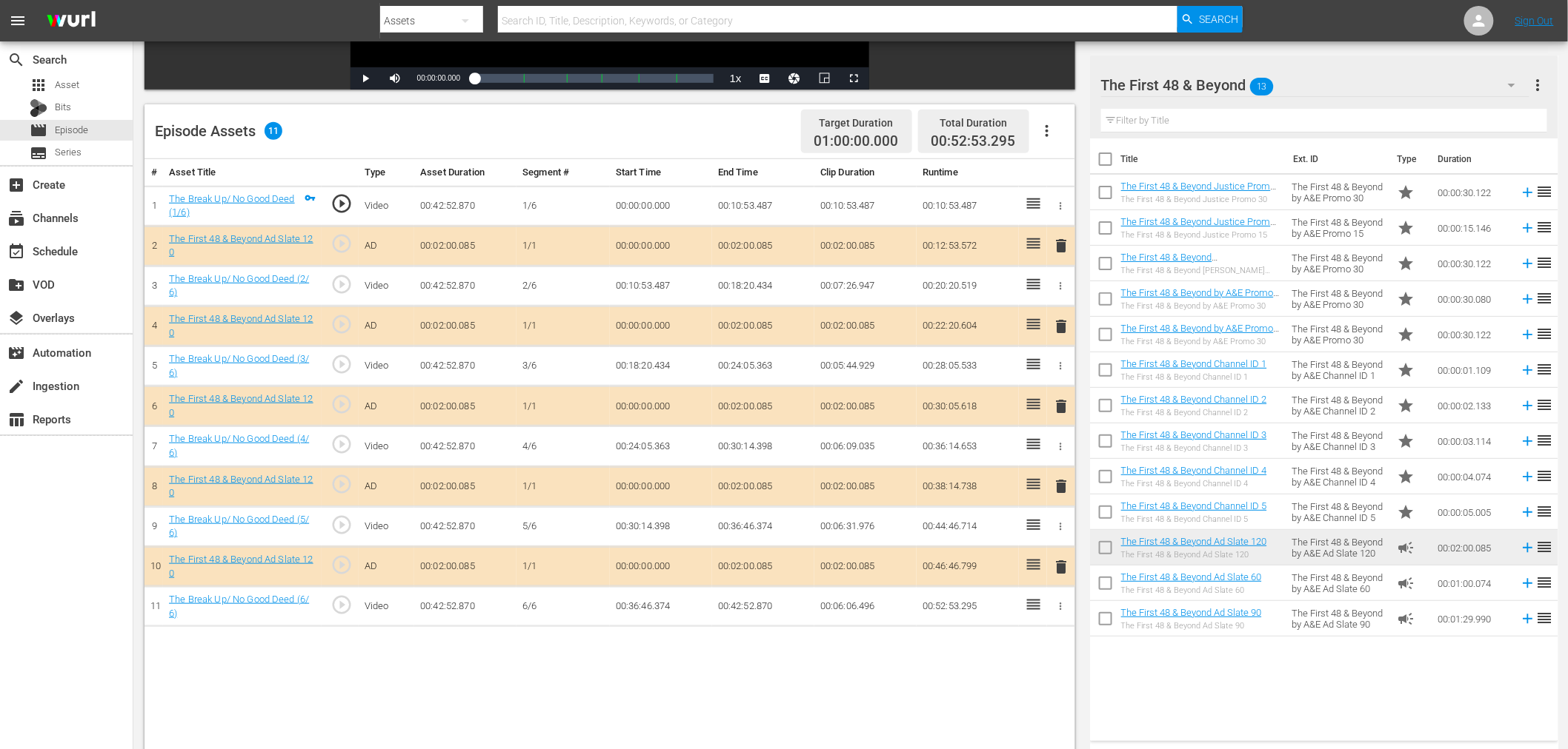
scroll to position [328, 0]
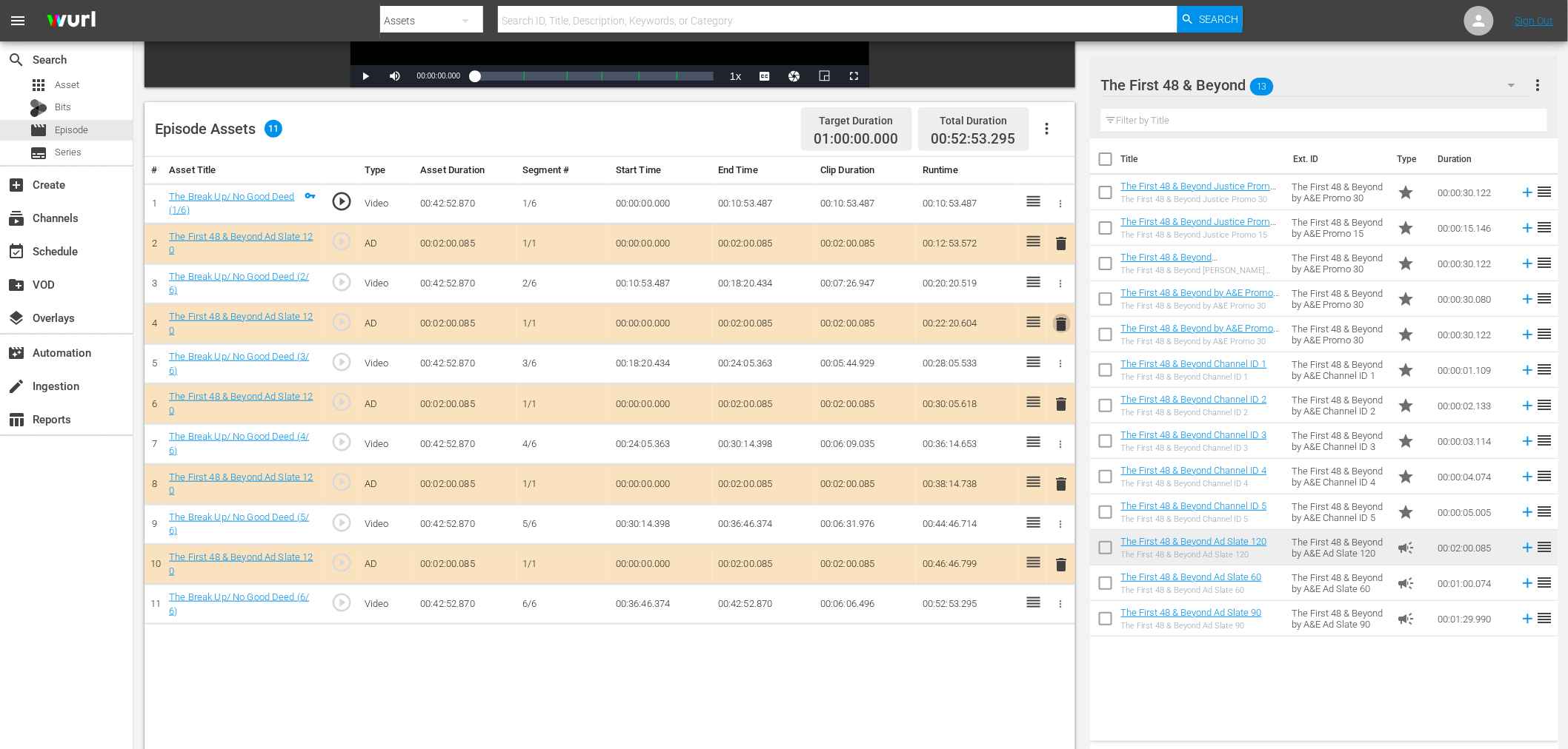
click at [1063, 326] on span "delete" at bounding box center [1062, 324] width 17 height 17
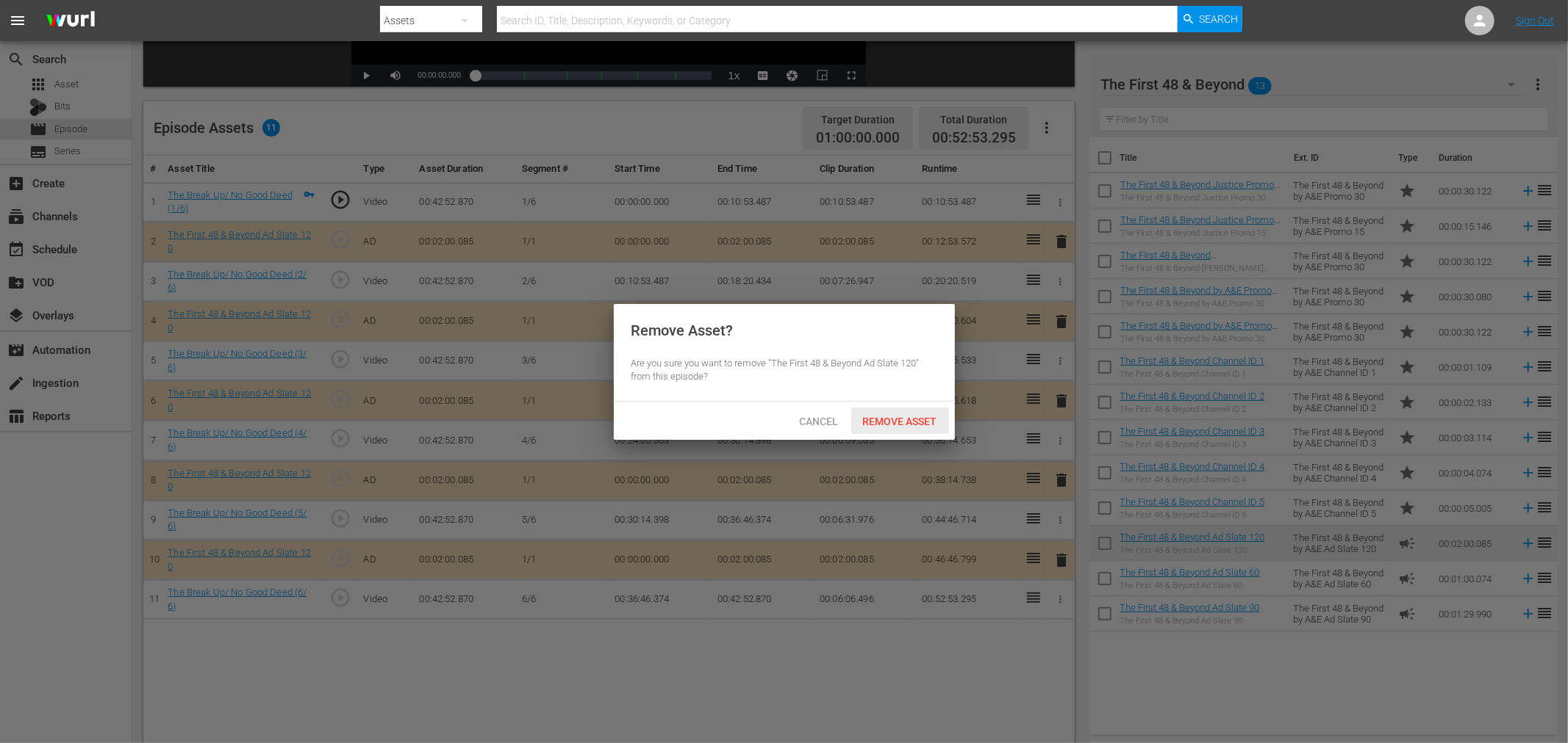
click at [897, 417] on span "Remove Asset" at bounding box center [900, 422] width 98 height 12
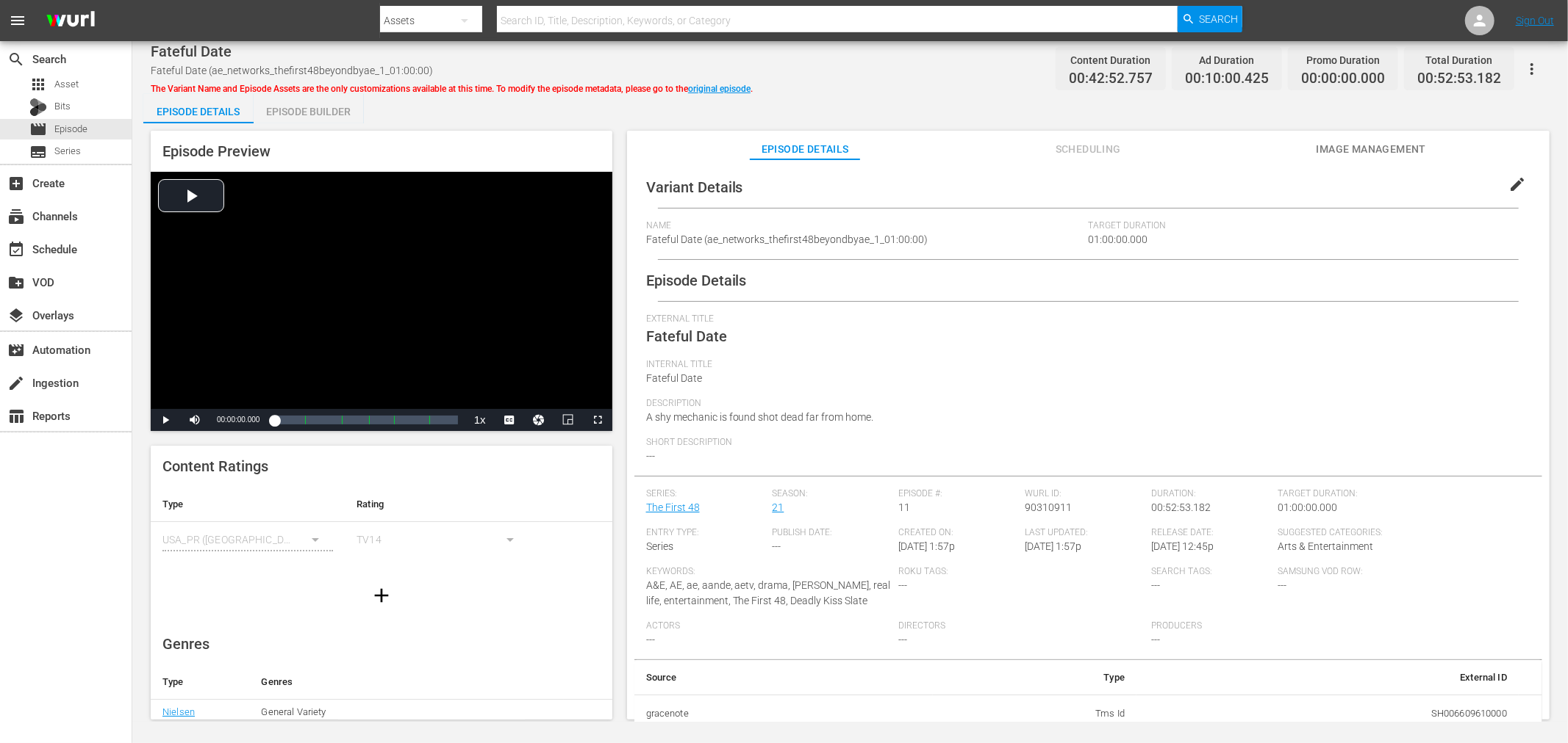
click at [320, 120] on div "Episode Builder" at bounding box center [309, 111] width 110 height 36
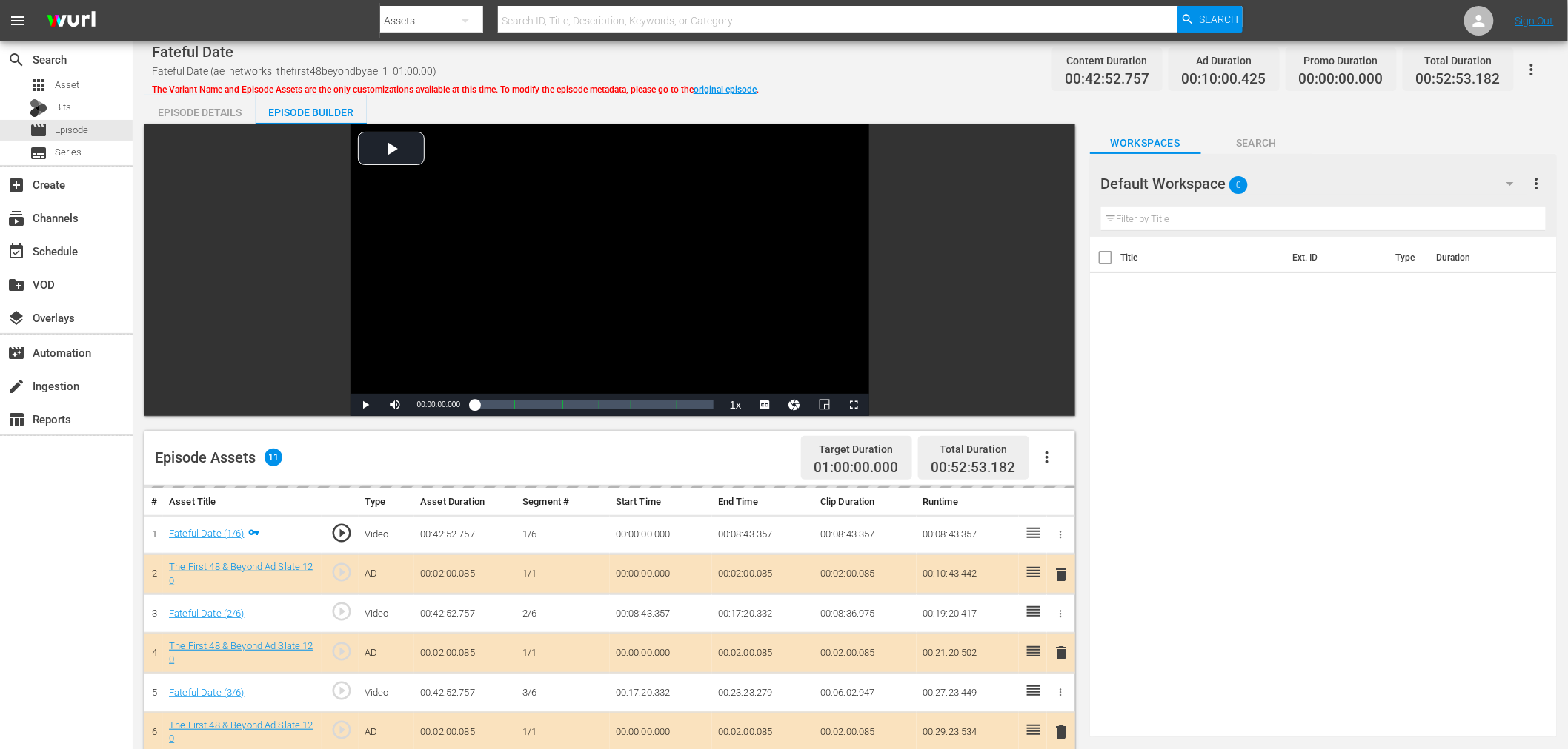
click at [1342, 188] on div "Default Workspace 0" at bounding box center [1315, 183] width 427 height 41
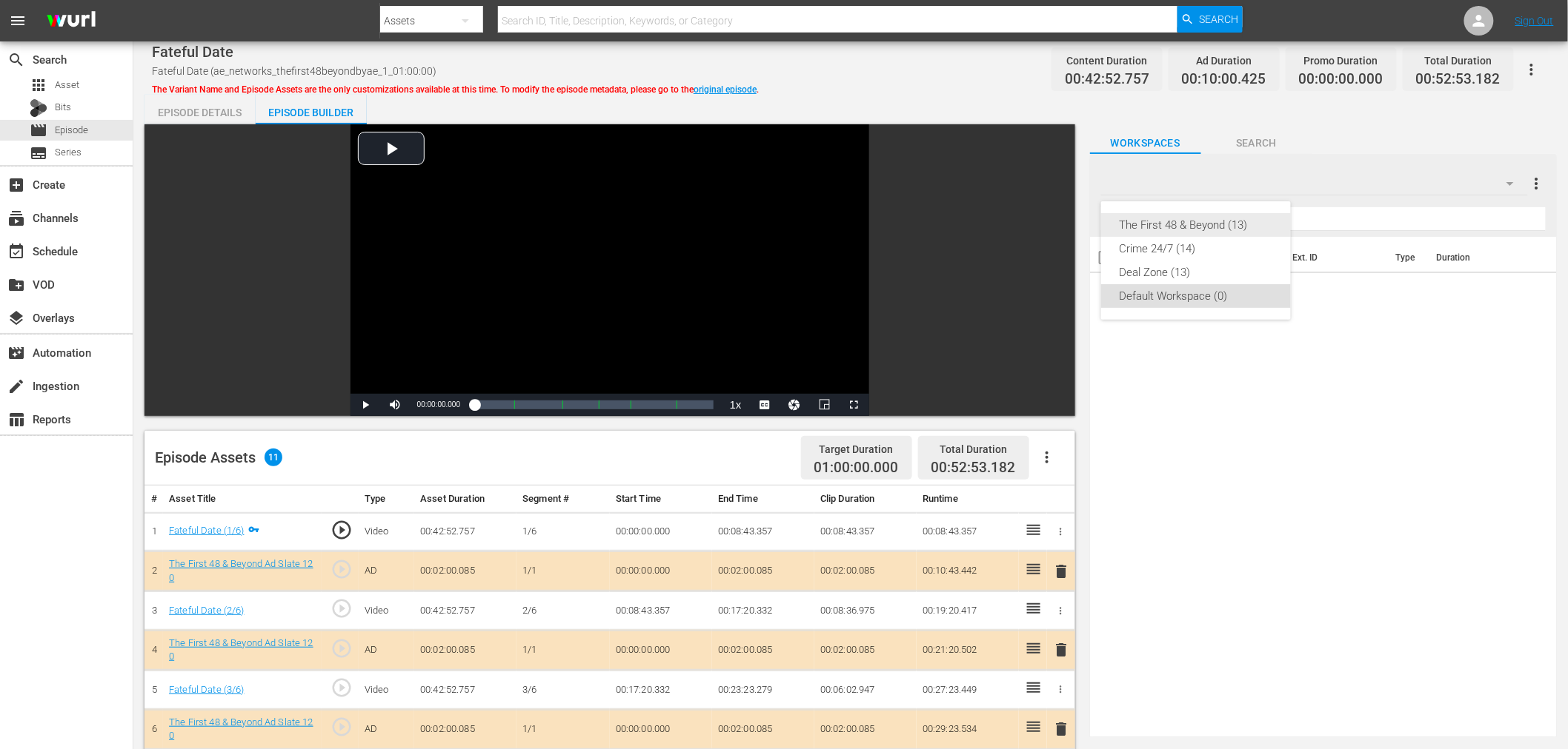
click at [1186, 224] on div "The First 48 & Beyond (13)" at bounding box center [1195, 225] width 154 height 24
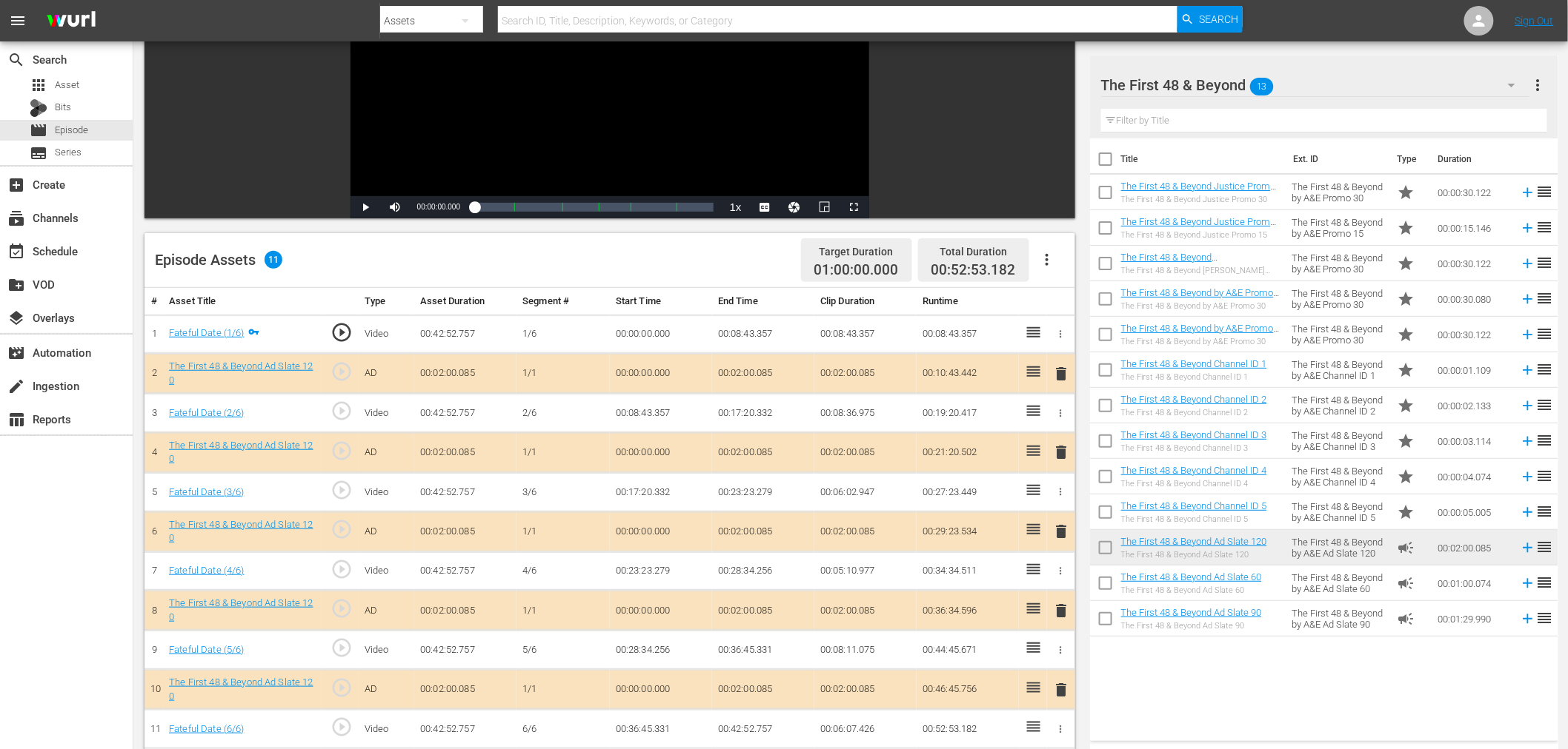
scroll to position [247, 0]
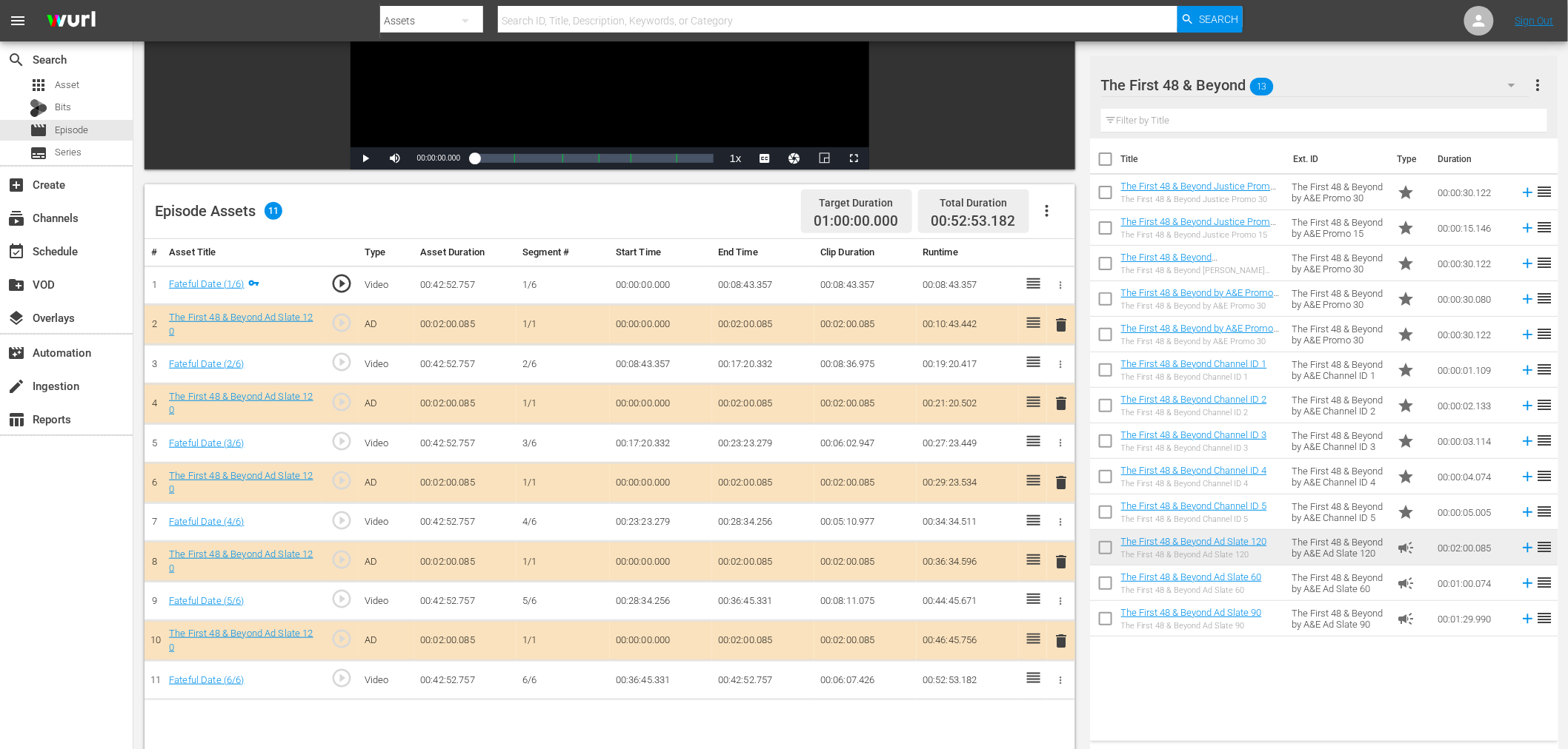
click at [1067, 401] on span "delete" at bounding box center [1062, 403] width 17 height 17
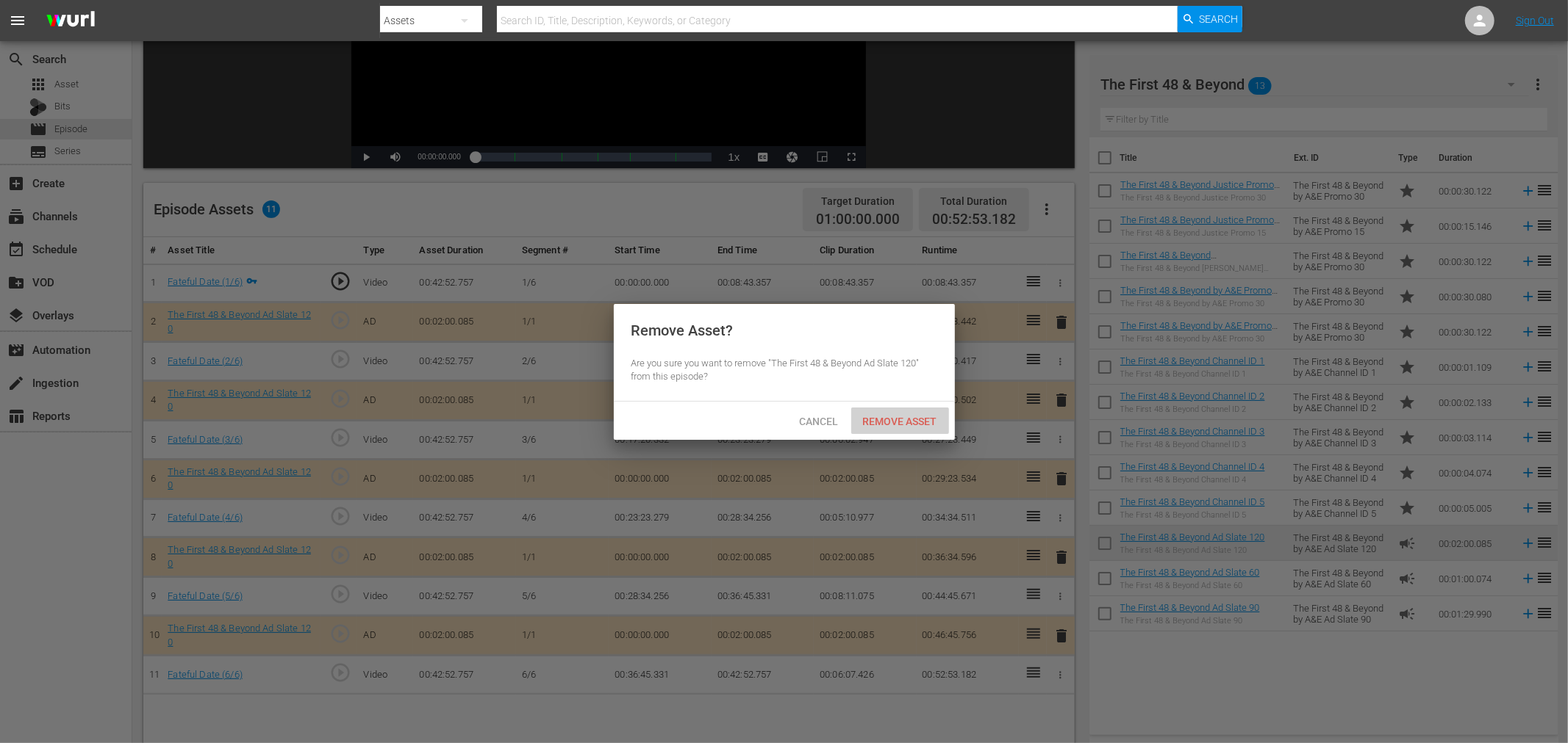
click at [924, 416] on span "Remove Asset" at bounding box center [900, 422] width 98 height 12
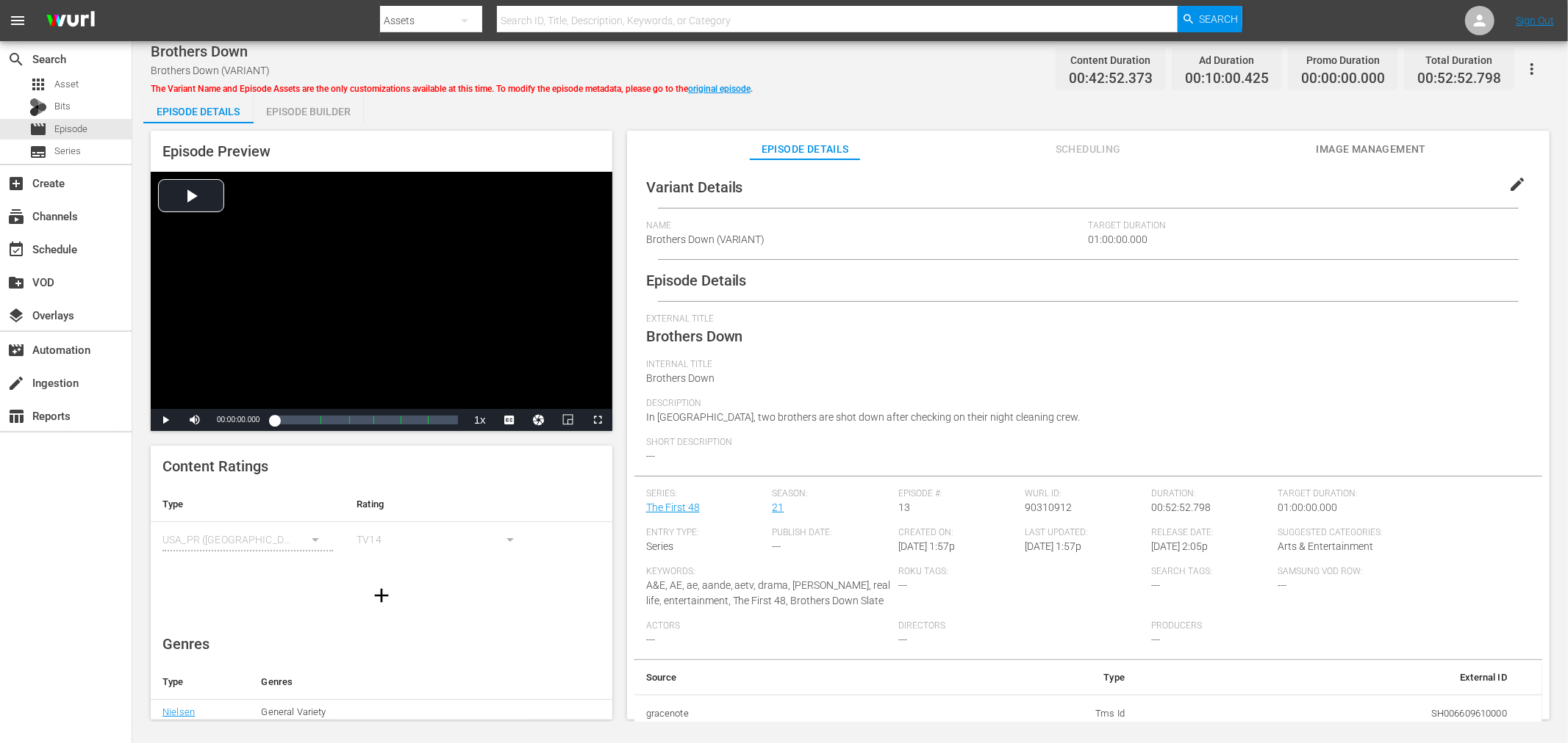
click at [321, 100] on div "Episode Builder" at bounding box center [309, 111] width 110 height 36
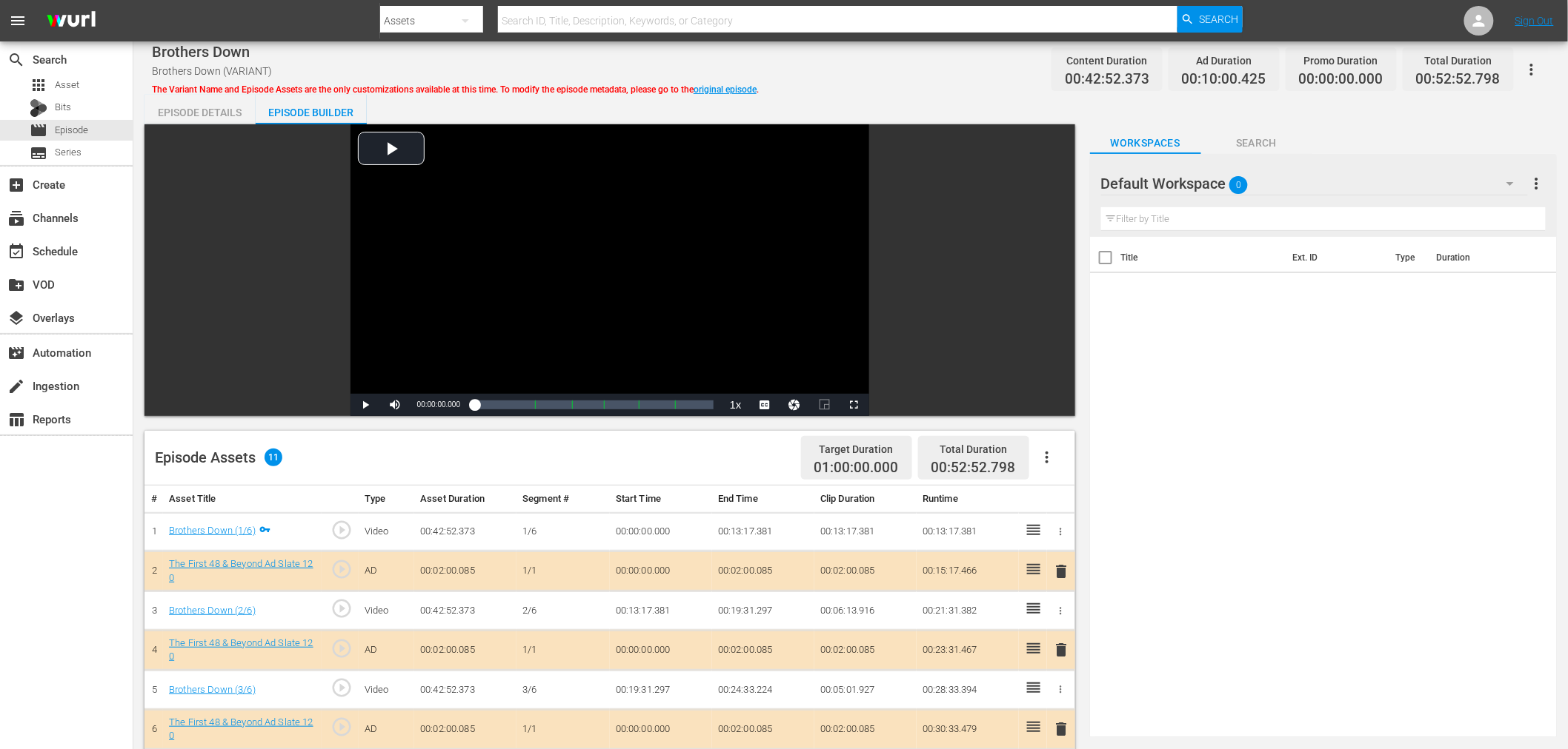
click at [1346, 179] on div "Default Workspace 0" at bounding box center [1315, 183] width 427 height 41
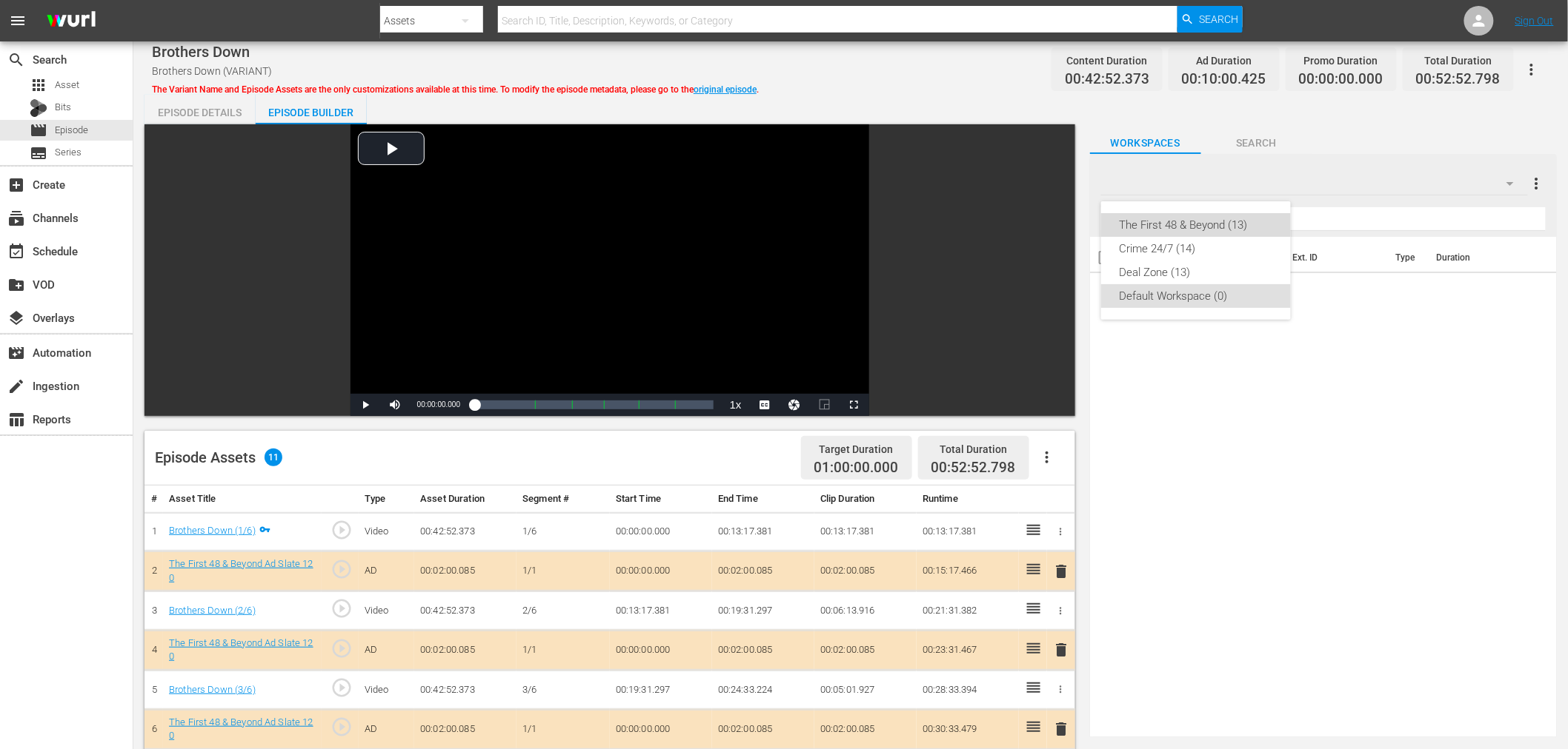
click at [1256, 226] on div "The First 48 & Beyond (13)" at bounding box center [1195, 225] width 154 height 24
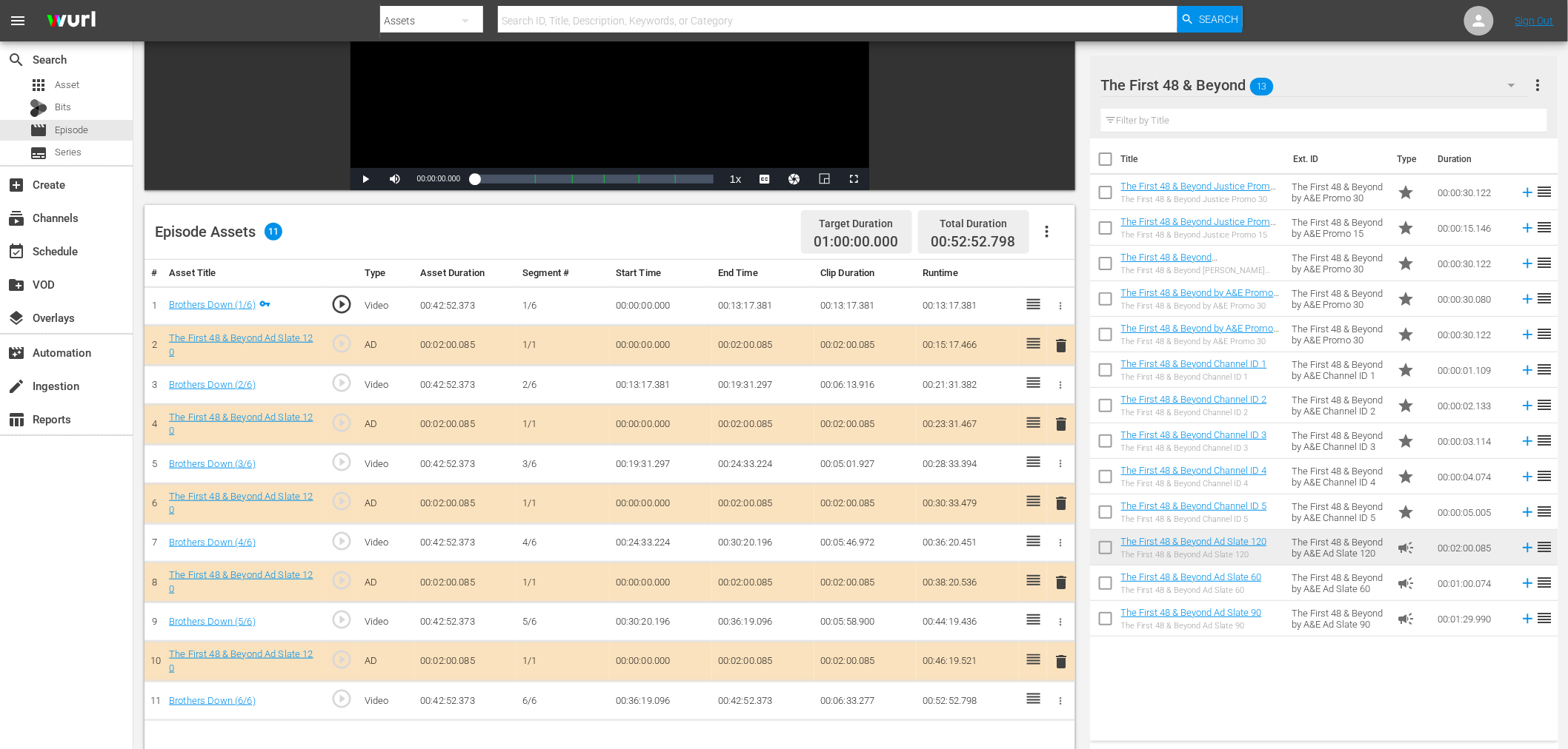
scroll to position [247, 0]
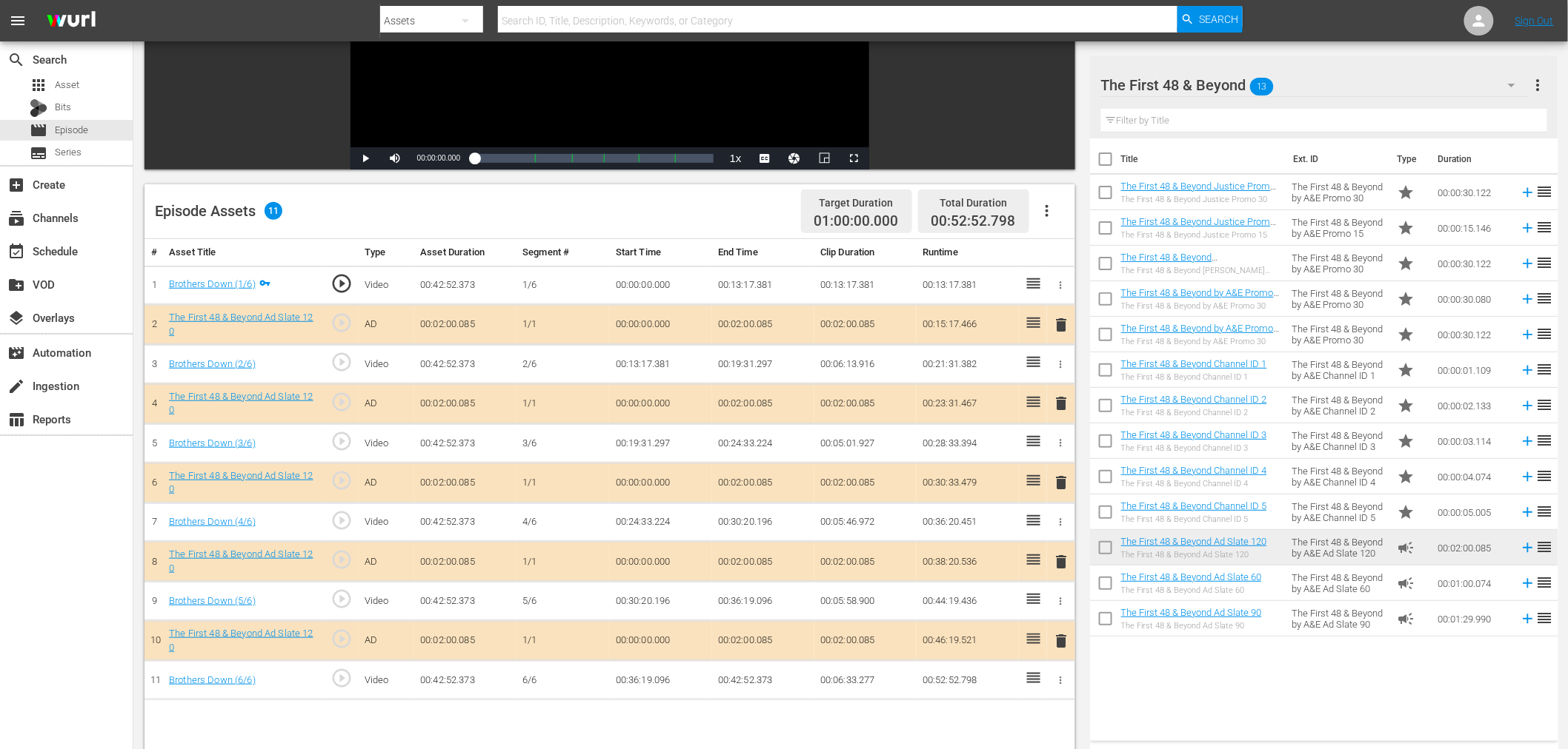
click at [1065, 397] on span "delete" at bounding box center [1062, 403] width 17 height 17
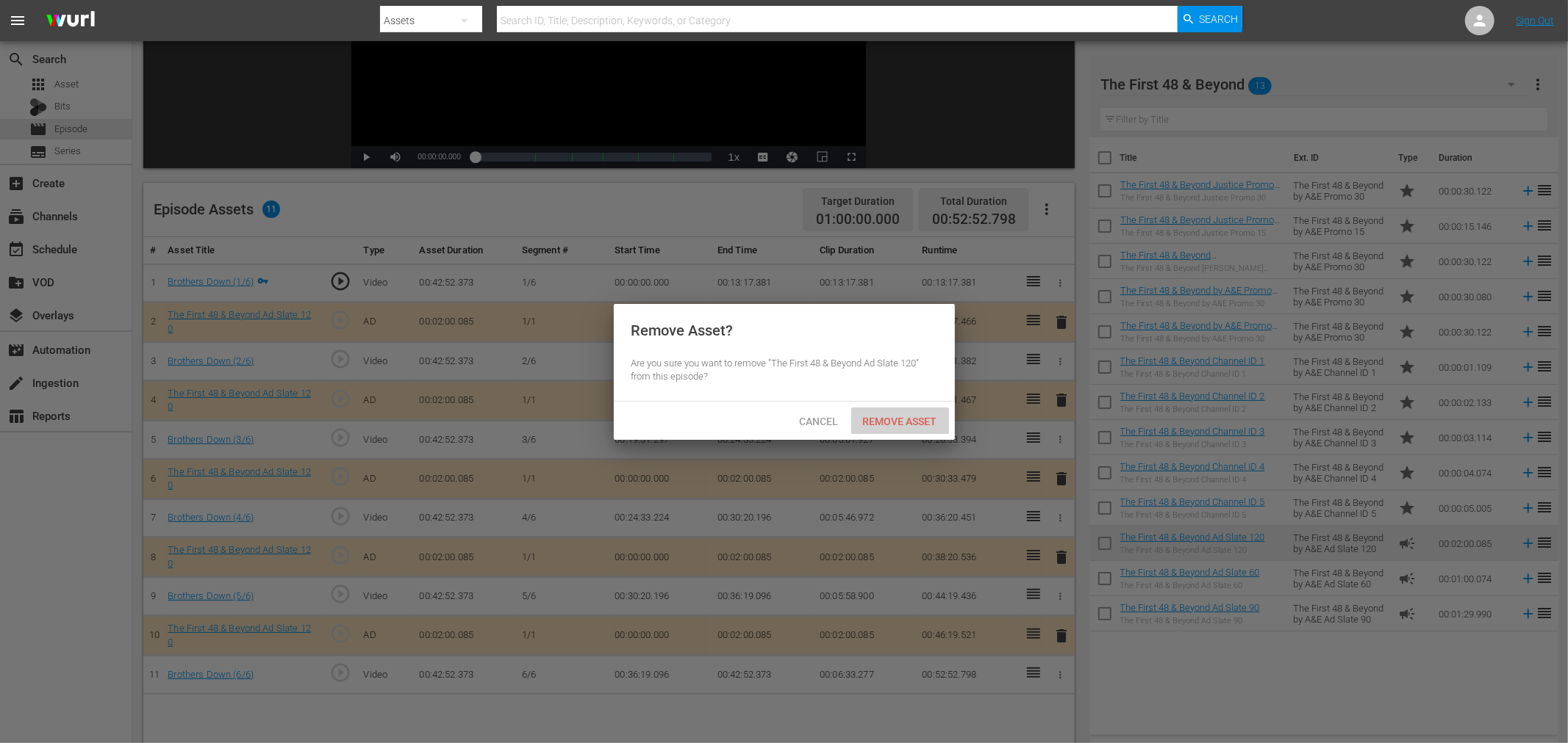
click at [919, 428] on div "Remove Asset" at bounding box center [900, 422] width 98 height 27
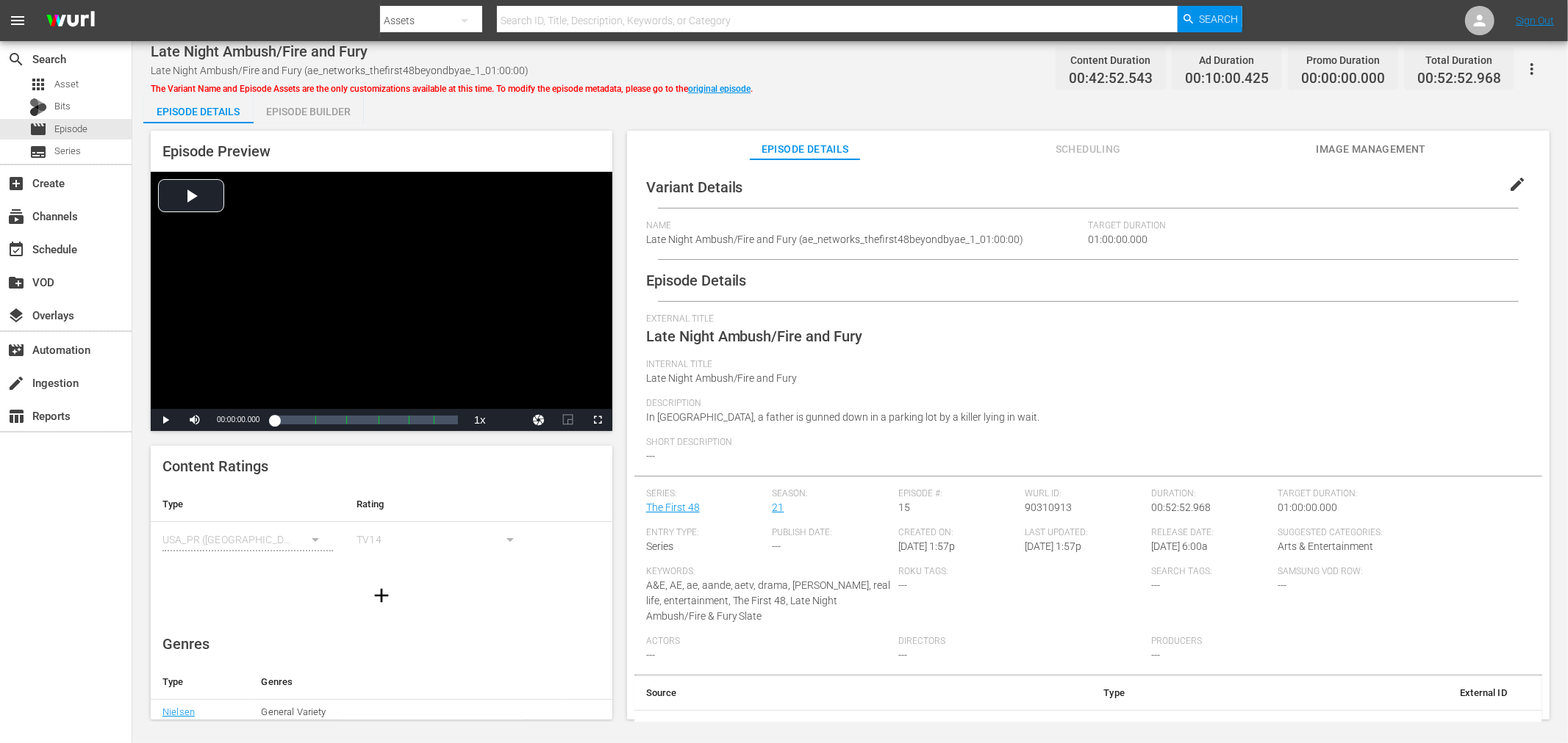
click at [298, 115] on div "Episode Builder" at bounding box center [309, 111] width 110 height 36
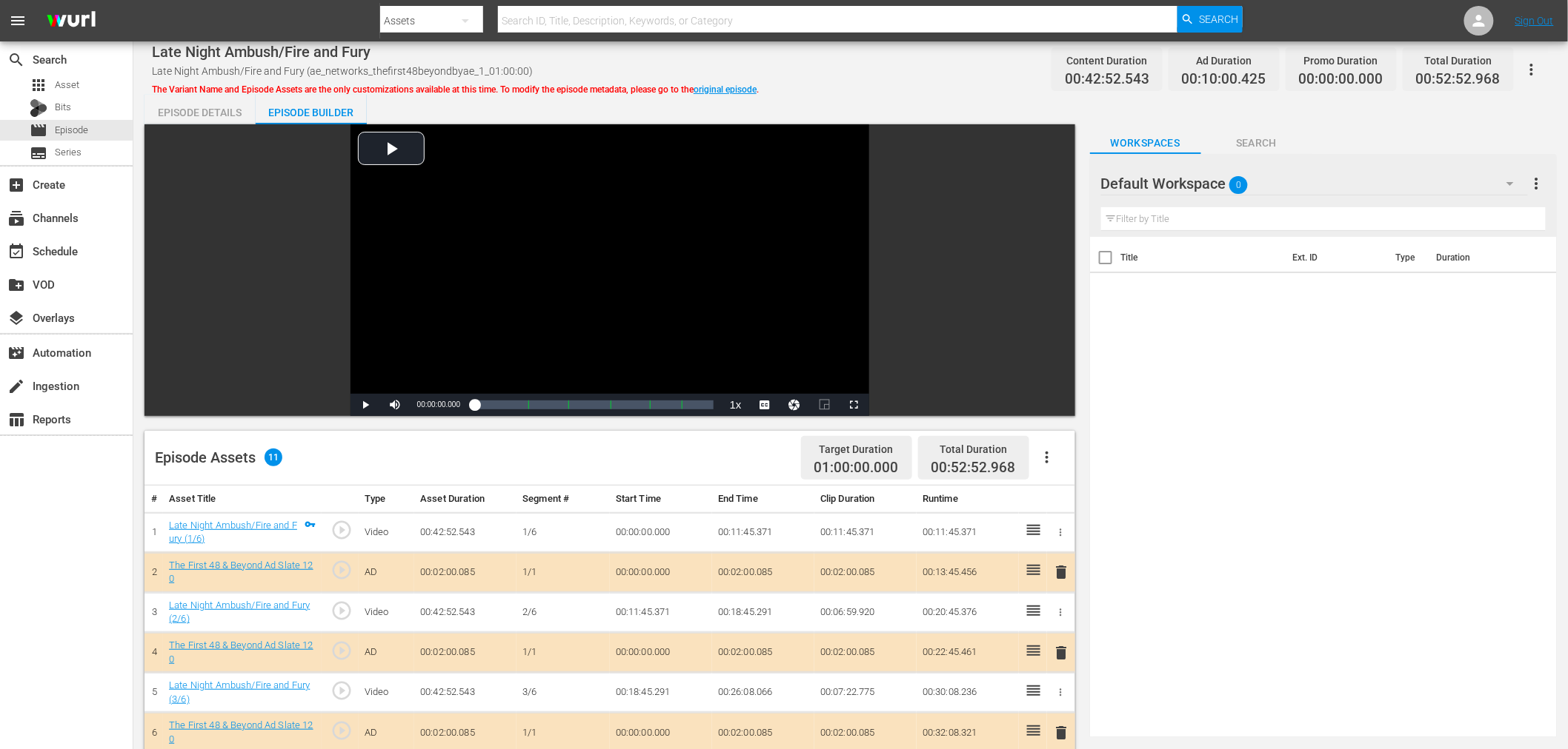
click at [1268, 170] on div "Default Workspace 0" at bounding box center [1315, 183] width 427 height 41
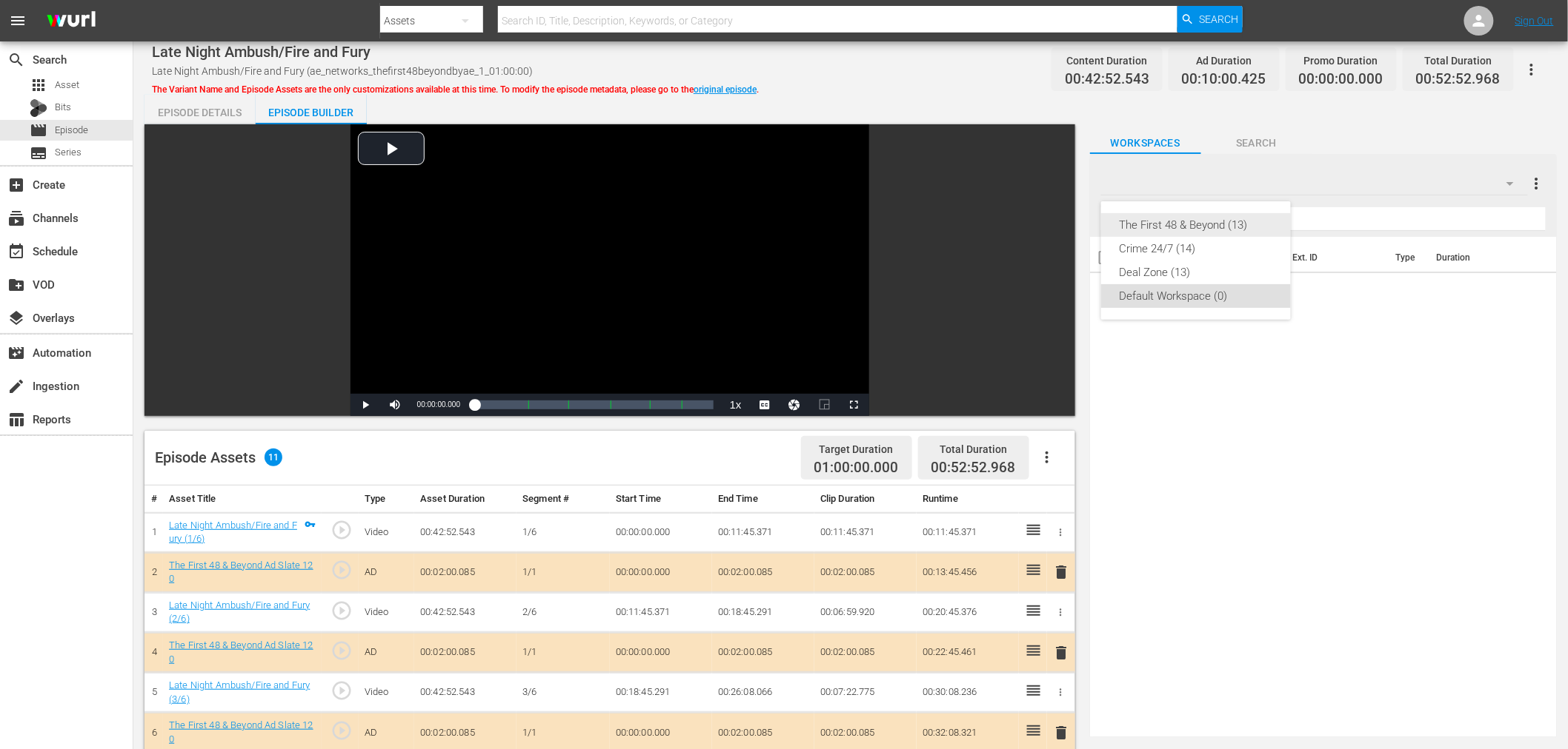
click at [1199, 217] on div "The First 48 & Beyond (13)" at bounding box center [1195, 225] width 154 height 24
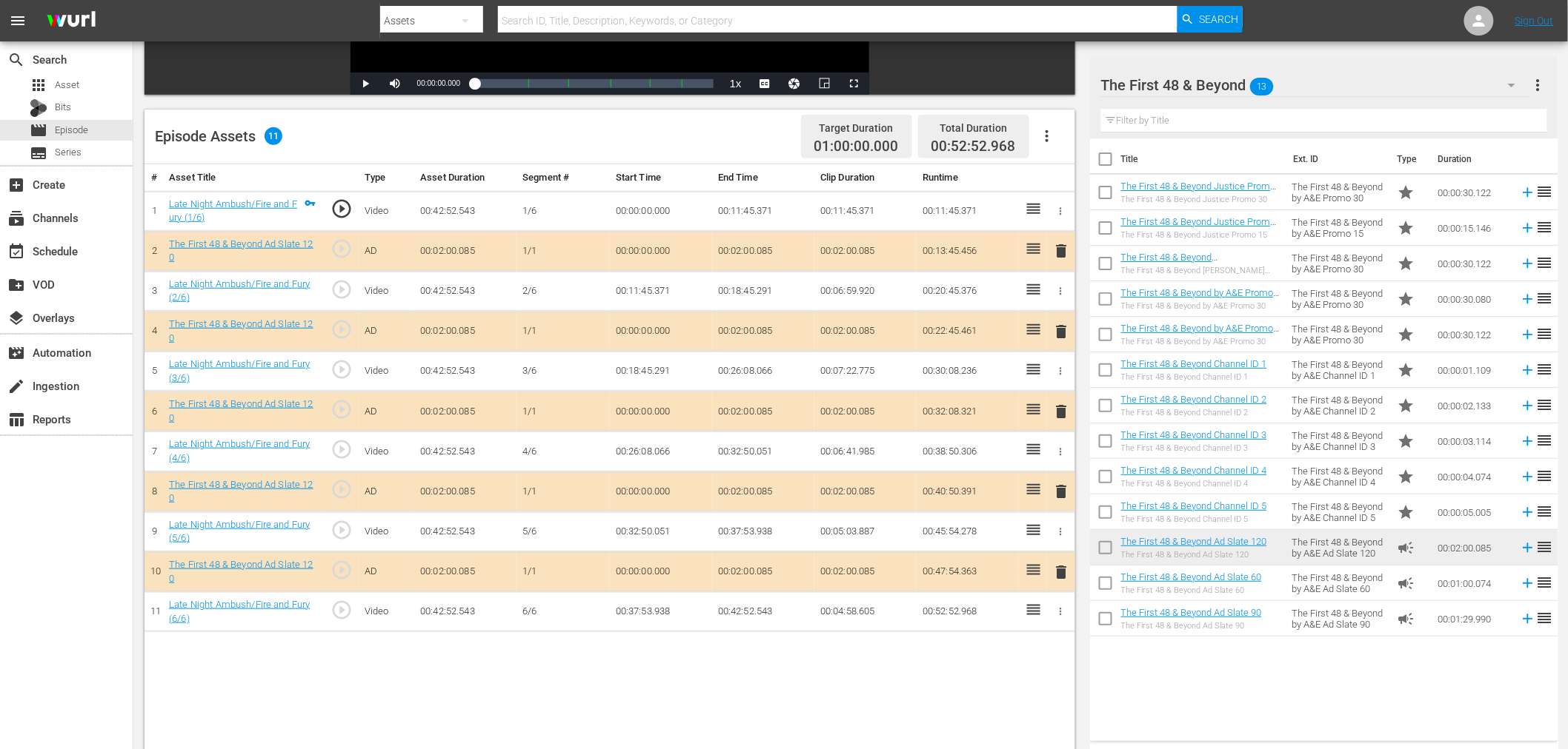
scroll to position [328, 0]
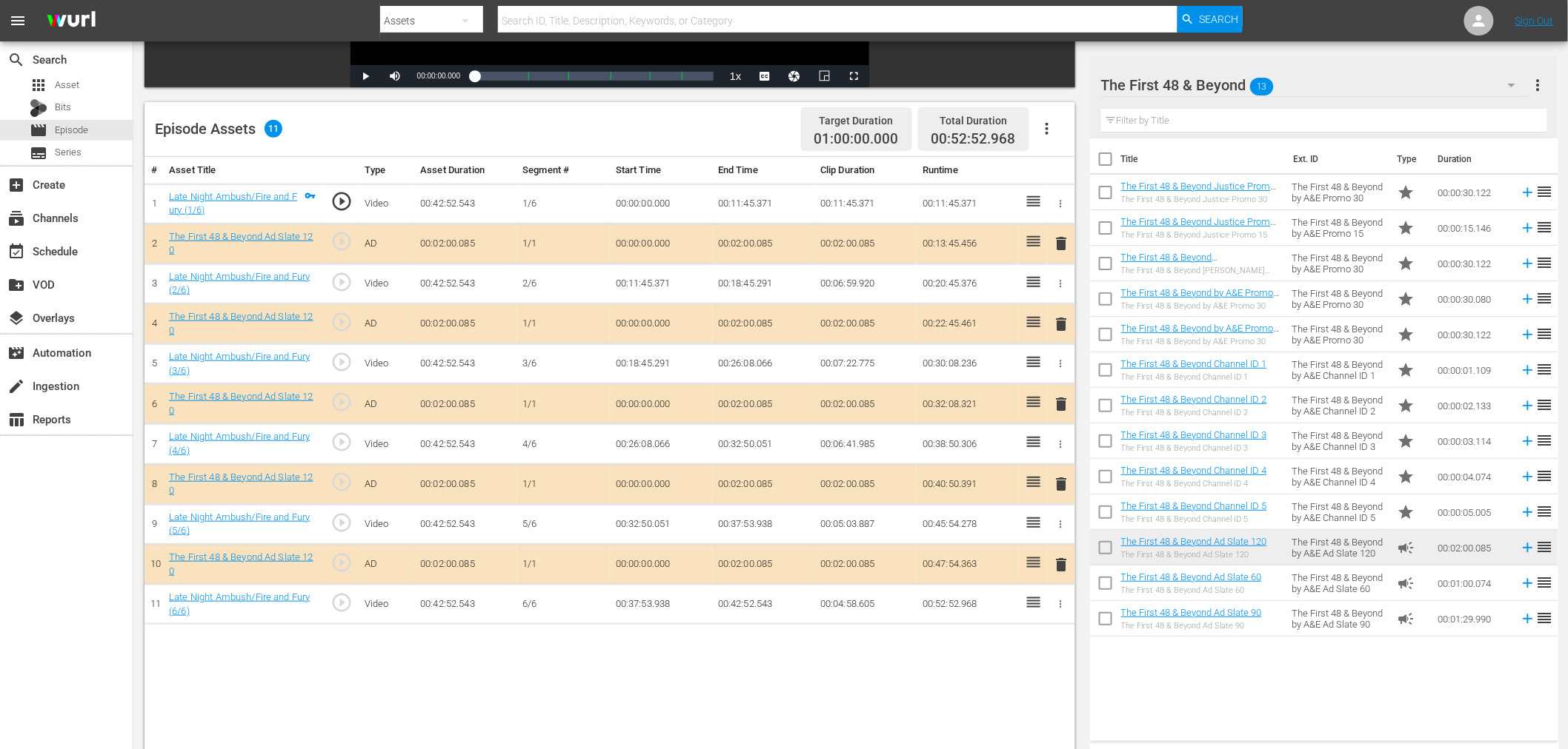
click at [1061, 320] on span "delete" at bounding box center [1062, 324] width 17 height 17
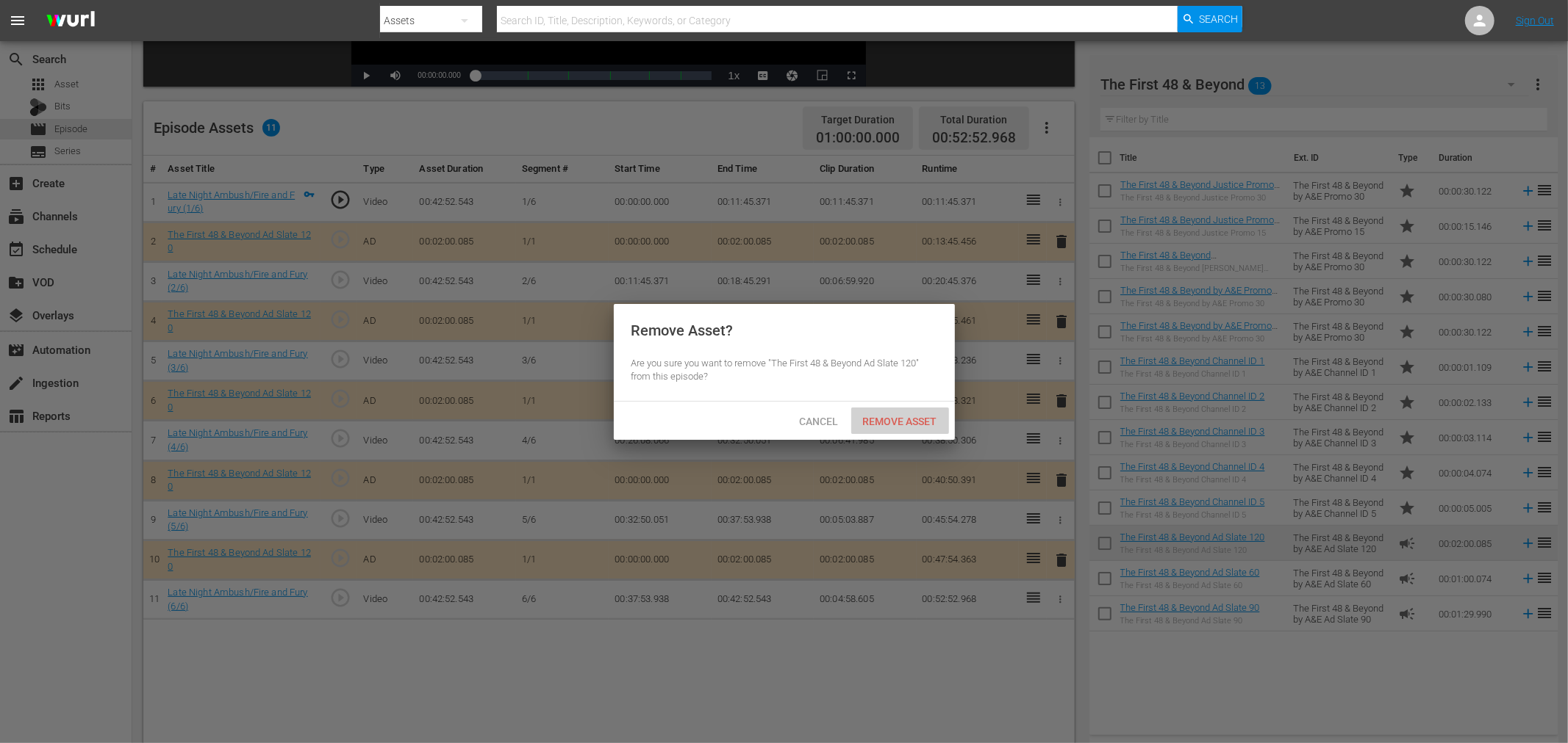
click at [887, 422] on span "Remove Asset" at bounding box center [900, 422] width 98 height 12
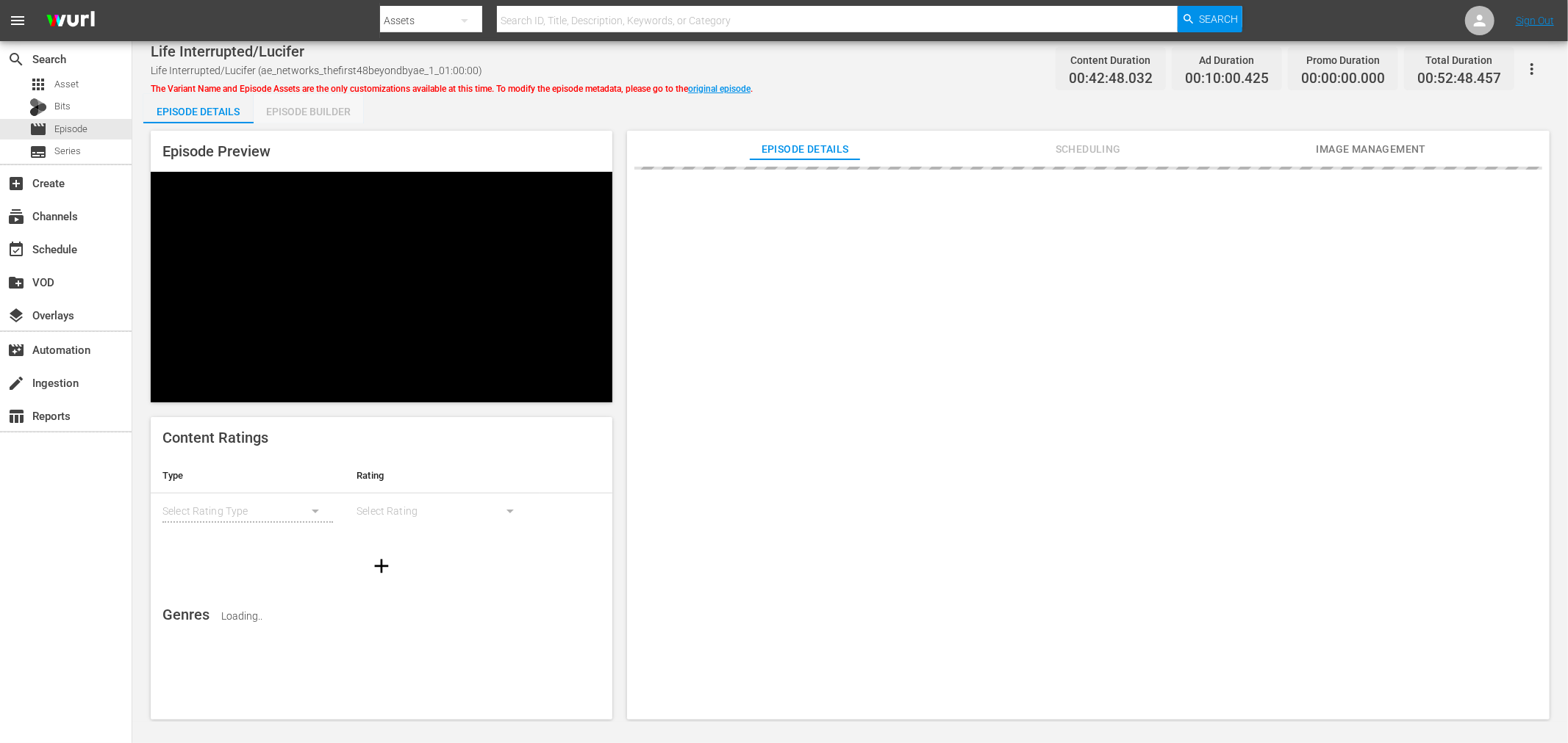
click at [294, 119] on div "Episode Builder" at bounding box center [309, 111] width 110 height 36
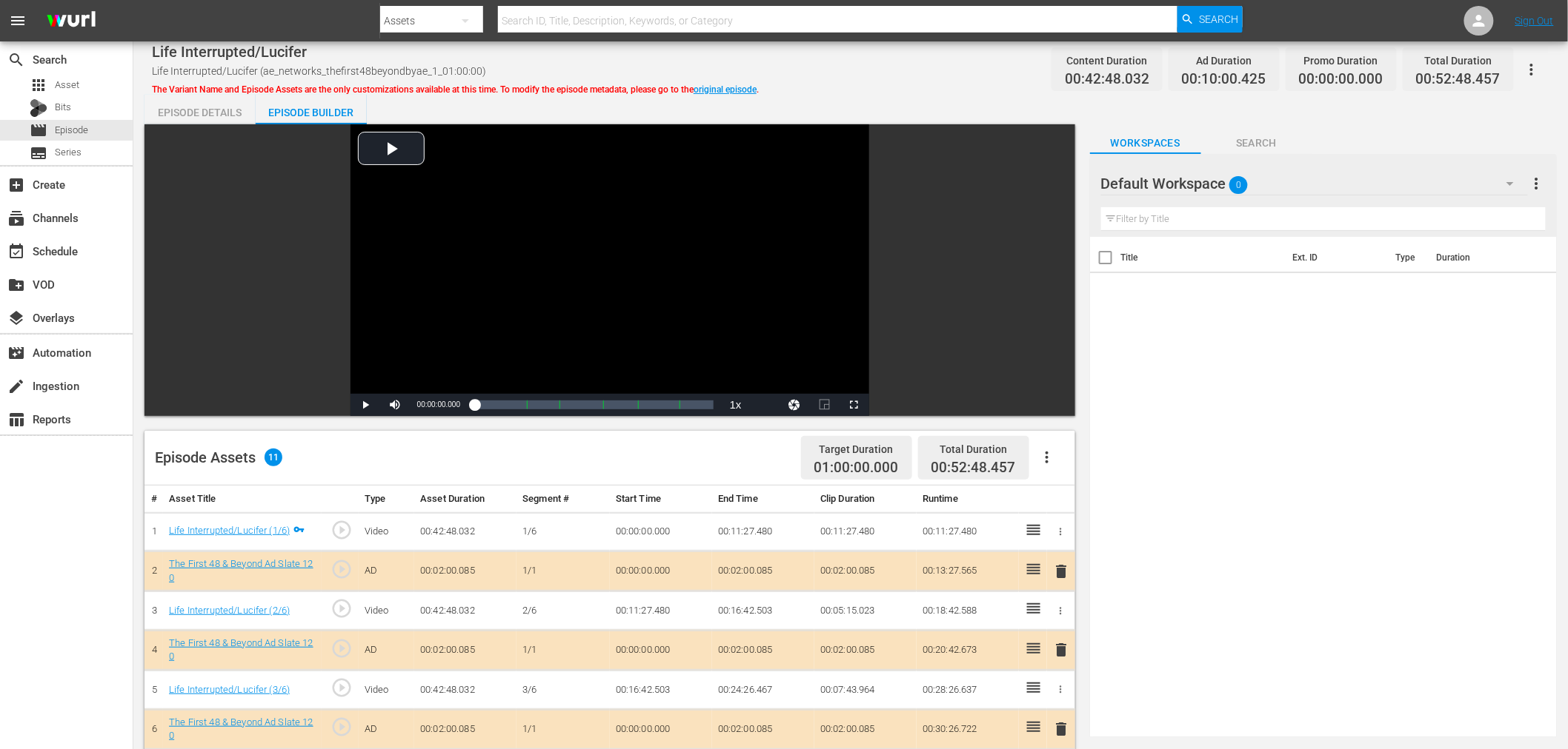
click at [1300, 188] on div "Default Workspace 0" at bounding box center [1315, 183] width 427 height 41
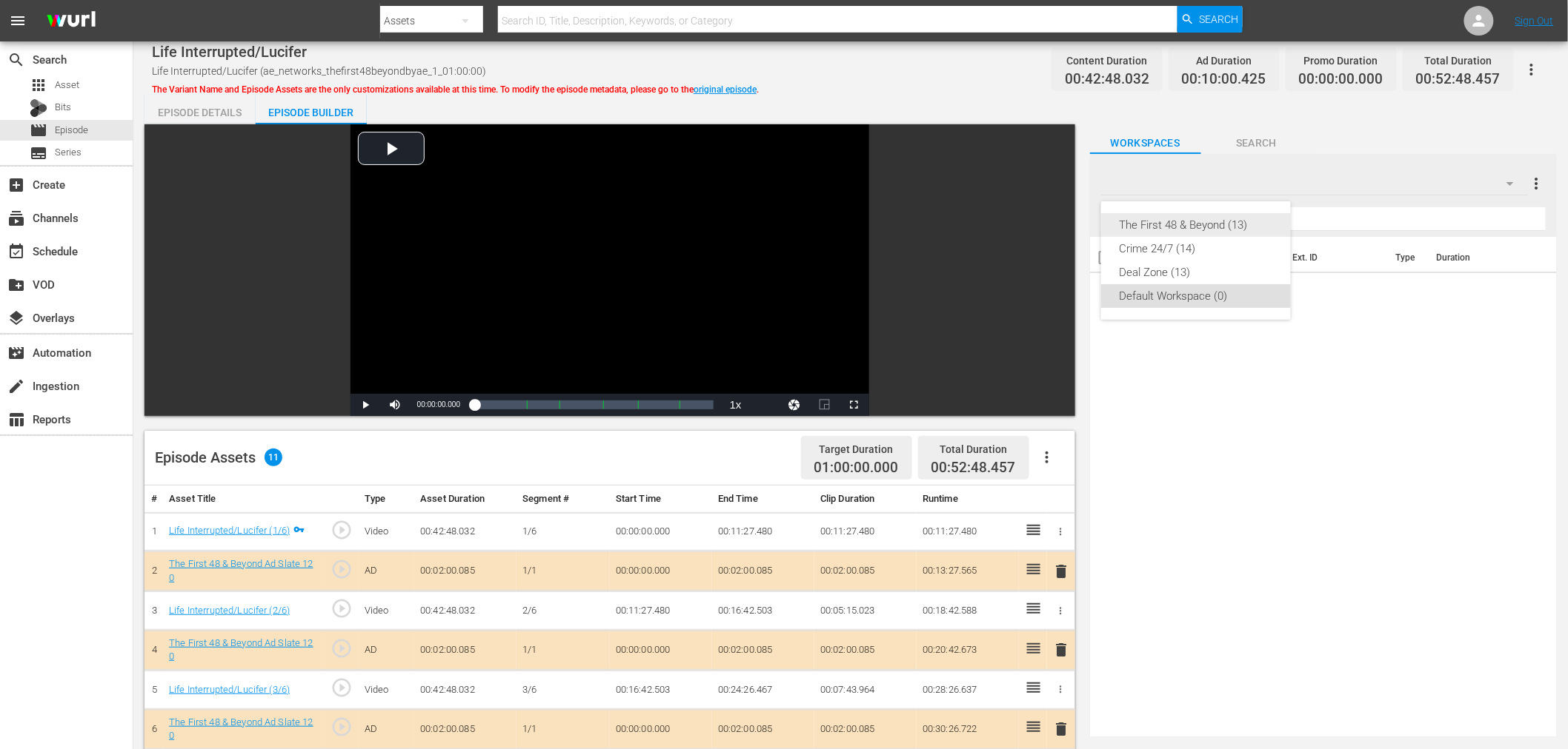
click at [1206, 229] on div "The First 48 & Beyond (13)" at bounding box center [1195, 225] width 154 height 24
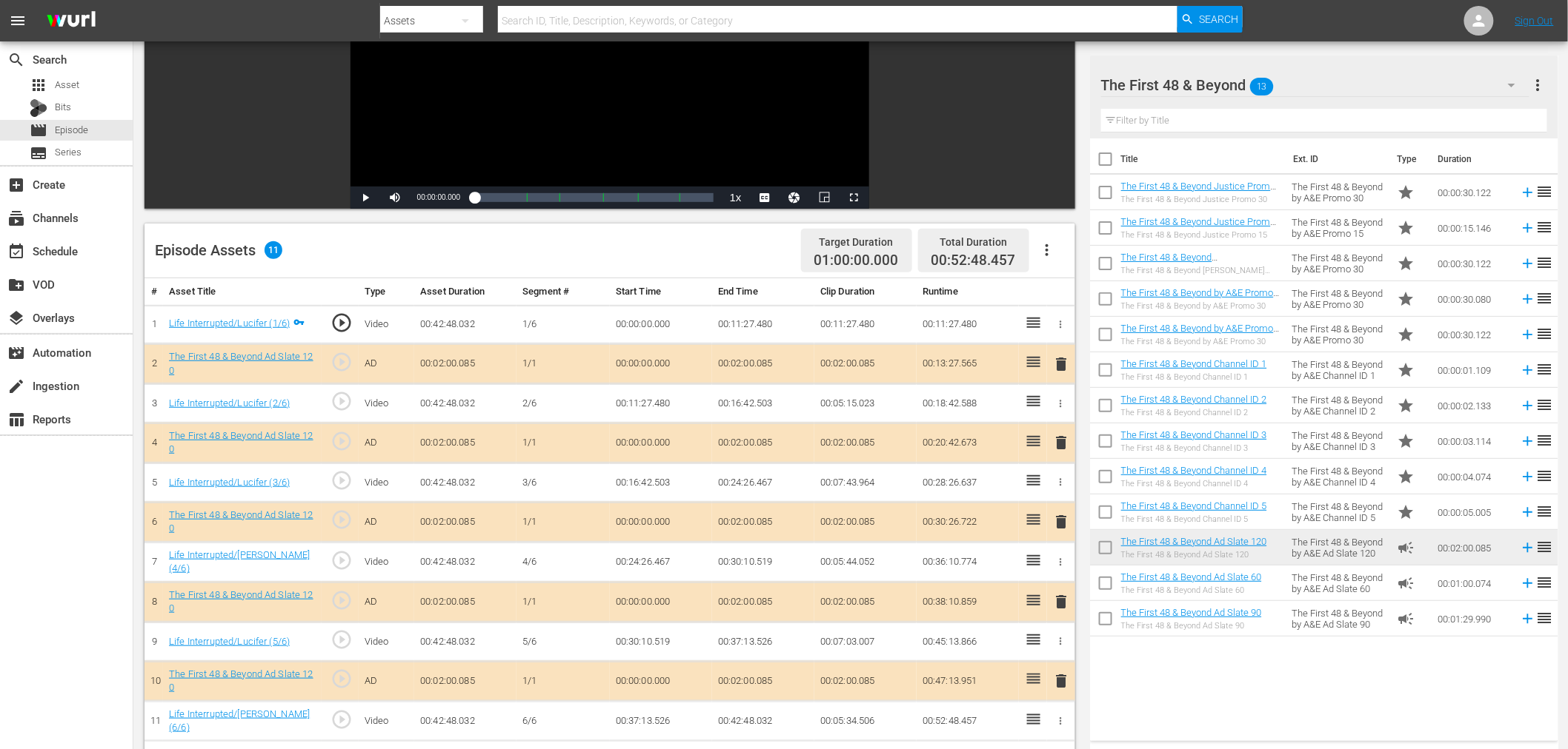
scroll to position [328, 0]
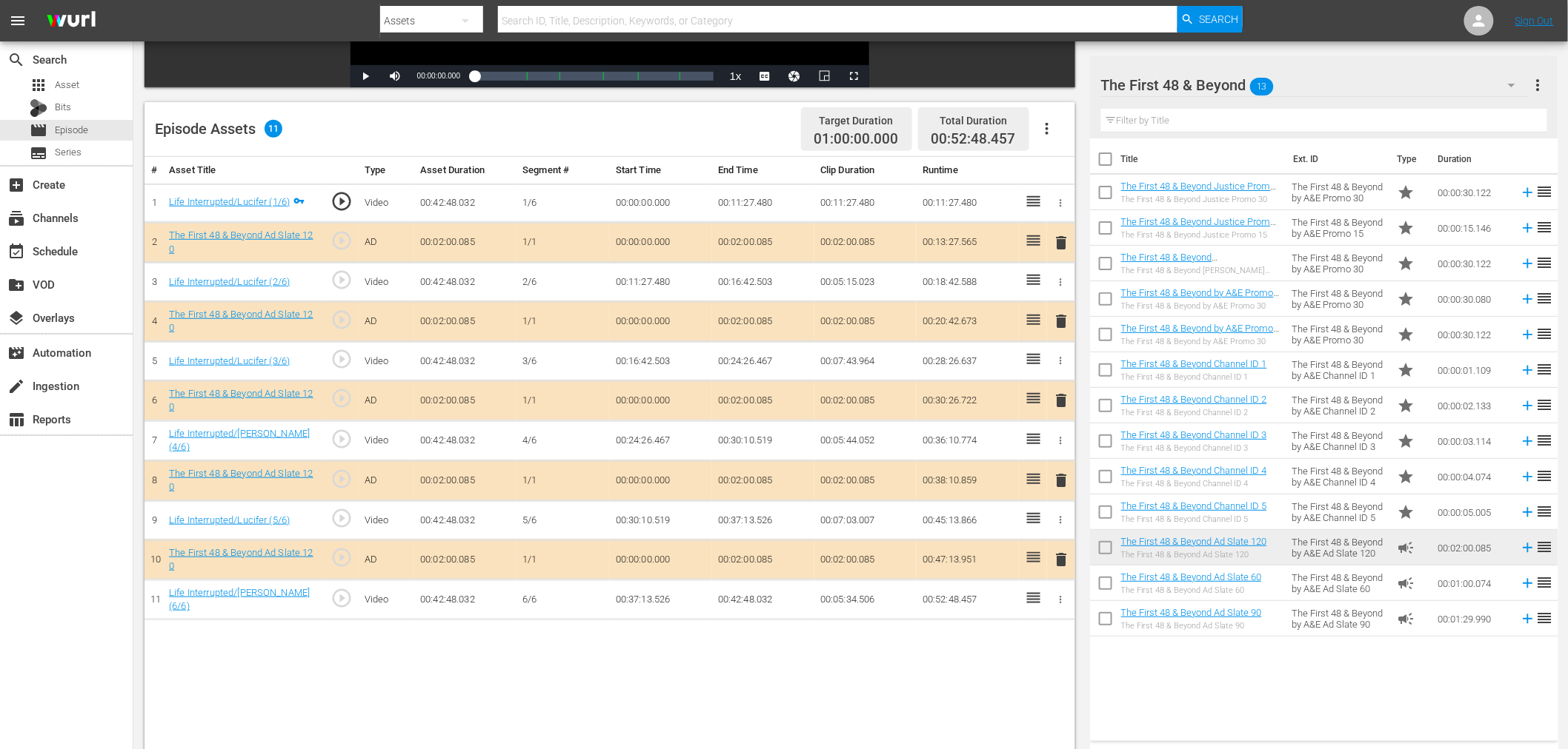
click at [1065, 320] on span "delete" at bounding box center [1062, 321] width 17 height 17
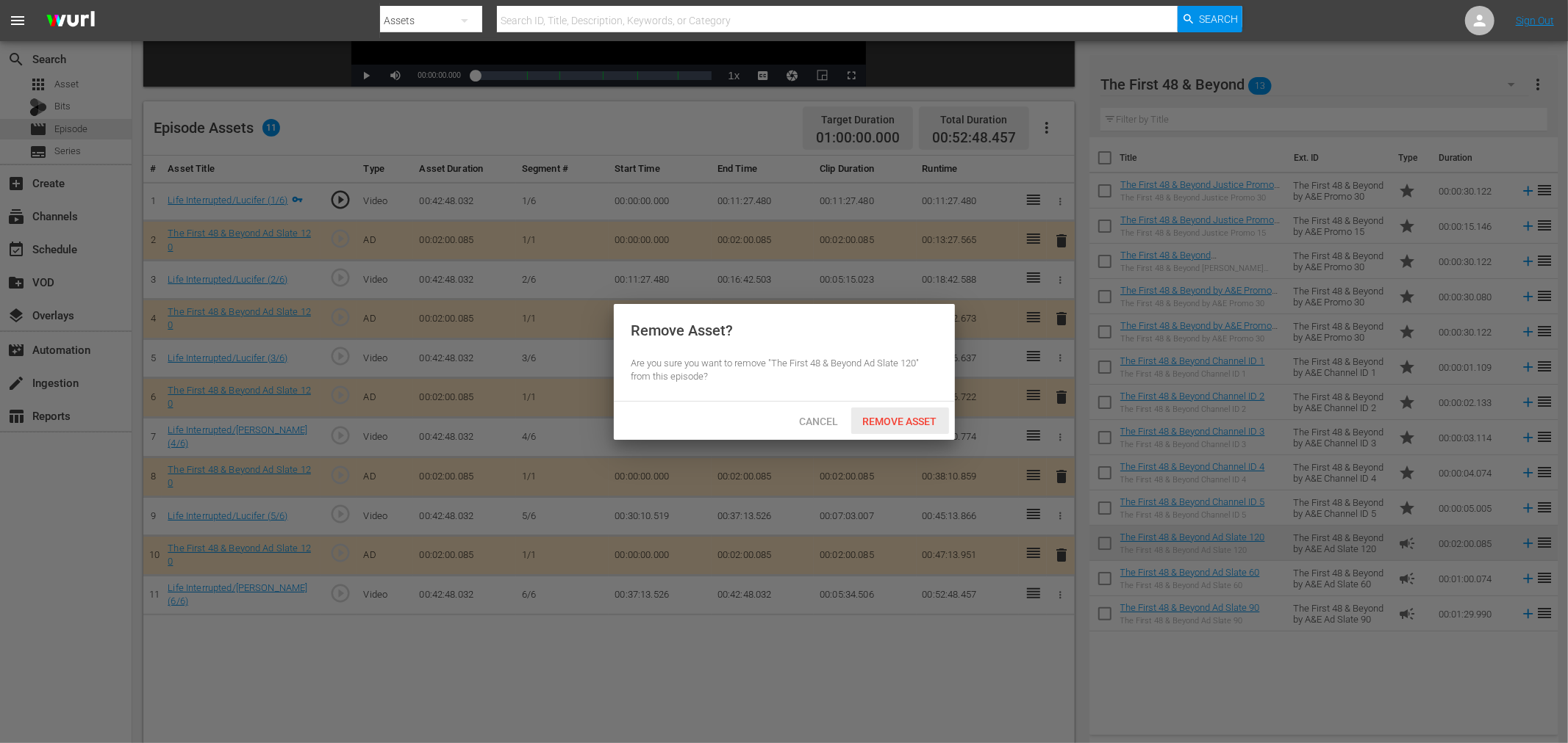
click at [898, 417] on span "Remove Asset" at bounding box center [900, 422] width 98 height 12
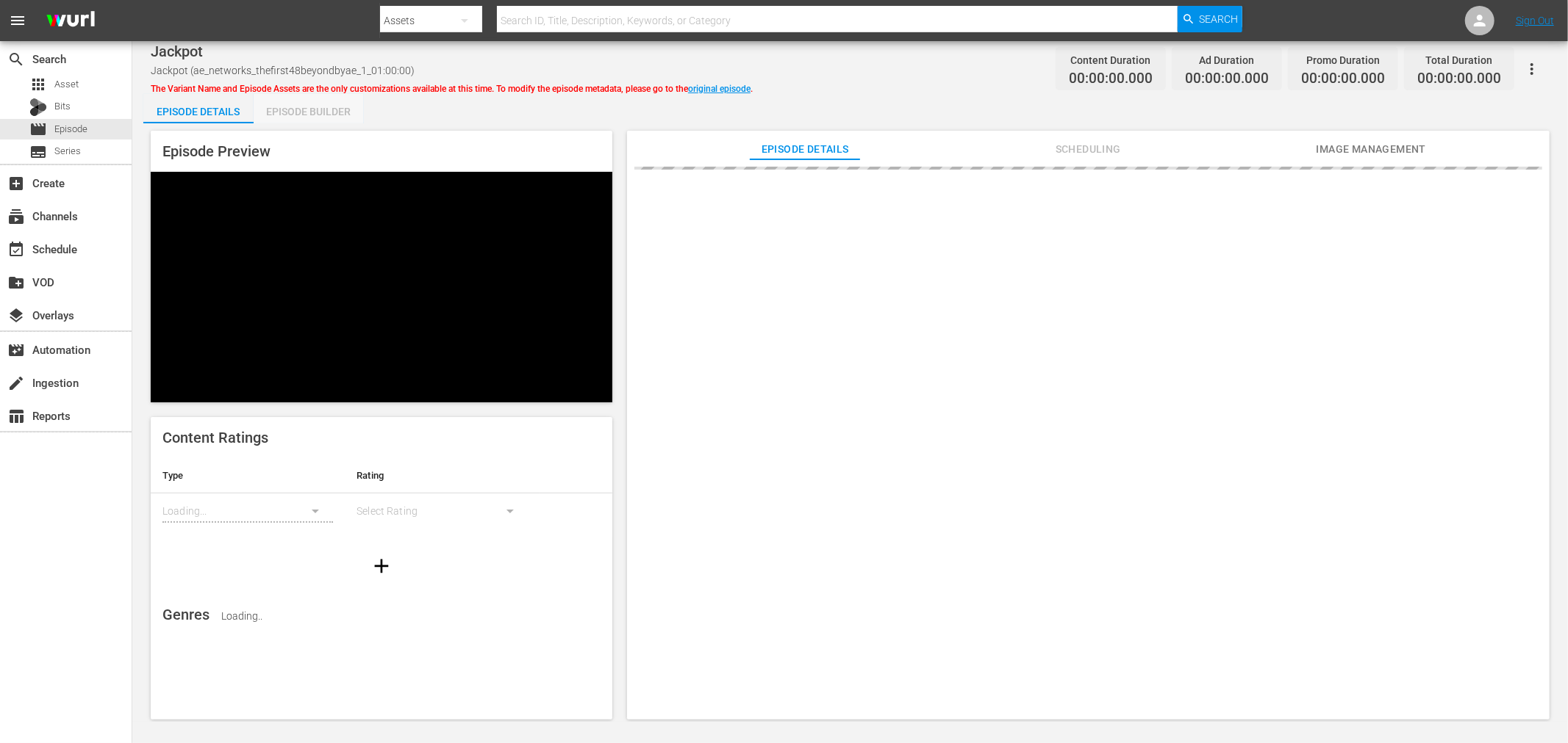
click at [303, 115] on div "Episode Builder" at bounding box center [309, 111] width 110 height 36
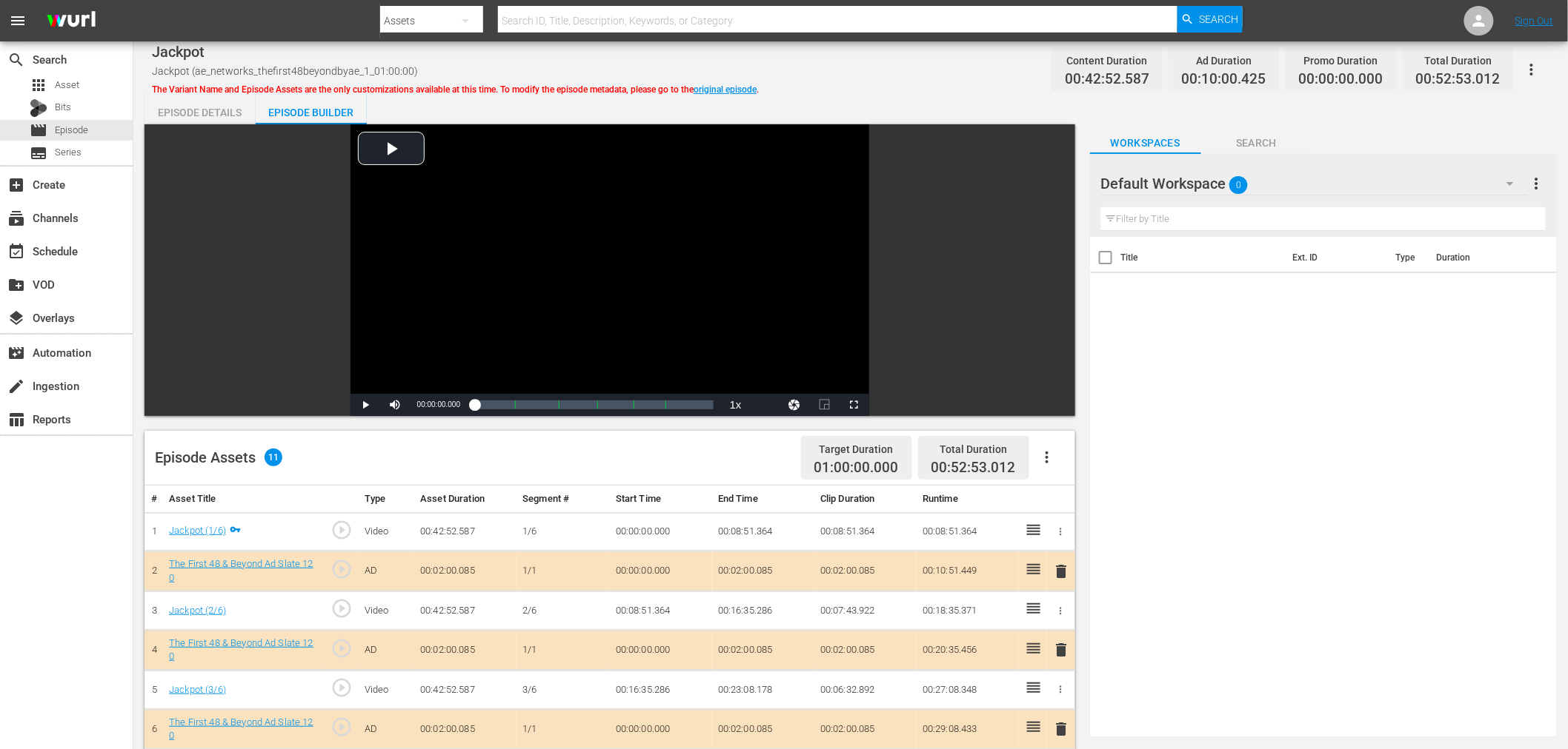
click at [1358, 180] on div "Default Workspace 0" at bounding box center [1315, 183] width 427 height 41
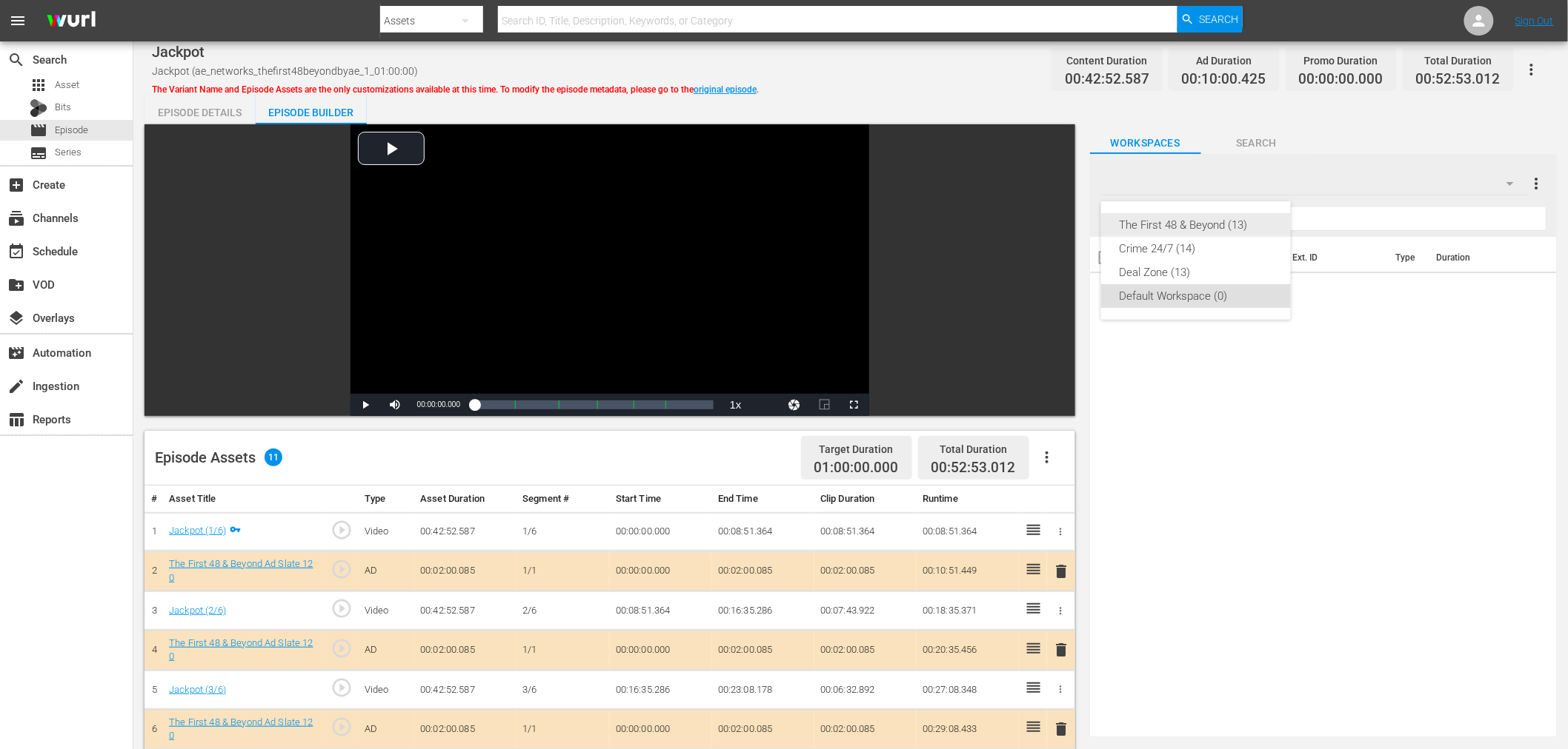
click at [1255, 230] on div "The First 48 & Beyond (13)" at bounding box center [1195, 225] width 154 height 24
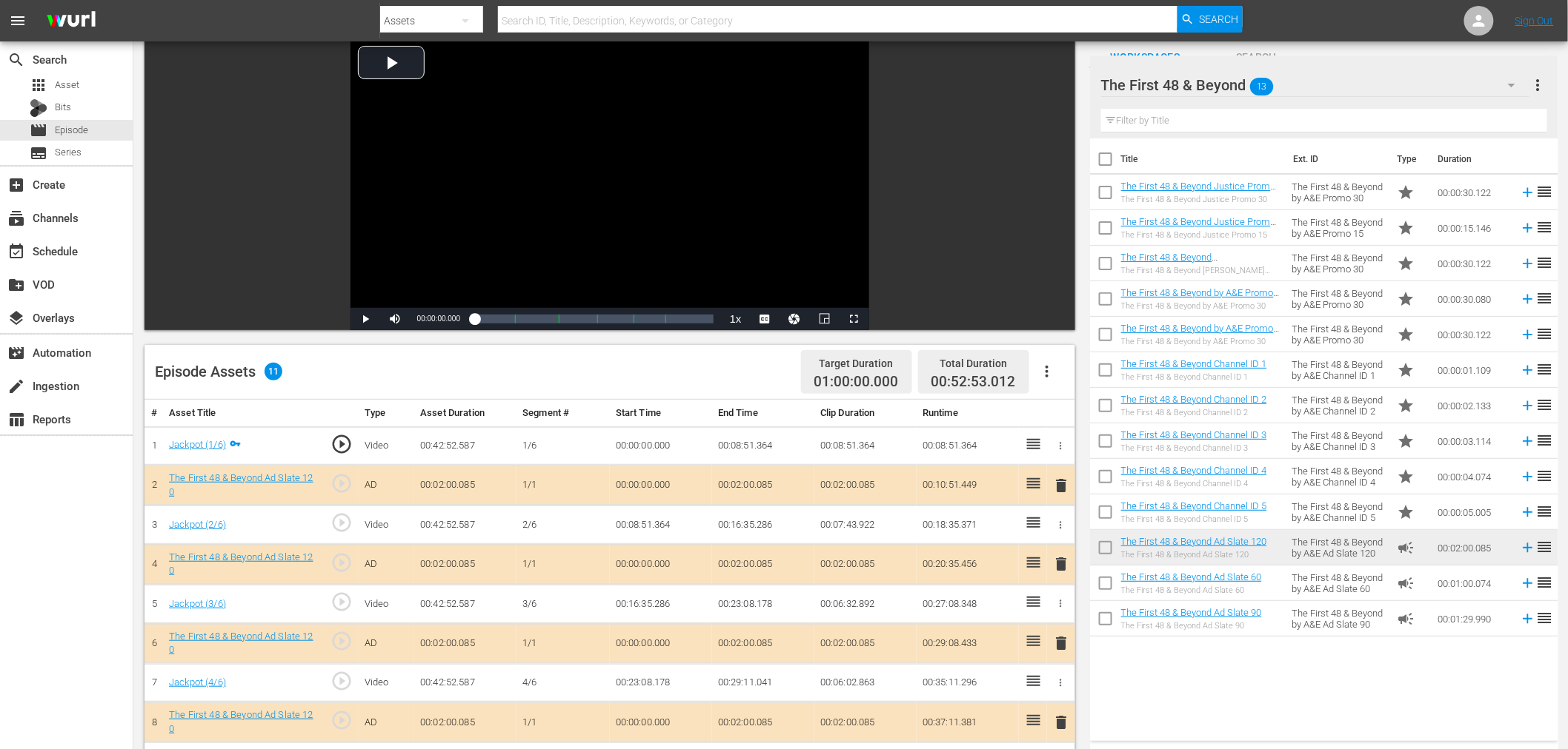
scroll to position [328, 0]
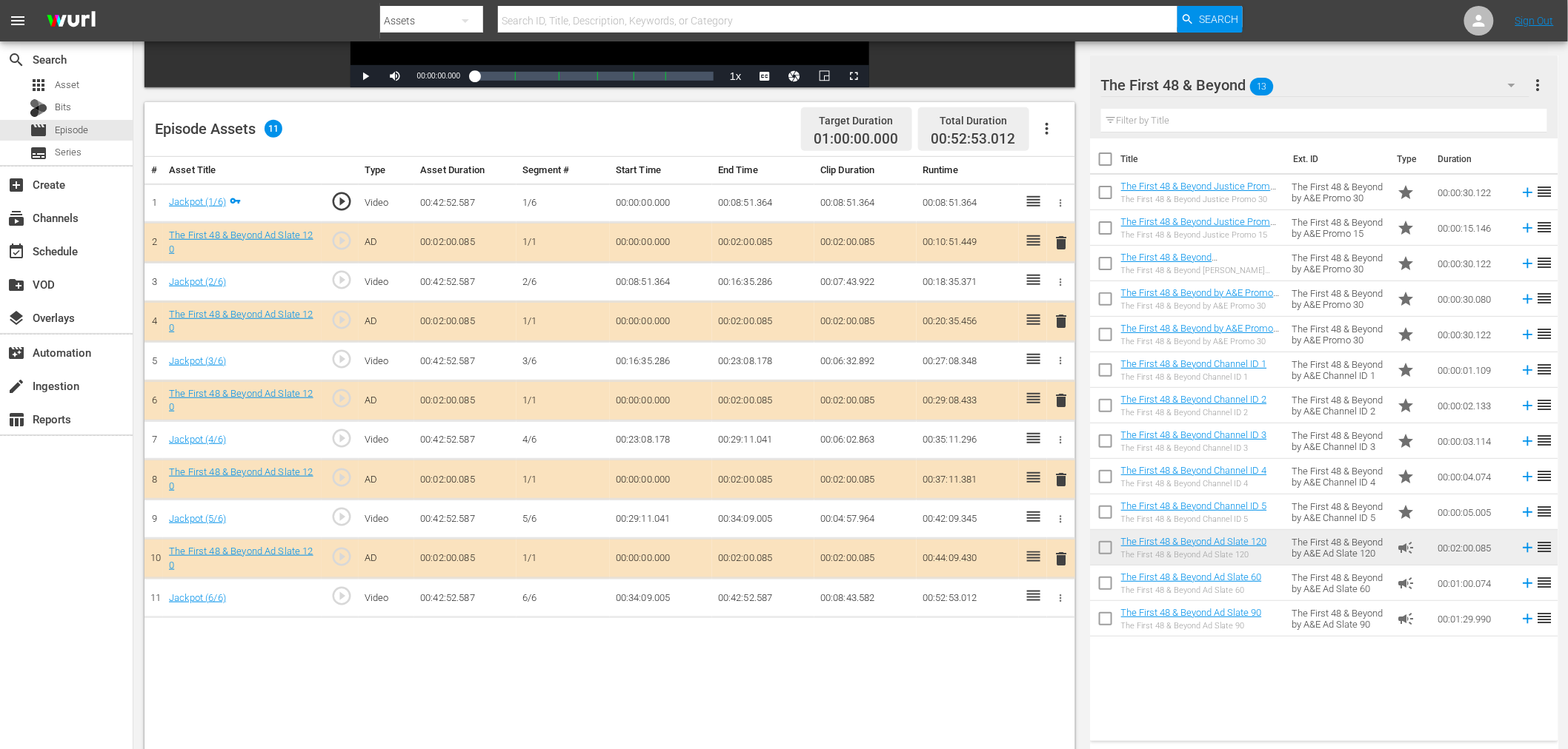
click at [1064, 318] on span "delete" at bounding box center [1062, 321] width 17 height 17
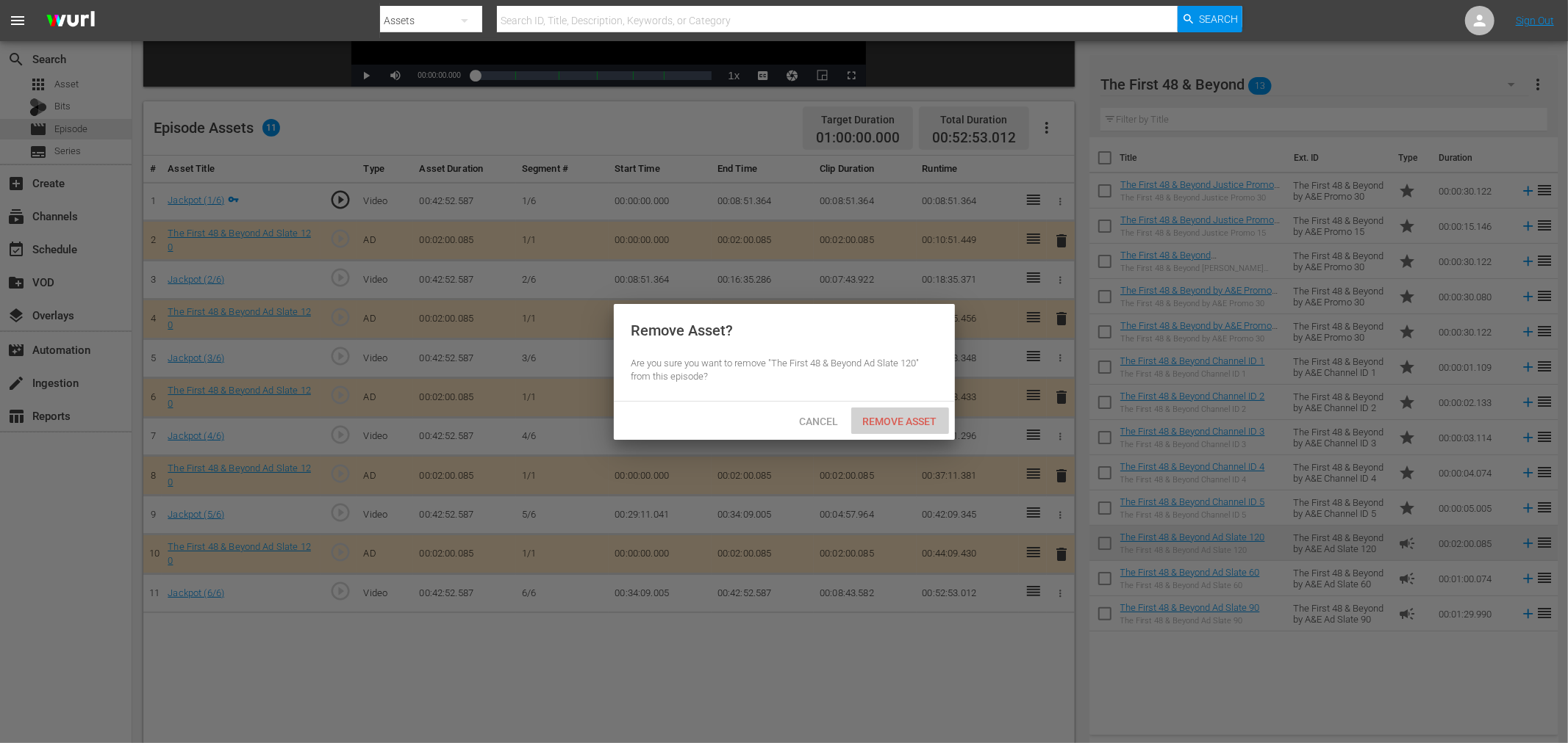
click at [882, 424] on span "Remove Asset" at bounding box center [900, 422] width 98 height 12
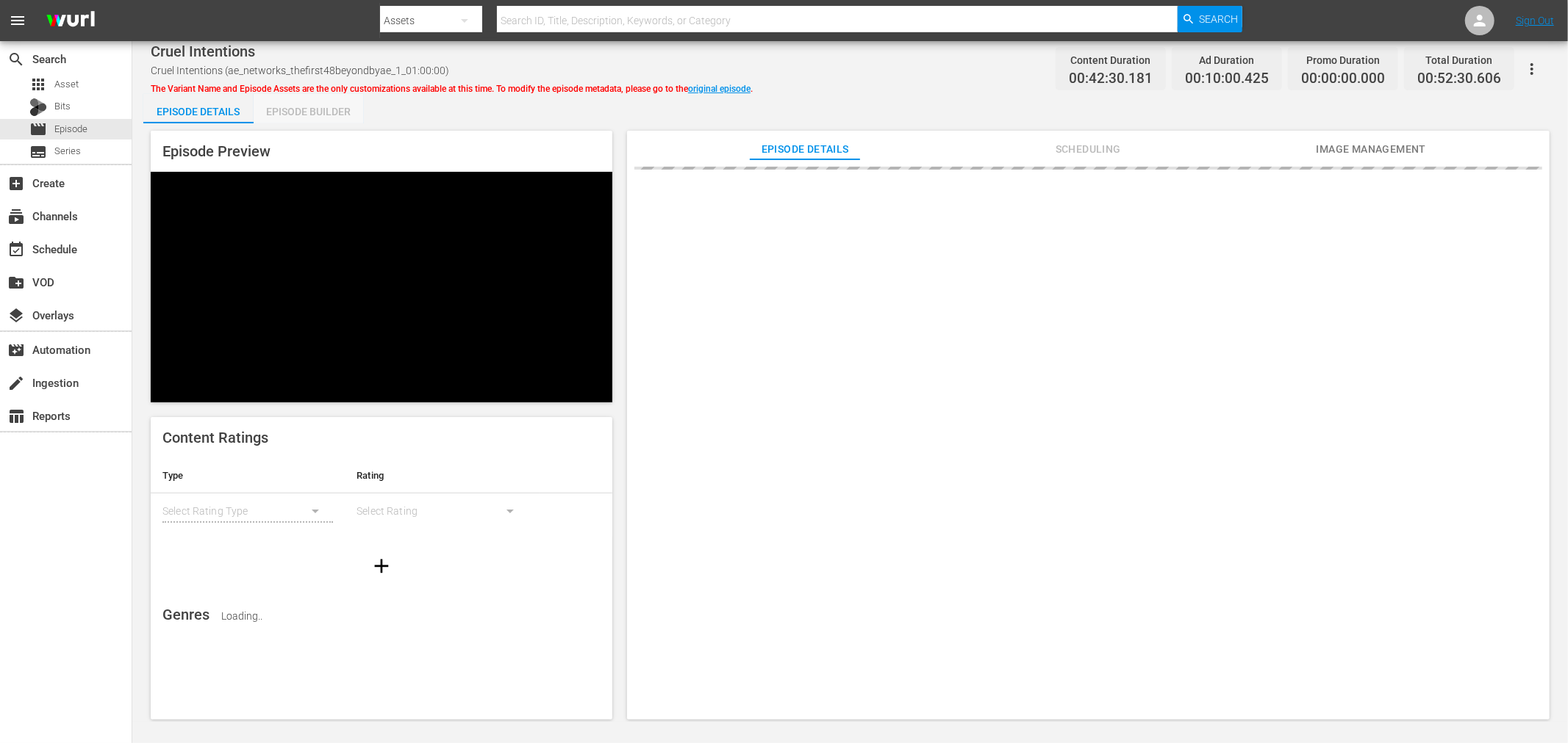
click at [332, 105] on div "Episode Builder" at bounding box center [309, 111] width 110 height 36
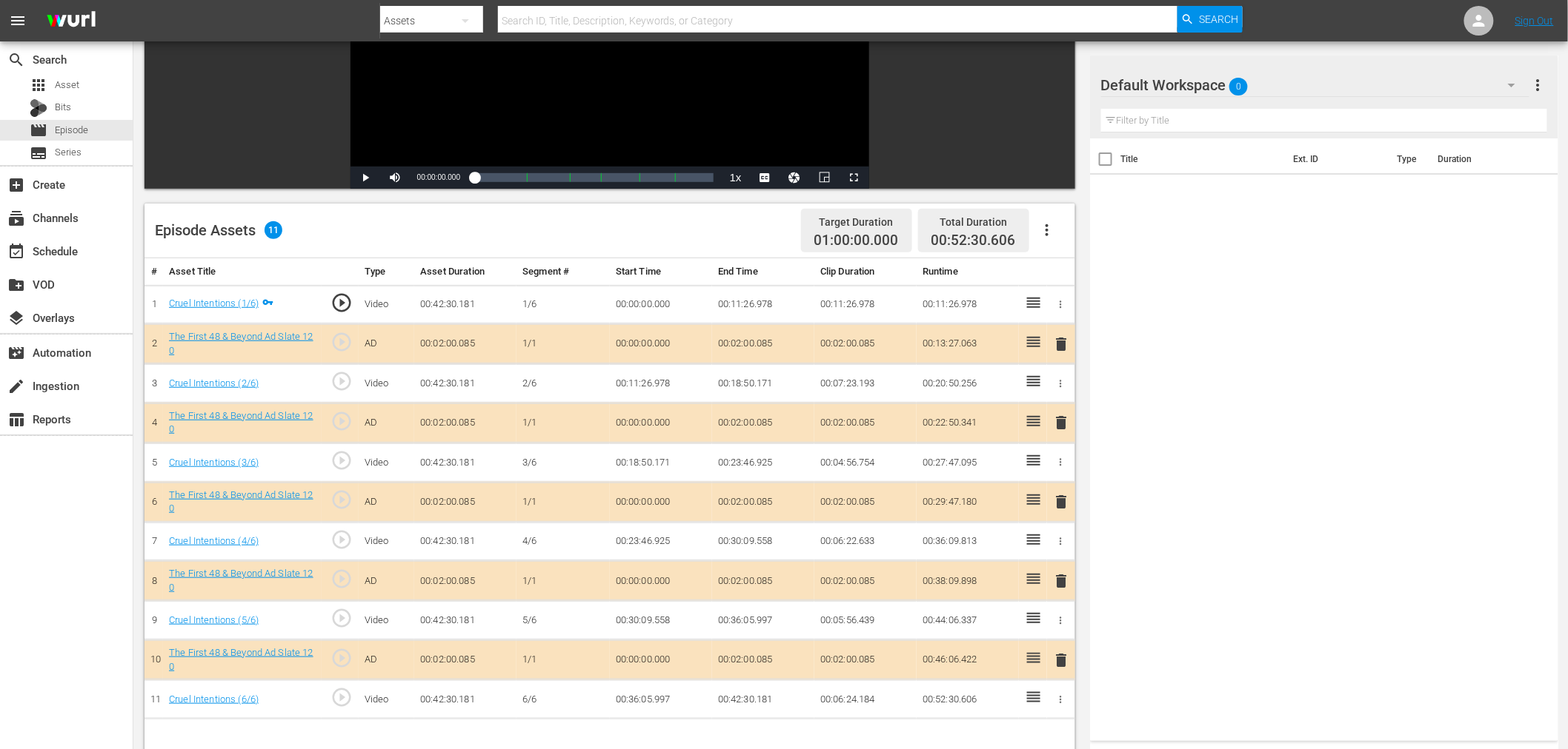
scroll to position [247, 0]
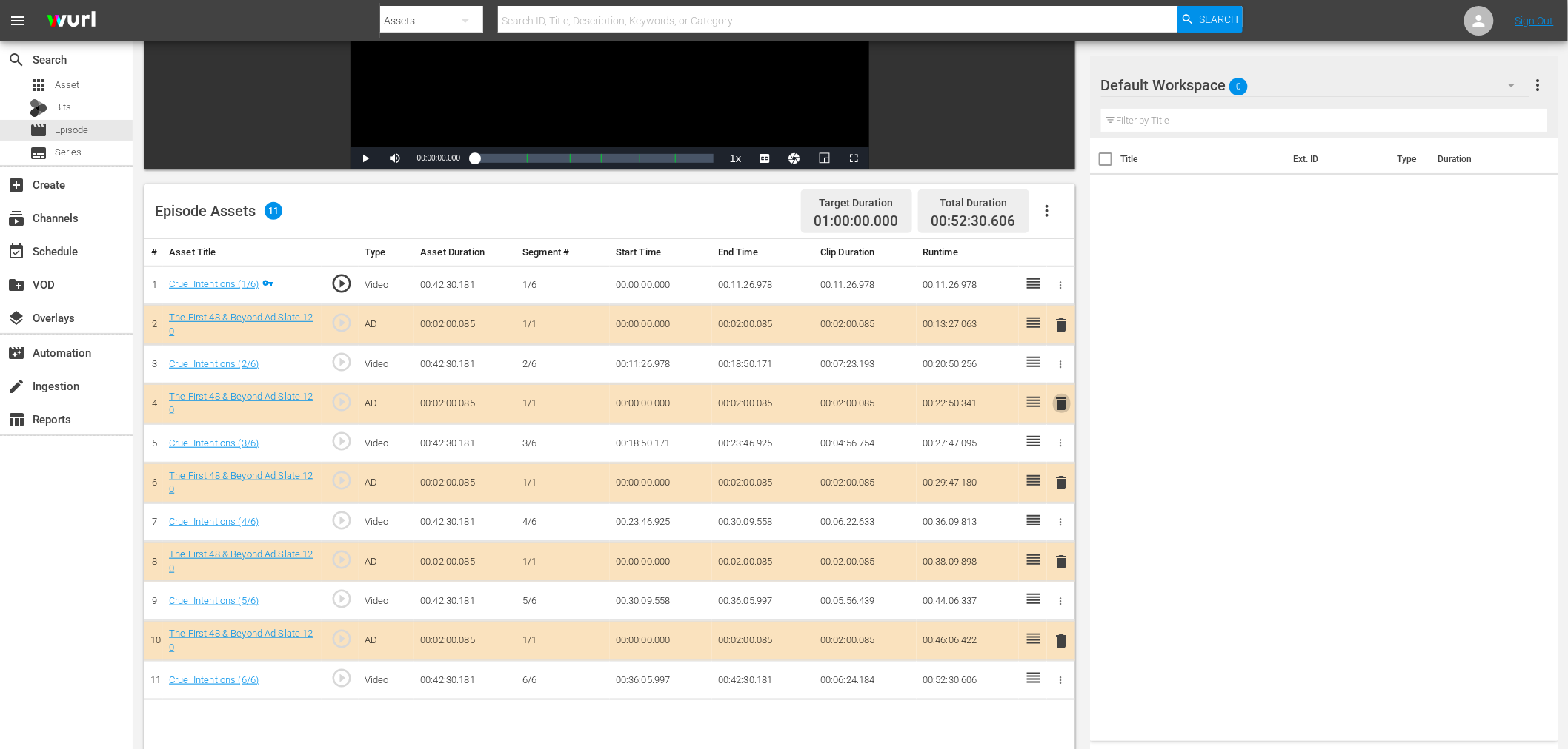
click at [1063, 401] on span "delete" at bounding box center [1062, 403] width 17 height 17
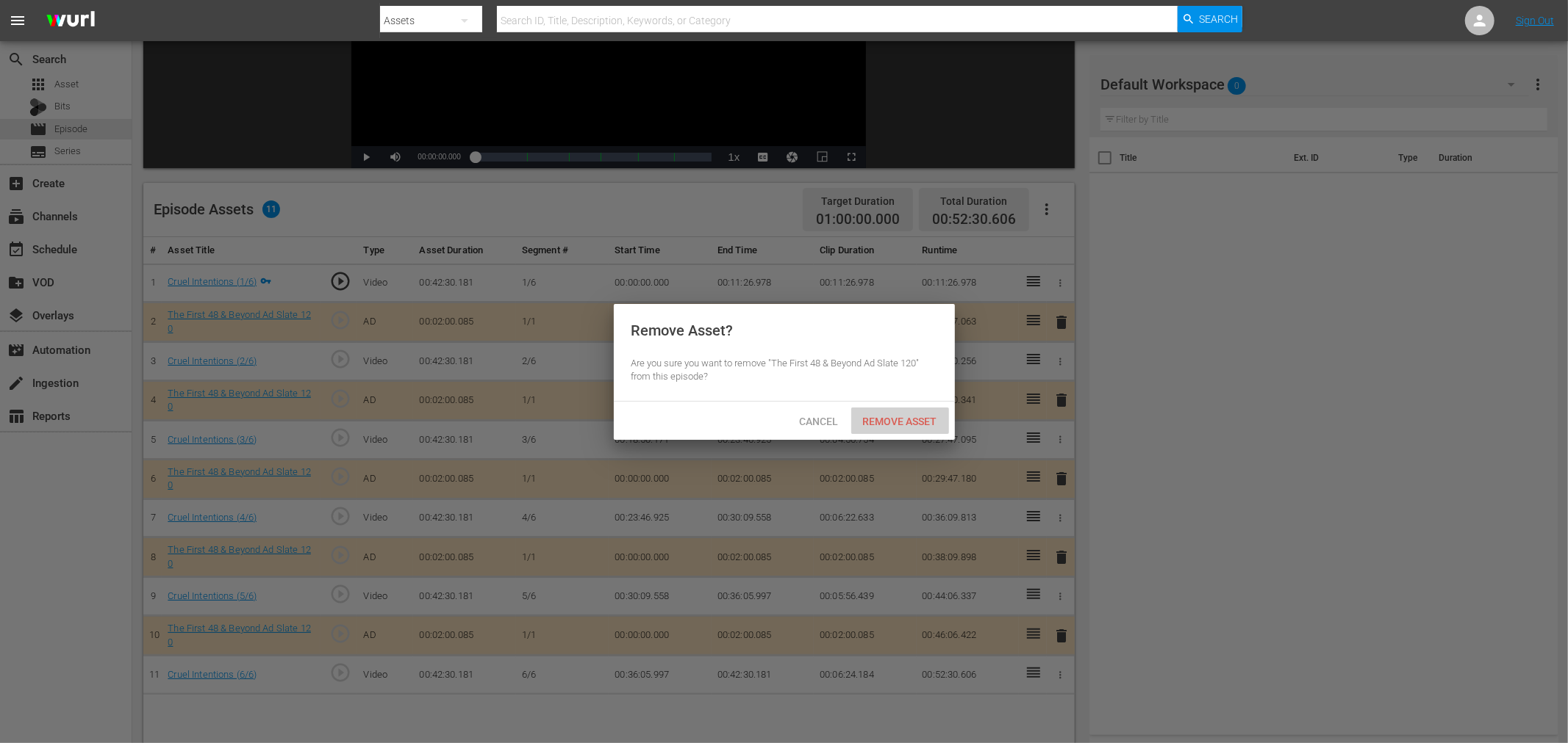
click at [882, 416] on span "Remove Asset" at bounding box center [900, 422] width 98 height 12
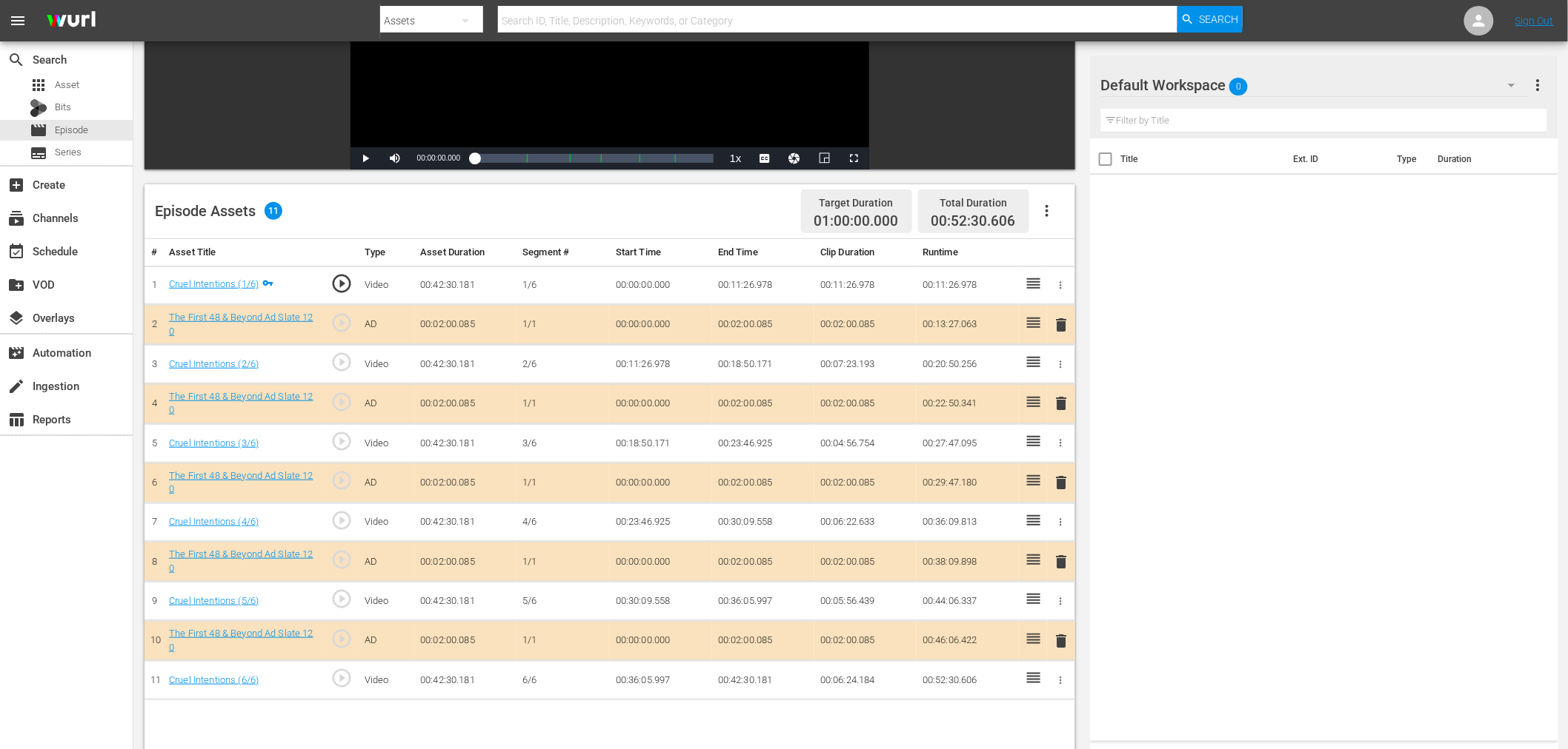
drag, startPoint x: 1297, startPoint y: 83, endPoint x: 1293, endPoint y: 97, distance: 14.6
click at [1297, 82] on body "menu Search By Assets Search ID, Title, Description, Keywords, or Category Sear…" at bounding box center [784, 128] width 1568 height 749
click at [1312, 78] on div "Default Workspace 0" at bounding box center [1315, 85] width 428 height 41
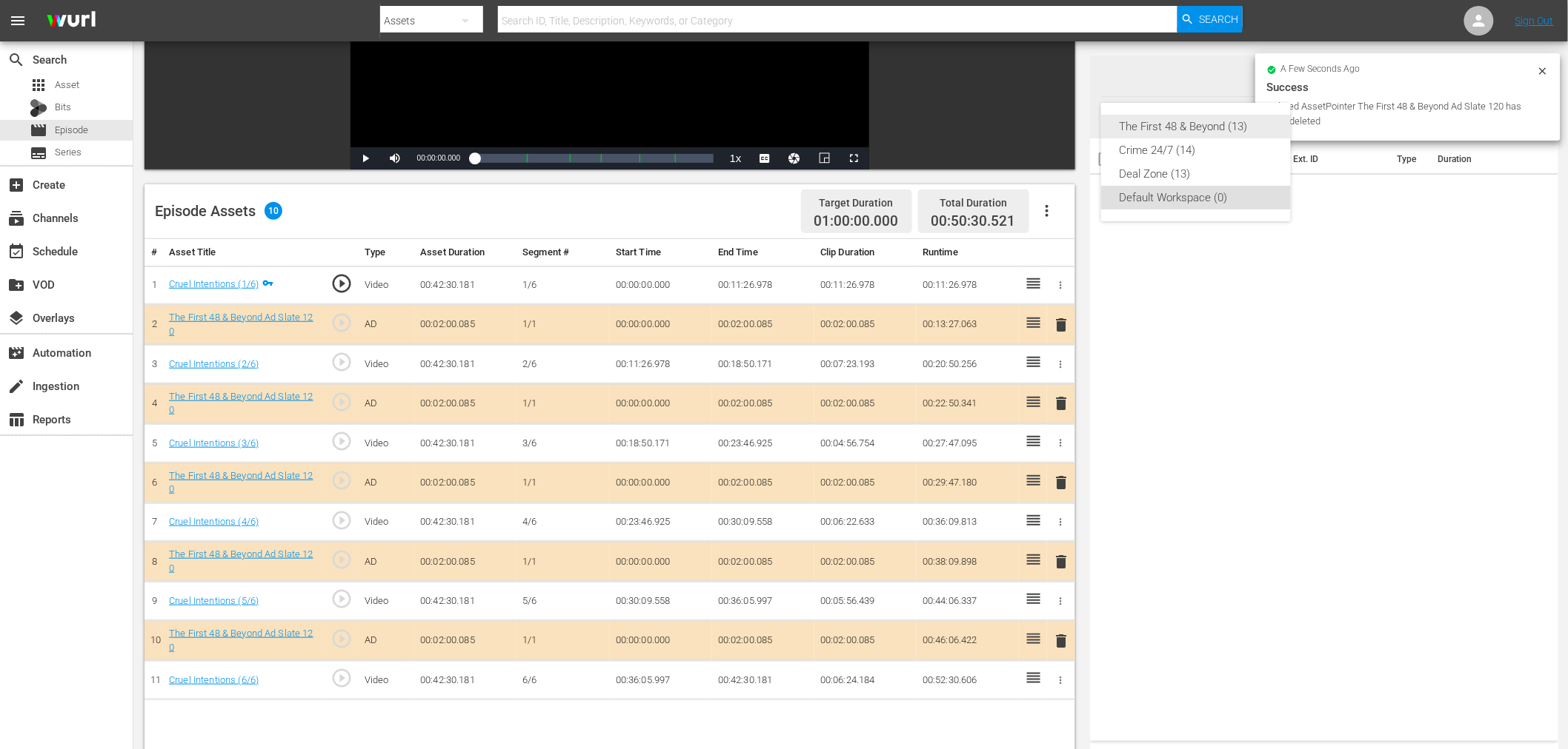
click at [1183, 122] on div "The First 48 & Beyond (13)" at bounding box center [1195, 127] width 154 height 24
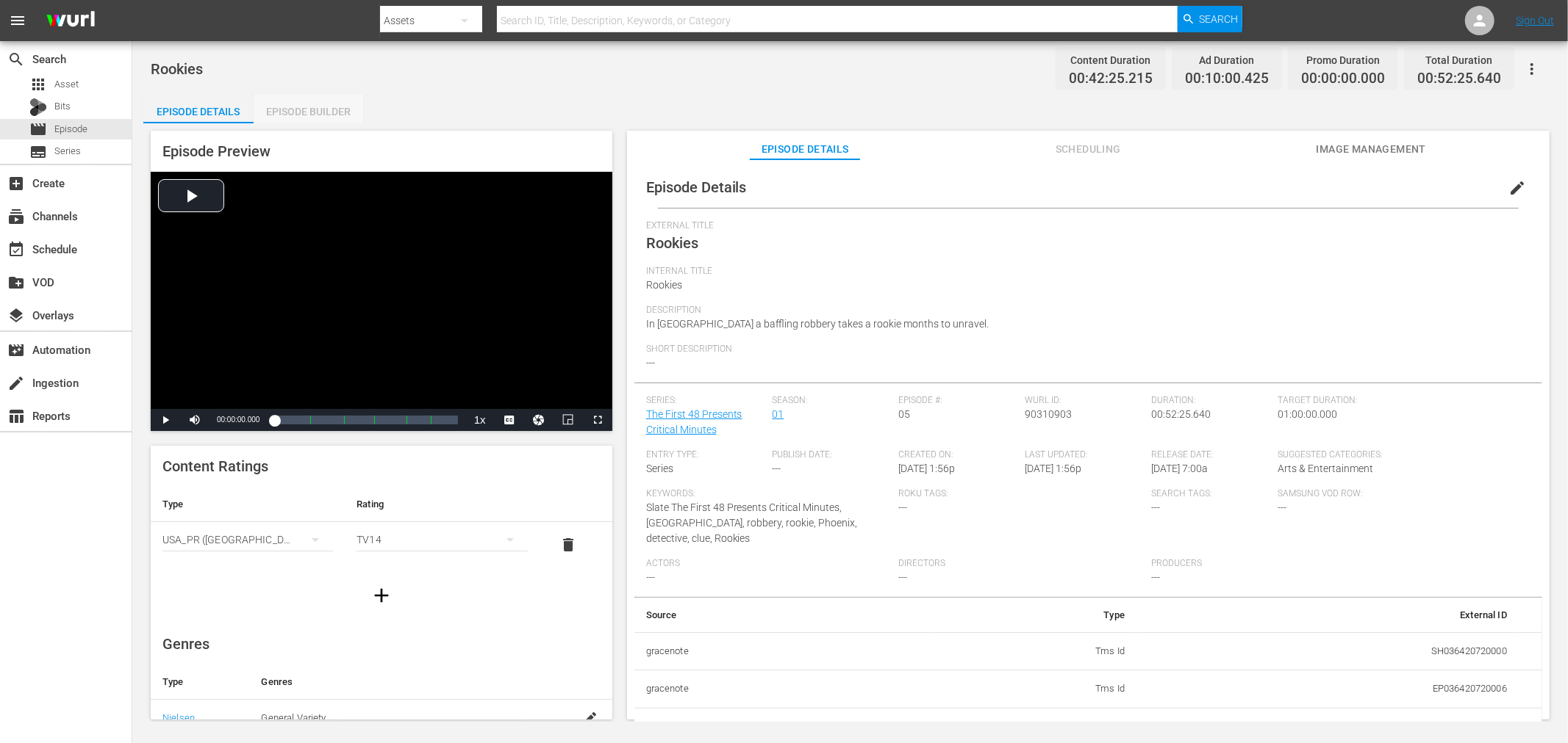
click at [318, 111] on div "Episode Builder" at bounding box center [309, 111] width 110 height 36
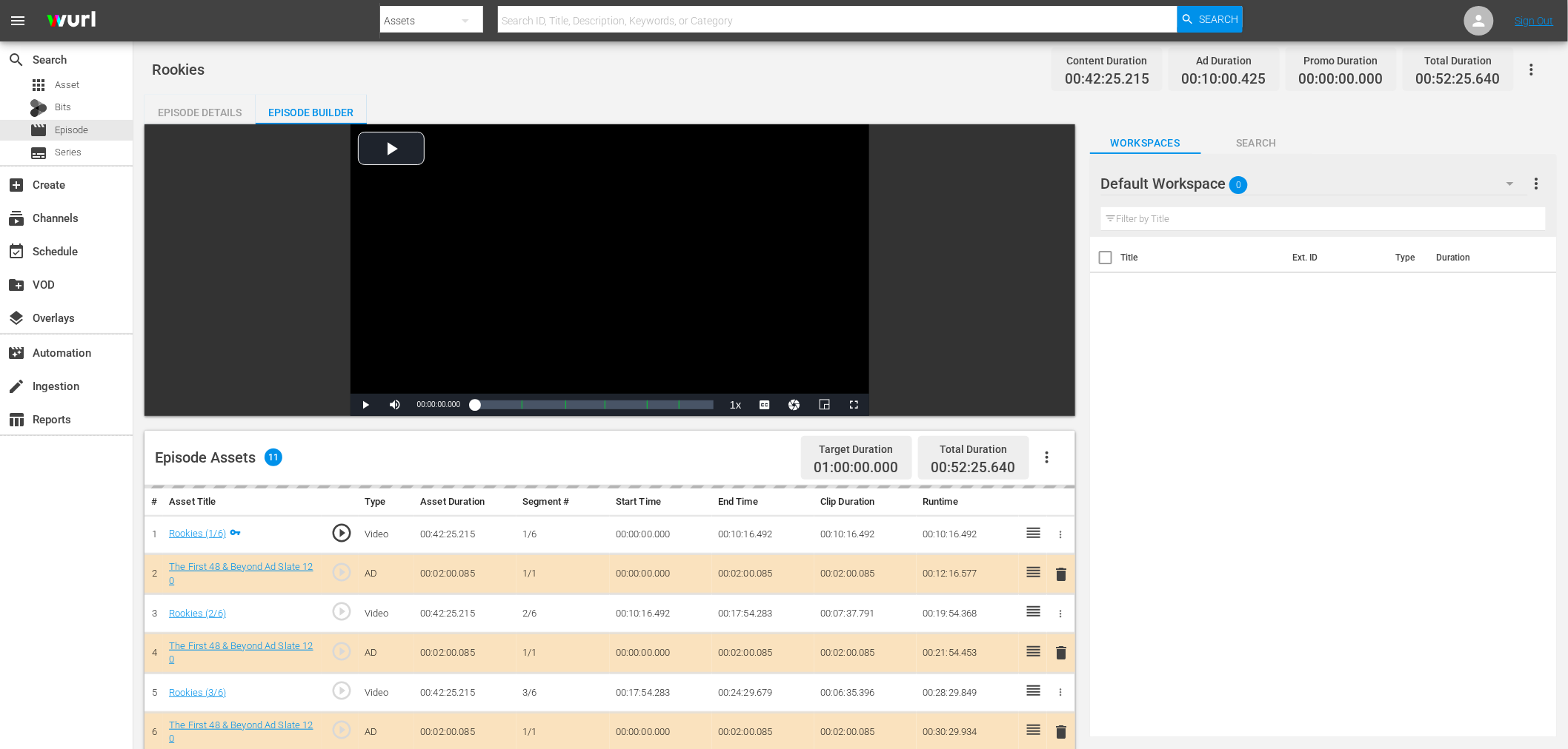
click at [1346, 180] on div "Default Workspace 0" at bounding box center [1315, 183] width 427 height 41
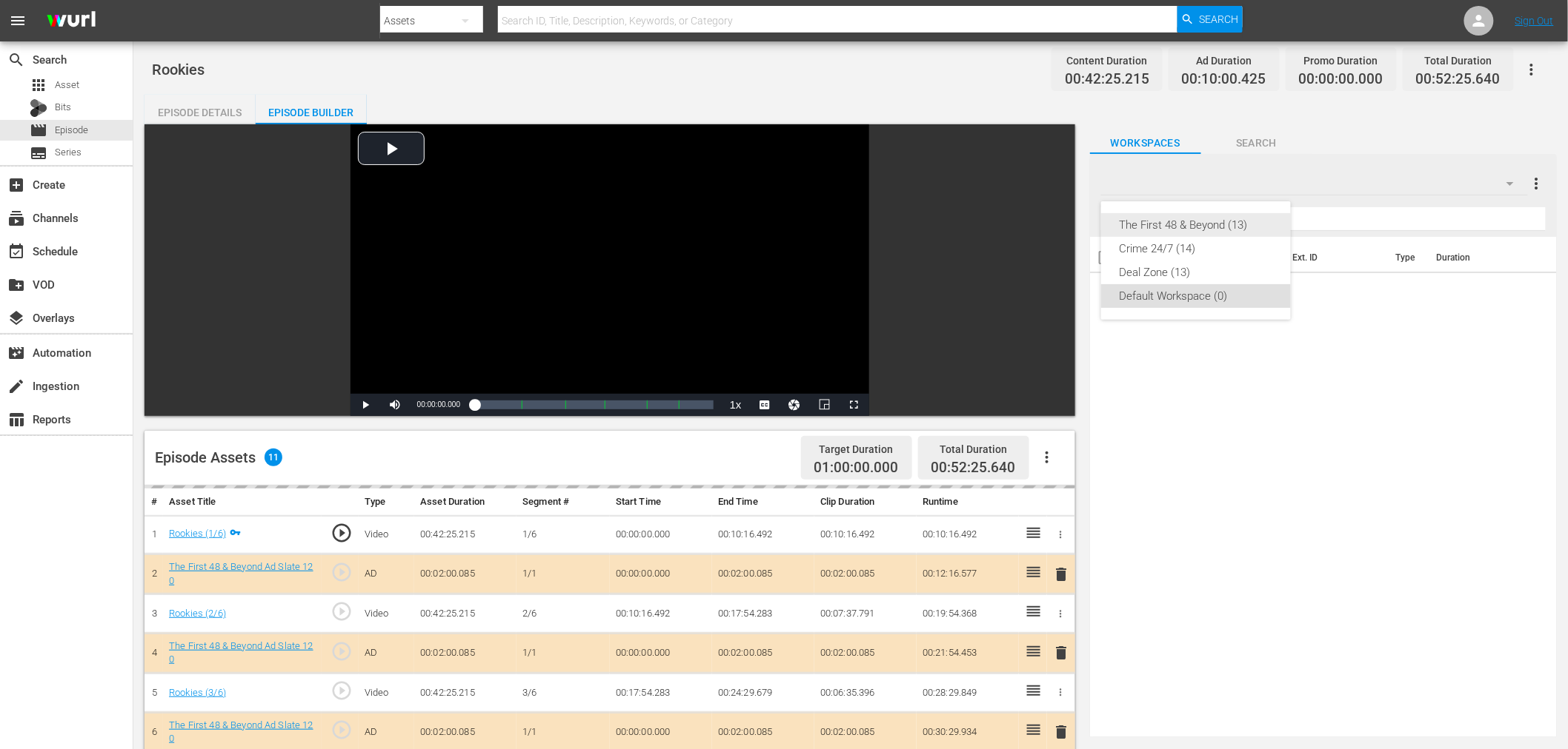
click at [1242, 214] on div "The First 48 & Beyond (13)" at bounding box center [1195, 225] width 154 height 24
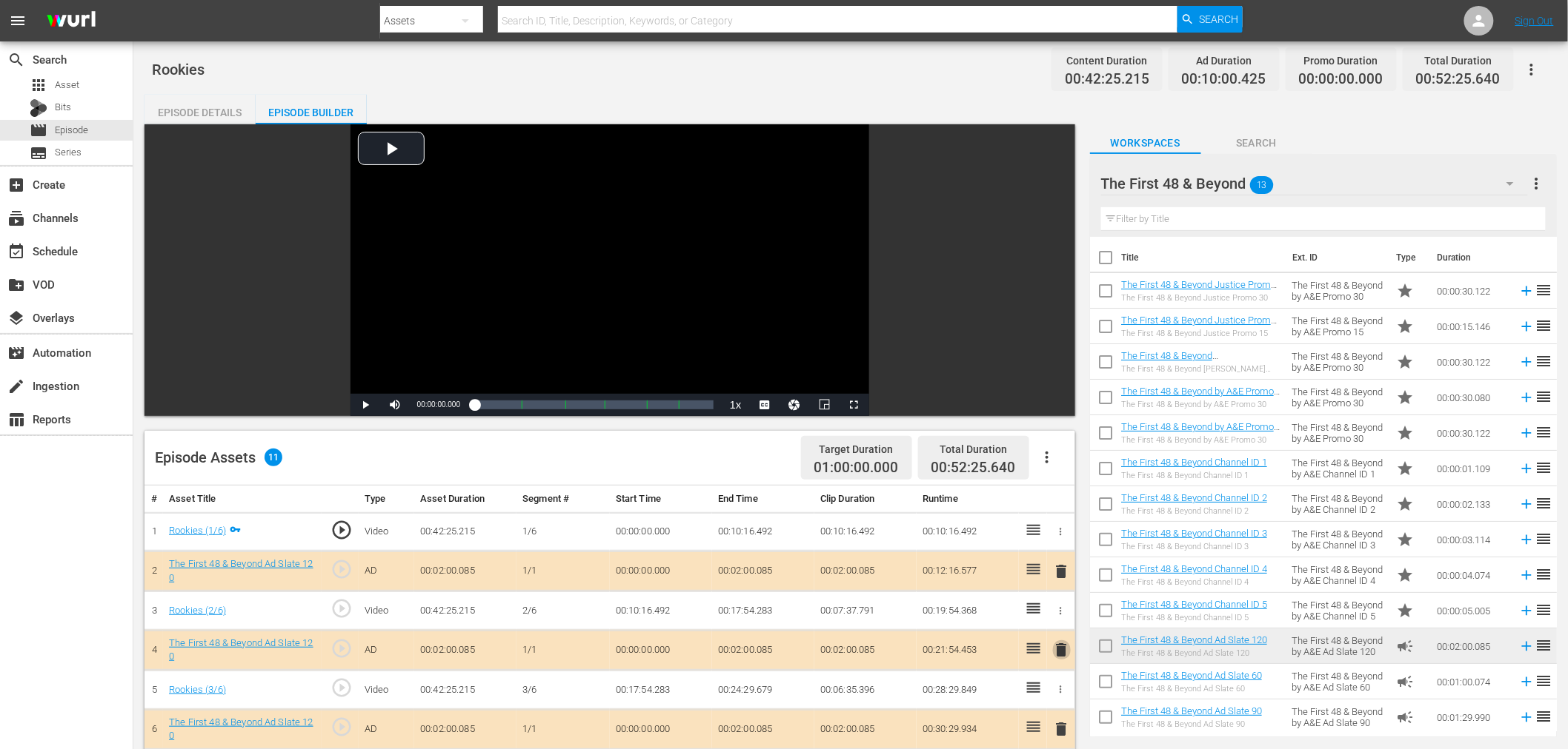
click at [1061, 654] on span "delete" at bounding box center [1062, 650] width 17 height 17
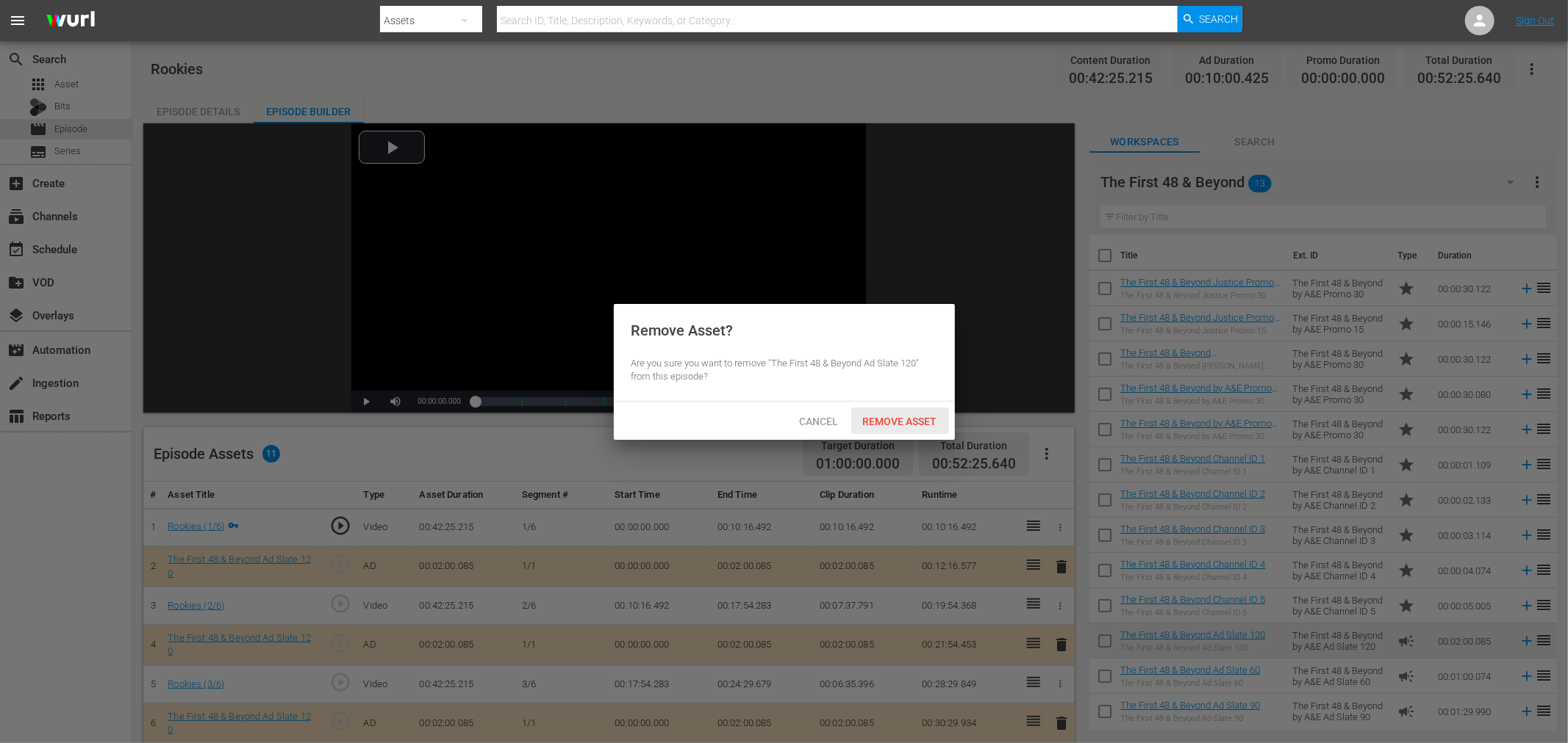
click at [897, 426] on span "Remove Asset" at bounding box center [900, 422] width 98 height 12
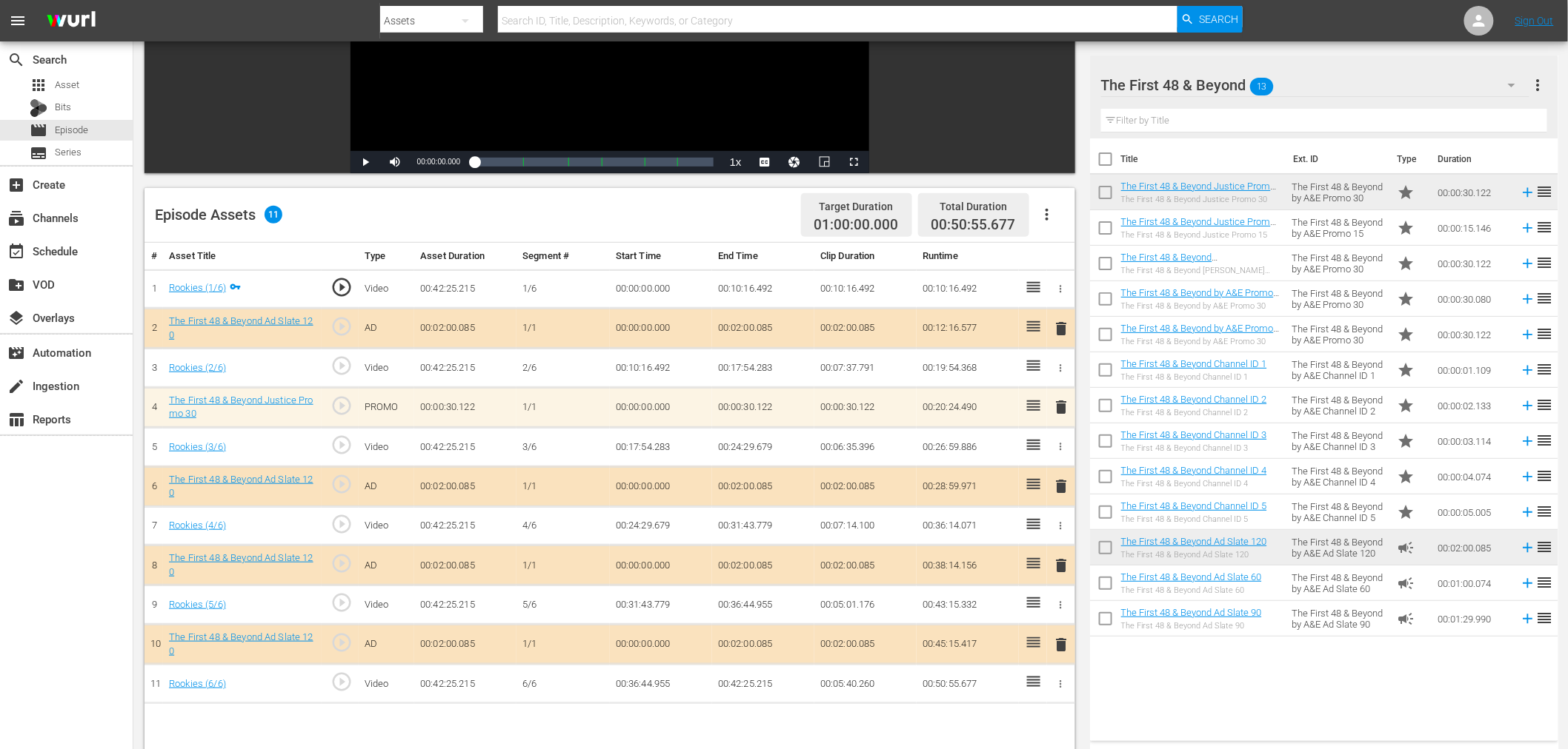
scroll to position [385, 0]
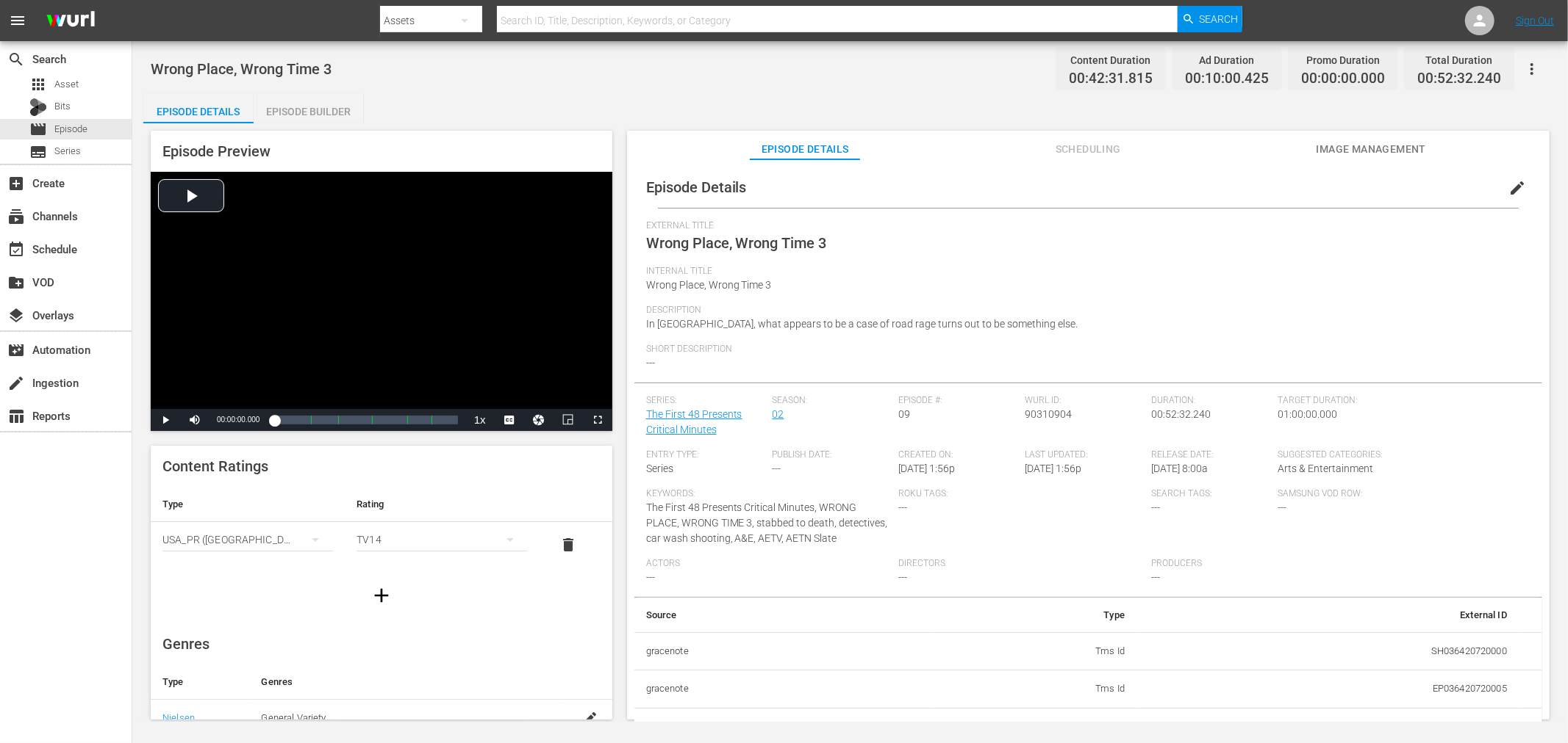
click at [347, 112] on div "Episode Builder" at bounding box center [309, 111] width 110 height 36
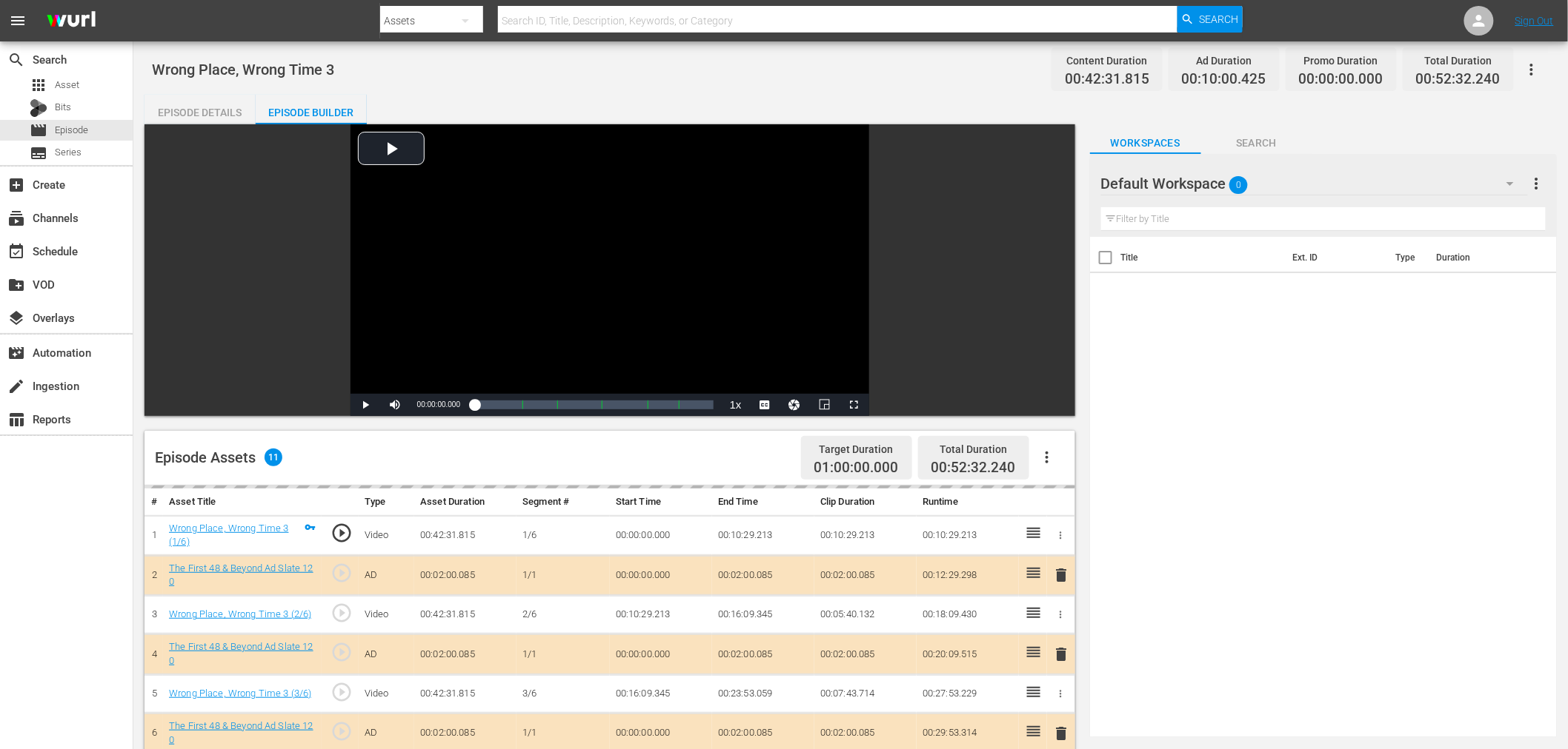
click at [1301, 175] on div "Default Workspace 0" at bounding box center [1315, 183] width 427 height 41
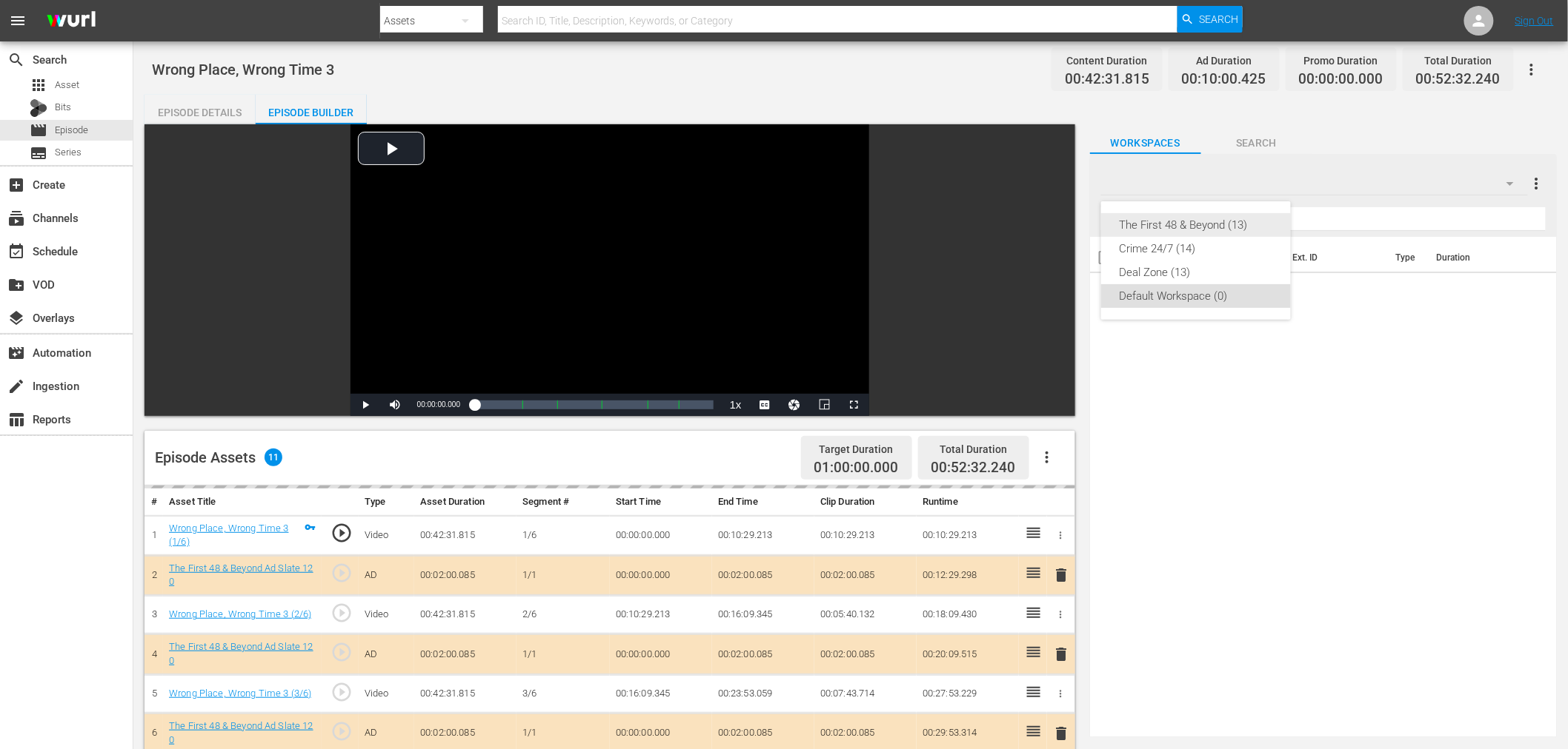
click at [1203, 227] on div "The First 48 & Beyond (13)" at bounding box center [1195, 225] width 154 height 24
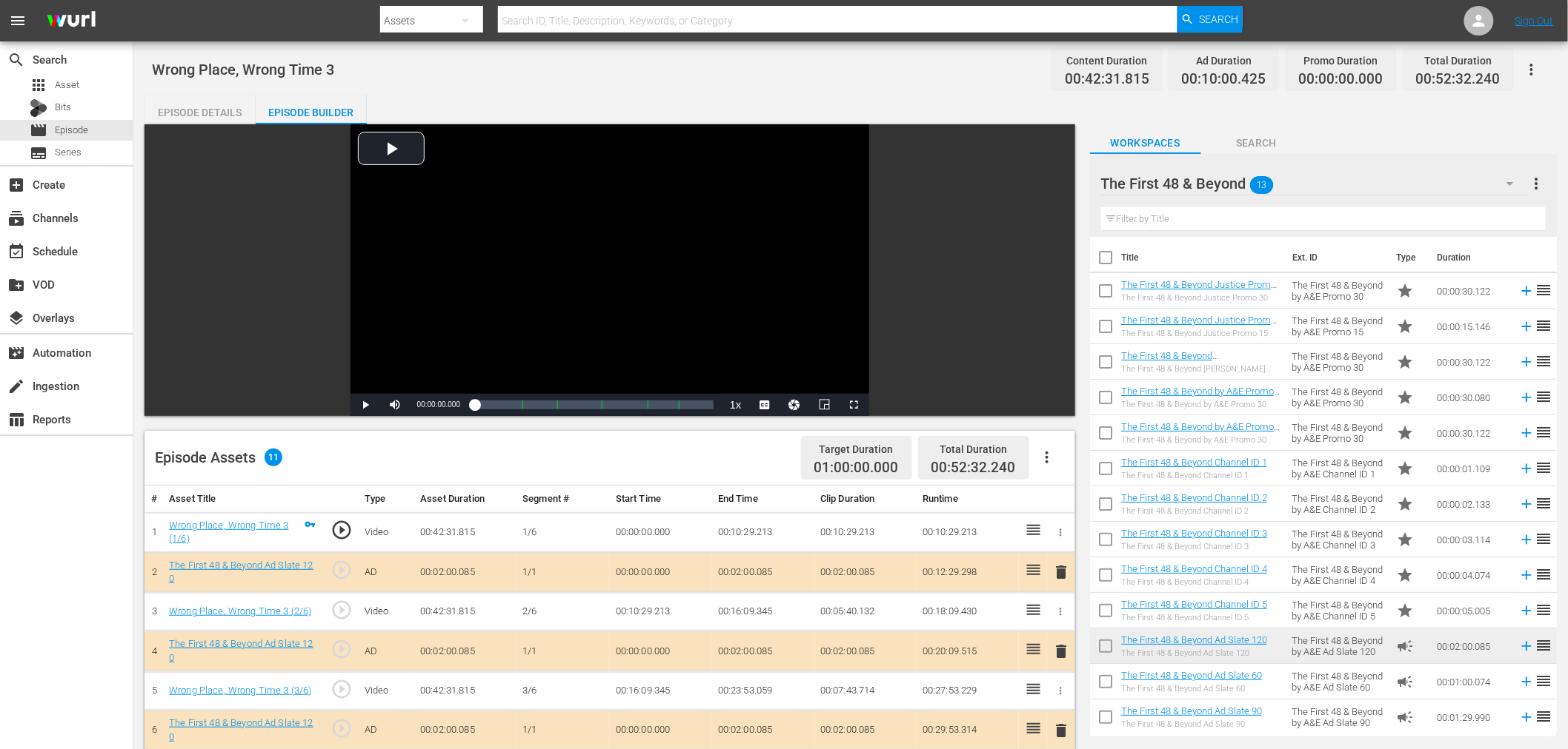
click at [1065, 655] on span "delete" at bounding box center [1062, 651] width 17 height 17
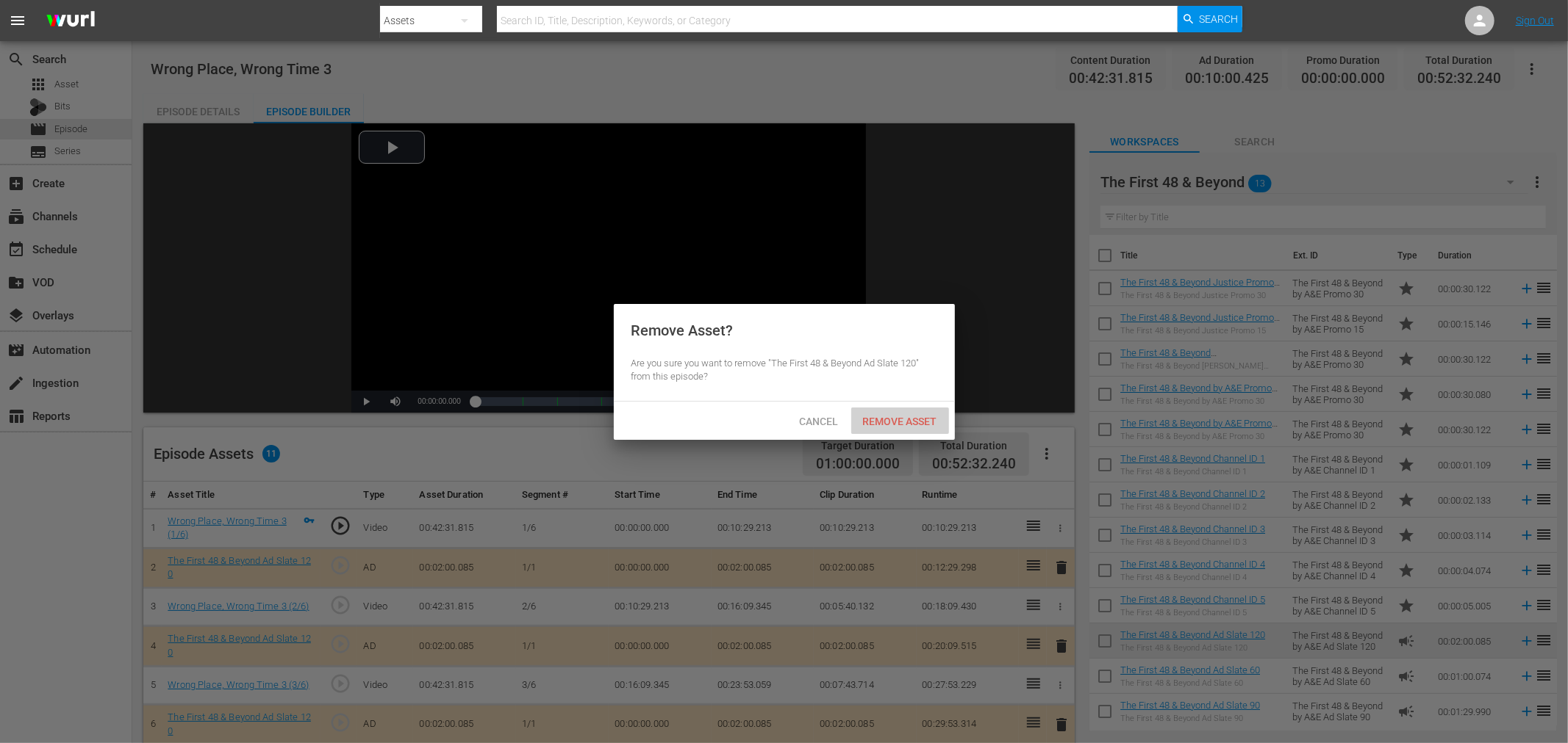
click at [894, 416] on span "Remove Asset" at bounding box center [900, 422] width 98 height 12
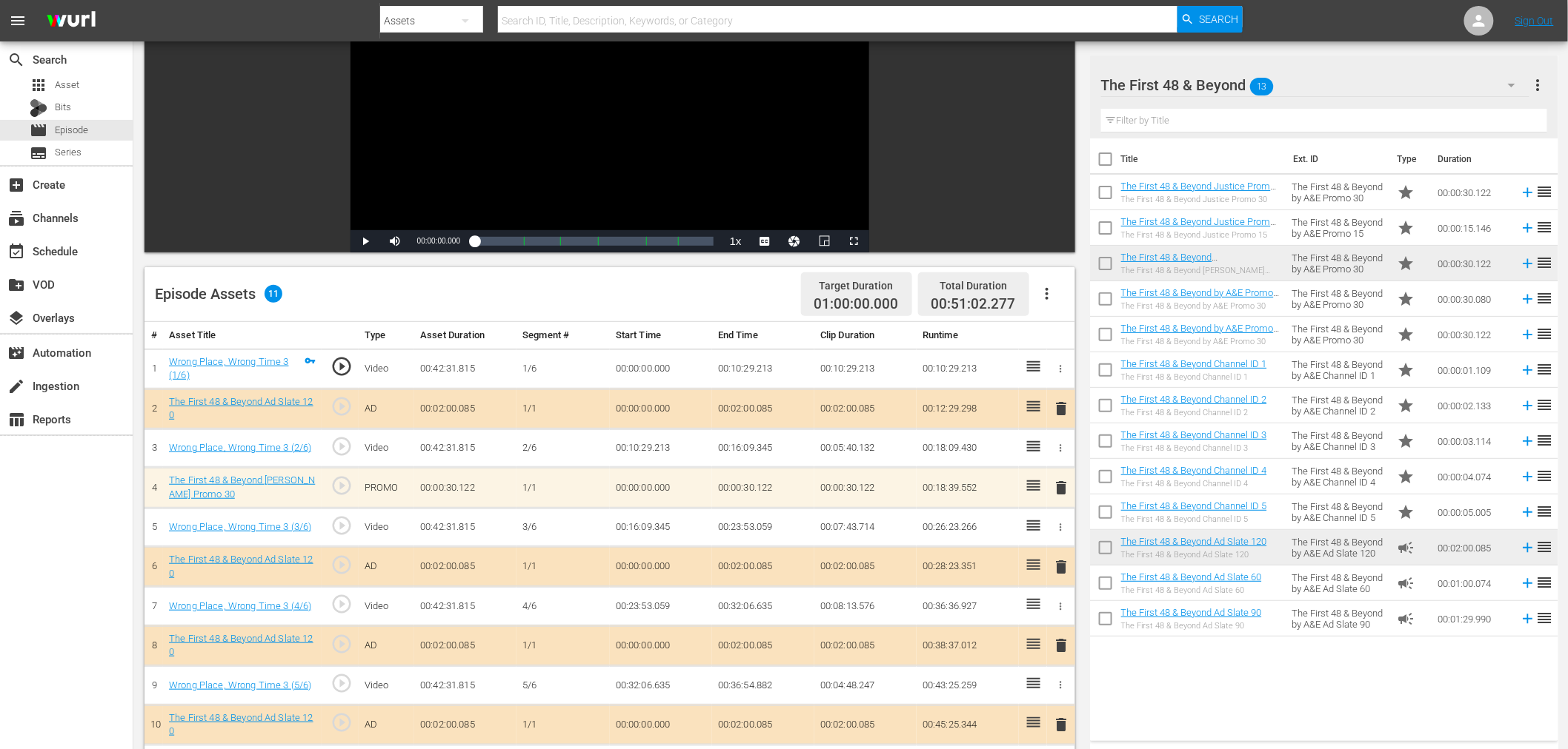
scroll to position [385, 0]
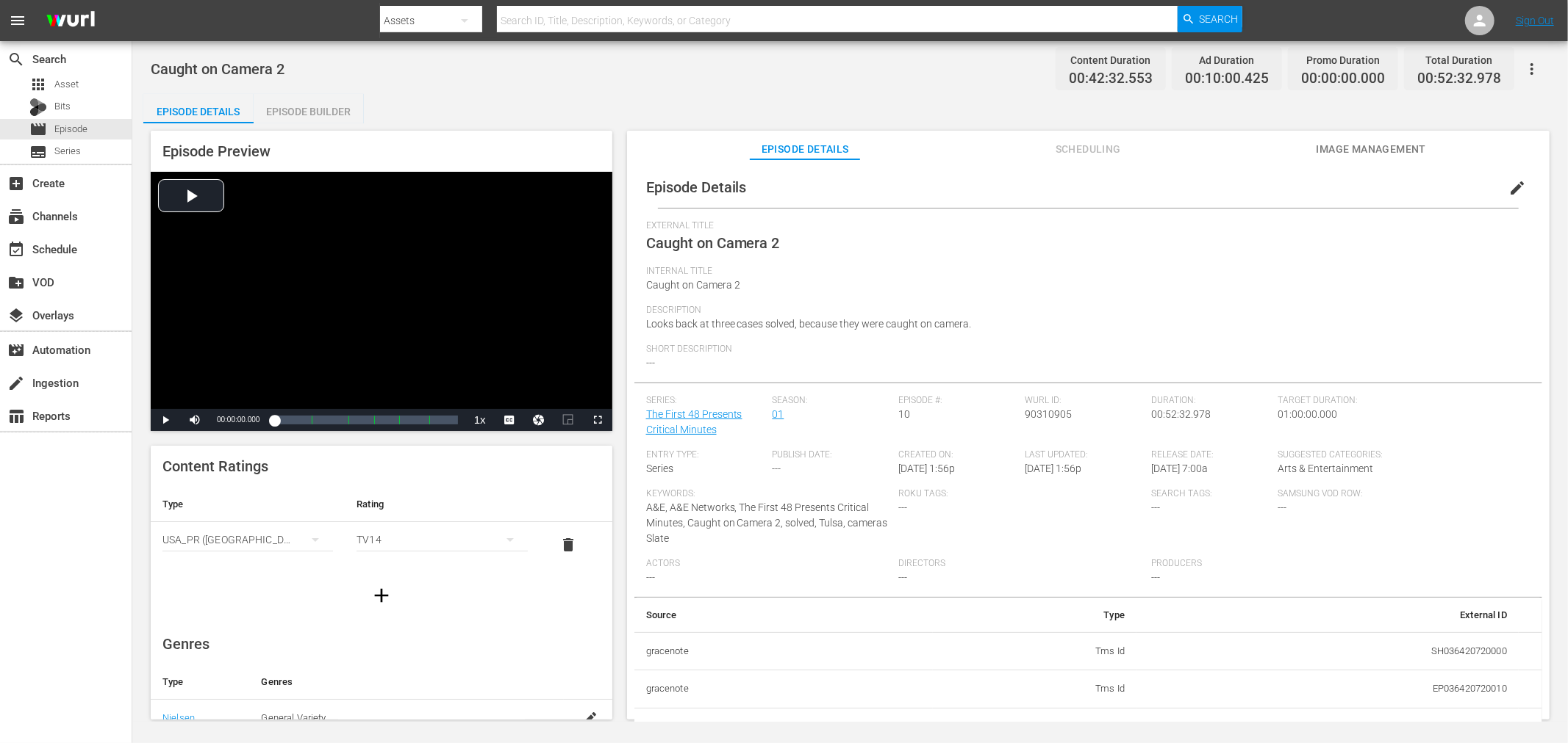
click at [284, 86] on div "Caught on Camera 2 Content Duration 00:42:32.553 Ad Duration 00:10:00.425 Promo…" at bounding box center [850, 382] width 1436 height 681
click at [309, 114] on div "Episode Builder" at bounding box center [309, 111] width 110 height 36
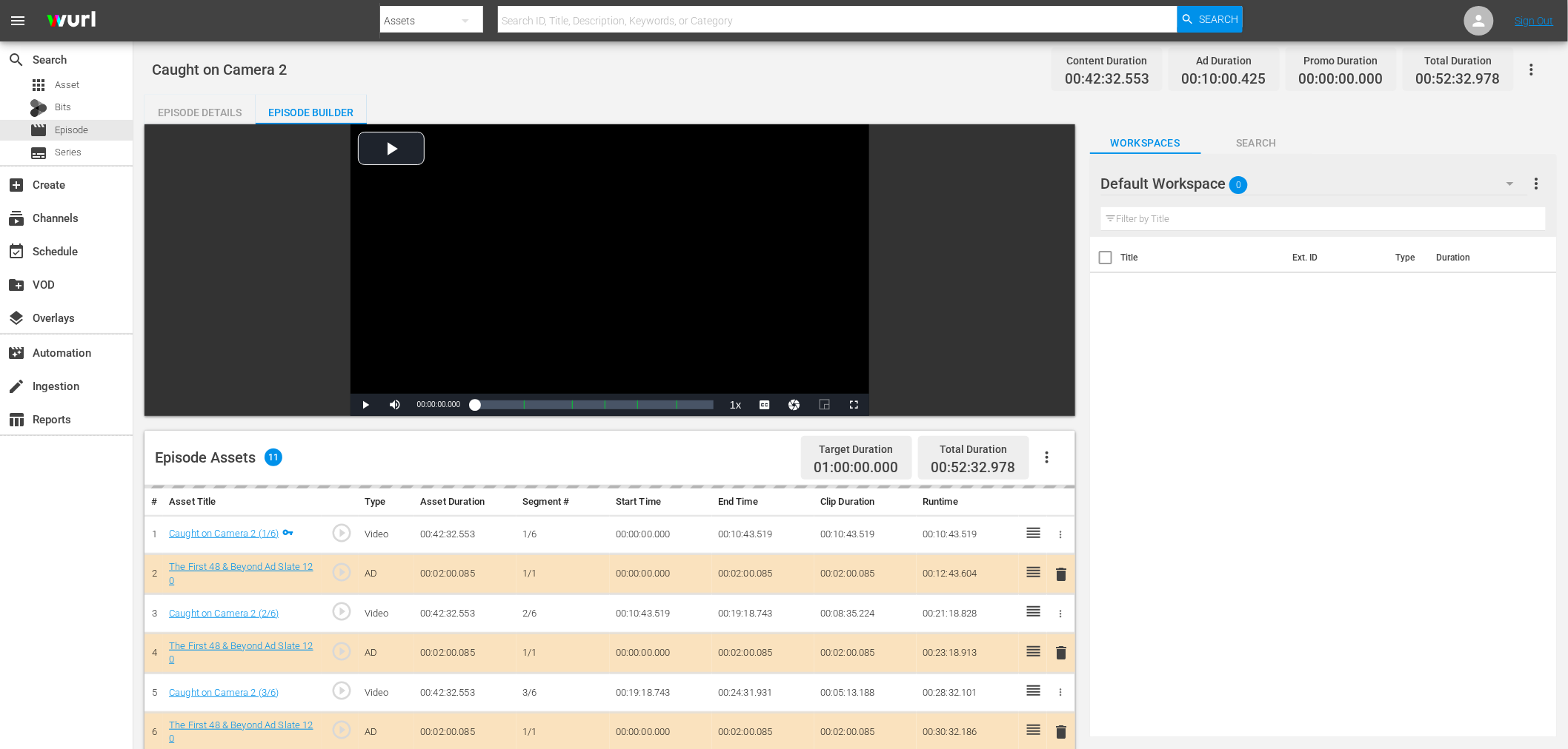
click at [1311, 171] on div "Default Workspace 0" at bounding box center [1315, 183] width 427 height 41
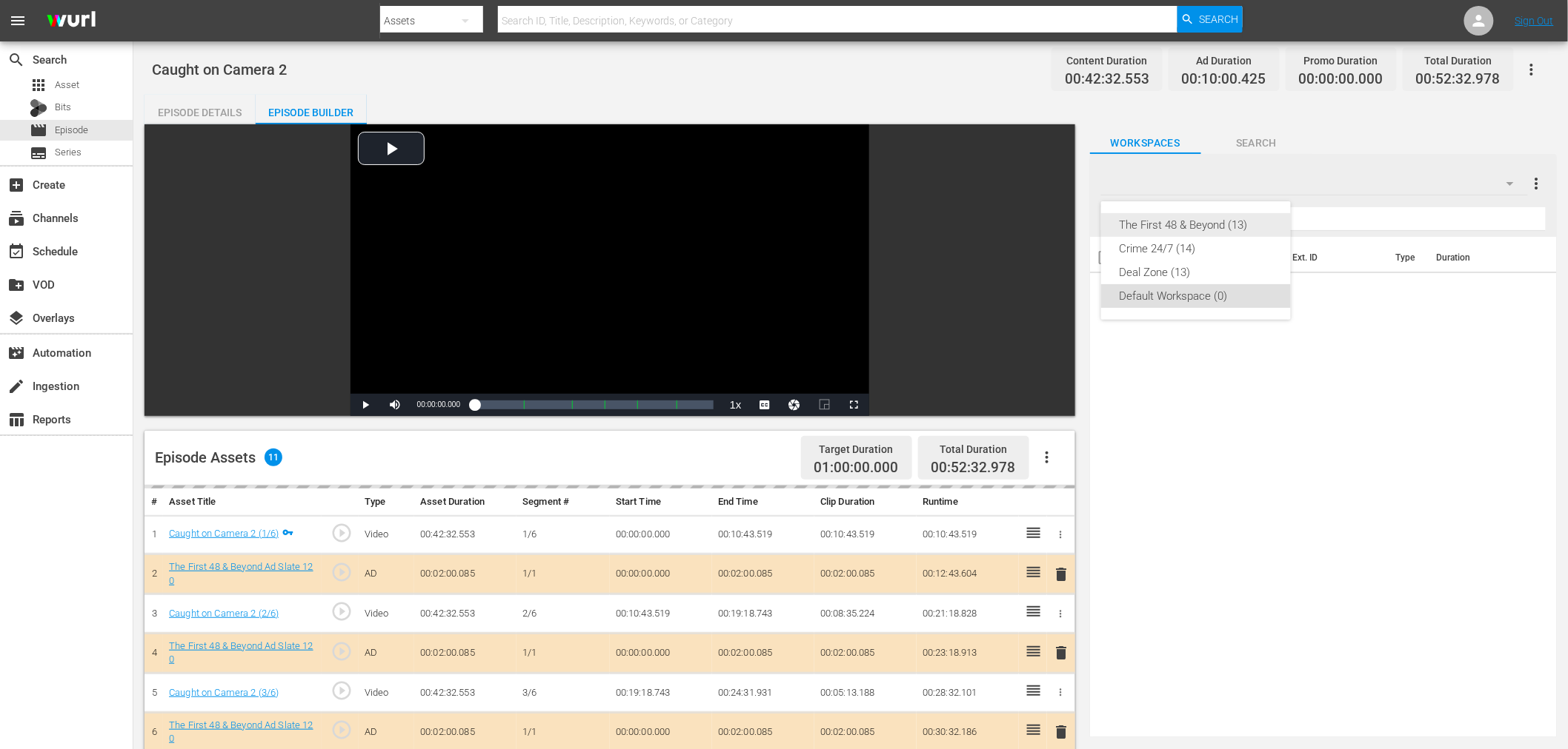
click at [1202, 222] on div "The First 48 & Beyond (13)" at bounding box center [1195, 225] width 154 height 24
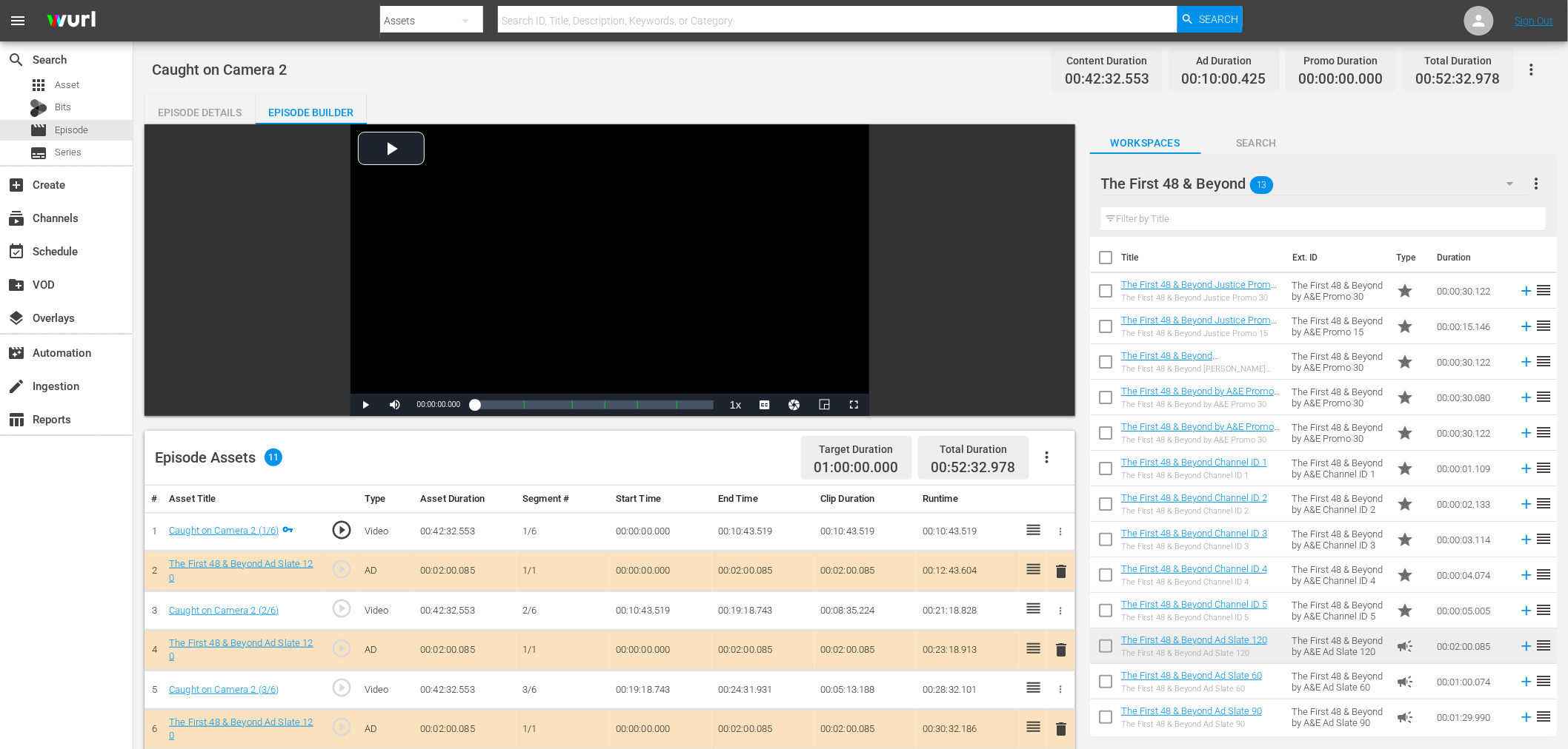
click at [1060, 651] on span "delete" at bounding box center [1062, 650] width 17 height 17
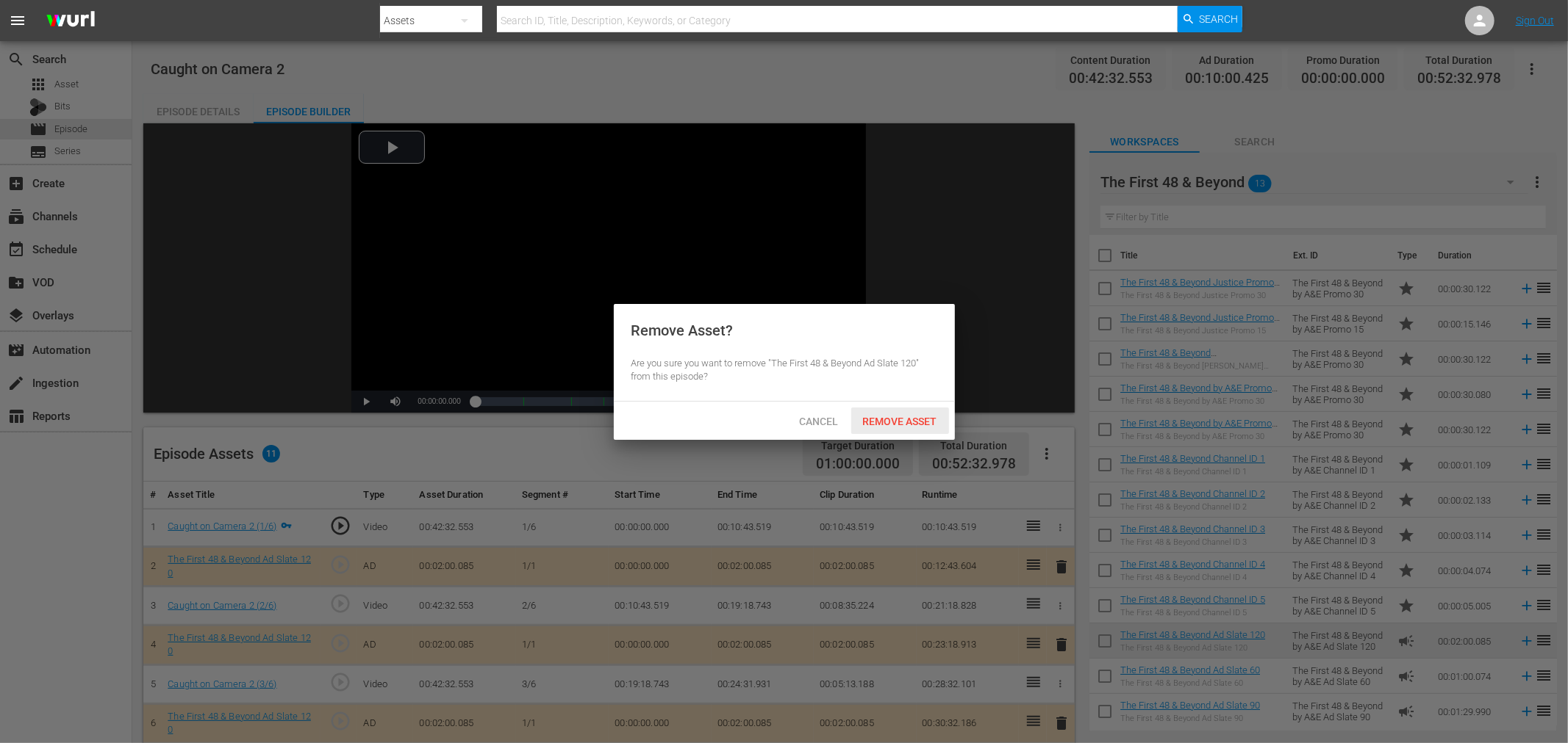
click at [908, 427] on div "Remove Asset" at bounding box center [900, 422] width 98 height 27
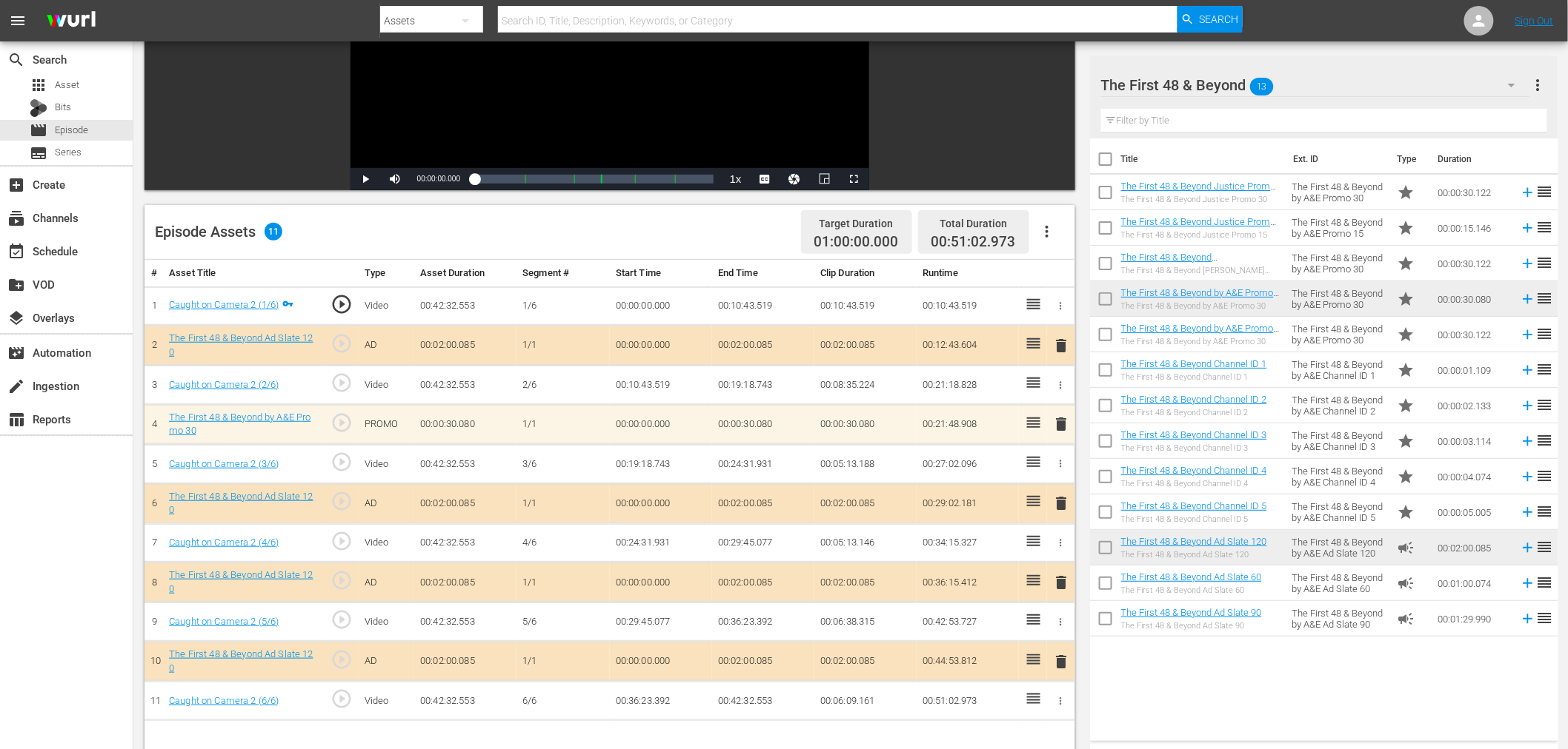
scroll to position [247, 0]
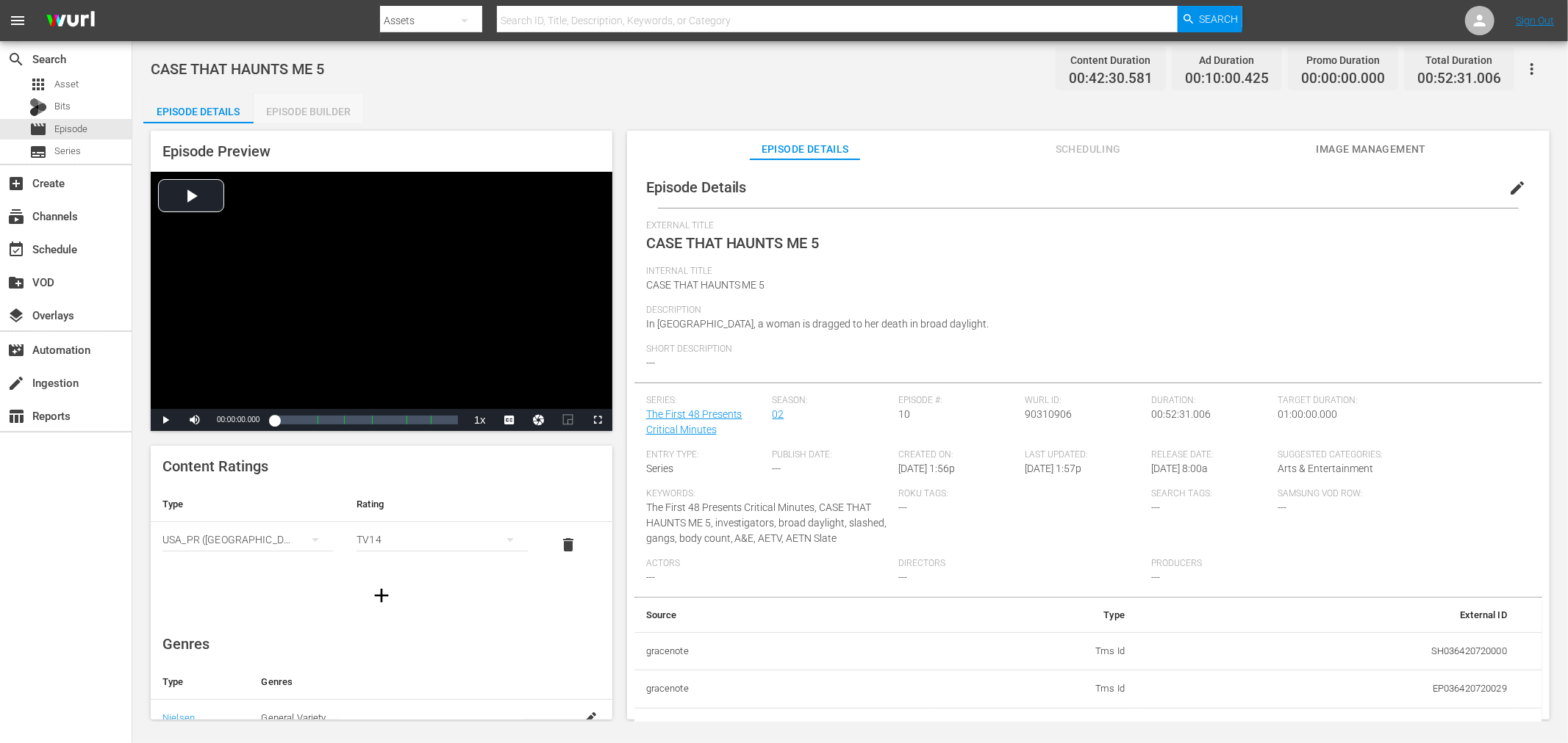
click at [314, 107] on div "Episode Builder" at bounding box center [309, 111] width 110 height 36
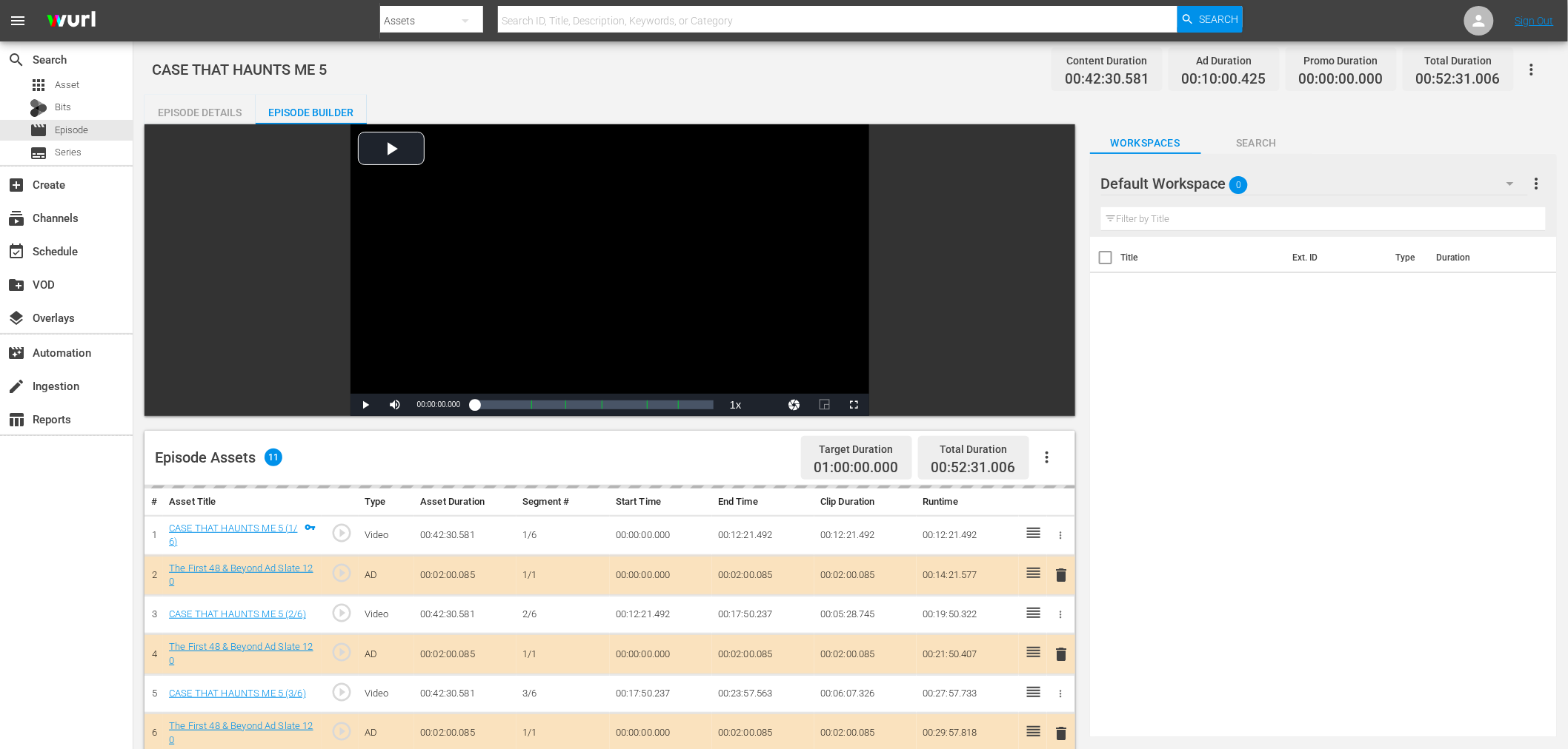
click at [1306, 163] on div "Default Workspace 0" at bounding box center [1315, 183] width 427 height 41
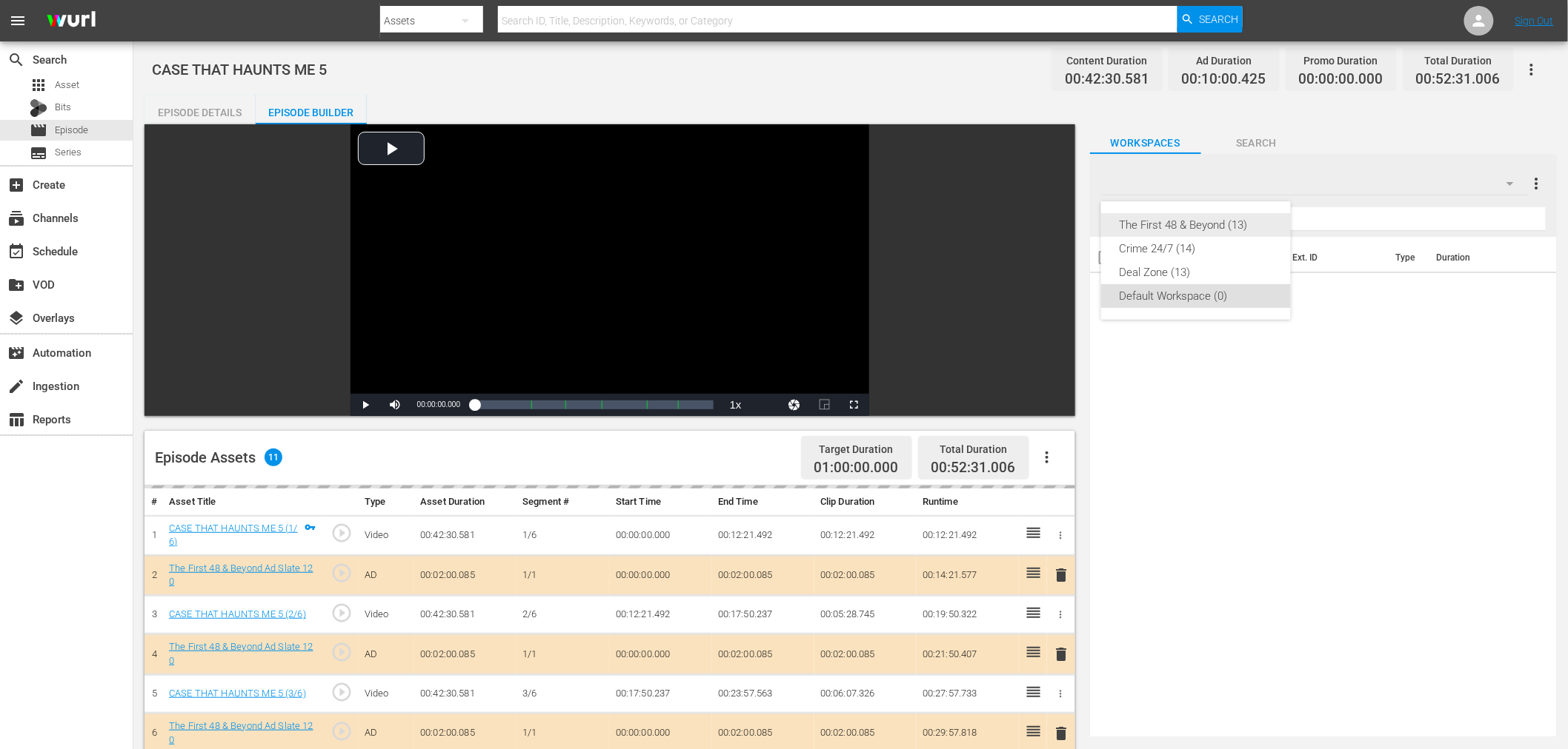
click at [1188, 222] on div "The First 48 & Beyond (13)" at bounding box center [1195, 225] width 154 height 24
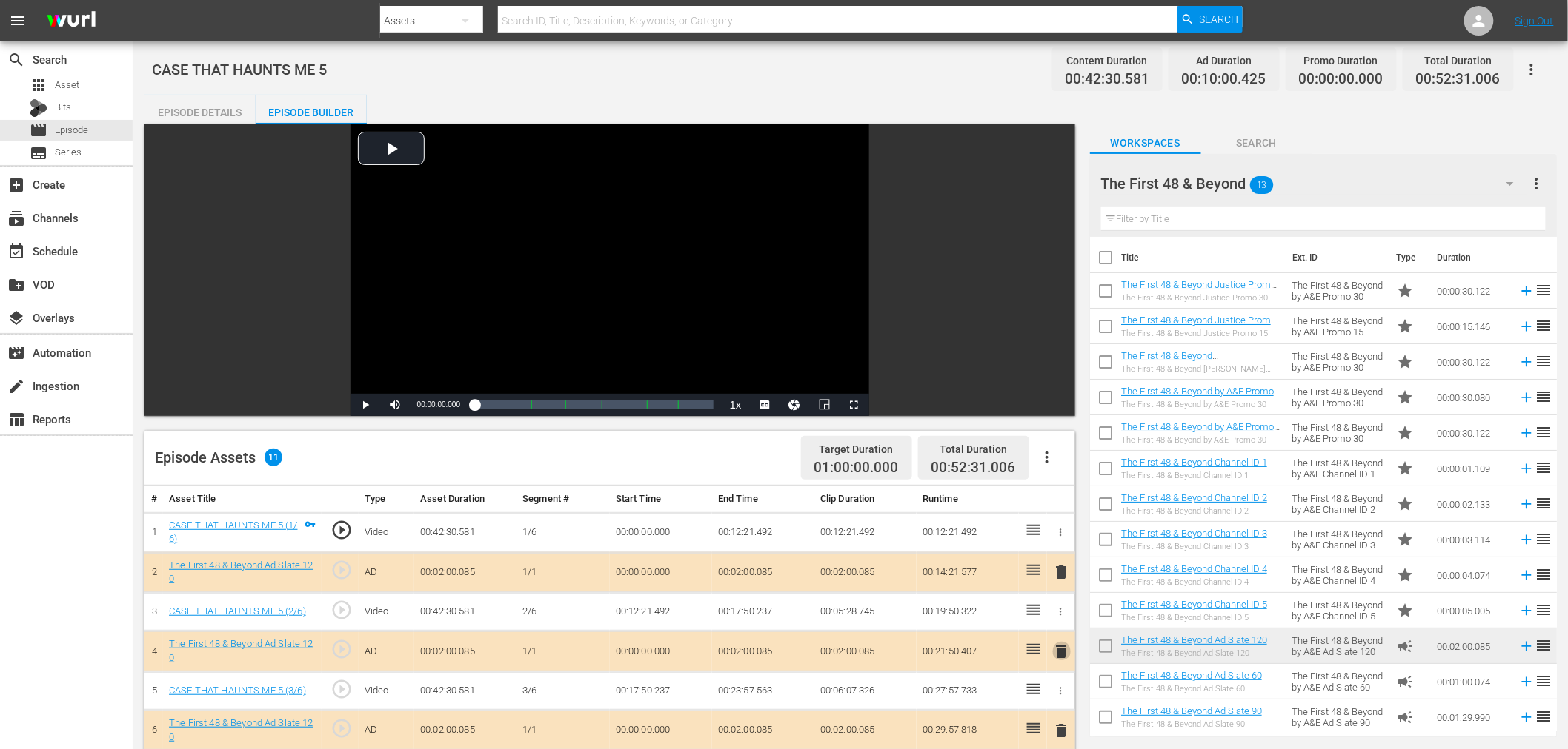
click at [1062, 649] on span "delete" at bounding box center [1062, 651] width 17 height 17
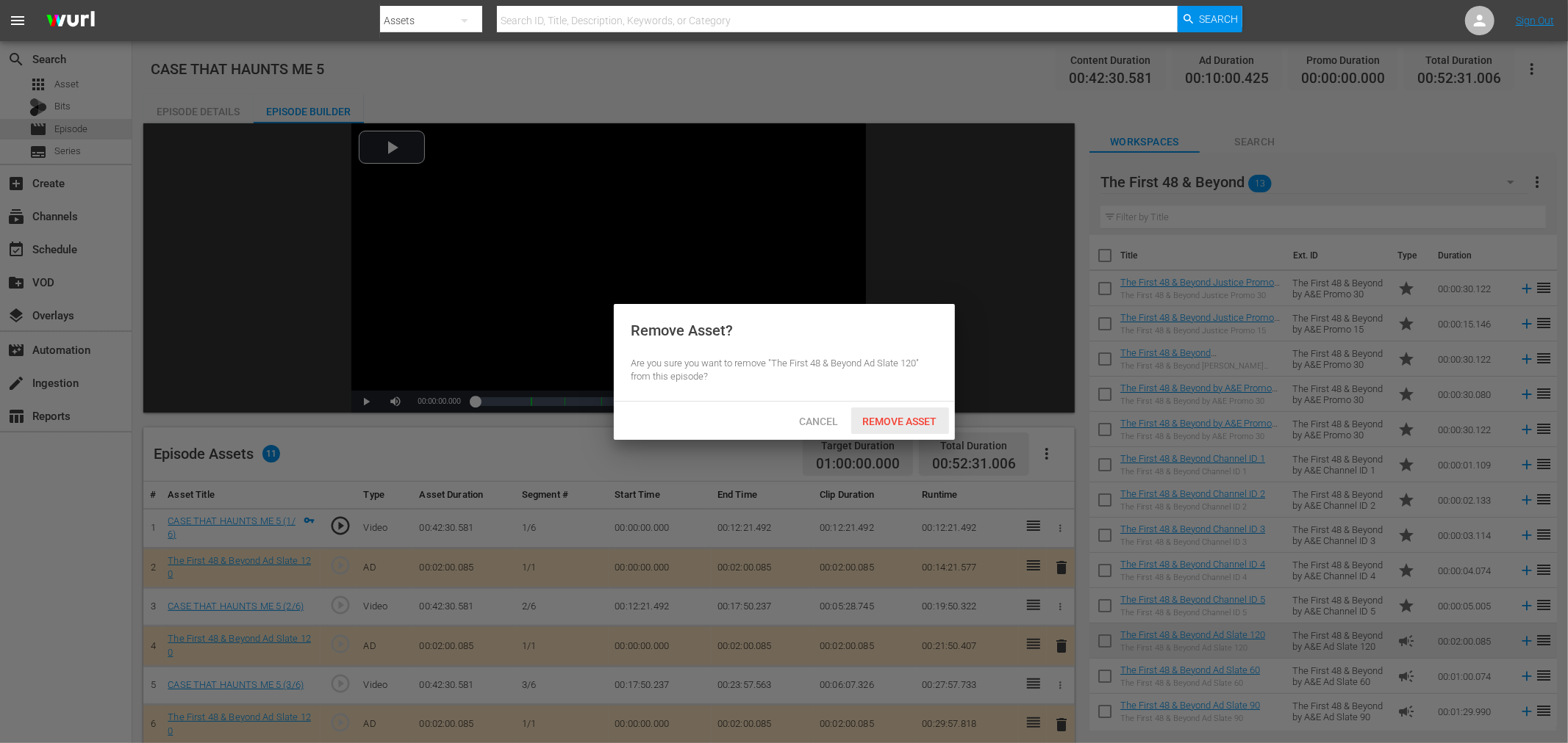
click at [880, 420] on span "Remove Asset" at bounding box center [900, 422] width 98 height 12
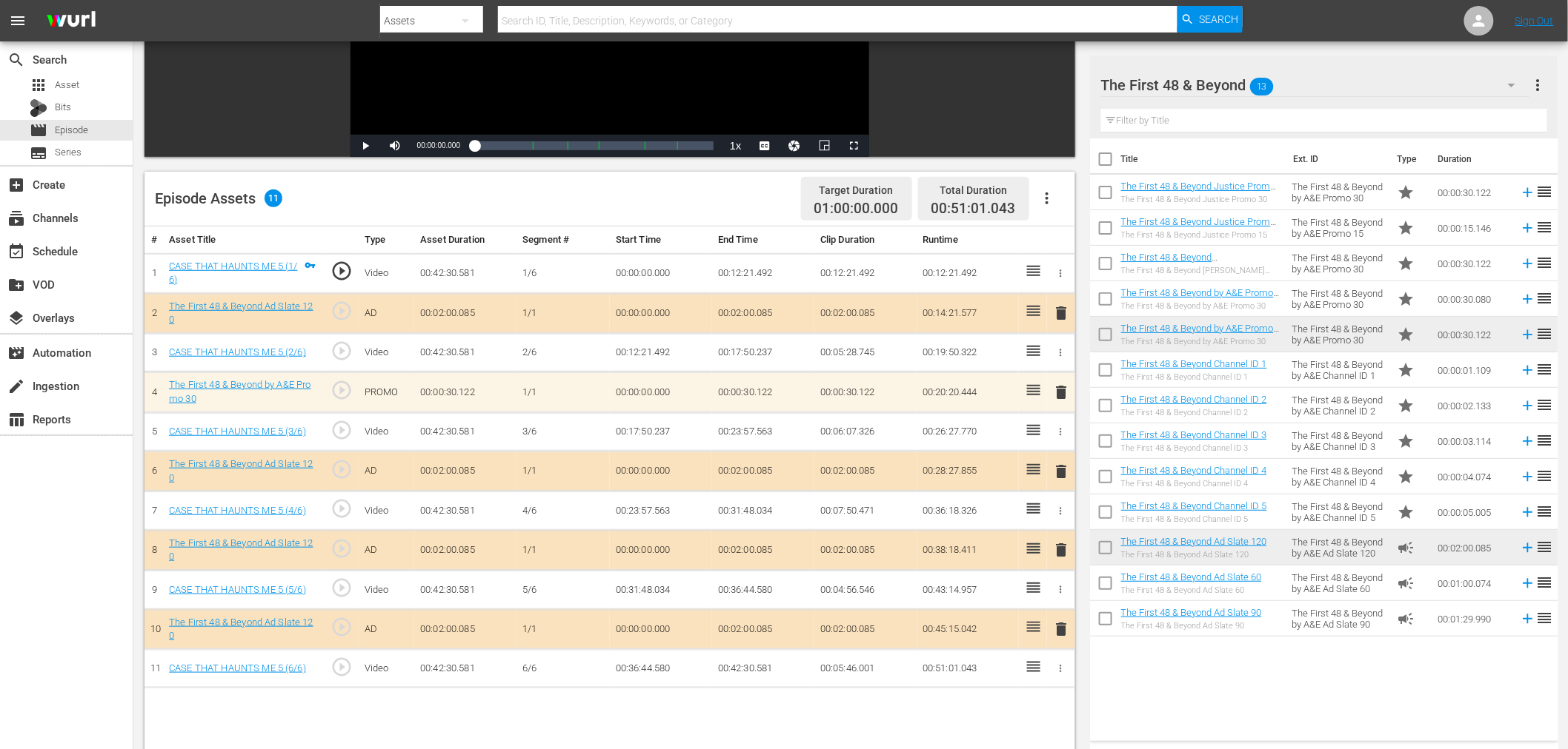
scroll to position [328, 0]
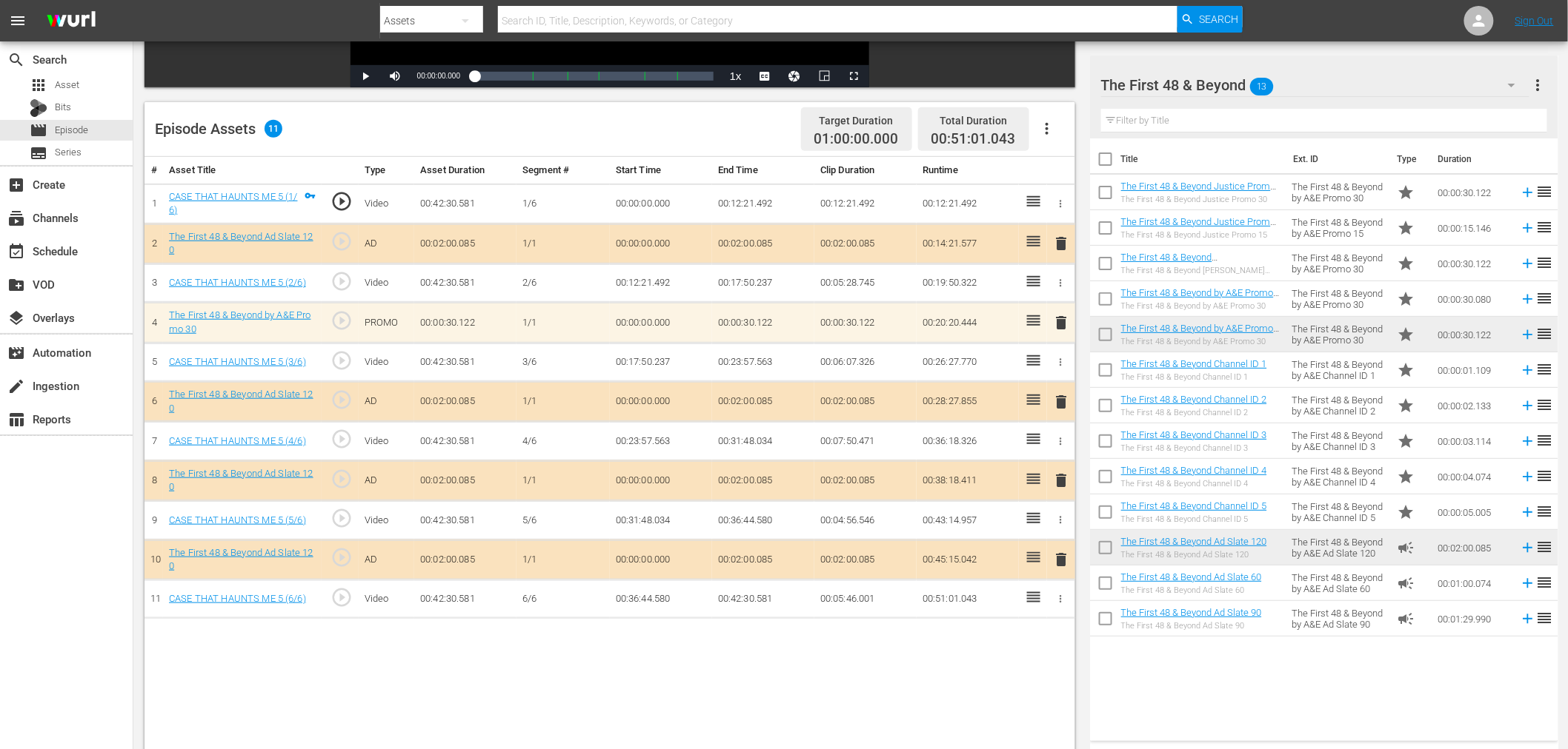
click at [1422, 195] on td "00:00:30.122" at bounding box center [1473, 192] width 82 height 36
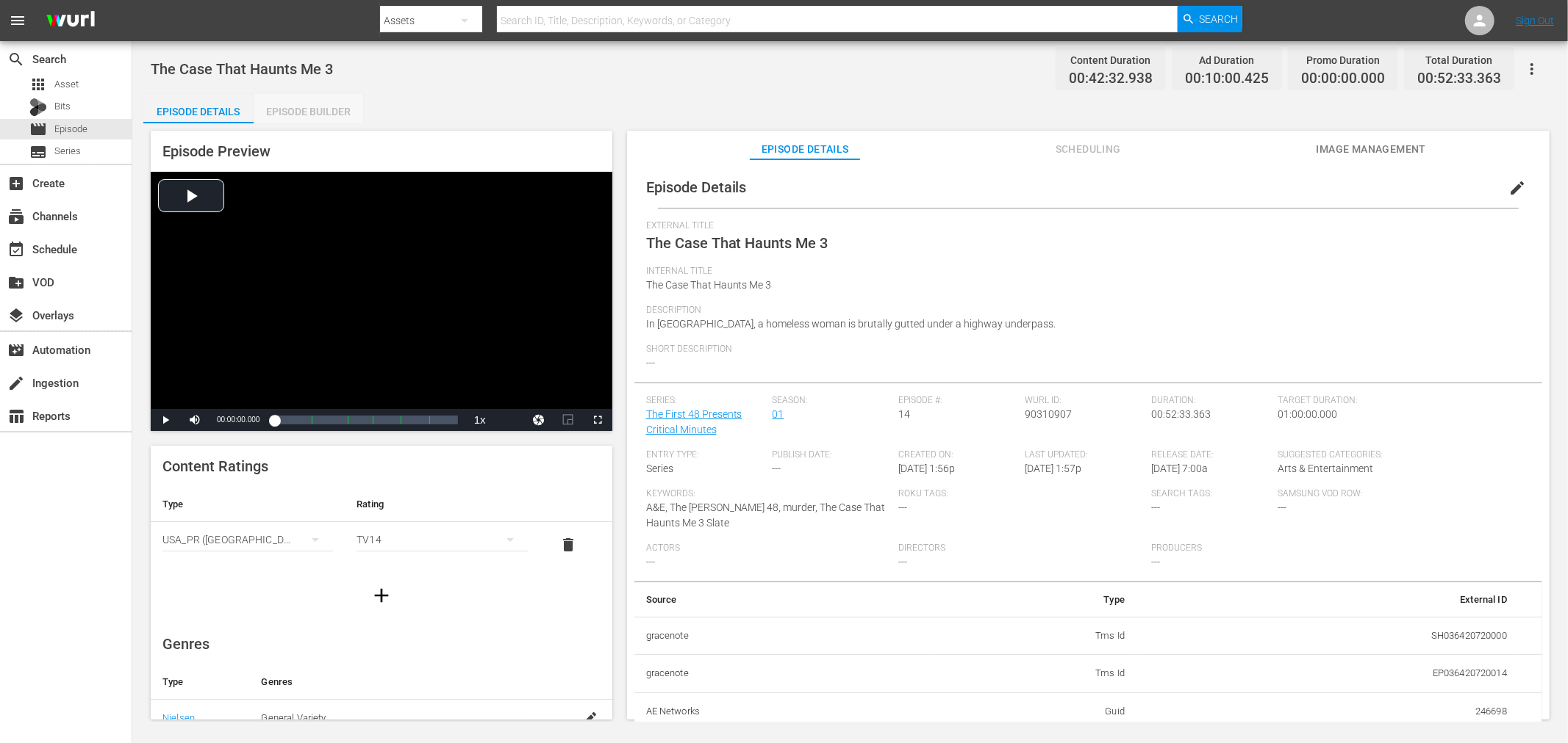
click at [321, 119] on div "Episode Builder" at bounding box center [309, 111] width 110 height 36
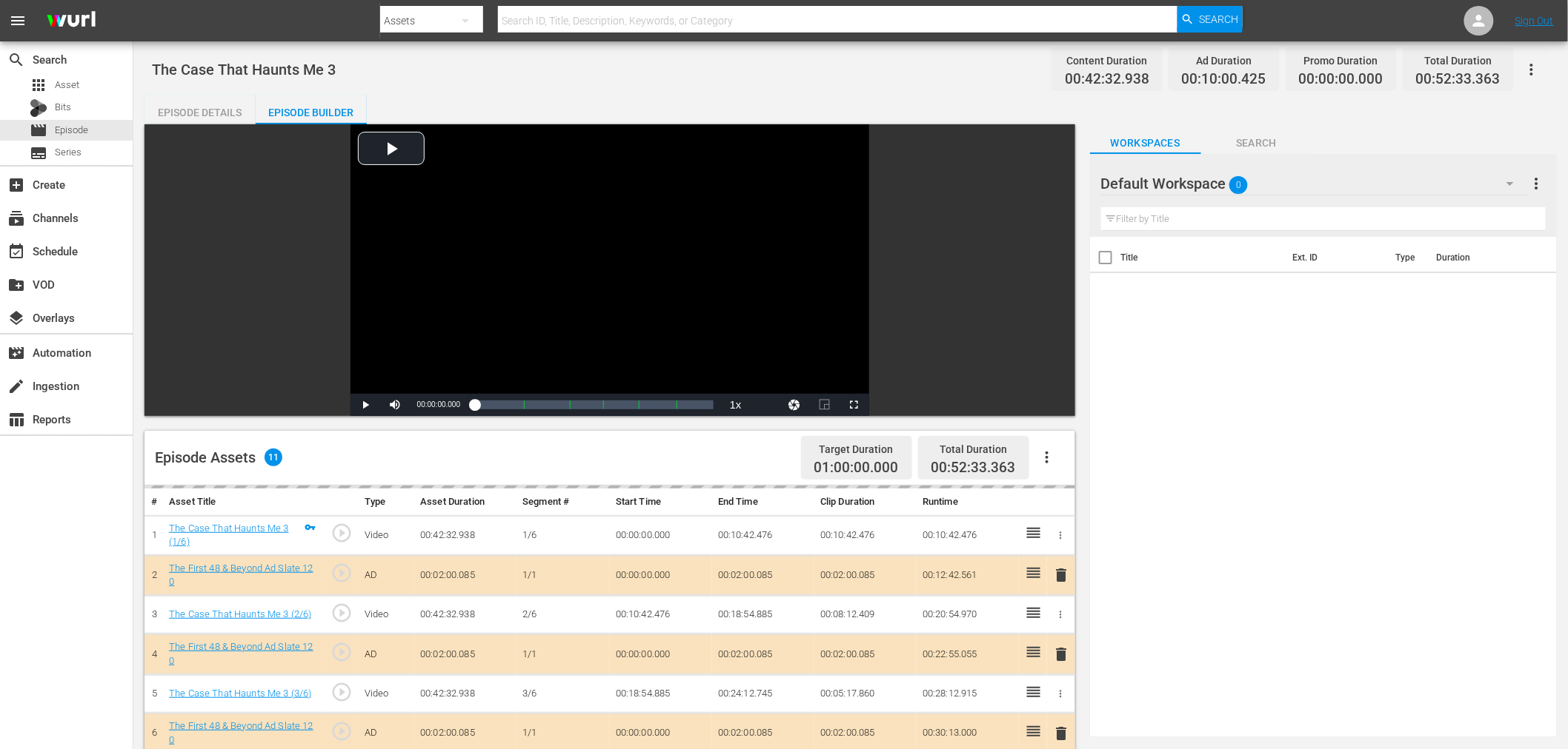
click at [1309, 180] on div "Default Workspace 0" at bounding box center [1315, 183] width 427 height 41
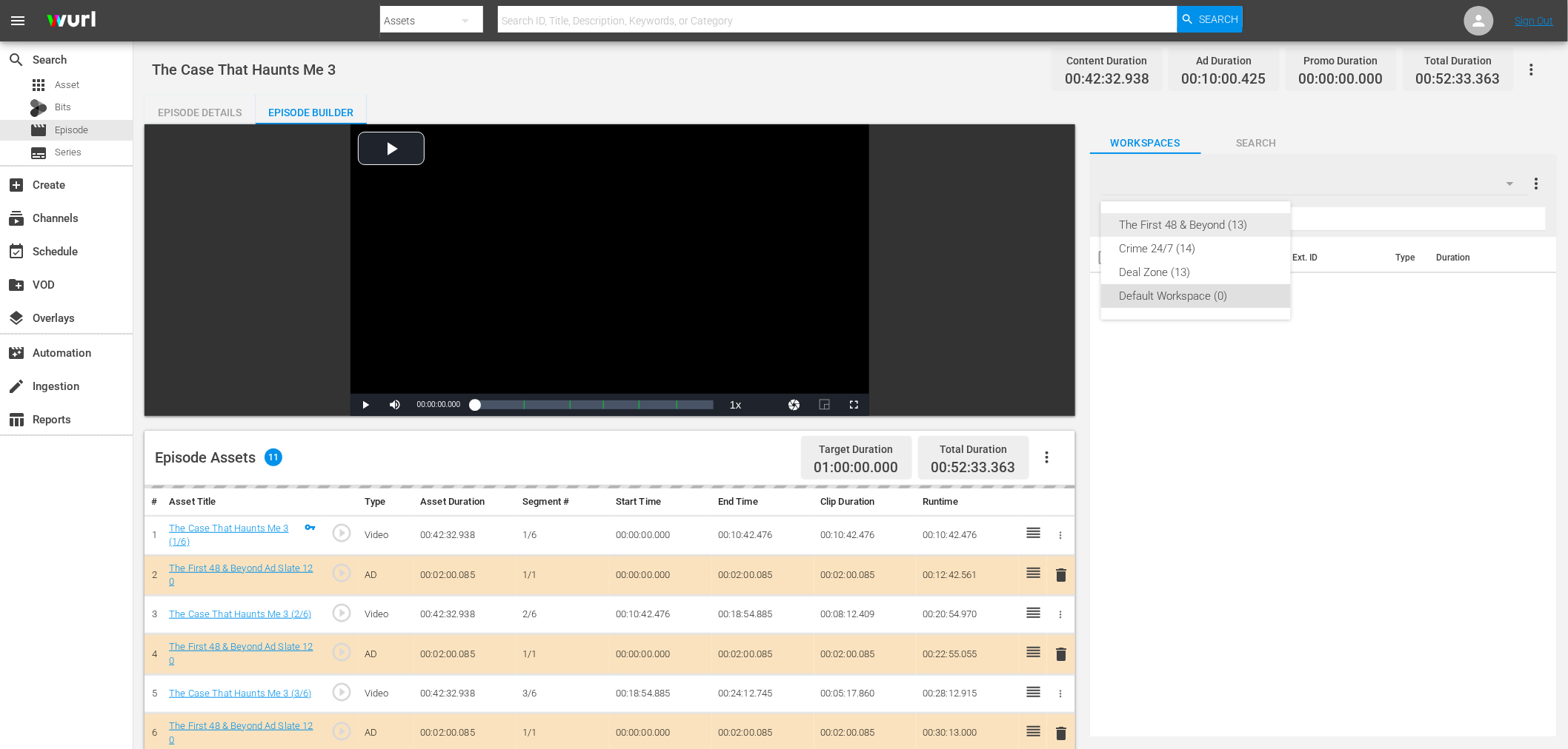
click at [1182, 233] on div "The First 48 & Beyond (13)" at bounding box center [1195, 225] width 154 height 24
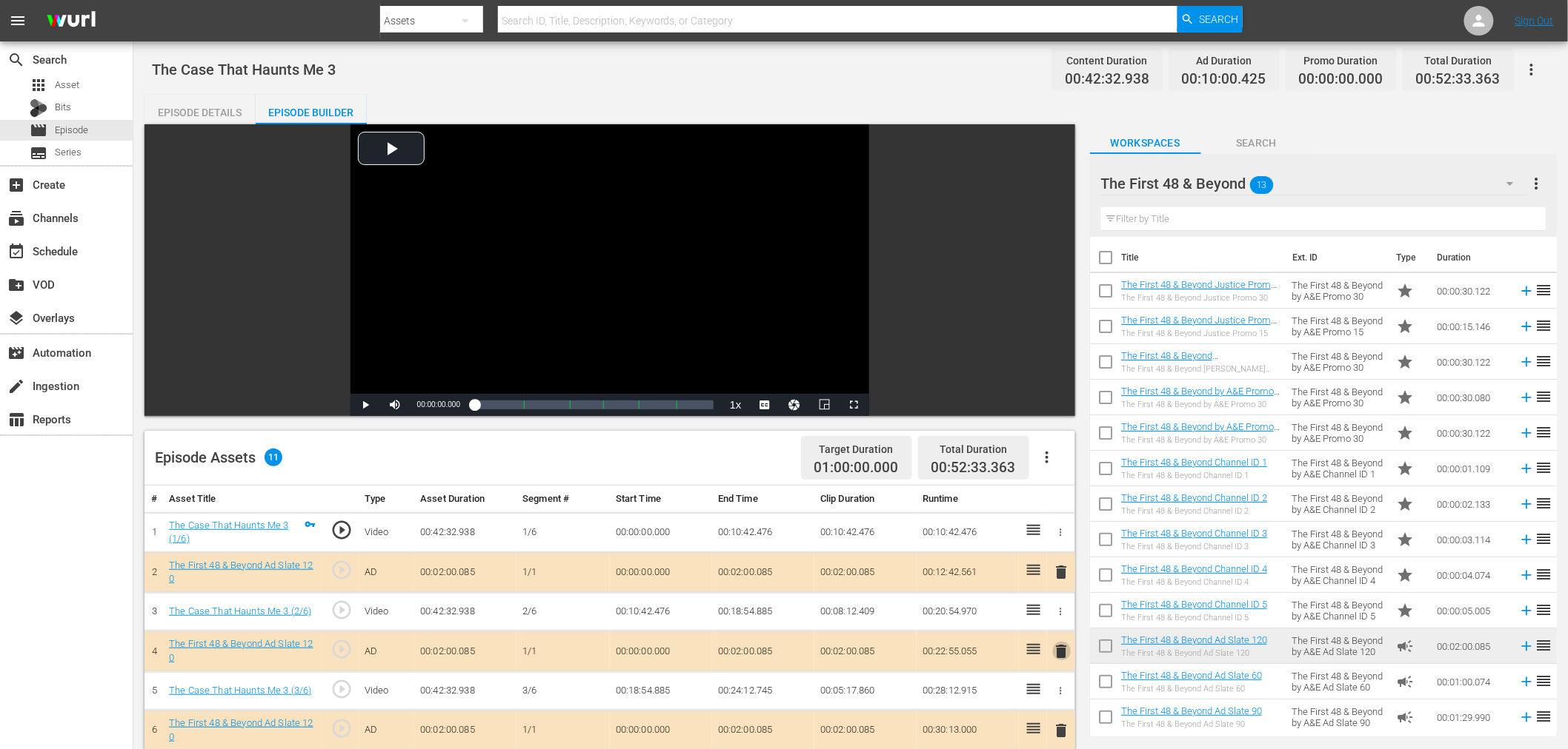
click at [1068, 651] on span "delete" at bounding box center [1062, 651] width 17 height 17
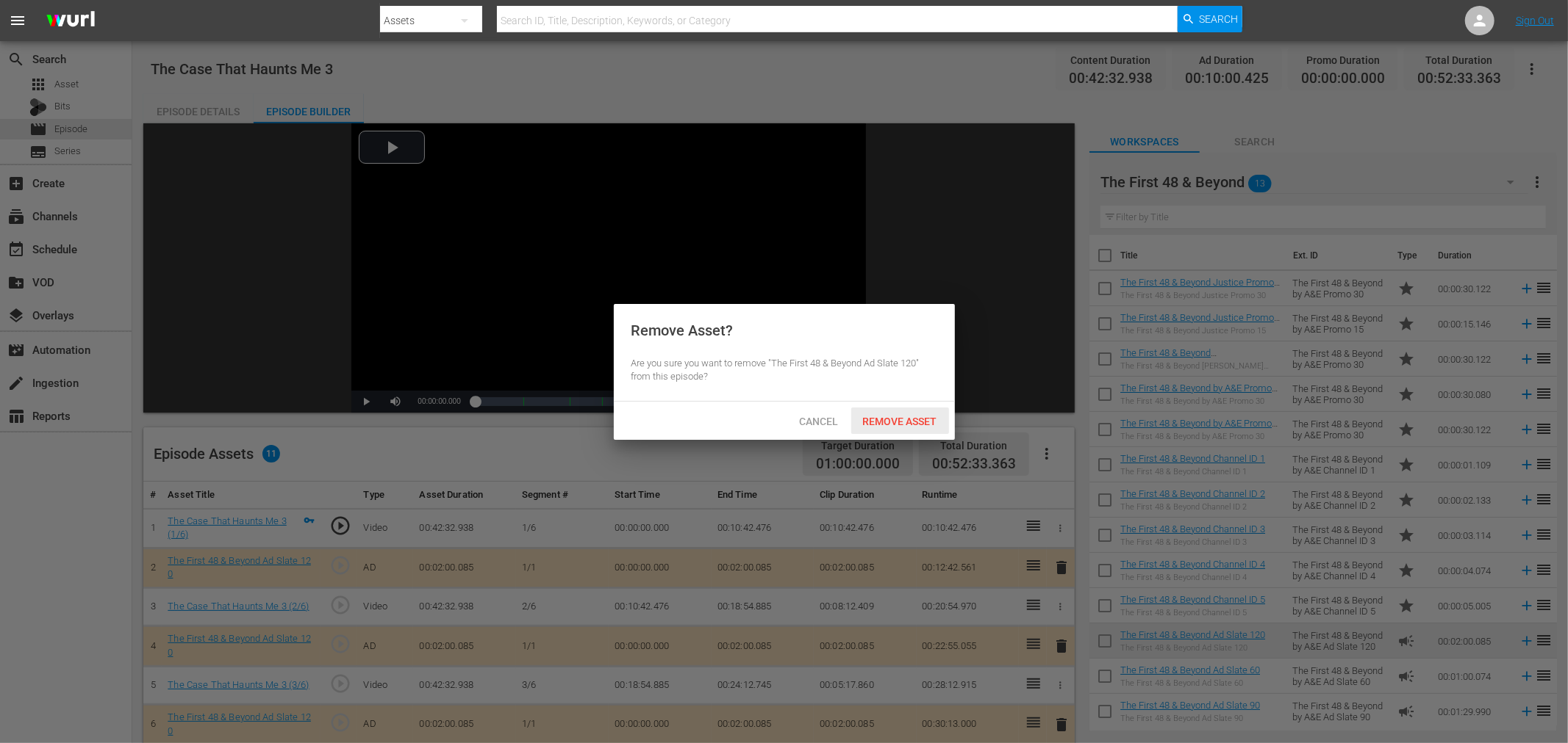
click at [898, 403] on div "Cancel Remove Asset" at bounding box center [784, 421] width 341 height 38
click at [904, 416] on span "Remove Asset" at bounding box center [900, 422] width 98 height 12
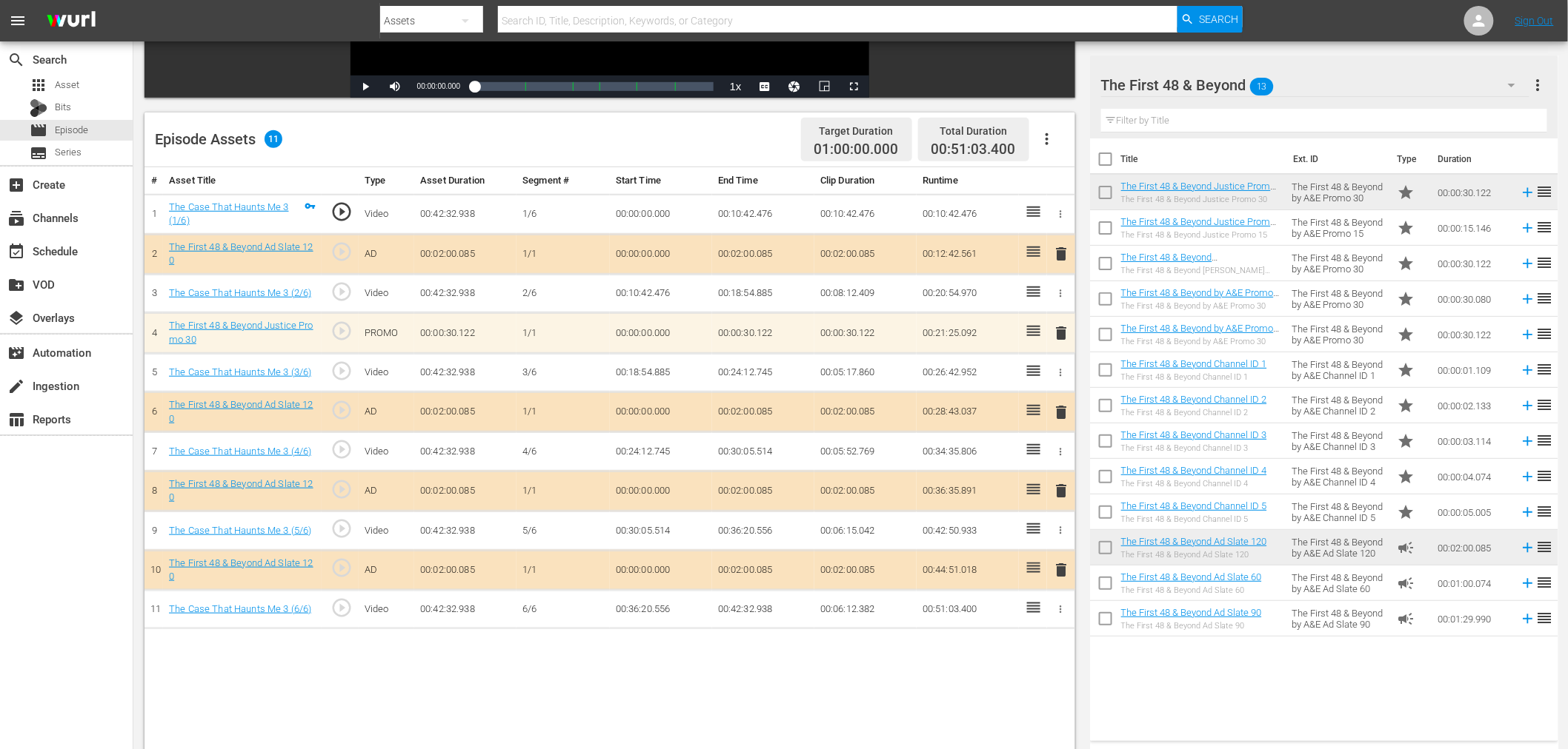
scroll to position [328, 0]
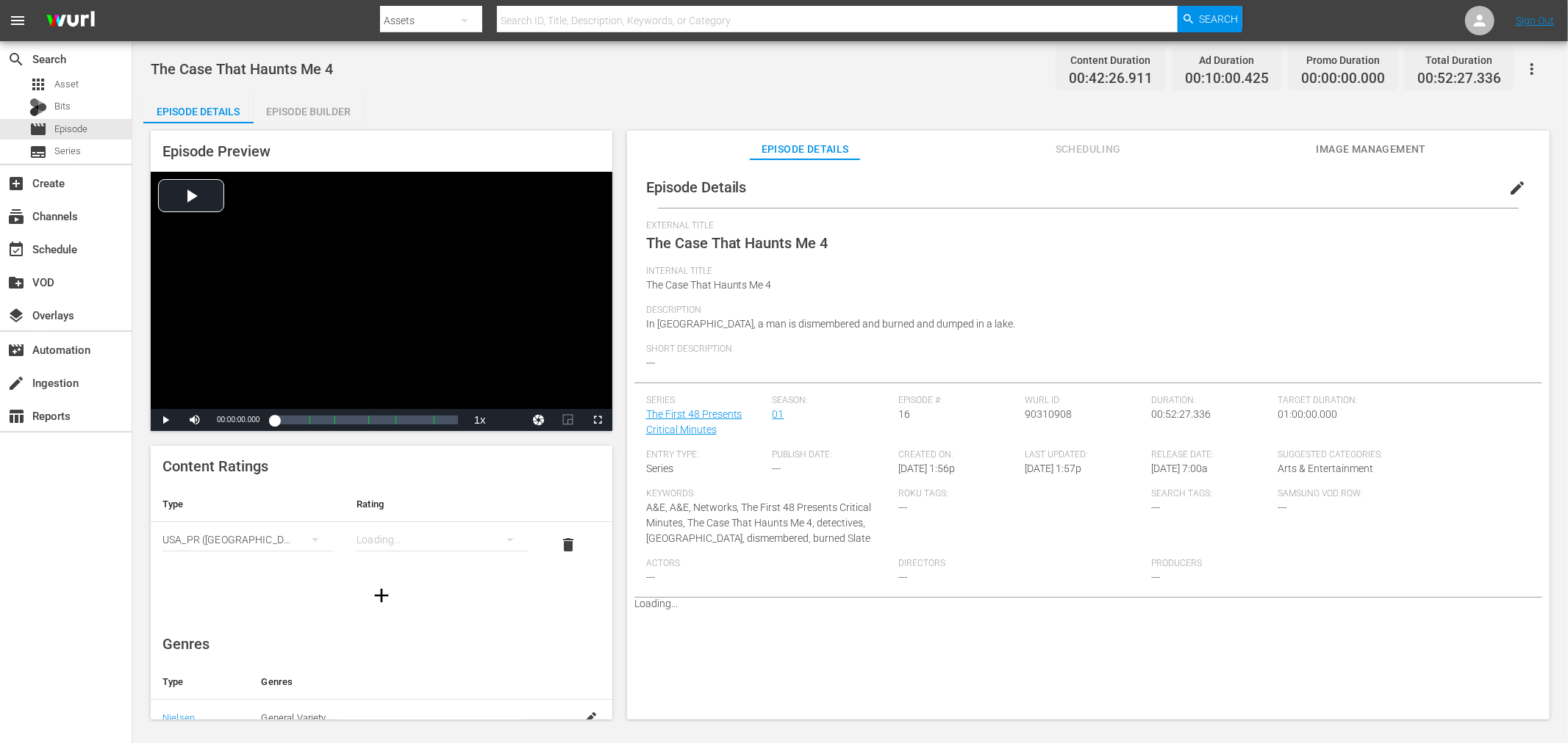
click at [307, 108] on div "Episode Builder" at bounding box center [309, 111] width 110 height 36
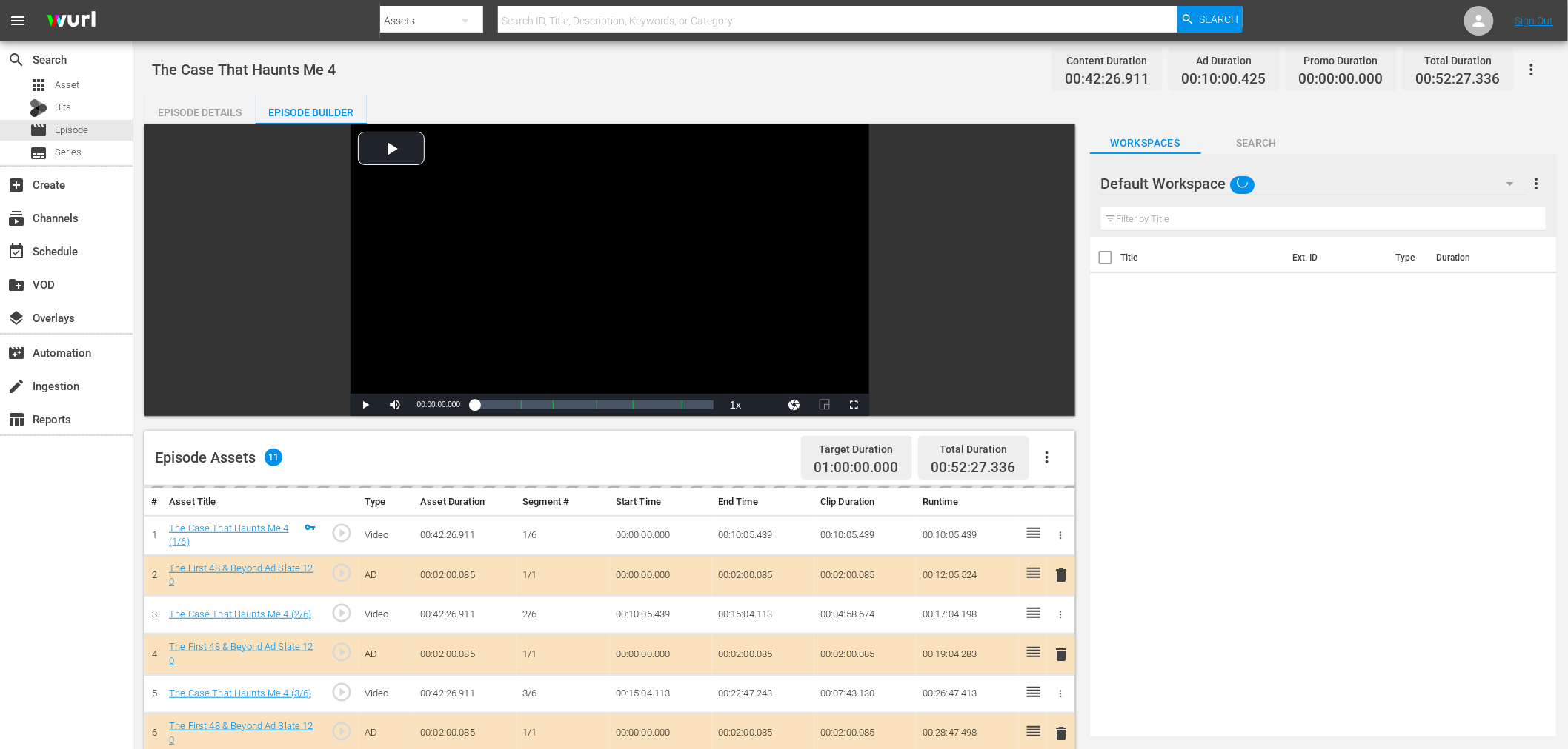
click at [1376, 146] on div "Workspaces Search" at bounding box center [1323, 139] width 467 height 29
click at [1366, 173] on div "Default Workspace" at bounding box center [1315, 183] width 427 height 41
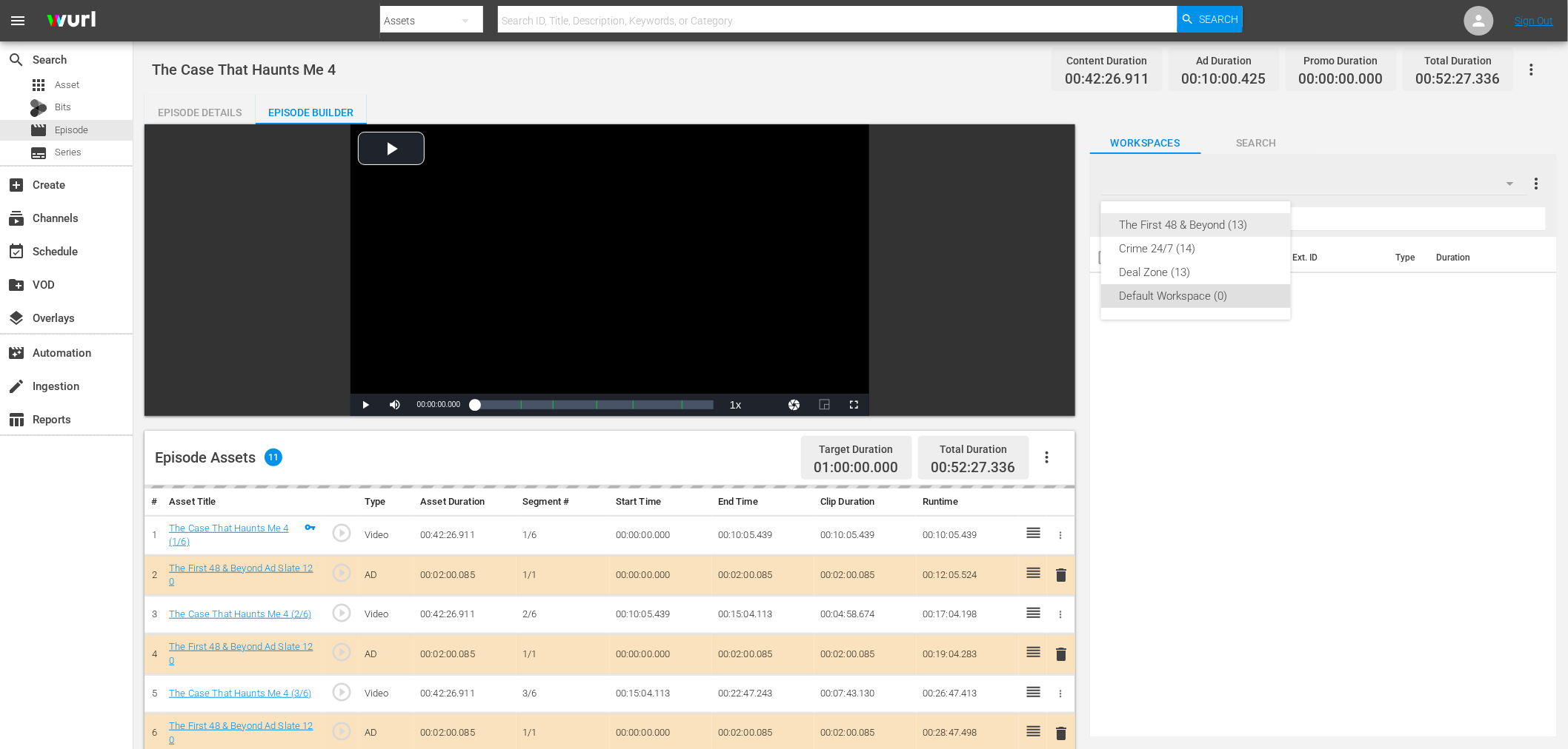
click at [1253, 227] on div "The First 48 & Beyond (13)" at bounding box center [1195, 225] width 154 height 24
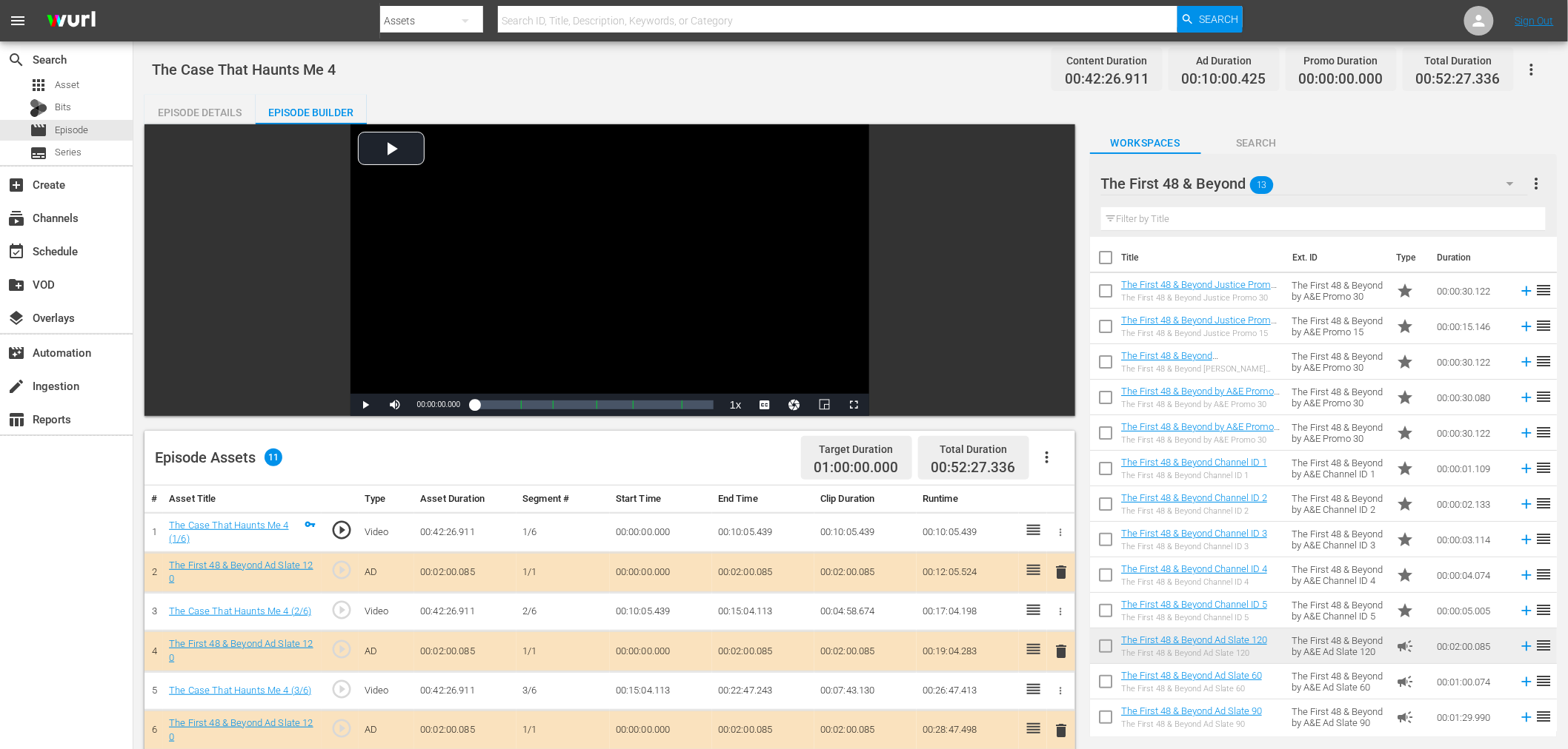
click at [1061, 654] on span "delete" at bounding box center [1062, 651] width 17 height 17
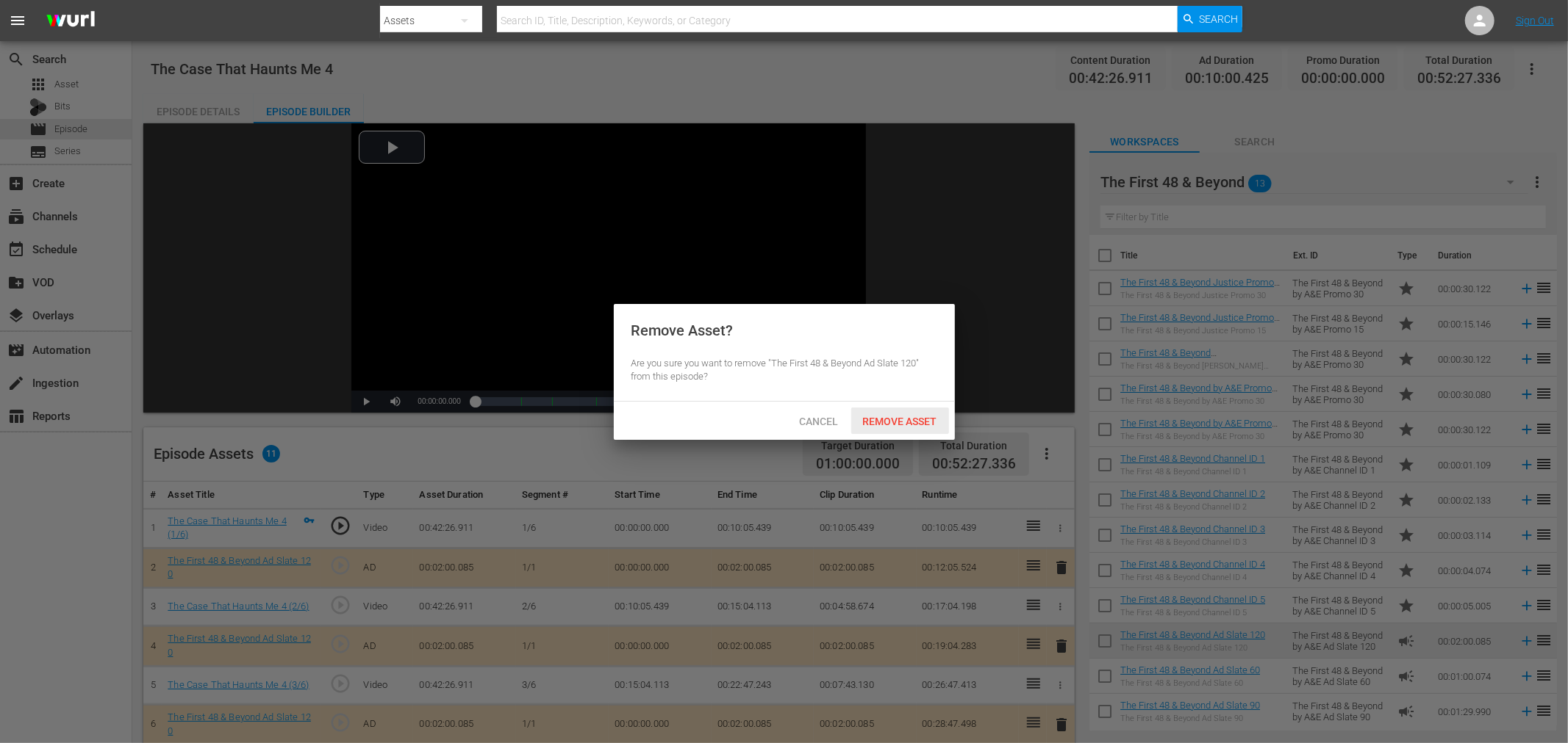
click at [902, 426] on span "Remove Asset" at bounding box center [900, 422] width 98 height 12
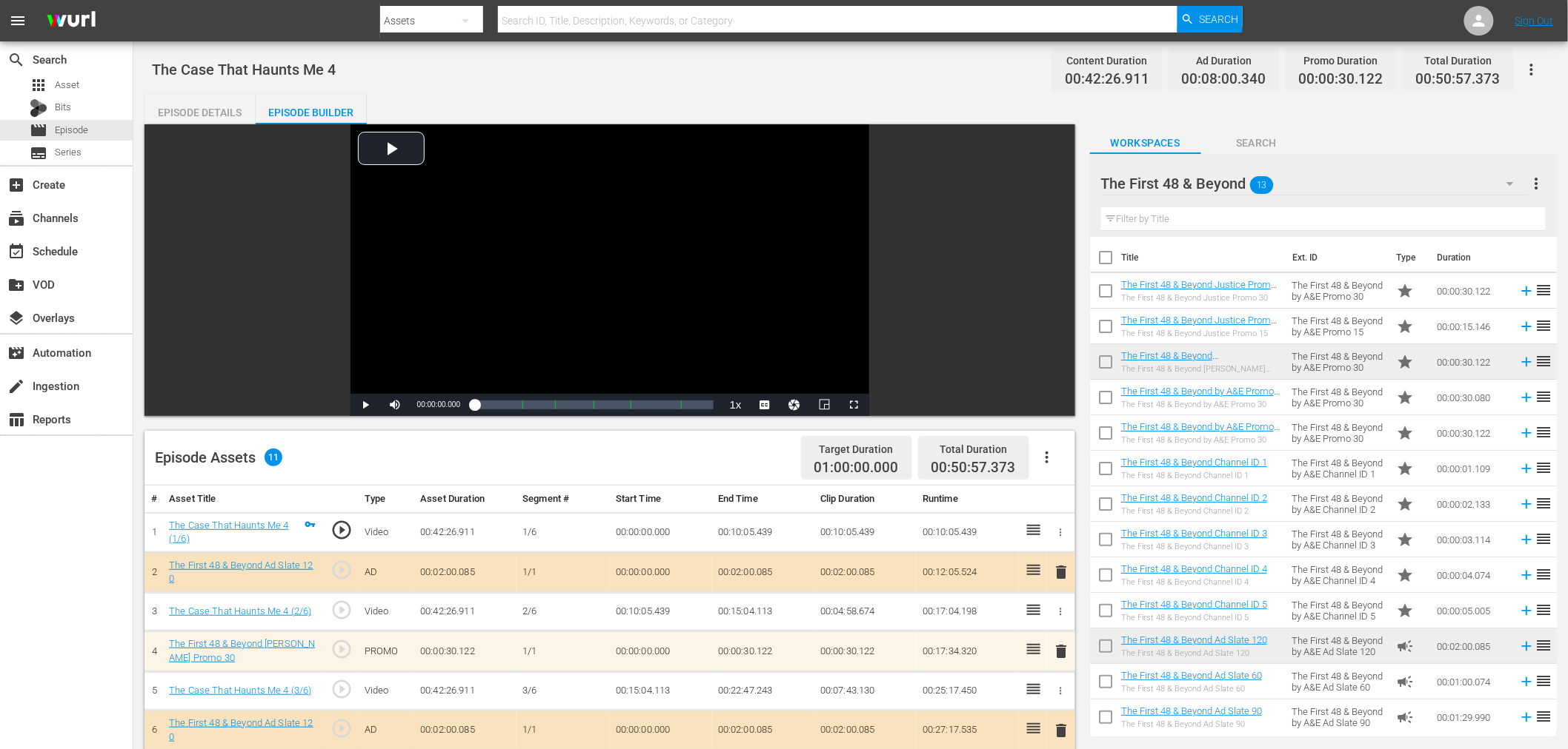
click at [1422, 395] on td "00:00:30.080" at bounding box center [1471, 398] width 82 height 36
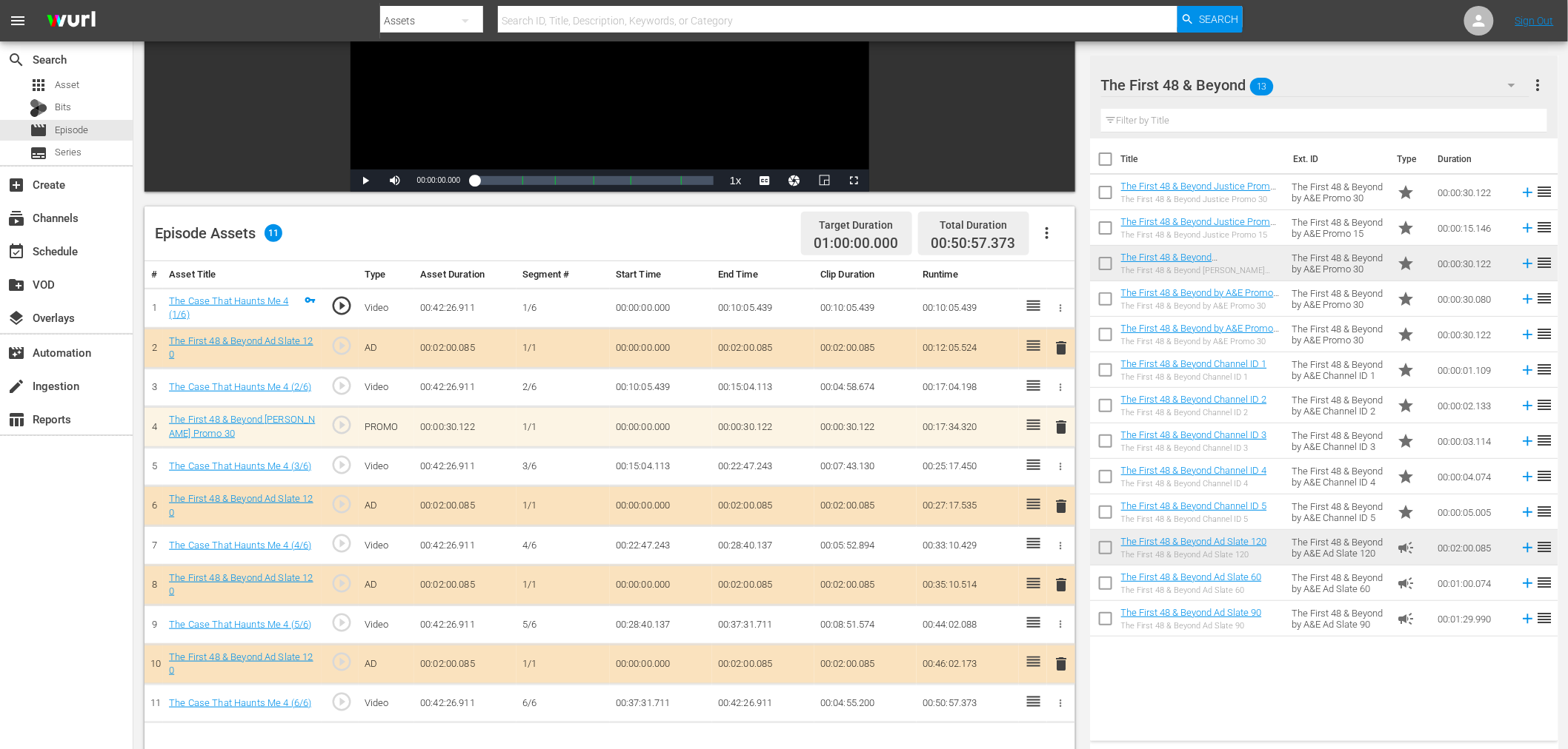
scroll to position [247, 0]
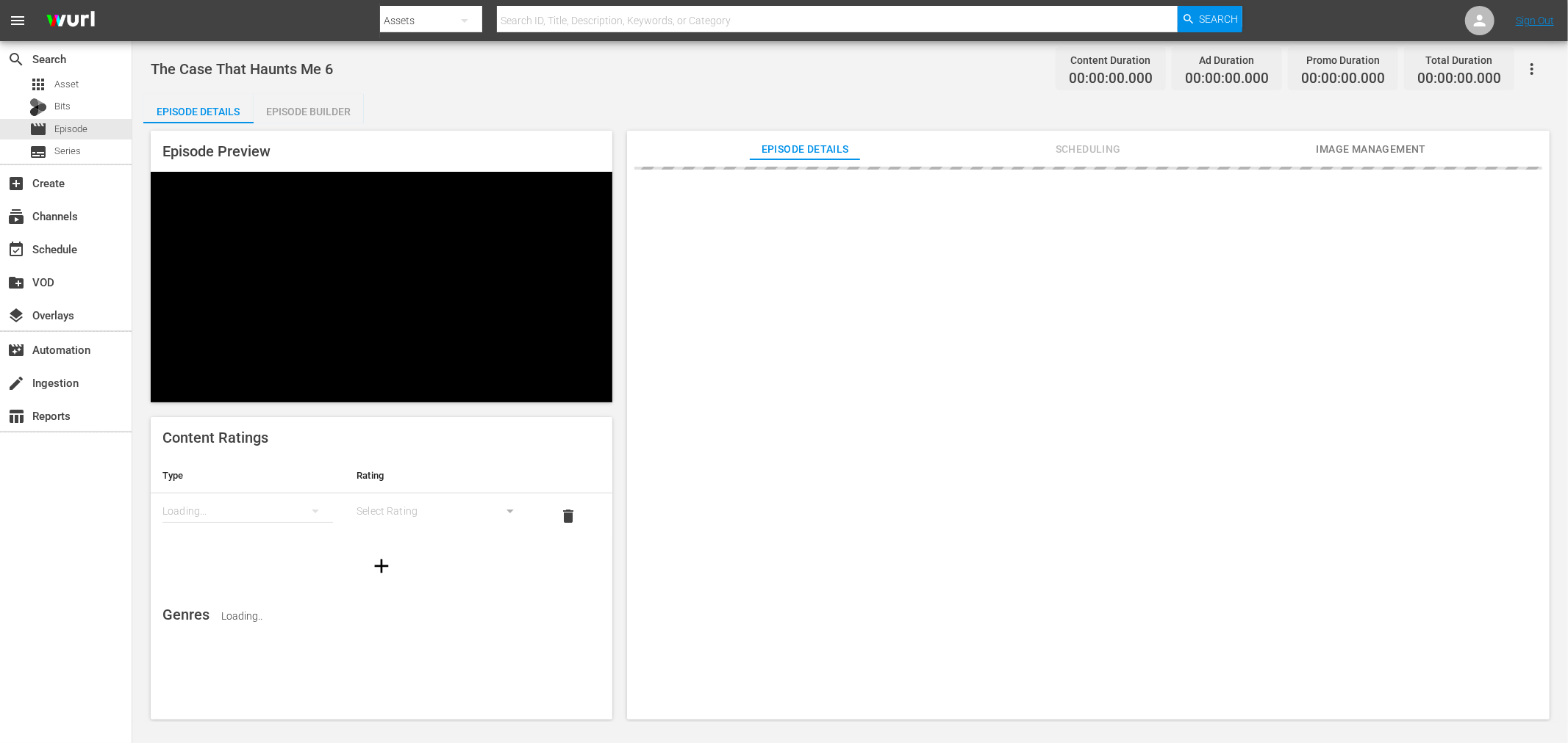
click at [323, 115] on div "Episode Builder" at bounding box center [309, 111] width 110 height 36
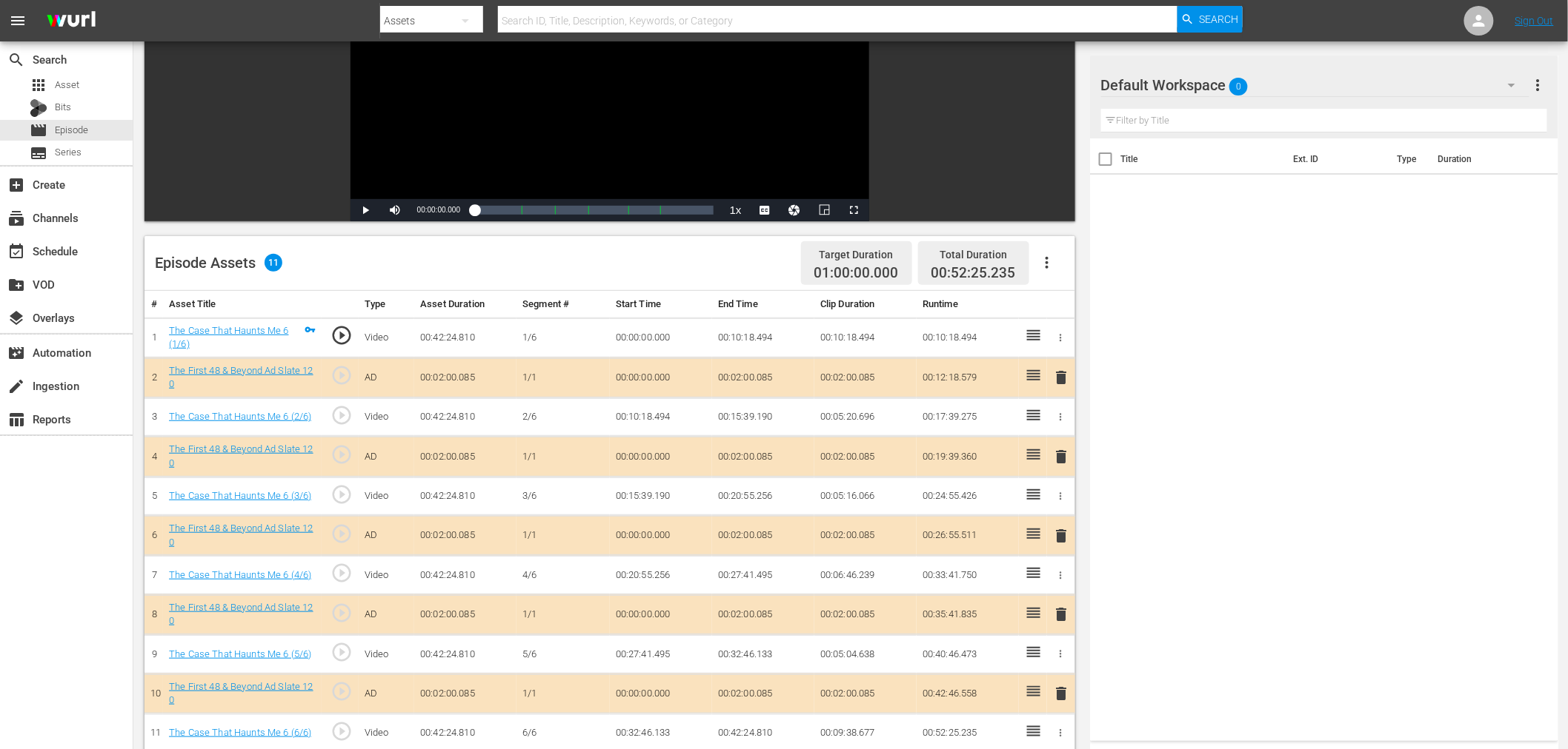
scroll to position [385, 0]
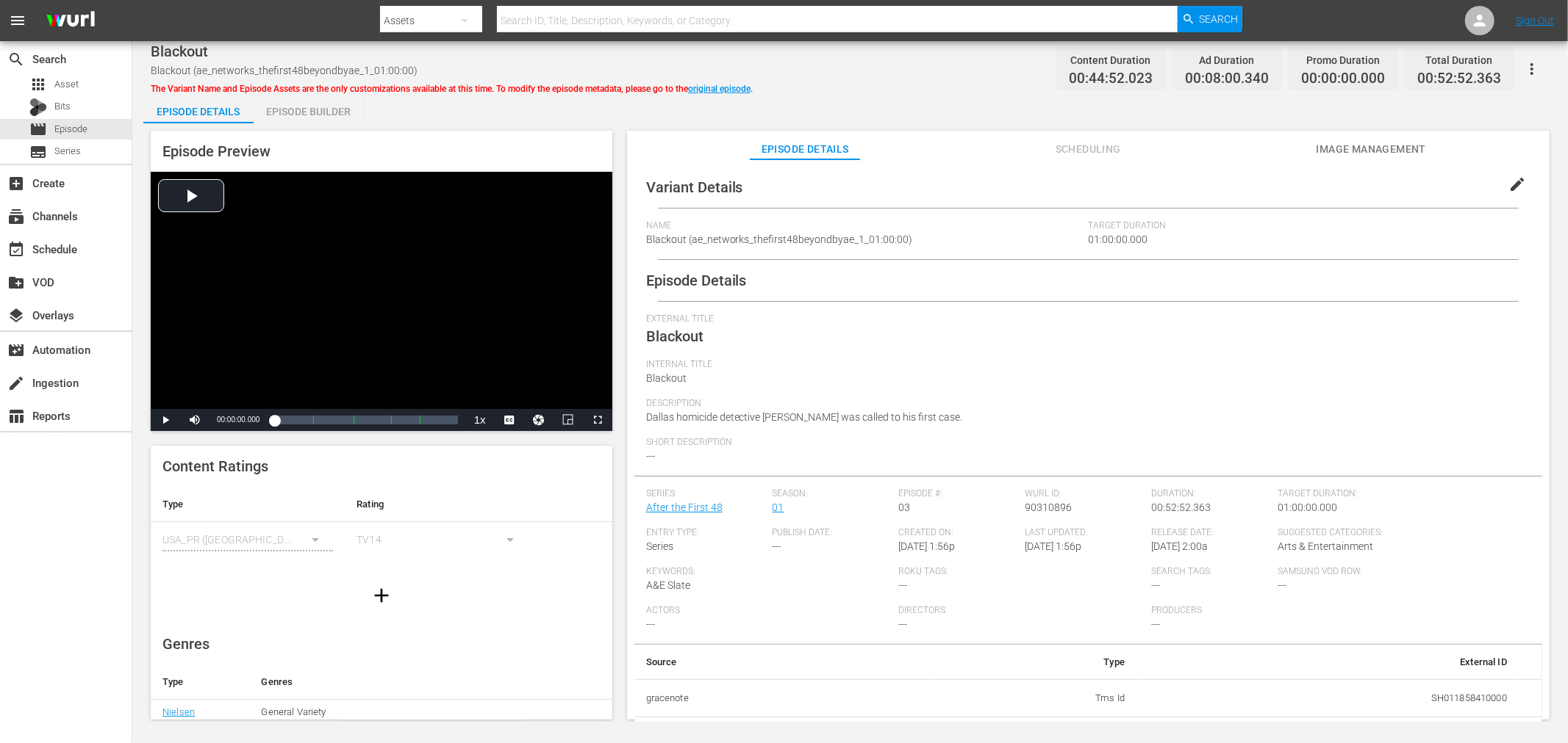
click at [281, 115] on div "Episode Builder" at bounding box center [309, 111] width 110 height 36
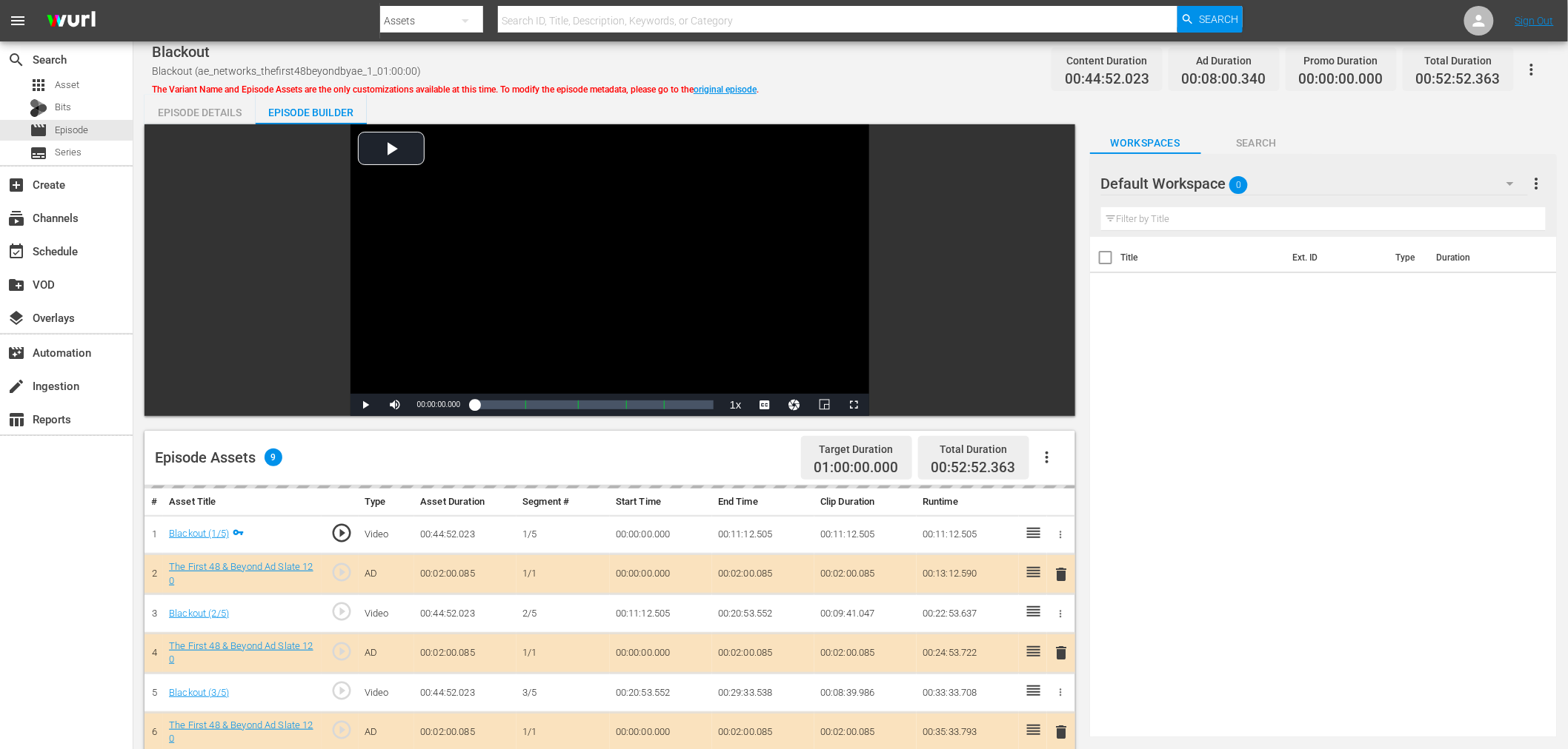
click at [1317, 178] on div "Default Workspace 0" at bounding box center [1315, 183] width 427 height 41
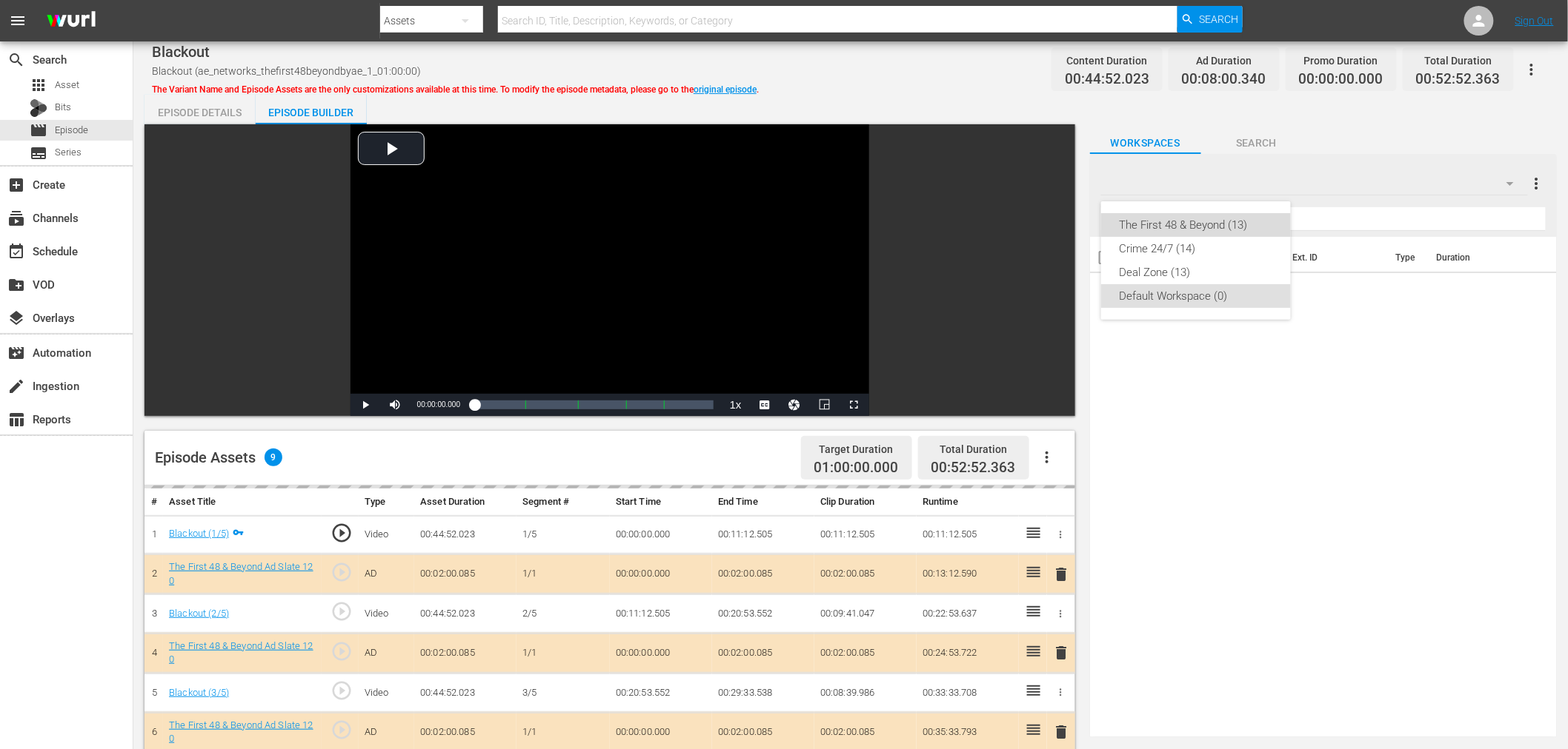
click at [1233, 224] on div "The First 48 & Beyond (13)" at bounding box center [1195, 225] width 154 height 24
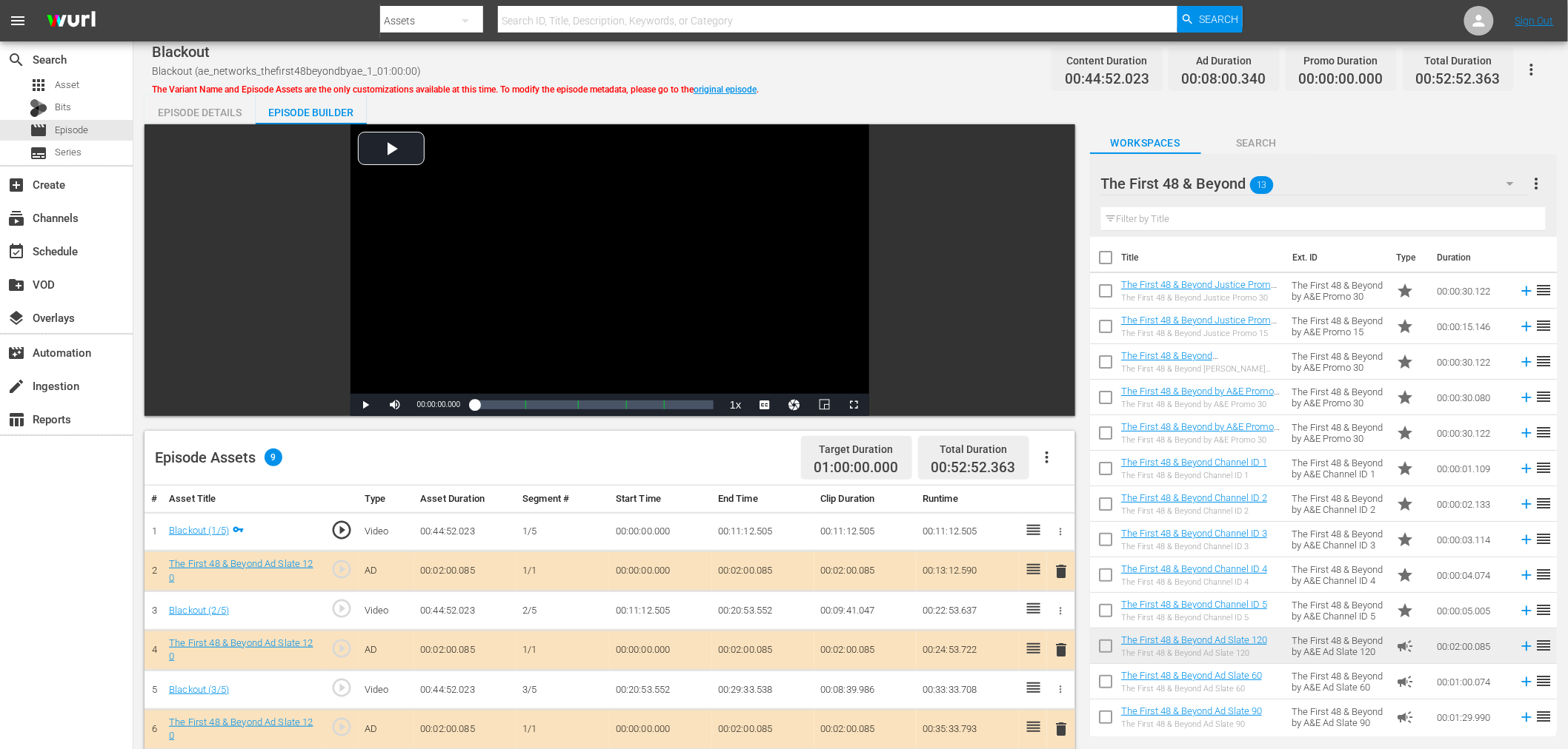
click at [1064, 653] on span "delete" at bounding box center [1062, 650] width 17 height 17
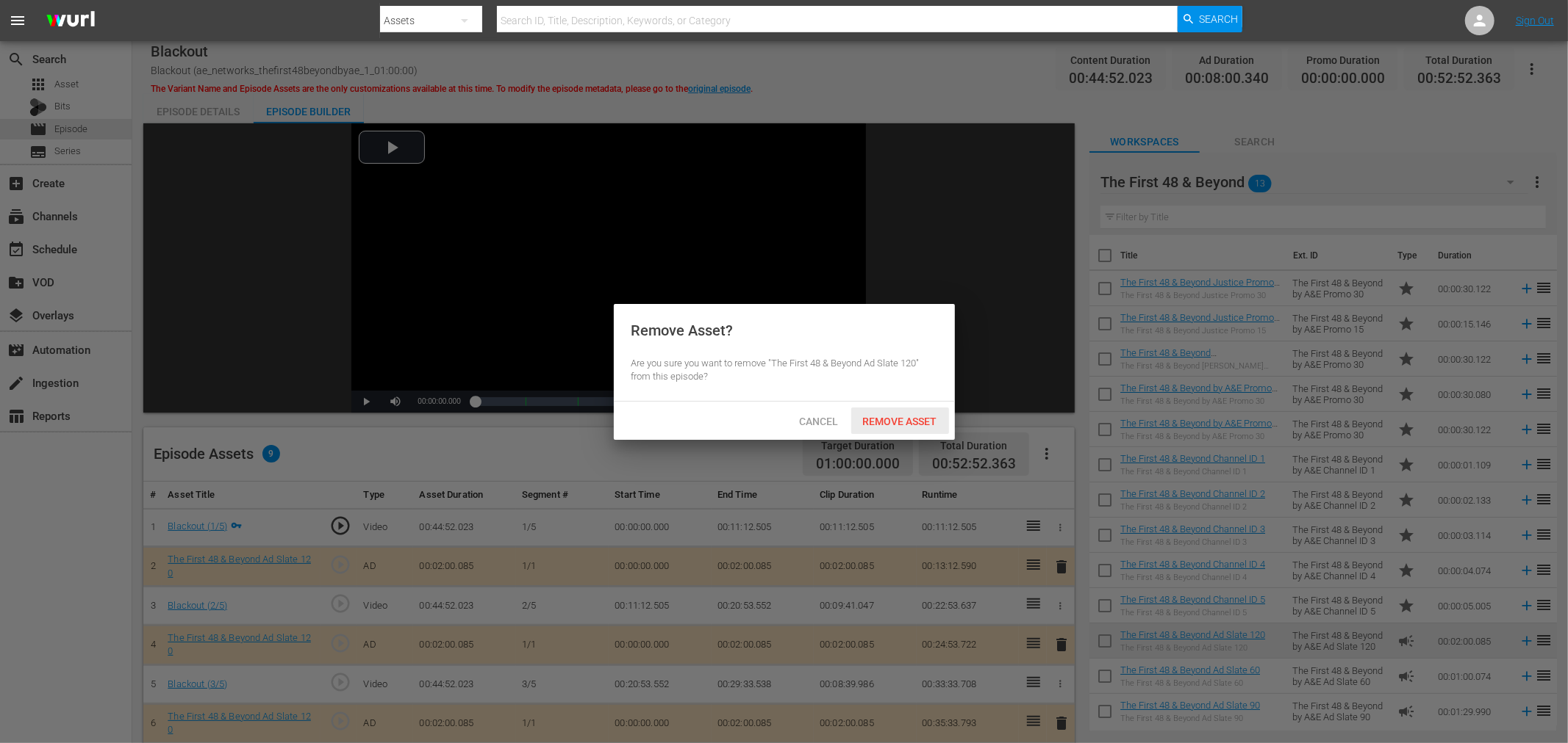
click at [915, 426] on span "Remove Asset" at bounding box center [900, 422] width 98 height 12
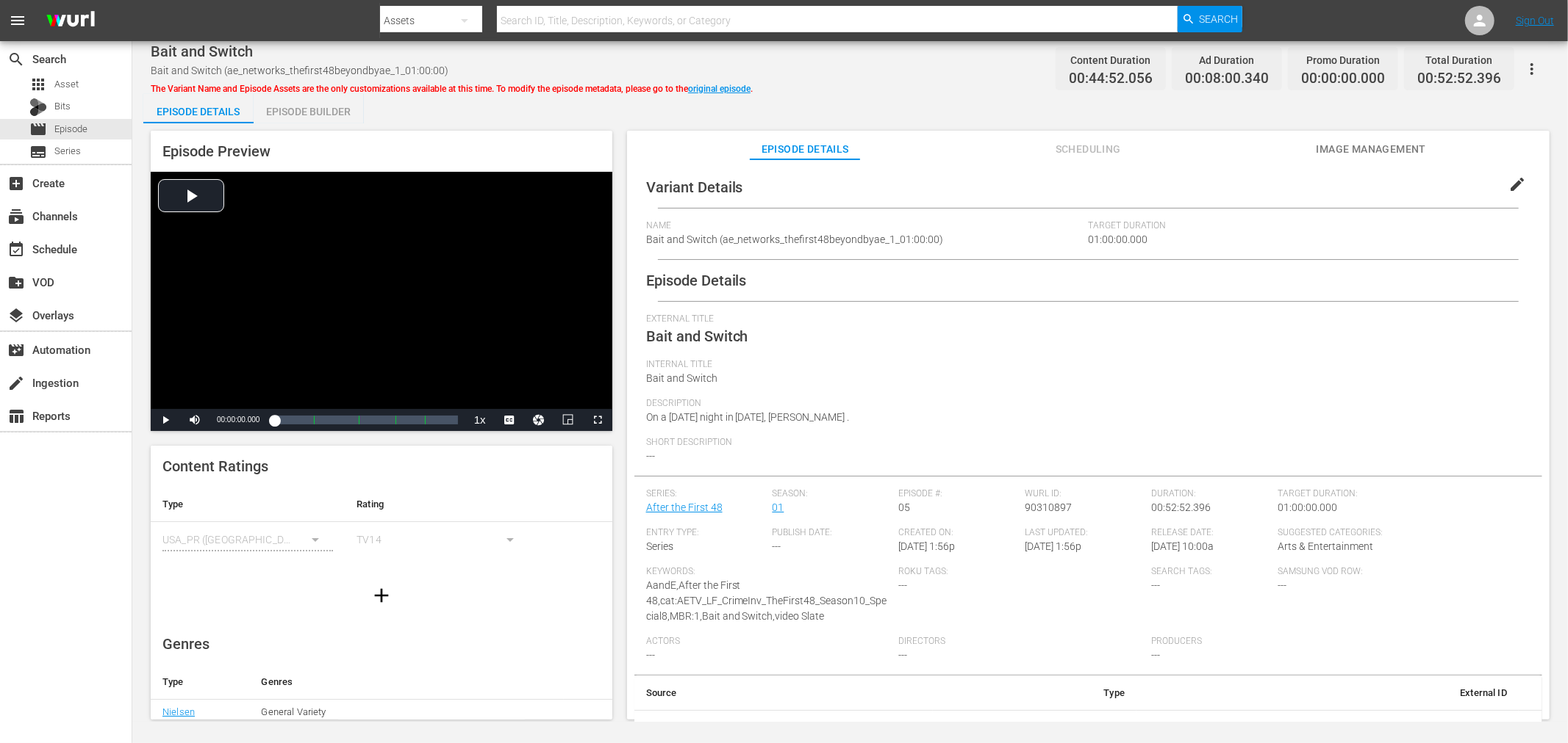
click at [289, 107] on div "Episode Builder" at bounding box center [309, 111] width 110 height 36
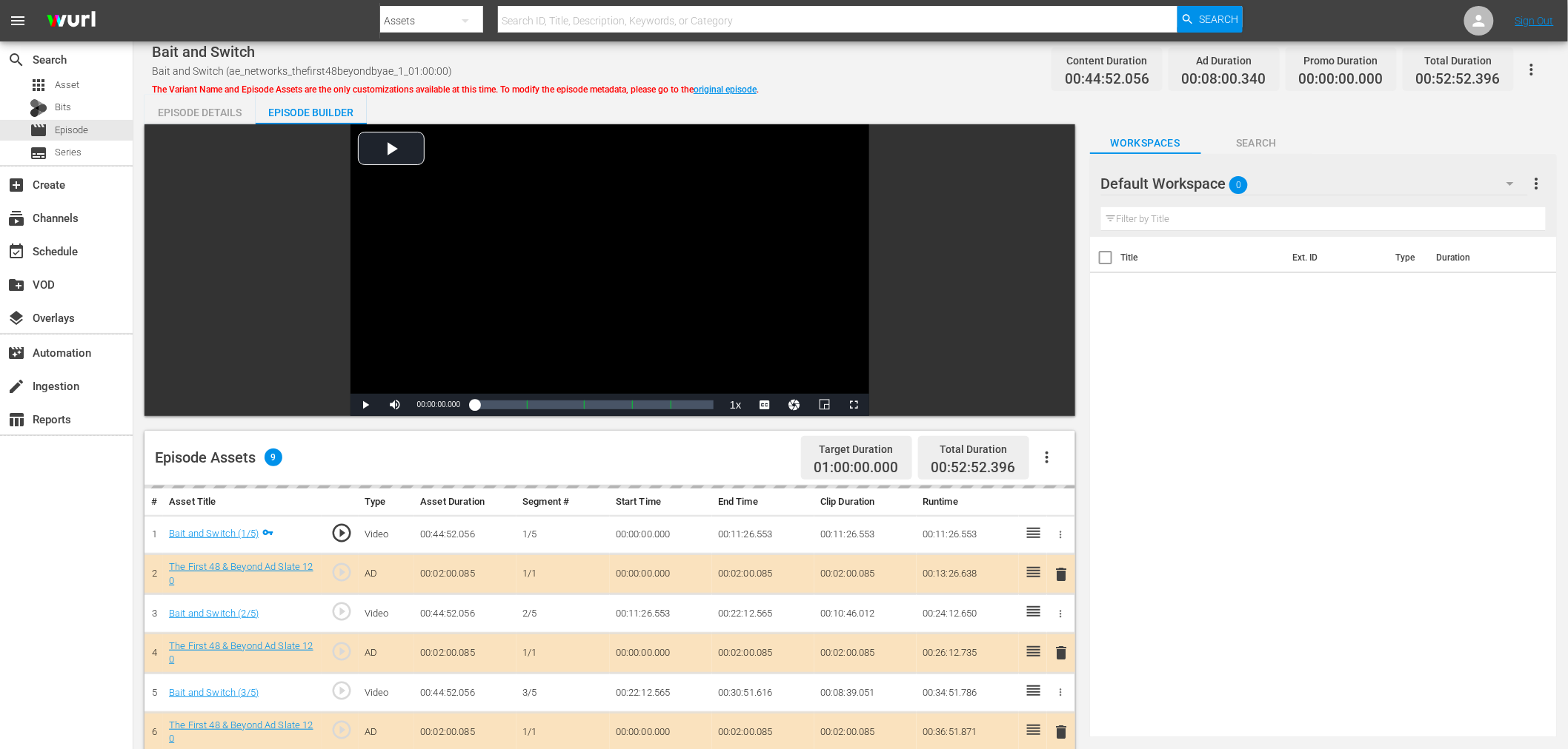
click at [1289, 178] on div "Default Workspace 0" at bounding box center [1315, 183] width 427 height 41
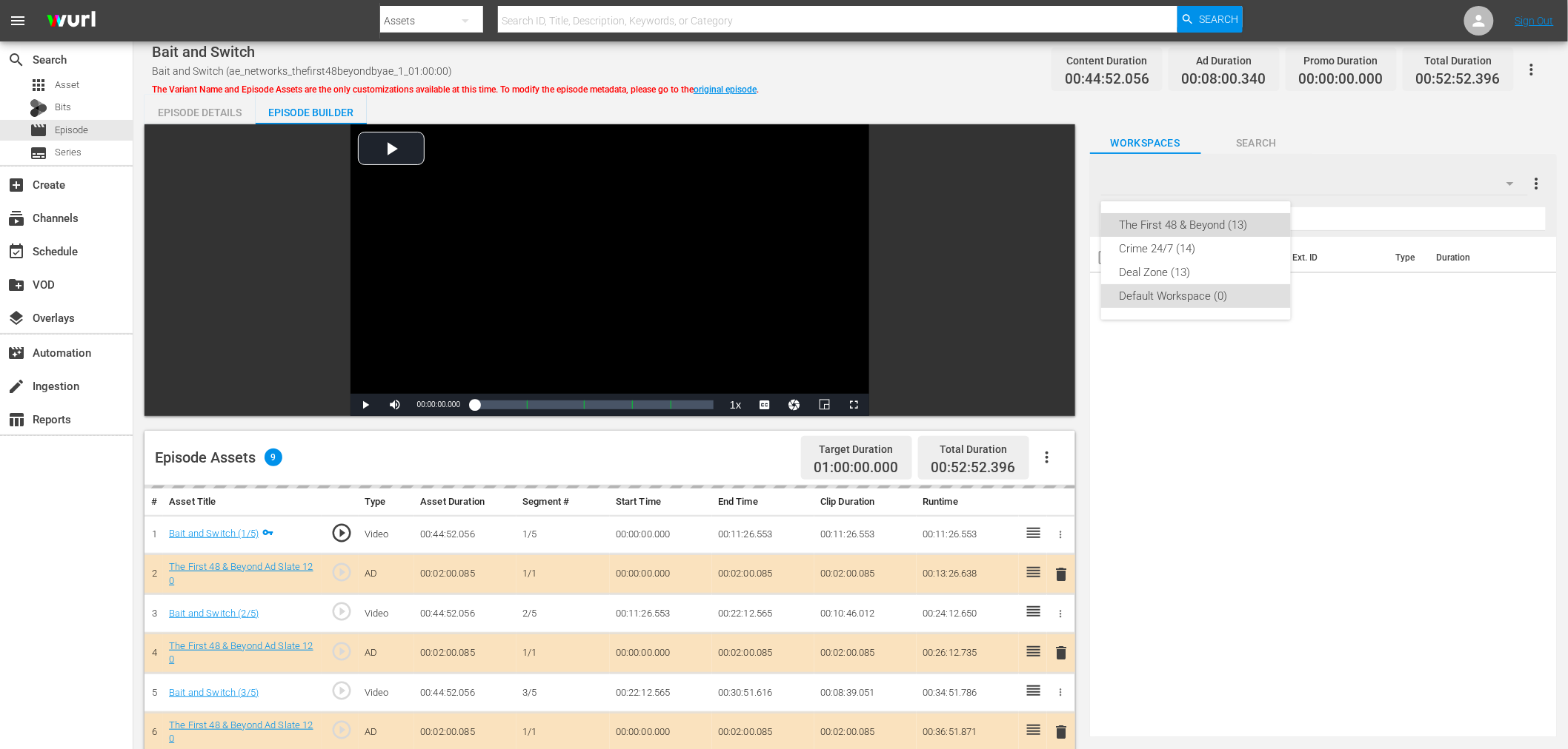
click at [1164, 227] on div "The First 48 & Beyond (13)" at bounding box center [1195, 225] width 154 height 24
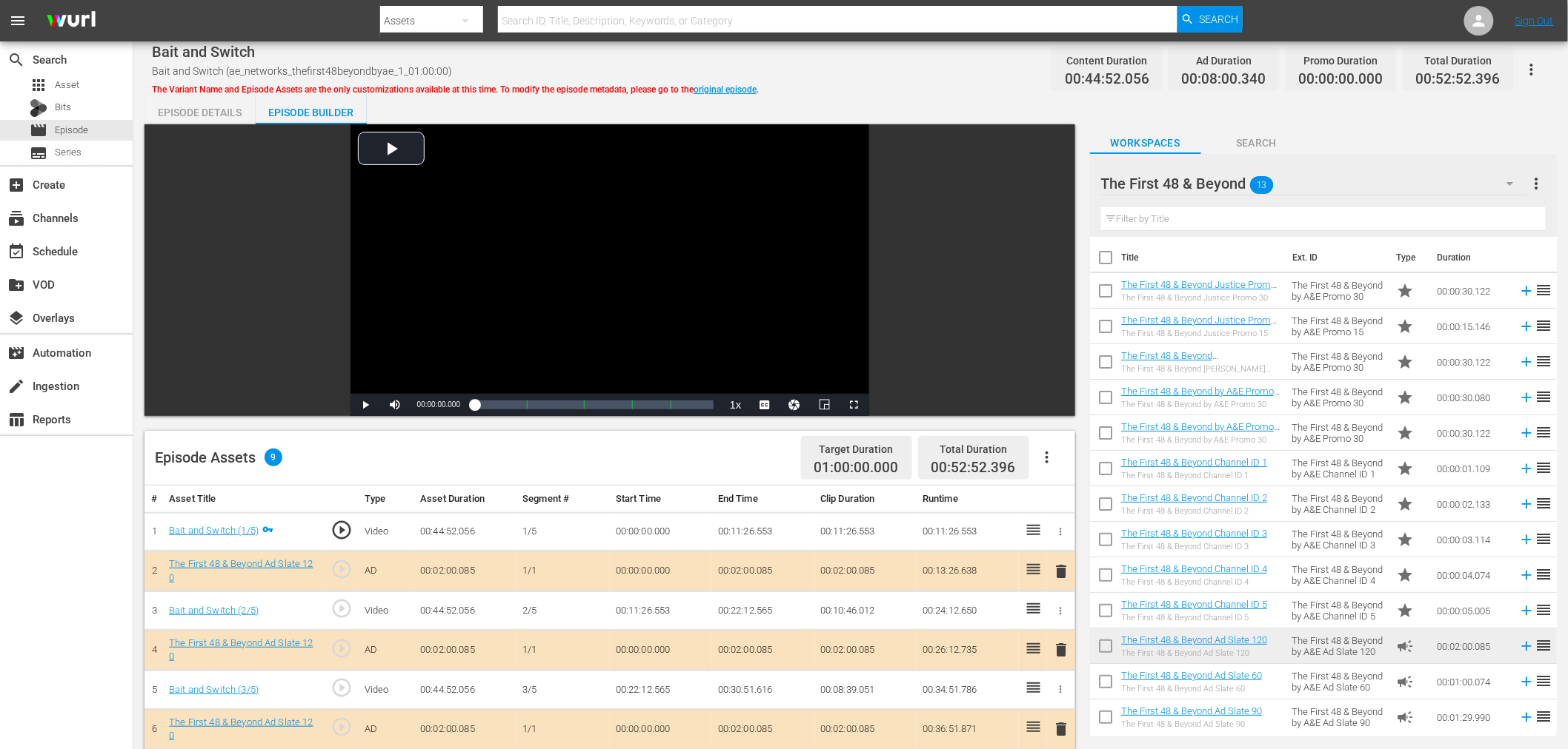
click at [1065, 656] on span "delete" at bounding box center [1062, 650] width 17 height 17
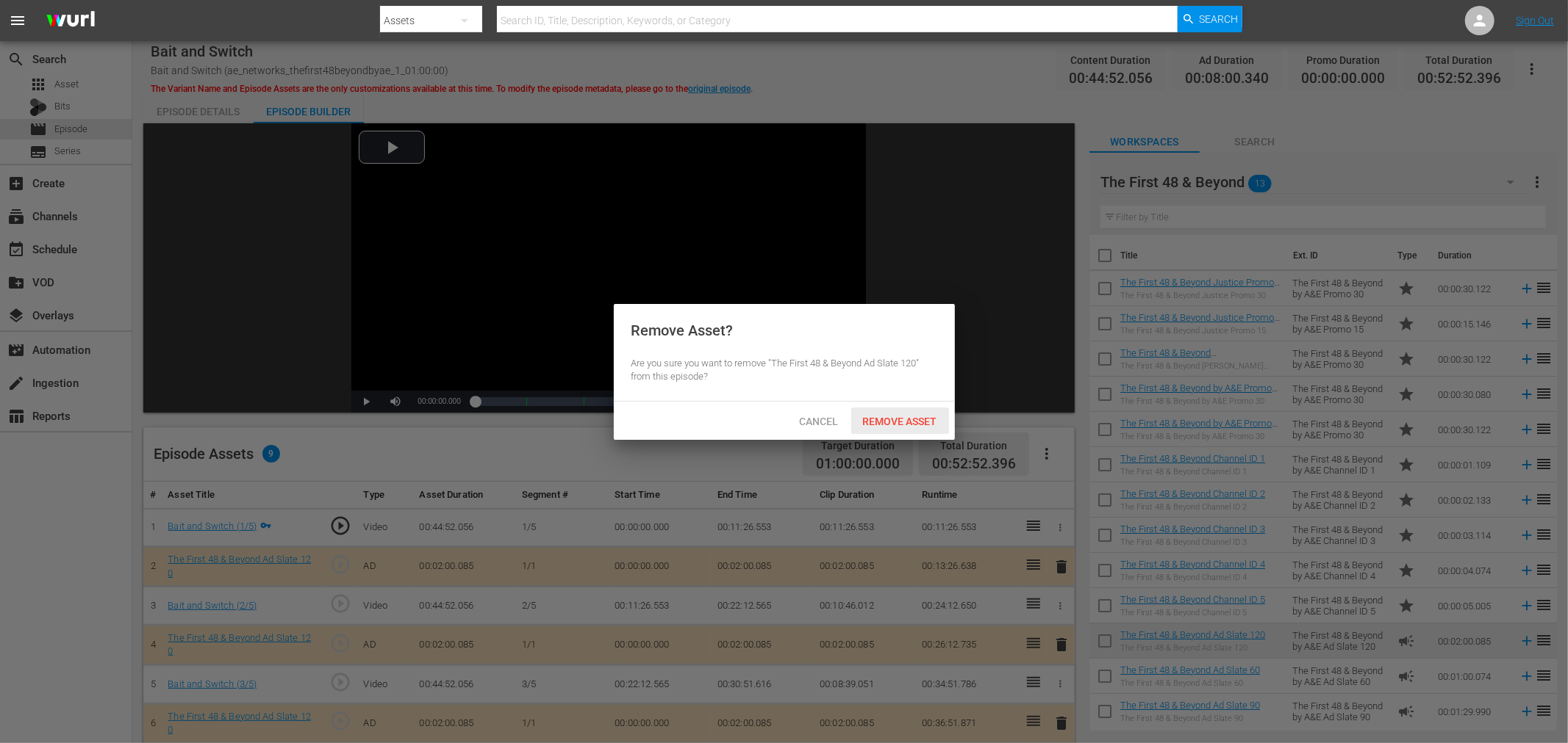
click at [924, 420] on span "Remove Asset" at bounding box center [900, 422] width 98 height 12
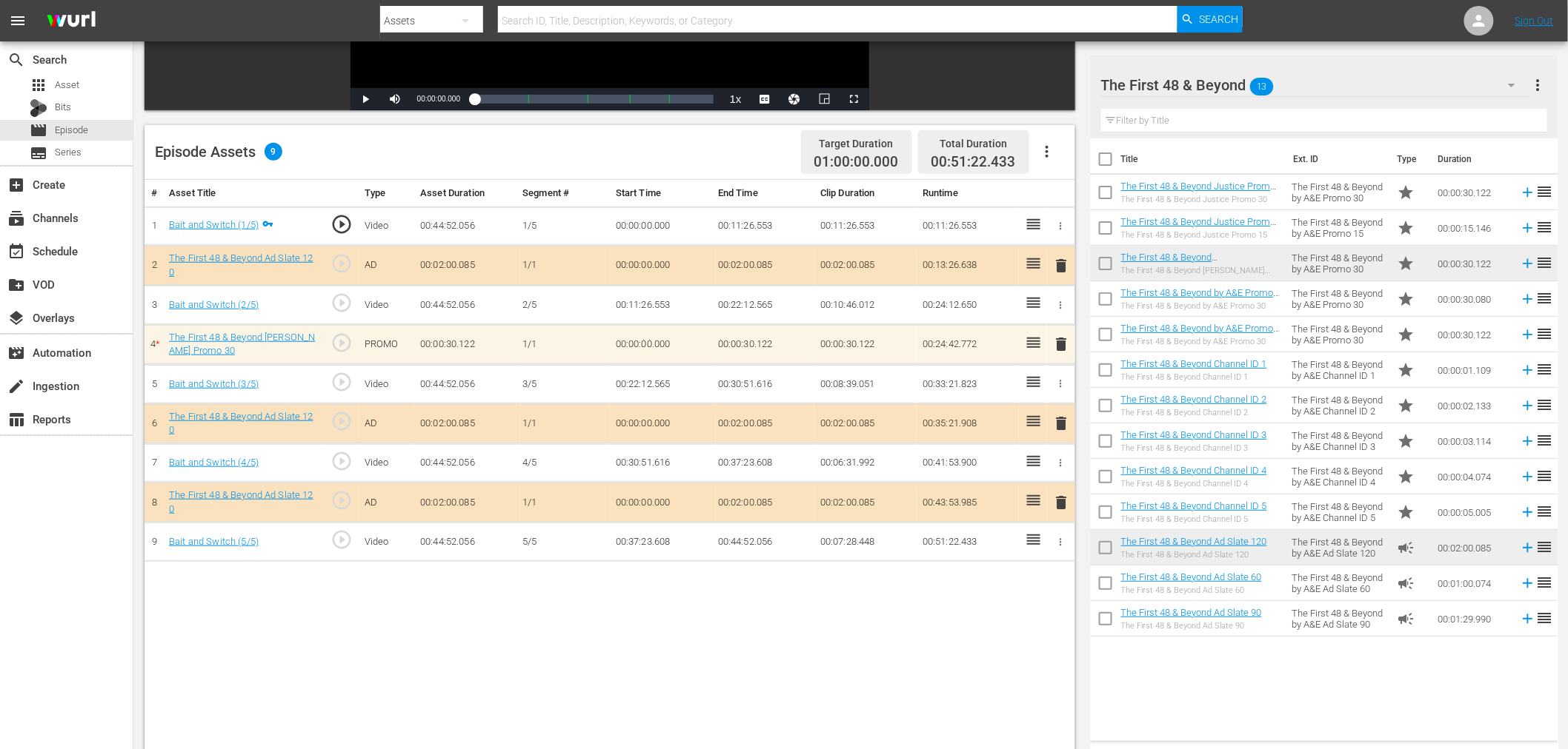
scroll to position [328, 0]
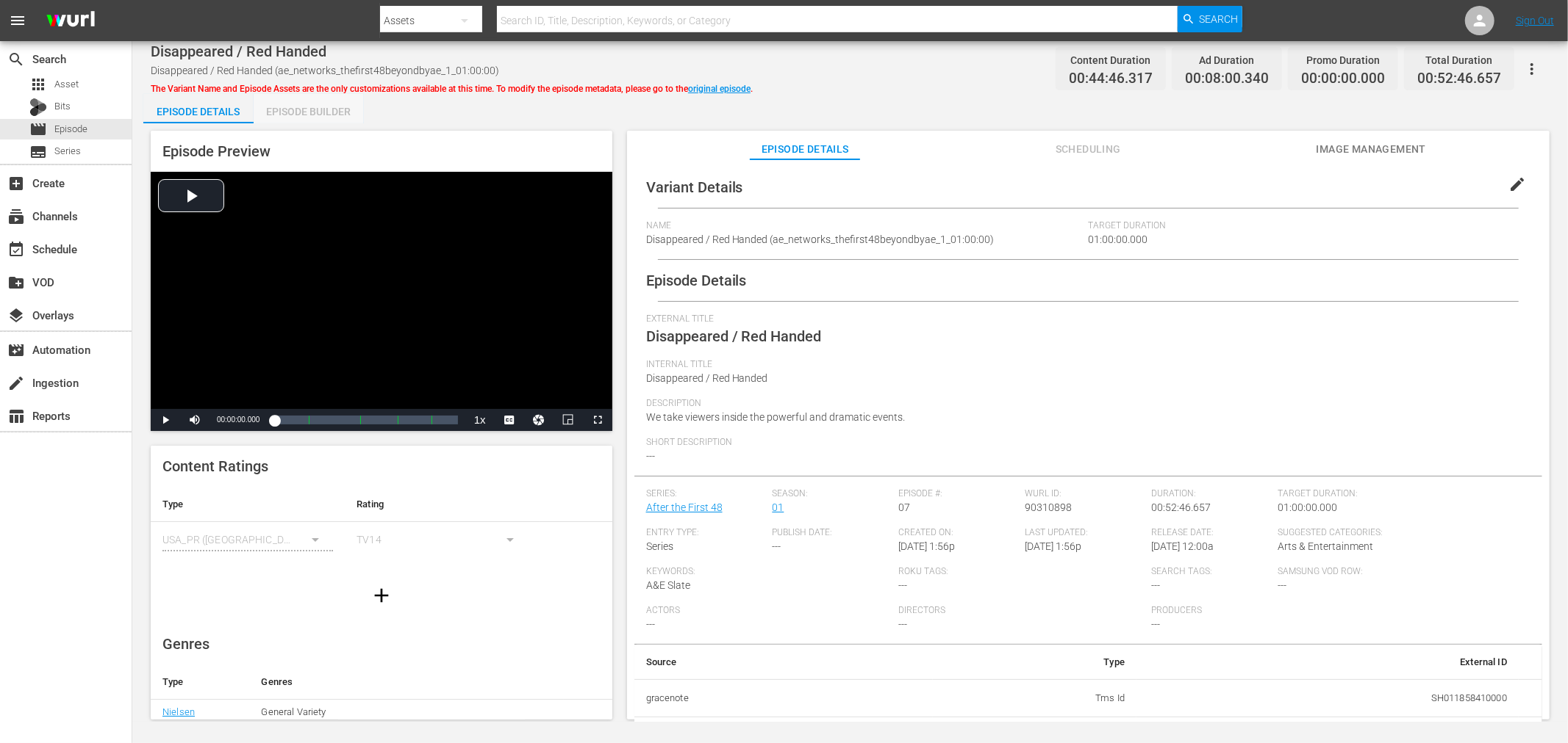
click at [310, 107] on div "Episode Builder" at bounding box center [309, 111] width 110 height 36
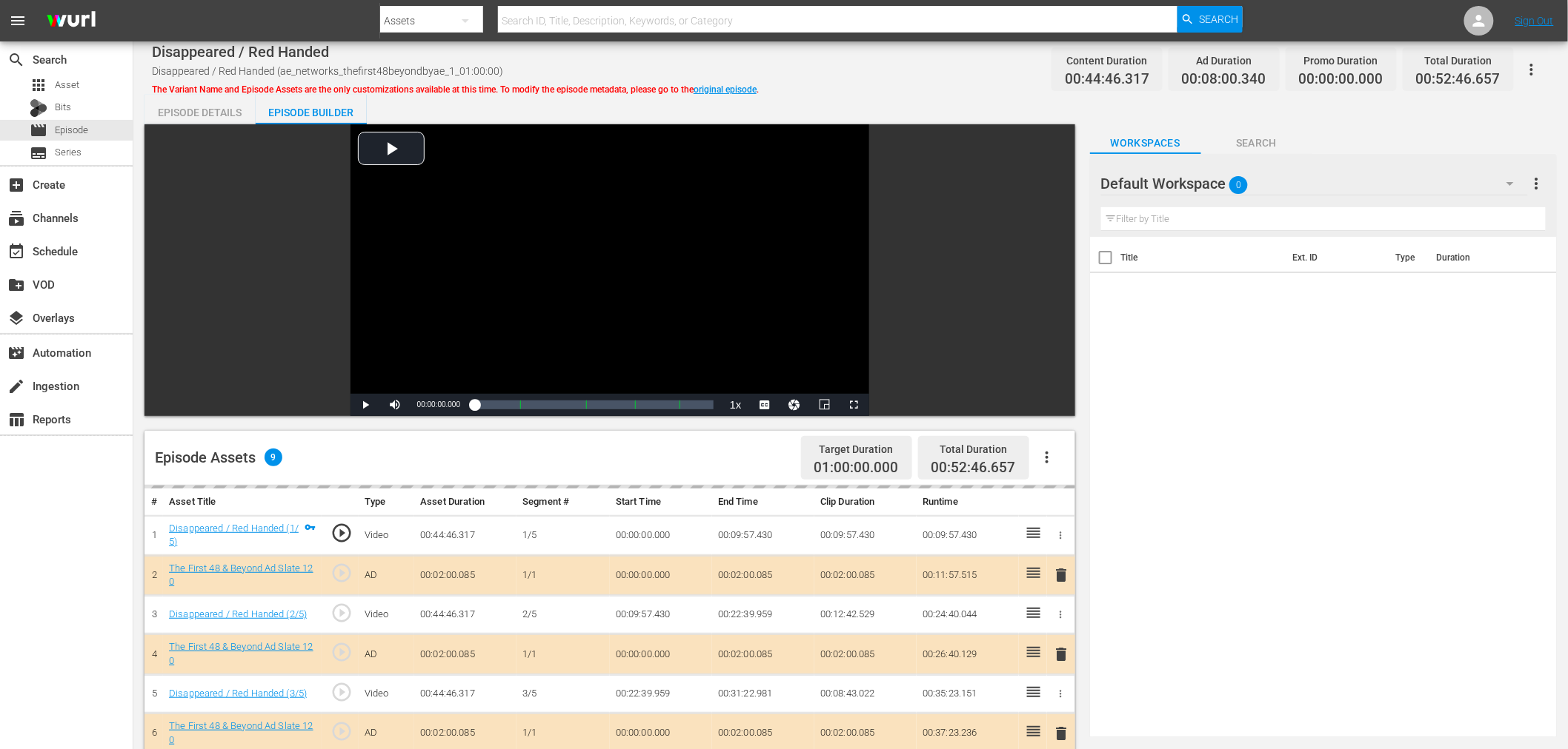
click at [1336, 170] on div "Default Workspace 0" at bounding box center [1315, 183] width 427 height 41
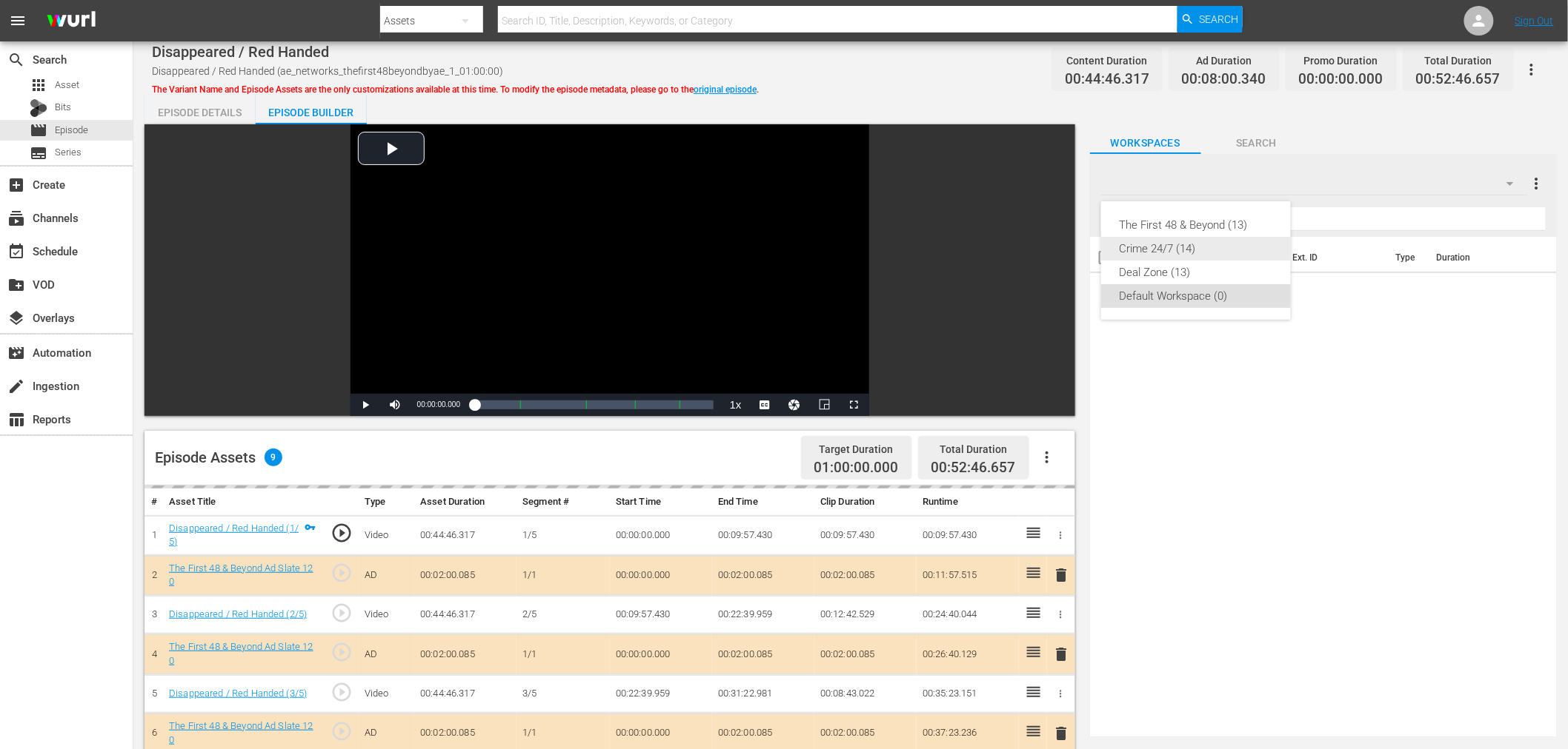
click at [1179, 237] on div "Crime 24/7 (14)" at bounding box center [1195, 249] width 154 height 24
drag, startPoint x: 1179, startPoint y: 236, endPoint x: 1246, endPoint y: 190, distance: 81.3
click at [1246, 190] on div "Crime 24/7" at bounding box center [1315, 183] width 427 height 41
click at [1171, 220] on div "The First 48 & Beyond (13)" at bounding box center [1195, 225] width 154 height 24
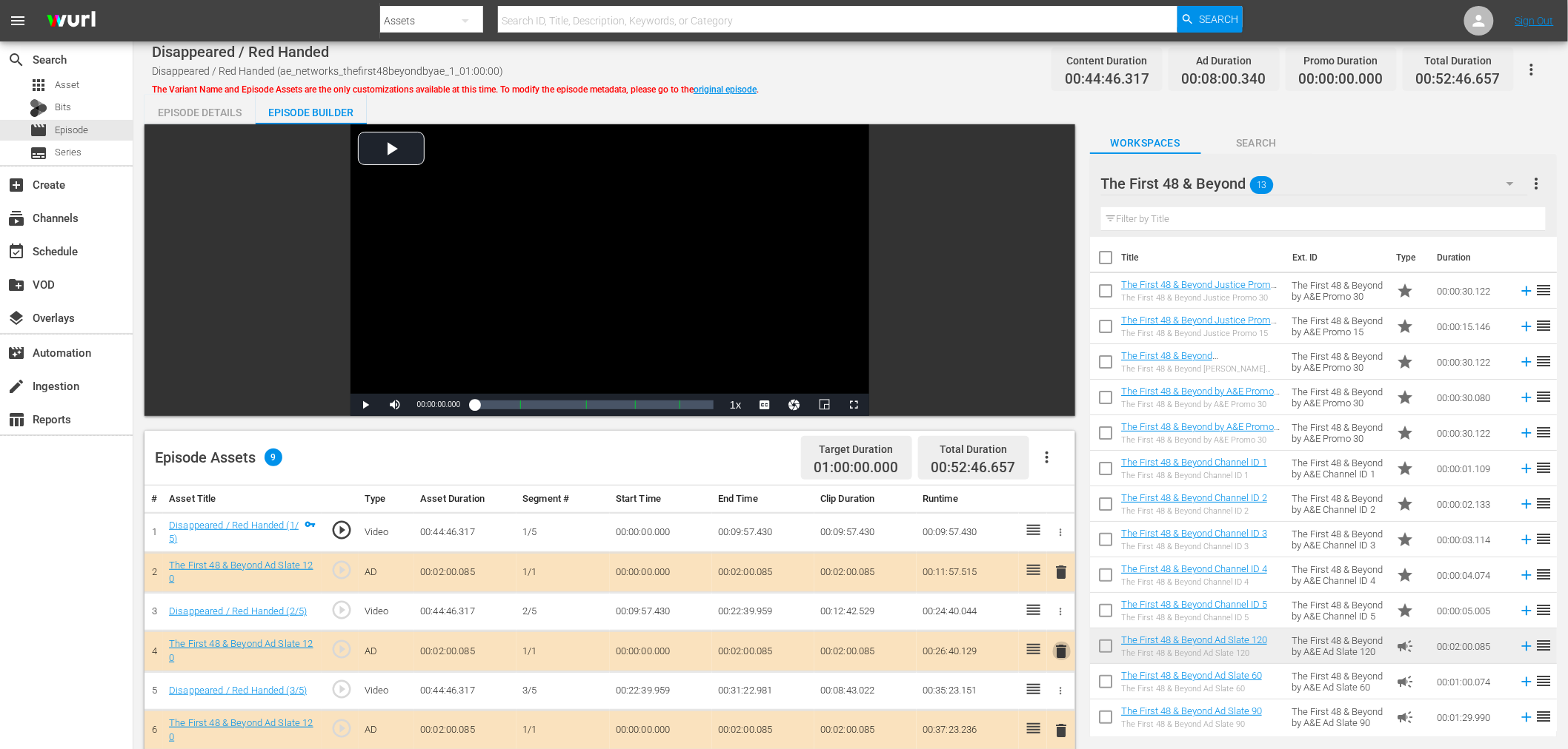
click at [1053, 651] on span "delete" at bounding box center [1062, 651] width 17 height 17
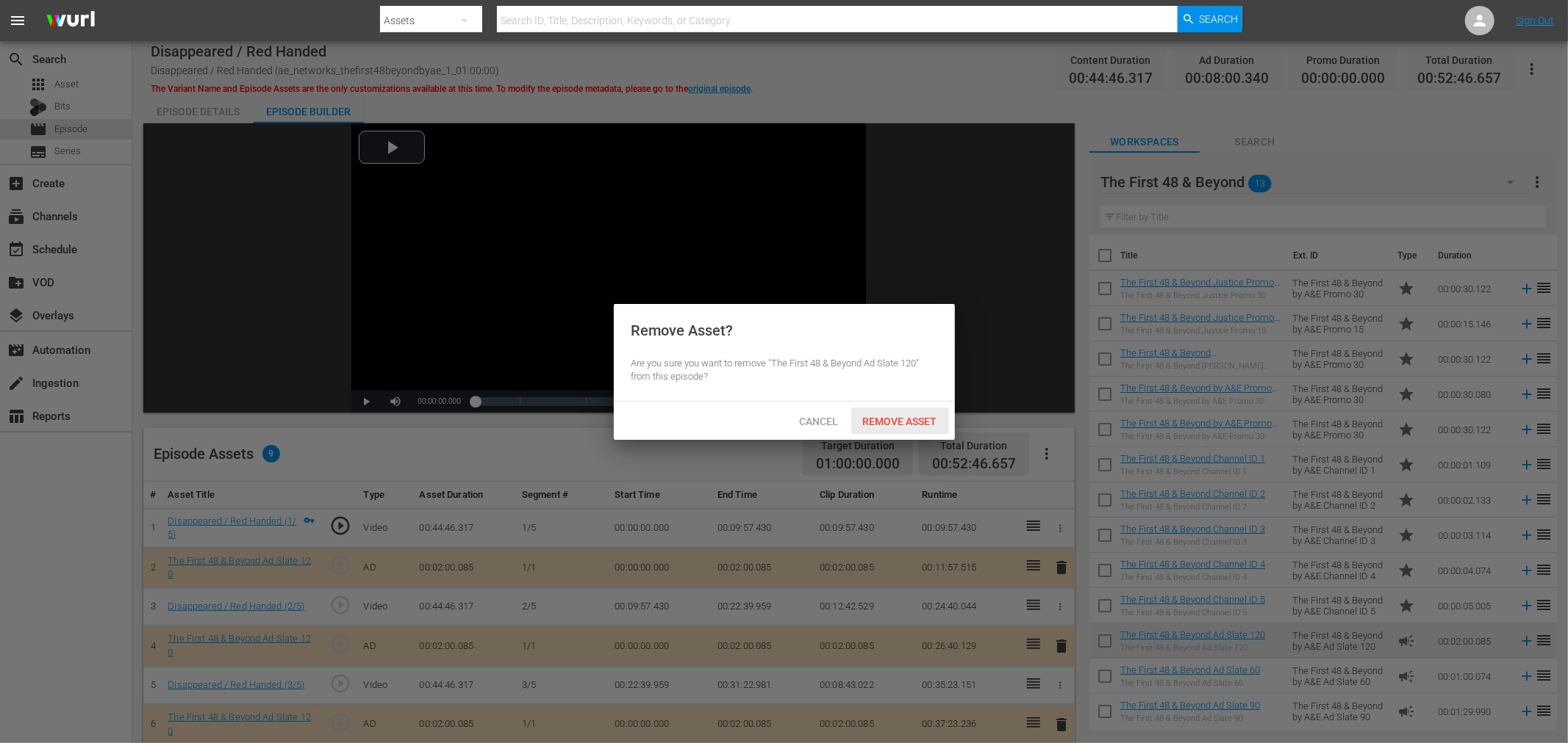
click at [906, 422] on span "Remove Asset" at bounding box center [900, 422] width 98 height 12
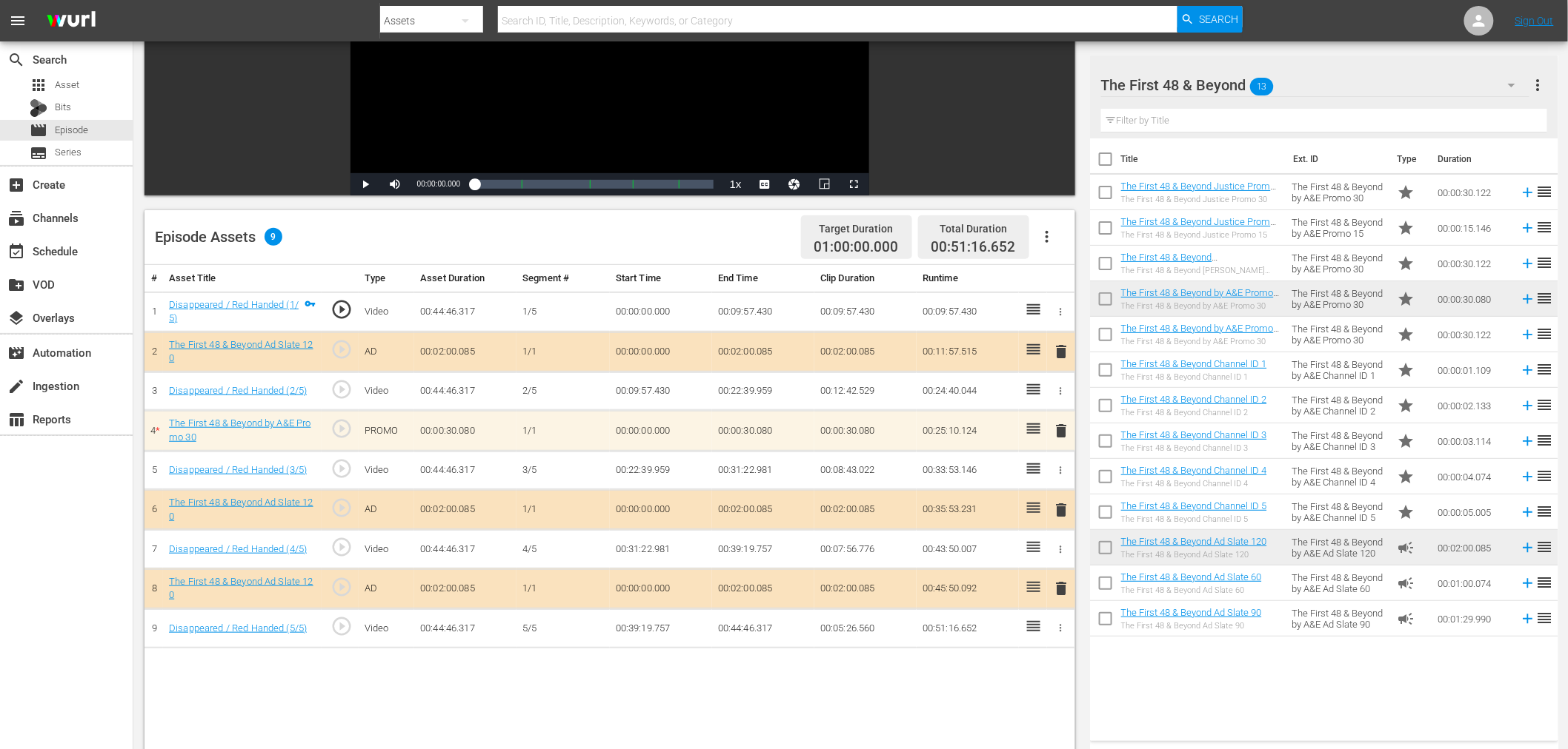
scroll to position [220, 0]
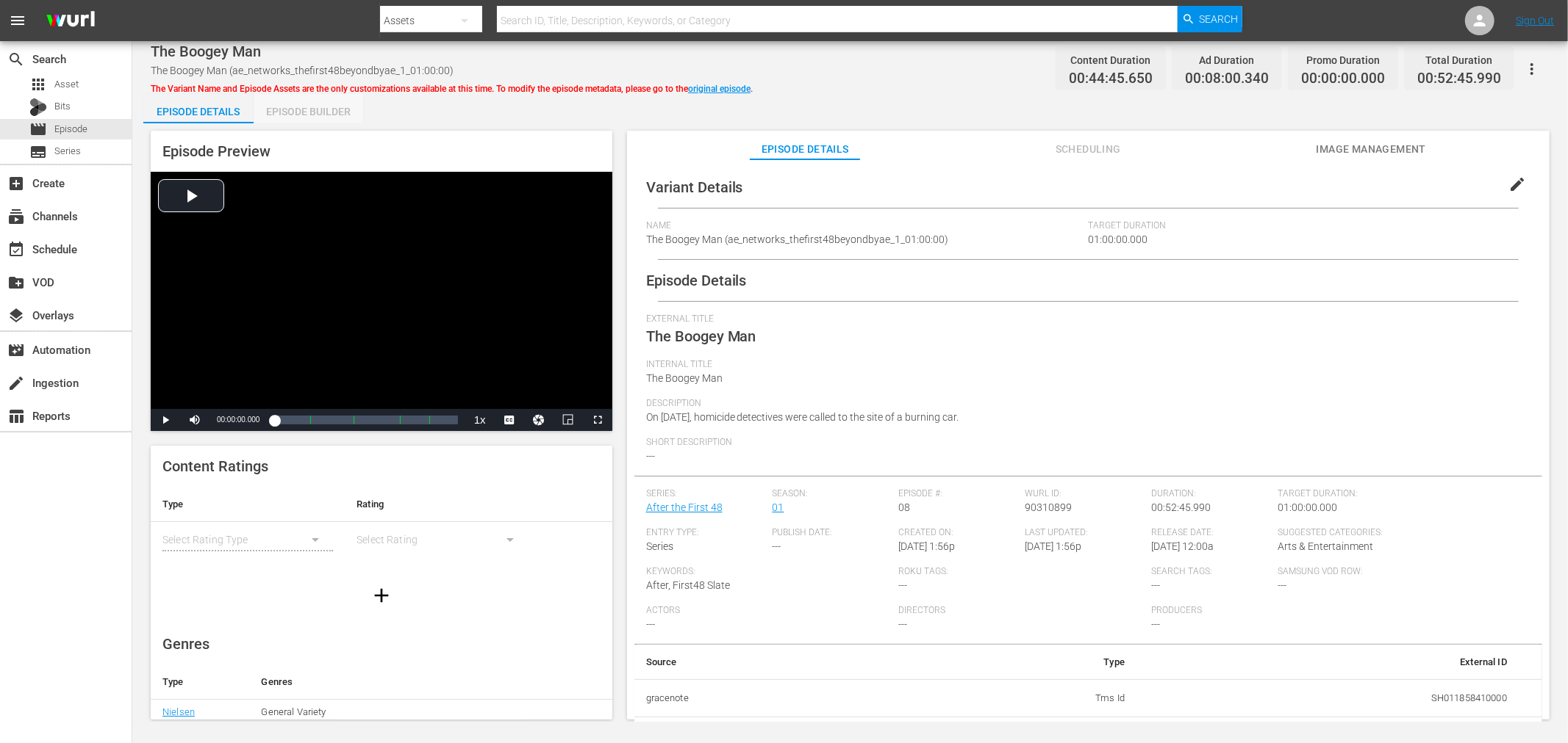
click at [318, 103] on div "Episode Builder" at bounding box center [309, 111] width 110 height 36
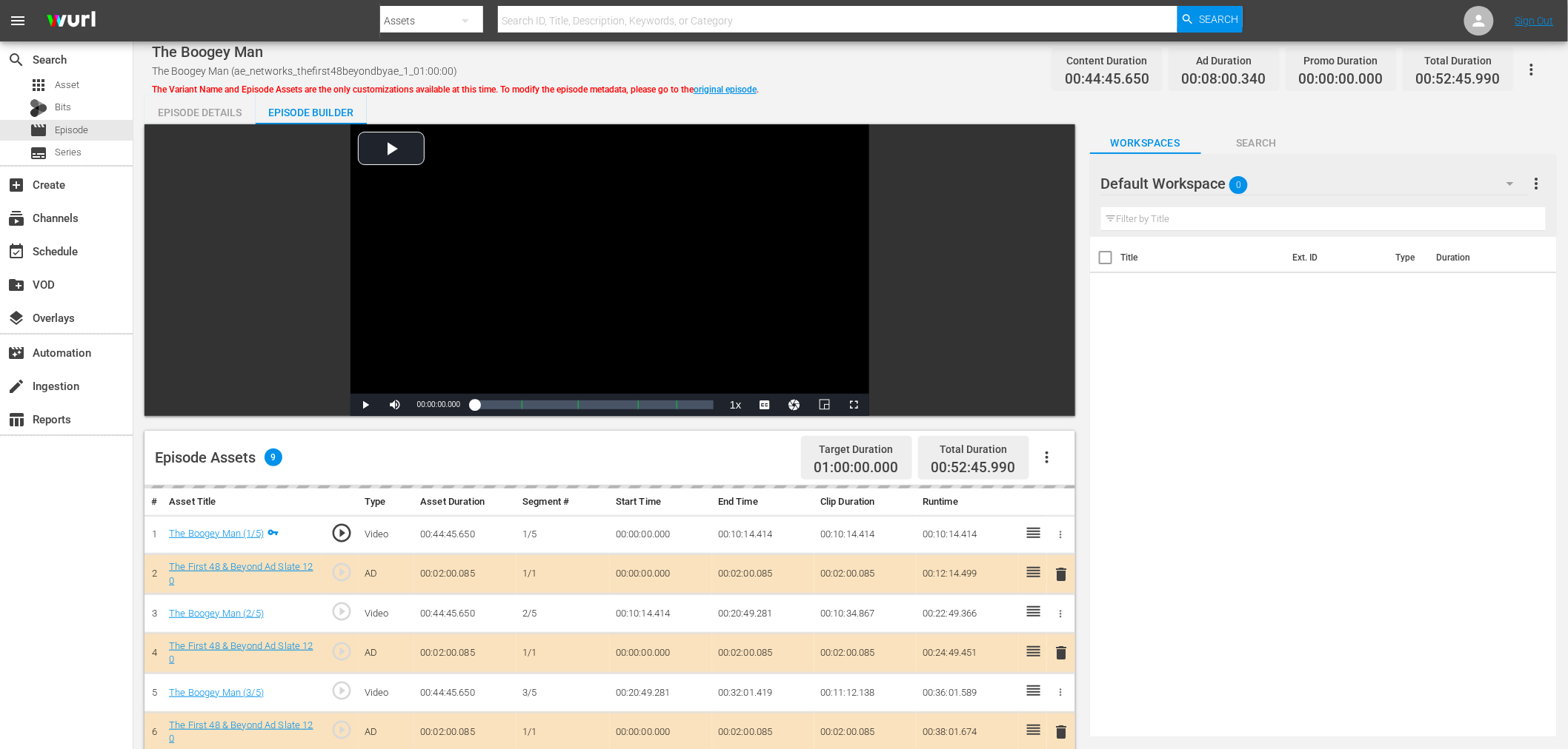
click at [1316, 173] on div "Default Workspace 0" at bounding box center [1315, 183] width 427 height 41
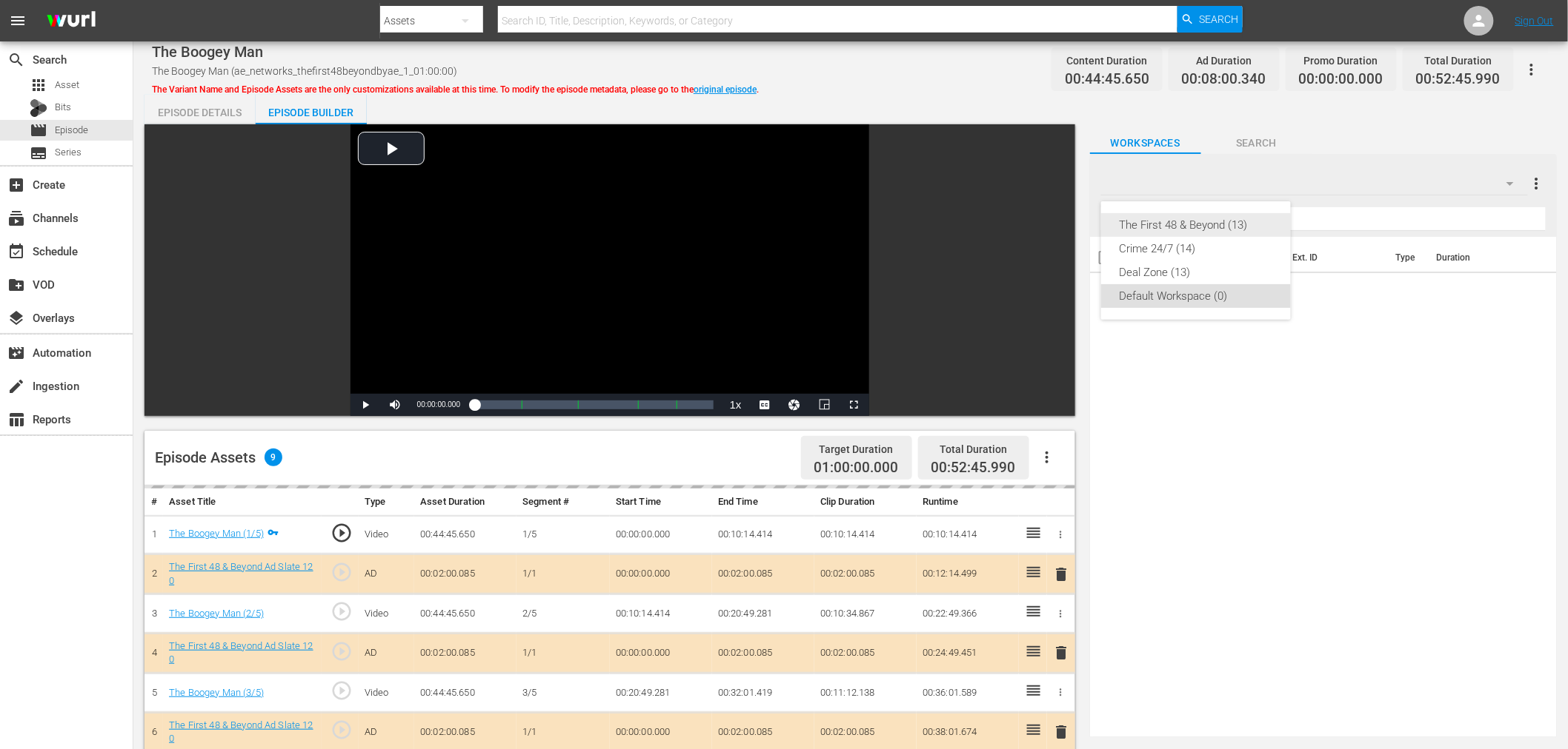
click at [1164, 223] on div "The First 48 & Beyond (13)" at bounding box center [1195, 225] width 154 height 24
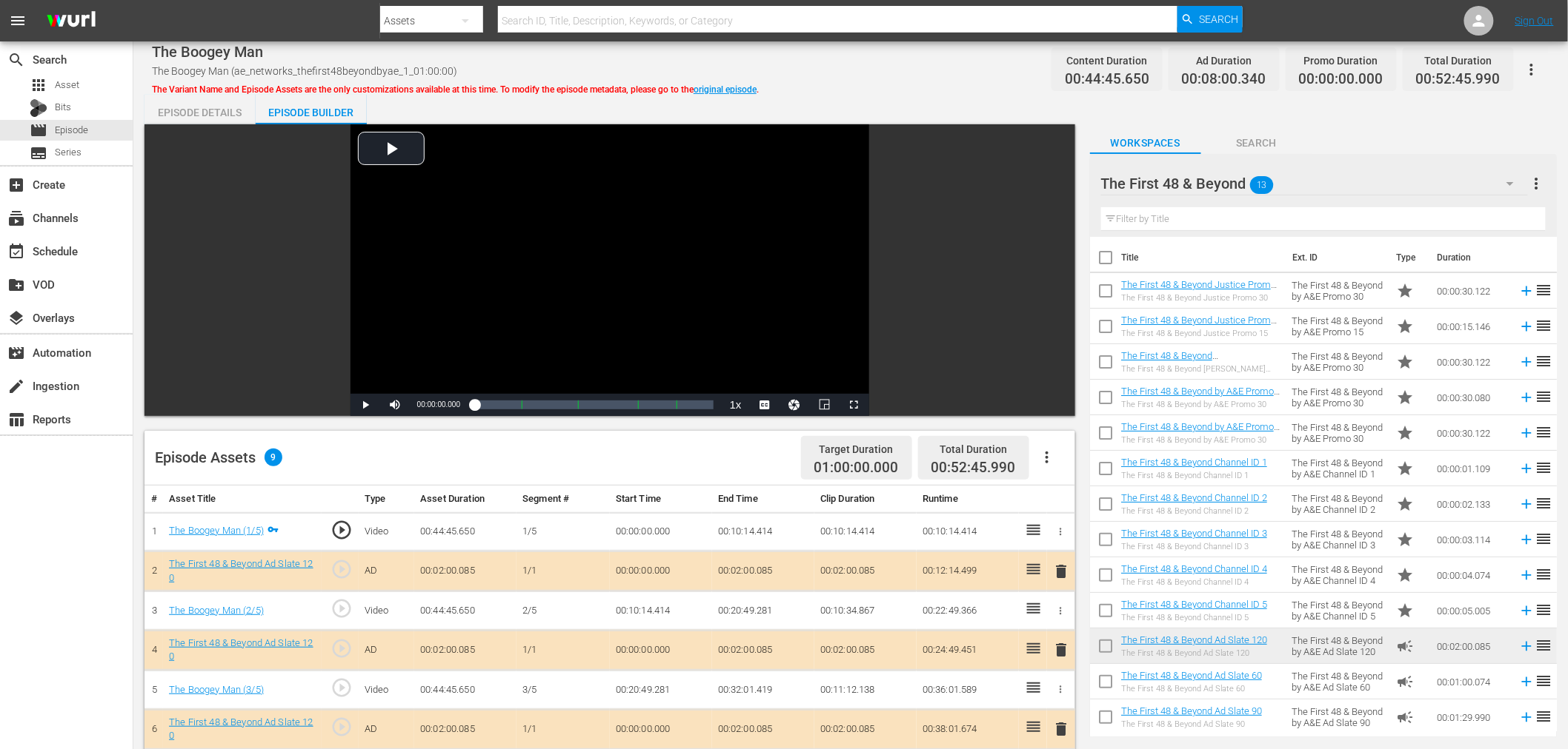
click at [1068, 649] on span "delete" at bounding box center [1062, 650] width 17 height 17
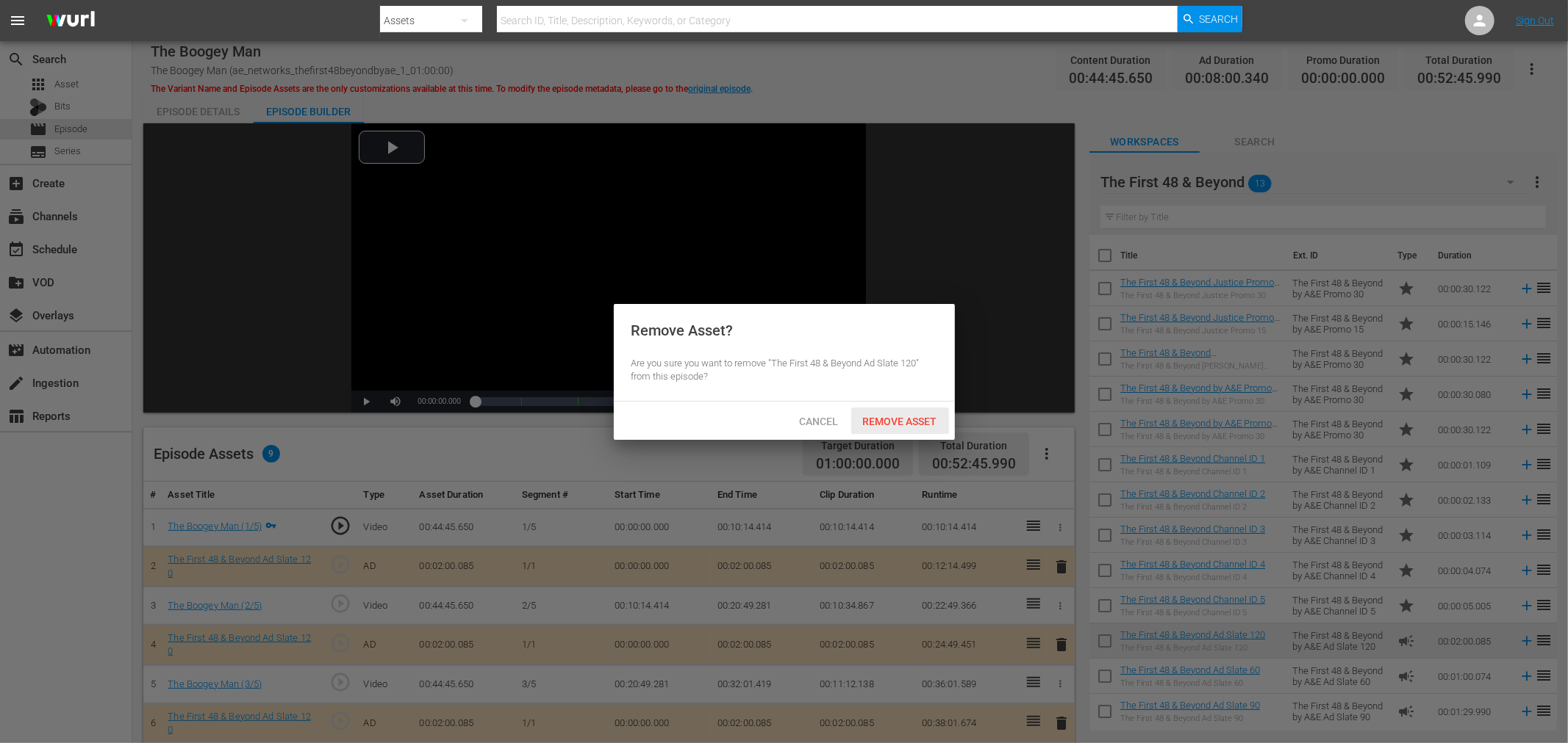
click at [924, 410] on div "Remove Asset" at bounding box center [900, 422] width 98 height 27
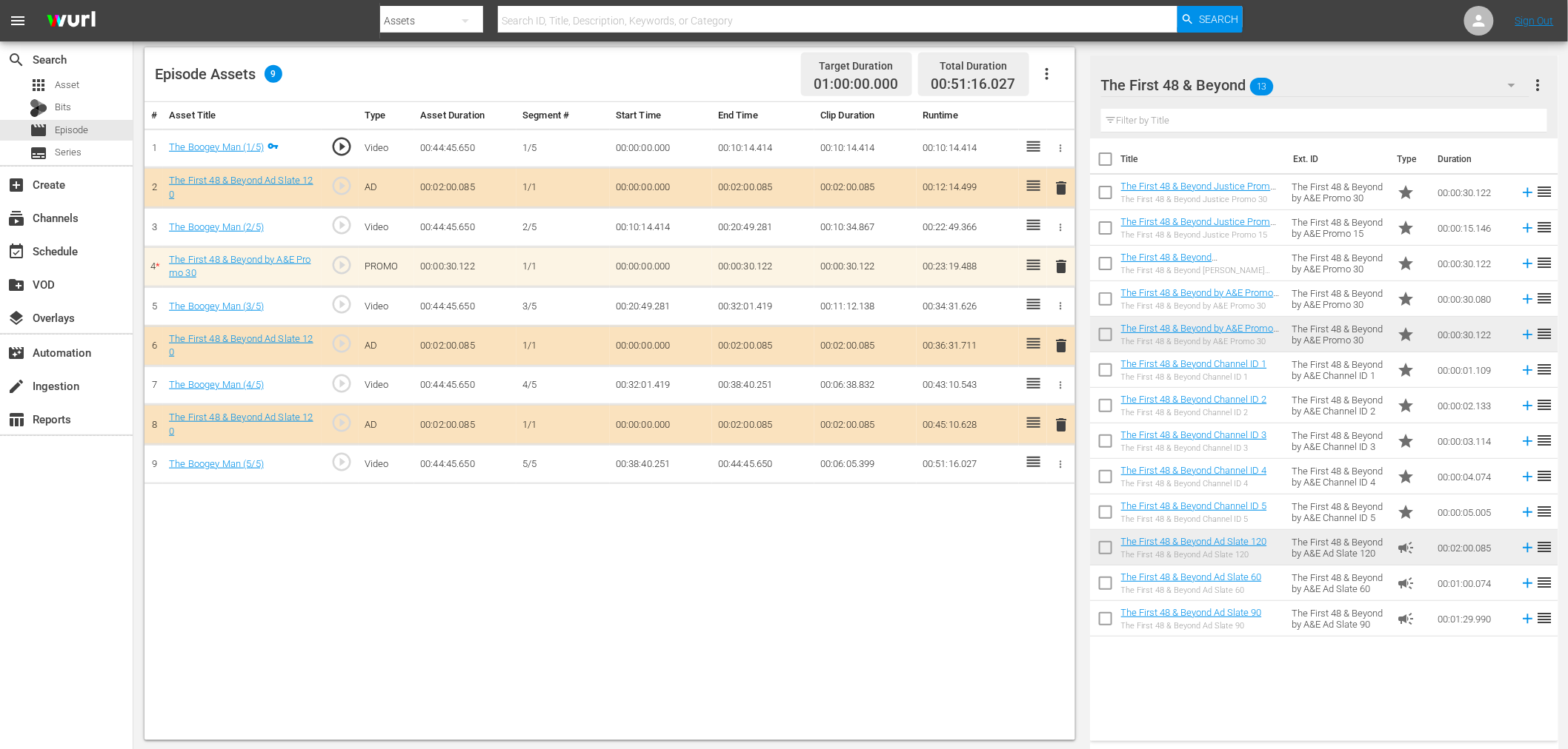
scroll to position [385, 0]
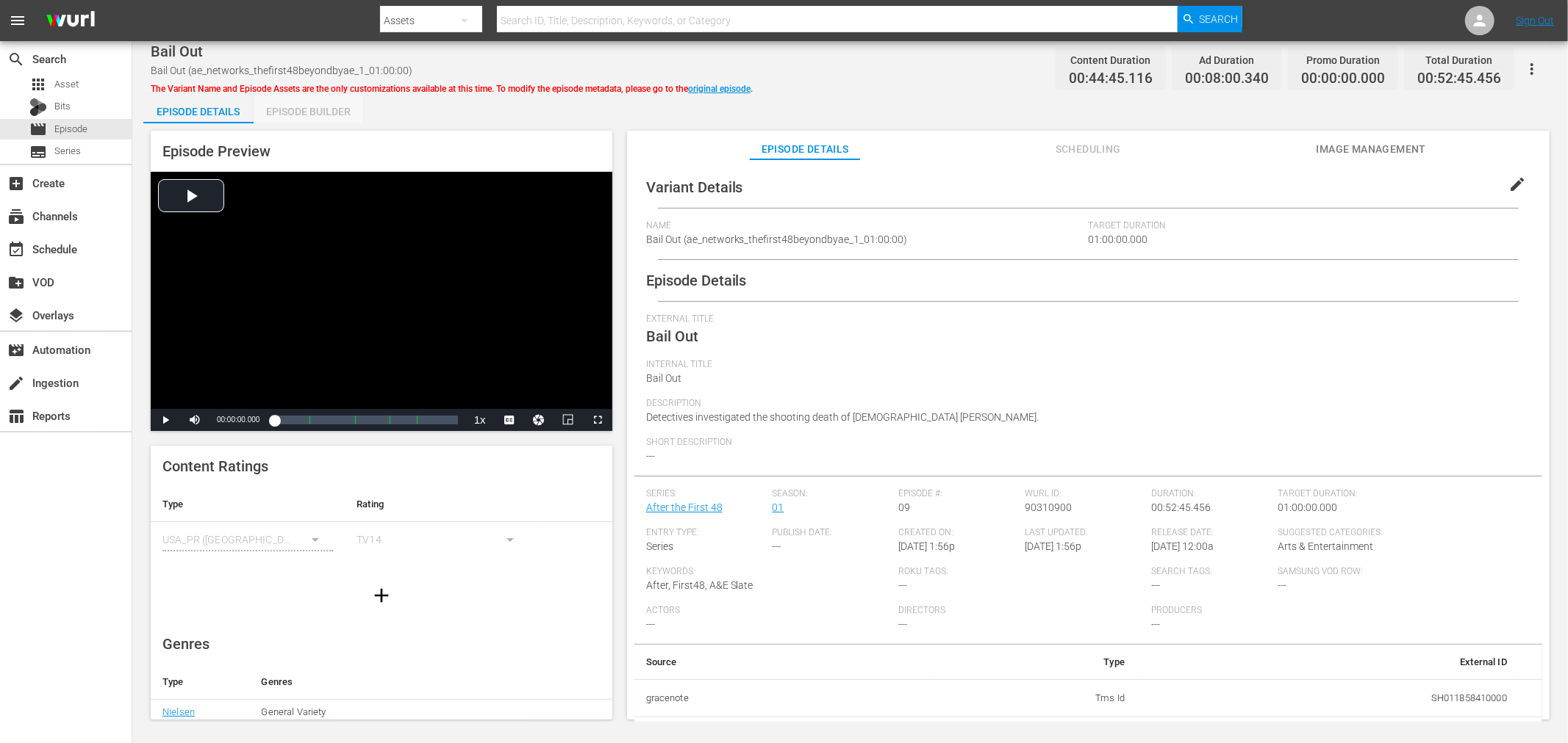
drag, startPoint x: 289, startPoint y: 106, endPoint x: 317, endPoint y: 106, distance: 28.0
click at [290, 106] on div "Episode Builder" at bounding box center [309, 111] width 110 height 36
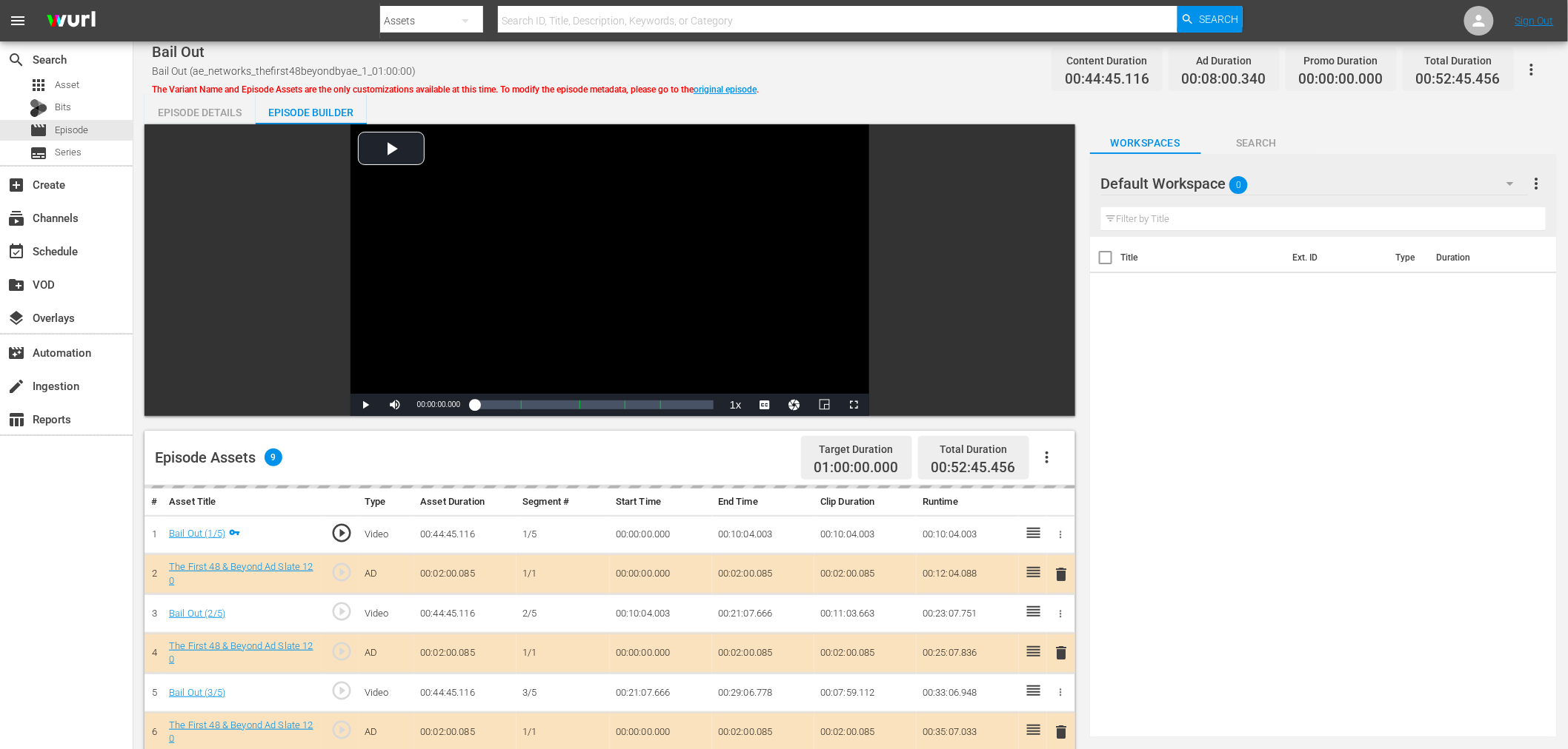
click at [1324, 184] on div "Default Workspace 0" at bounding box center [1315, 183] width 427 height 41
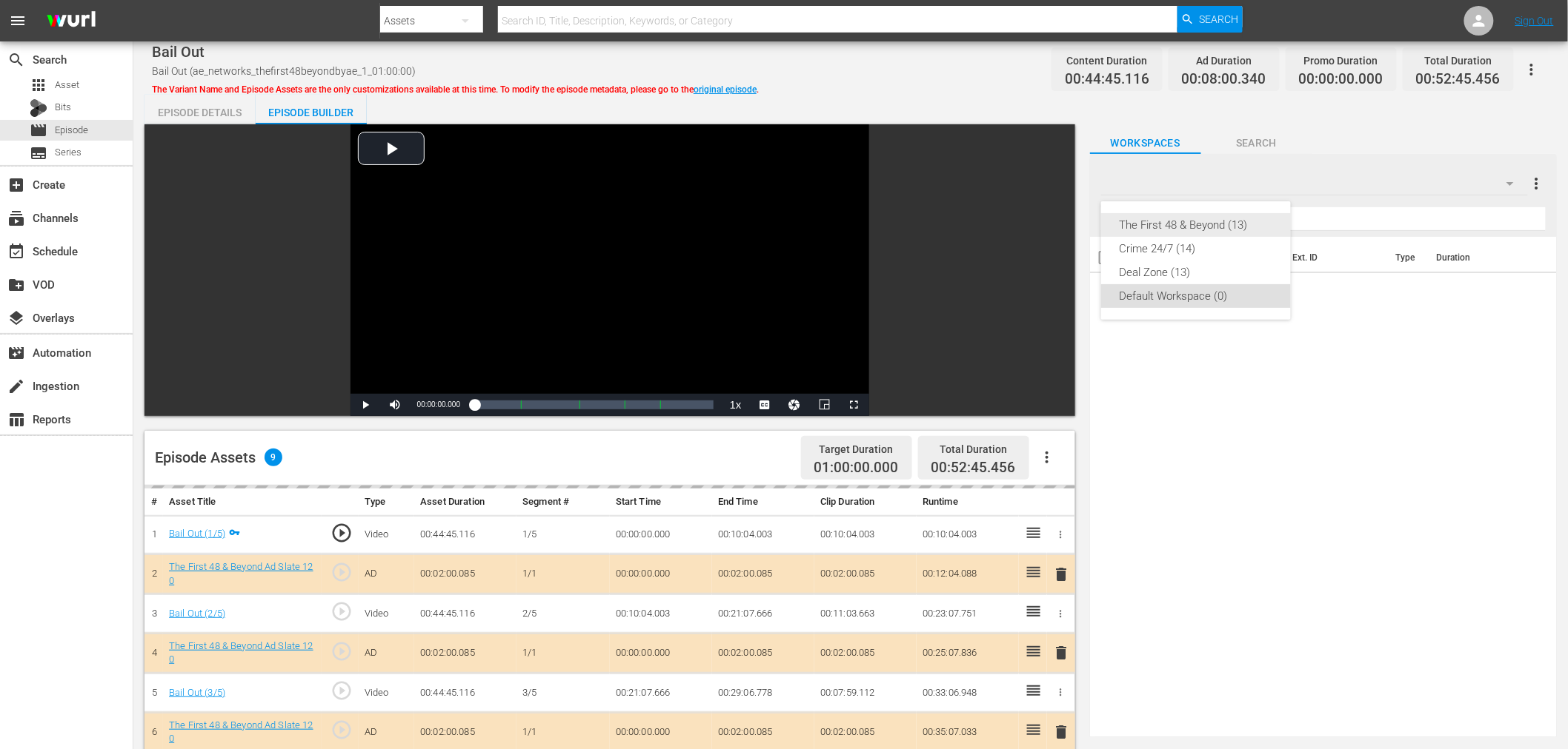
click at [1174, 230] on div "The First 48 & Beyond (13)" at bounding box center [1195, 225] width 154 height 24
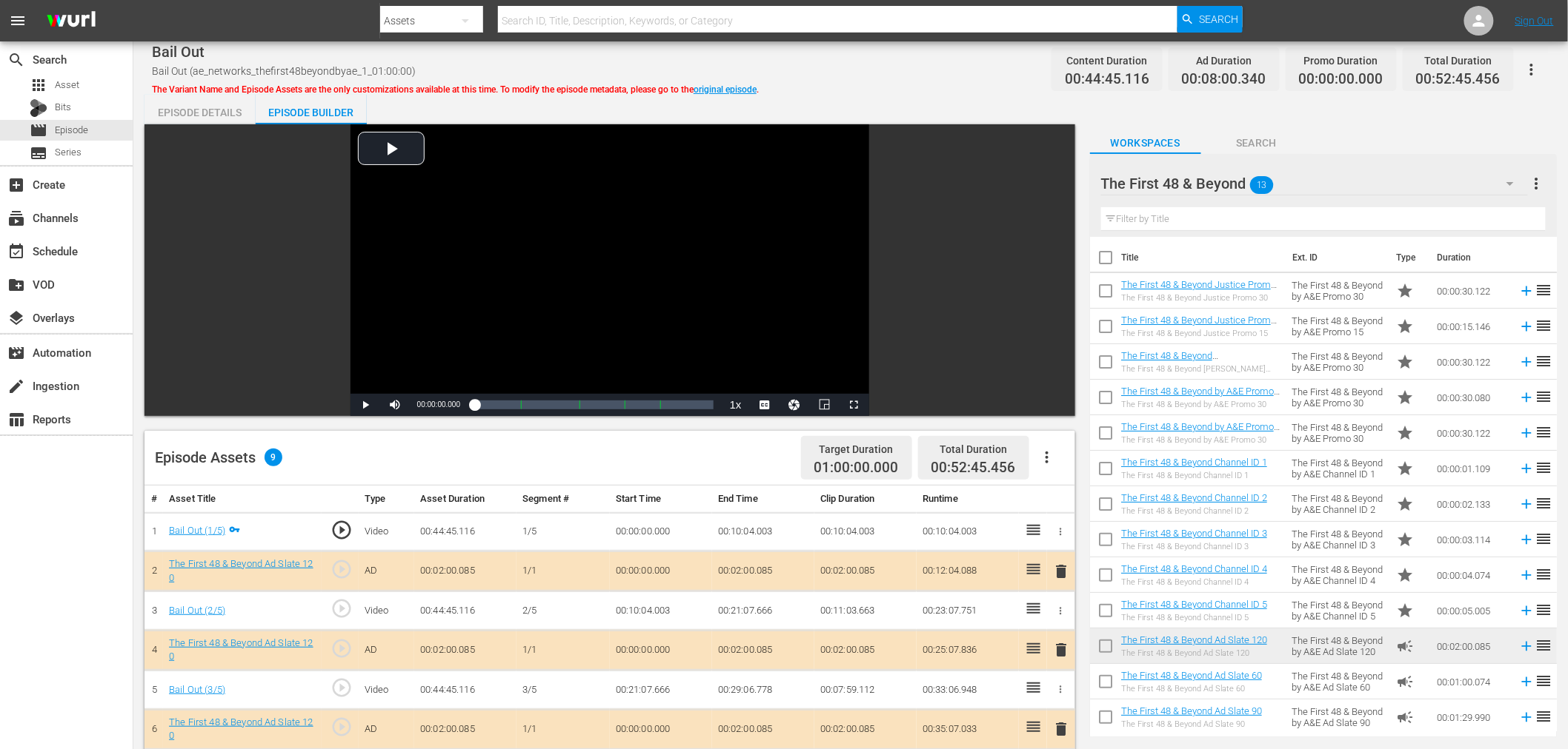
click at [1064, 650] on span "delete" at bounding box center [1062, 650] width 17 height 17
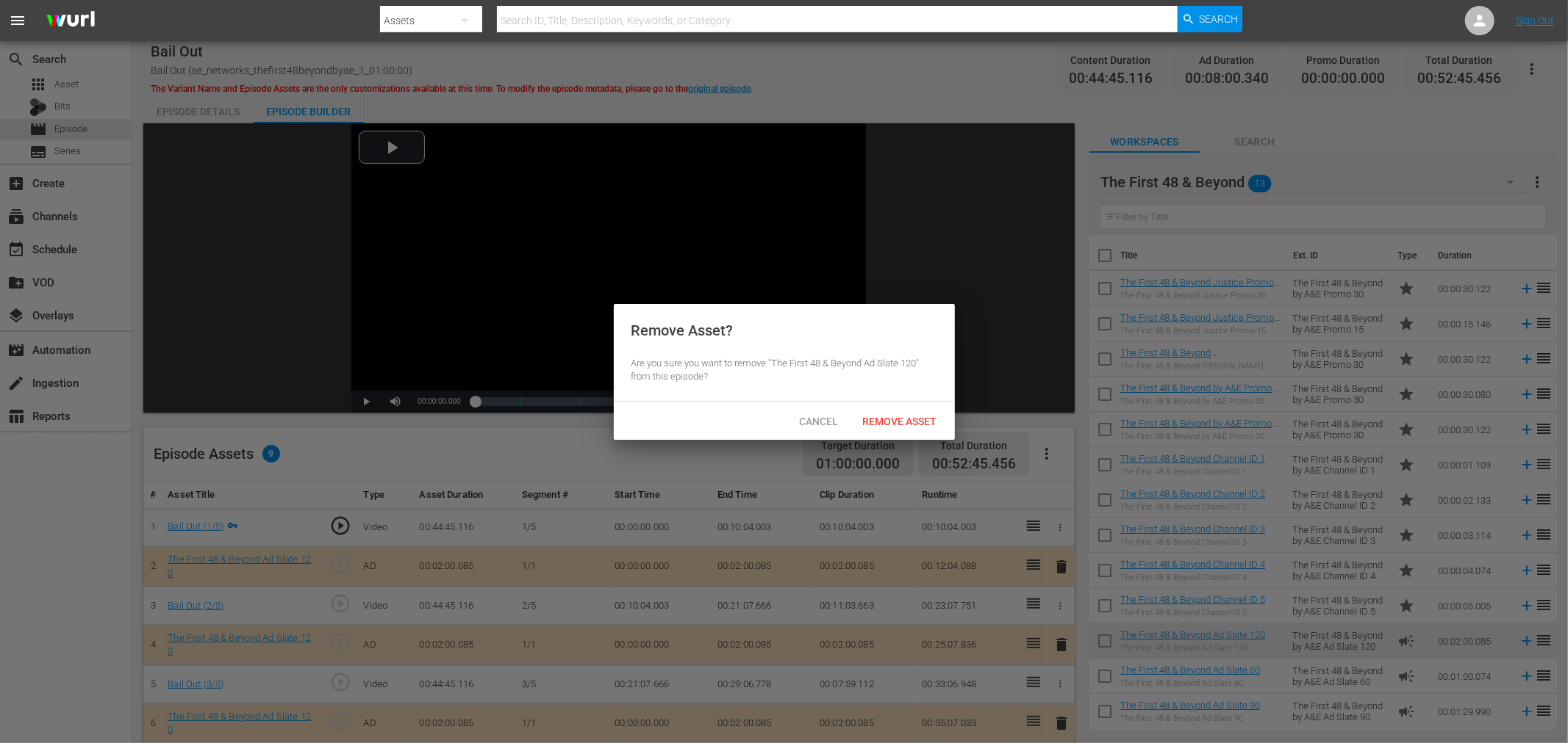
click at [914, 402] on div "Cancel Remove Asset" at bounding box center [784, 421] width 341 height 38
click at [916, 423] on span "Remove Asset" at bounding box center [900, 422] width 98 height 12
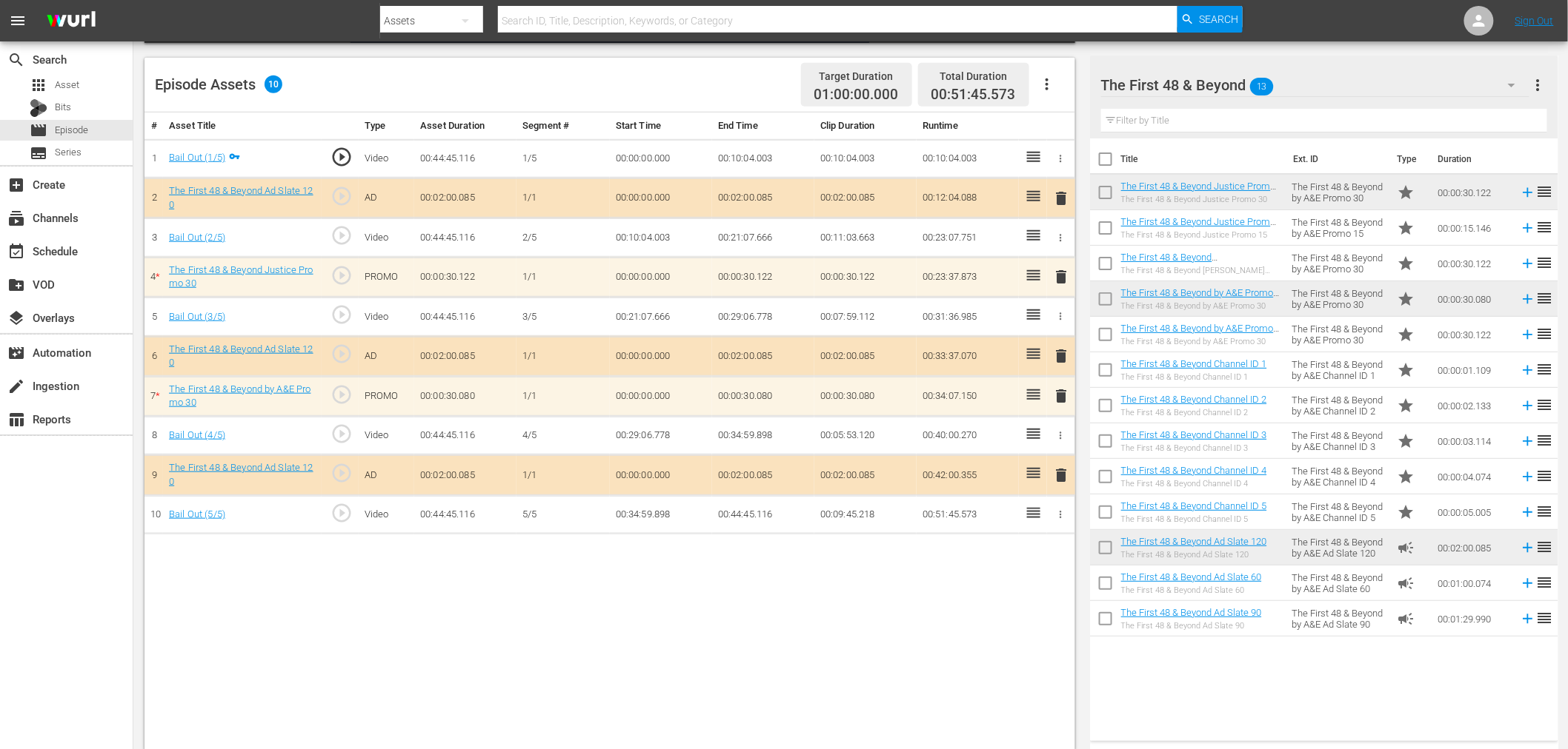
scroll to position [385, 0]
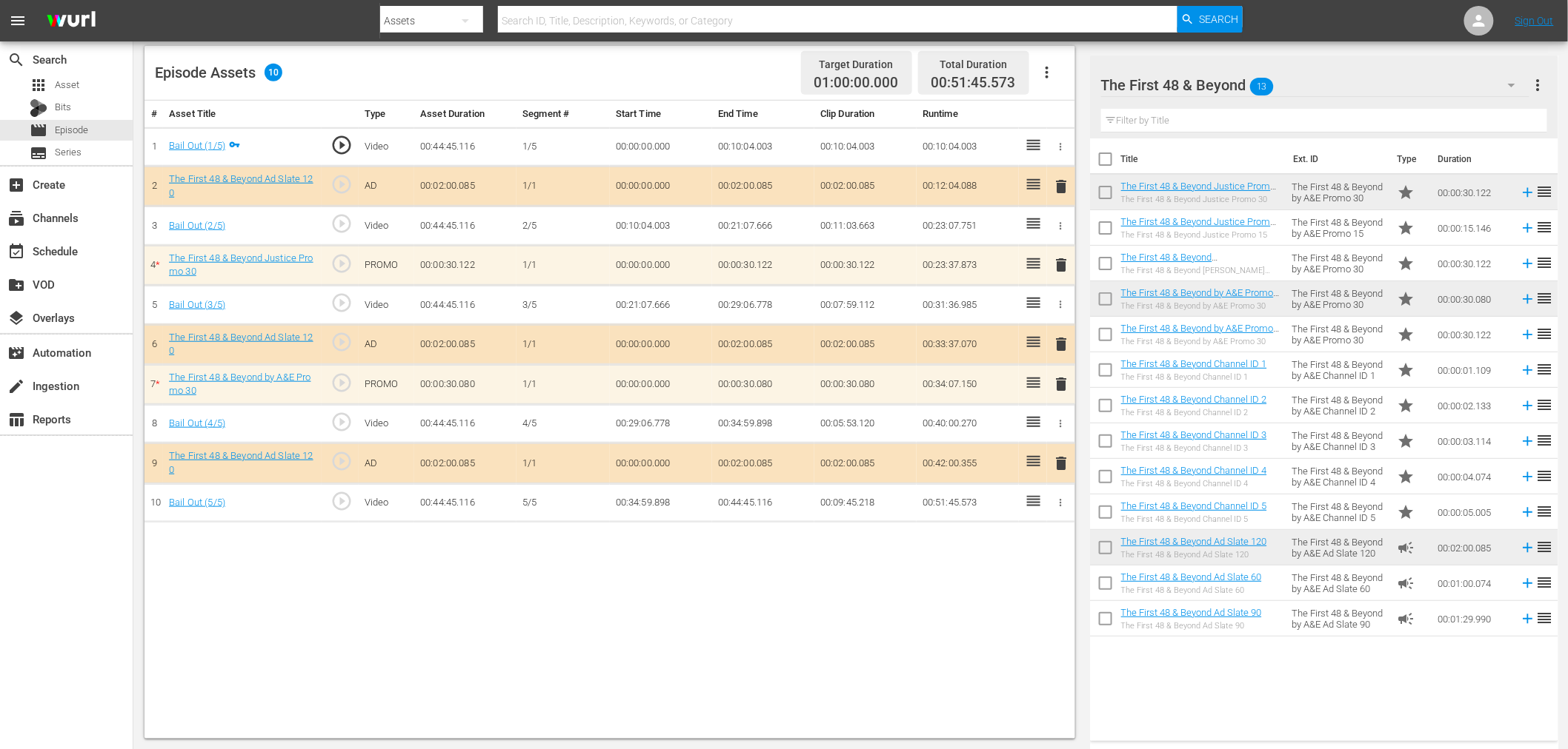
click at [1070, 381] on span "delete" at bounding box center [1062, 384] width 17 height 17
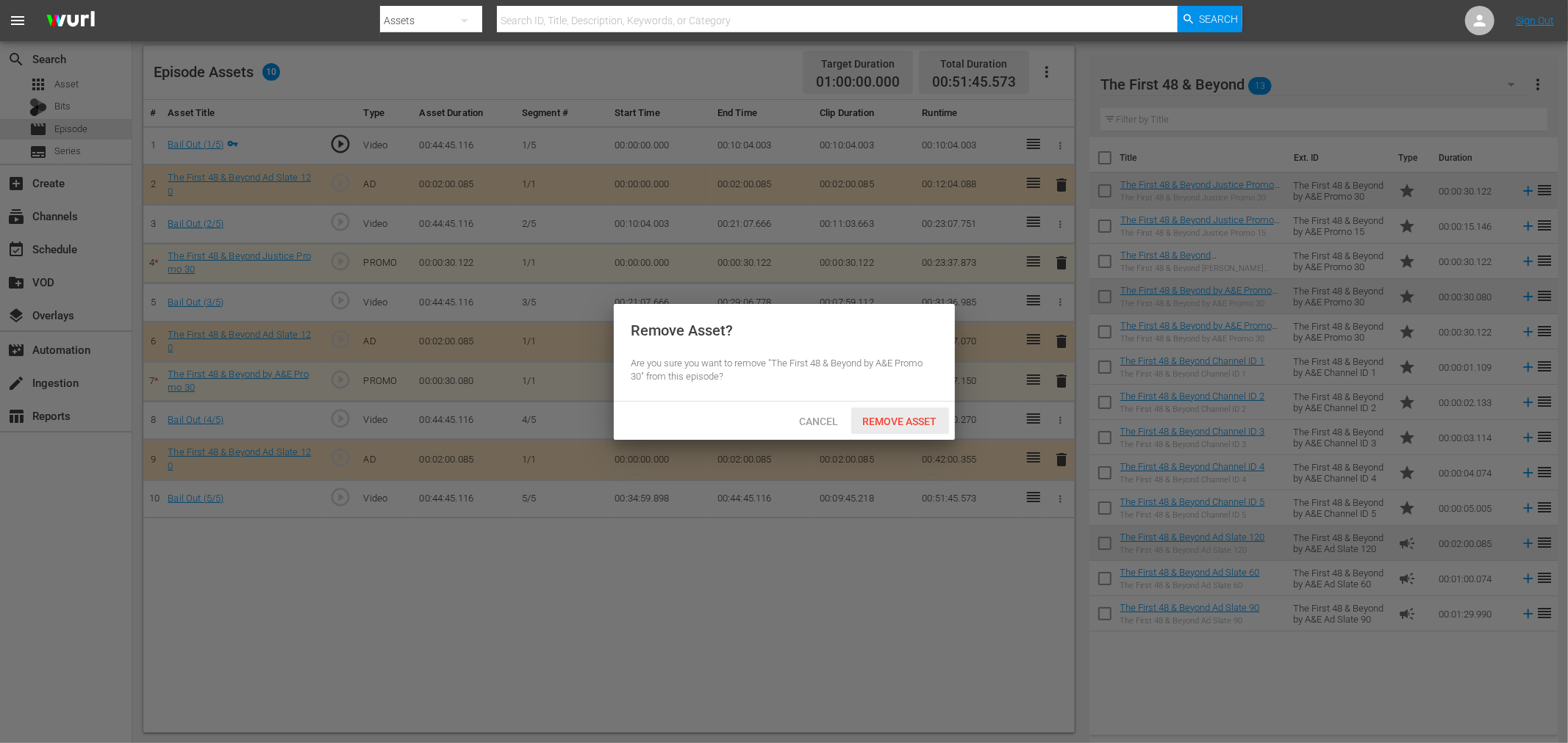
click at [911, 416] on span "Remove Asset" at bounding box center [900, 422] width 98 height 12
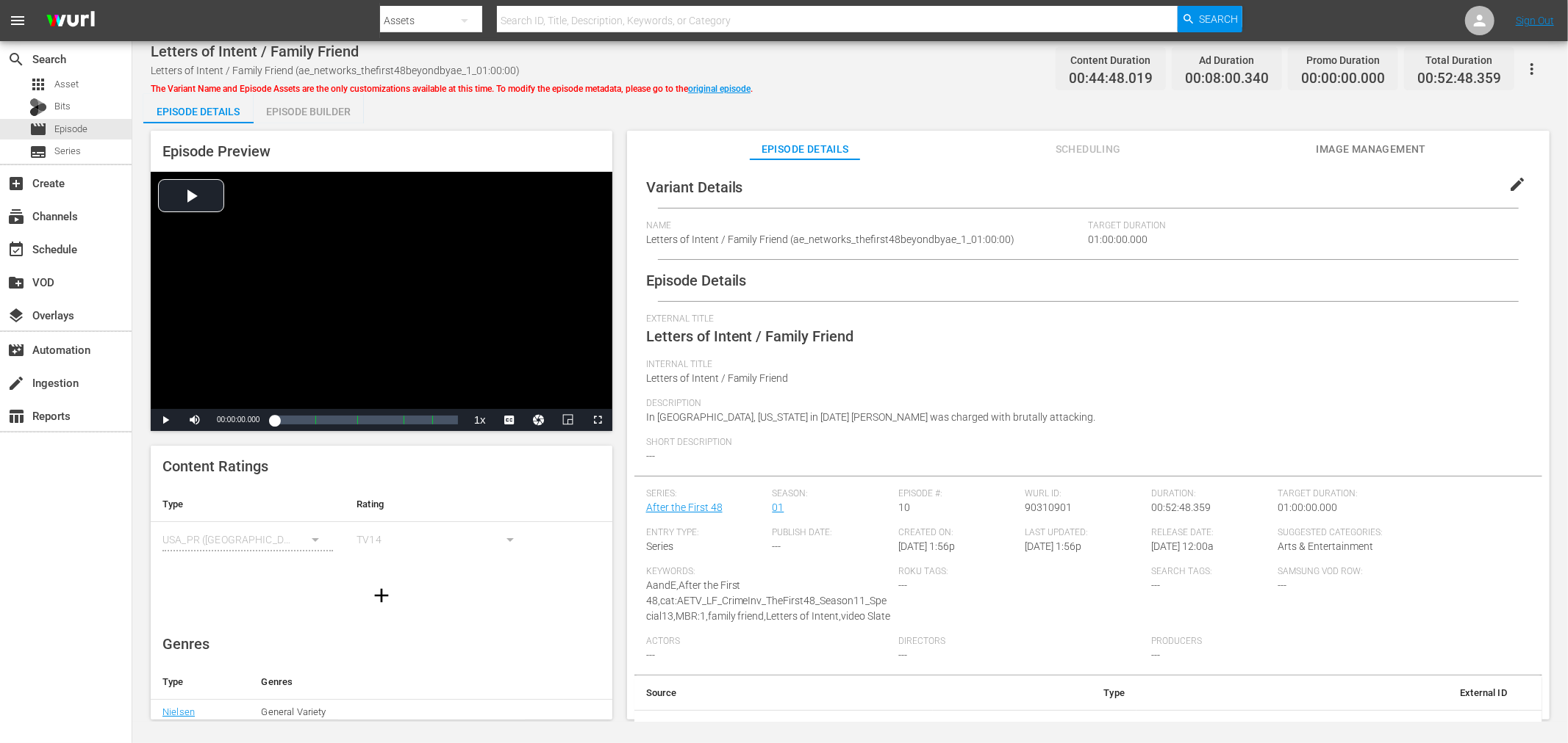
click at [292, 119] on div "Episode Builder" at bounding box center [309, 111] width 110 height 36
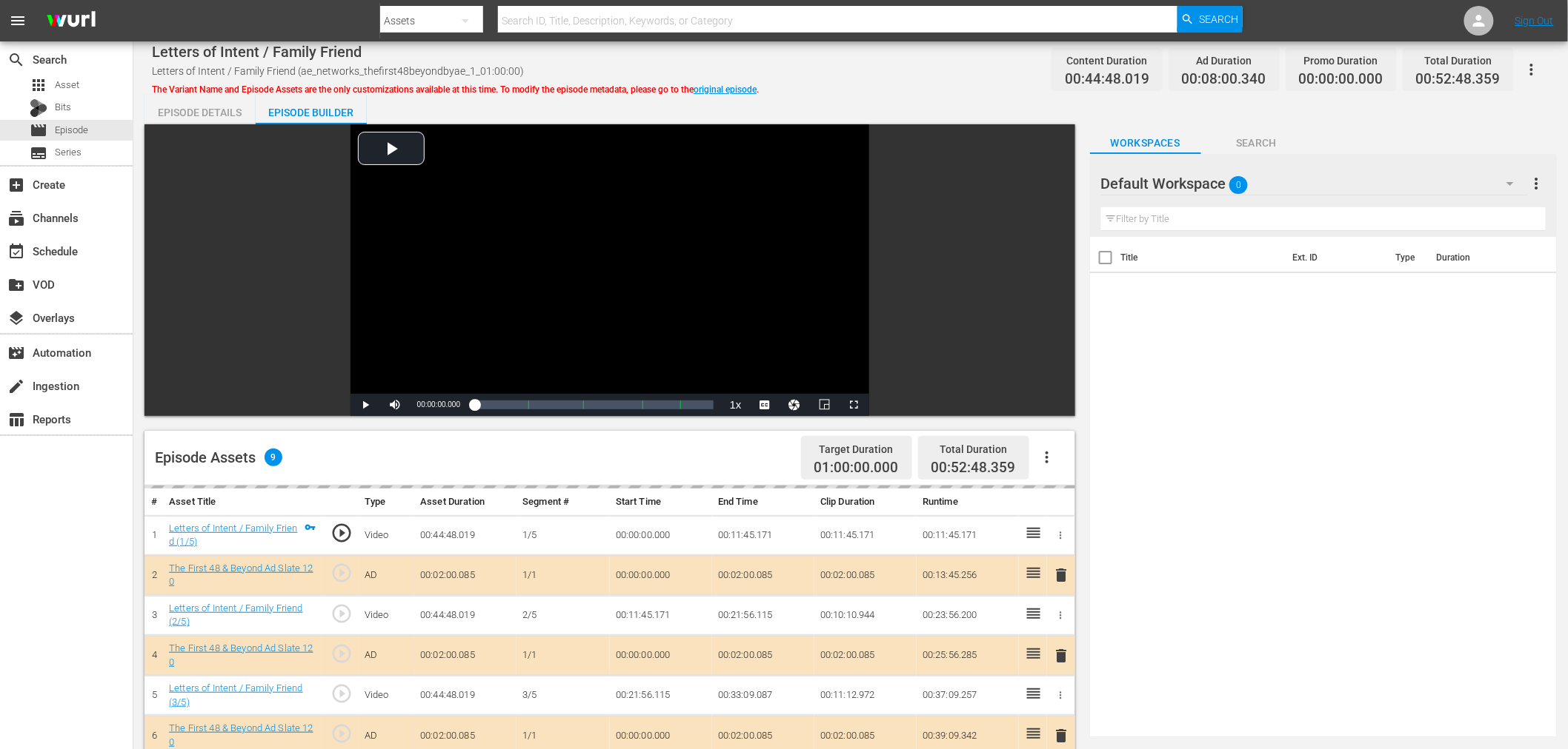
click at [1342, 198] on div "Default Workspace 0" at bounding box center [1315, 183] width 427 height 41
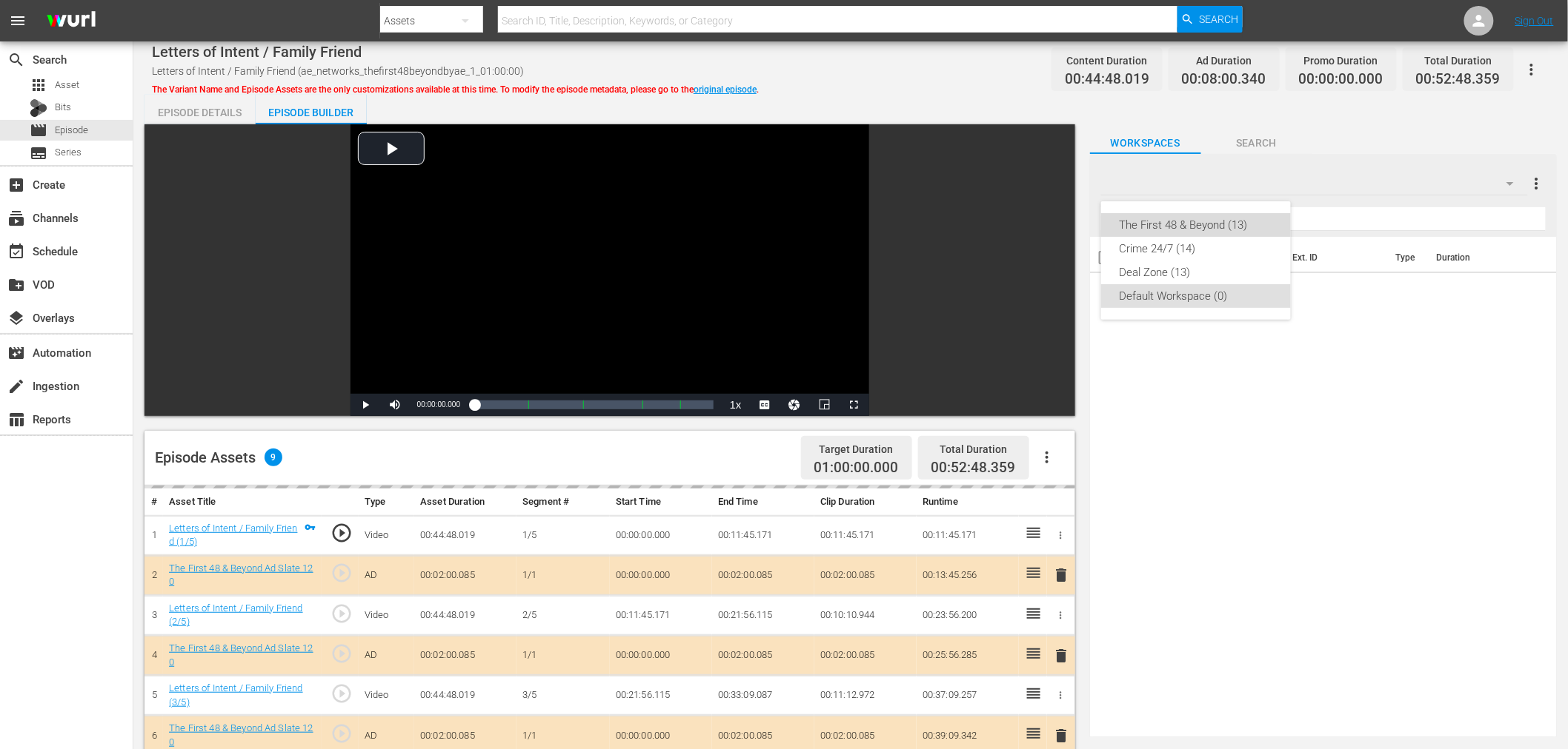
drag, startPoint x: 1252, startPoint y: 230, endPoint x: 1233, endPoint y: 121, distance: 110.6
click at [1250, 230] on div "The First 48 & Beyond (13)" at bounding box center [1195, 225] width 154 height 24
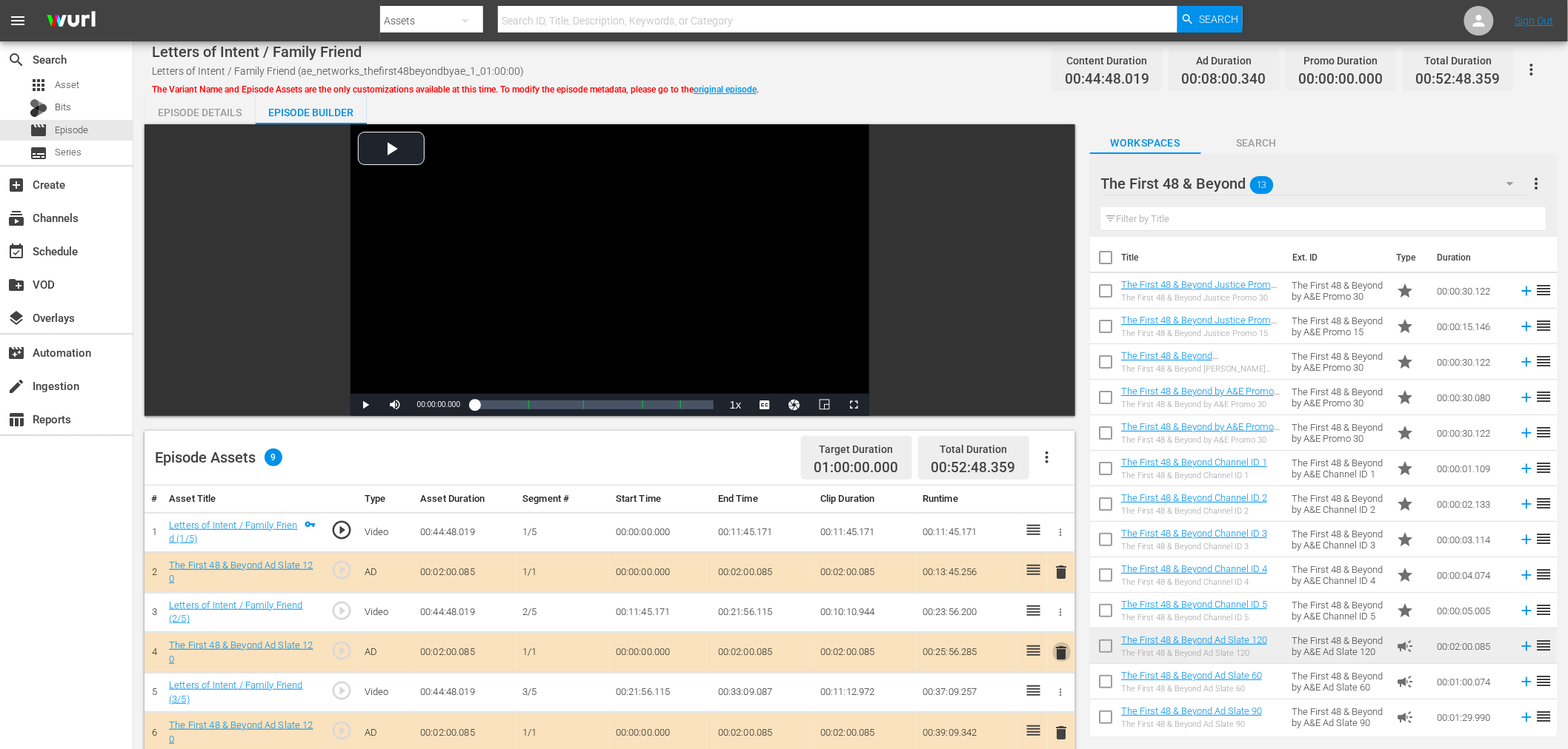
click at [1057, 657] on span "delete" at bounding box center [1062, 652] width 17 height 17
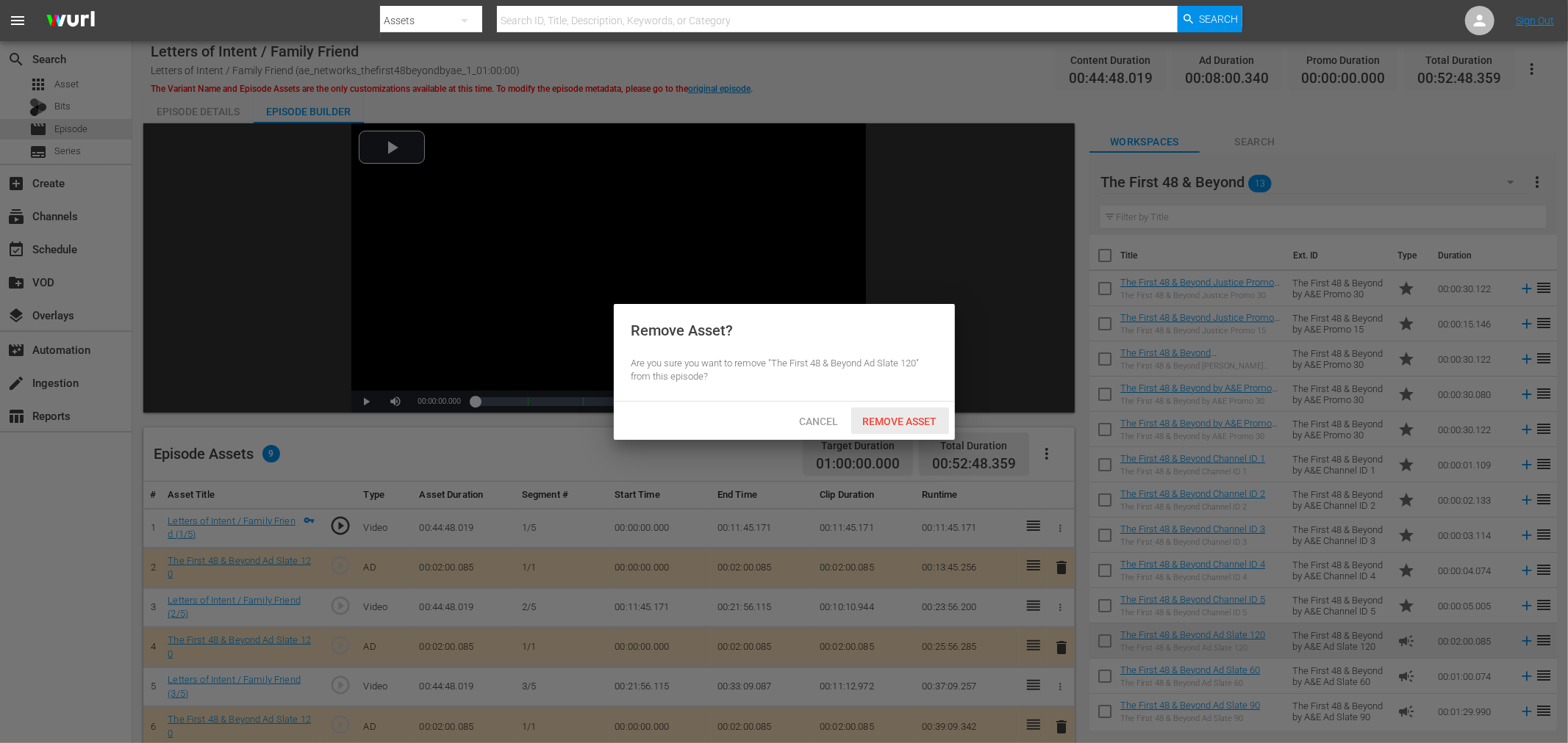
click at [916, 427] on div "Remove Asset" at bounding box center [900, 422] width 98 height 27
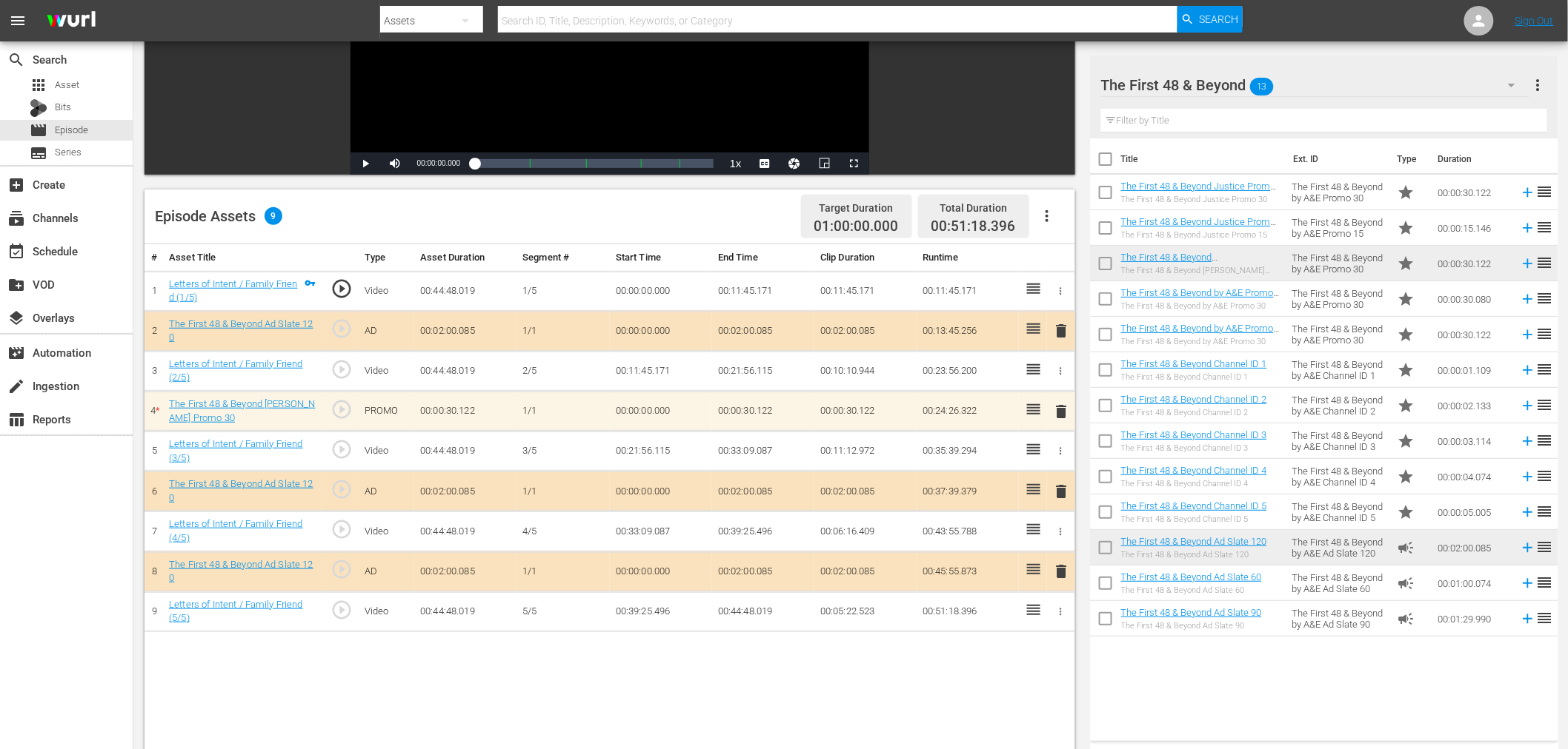
scroll to position [247, 0]
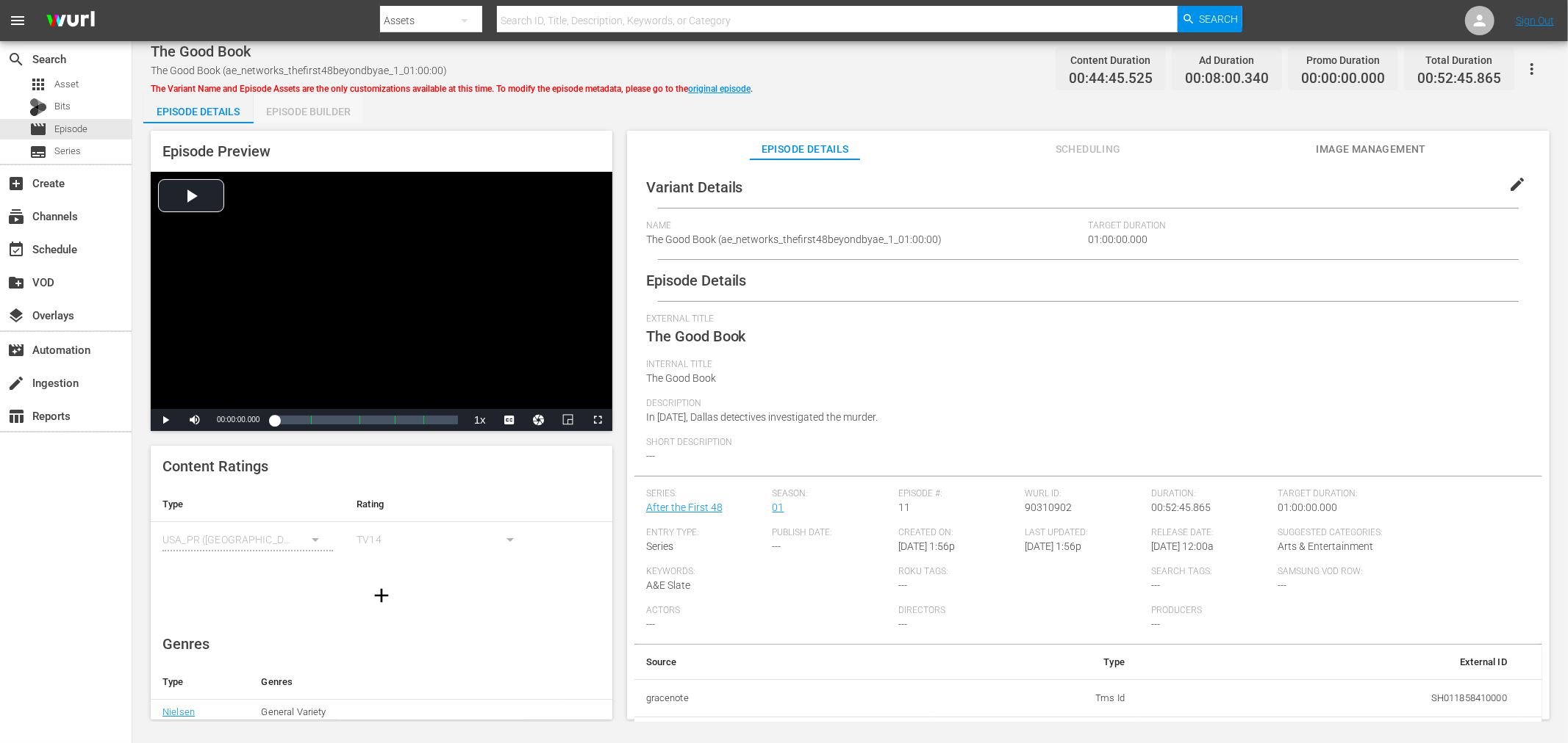
click at [304, 120] on div "Episode Builder" at bounding box center [309, 111] width 110 height 36
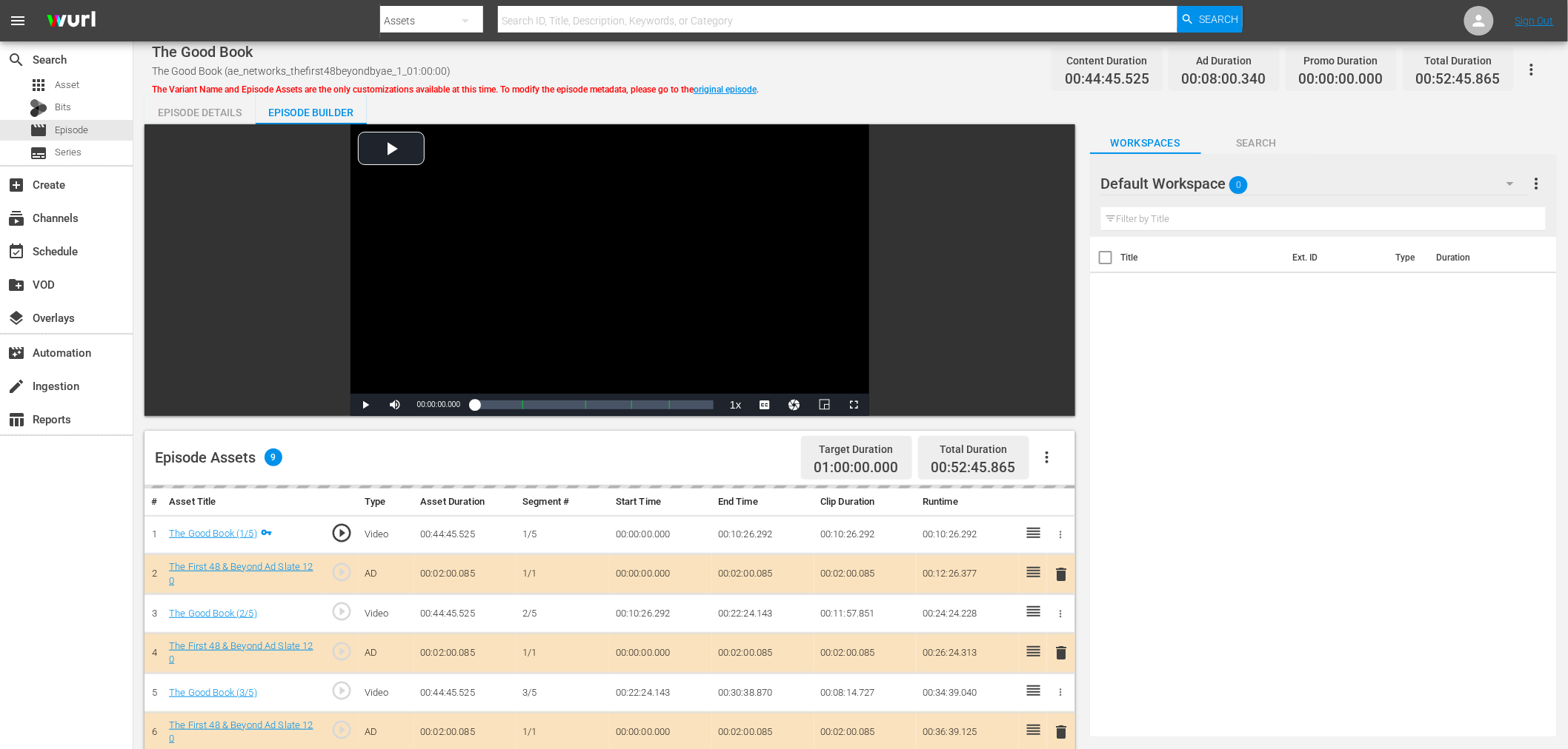
click at [1325, 171] on div "Default Workspace 0" at bounding box center [1315, 183] width 427 height 41
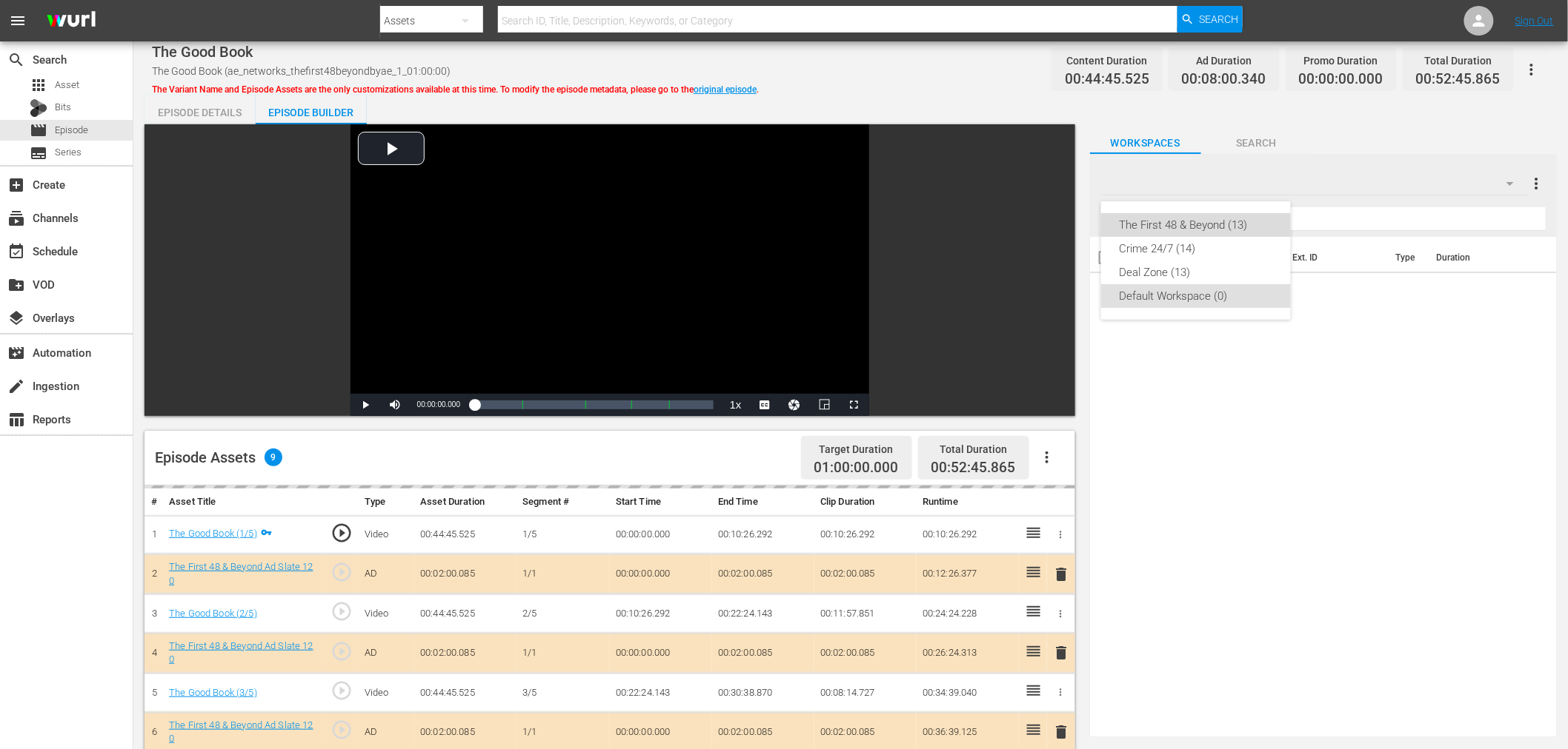
click at [1243, 218] on div "The First 48 & Beyond (13)" at bounding box center [1195, 225] width 154 height 24
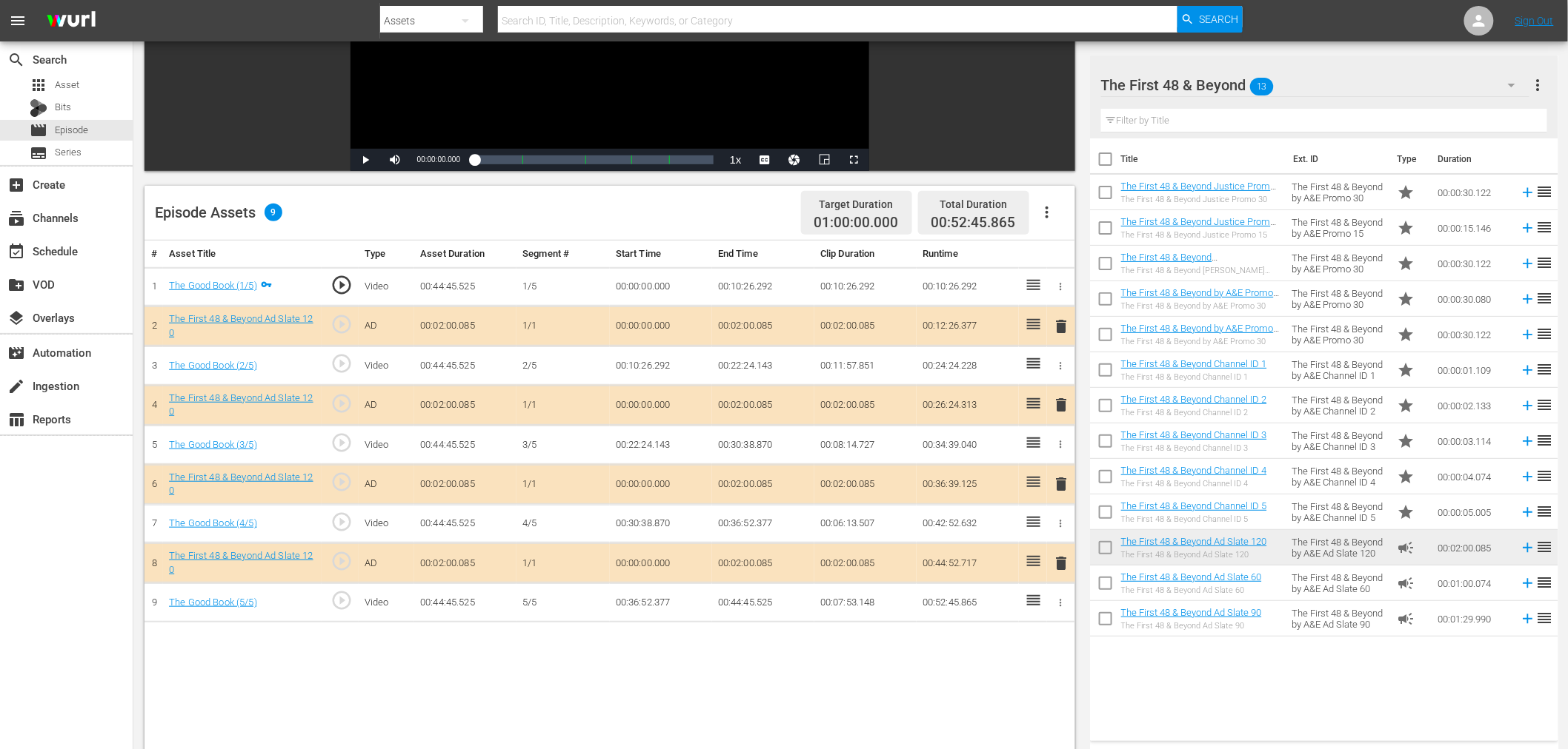
scroll to position [247, 0]
click at [1062, 397] on span "delete" at bounding box center [1062, 403] width 17 height 17
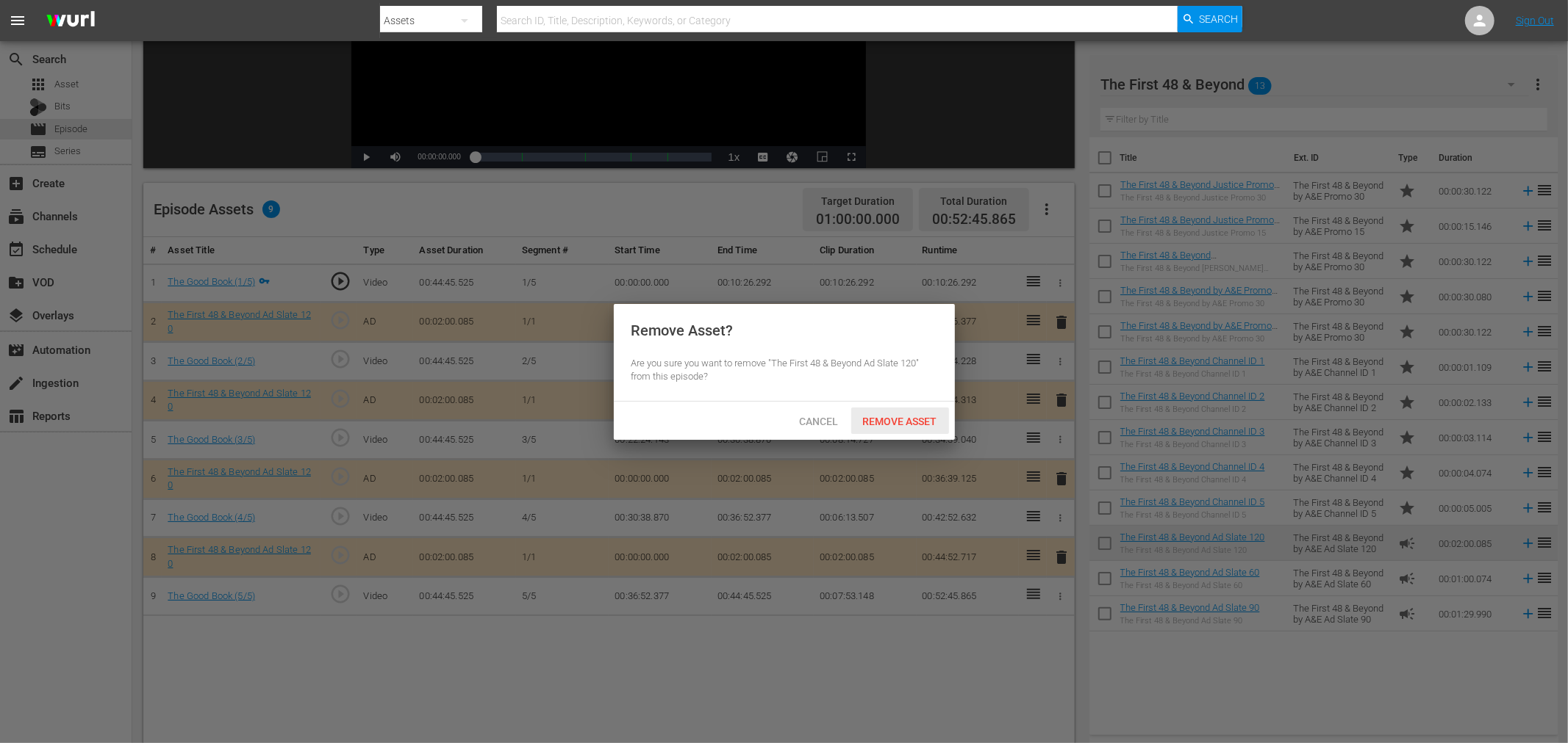
click at [895, 422] on span "Remove Asset" at bounding box center [900, 422] width 98 height 12
